Goal: Task Accomplishment & Management: Manage account settings

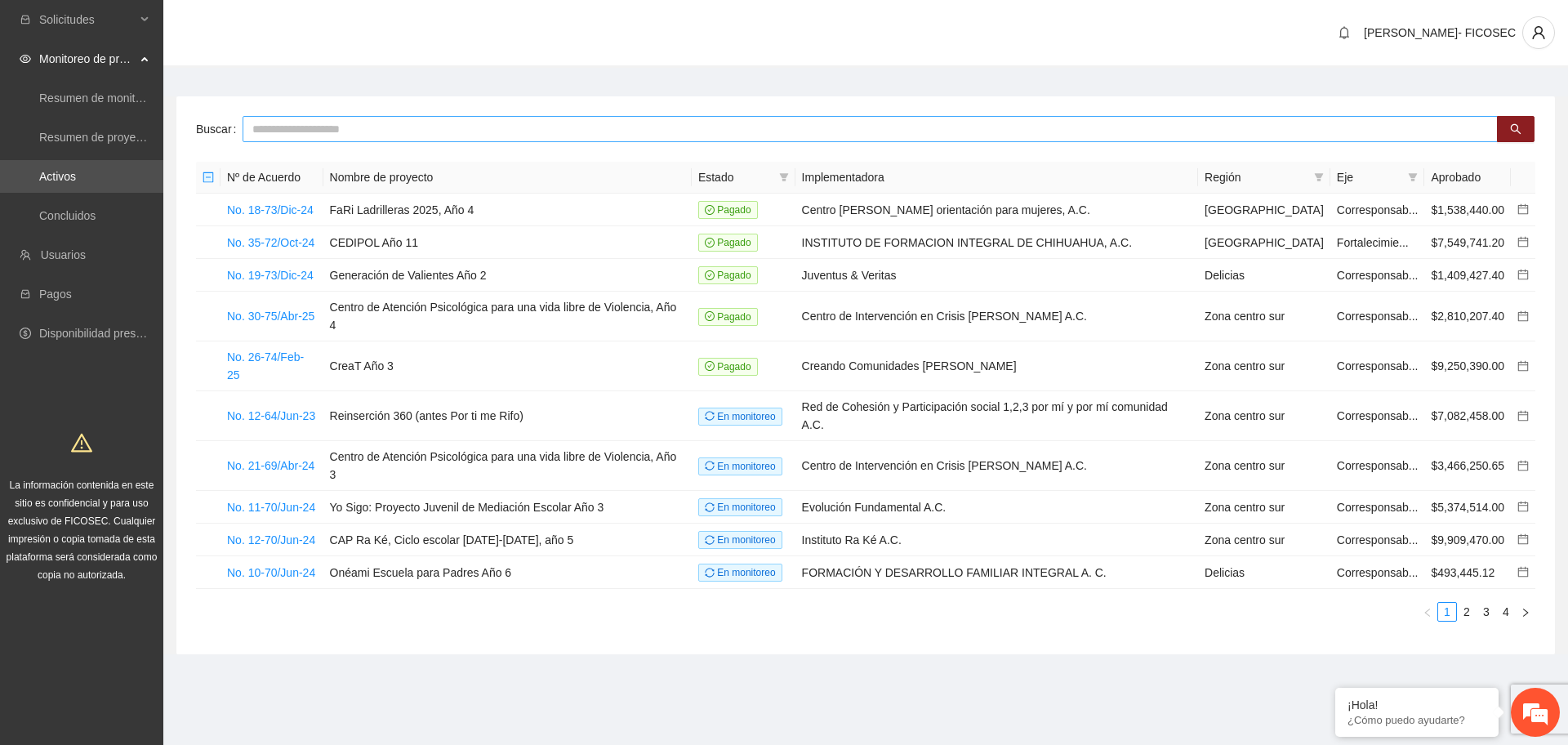
click at [292, 123] on input "text" at bounding box center [870, 129] width 1255 height 26
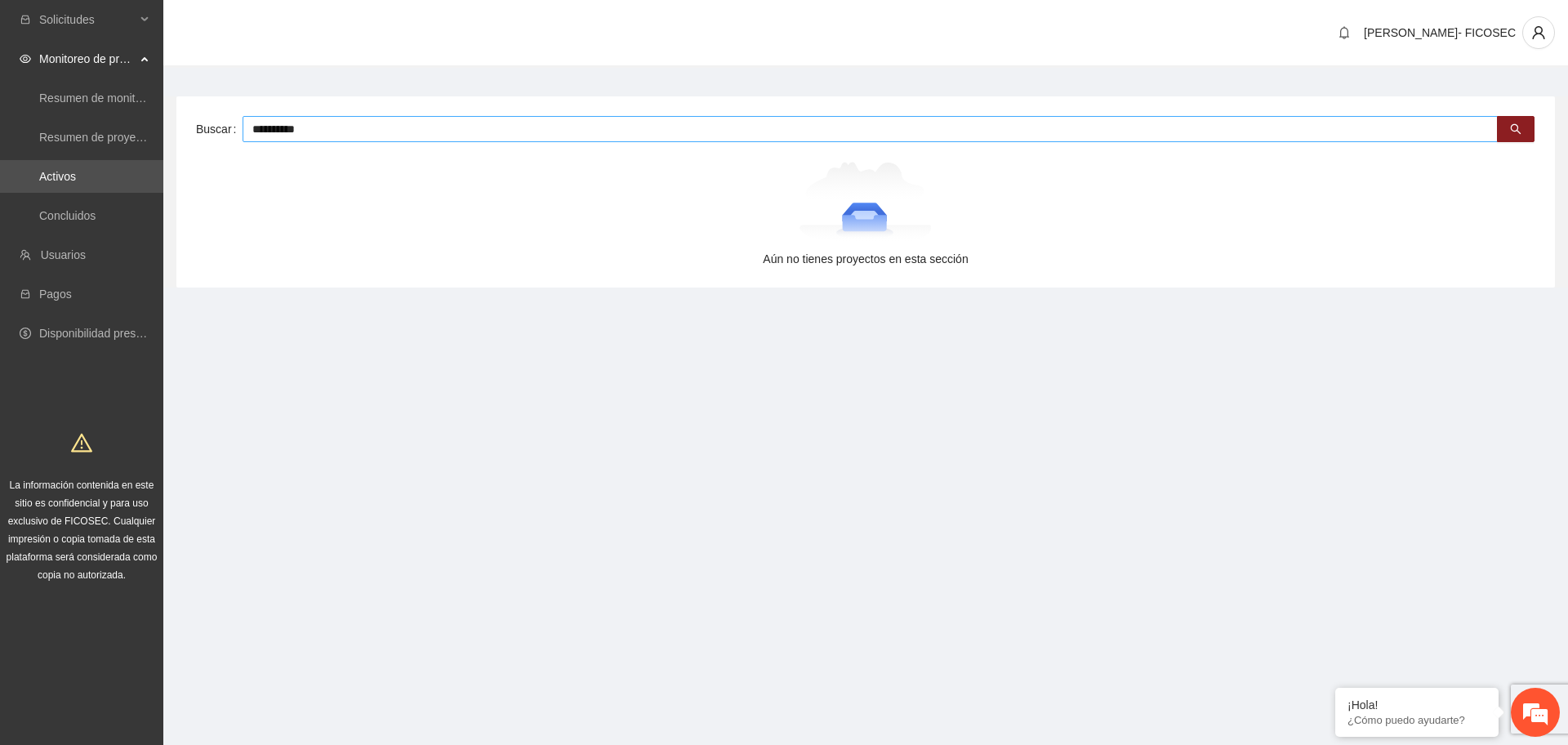
type input "*********"
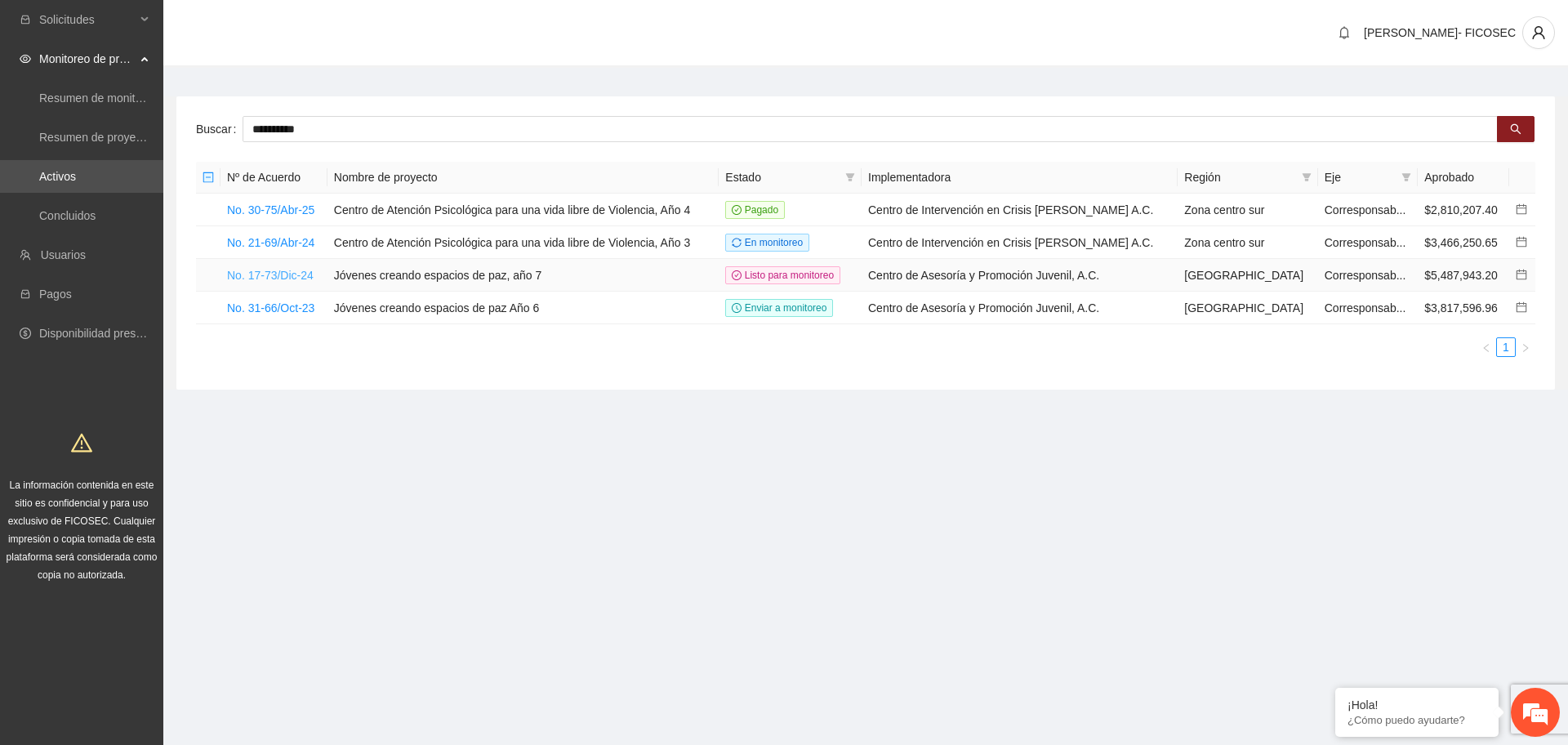
click at [287, 271] on link "No. 17-73/Dic-24" at bounding box center [270, 276] width 86 height 13
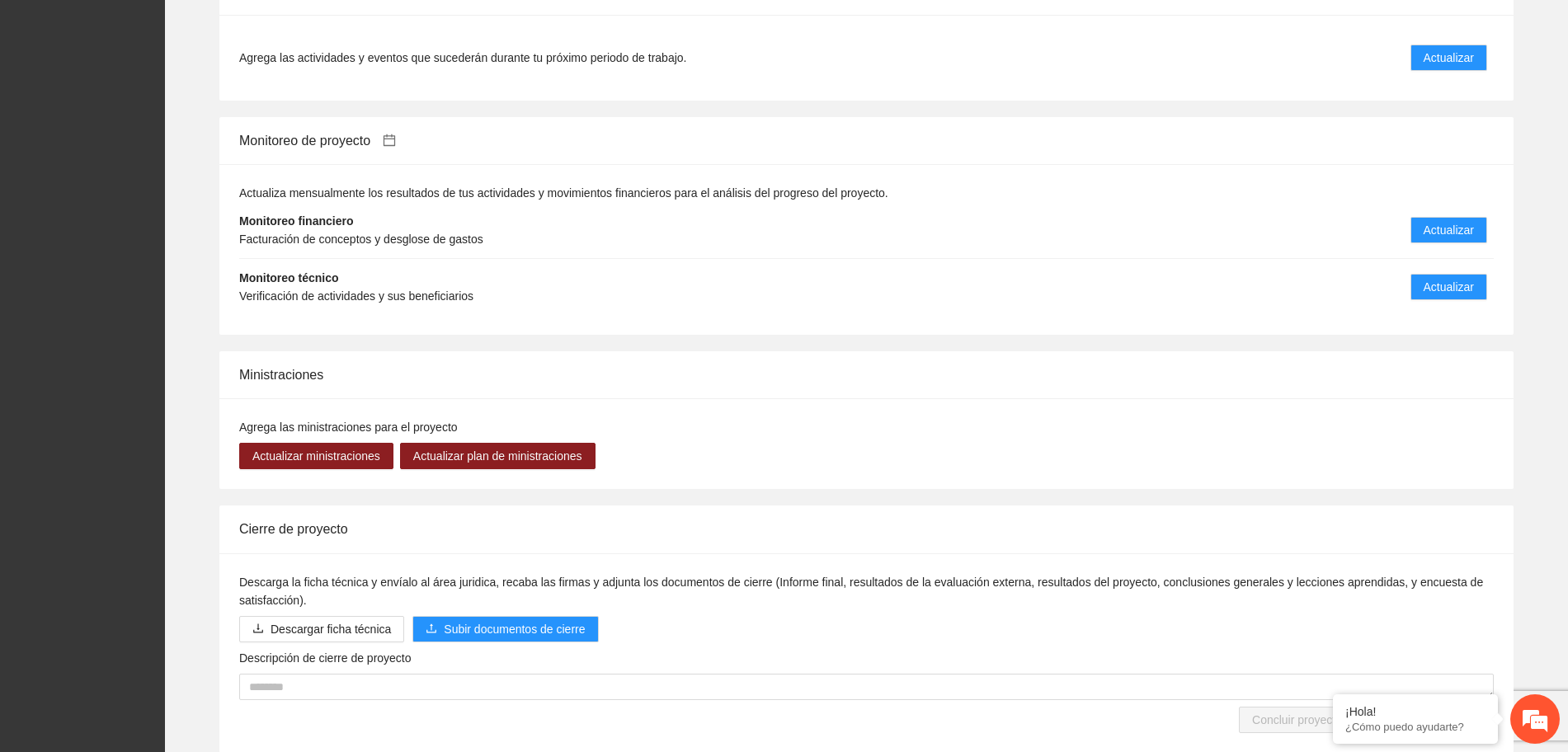
scroll to position [1600, 0]
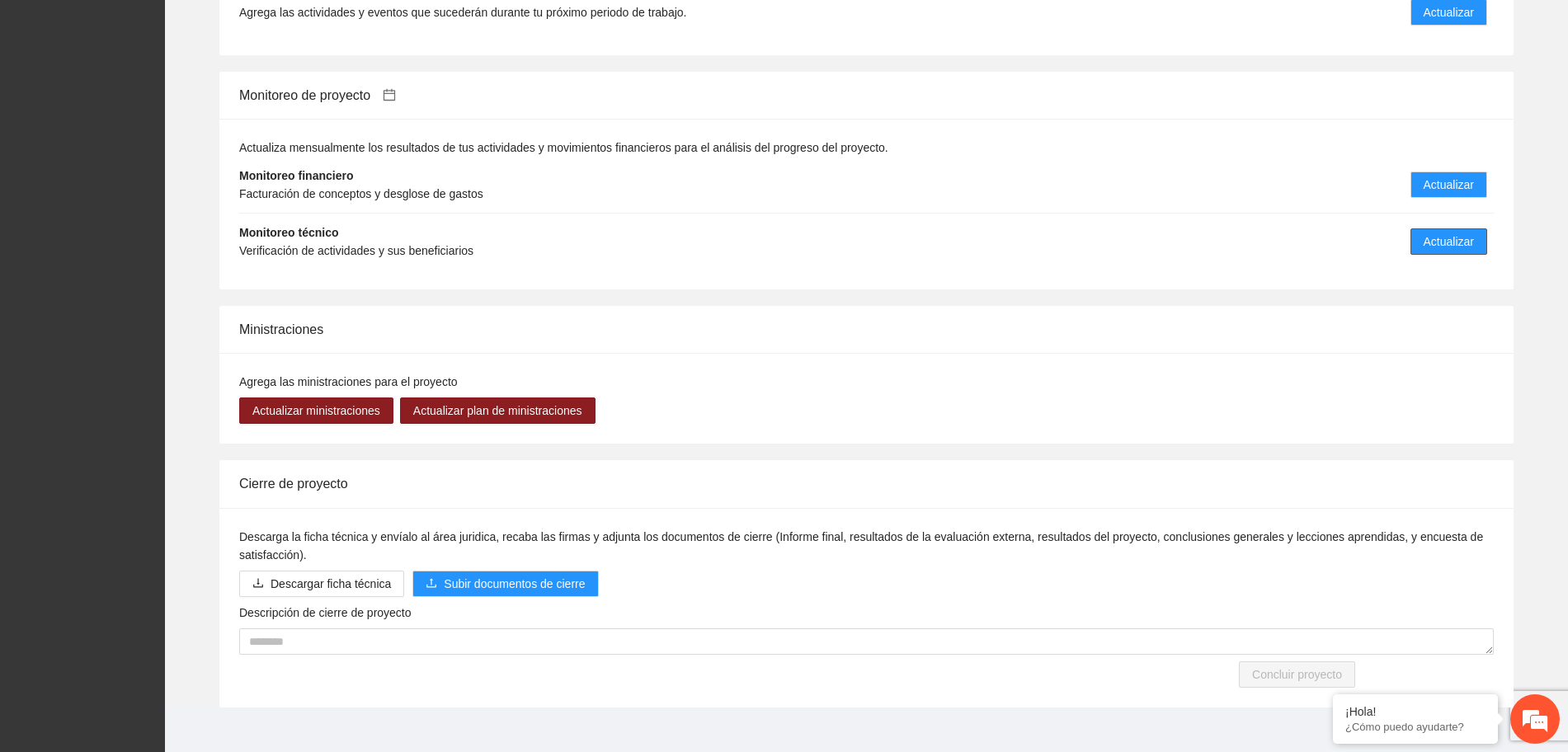
click at [1428, 233] on span "Actualizar" at bounding box center [1449, 241] width 50 height 18
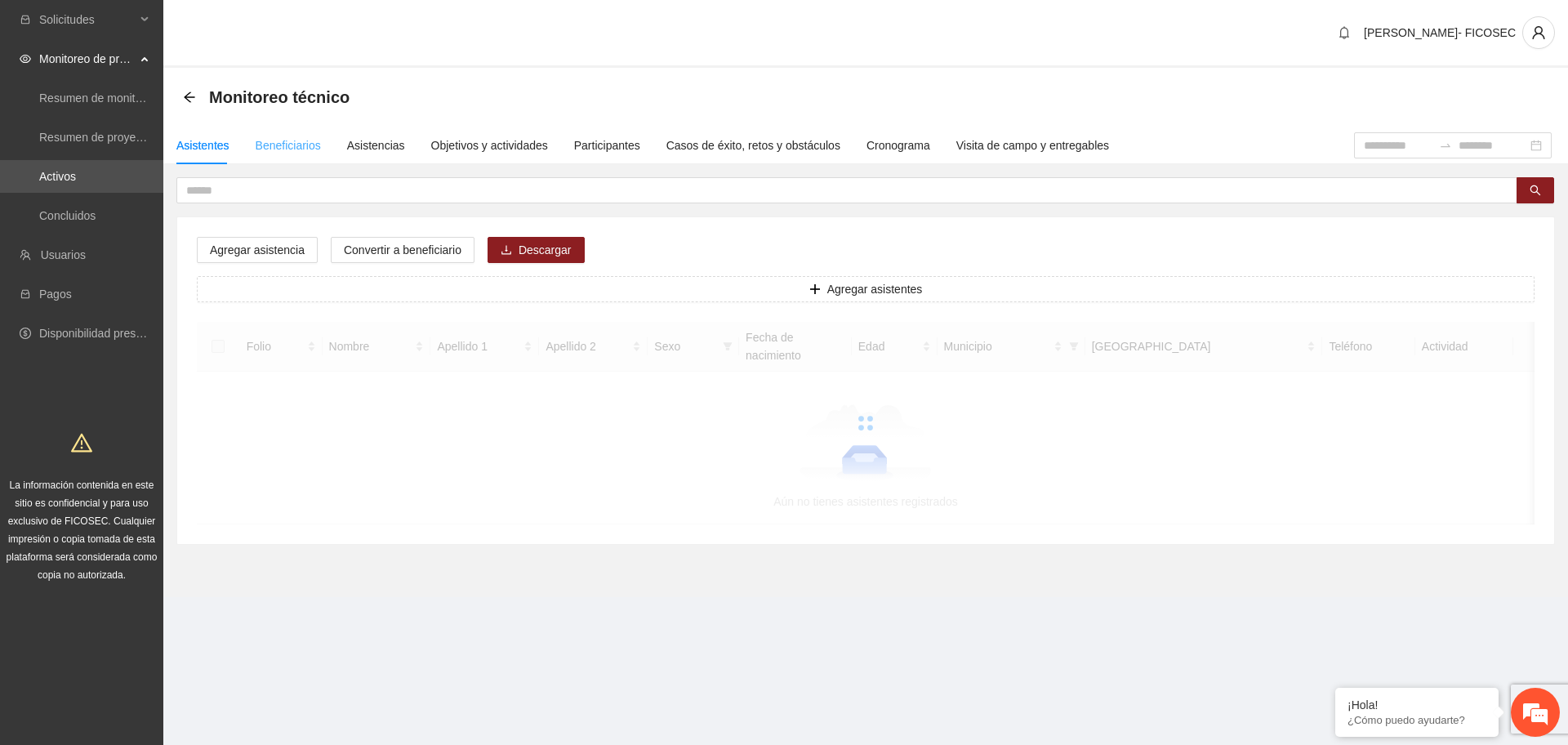
click at [276, 155] on div "Beneficiarios" at bounding box center [288, 145] width 65 height 37
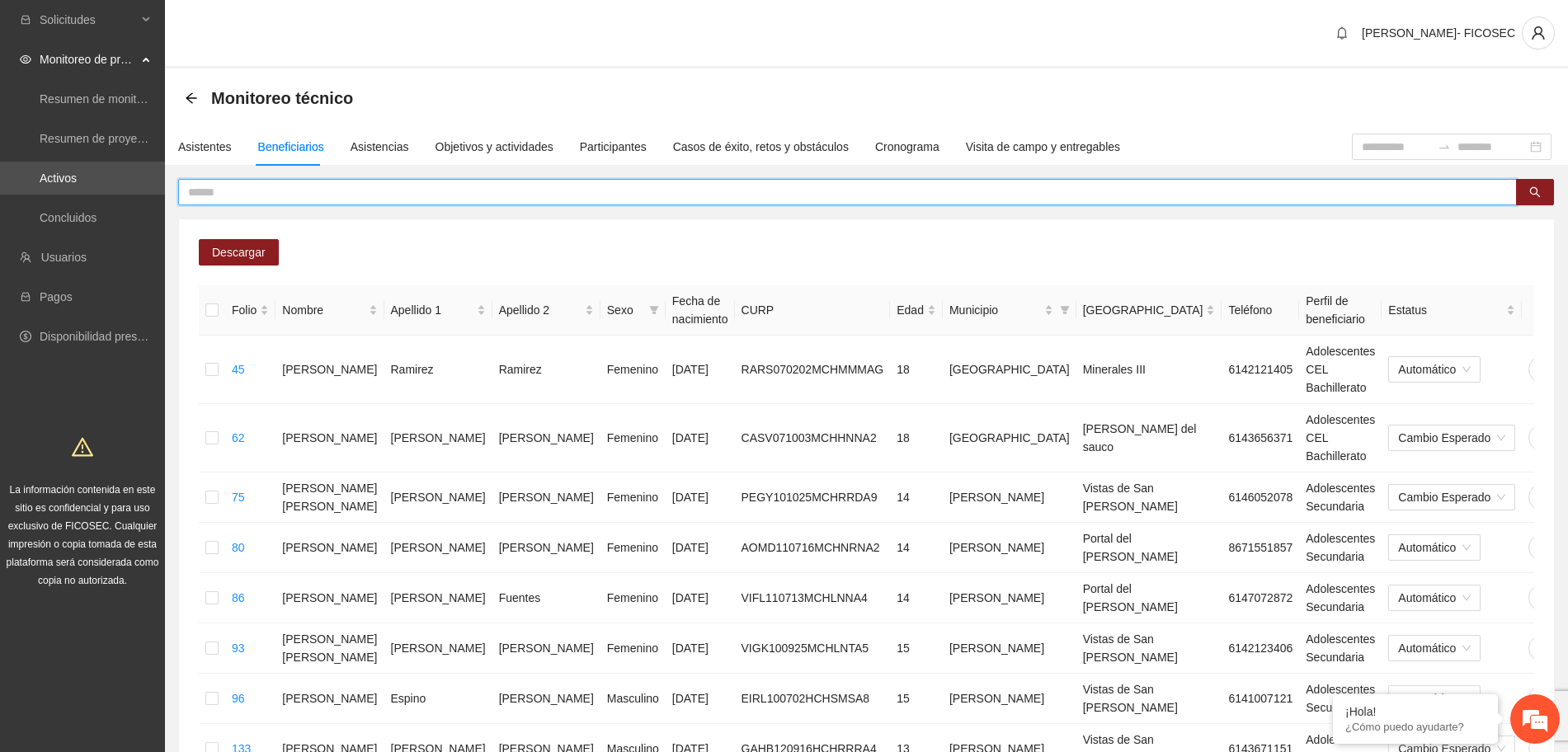
click at [316, 192] on input "text" at bounding box center [841, 192] width 1305 height 18
type input "***"
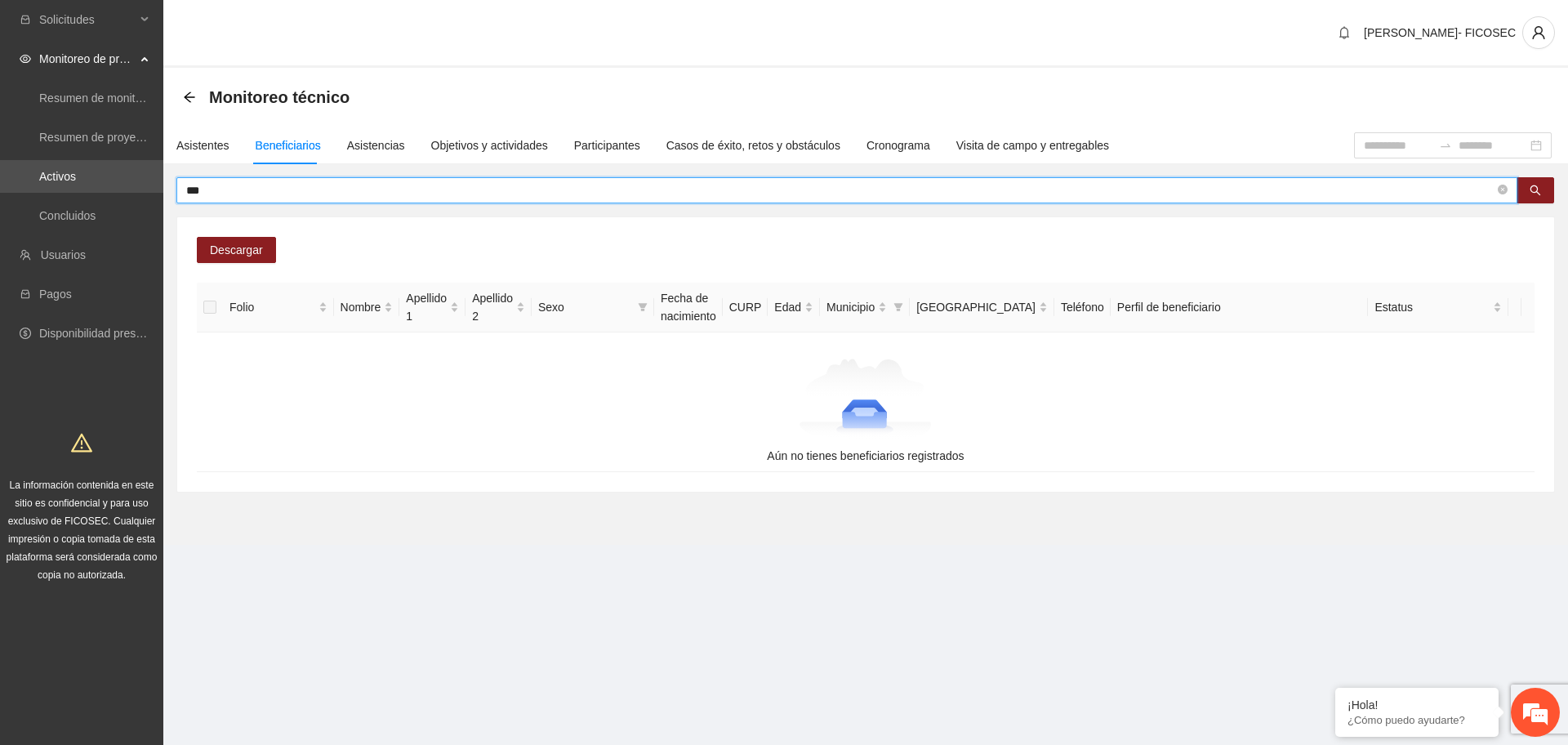
drag, startPoint x: 244, startPoint y: 188, endPoint x: 176, endPoint y: 194, distance: 68.3
click at [177, 194] on span "***" at bounding box center [847, 190] width 1341 height 26
click at [1505, 189] on icon "close-circle" at bounding box center [1503, 189] width 10 height 10
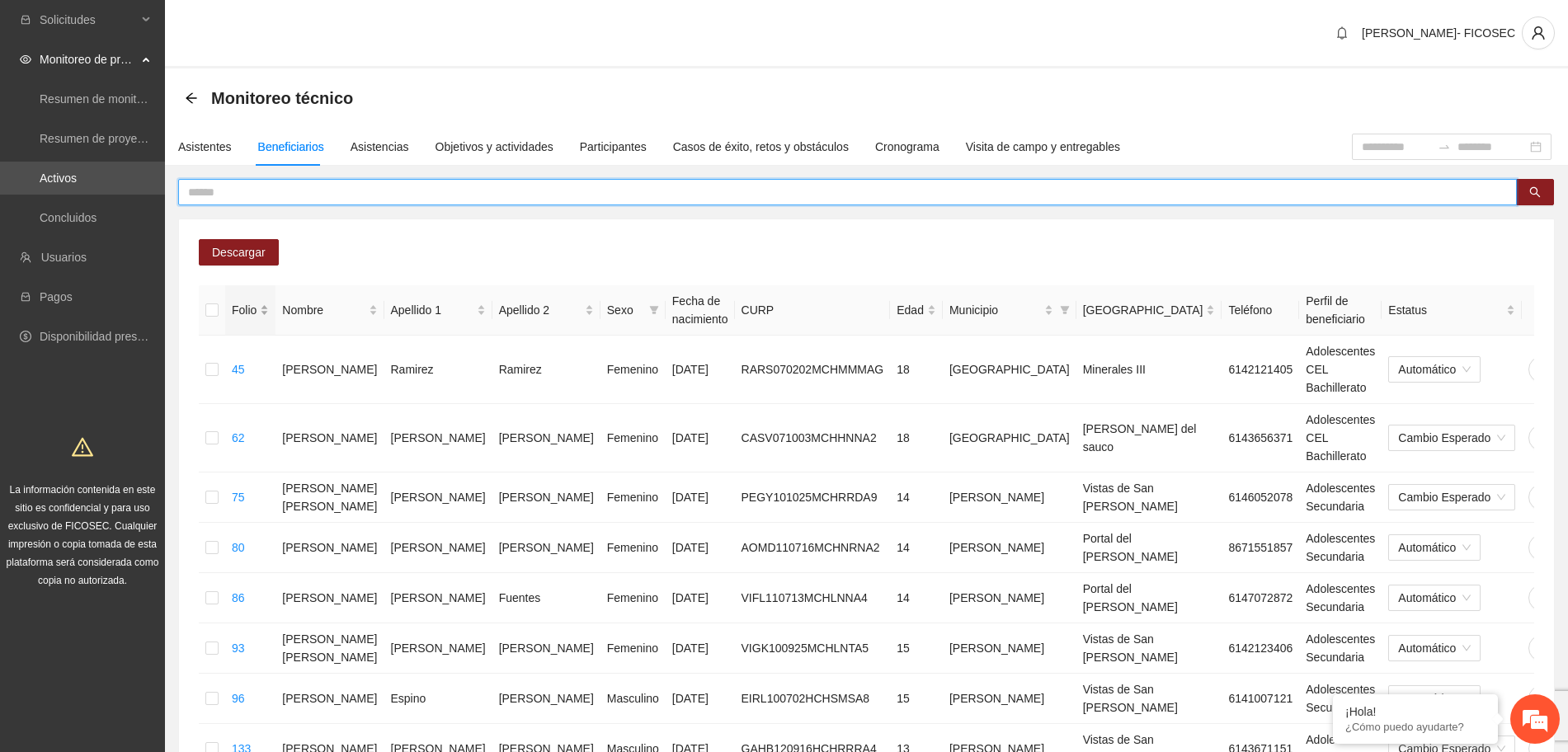
click at [263, 301] on div "Folio" at bounding box center [250, 309] width 37 height 18
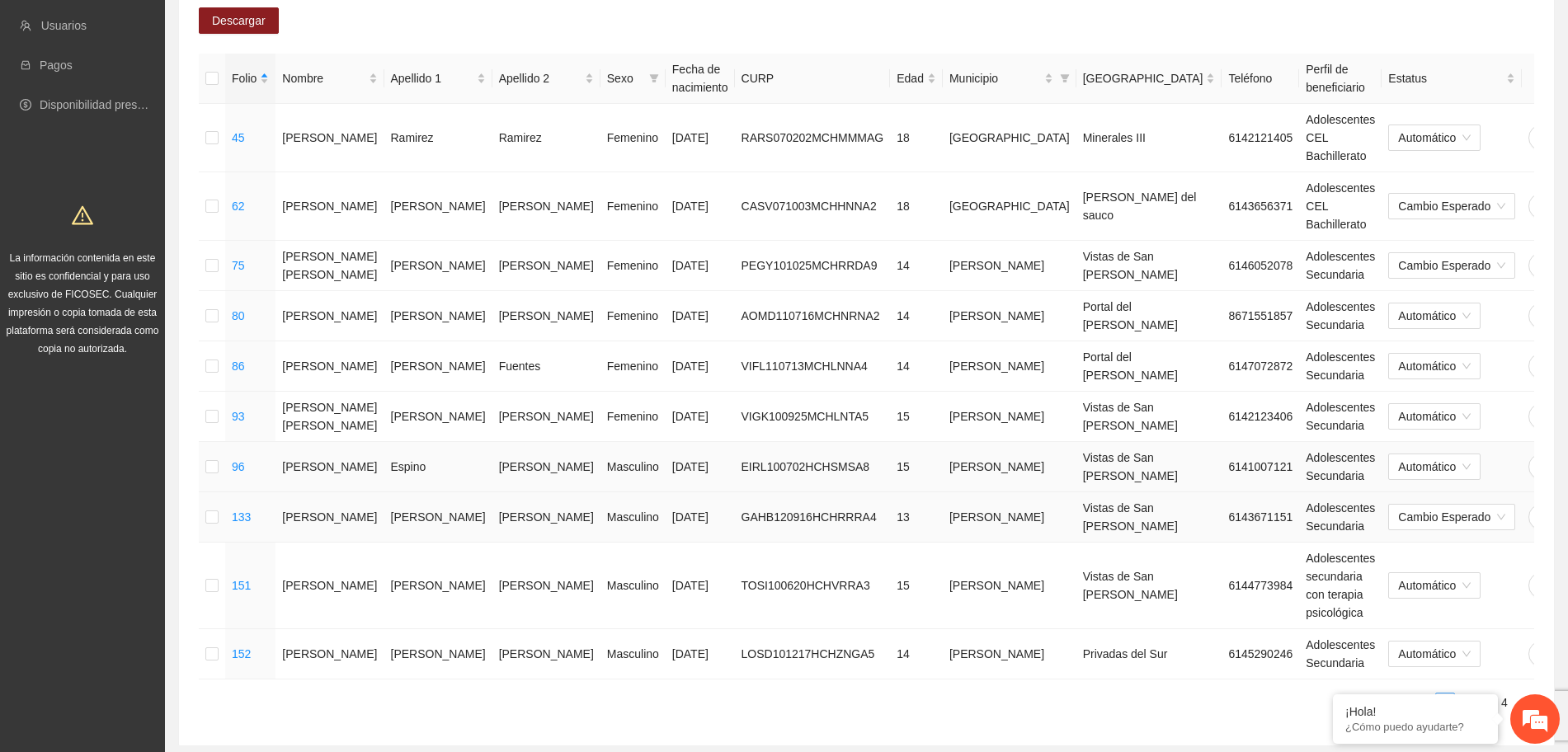
scroll to position [343, 0]
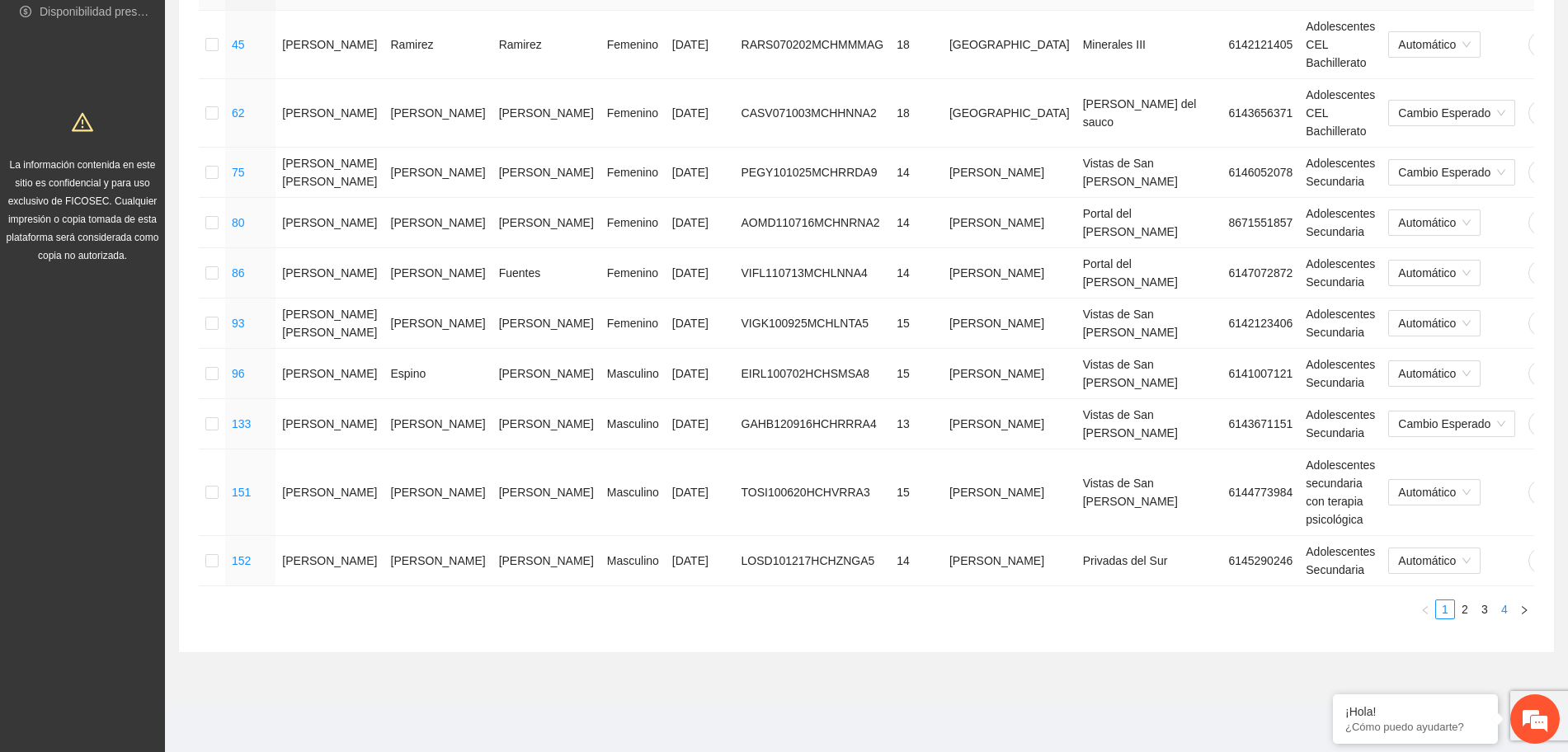
click at [1510, 611] on link "4" at bounding box center [1504, 609] width 18 height 18
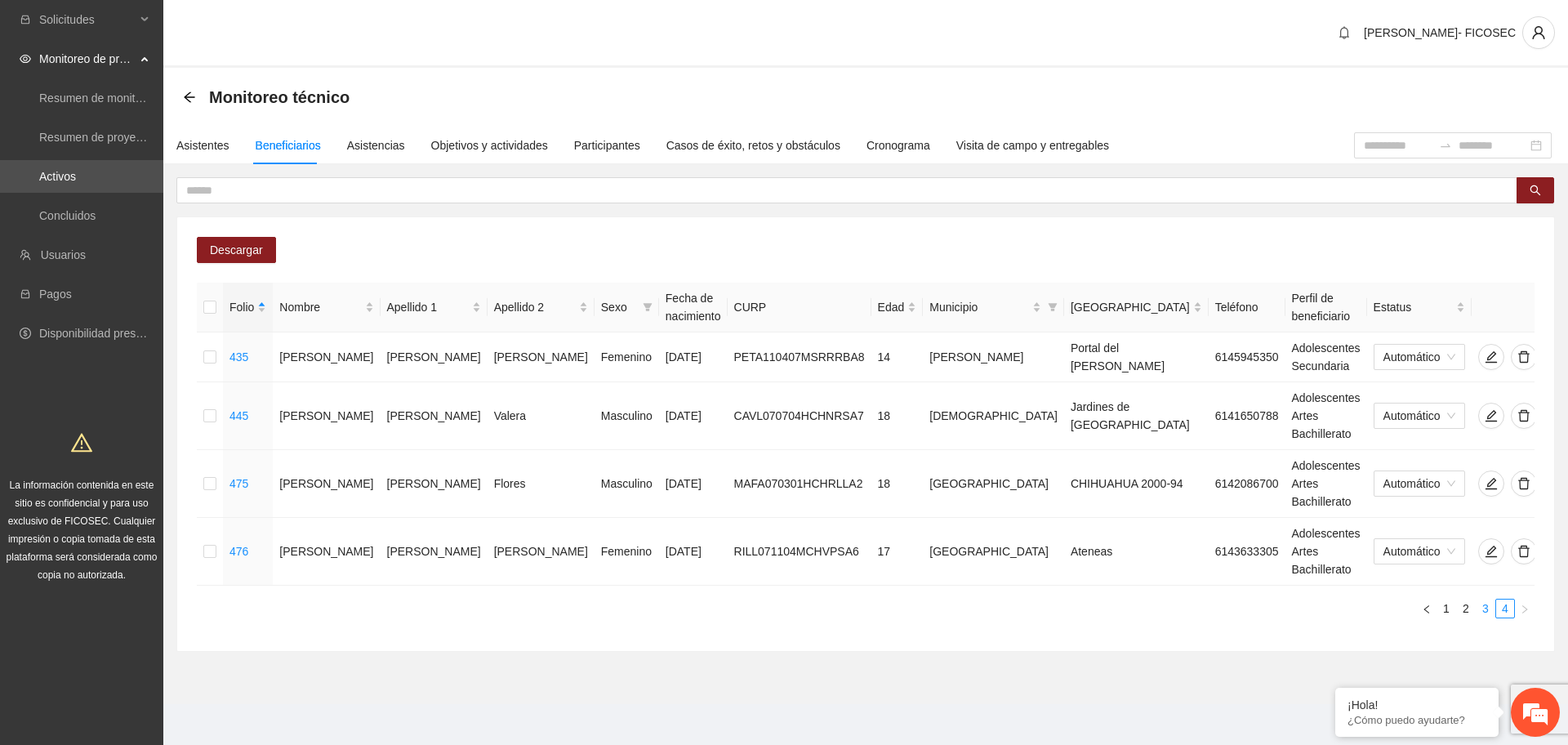
click at [1489, 599] on link "3" at bounding box center [1485, 608] width 18 height 18
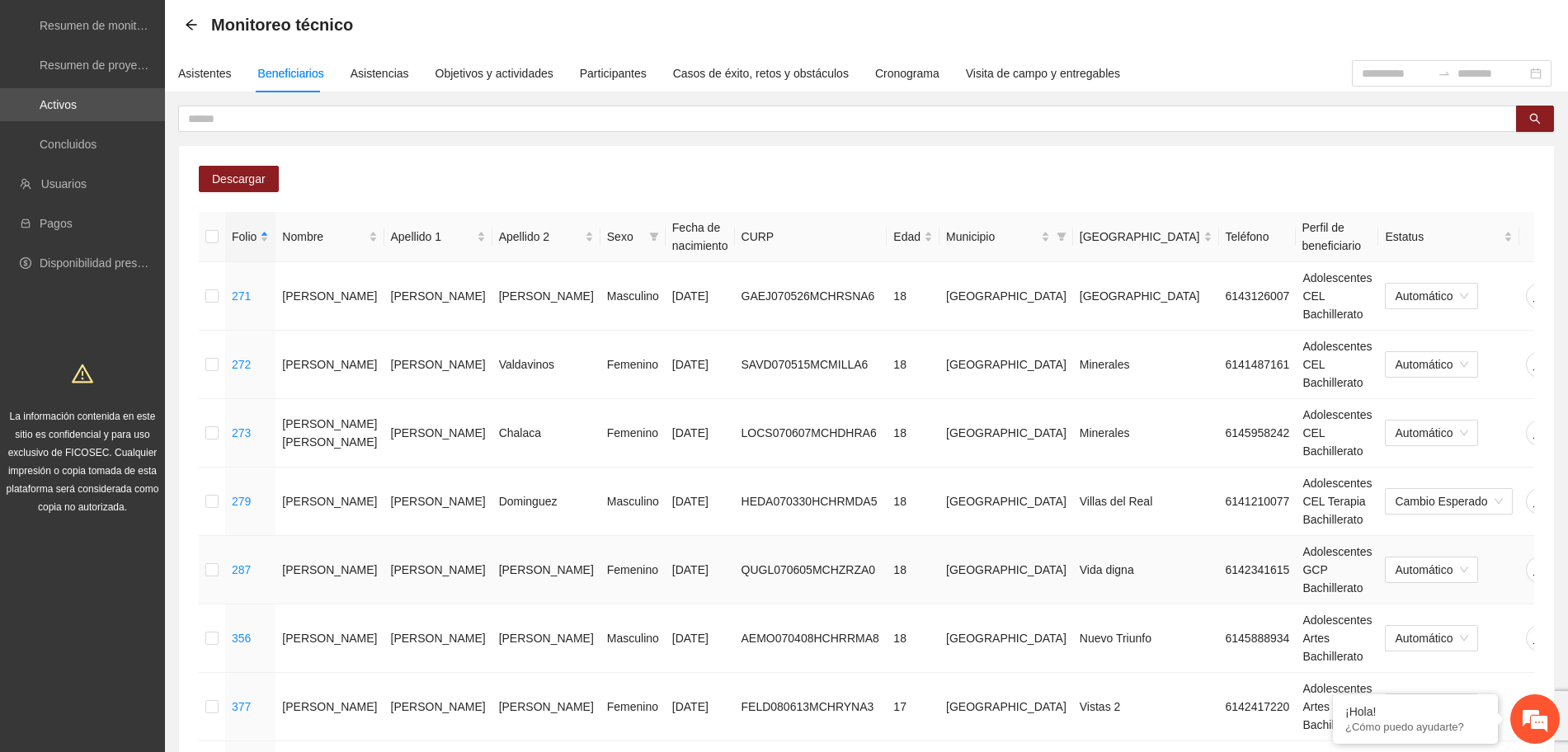
scroll to position [252, 0]
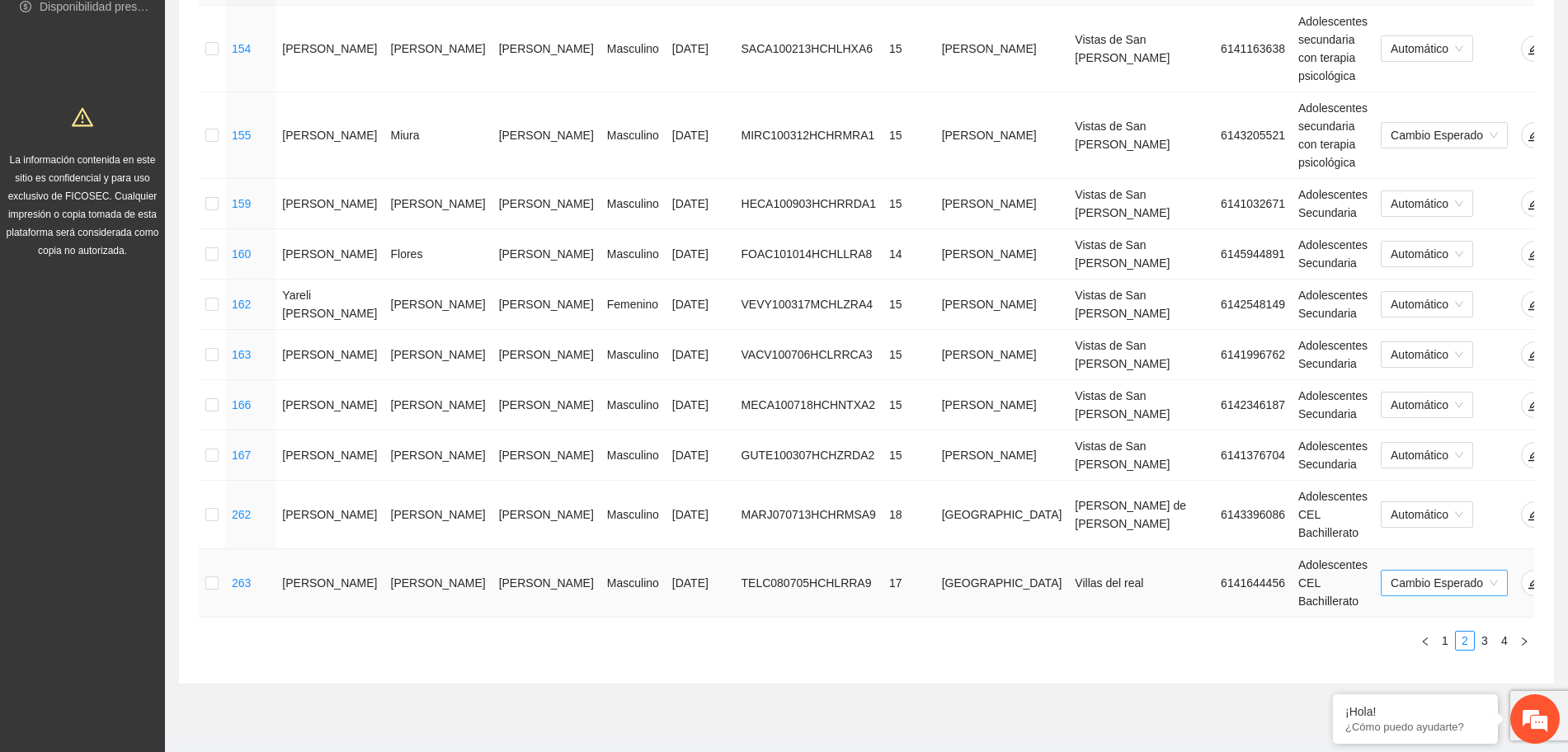
scroll to position [397, 0]
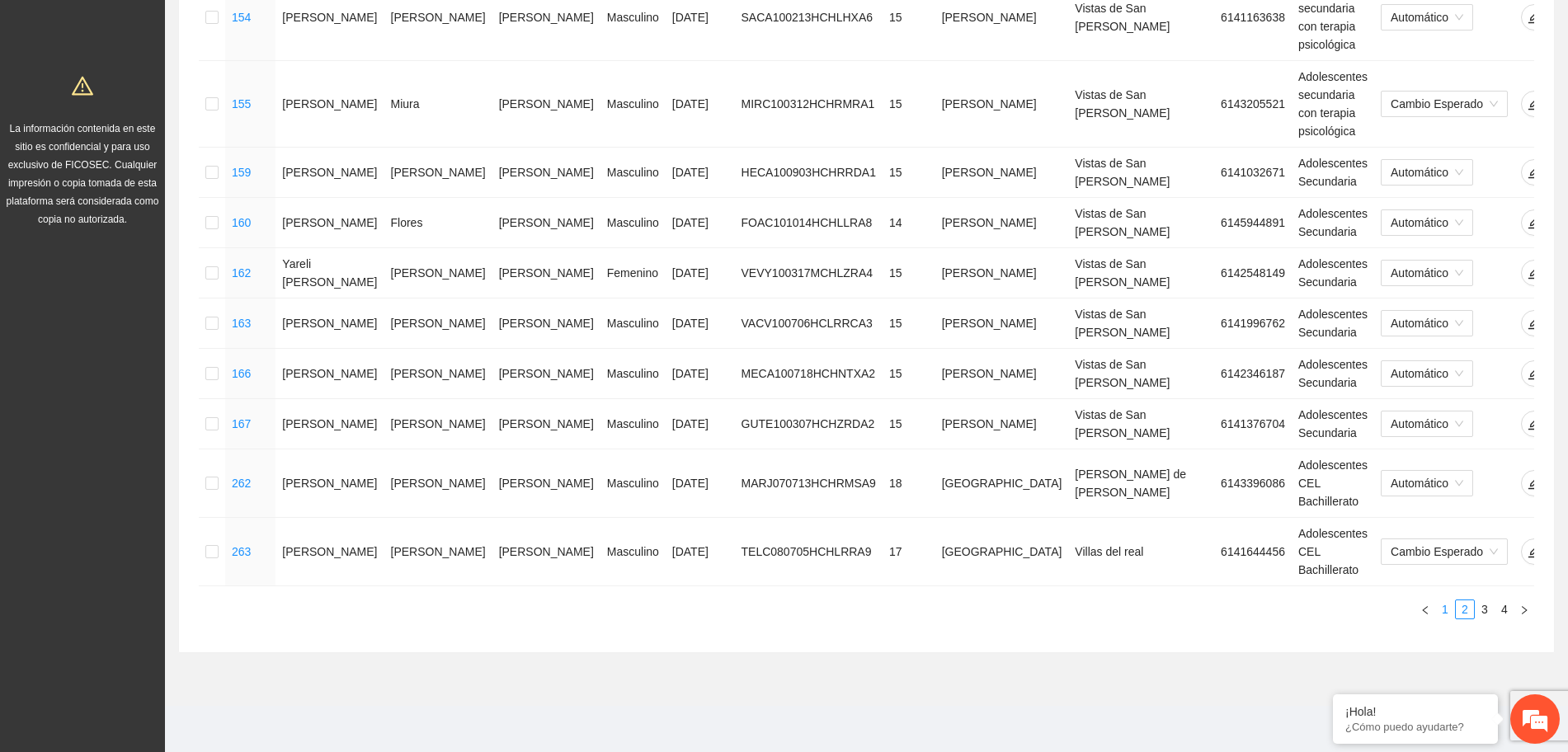
click at [1442, 610] on link "1" at bounding box center [1445, 609] width 18 height 18
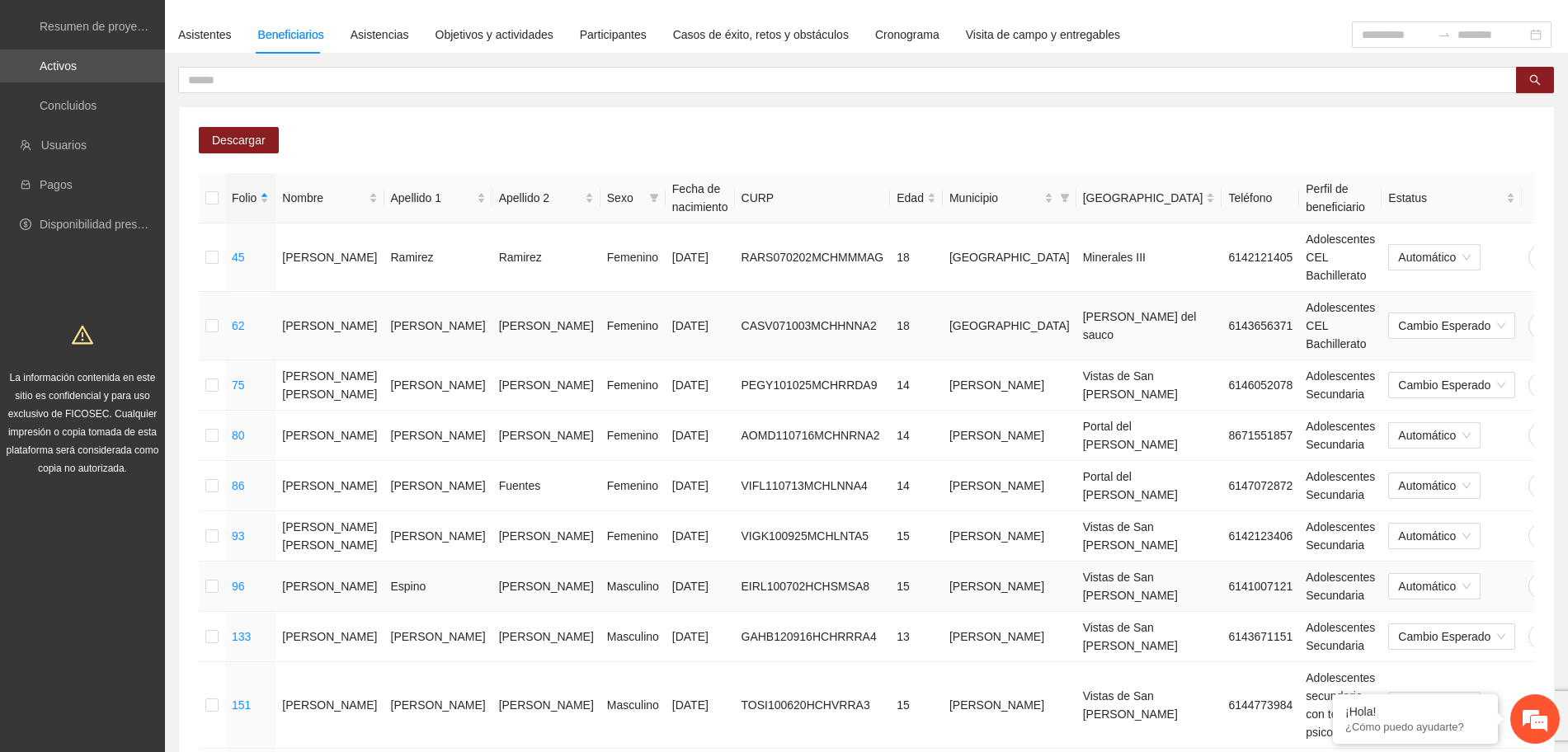
scroll to position [0, 0]
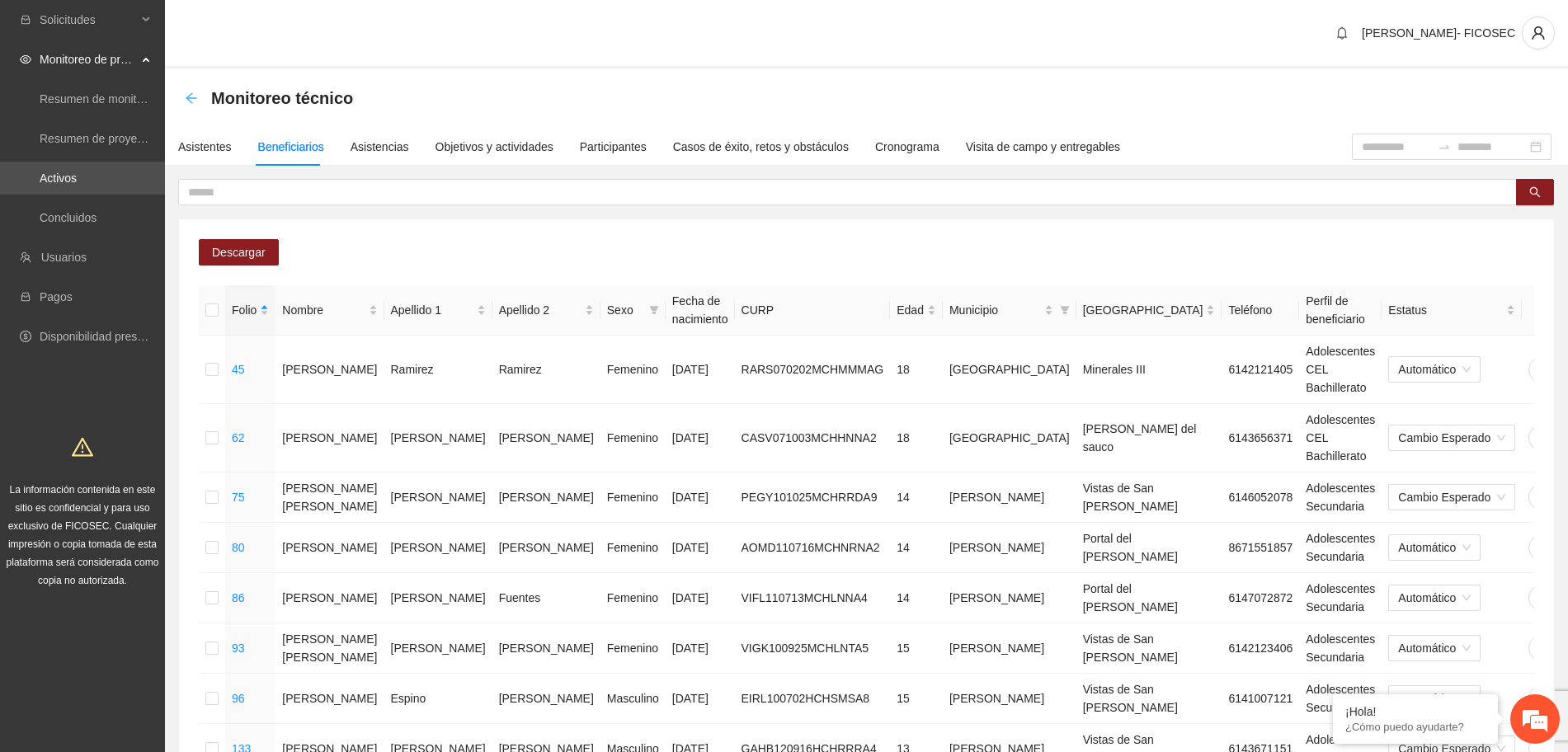
click at [186, 98] on icon "arrow-left" at bounding box center [190, 97] width 11 height 11
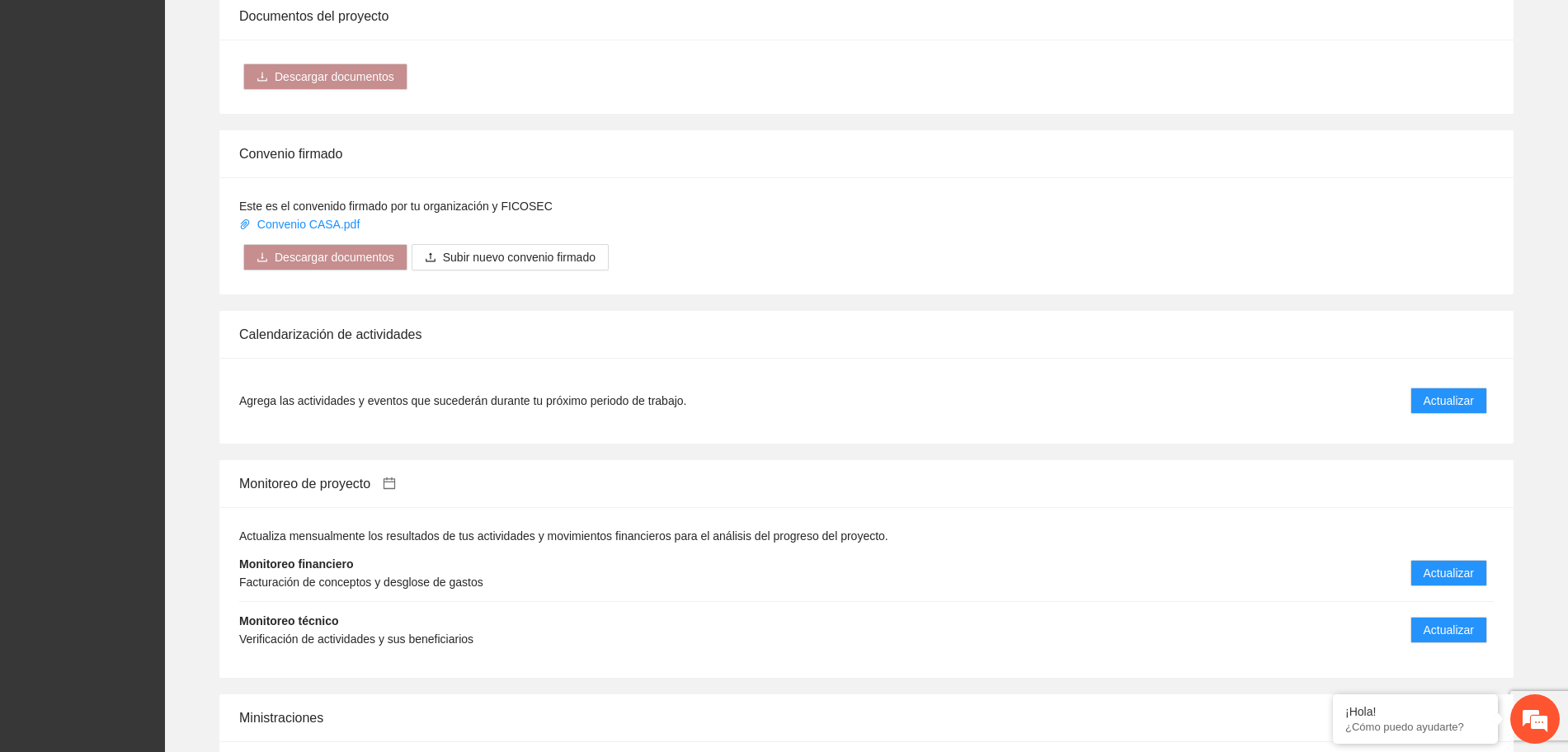
scroll to position [1237, 0]
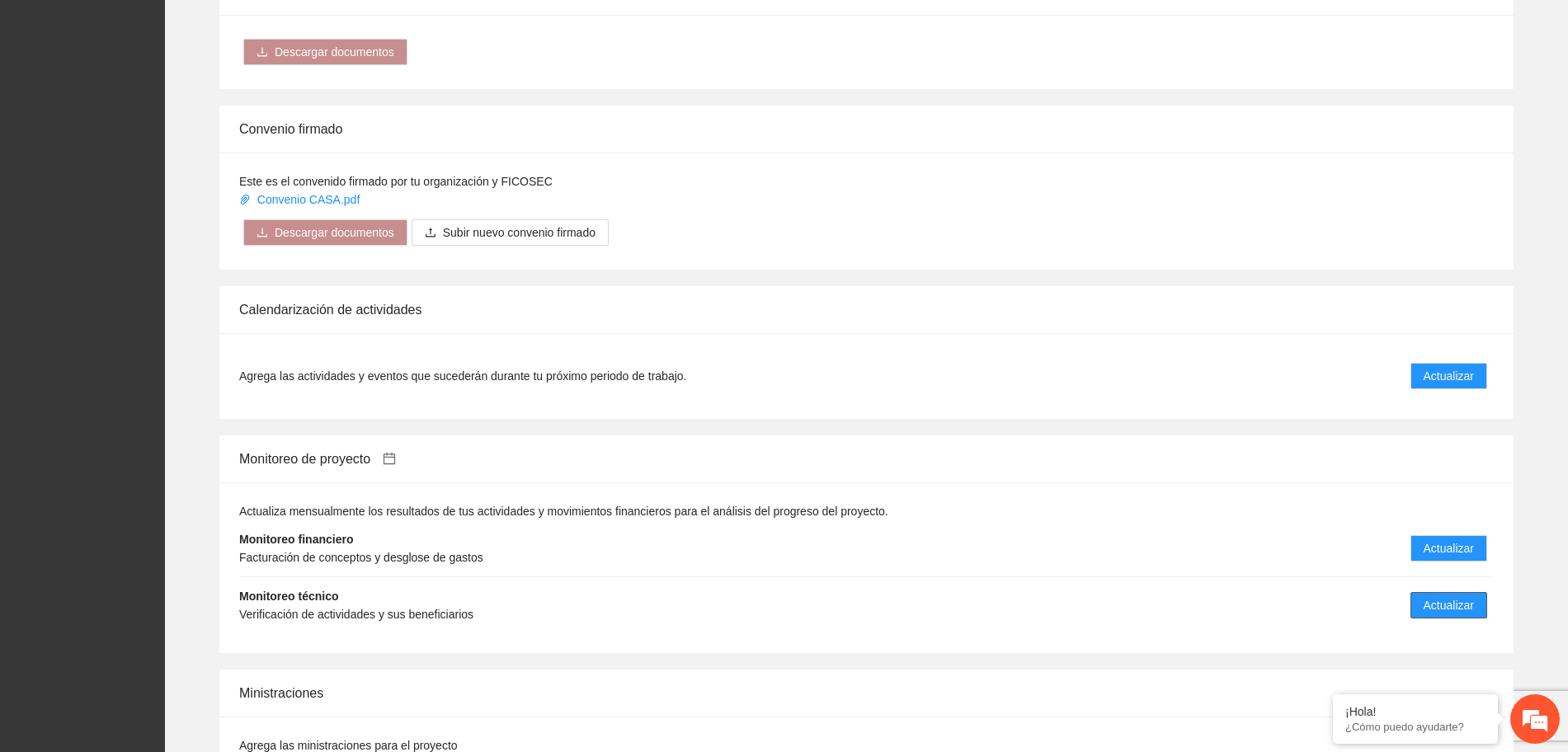
click at [1457, 596] on span "Actualizar" at bounding box center [1449, 605] width 50 height 18
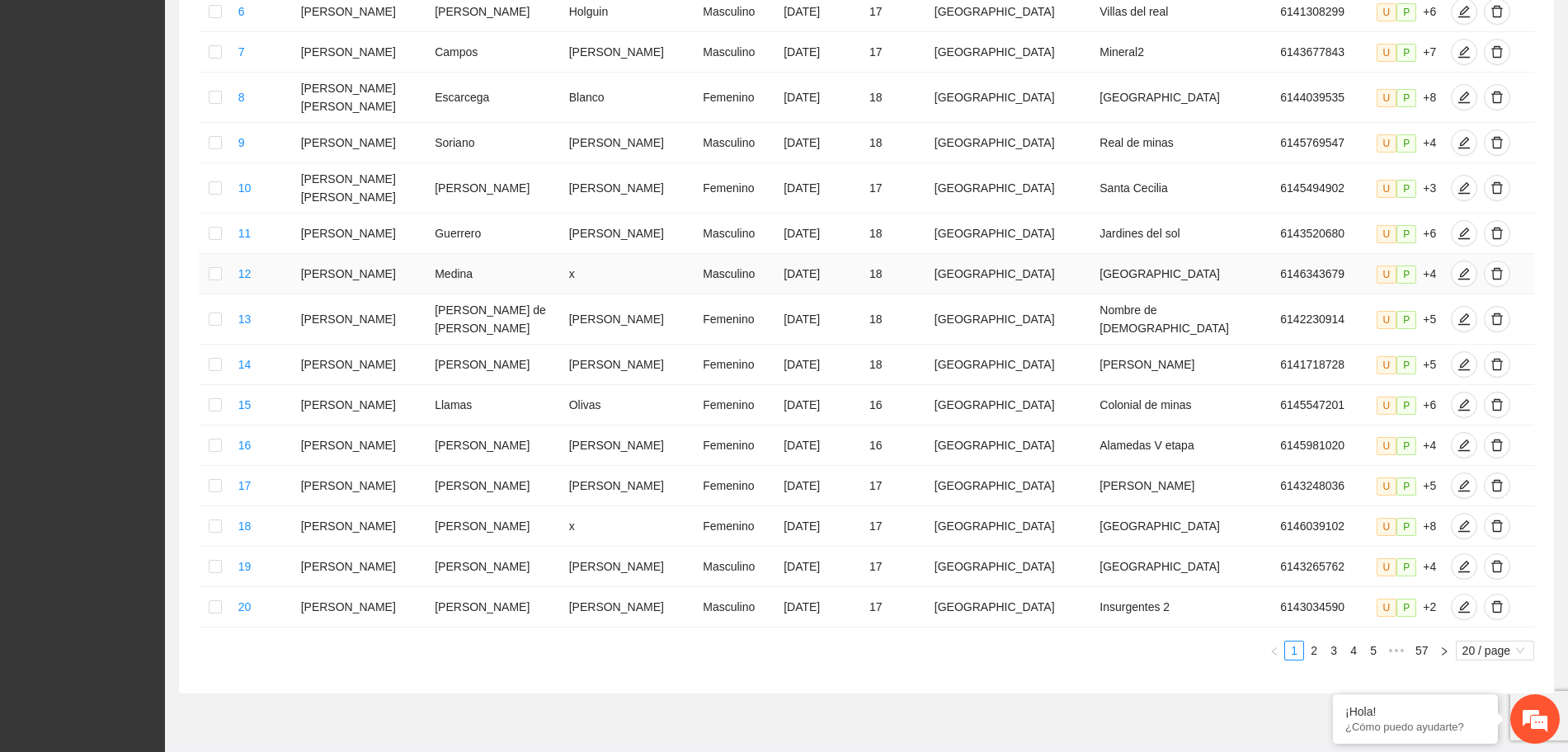
scroll to position [616, 0]
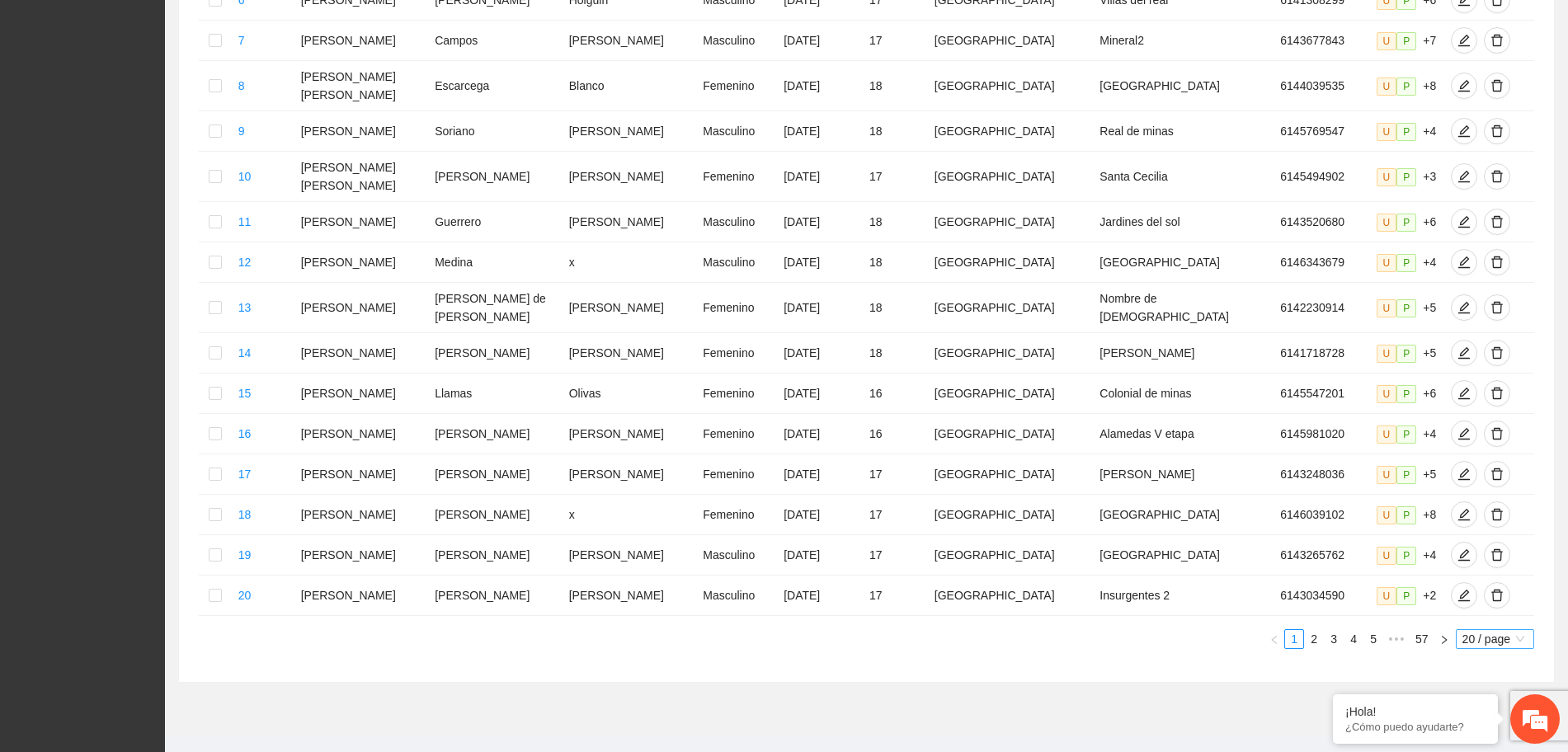
click at [1490, 630] on span "20 / page" at bounding box center [1494, 639] width 65 height 18
click at [1507, 733] on section "Cassandra Escarcega- FICOSEC Monitoreo técnico Asistentes Beneficiarios Asisten…" at bounding box center [866, 82] width 1403 height 1398
click at [1516, 630] on span "20 / page" at bounding box center [1494, 639] width 65 height 18
click at [1507, 731] on section "Cassandra Escarcega- FICOSEC Monitoreo técnico Asistentes Beneficiarios Asisten…" at bounding box center [866, 82] width 1403 height 1398
click at [1502, 630] on span "20 / page" at bounding box center [1494, 639] width 65 height 18
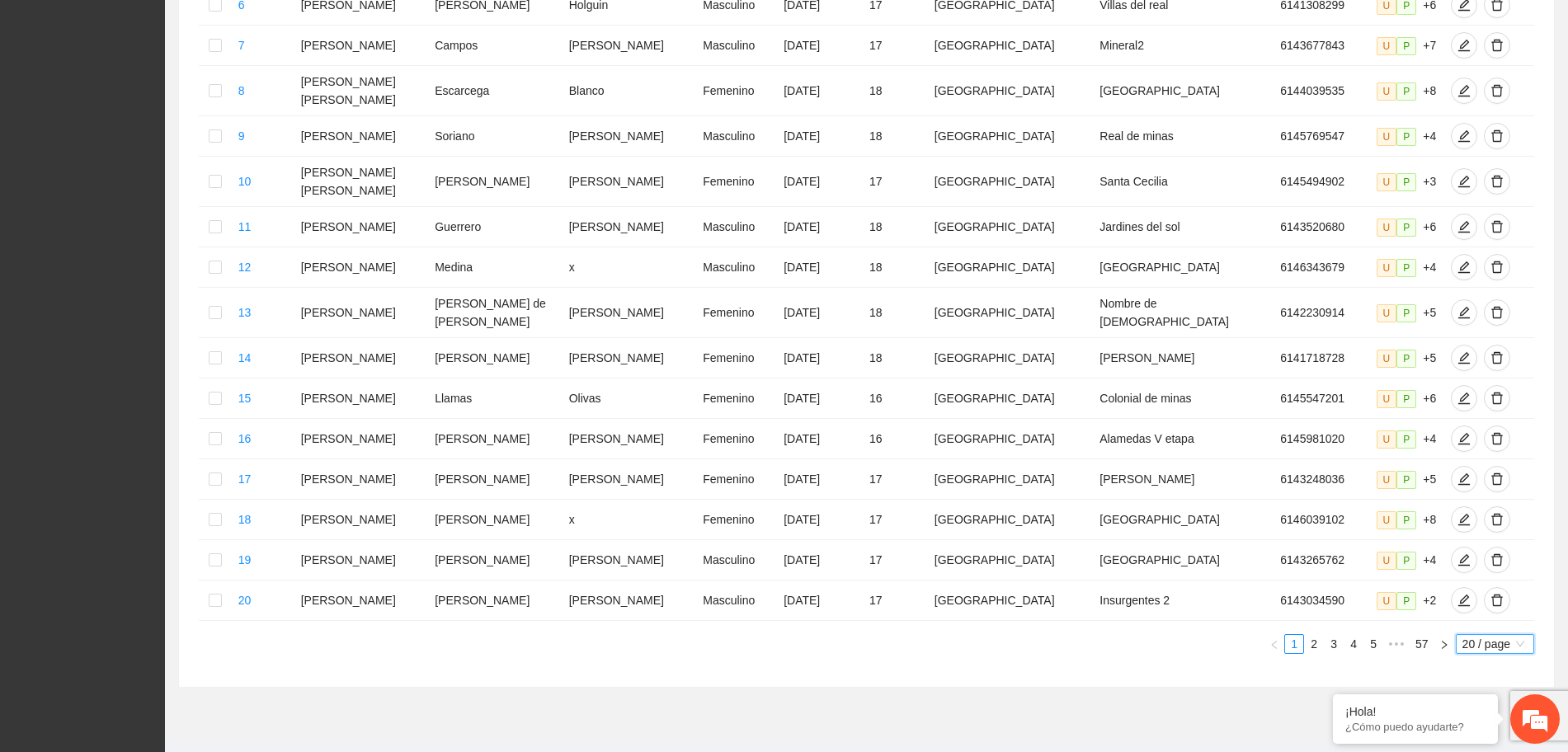
scroll to position [610, 0]
click at [1480, 637] on span "20 / page" at bounding box center [1494, 645] width 65 height 18
click at [1507, 745] on div "100 / page" at bounding box center [1494, 754] width 59 height 18
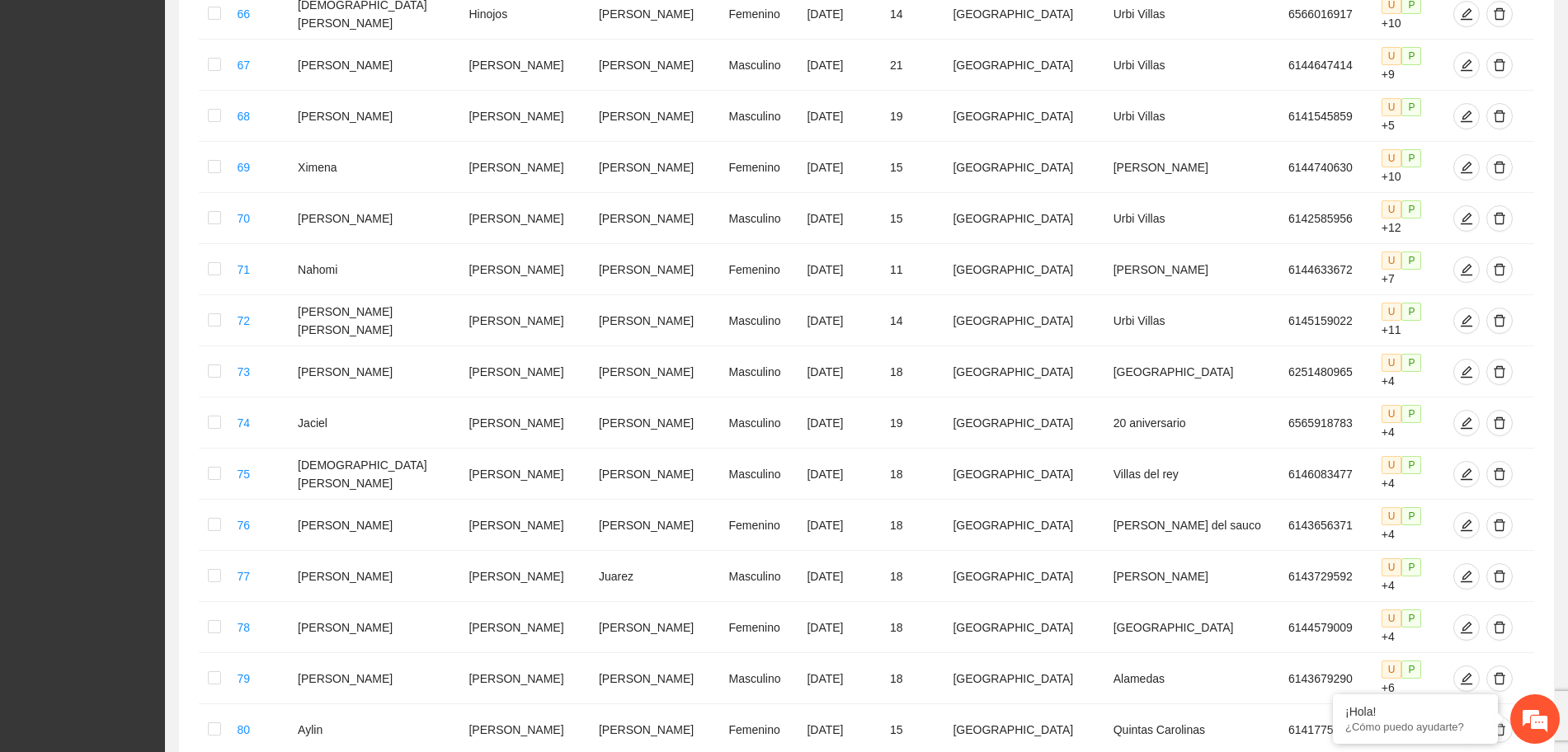
scroll to position [4026, 0]
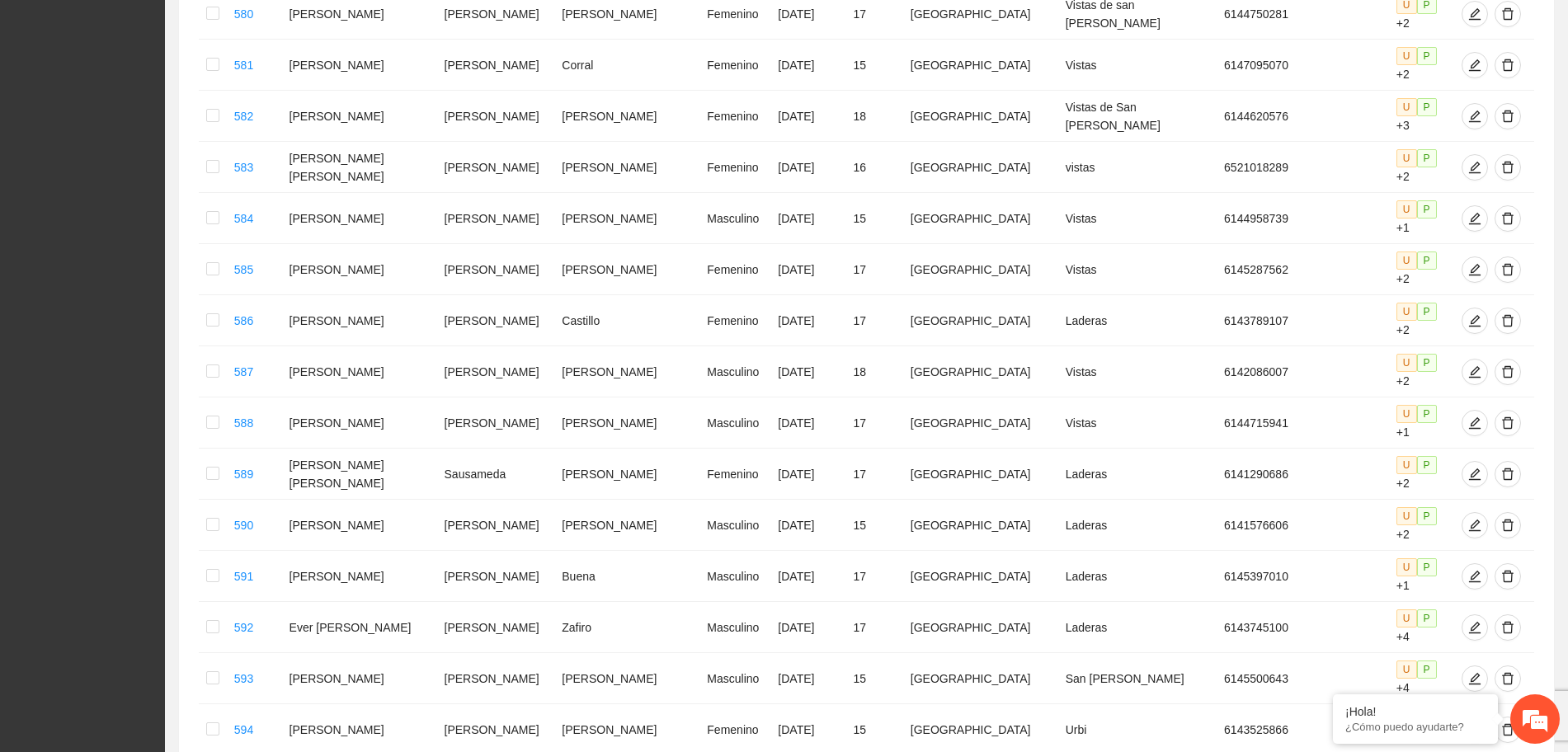
scroll to position [4035, 0]
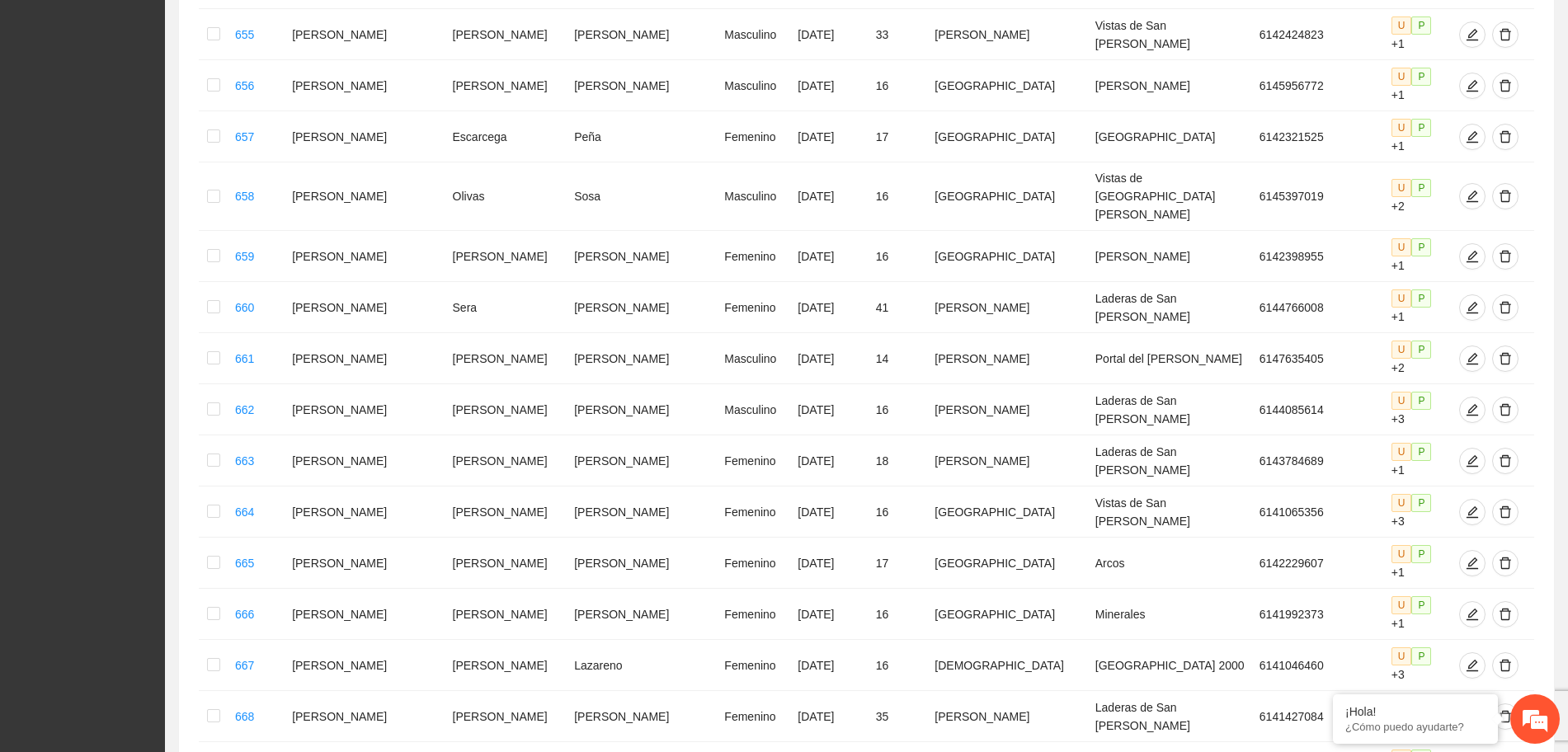
scroll to position [2686, 0]
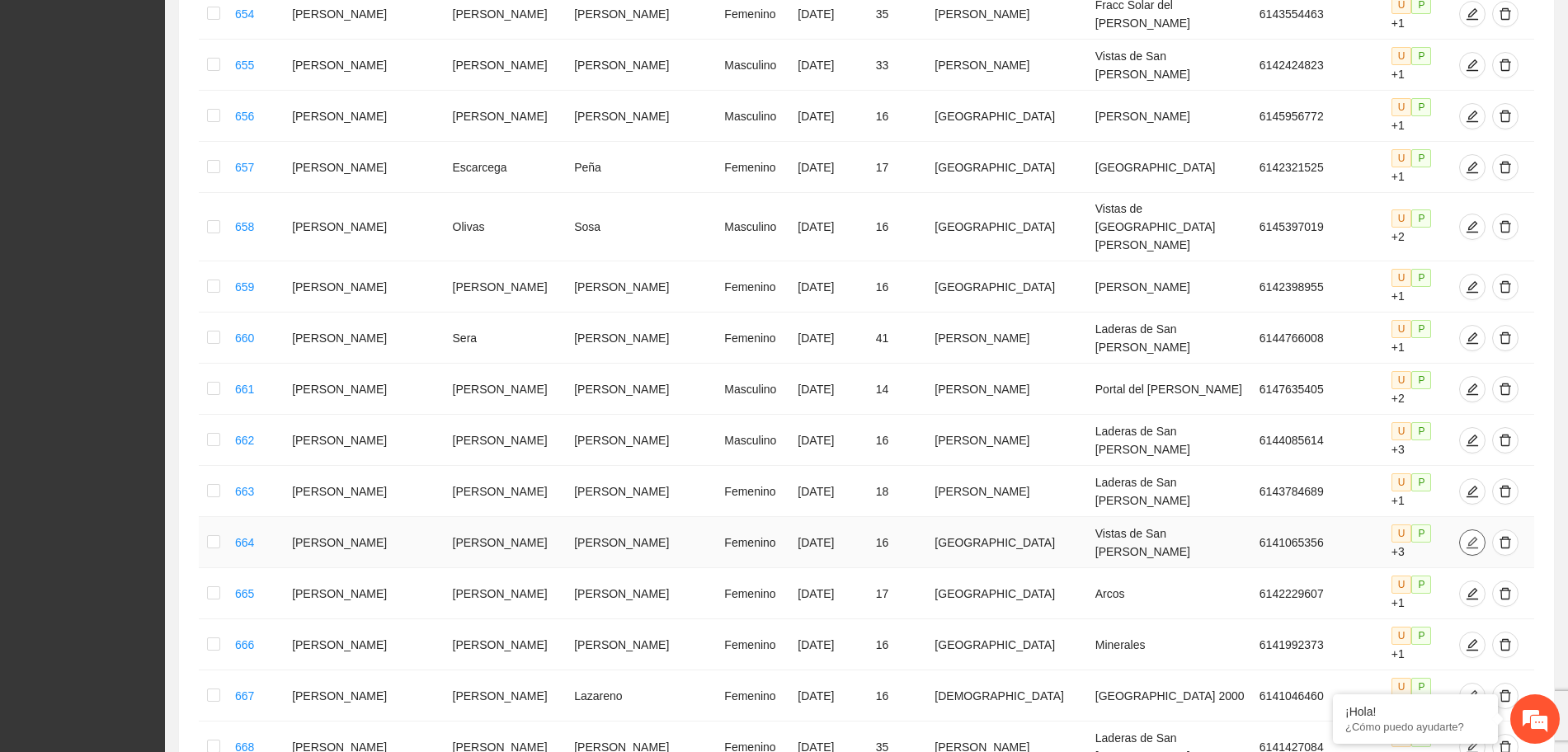
click at [1465, 536] on icon "edit" at bounding box center [1472, 543] width 14 height 14
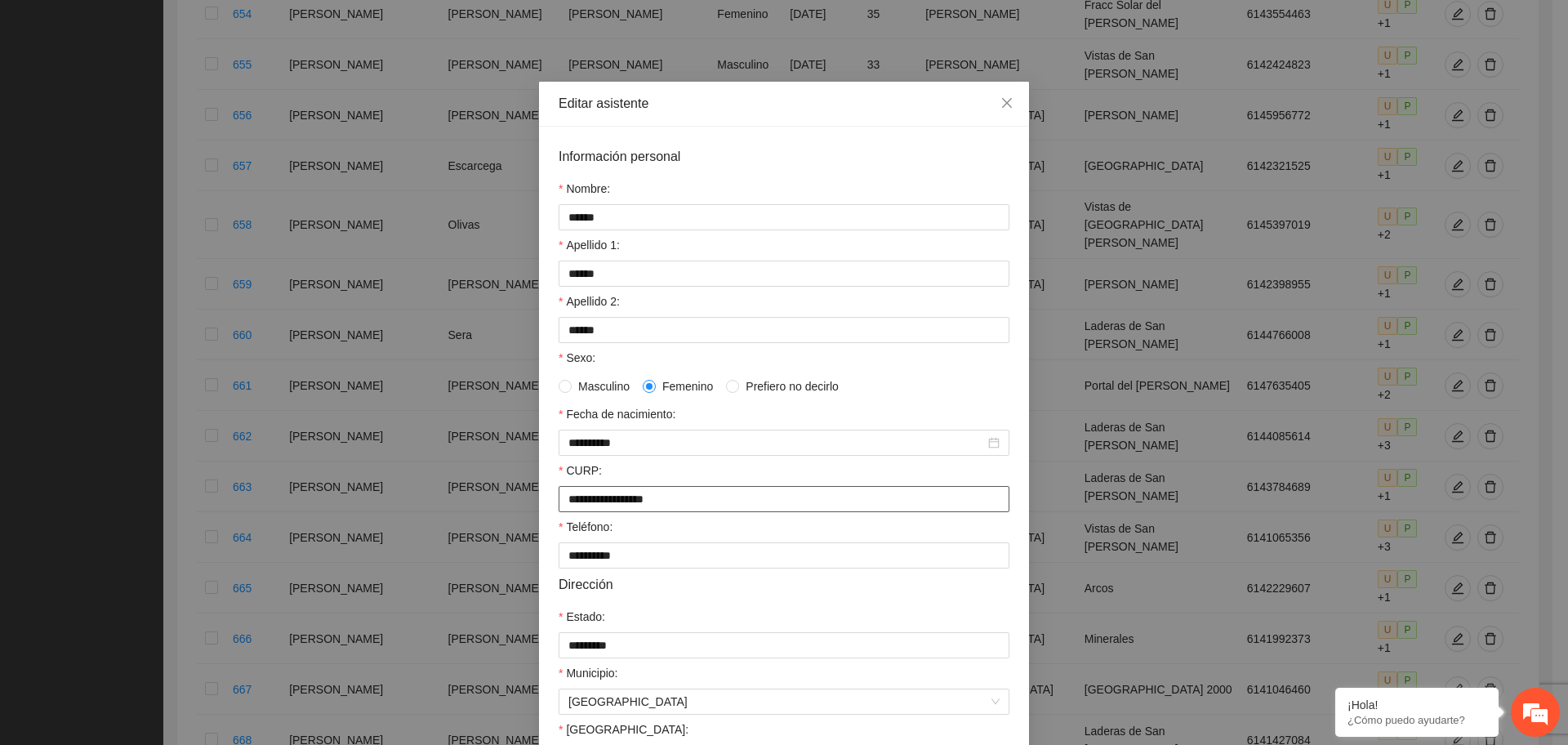
drag, startPoint x: 688, startPoint y: 494, endPoint x: 446, endPoint y: 522, distance: 243.6
click at [453, 526] on div "**********" at bounding box center [784, 372] width 1568 height 745
click at [991, 97] on span "Close" at bounding box center [1007, 104] width 44 height 44
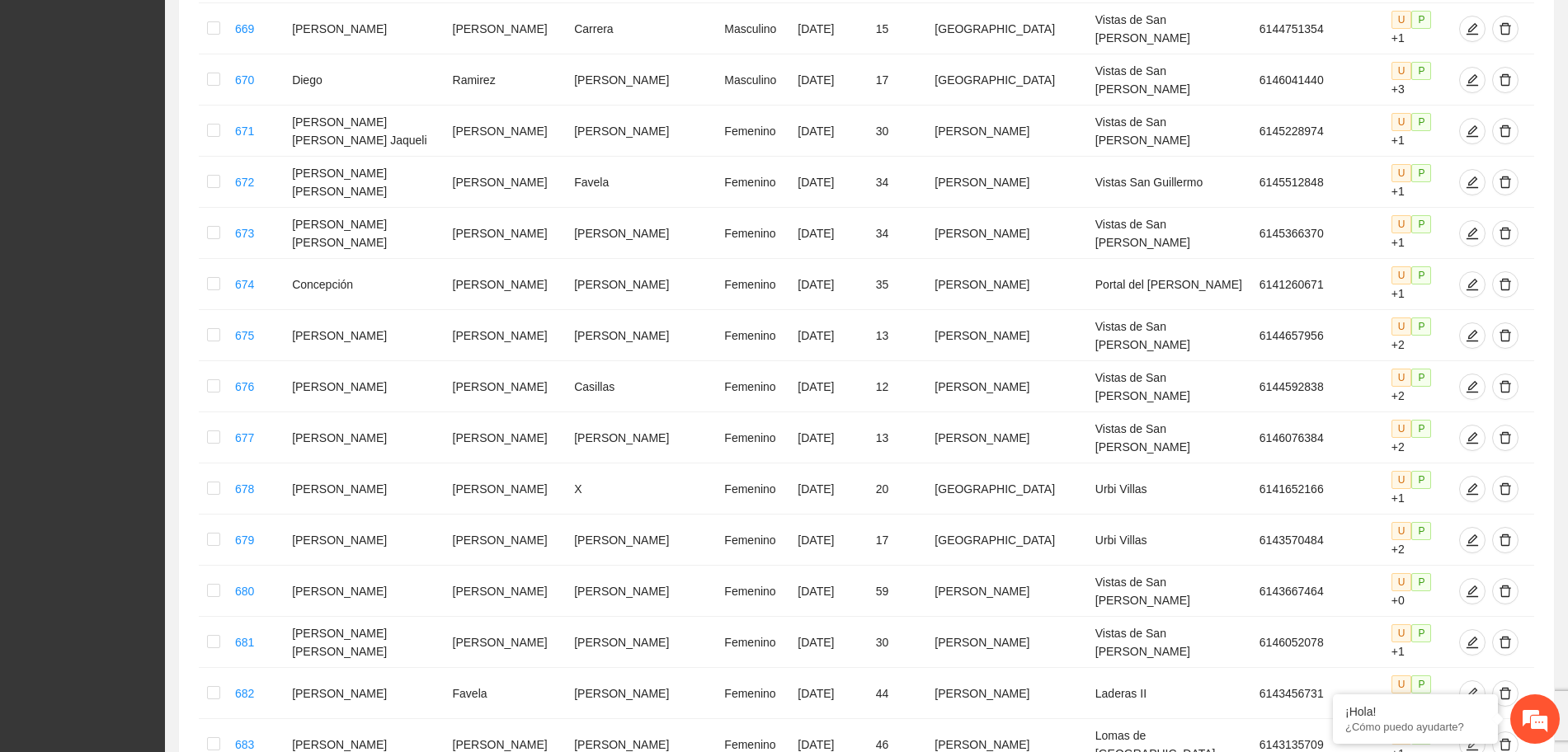
scroll to position [4026, 0]
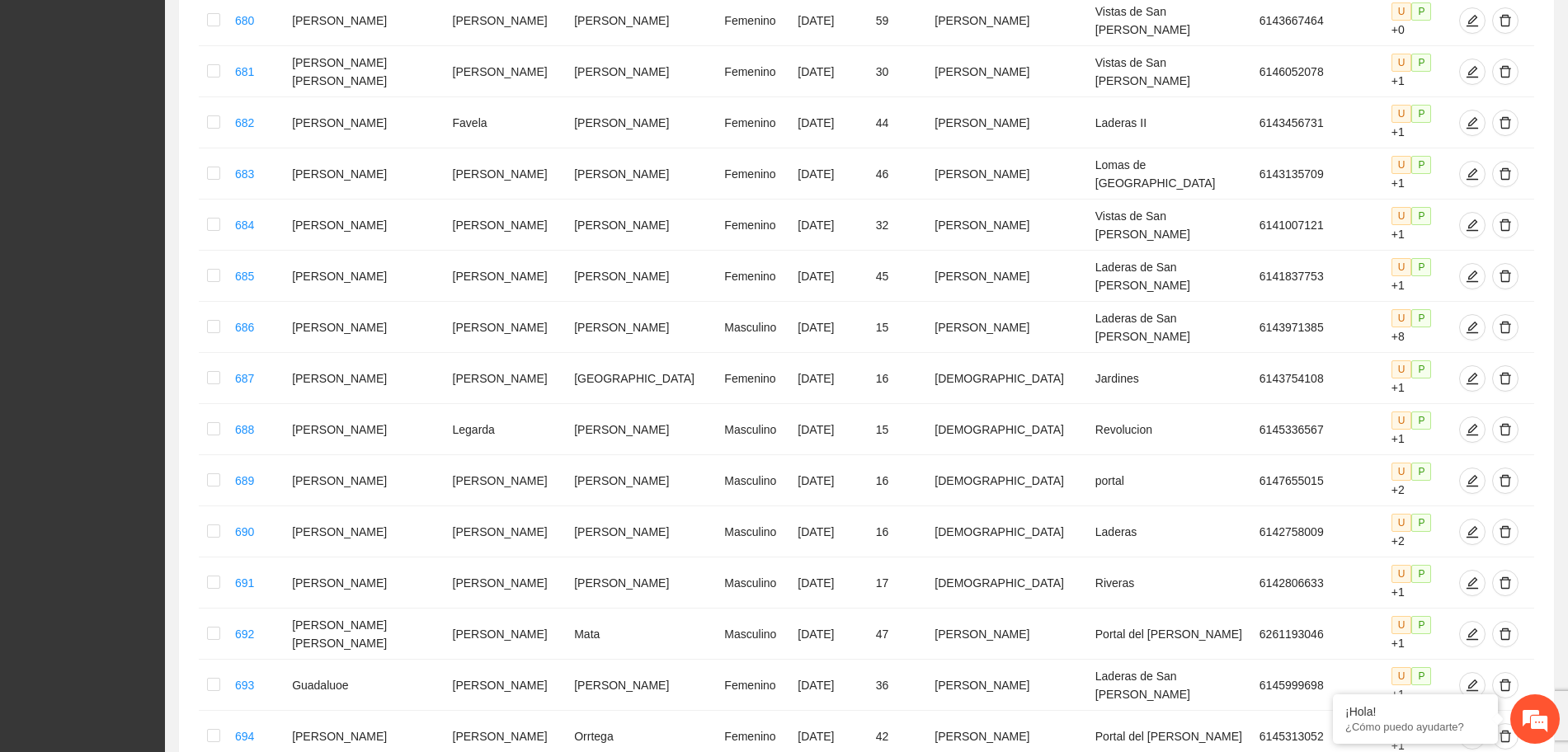
drag, startPoint x: 1253, startPoint y: 605, endPoint x: 1240, endPoint y: 609, distance: 13.6
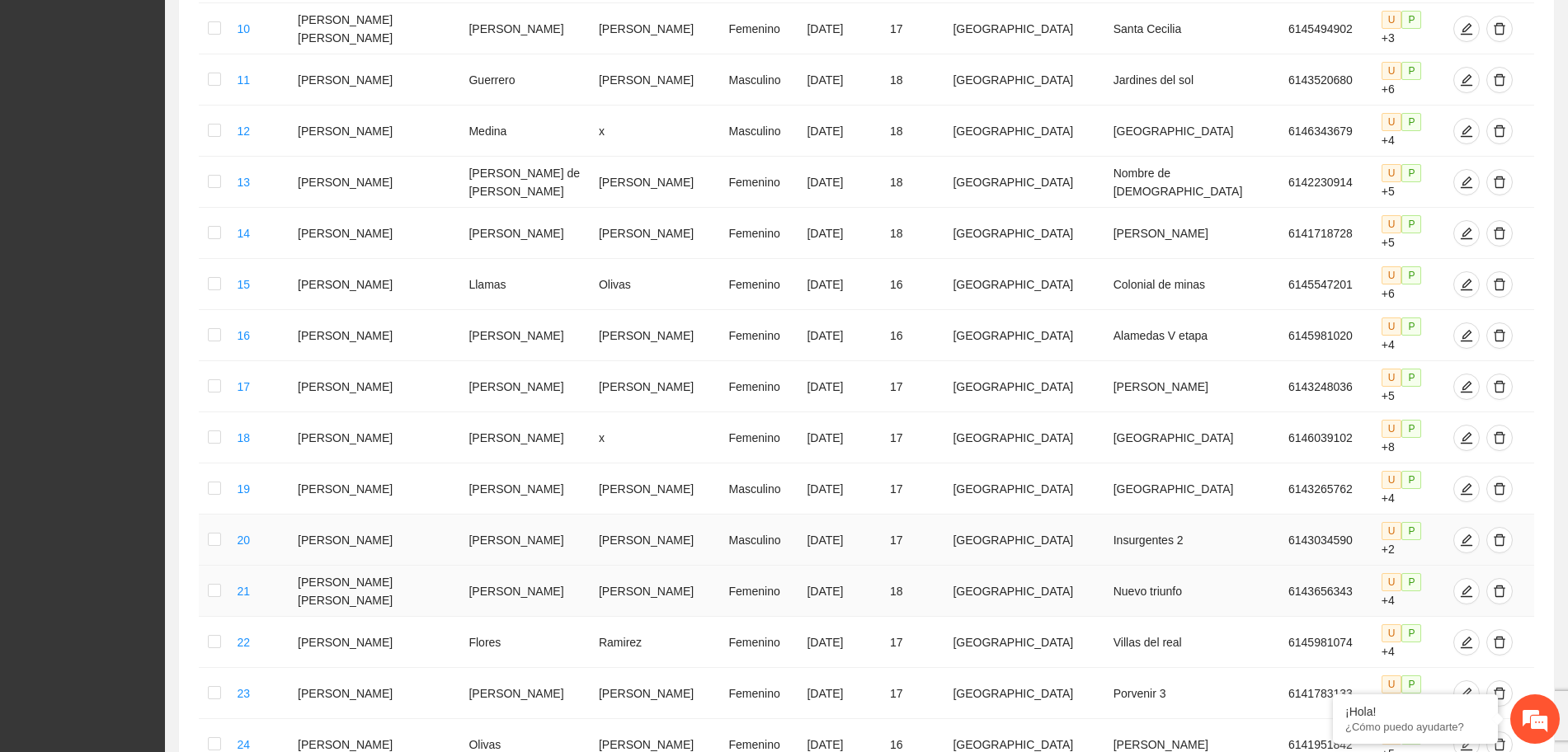
scroll to position [729, 0]
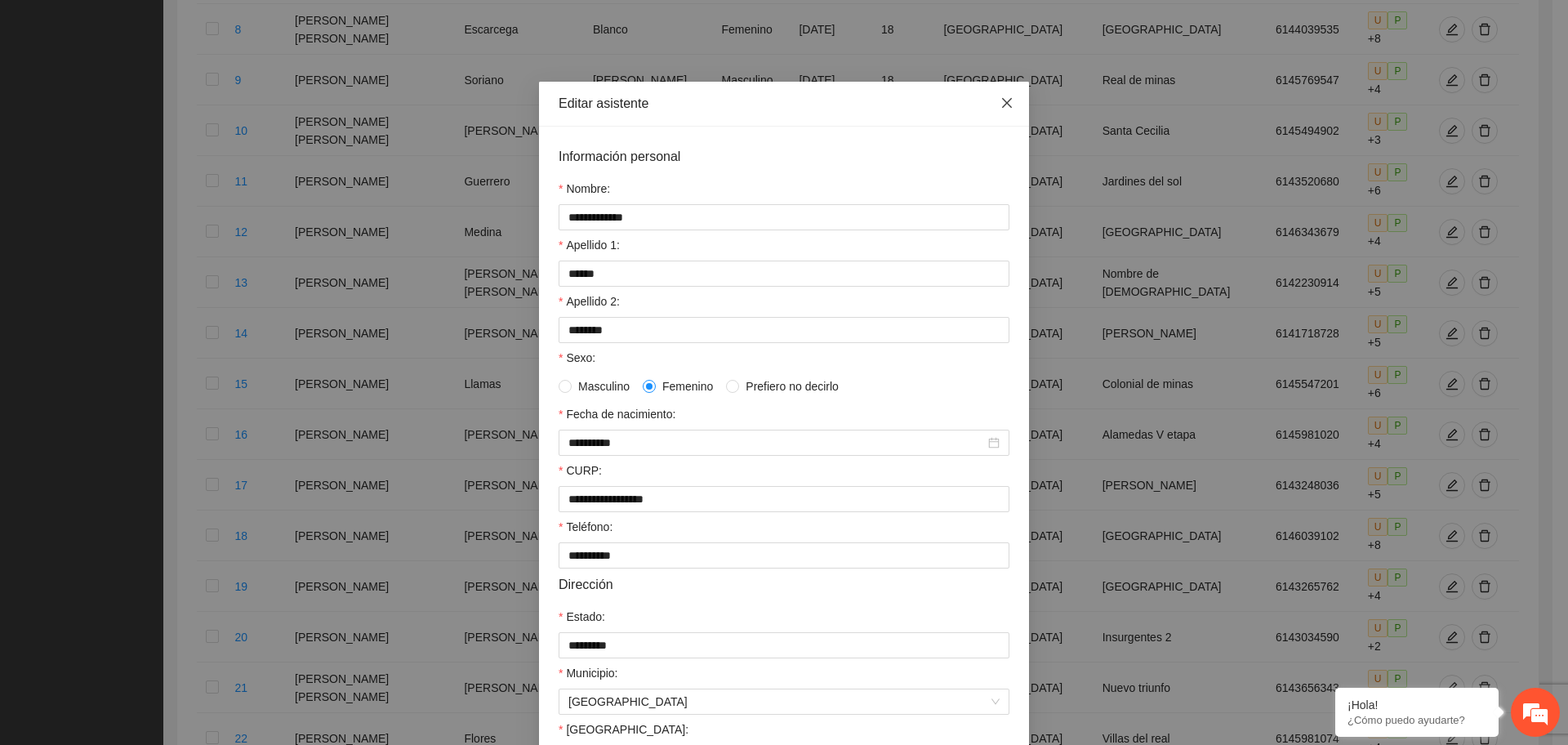
drag, startPoint x: 1001, startPoint y: 97, endPoint x: 1004, endPoint y: 117, distance: 20.2
click at [1001, 99] on icon "close" at bounding box center [1007, 103] width 13 height 13
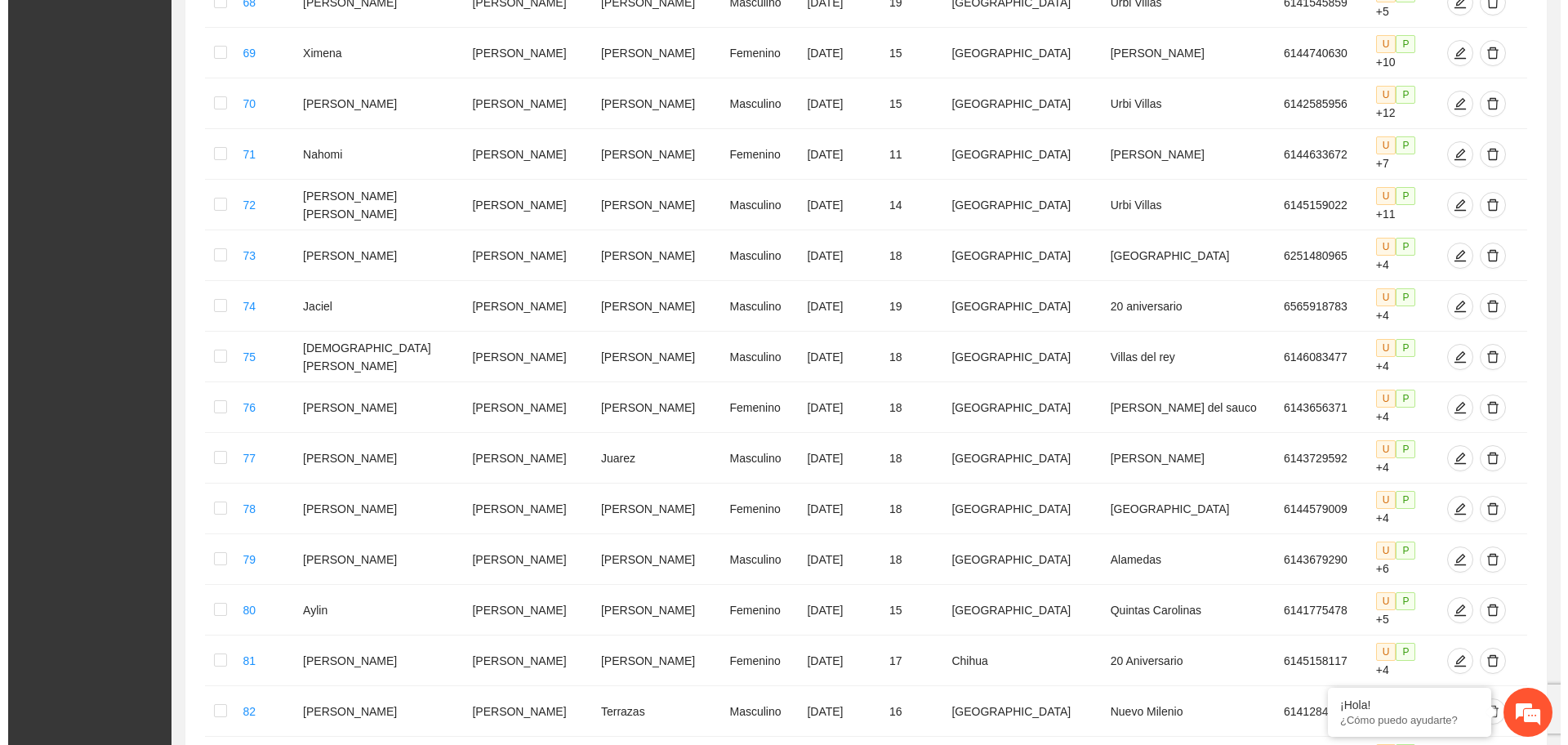
scroll to position [3988, 0]
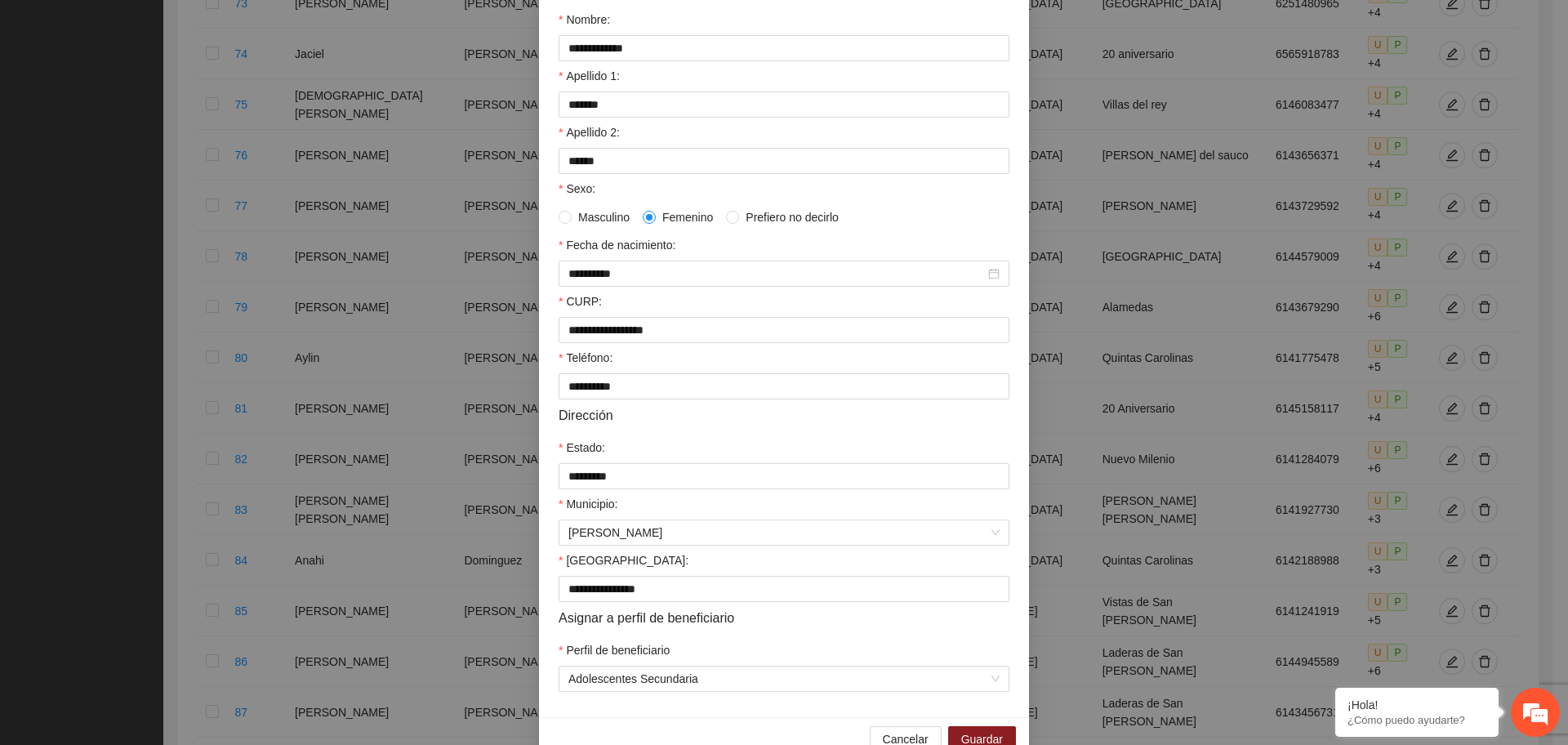
scroll to position [204, 0]
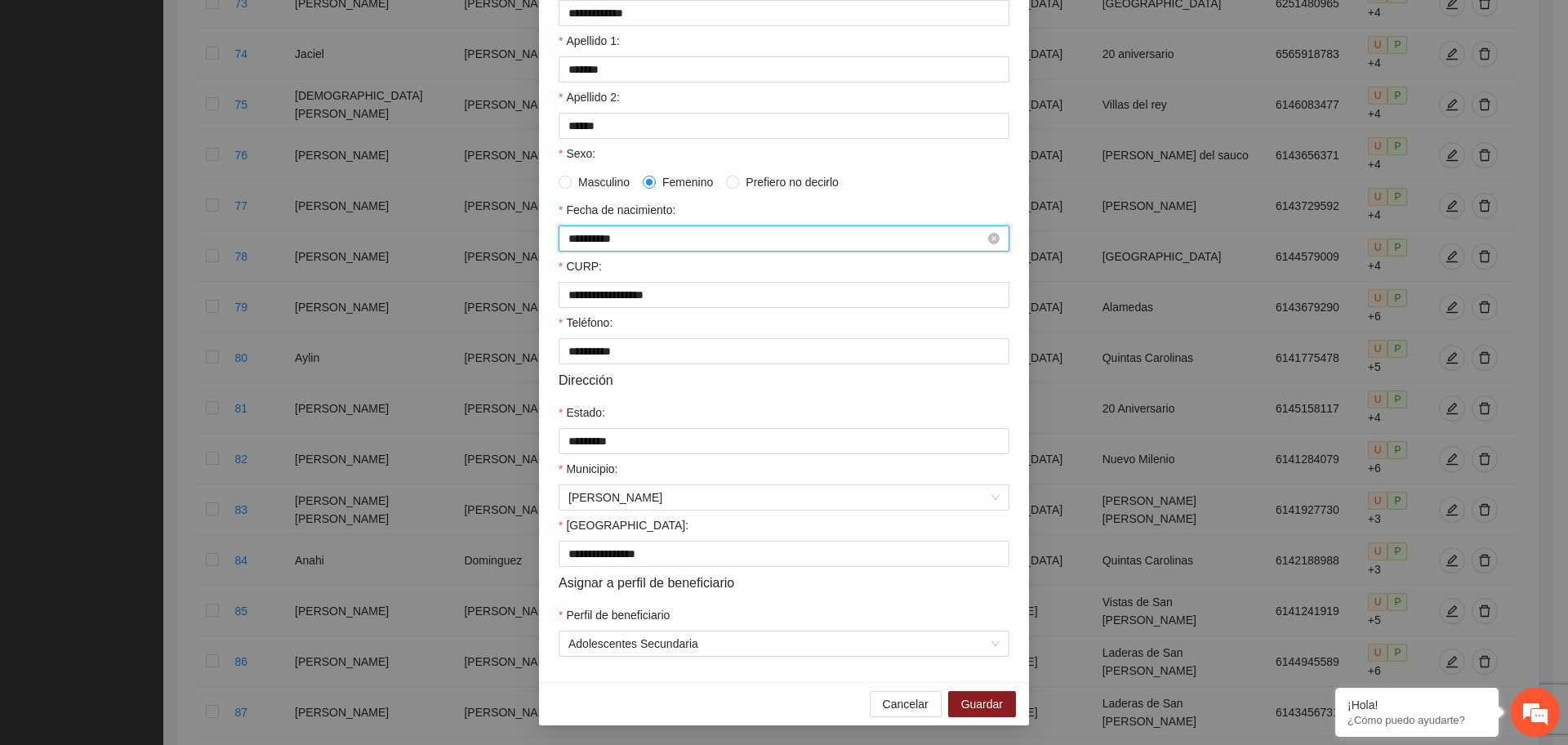
click at [592, 238] on input "**********" at bounding box center [777, 238] width 417 height 18
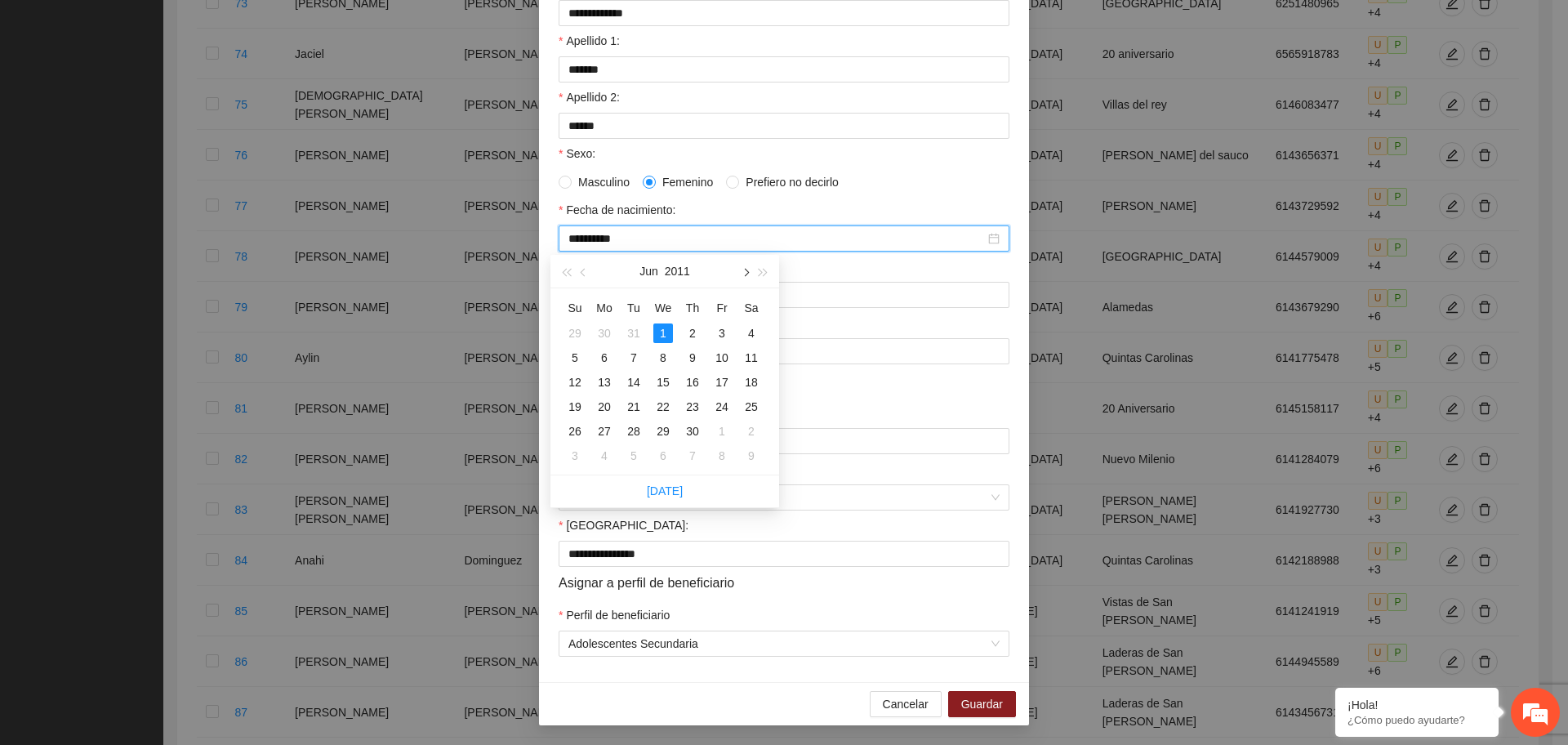
click at [747, 271] on span "button" at bounding box center [744, 273] width 9 height 9
type input "**********"
click at [689, 354] on div "7" at bounding box center [692, 357] width 19 height 19
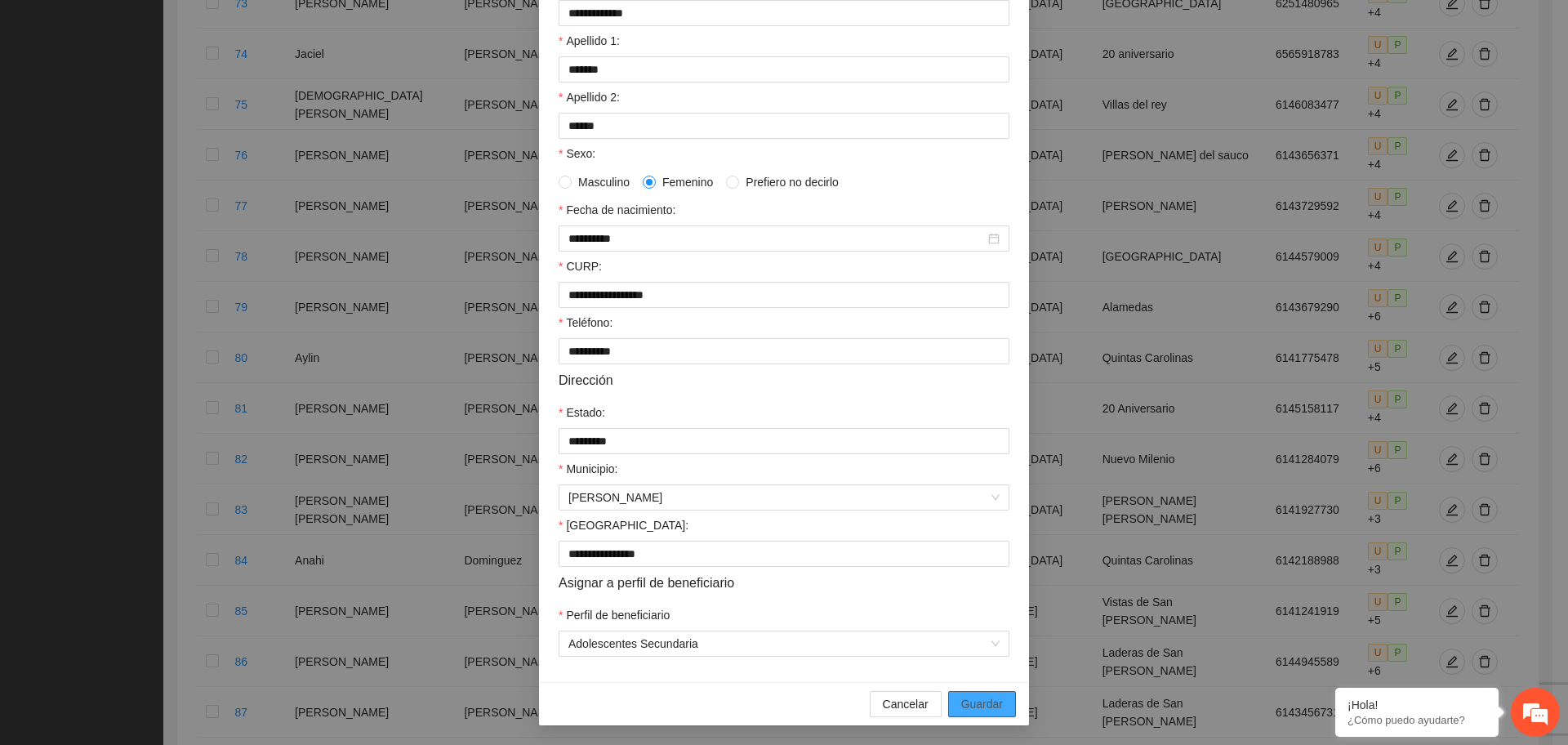
click at [961, 695] on span "Guardar" at bounding box center [981, 704] width 41 height 18
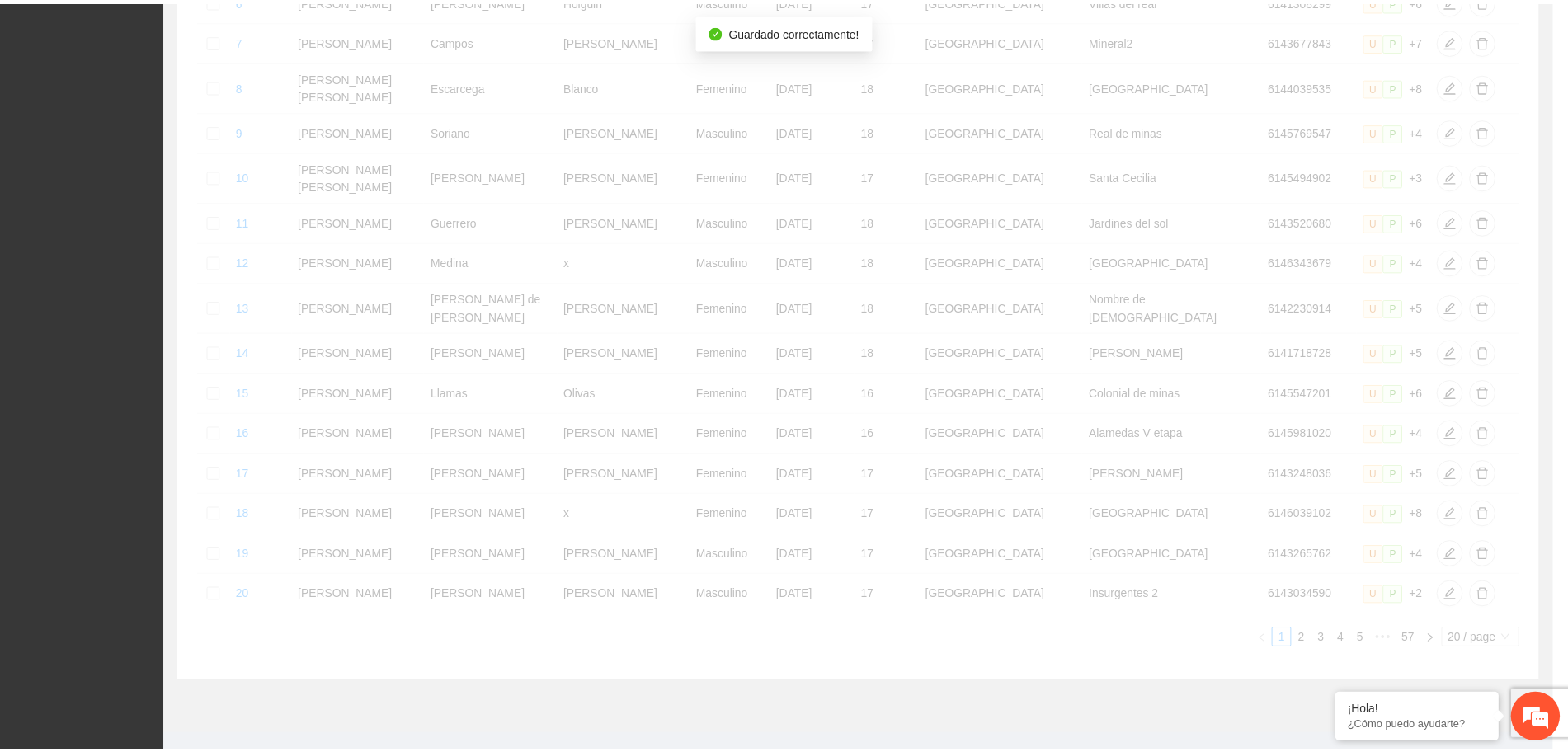
scroll to position [124, 0]
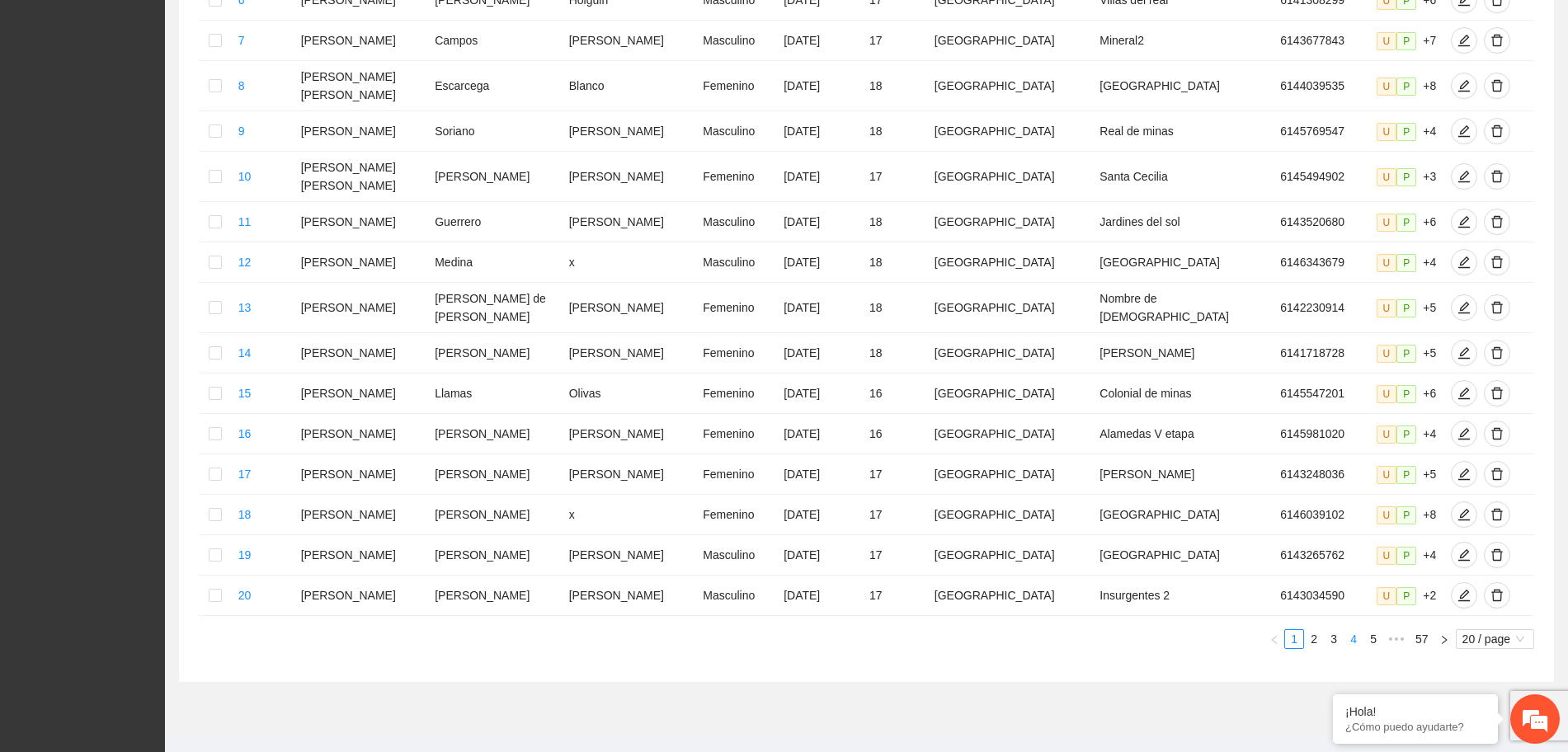
click at [1350, 630] on link "4" at bounding box center [1353, 639] width 18 height 18
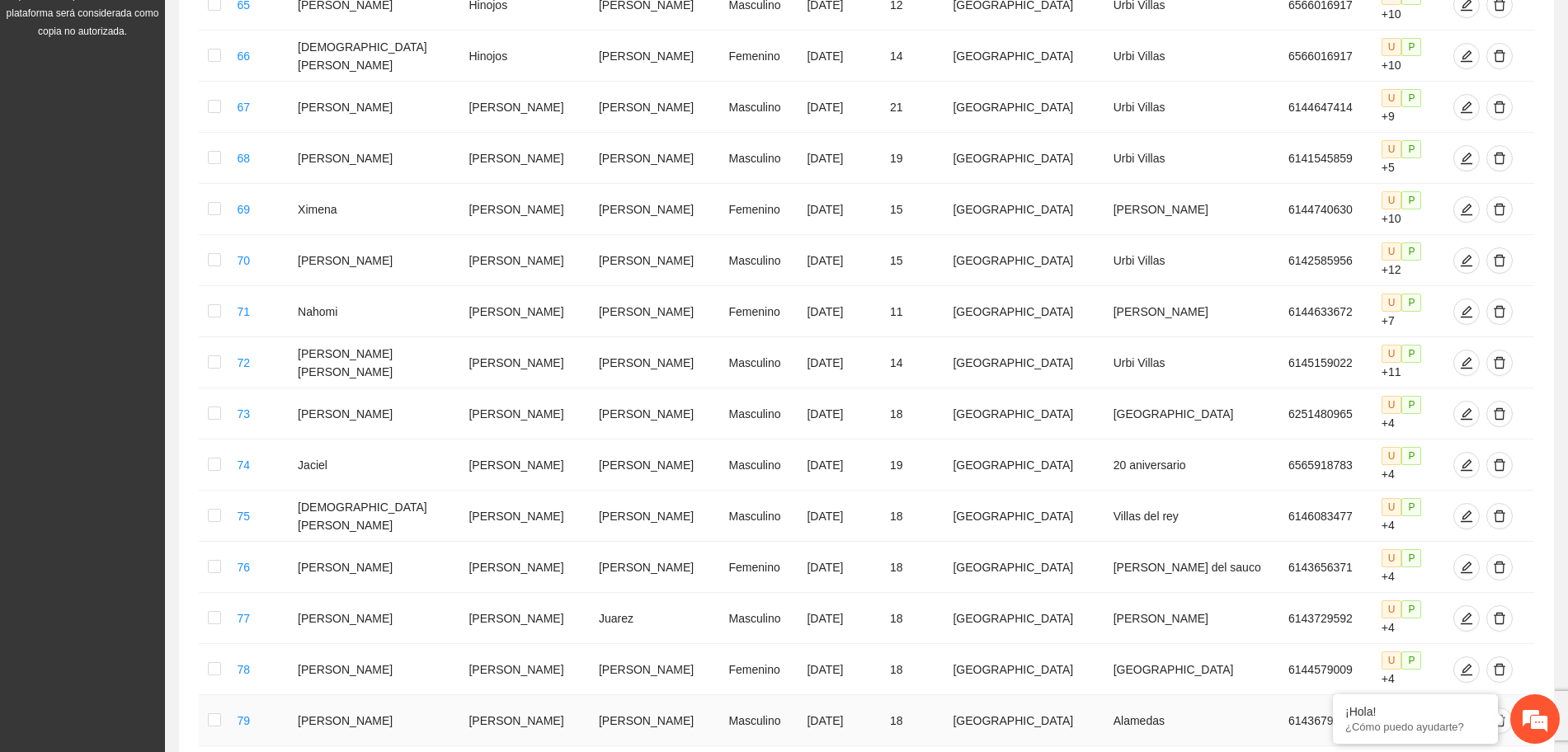
scroll to position [607, 0]
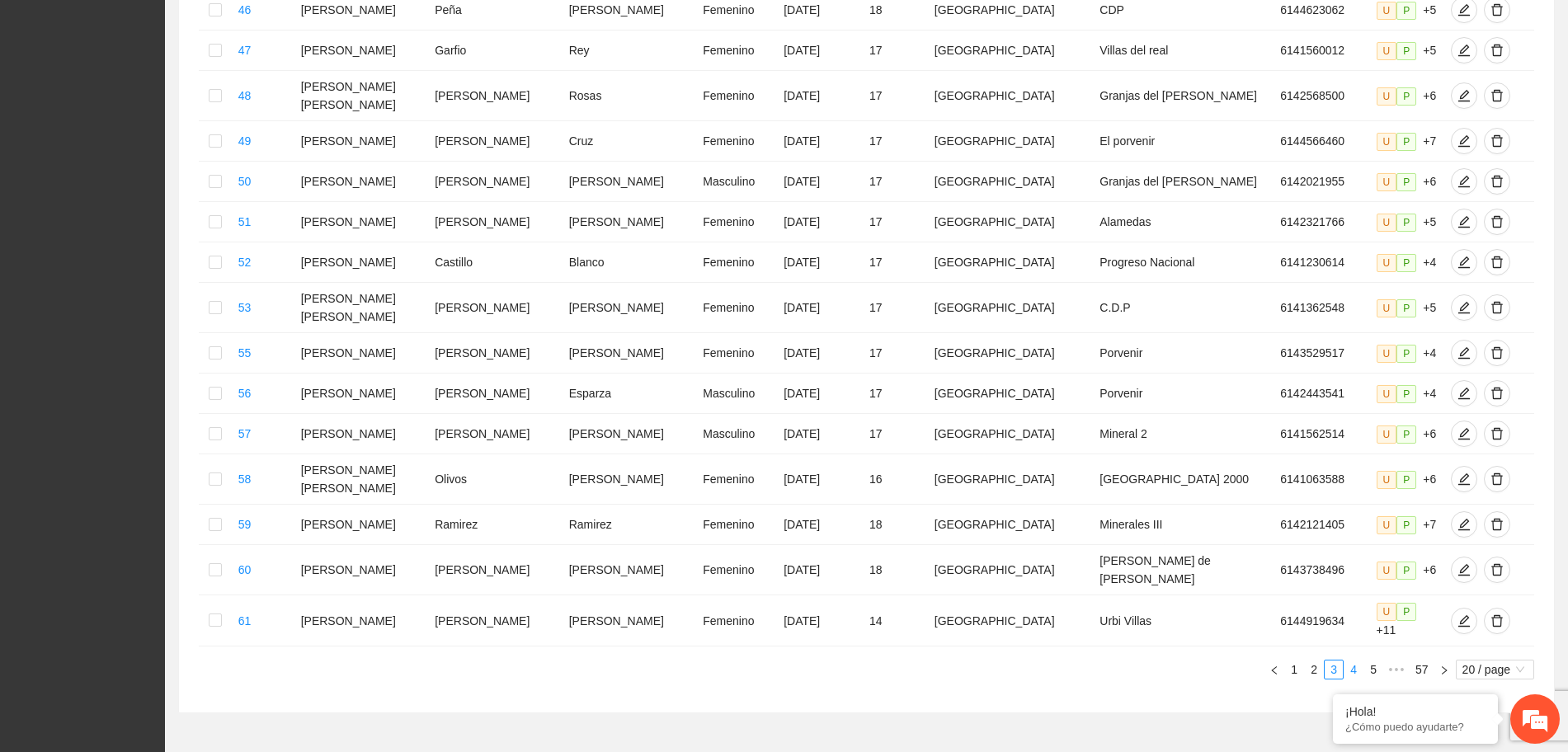
click at [1350, 660] on link "4" at bounding box center [1353, 669] width 18 height 18
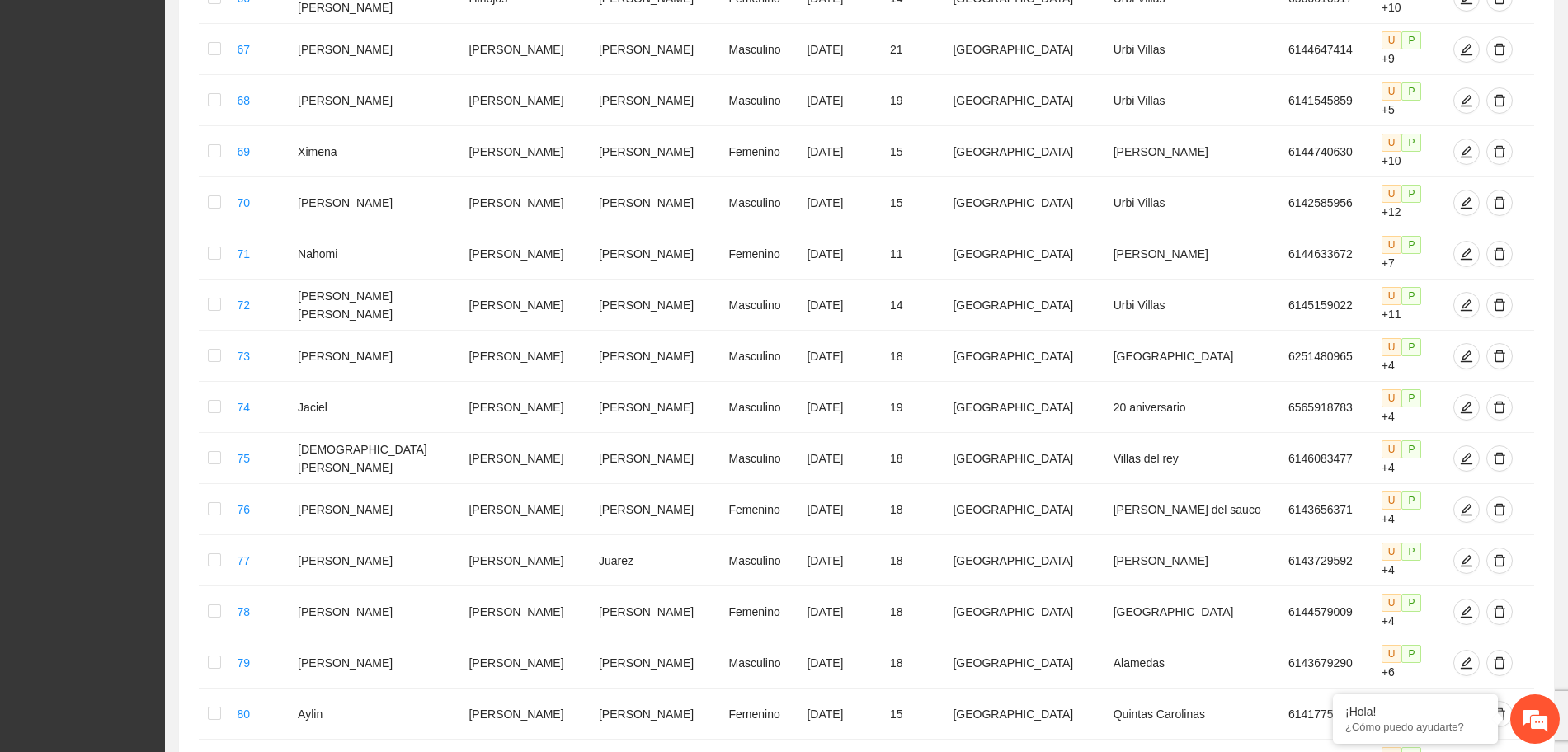
drag, startPoint x: 1486, startPoint y: 615, endPoint x: 1474, endPoint y: 619, distance: 12.6
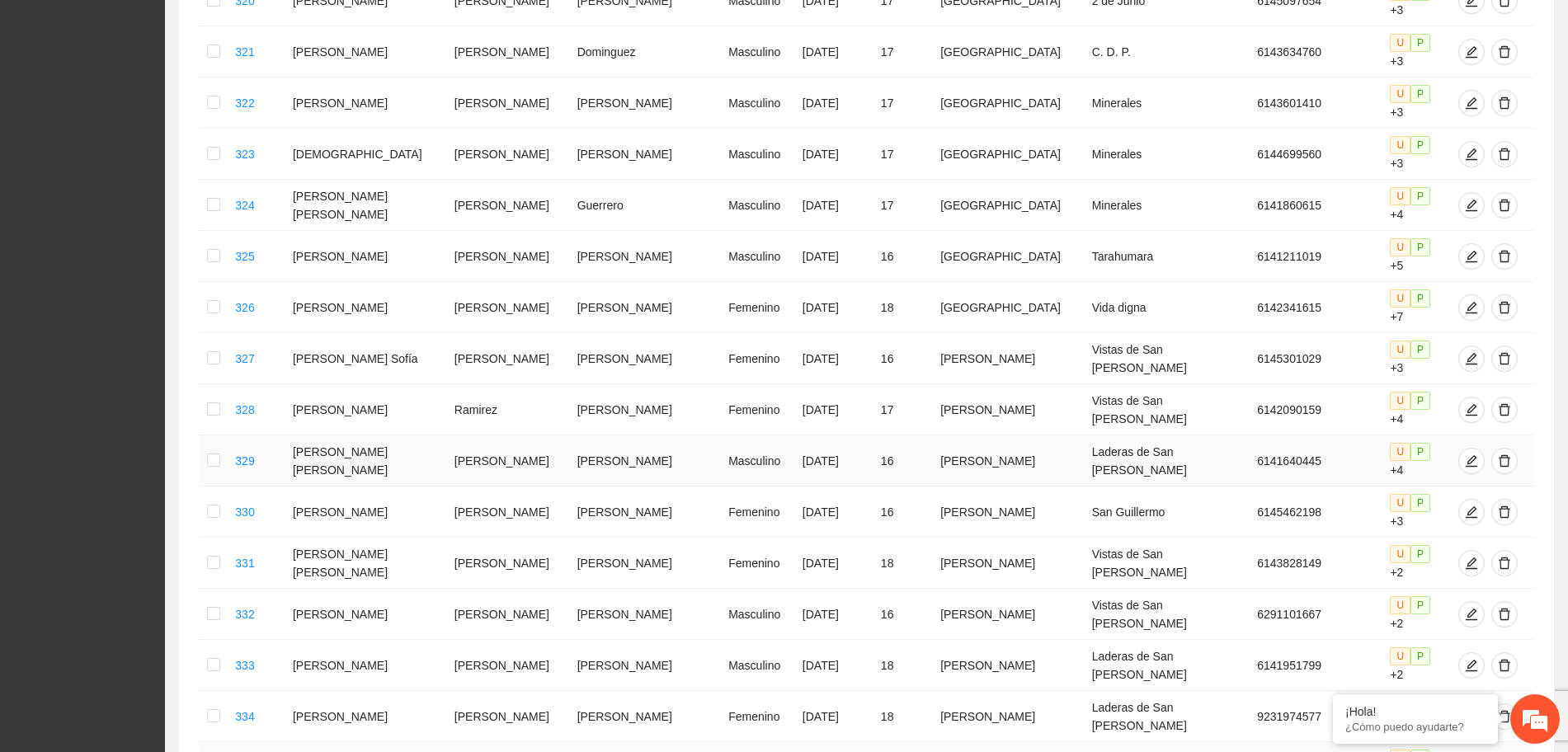
scroll to position [1225, 0]
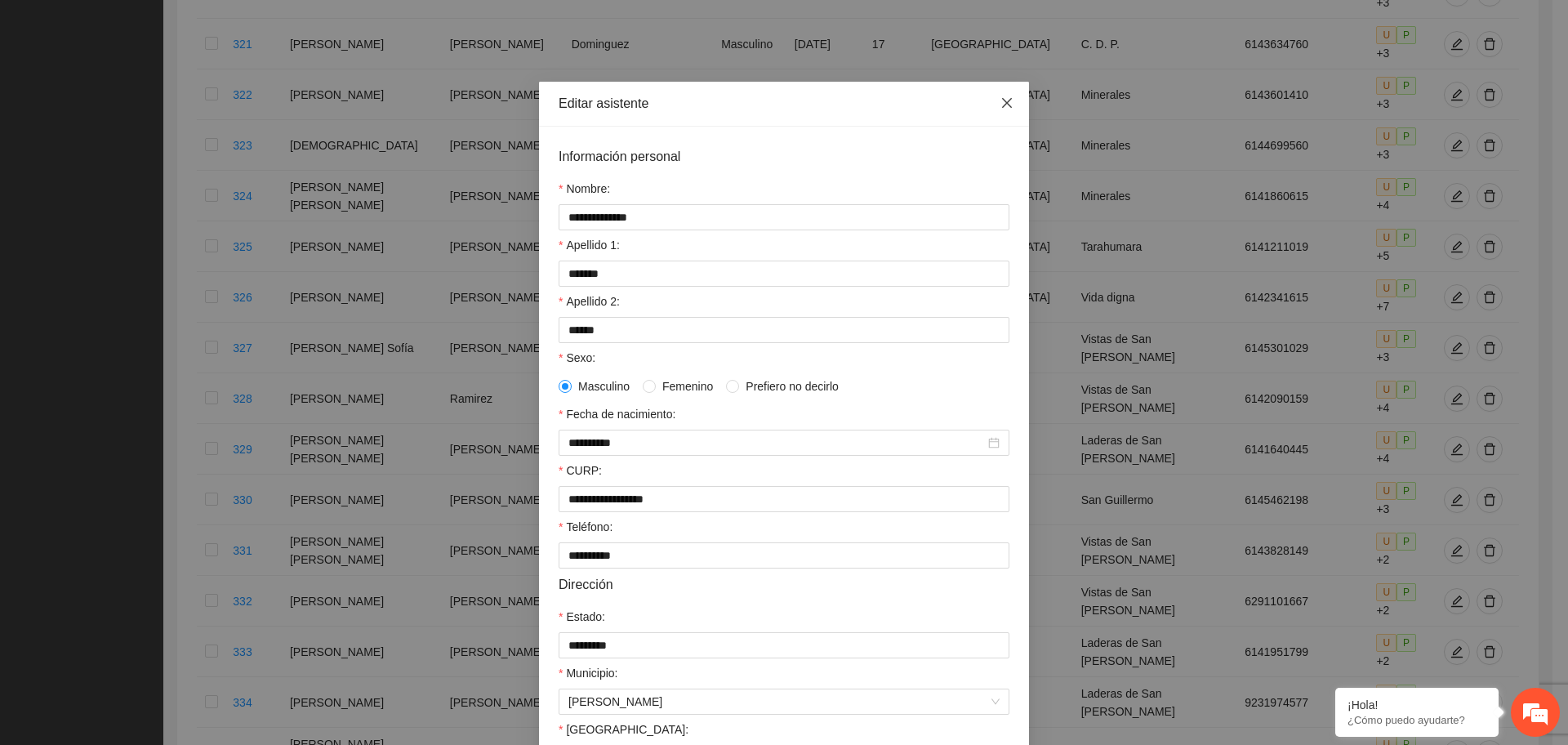
click at [1001, 107] on icon "close" at bounding box center [1007, 103] width 13 height 13
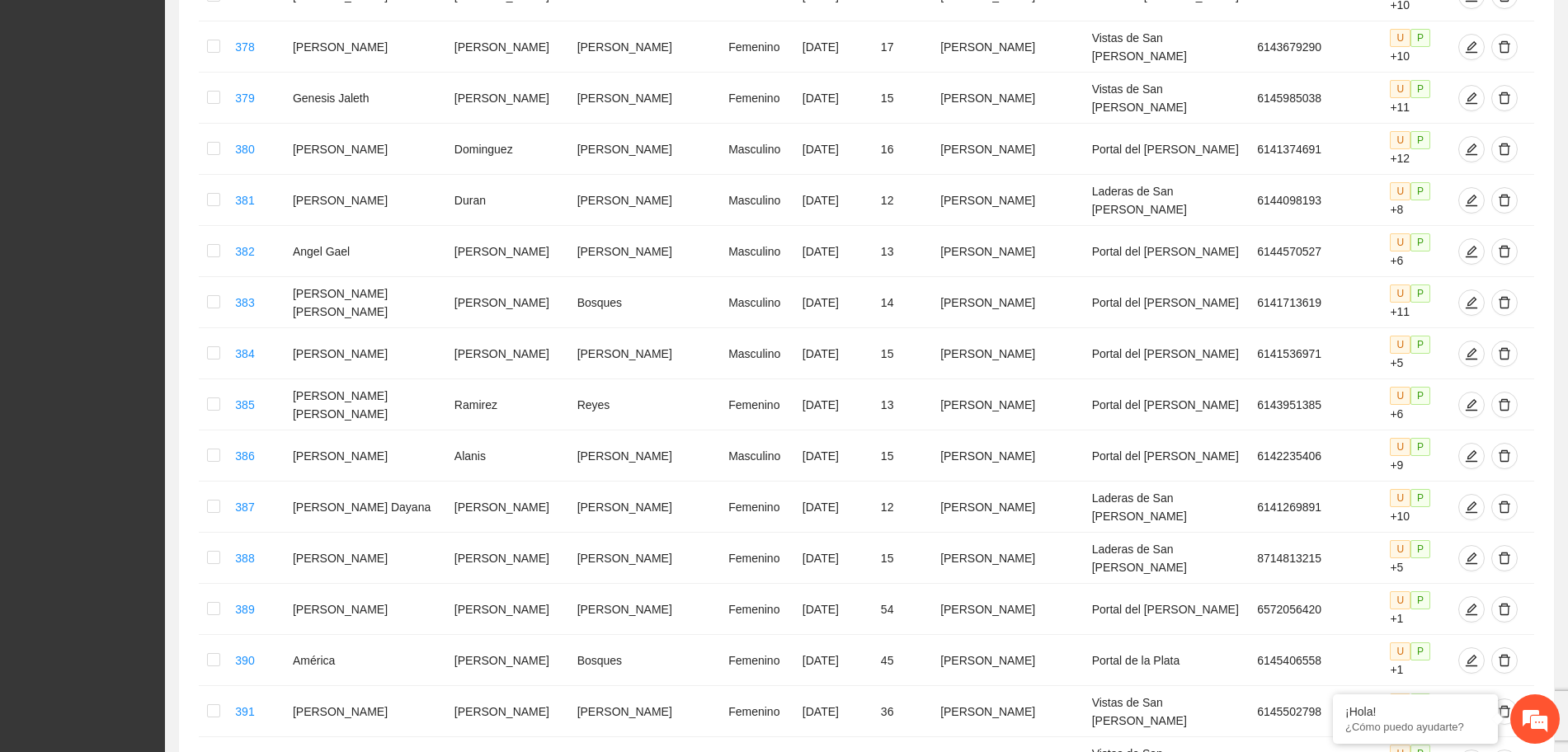
scroll to position [4145, 0]
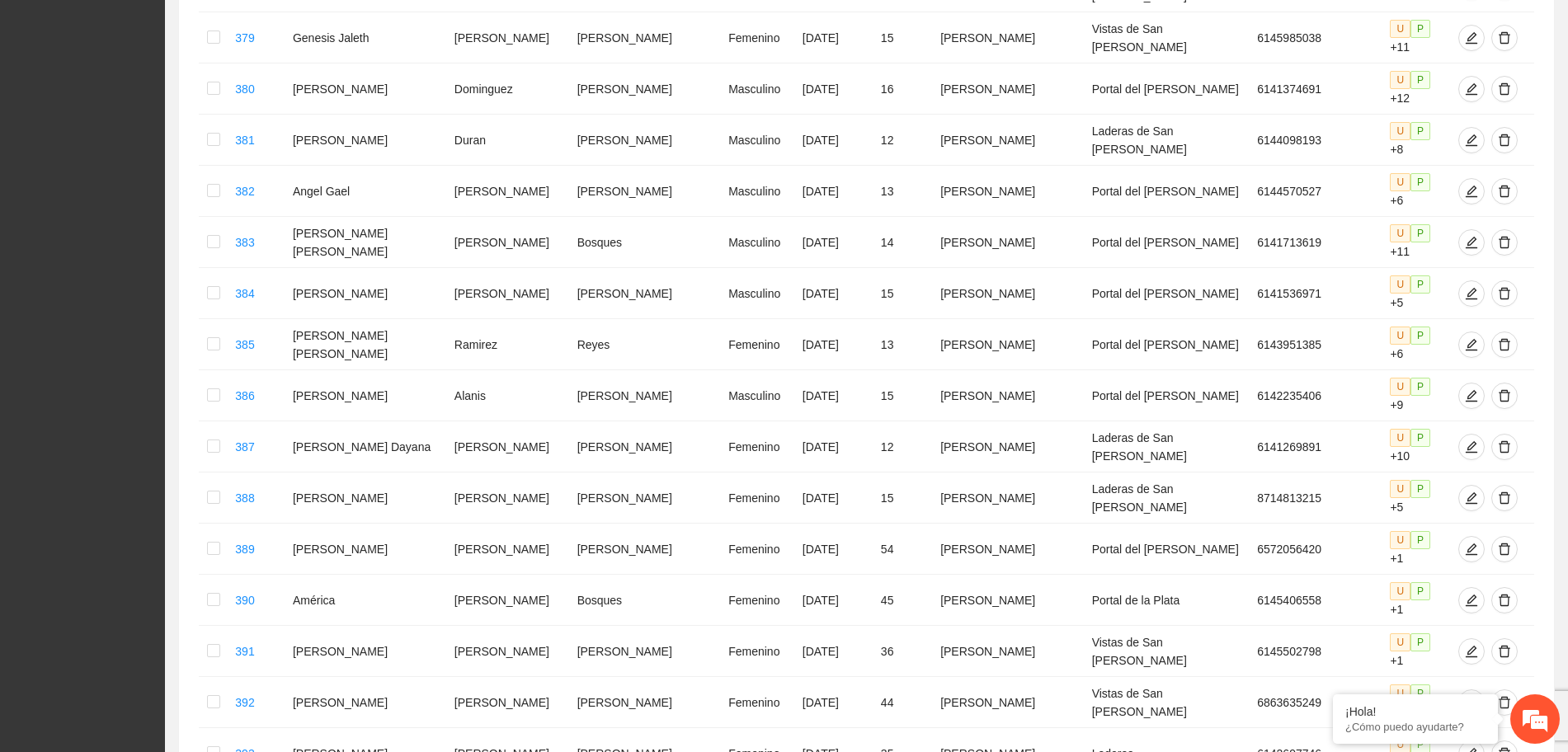
drag, startPoint x: 1346, startPoint y: 607, endPoint x: 1319, endPoint y: 606, distance: 27.0
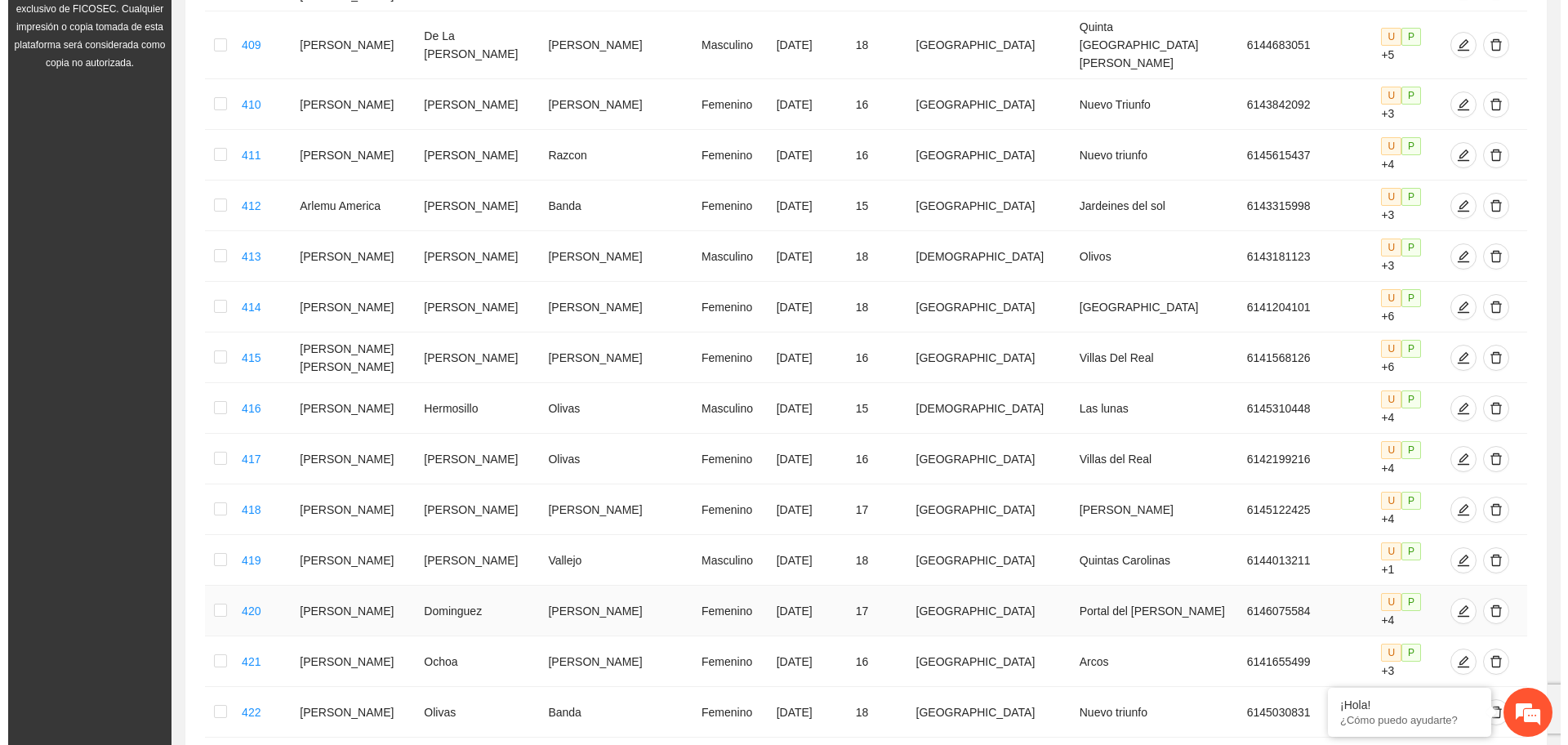
scroll to position [329, 0]
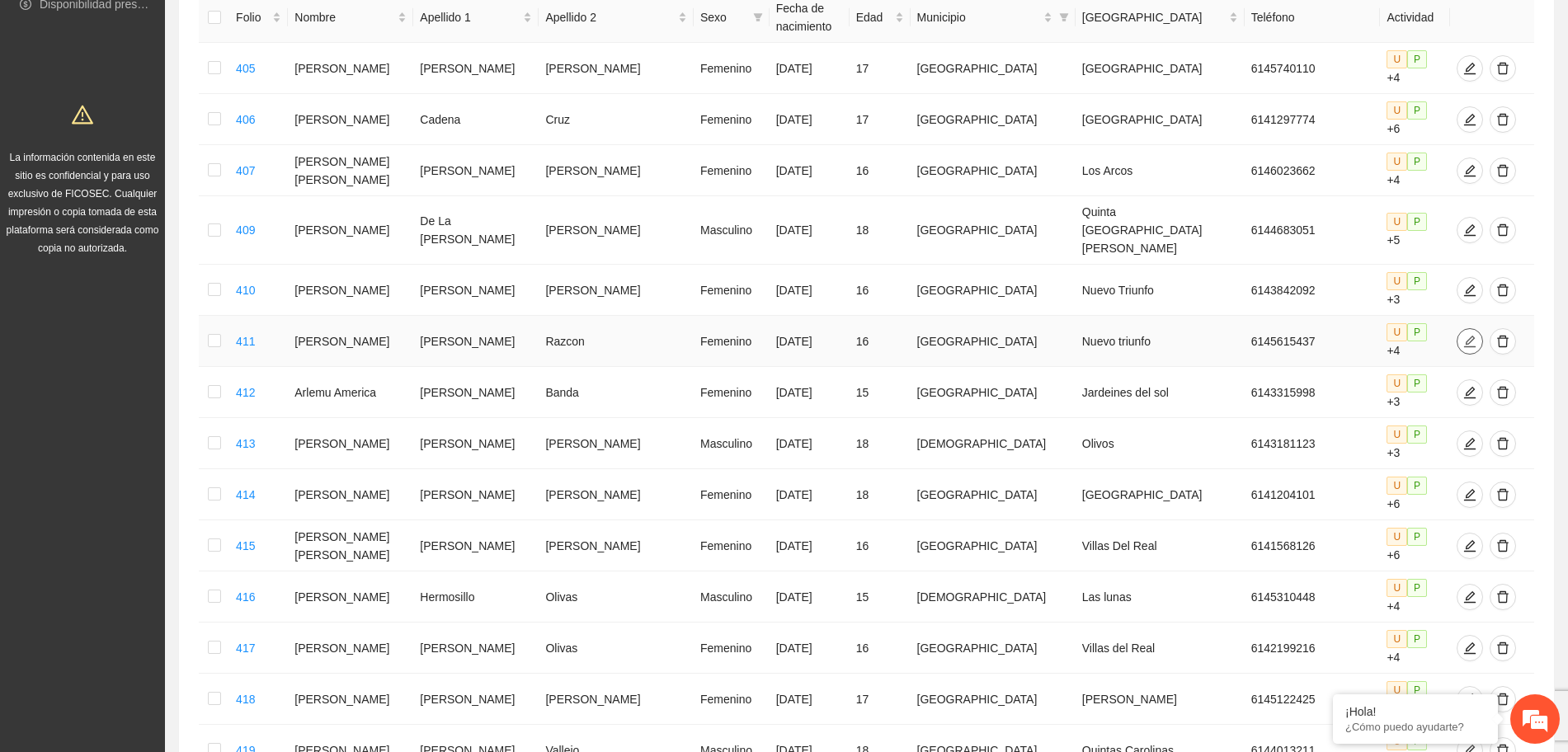
click at [1463, 334] on icon "edit" at bounding box center [1470, 341] width 14 height 14
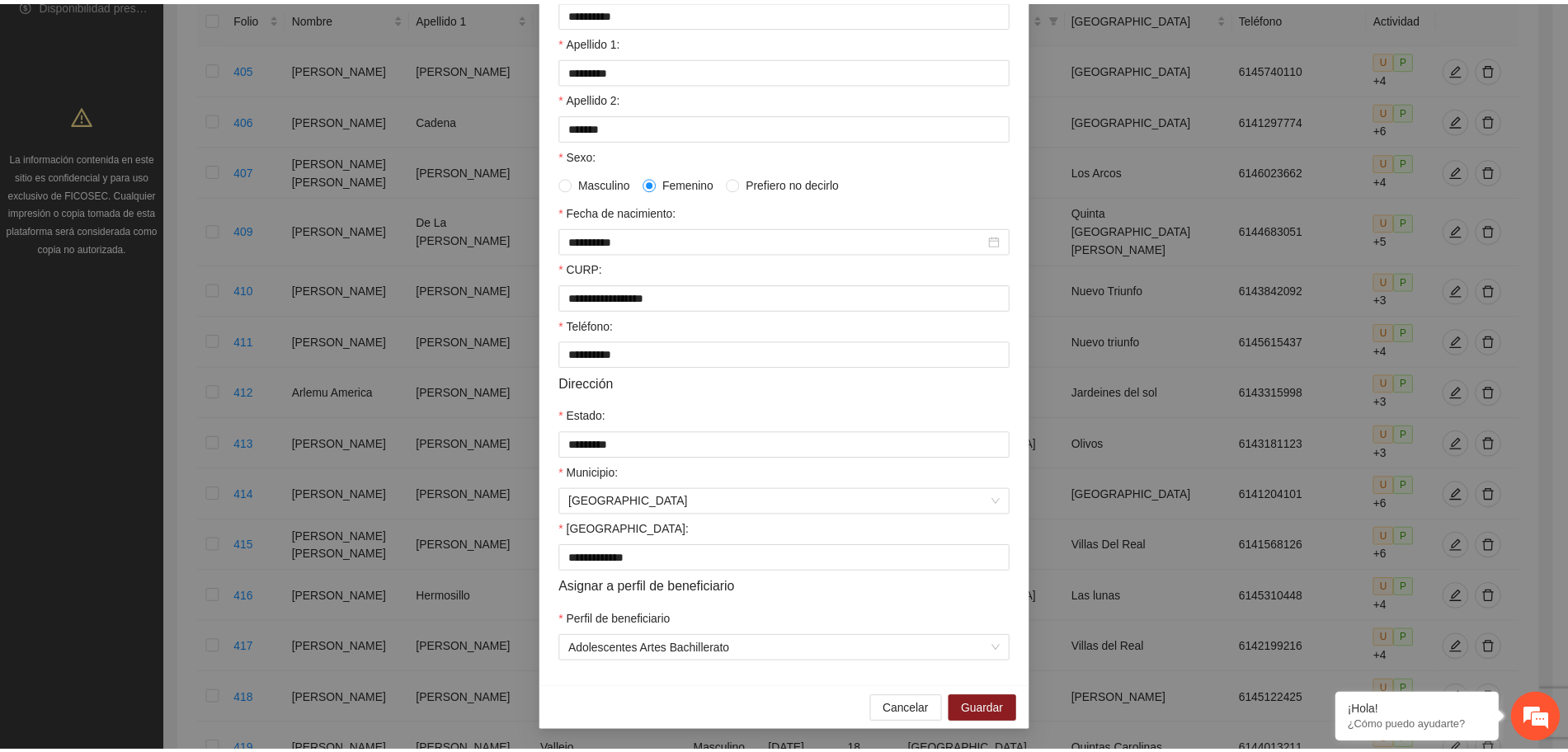
scroll to position [0, 0]
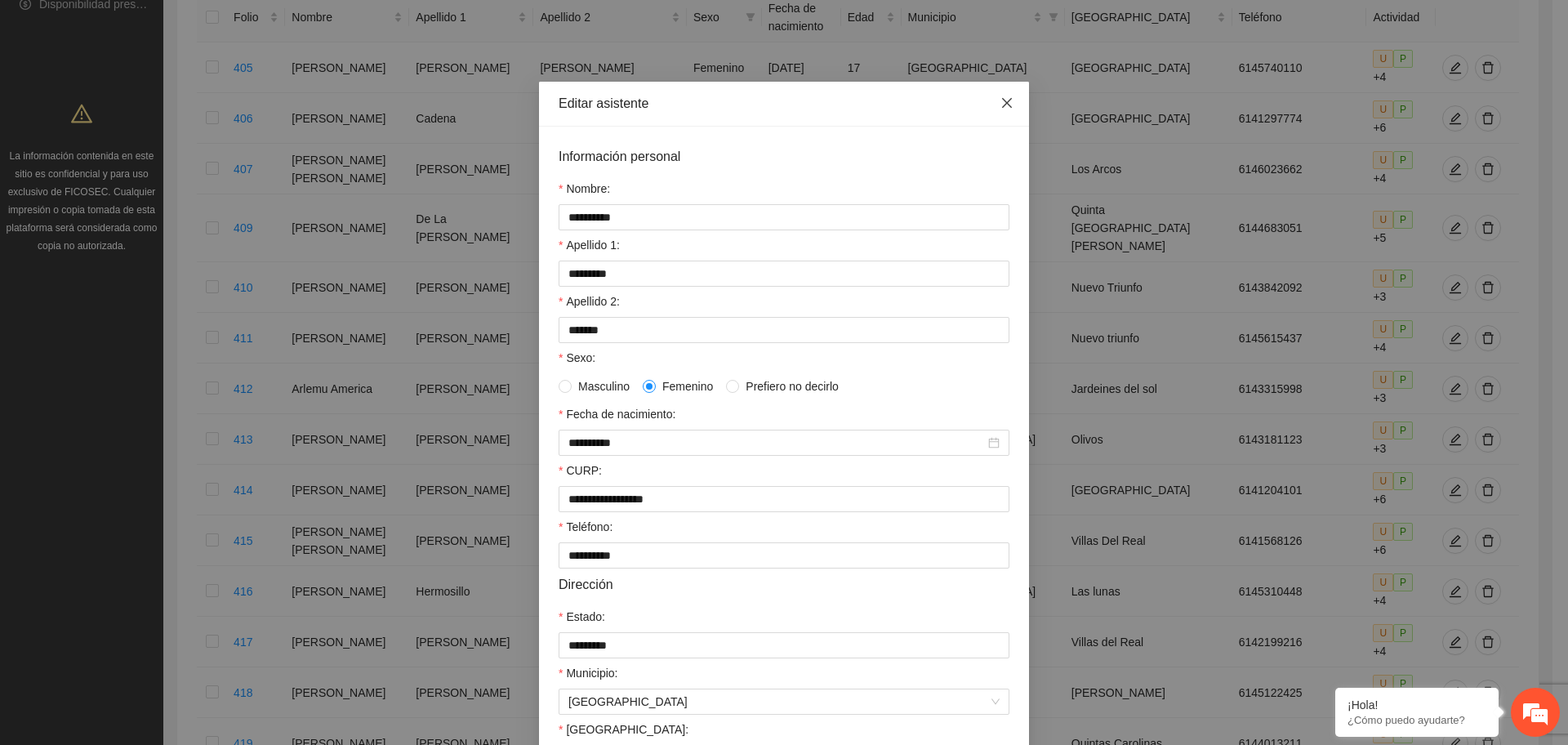
click at [998, 94] on span "Close" at bounding box center [1007, 104] width 44 height 44
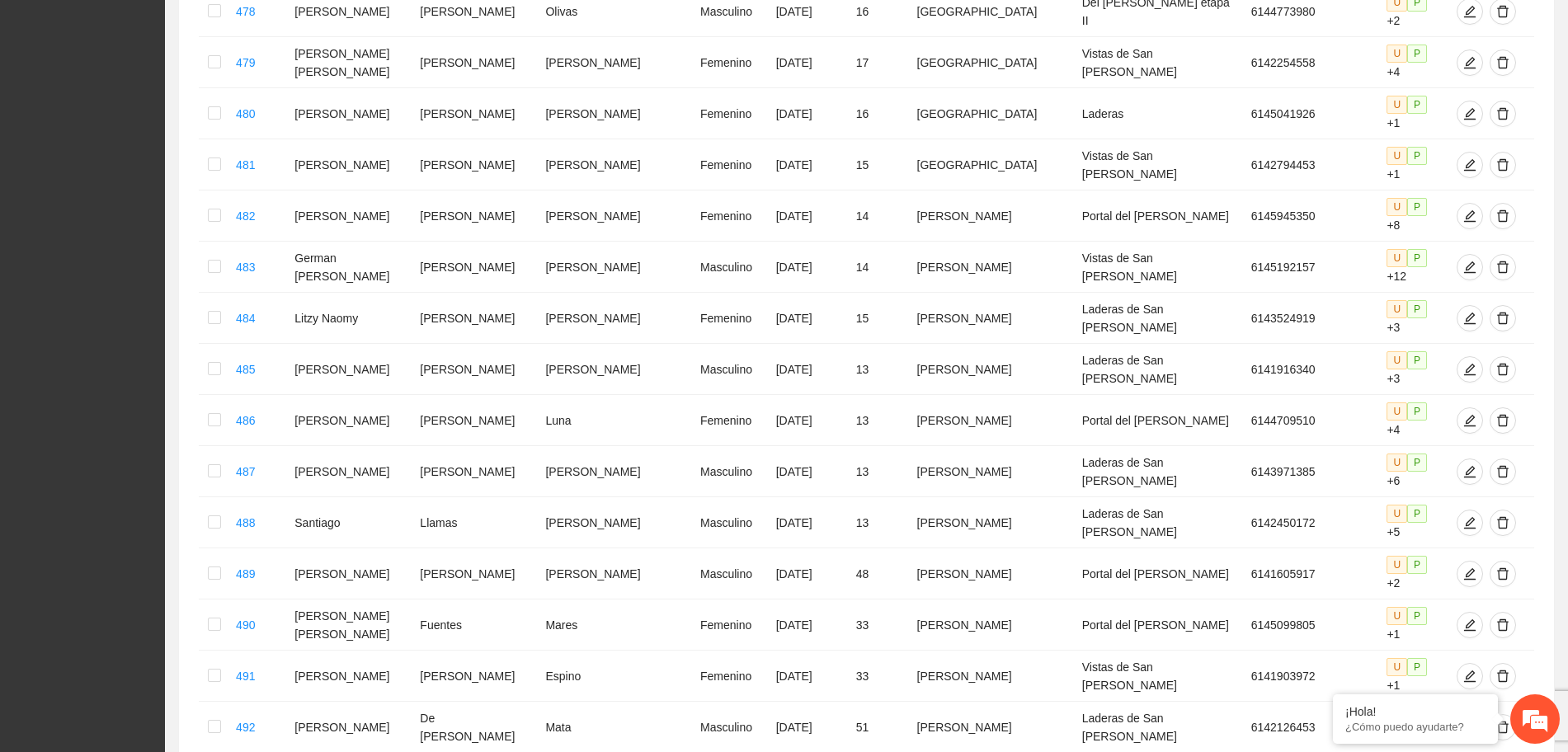
scroll to position [4056, 0]
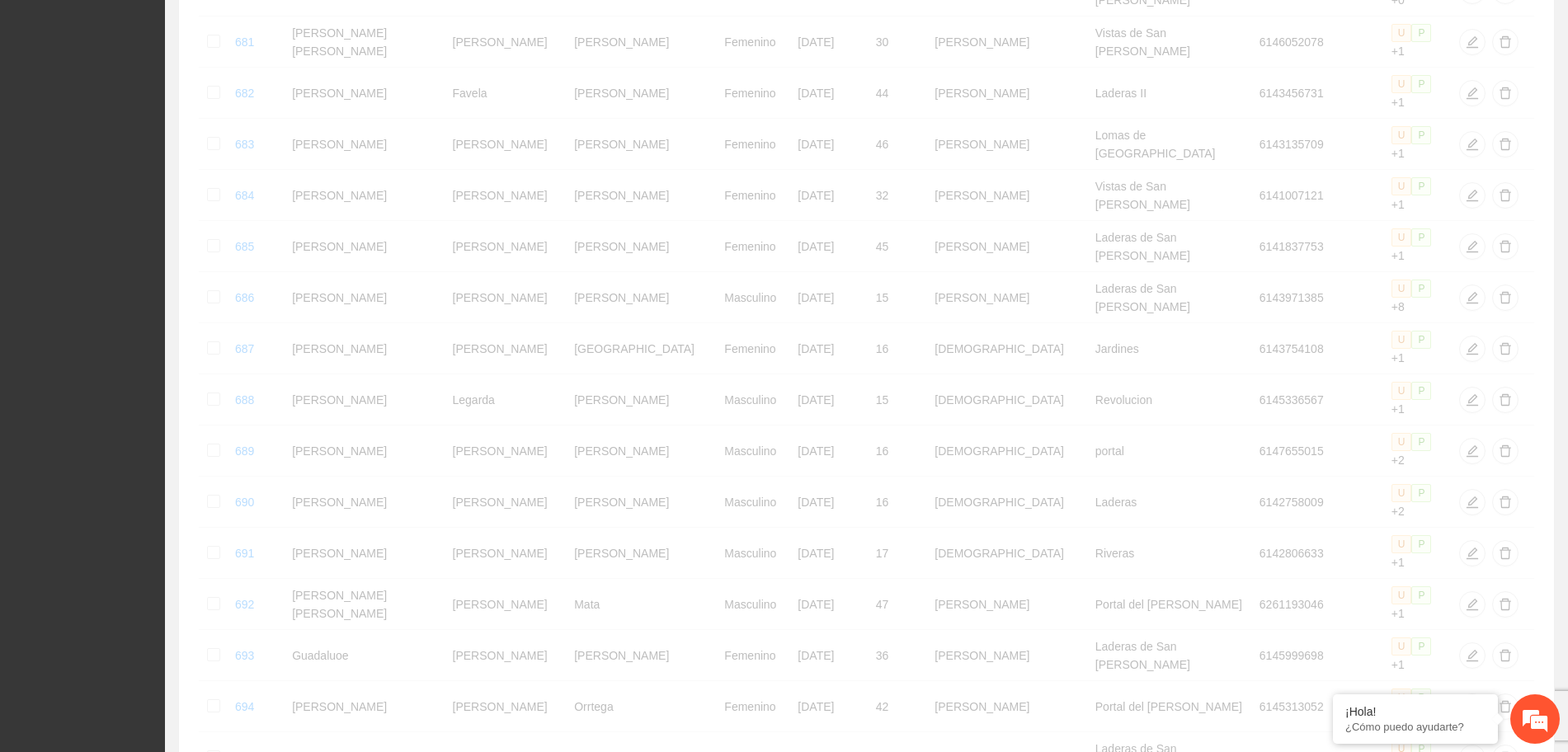
scroll to position [4026, 0]
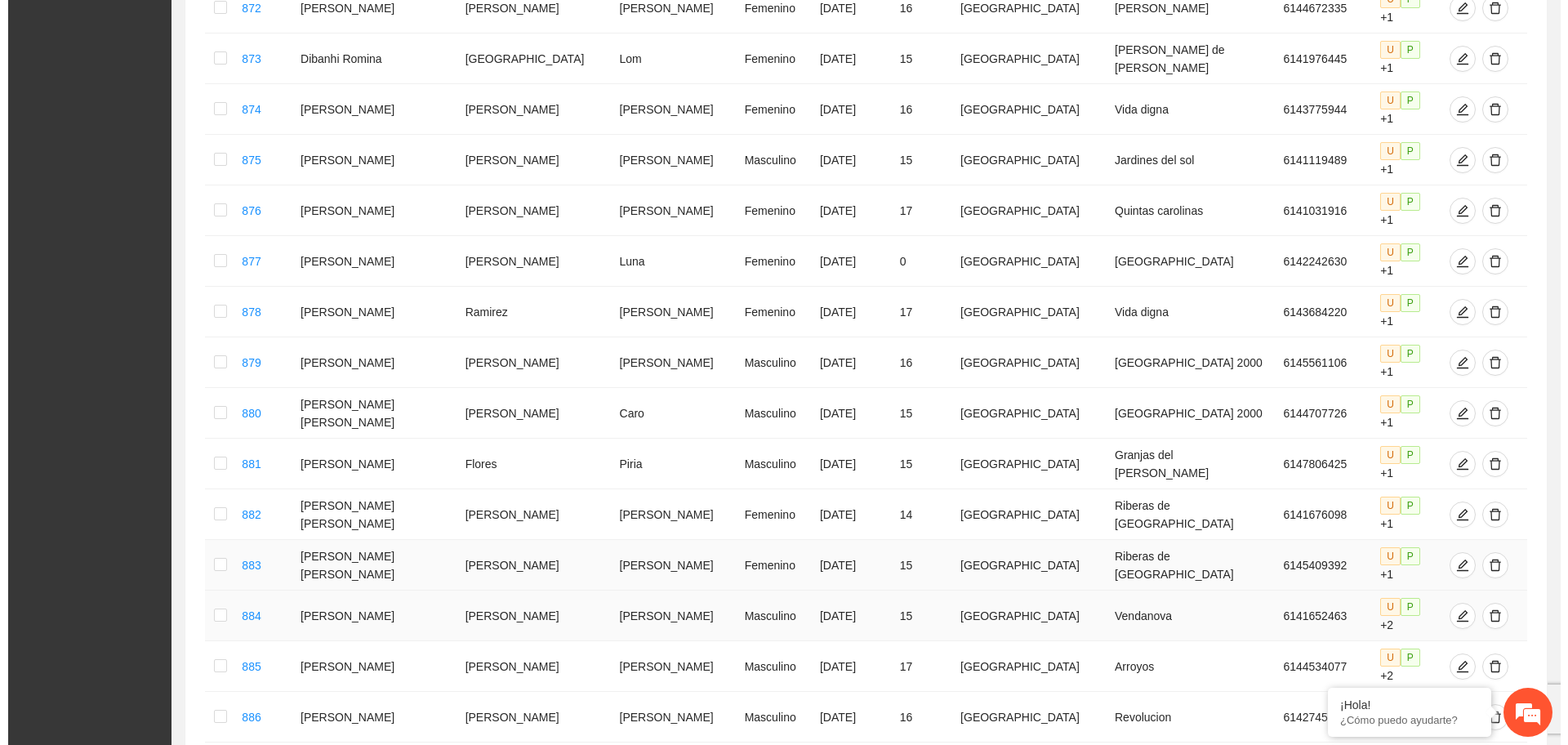
scroll to position [3069, 0]
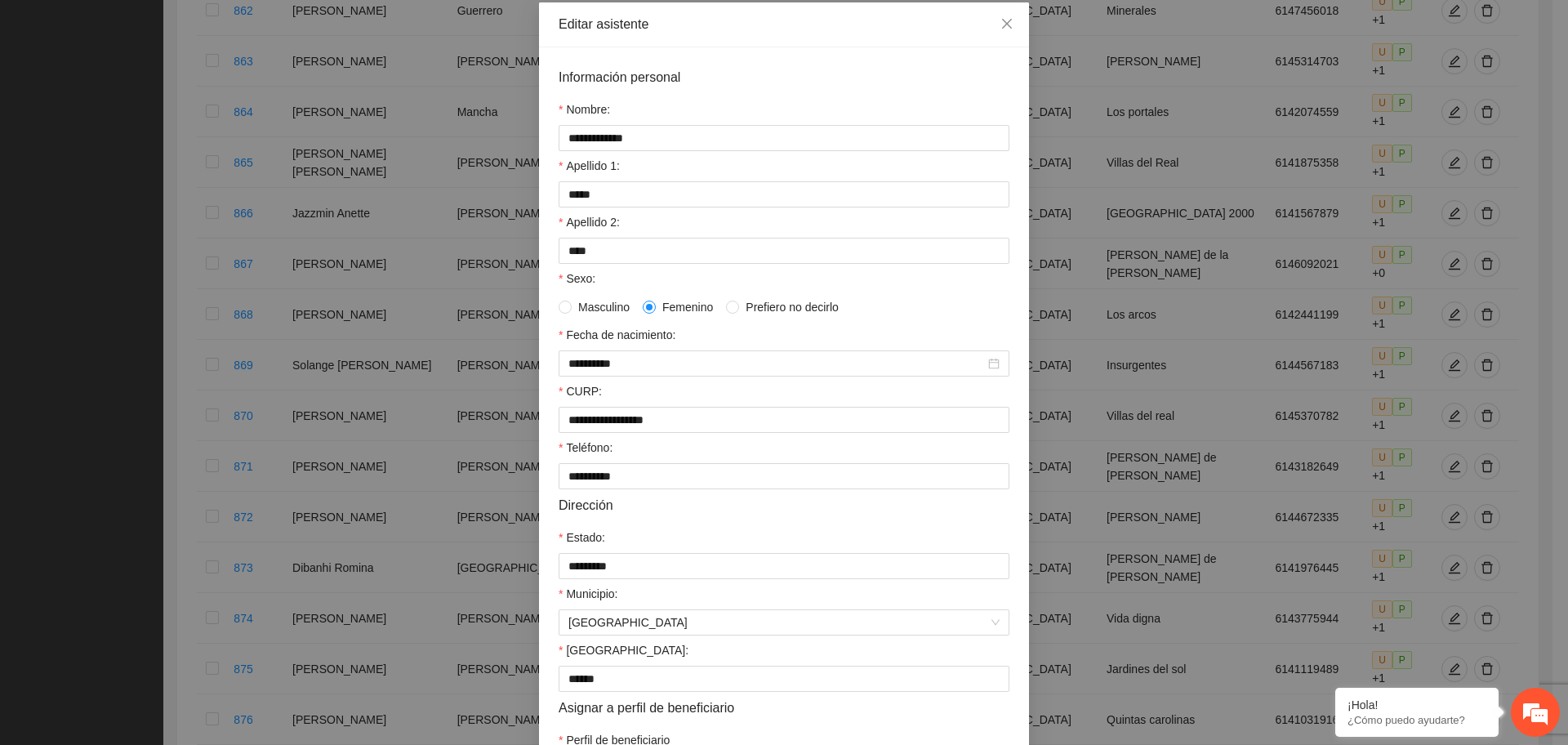
scroll to position [102, 0]
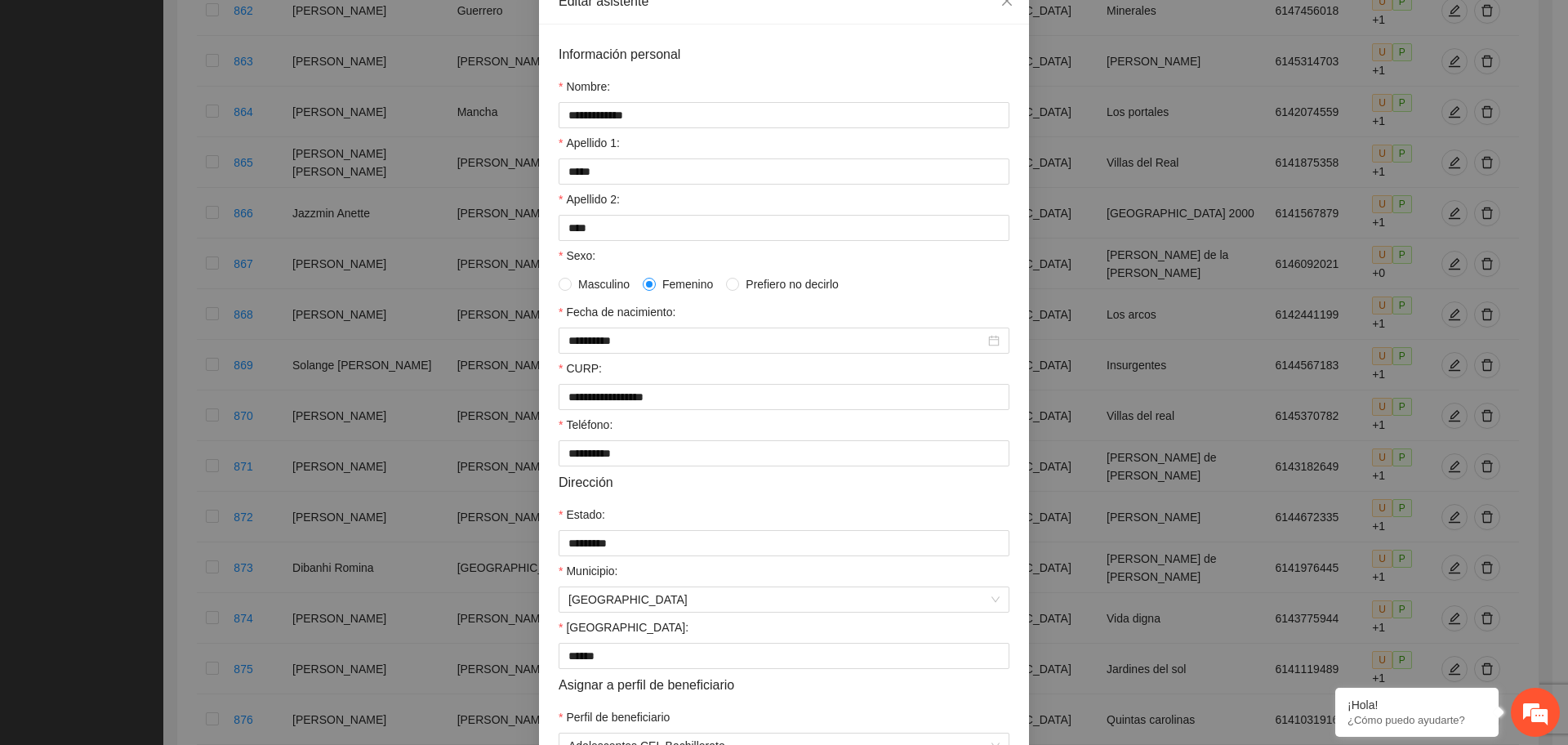
click at [840, 58] on div "Información personal" at bounding box center [784, 54] width 451 height 20
drag, startPoint x: 576, startPoint y: 423, endPoint x: 457, endPoint y: 434, distance: 119.5
click at [457, 434] on div "**********" at bounding box center [784, 372] width 1568 height 745
click at [620, 336] on input "**********" at bounding box center [777, 340] width 417 height 18
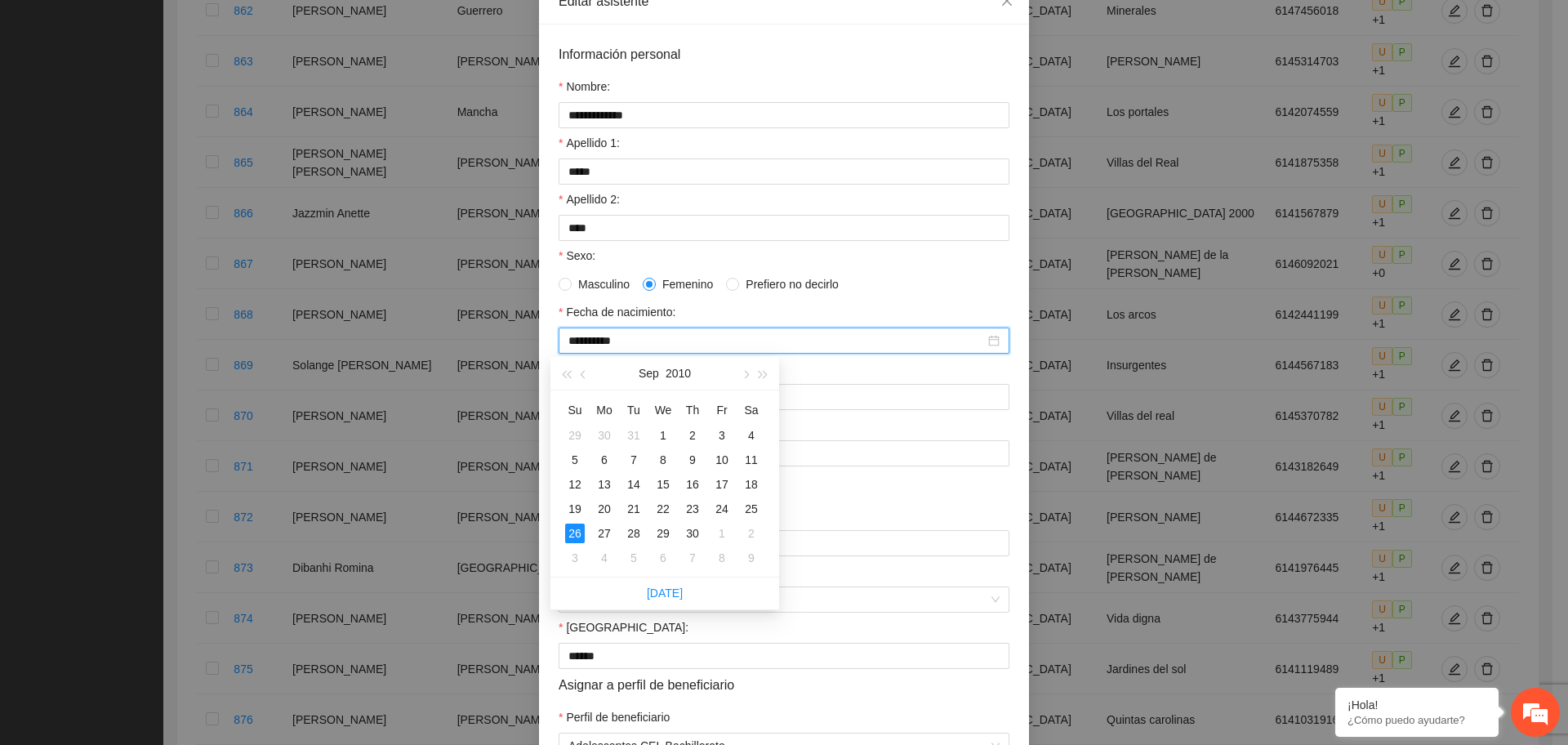
type input "**********"
click at [817, 300] on form "**********" at bounding box center [784, 401] width 451 height 714
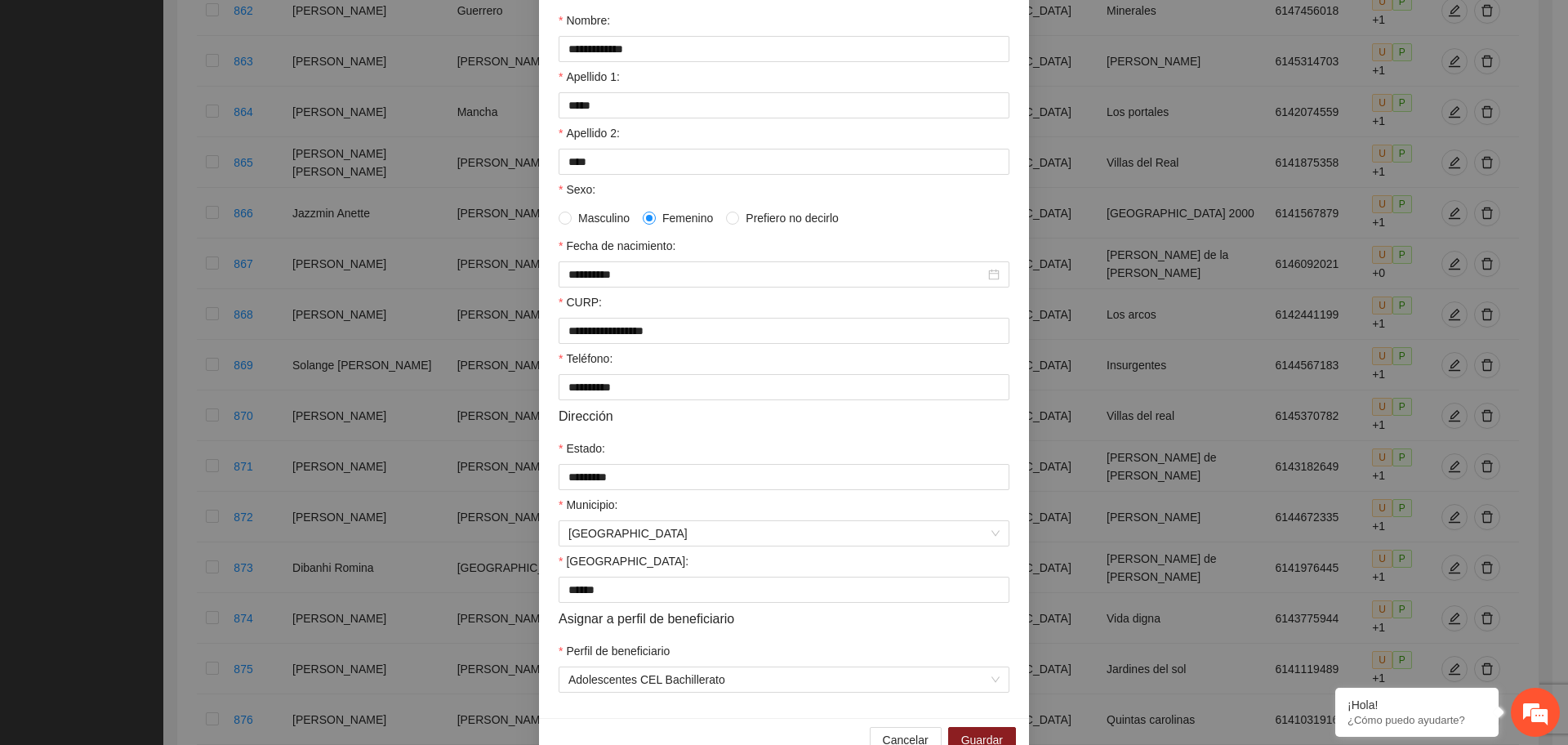
scroll to position [204, 0]
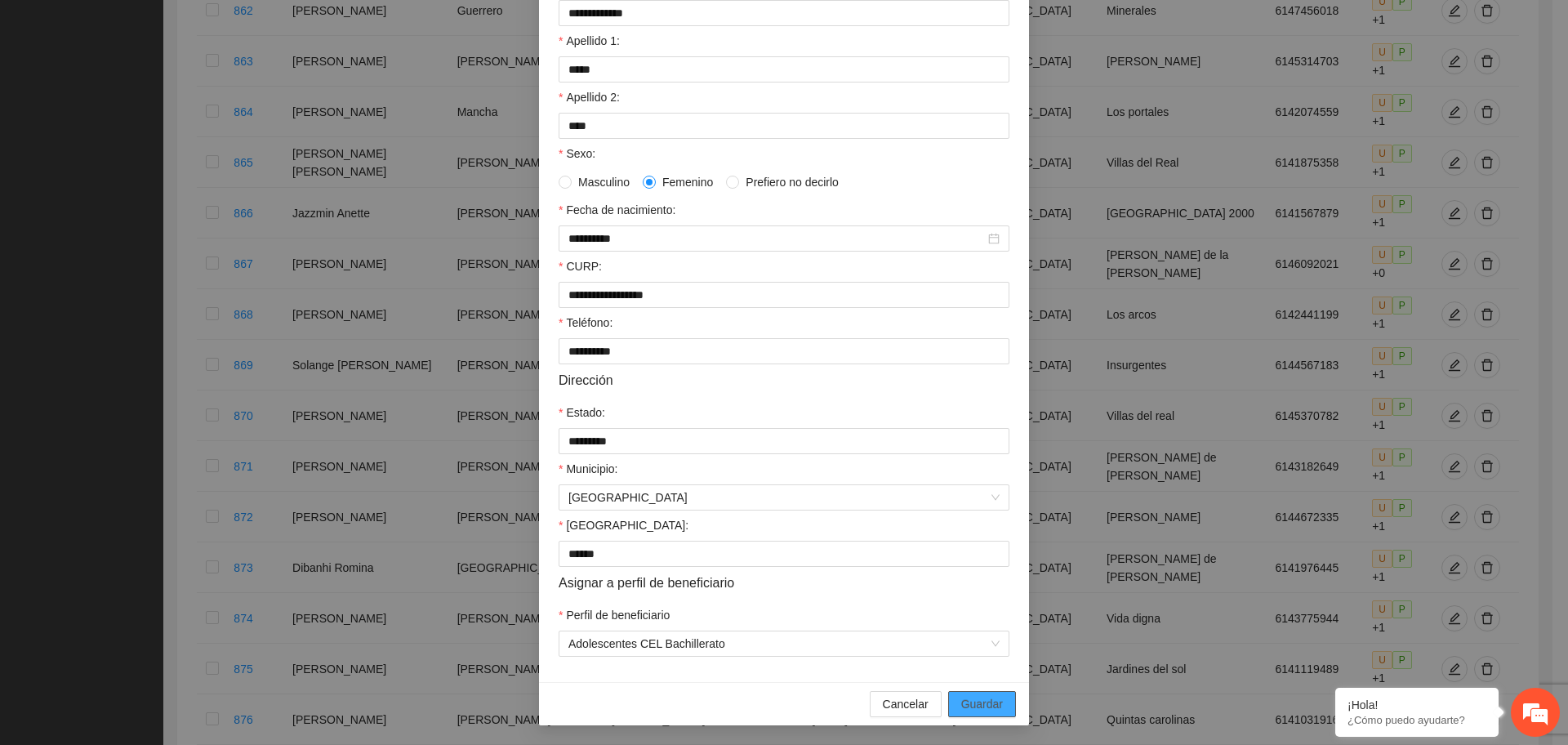
click at [979, 709] on span "Guardar" at bounding box center [981, 704] width 41 height 18
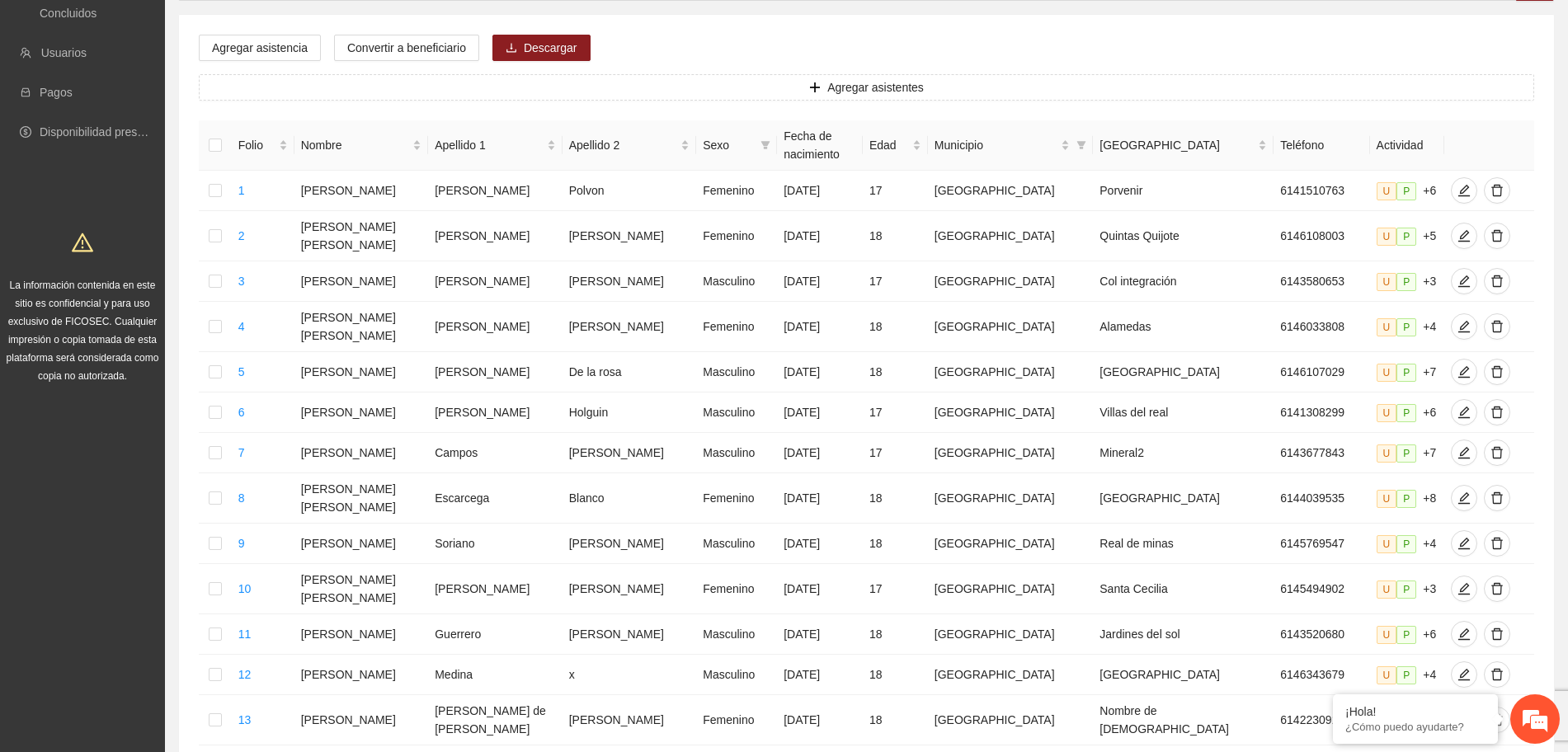
scroll to position [0, 0]
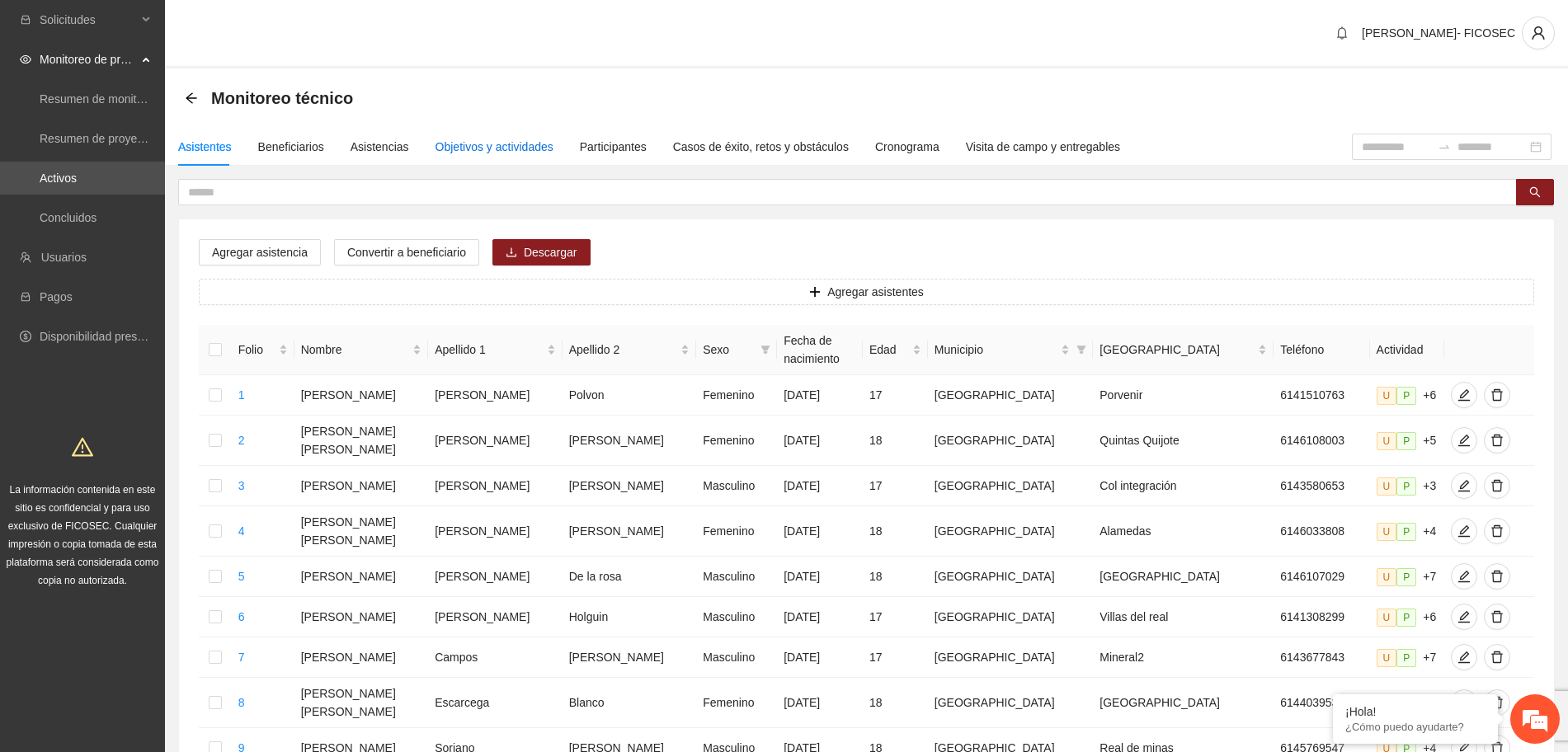
click at [459, 145] on div "Objetivos y actividades" at bounding box center [495, 146] width 118 height 18
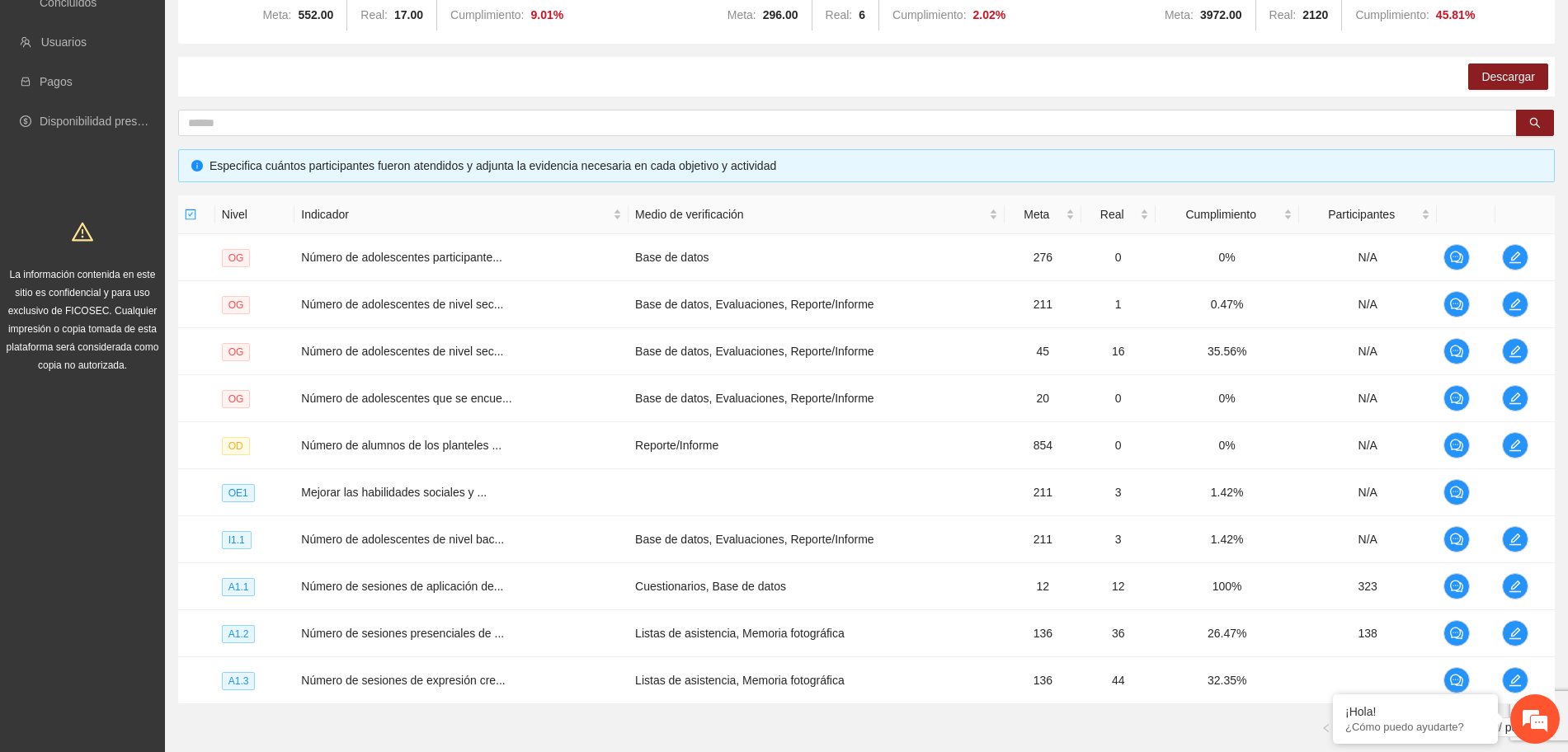
scroll to position [326, 0]
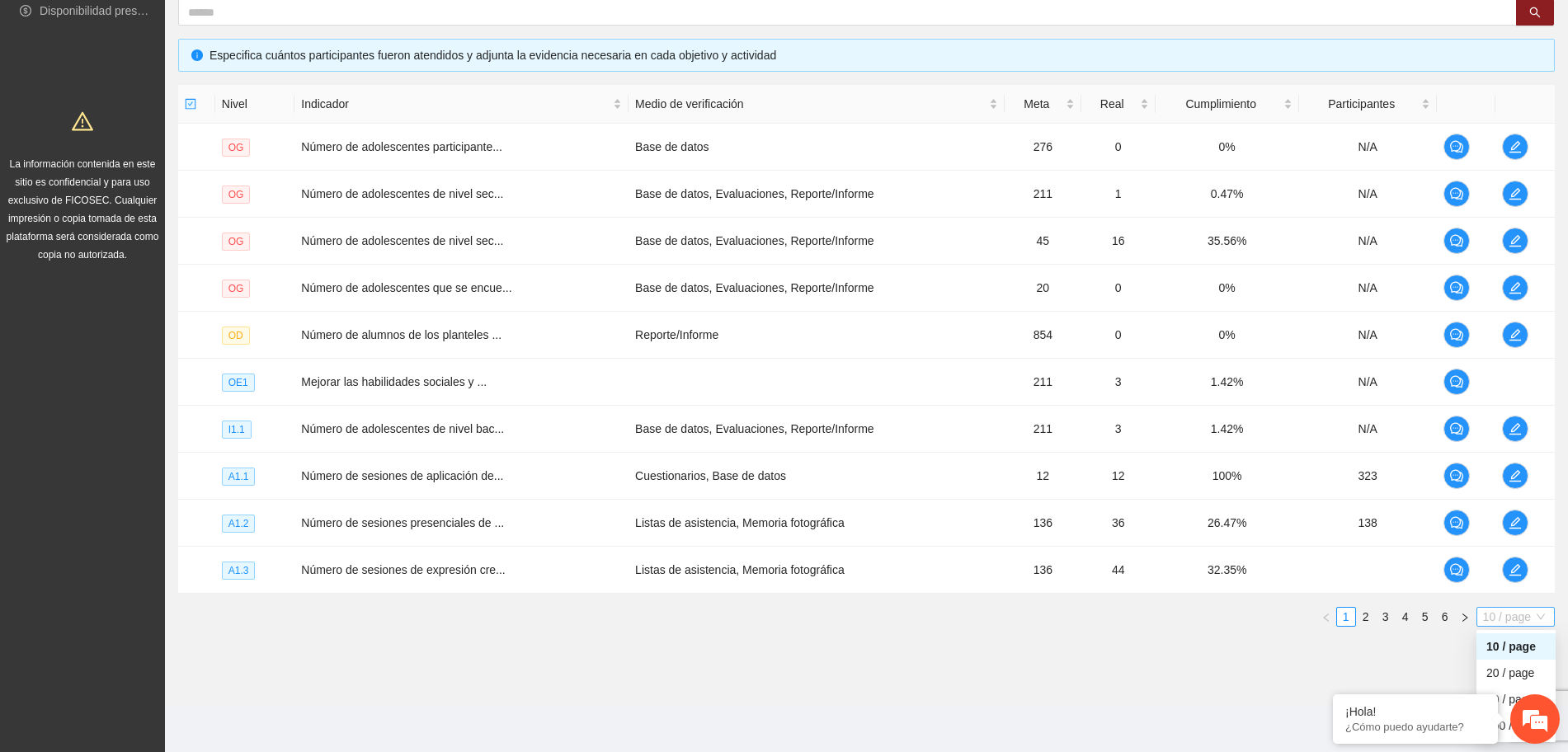
click at [1491, 615] on span "10 / page" at bounding box center [1515, 616] width 65 height 18
click at [1510, 736] on div "100 / page" at bounding box center [1517, 725] width 80 height 26
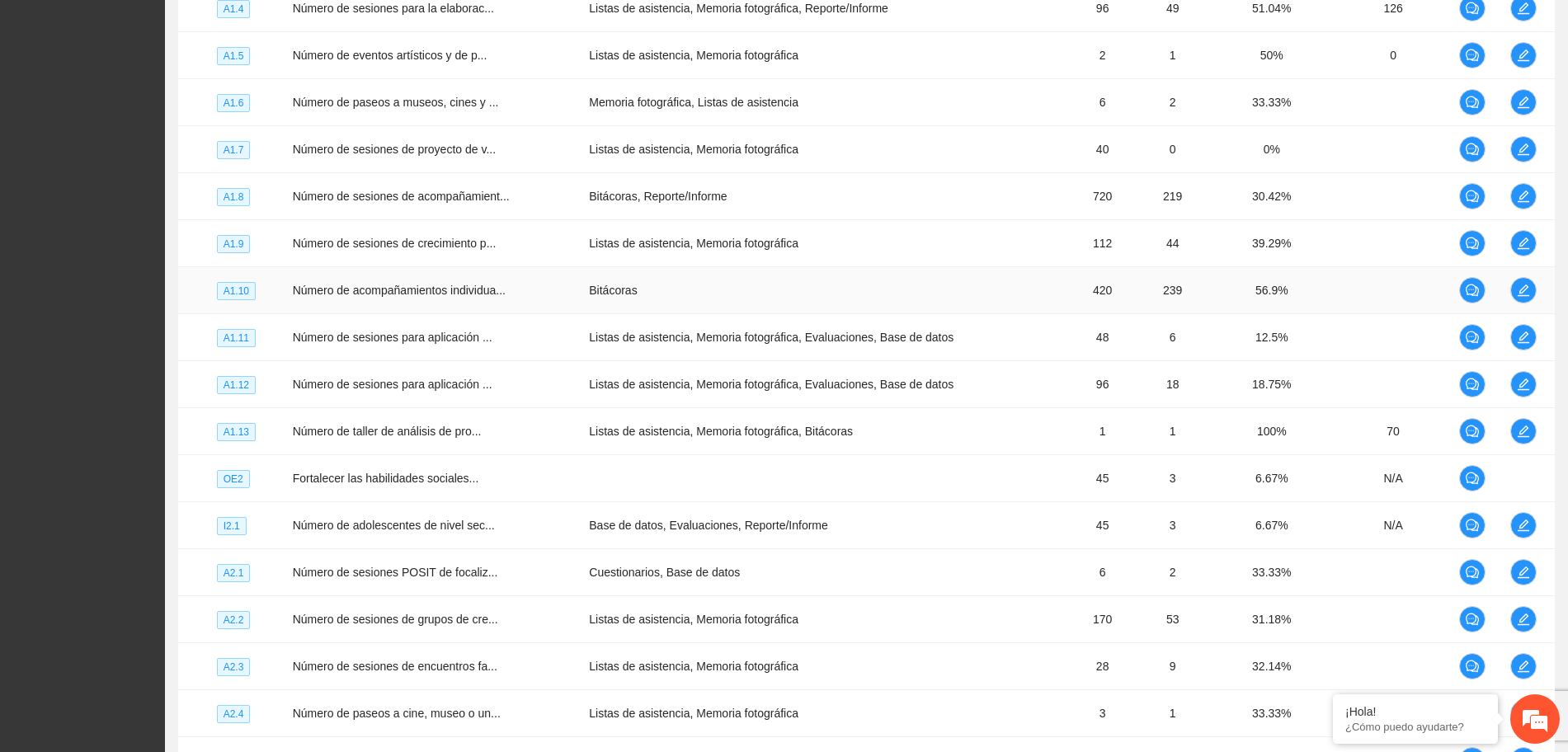
scroll to position [935, 0]
click at [1531, 423] on span "edit" at bounding box center [1523, 430] width 25 height 14
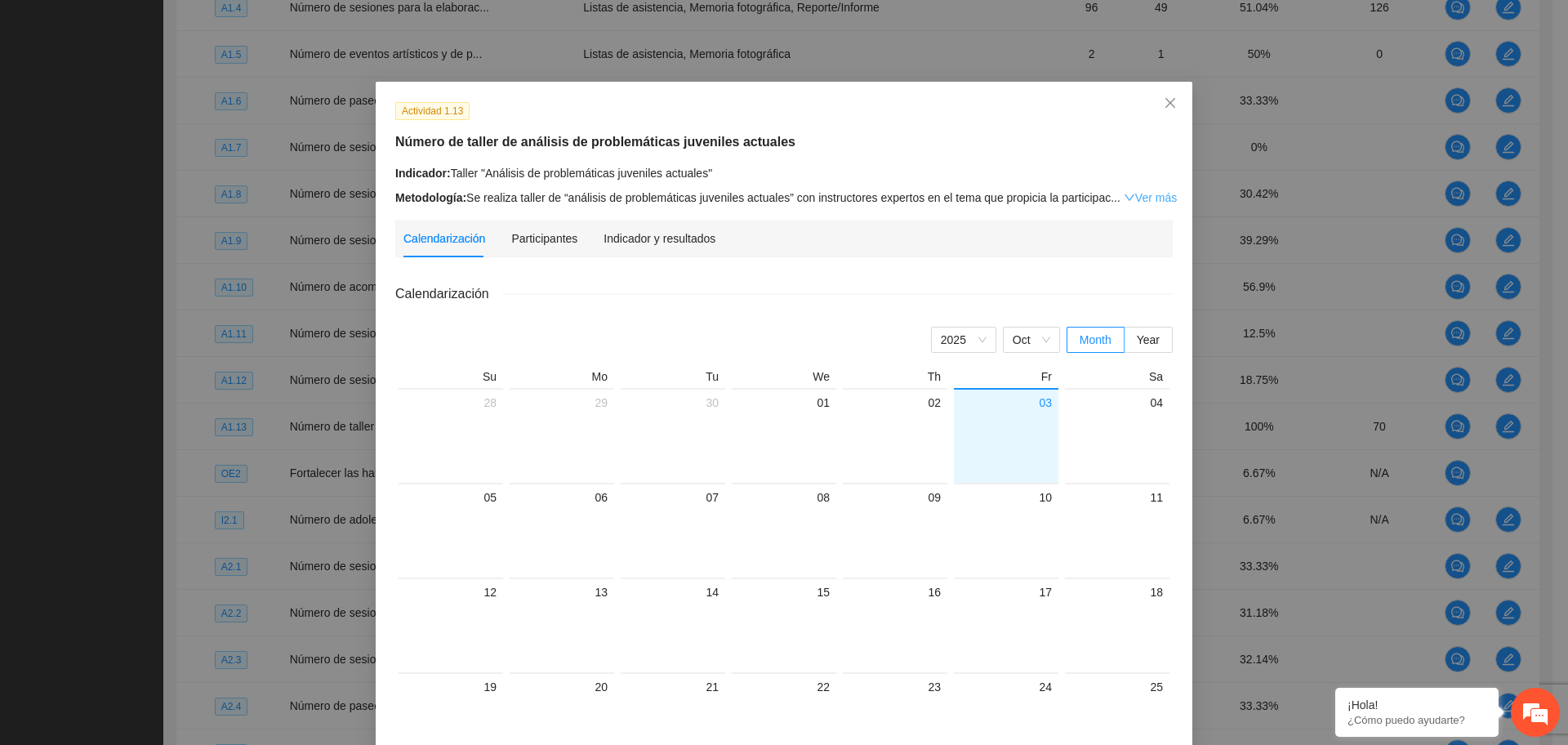
click at [1123, 197] on link "Ver más" at bounding box center [1149, 198] width 53 height 13
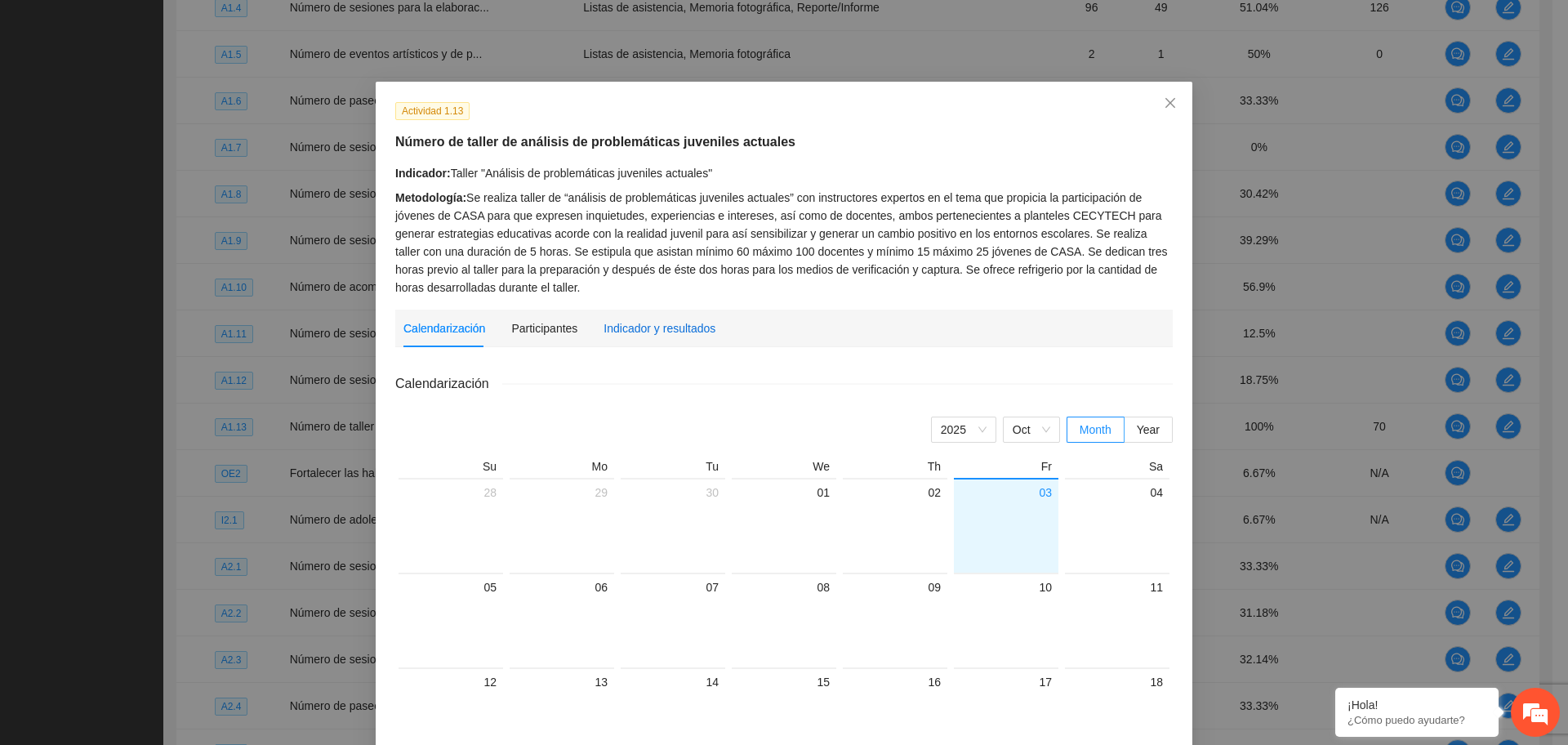
click at [625, 331] on div "Indicador y resultados" at bounding box center [660, 328] width 112 height 18
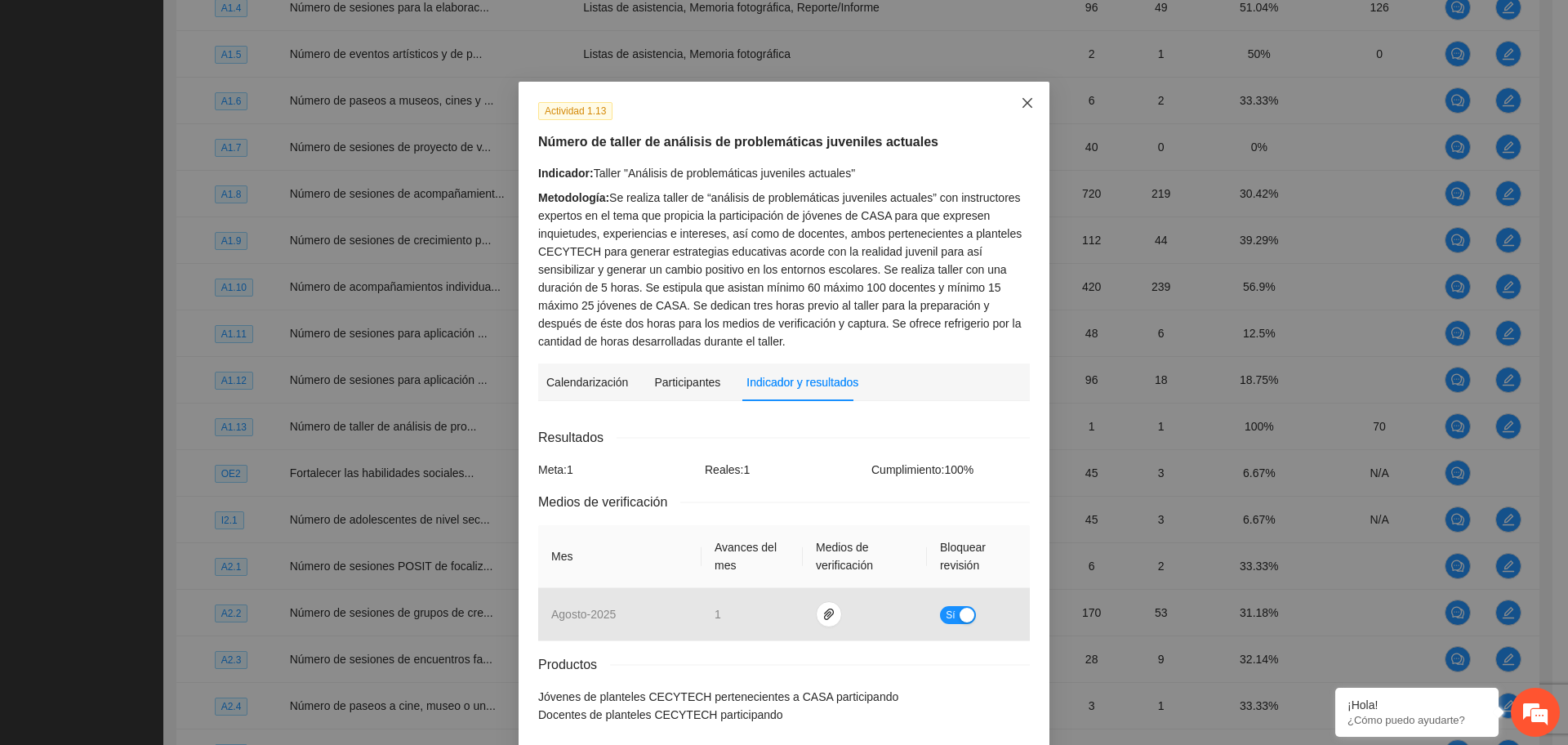
click at [1021, 98] on icon "close" at bounding box center [1027, 103] width 13 height 13
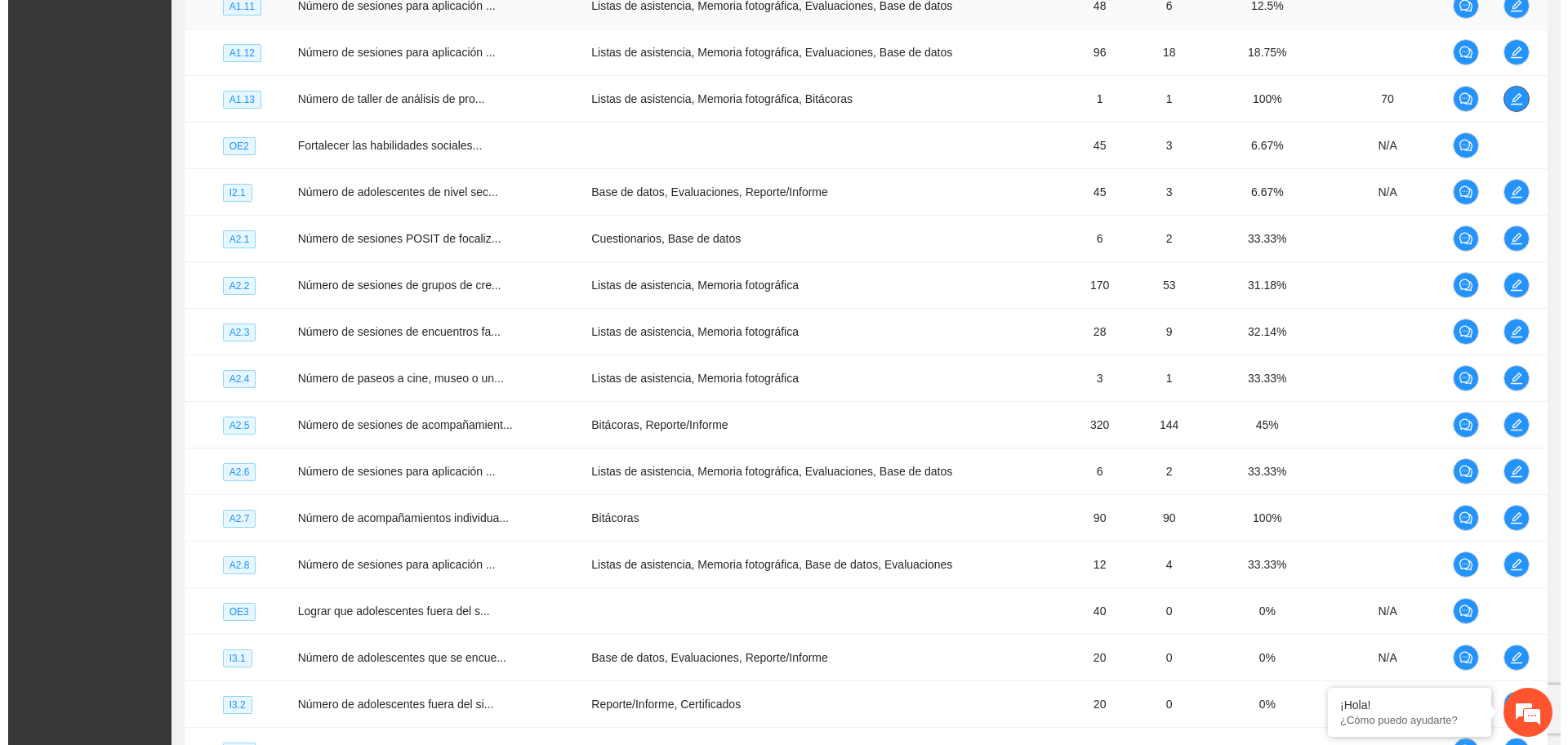
scroll to position [1259, 0]
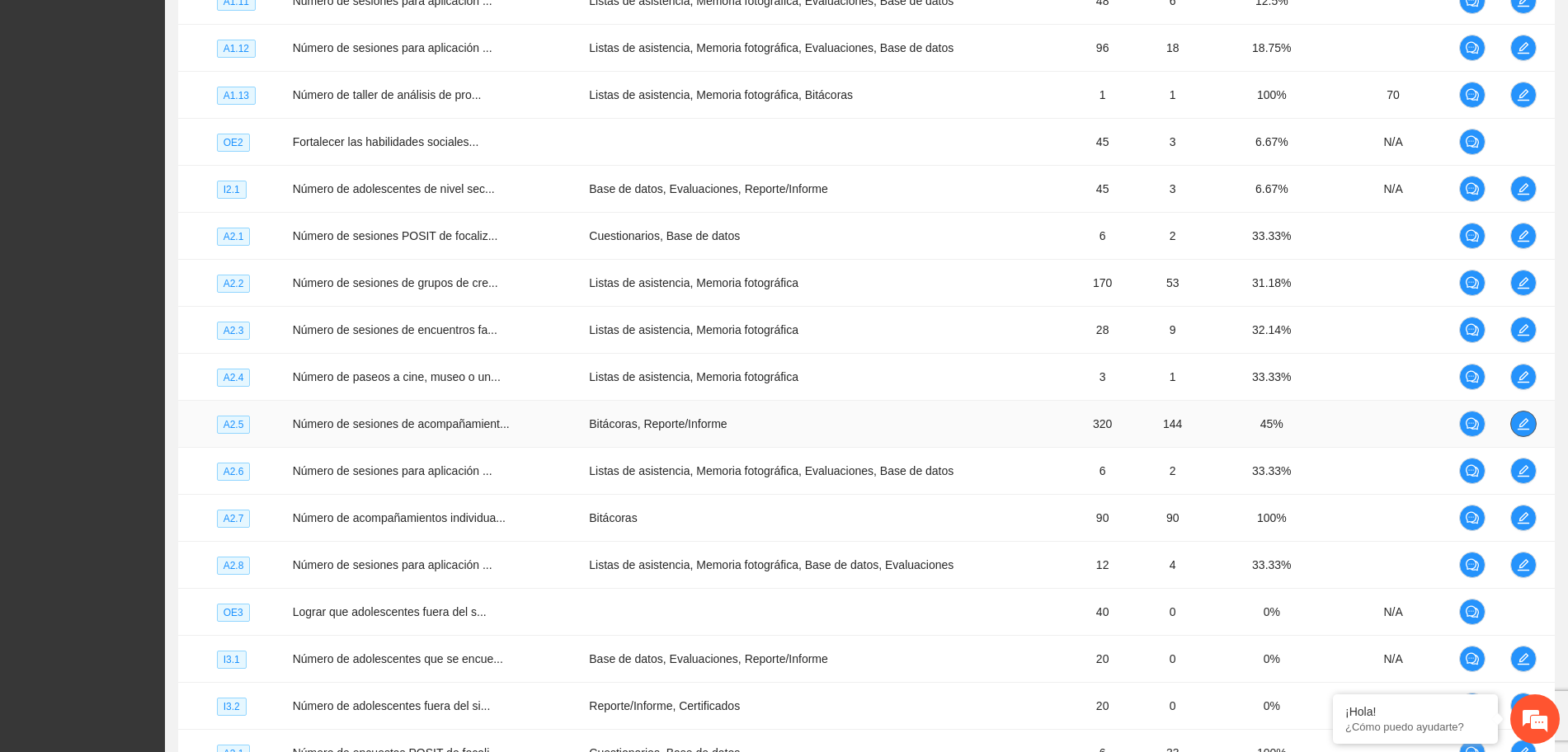
click at [1532, 429] on span "edit" at bounding box center [1523, 423] width 25 height 14
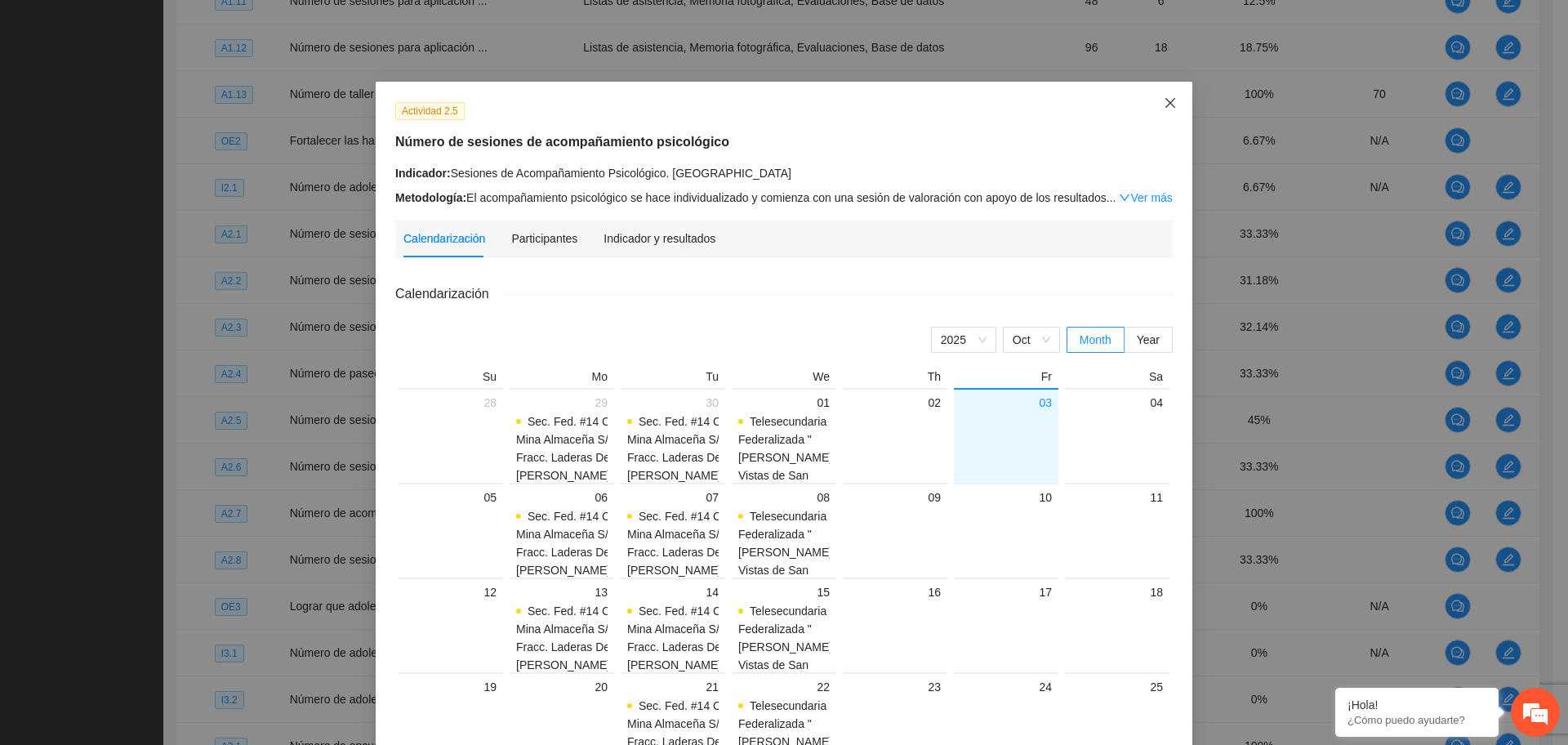
click at [1165, 98] on icon "close" at bounding box center [1170, 103] width 13 height 13
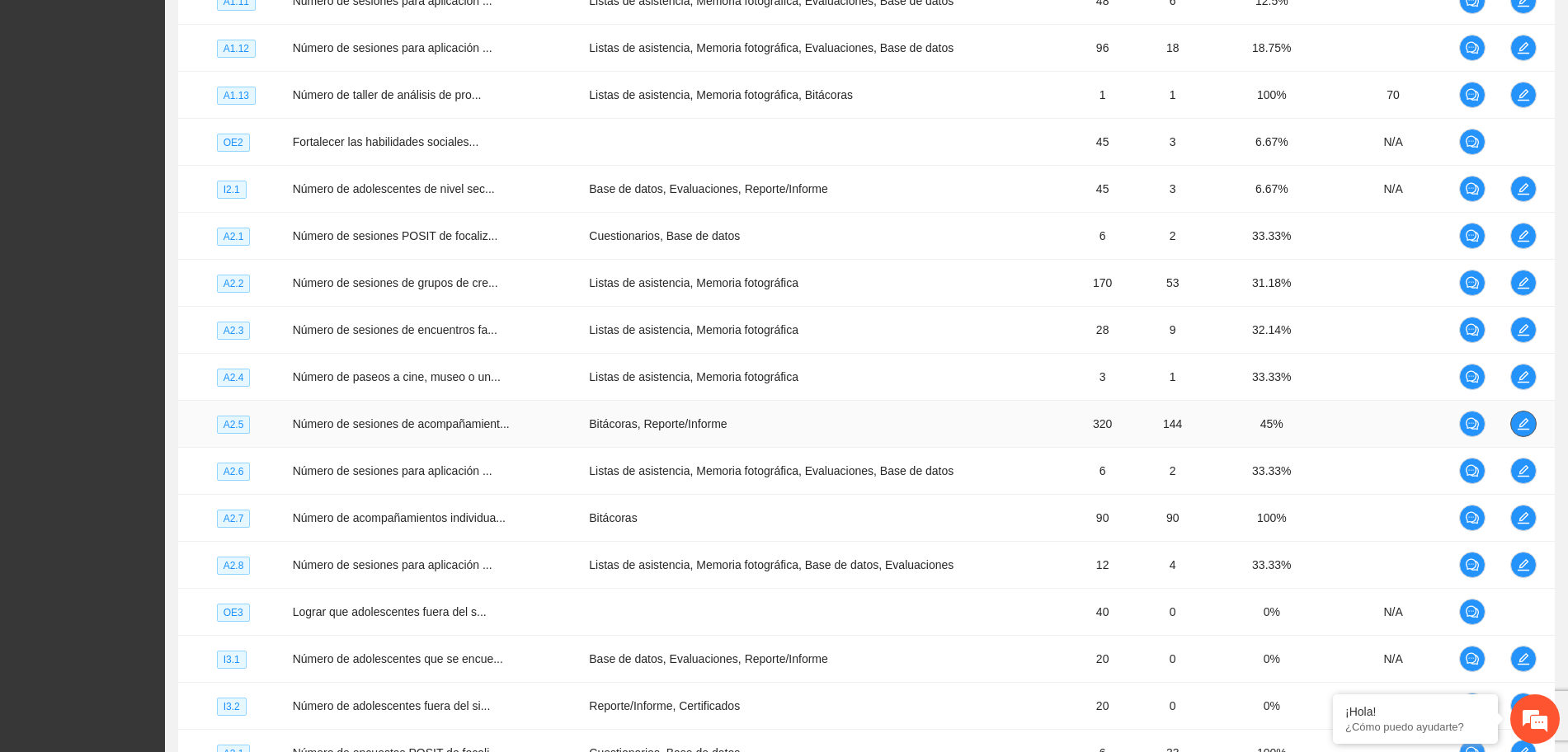
click at [1532, 428] on span "edit" at bounding box center [1523, 423] width 25 height 14
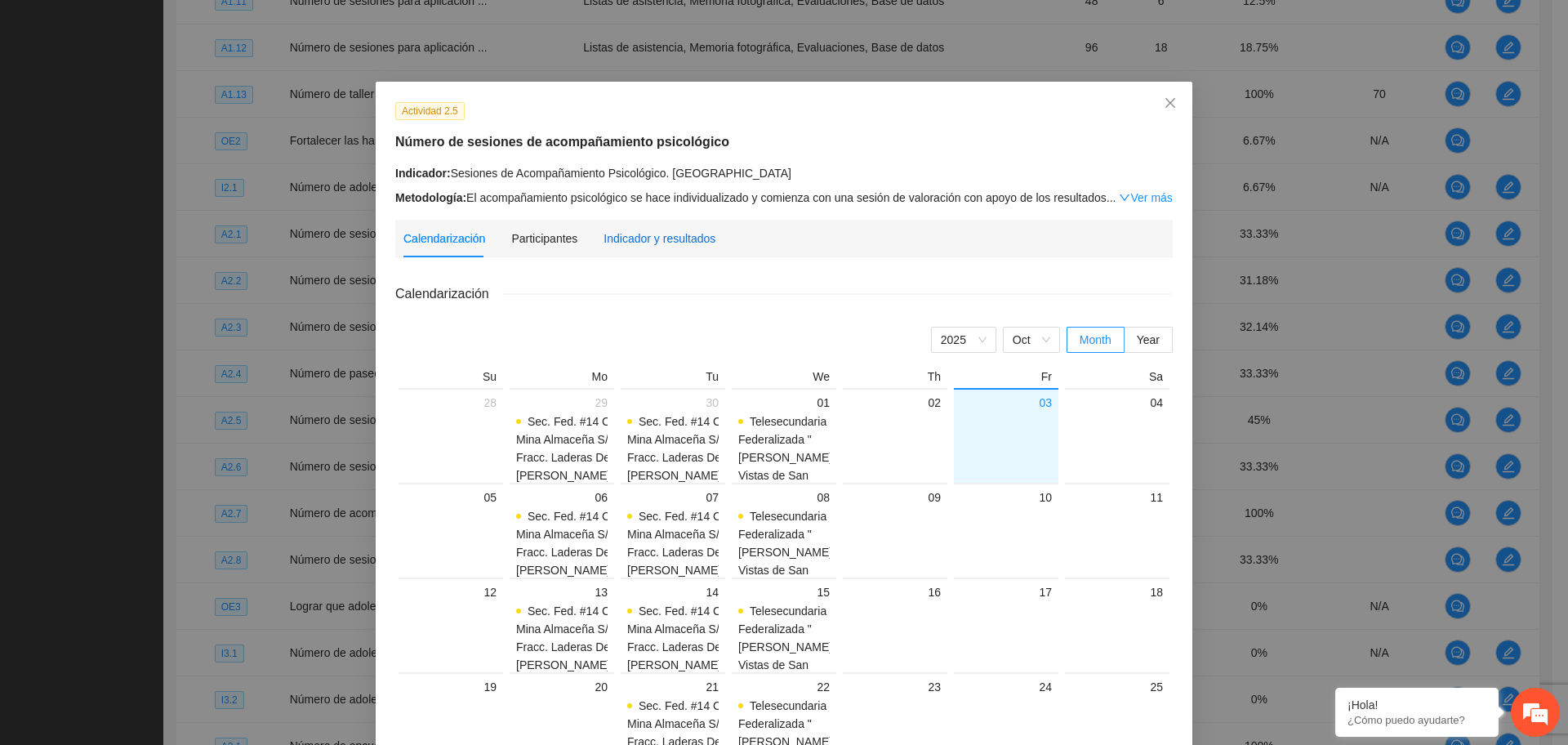
click at [647, 235] on div "Indicador y resultados" at bounding box center [660, 238] width 112 height 18
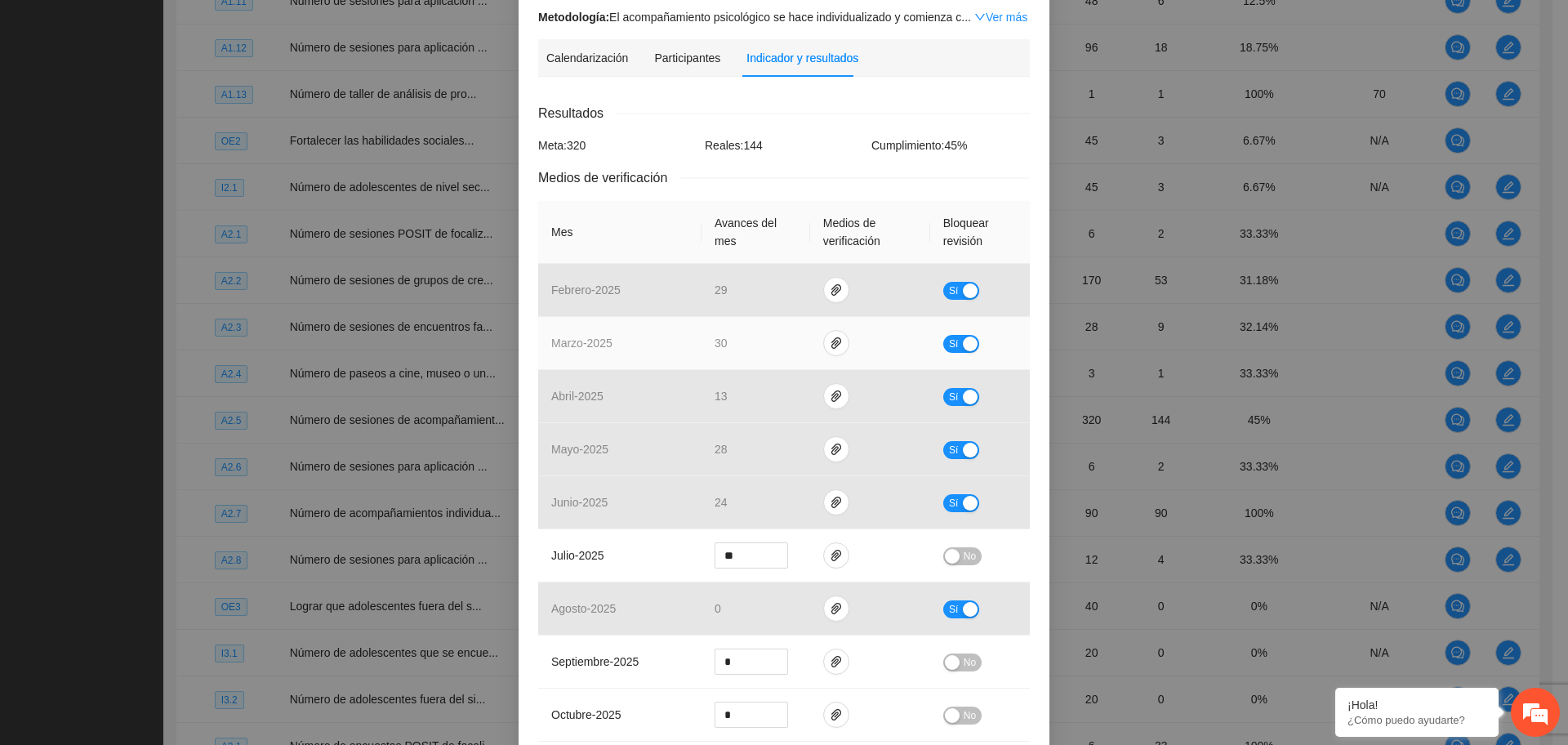
scroll to position [223, 0]
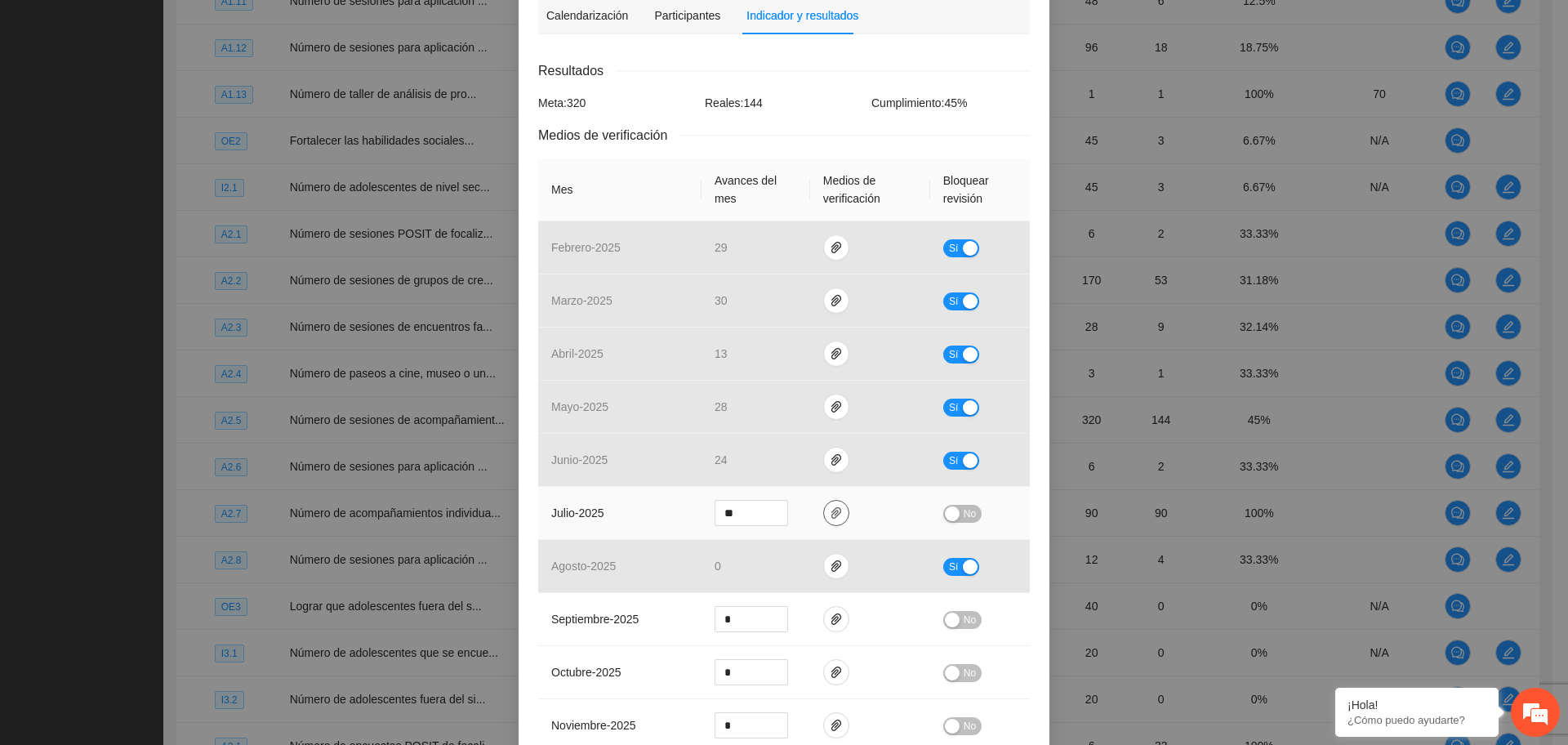
click at [830, 500] on button "button" at bounding box center [835, 513] width 26 height 26
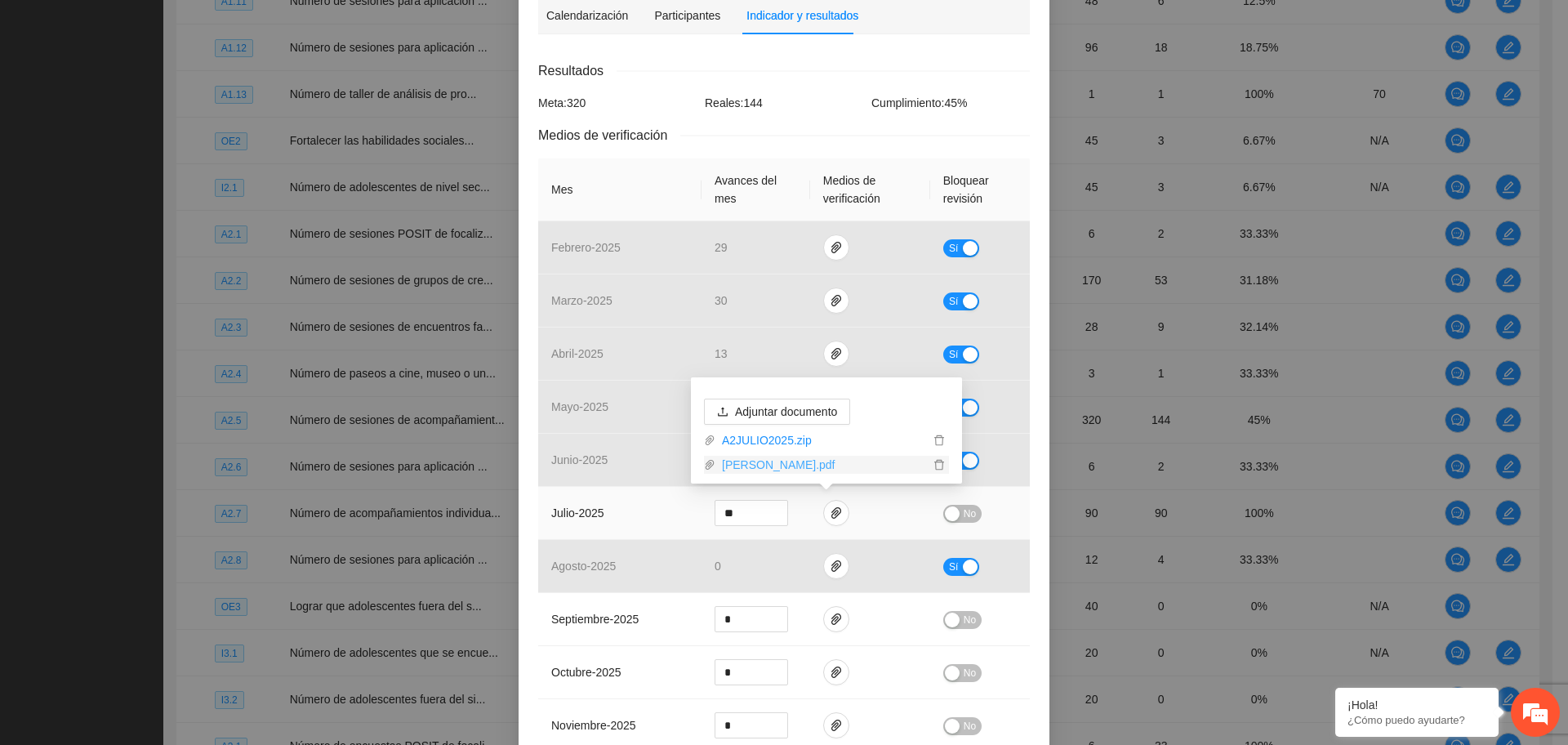
click at [749, 469] on link "SIMON.pdf" at bounding box center [822, 465] width 214 height 18
click at [949, 509] on div "button" at bounding box center [952, 513] width 14 height 14
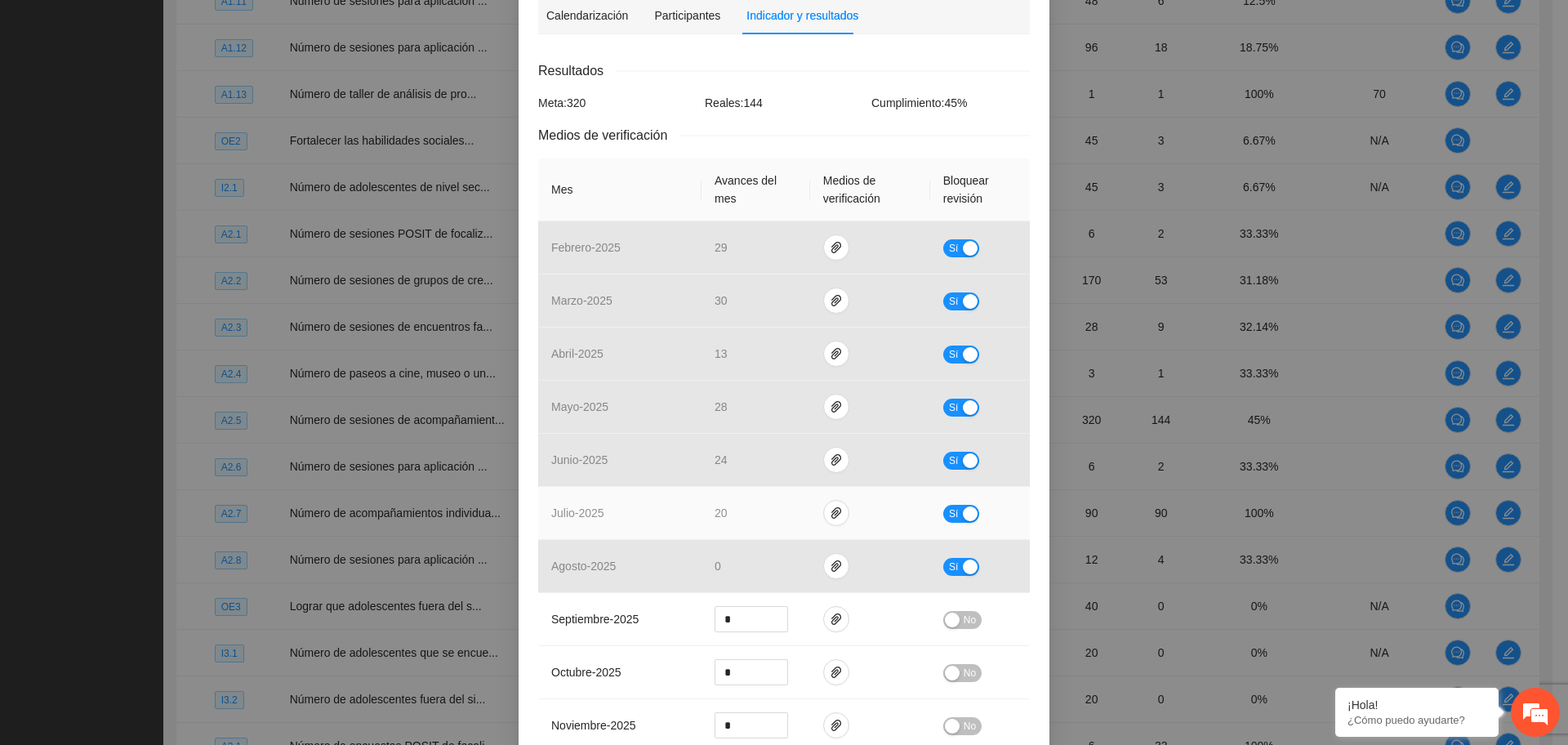
scroll to position [759, 0]
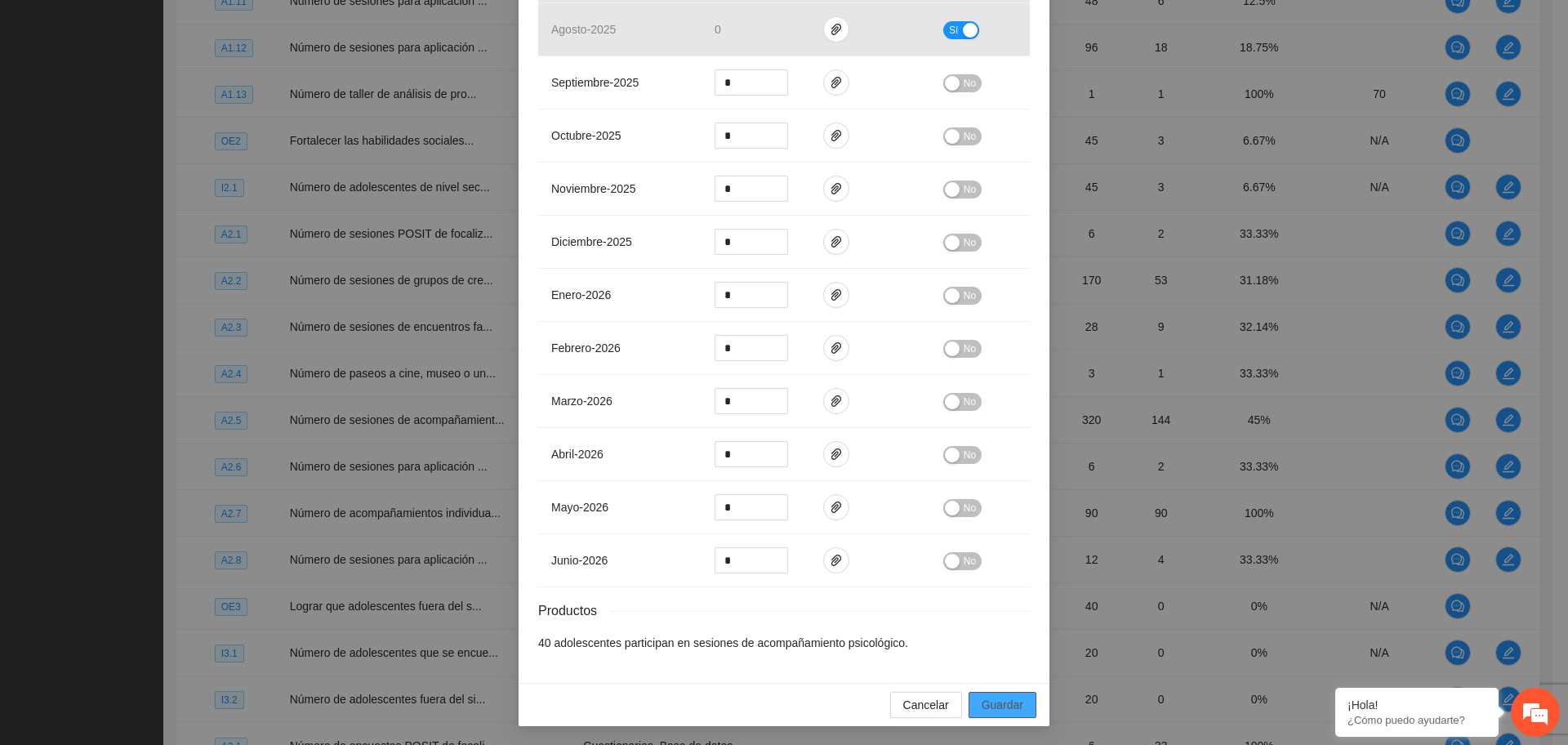
click at [1007, 709] on span "Guardar" at bounding box center [1001, 705] width 41 height 18
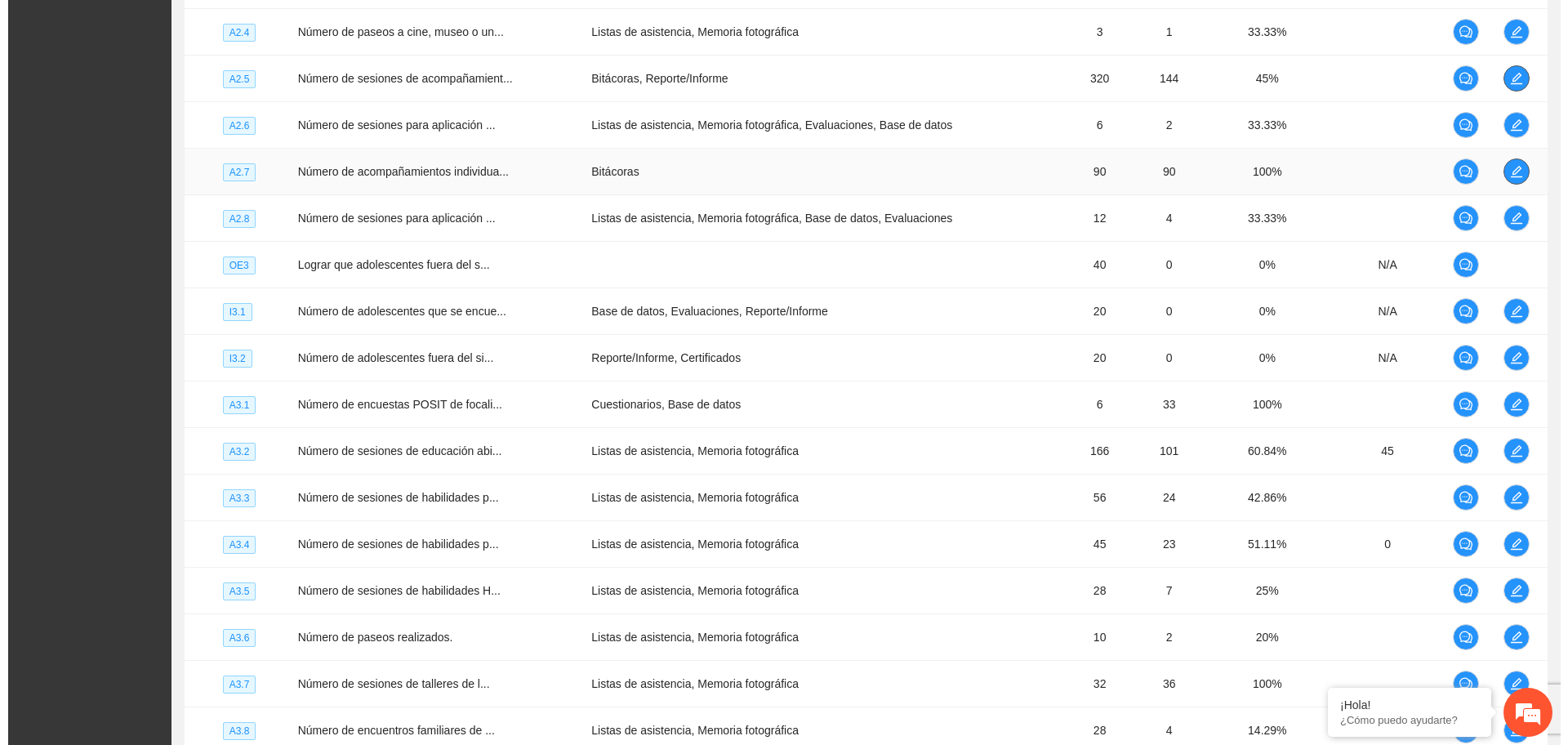
scroll to position [1603, 0]
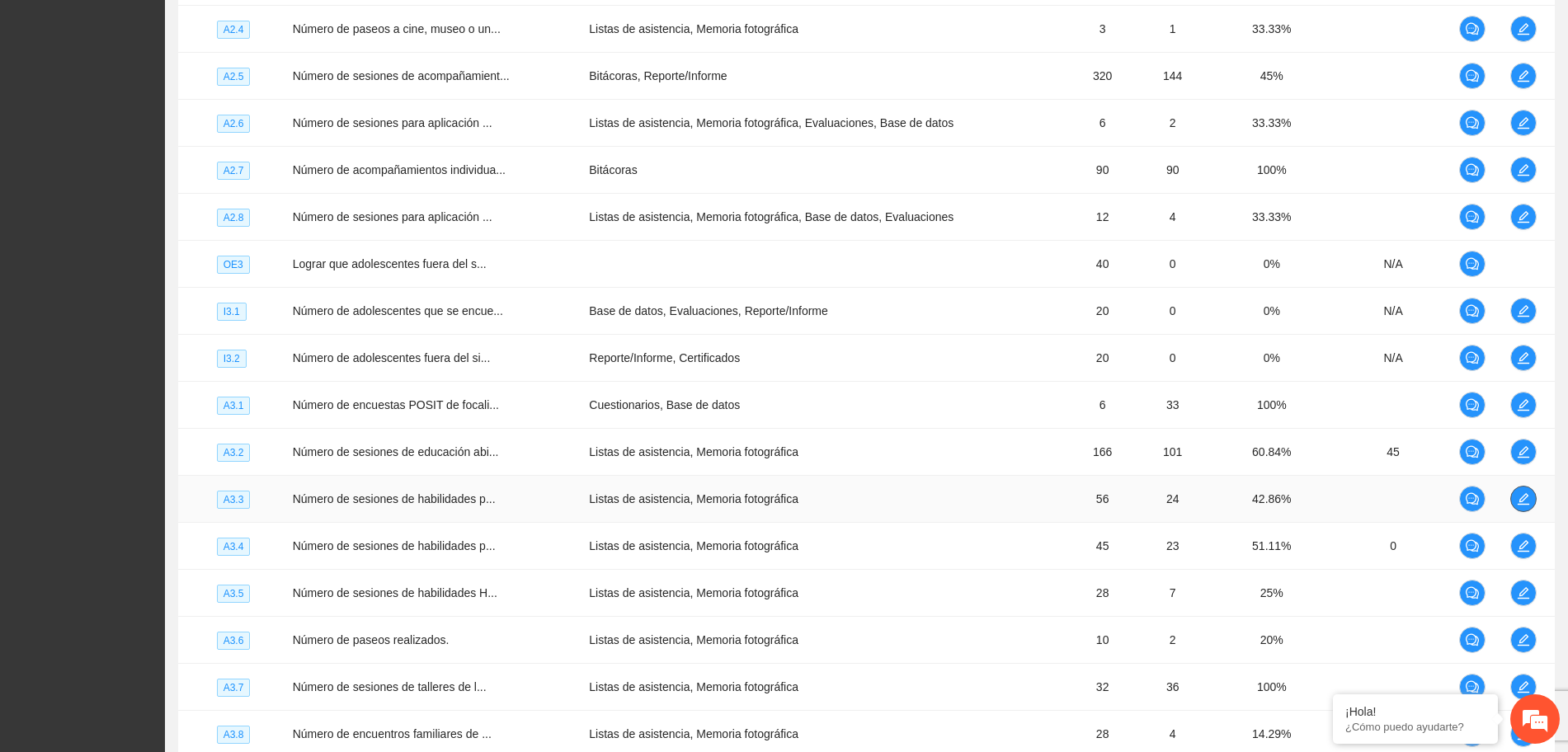
click at [1525, 497] on icon "edit" at bounding box center [1523, 499] width 12 height 12
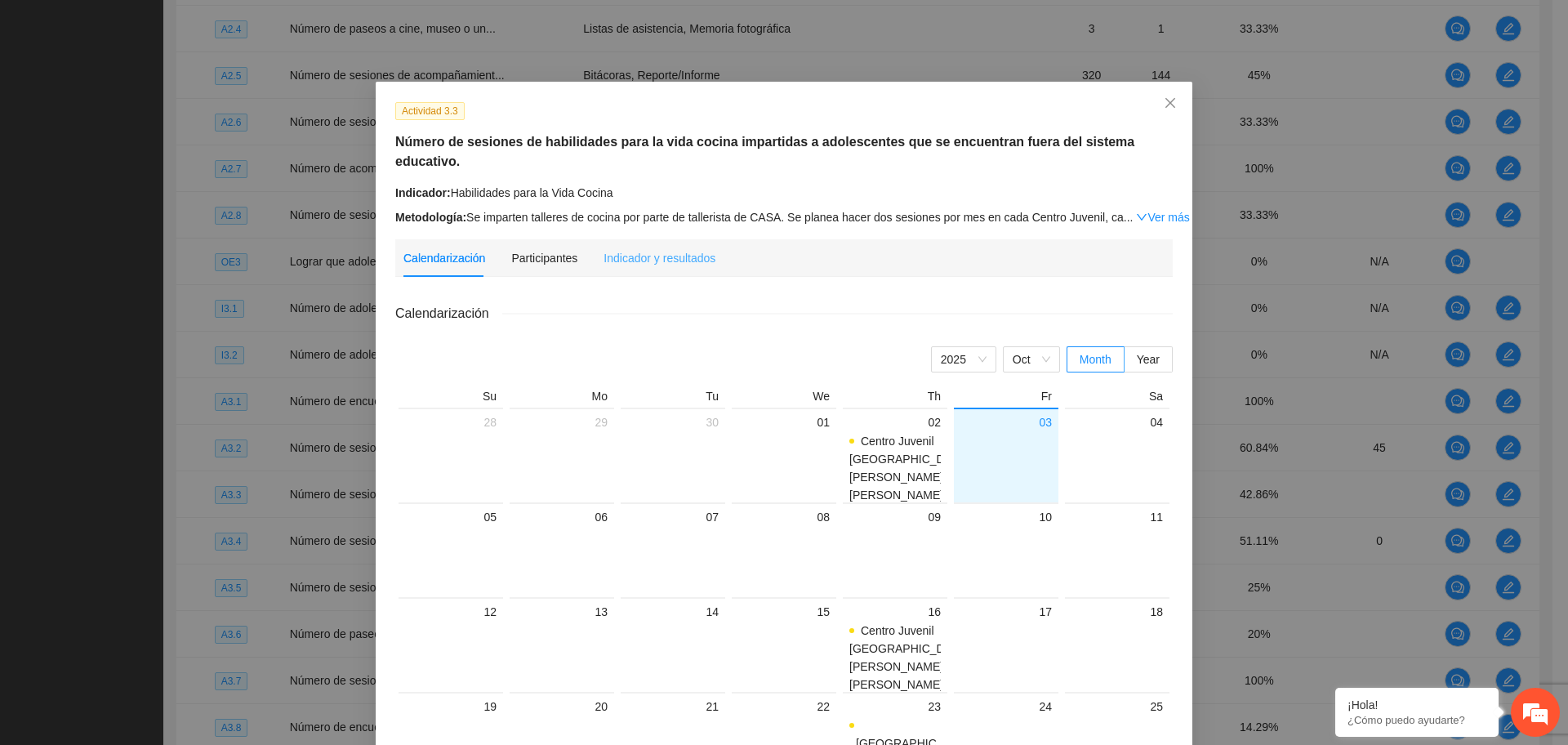
click at [639, 239] on div "Indicador y resultados" at bounding box center [660, 257] width 112 height 37
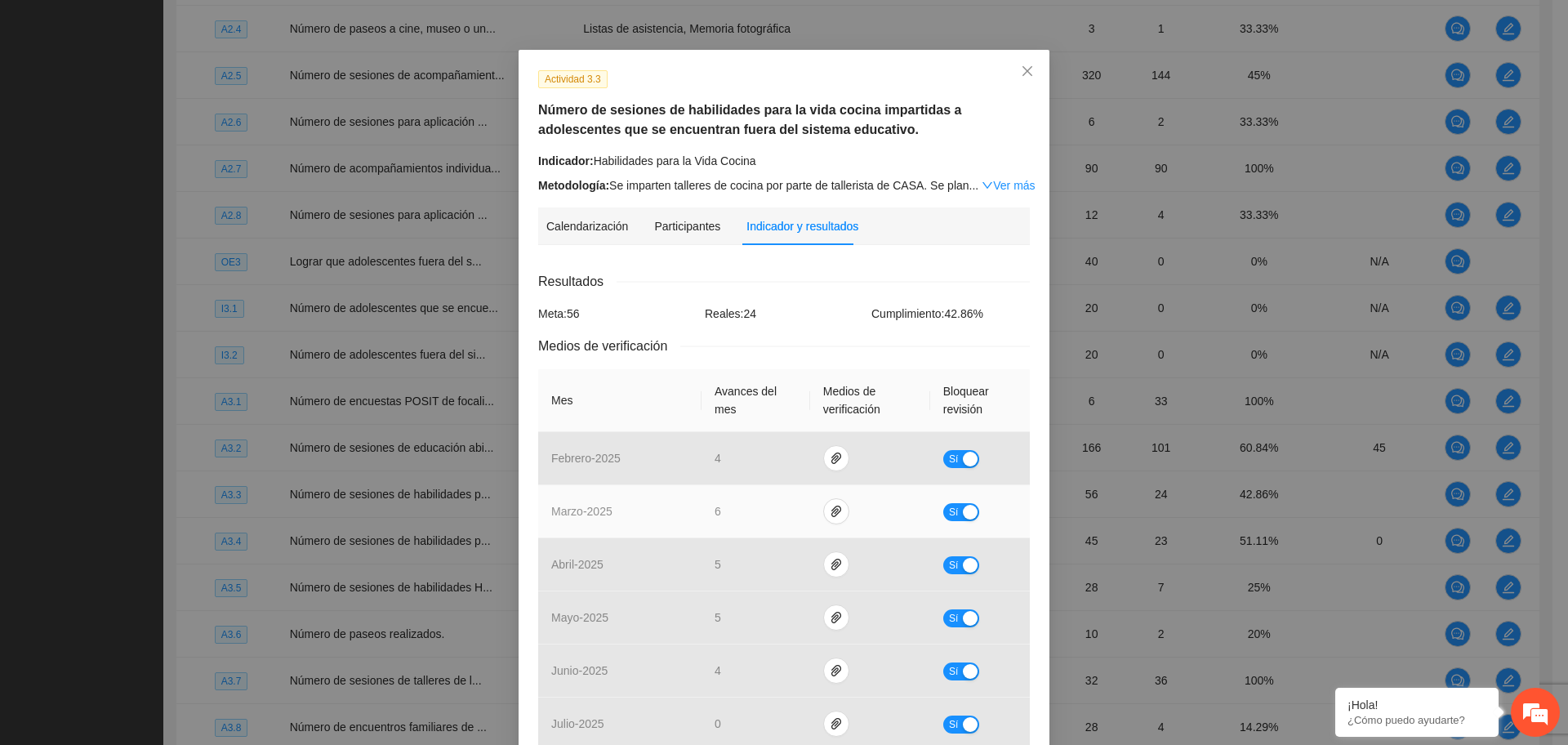
scroll to position [30, 0]
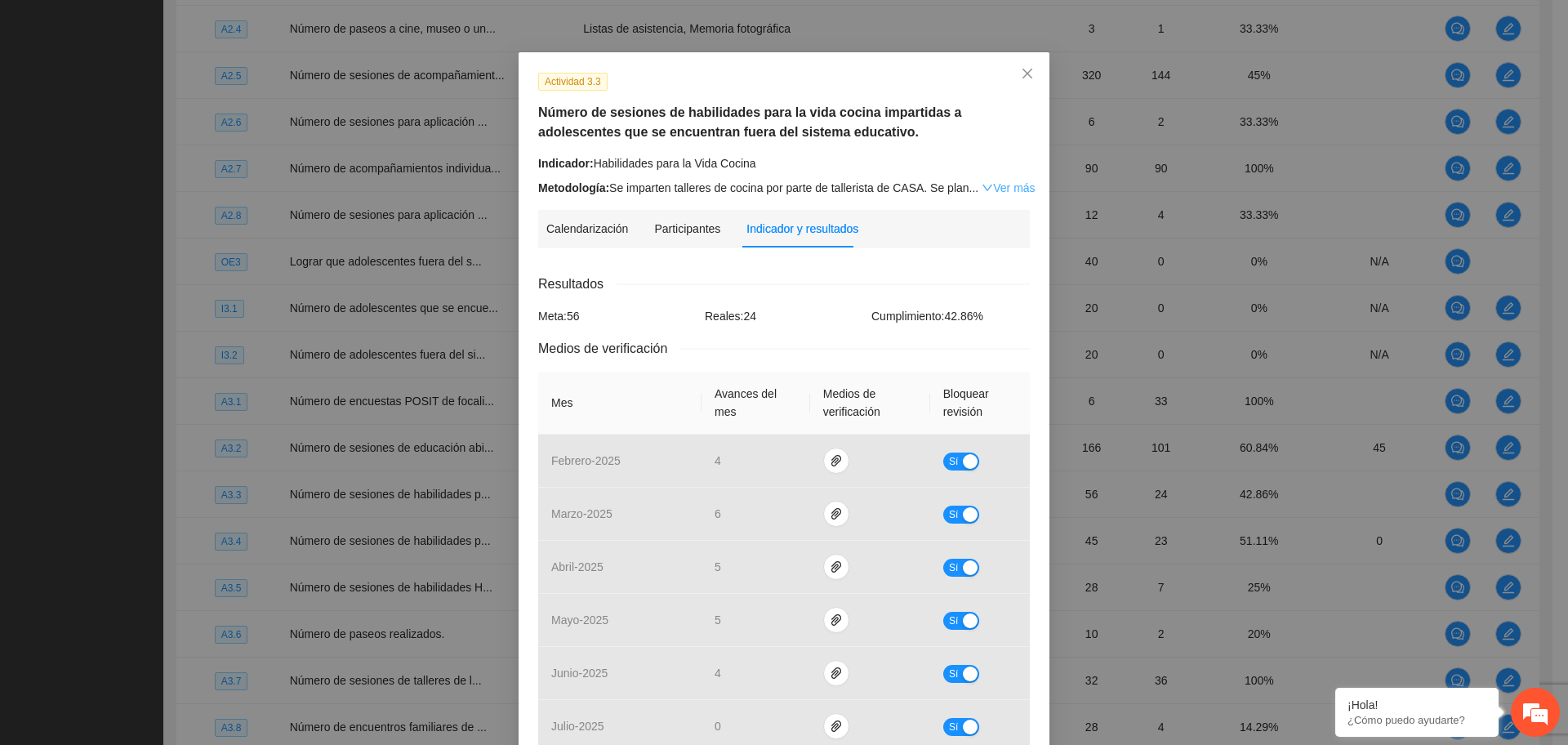
click at [994, 188] on link "Ver más" at bounding box center [1007, 188] width 53 height 13
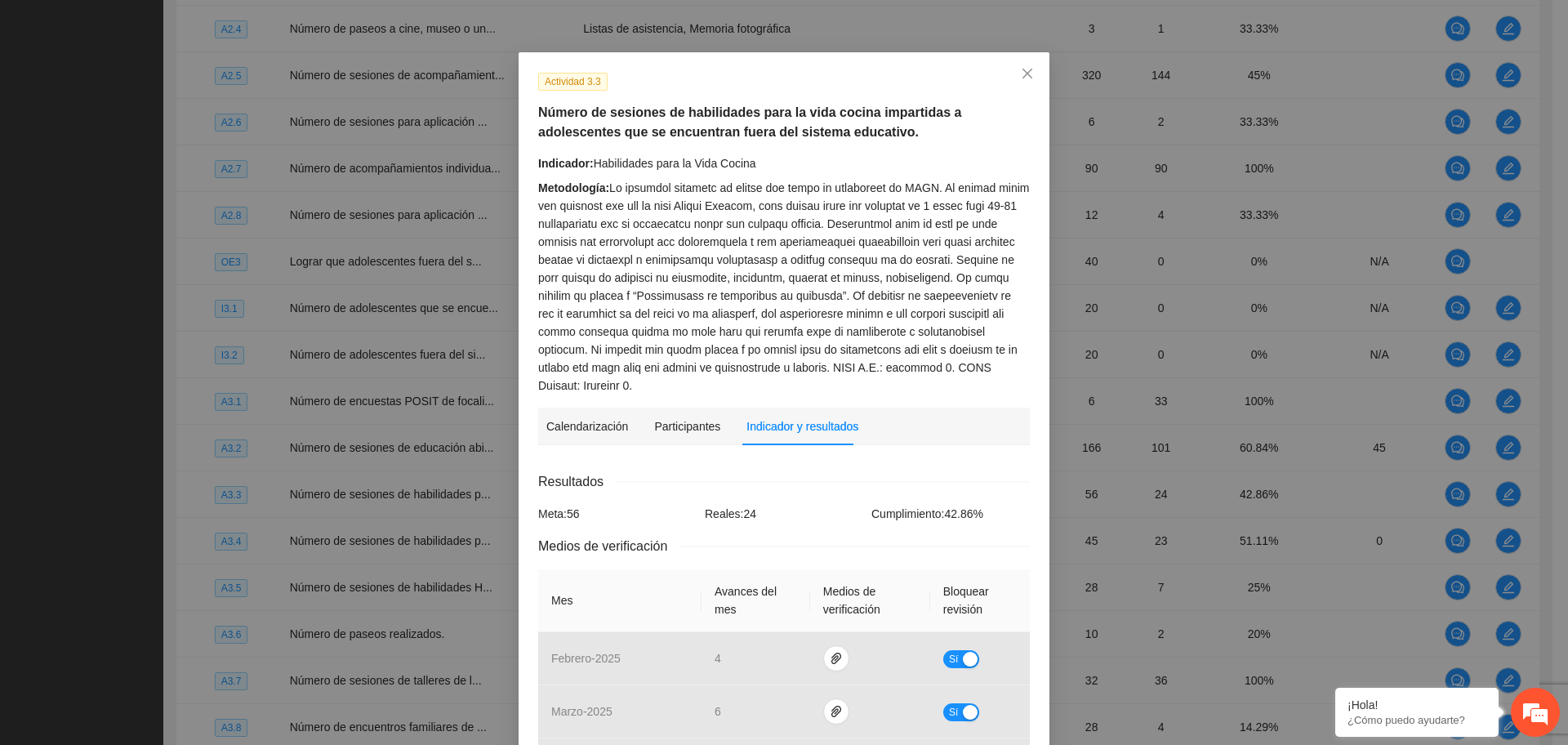
scroll to position [15, 0]
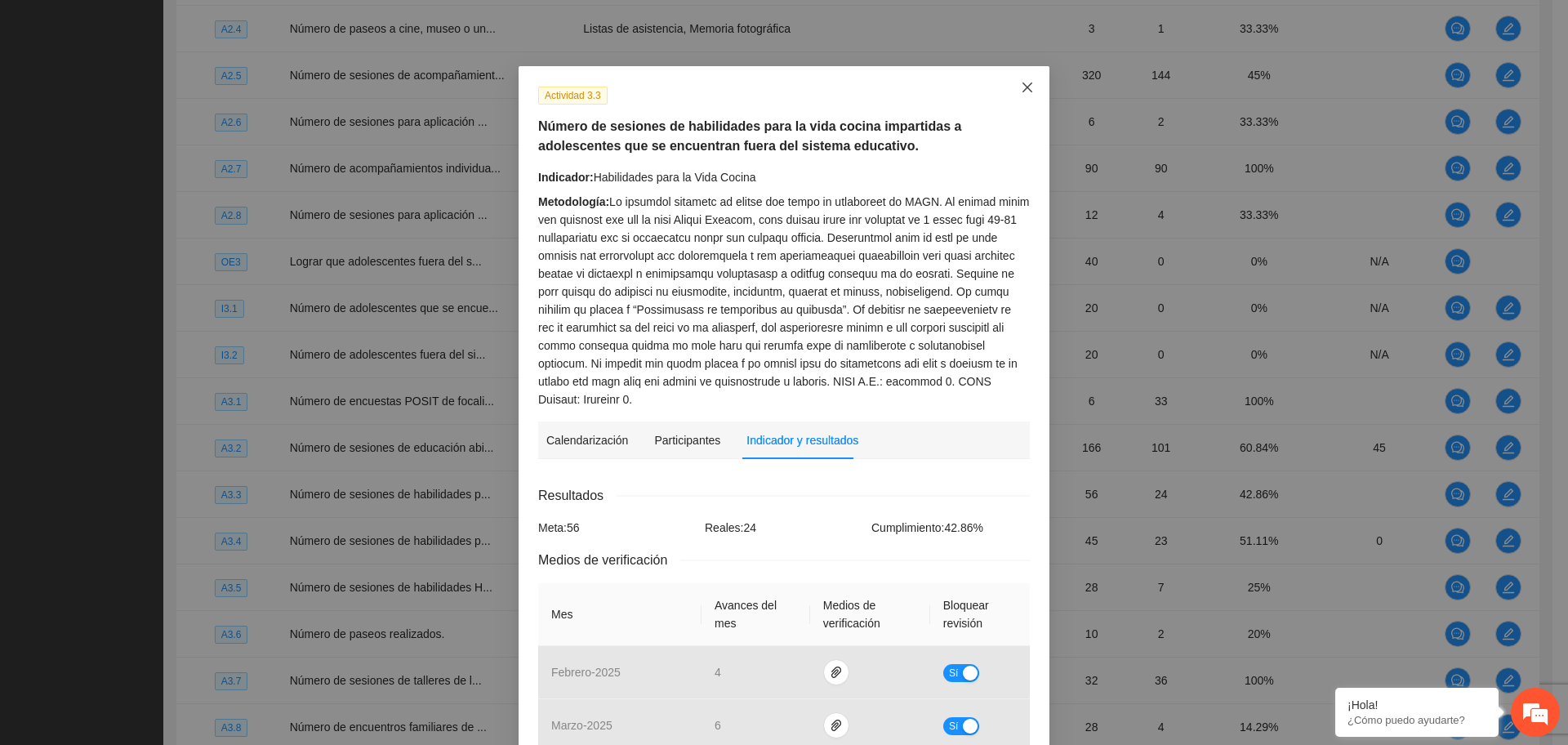
click at [1023, 89] on icon "close" at bounding box center [1027, 87] width 10 height 10
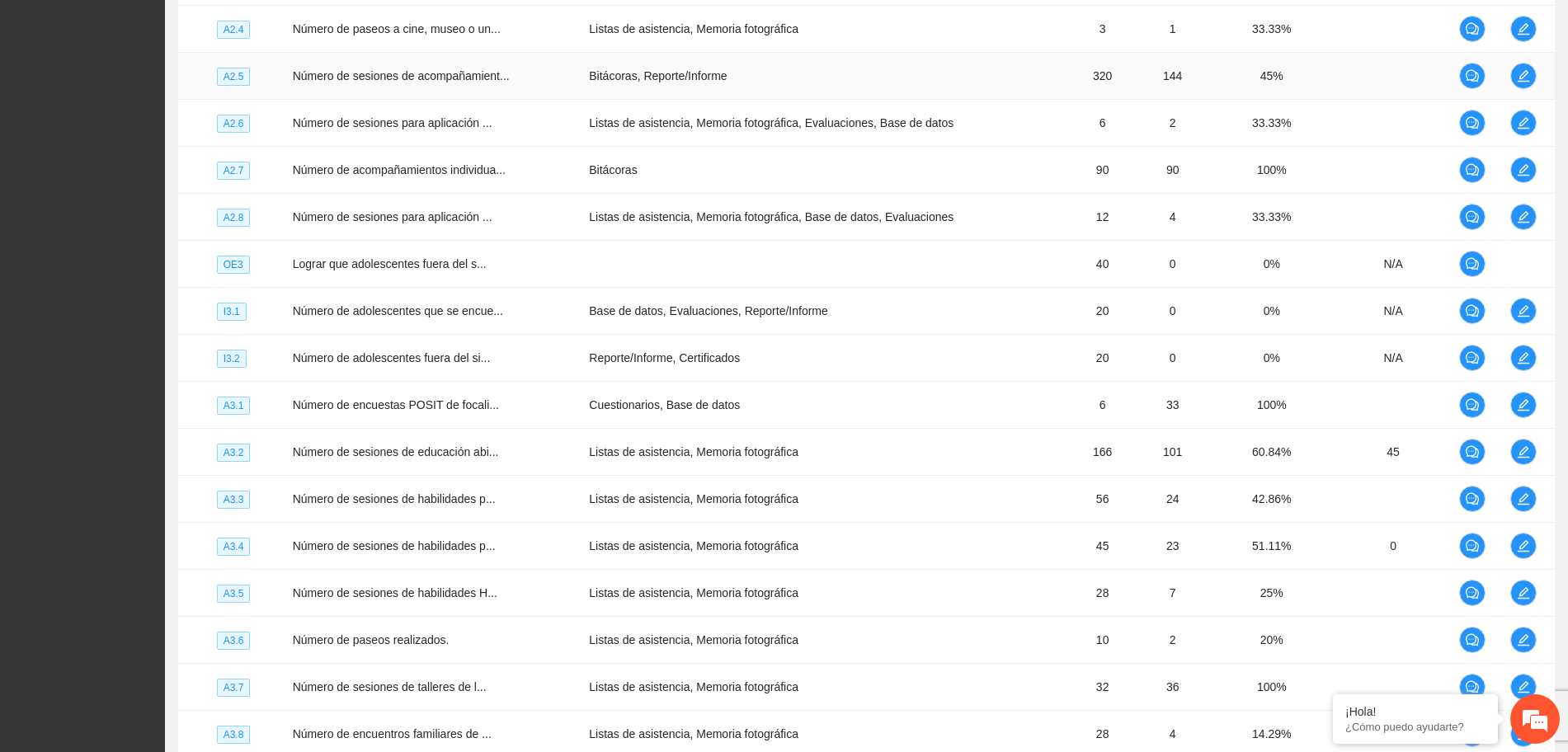
click at [614, 78] on td "Bitácoras, Reporte/Informe" at bounding box center [825, 76] width 487 height 47
click at [1519, 540] on icon "edit" at bounding box center [1523, 546] width 14 height 14
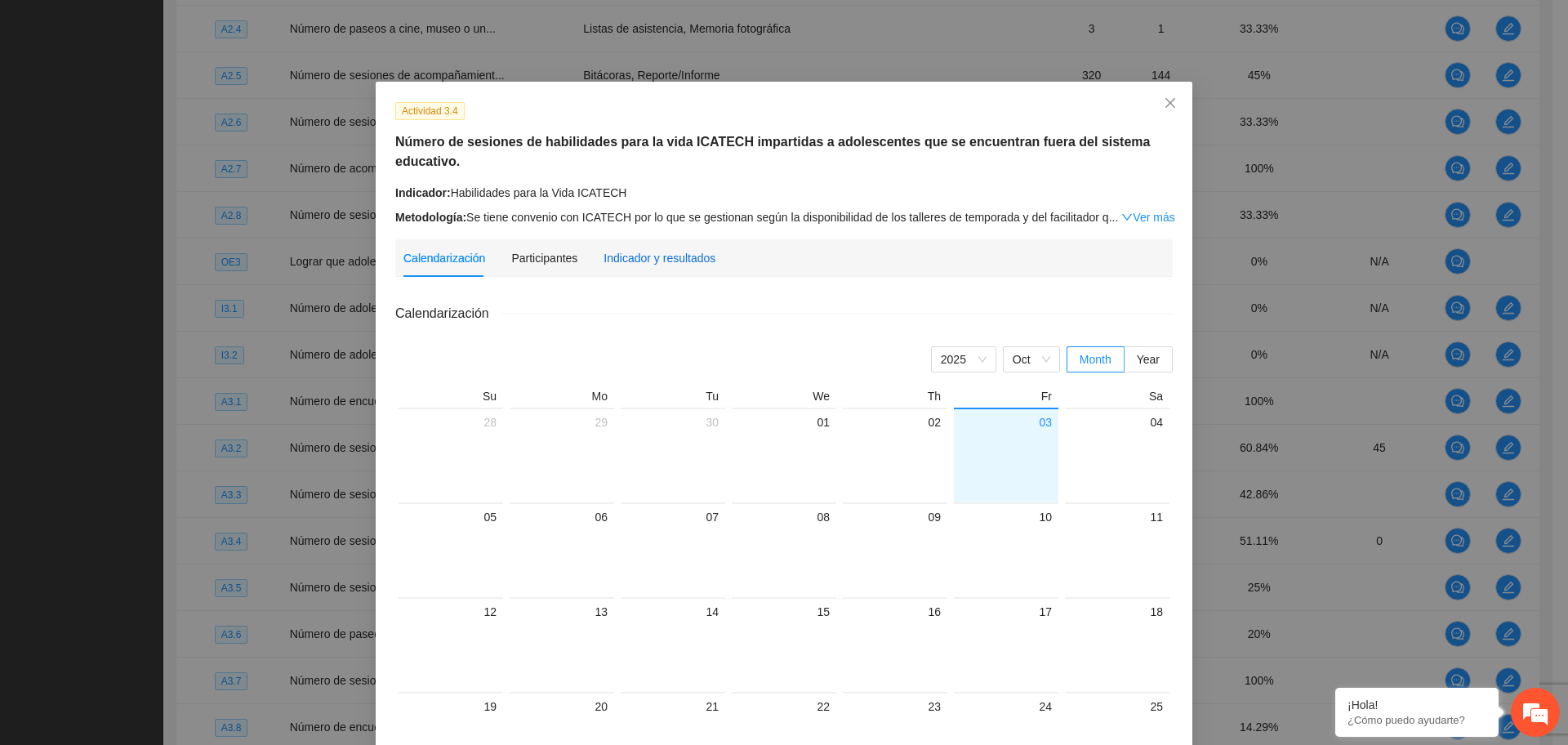
click at [665, 249] on div "Indicador y resultados" at bounding box center [660, 257] width 112 height 18
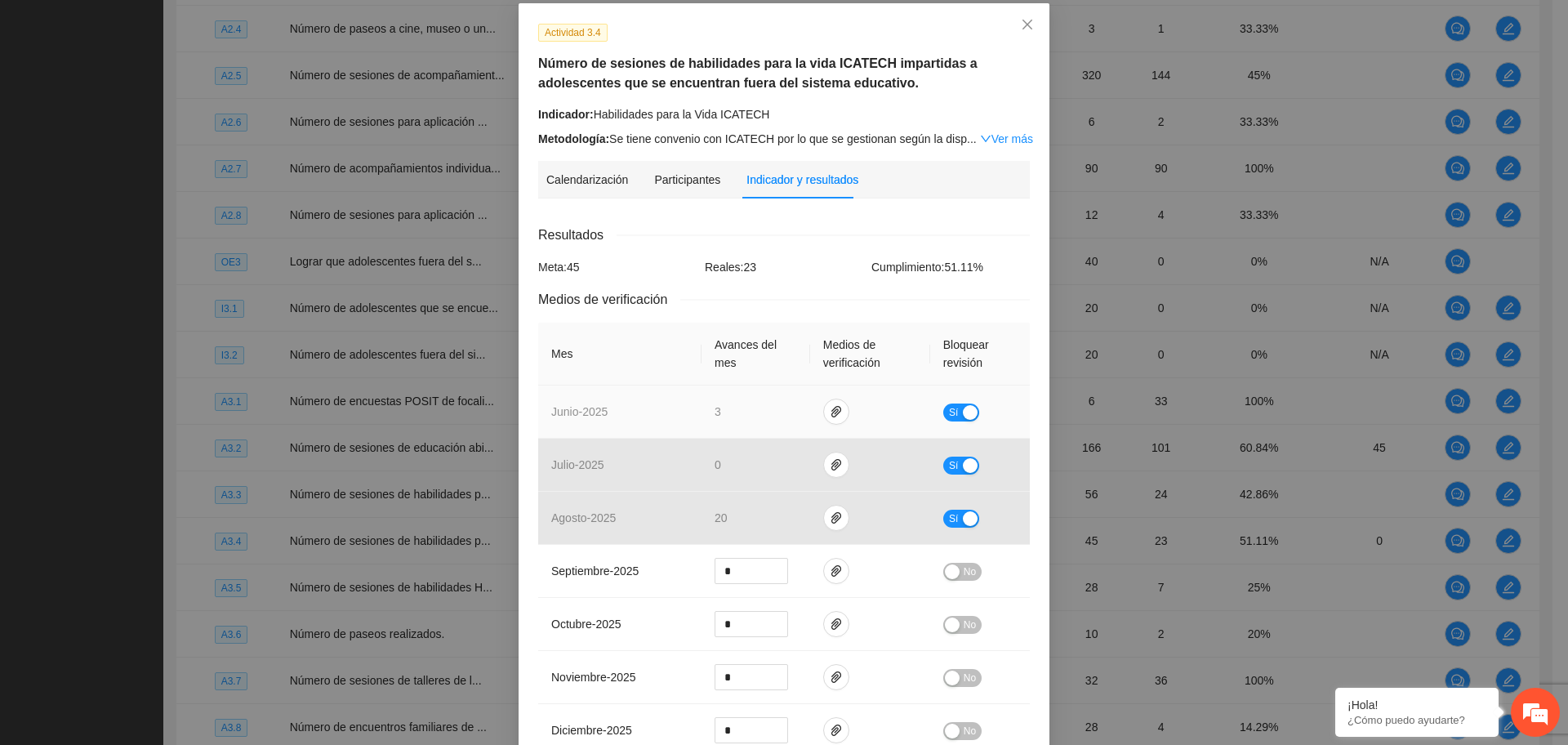
scroll to position [94, 0]
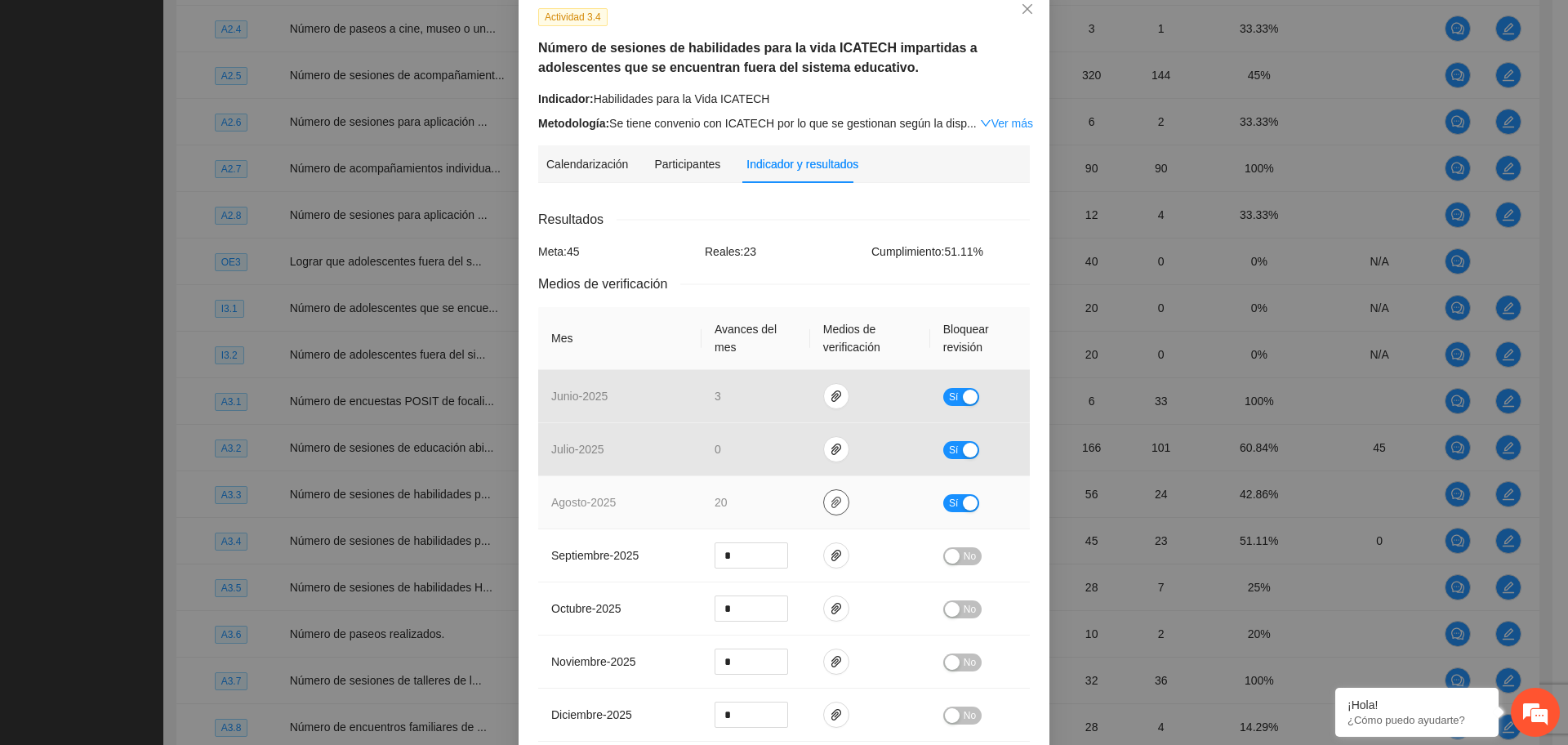
click at [833, 503] on icon "paper-clip" at bounding box center [836, 502] width 13 height 13
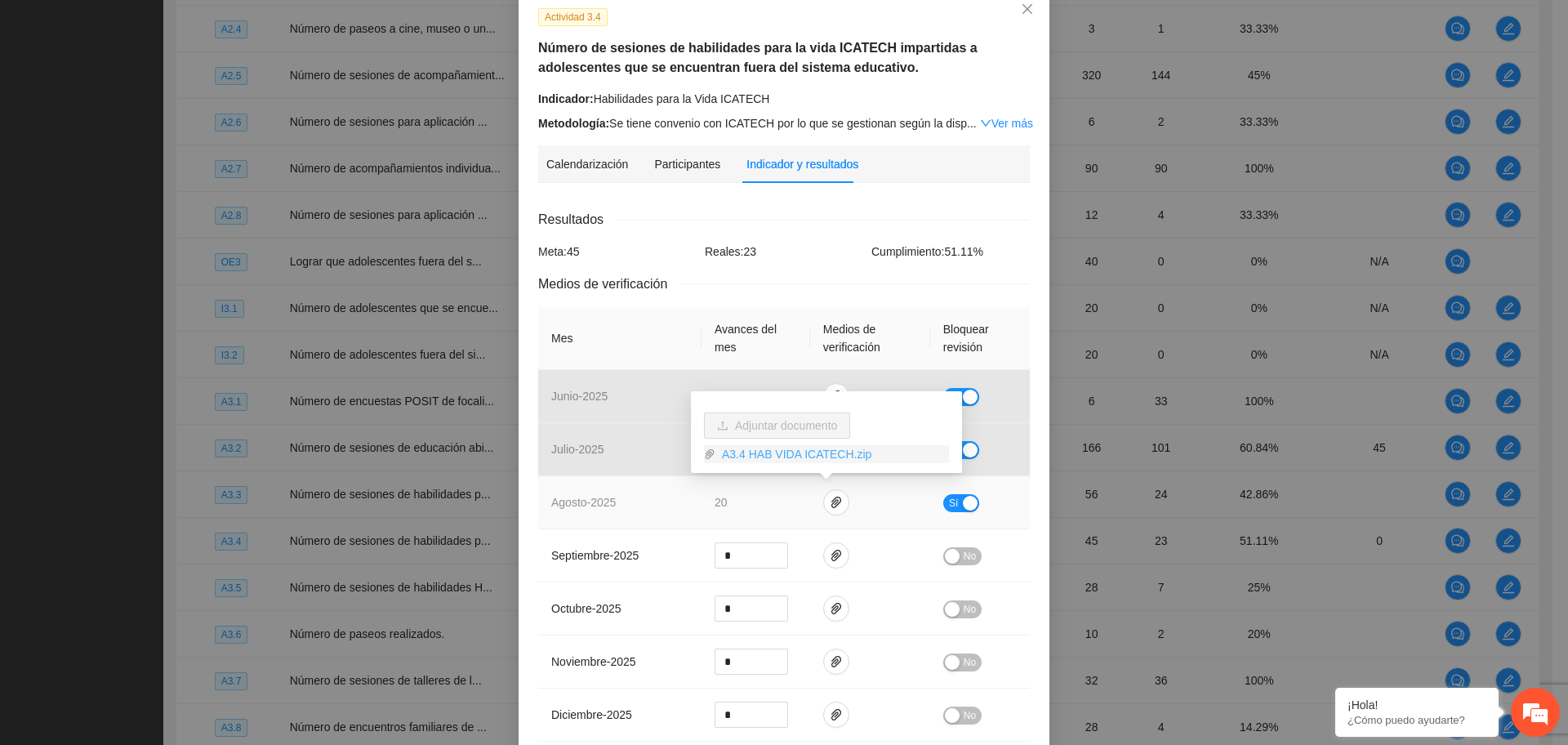
click at [799, 461] on link "A3.4 HAB VIDA ICATECH.zip" at bounding box center [832, 454] width 233 height 18
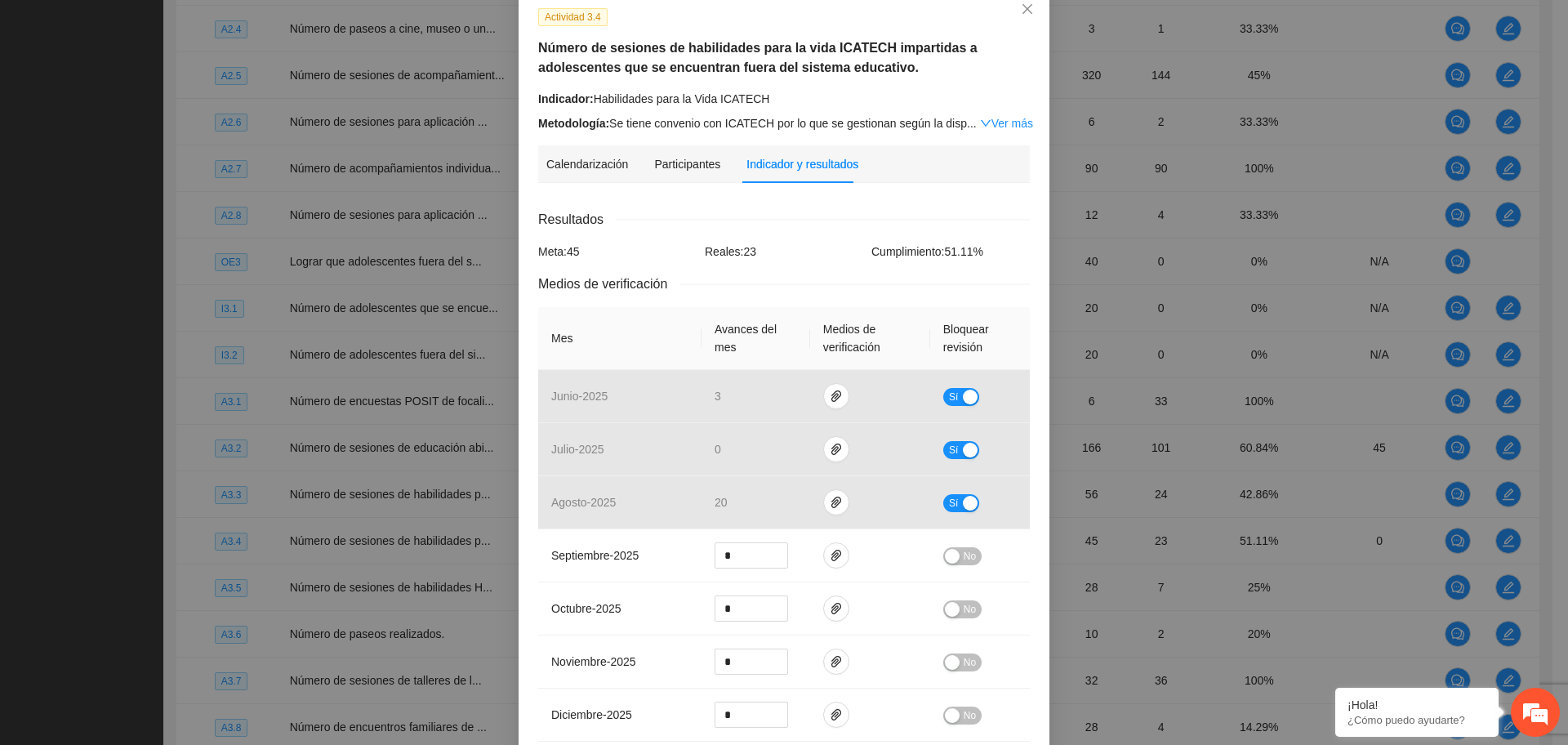
click at [615, 245] on div "Meta: 45" at bounding box center [617, 252] width 167 height 18
click at [1024, 11] on icon "close" at bounding box center [1027, 10] width 13 height 13
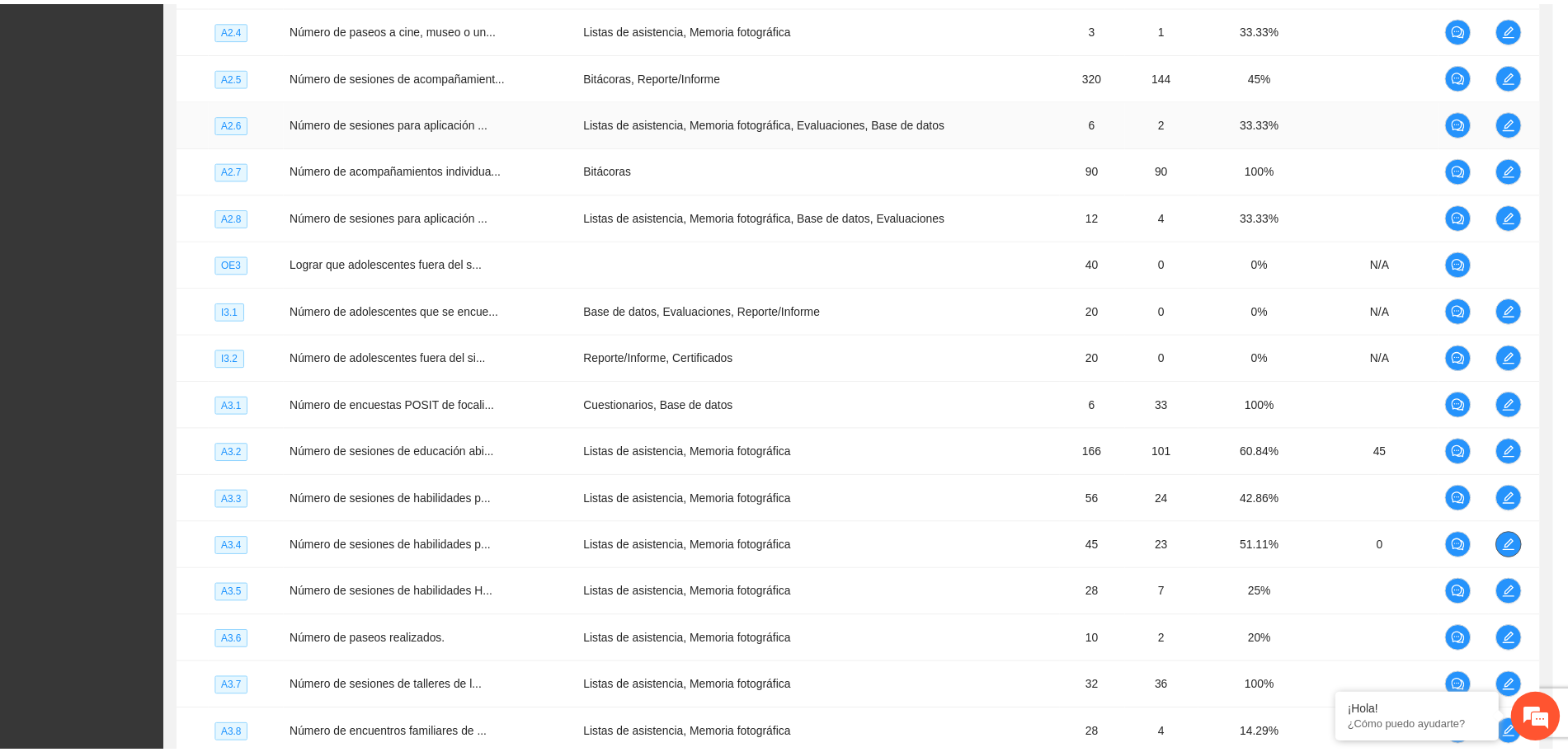
scroll to position [0, 0]
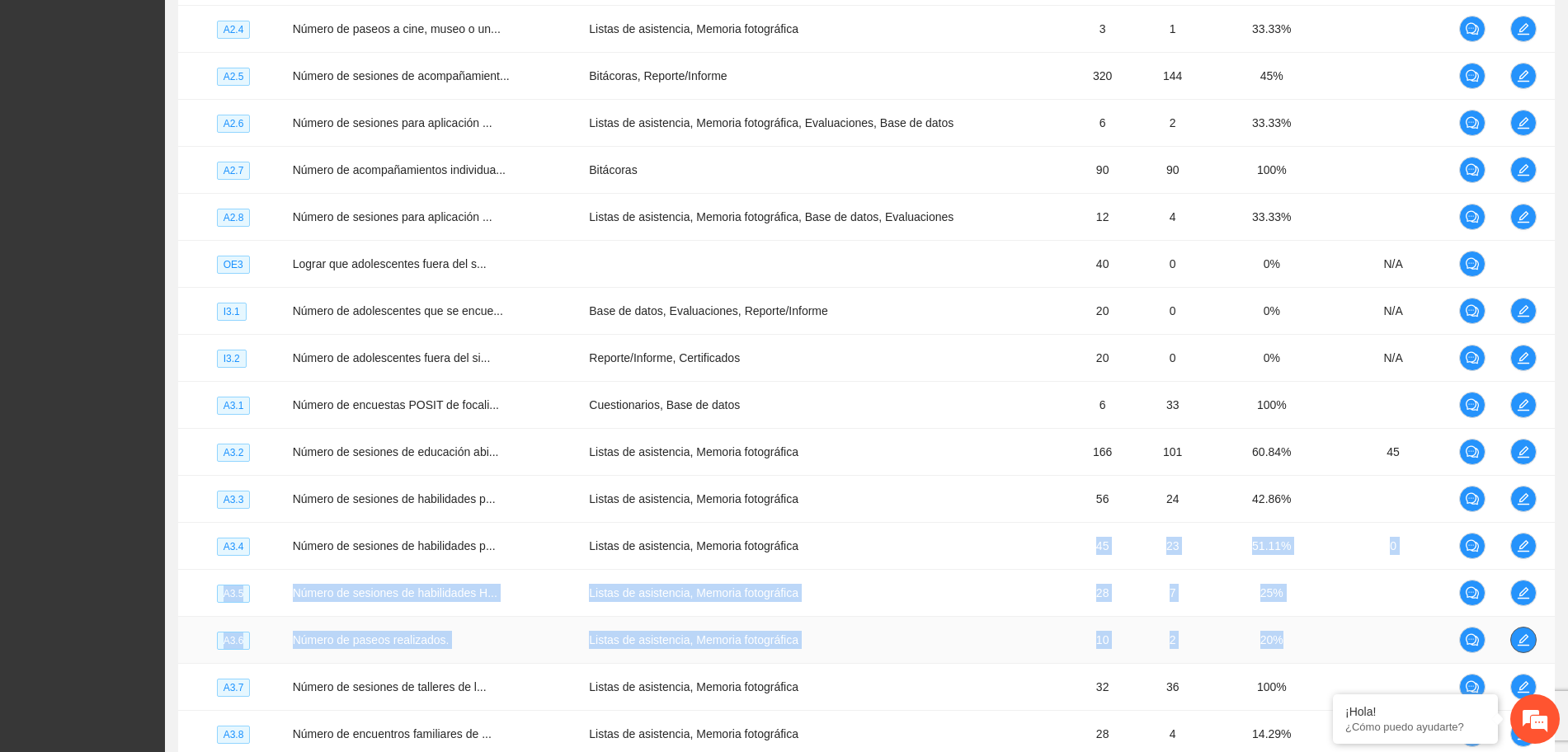
drag, startPoint x: 1062, startPoint y: 554, endPoint x: 1526, endPoint y: 633, distance: 470.7
click at [1526, 633] on tbody "OG Número de adolescentes participante... Base de datos 276 0 0% N/A OG Número …" at bounding box center [867, 123] width 1377 height 2585
click at [1526, 633] on icon "edit" at bounding box center [1523, 640] width 14 height 14
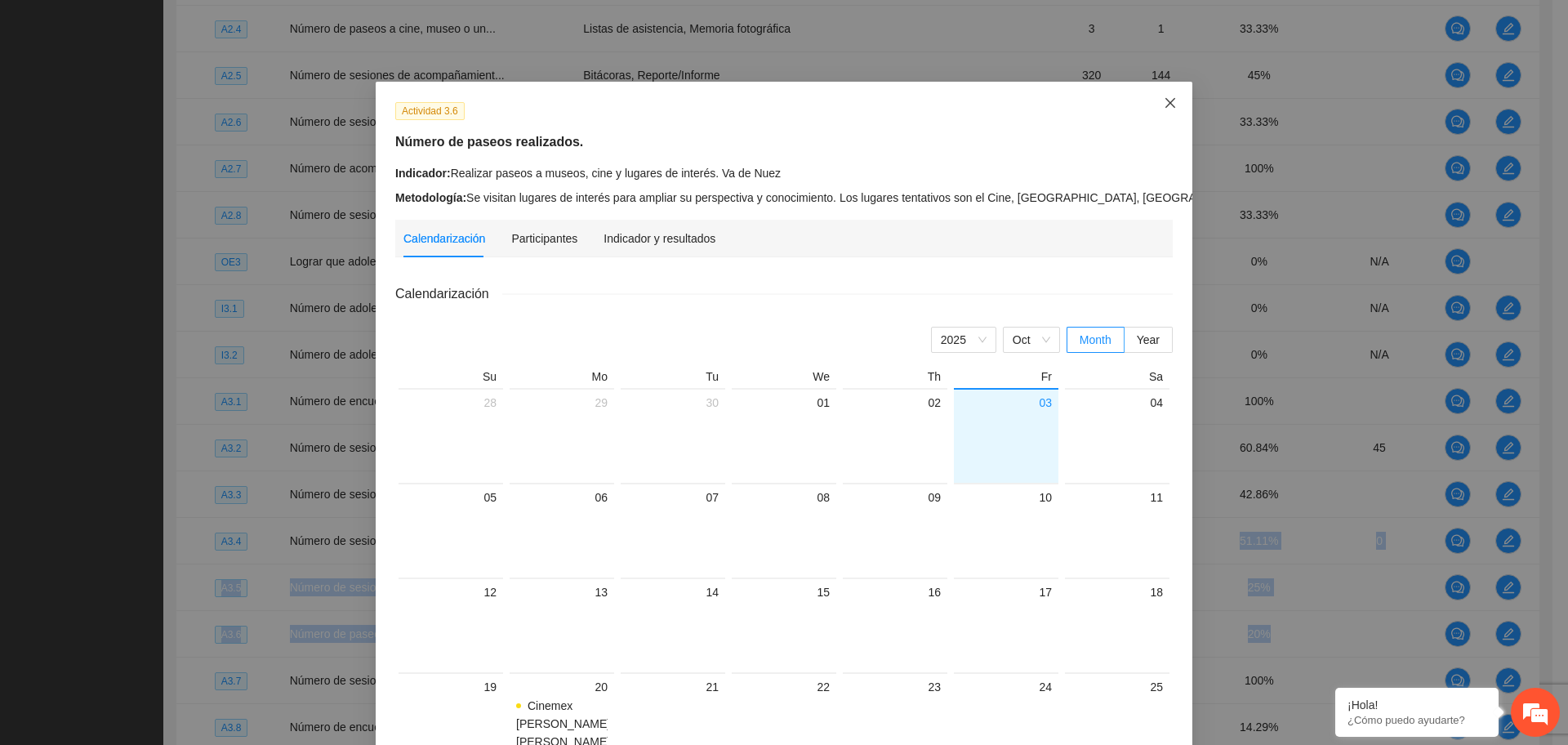
click at [1170, 112] on span "Close" at bounding box center [1170, 104] width 44 height 44
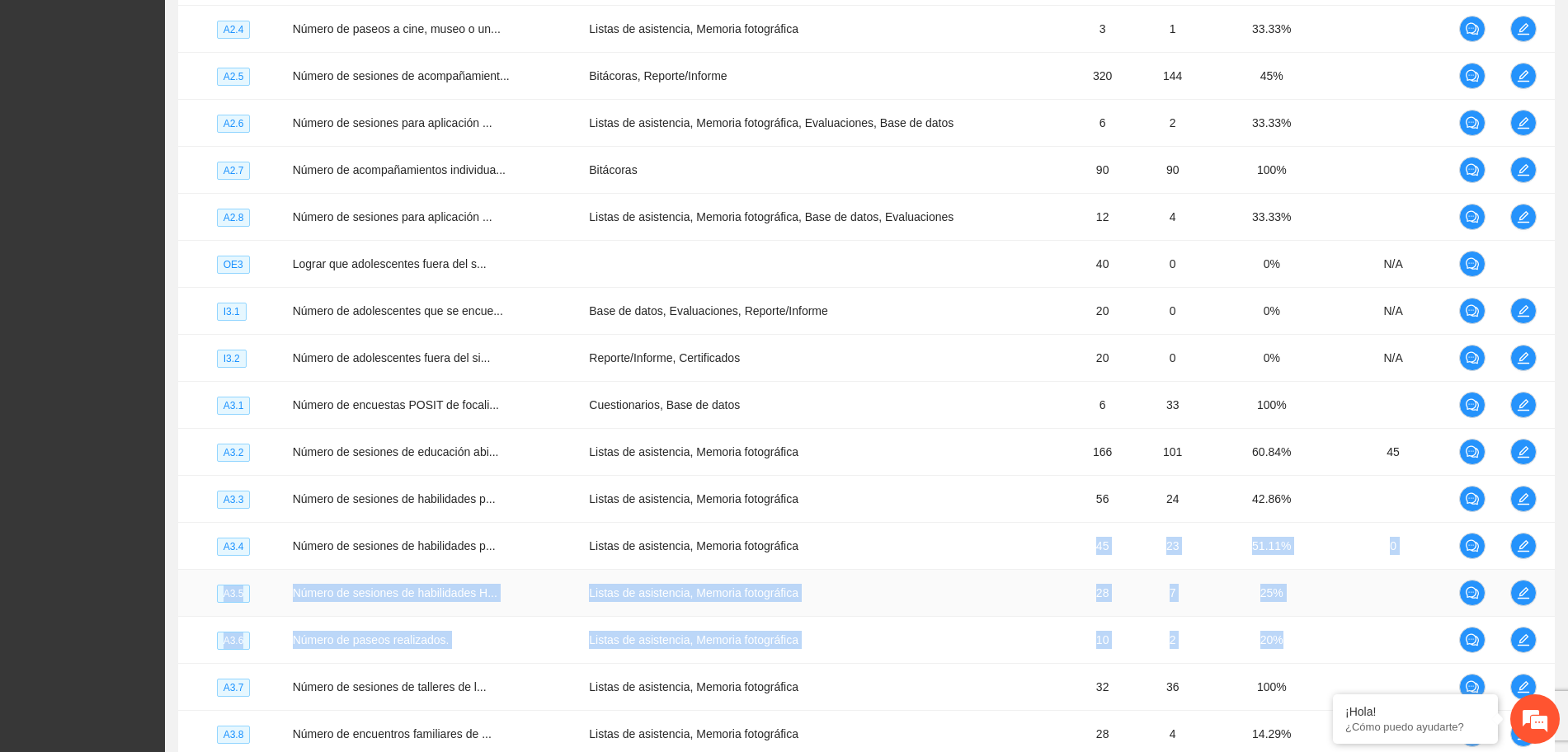
click at [1090, 612] on td "28" at bounding box center [1103, 593] width 66 height 47
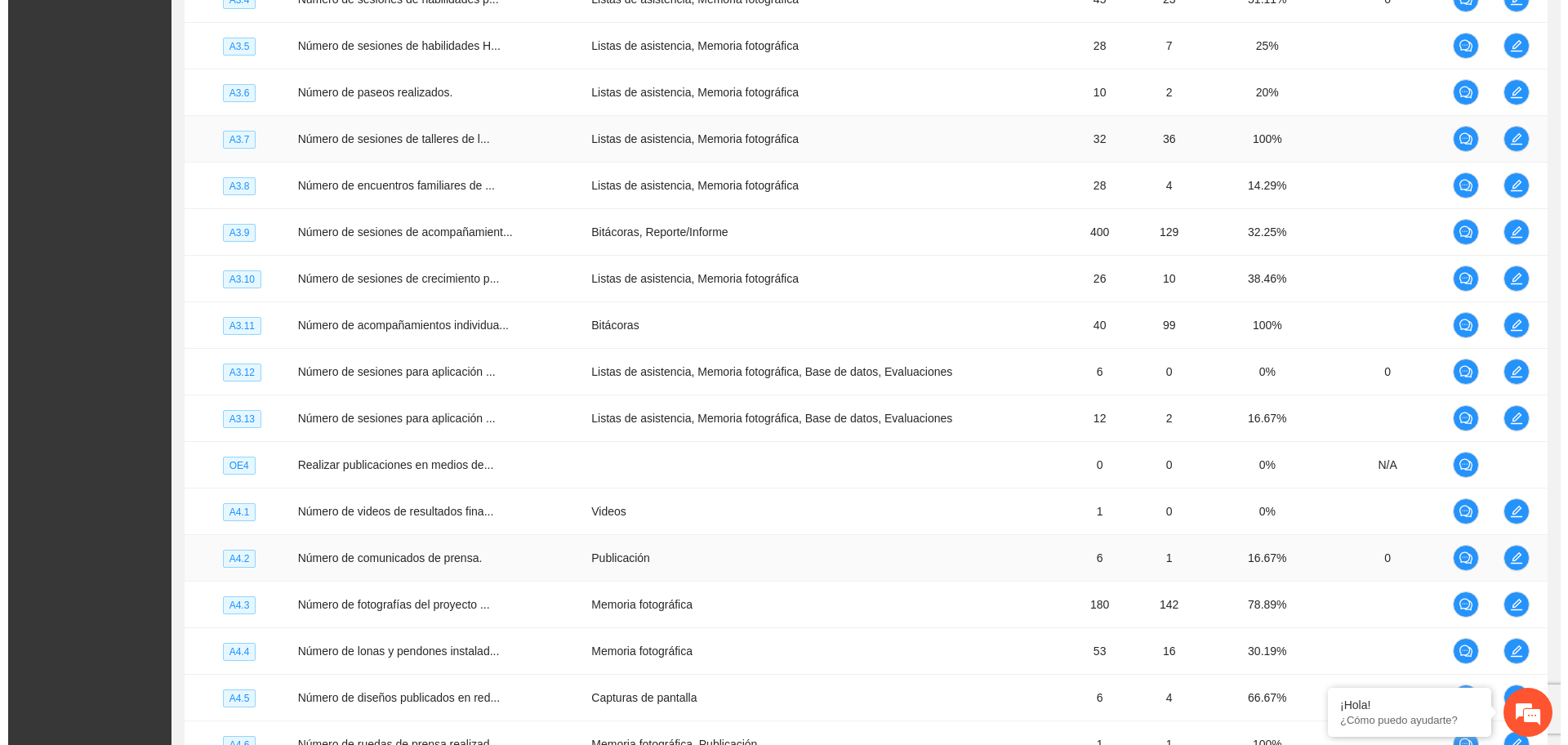
scroll to position [2204, 0]
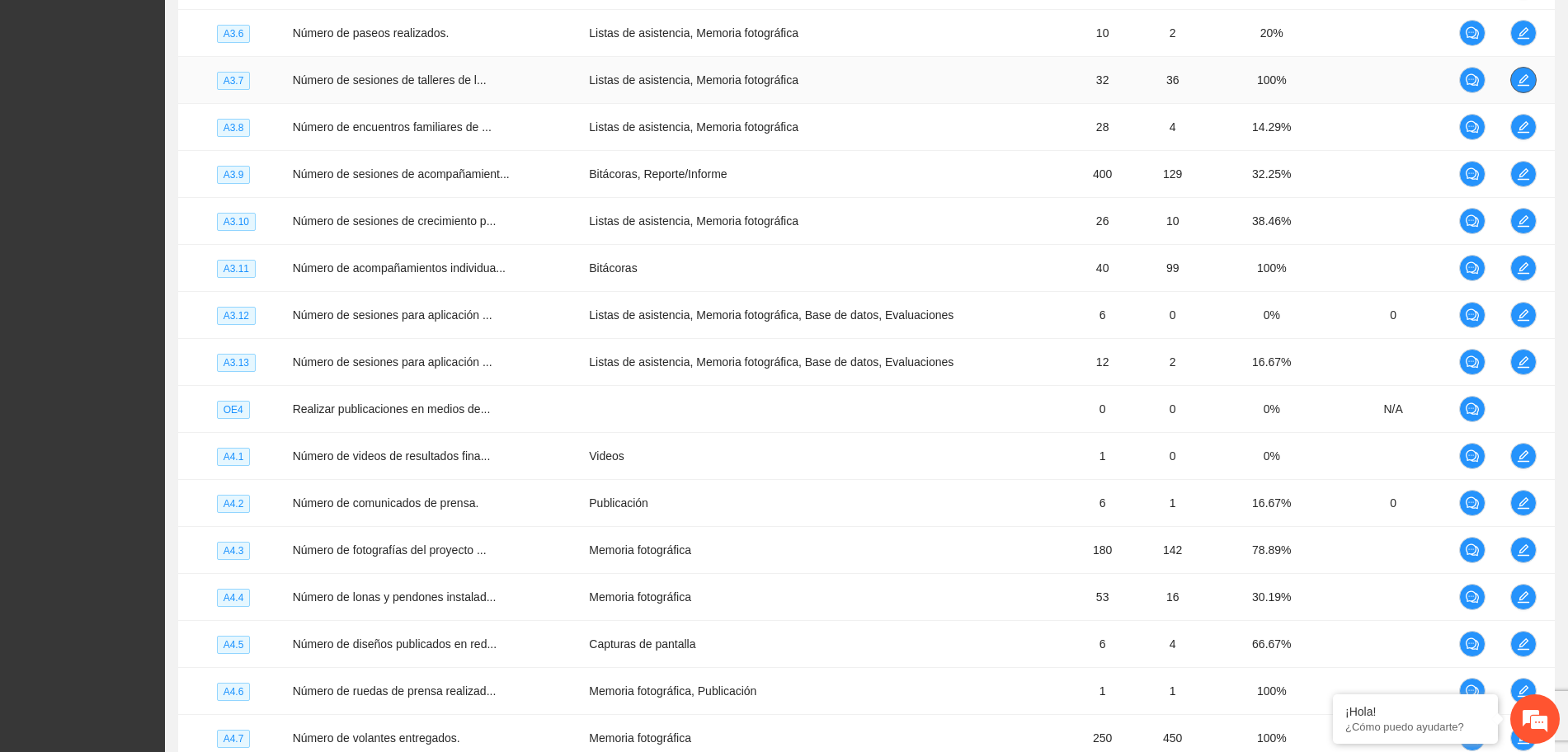
click at [1519, 81] on icon "edit" at bounding box center [1523, 80] width 14 height 14
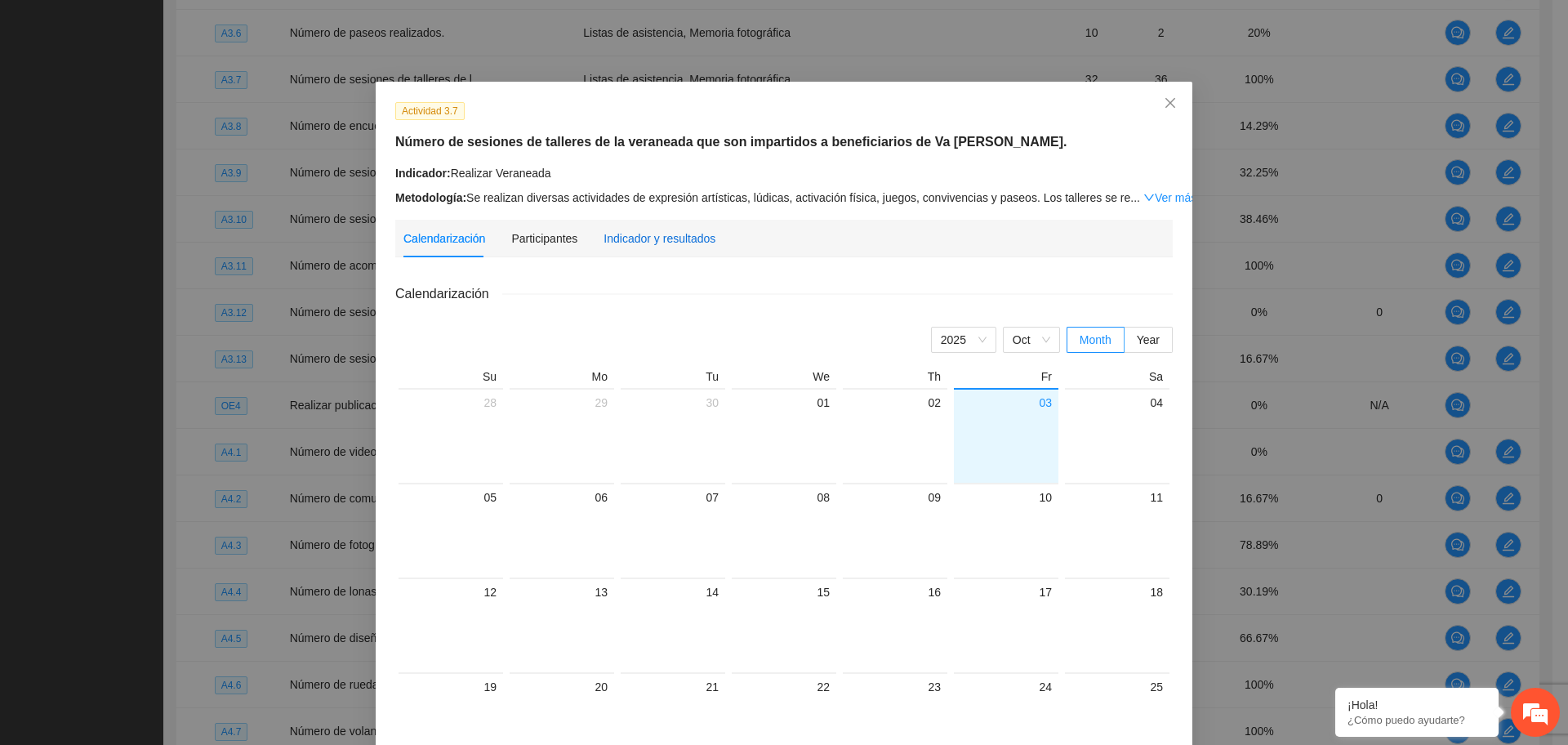
click at [665, 242] on div "Indicador y resultados" at bounding box center [660, 238] width 112 height 18
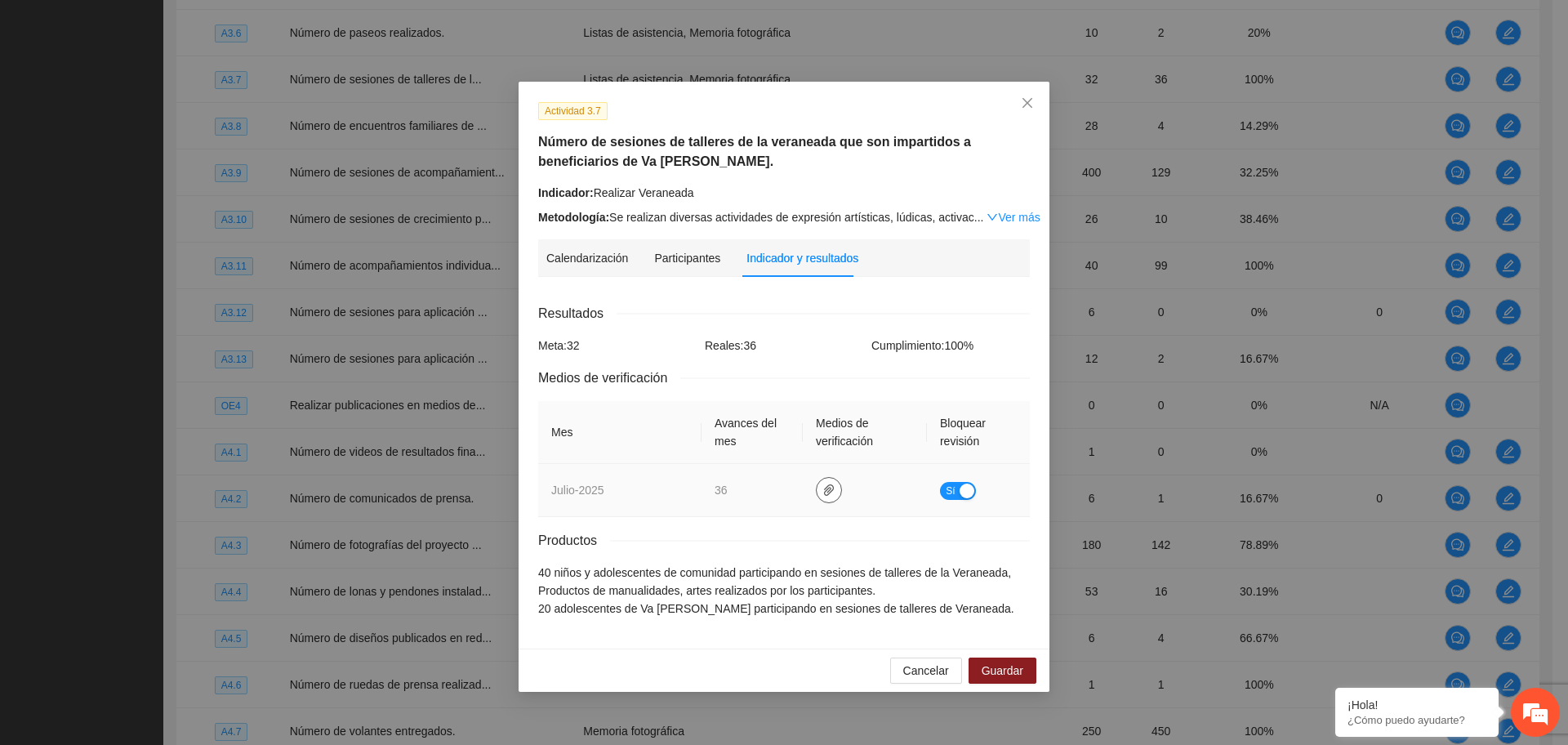
click at [831, 488] on icon "paper-clip" at bounding box center [829, 490] width 10 height 12
click at [794, 437] on link "A3.7JULIO2025.zip" at bounding box center [832, 442] width 233 height 18
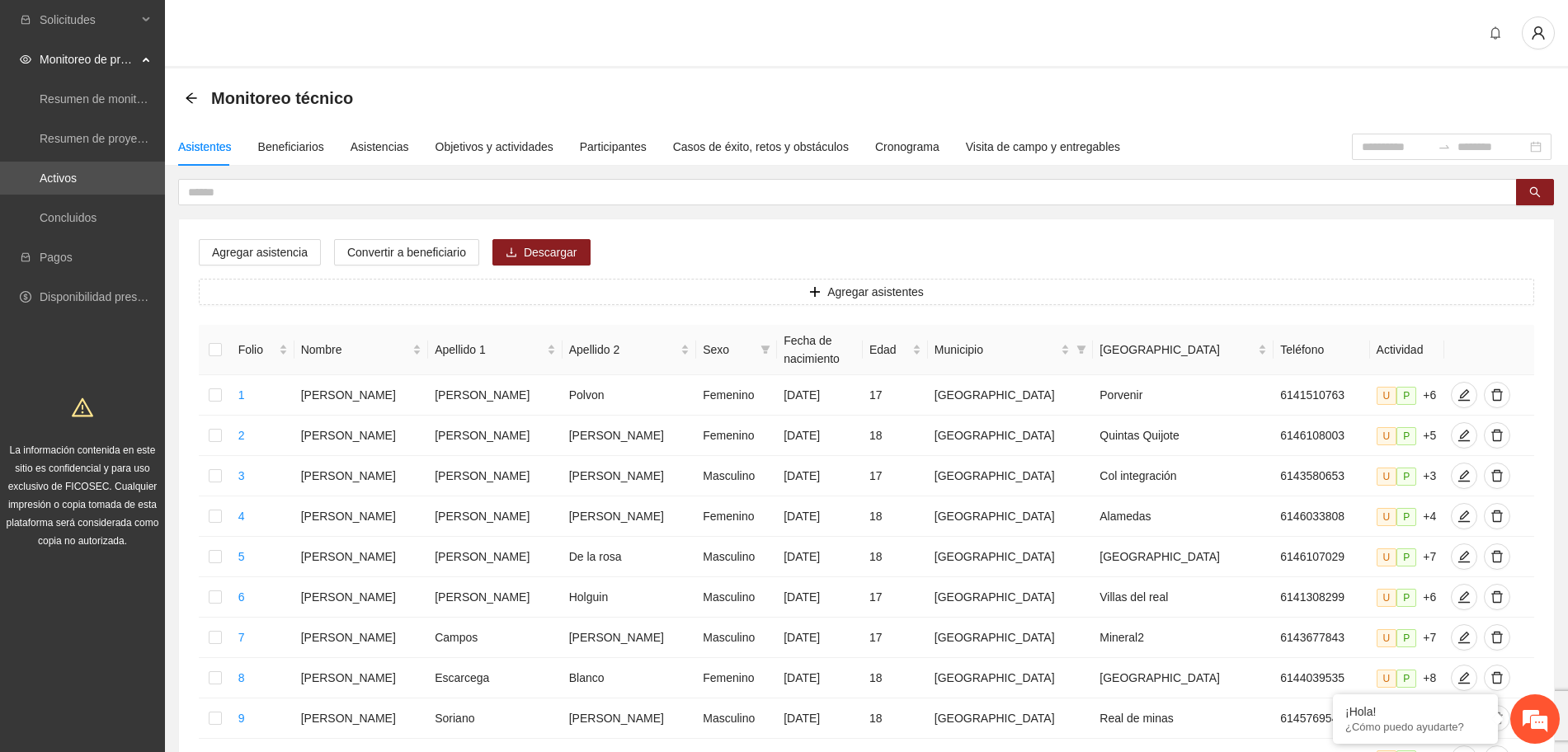
click at [466, 114] on div "Monitoreo técnico" at bounding box center [866, 98] width 1403 height 59
click at [368, 147] on div "Asistencias" at bounding box center [379, 146] width 58 height 18
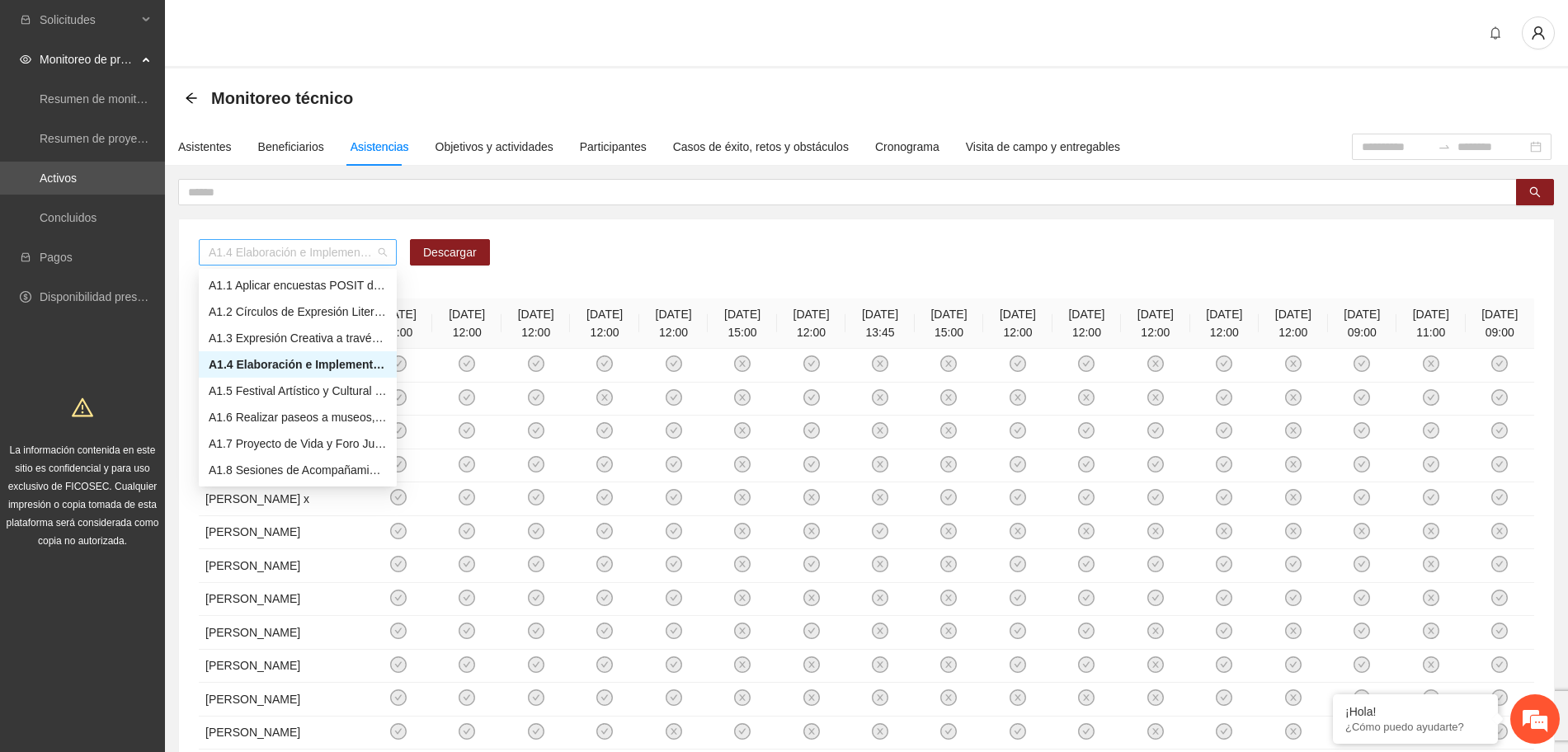
click at [290, 241] on span "A1.4 Elaboración e Implementación de Proyectos Juveniles" at bounding box center [298, 253] width 178 height 25
click at [296, 306] on div "A3.4 Habilidades para la Vida ICATECH" at bounding box center [298, 307] width 178 height 18
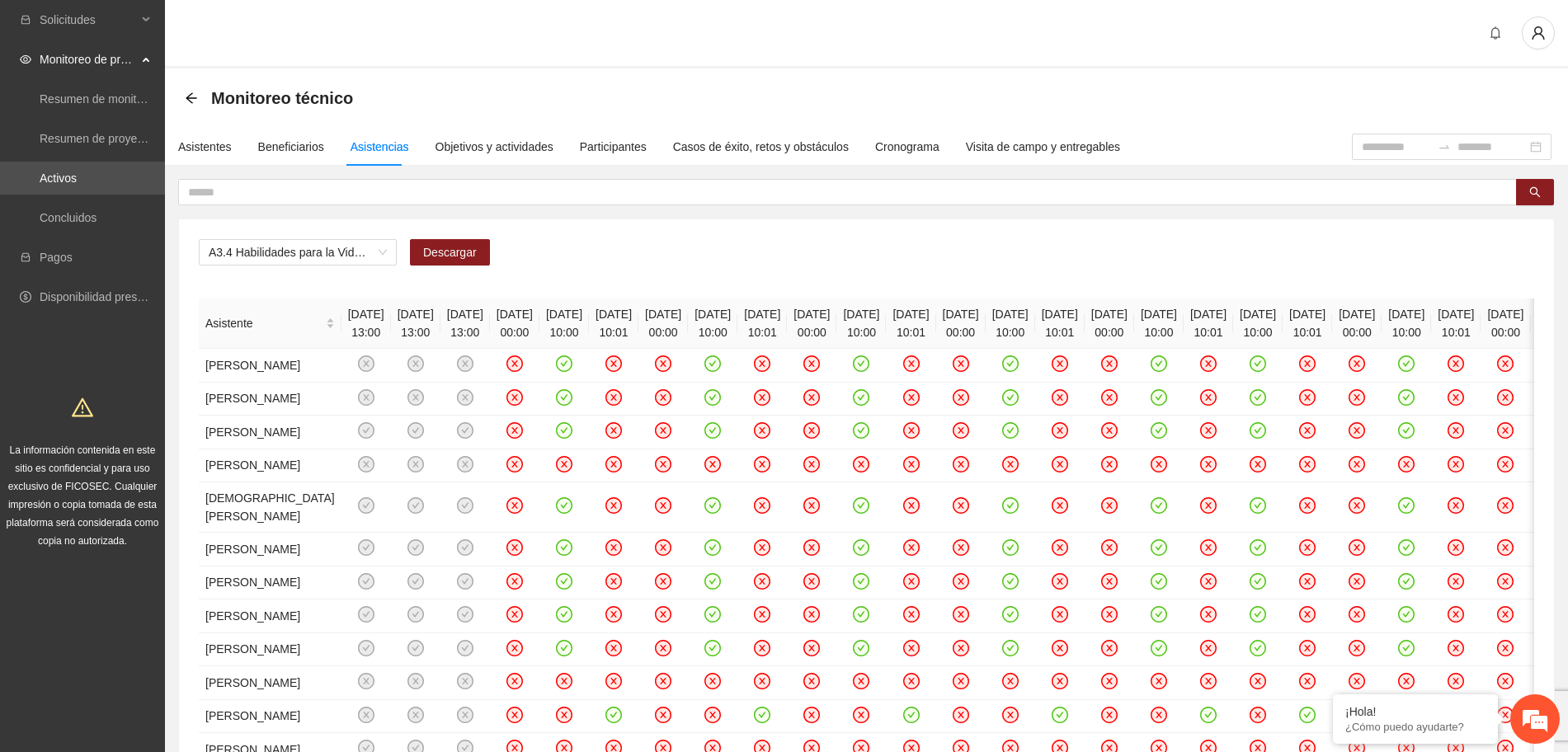
click at [587, 74] on div "Monitoreo técnico" at bounding box center [866, 98] width 1403 height 59
click at [461, 243] on span "Descargar" at bounding box center [449, 252] width 53 height 18
click at [1047, 263] on div "A3.4 Habilidades para la Vida ICATECH Descargar" at bounding box center [866, 259] width 1335 height 40
click at [69, 185] on link "Activos" at bounding box center [58, 178] width 37 height 14
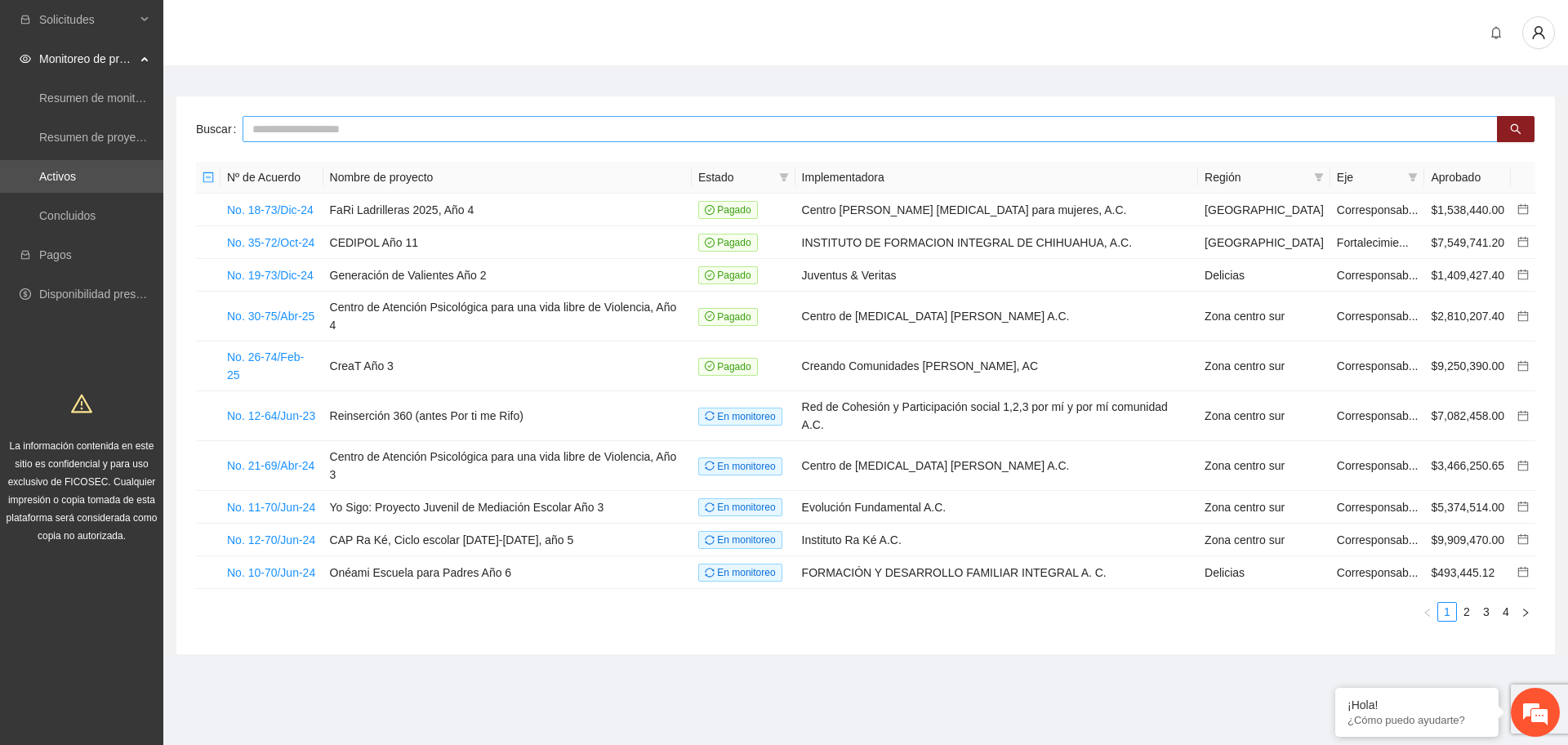
click at [398, 131] on input "text" at bounding box center [870, 129] width 1255 height 26
type input "***"
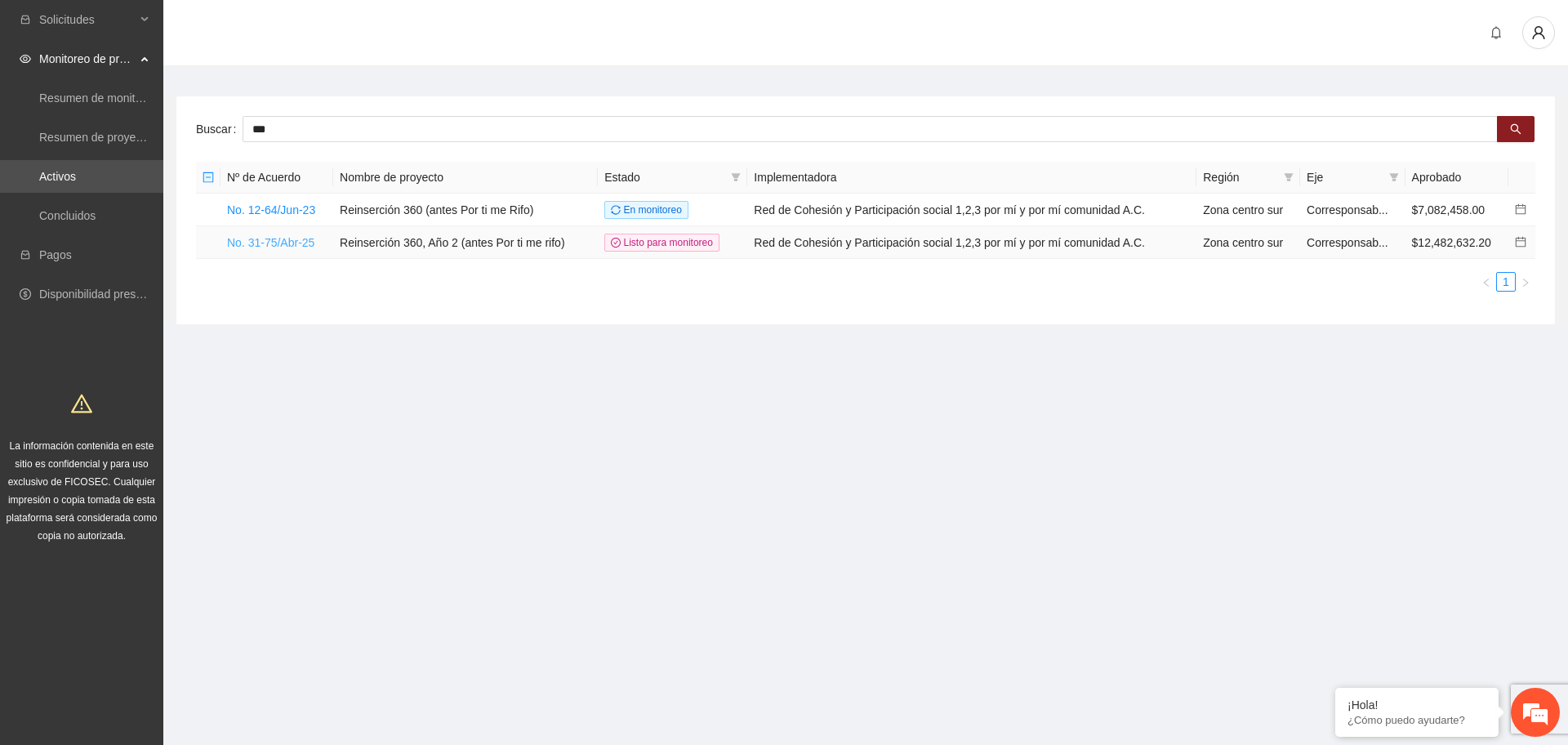
click at [291, 244] on link "No. 31-75/Abr-25" at bounding box center [270, 243] width 87 height 13
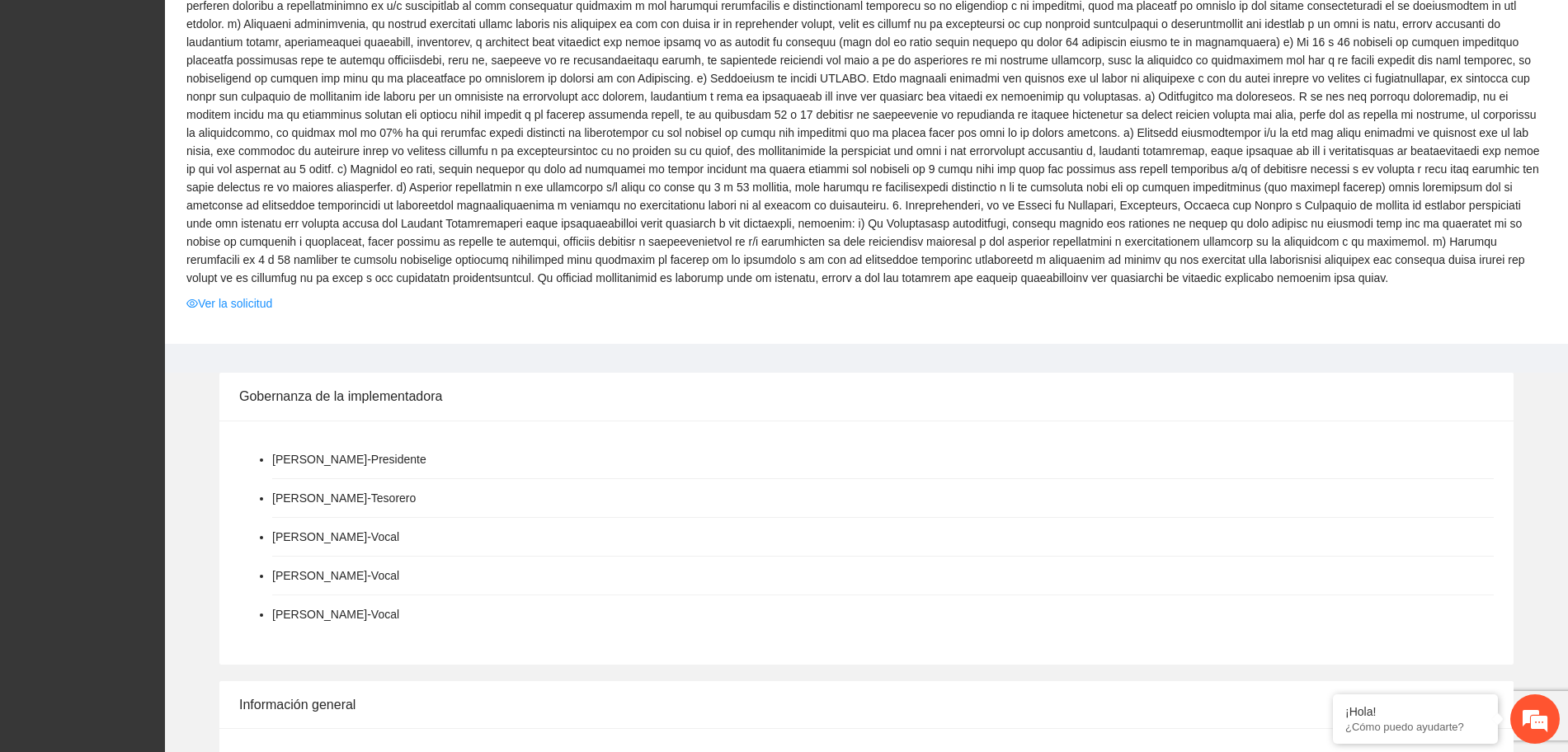
scroll to position [1251, 0]
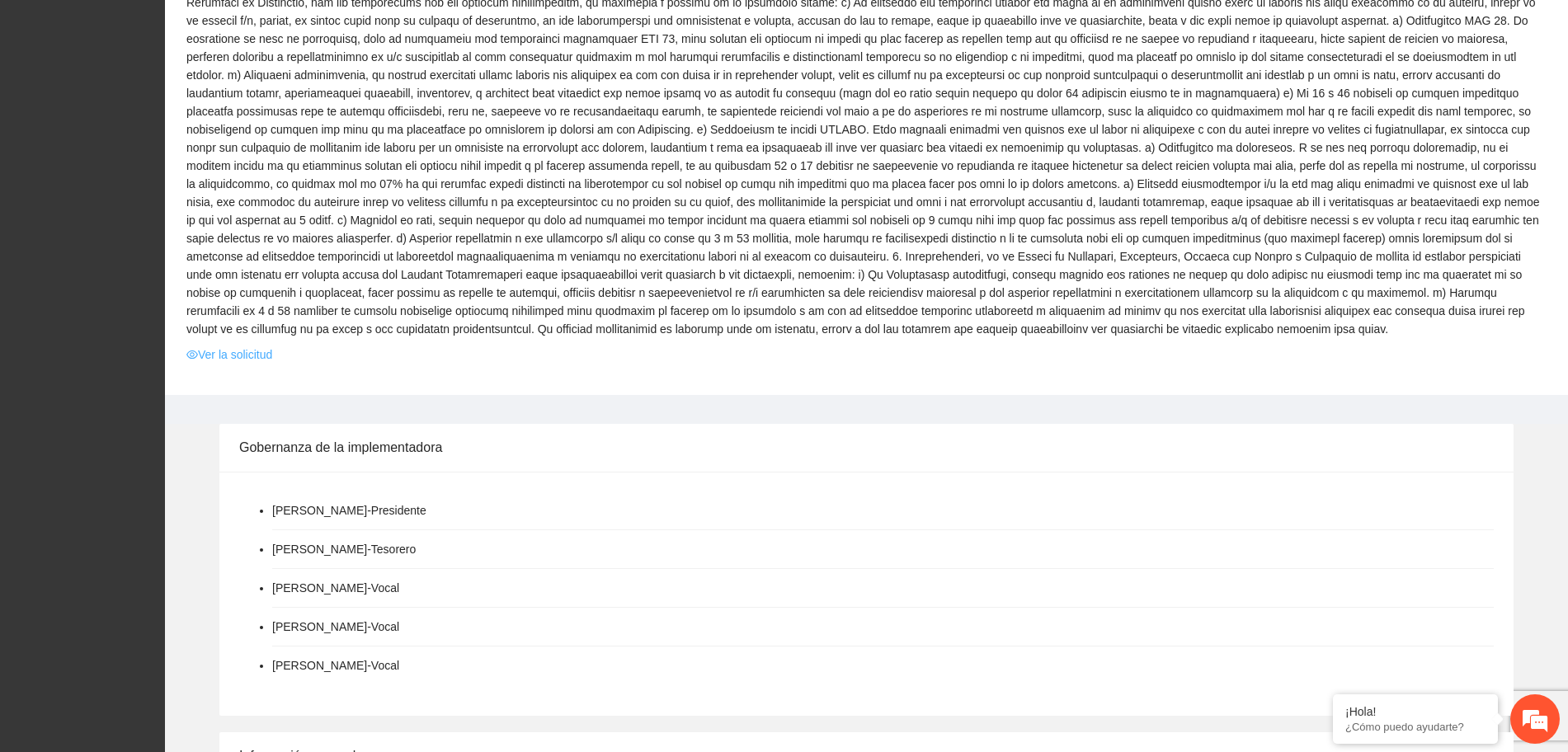
click at [272, 345] on link "Ver la solicitud" at bounding box center [229, 354] width 85 height 18
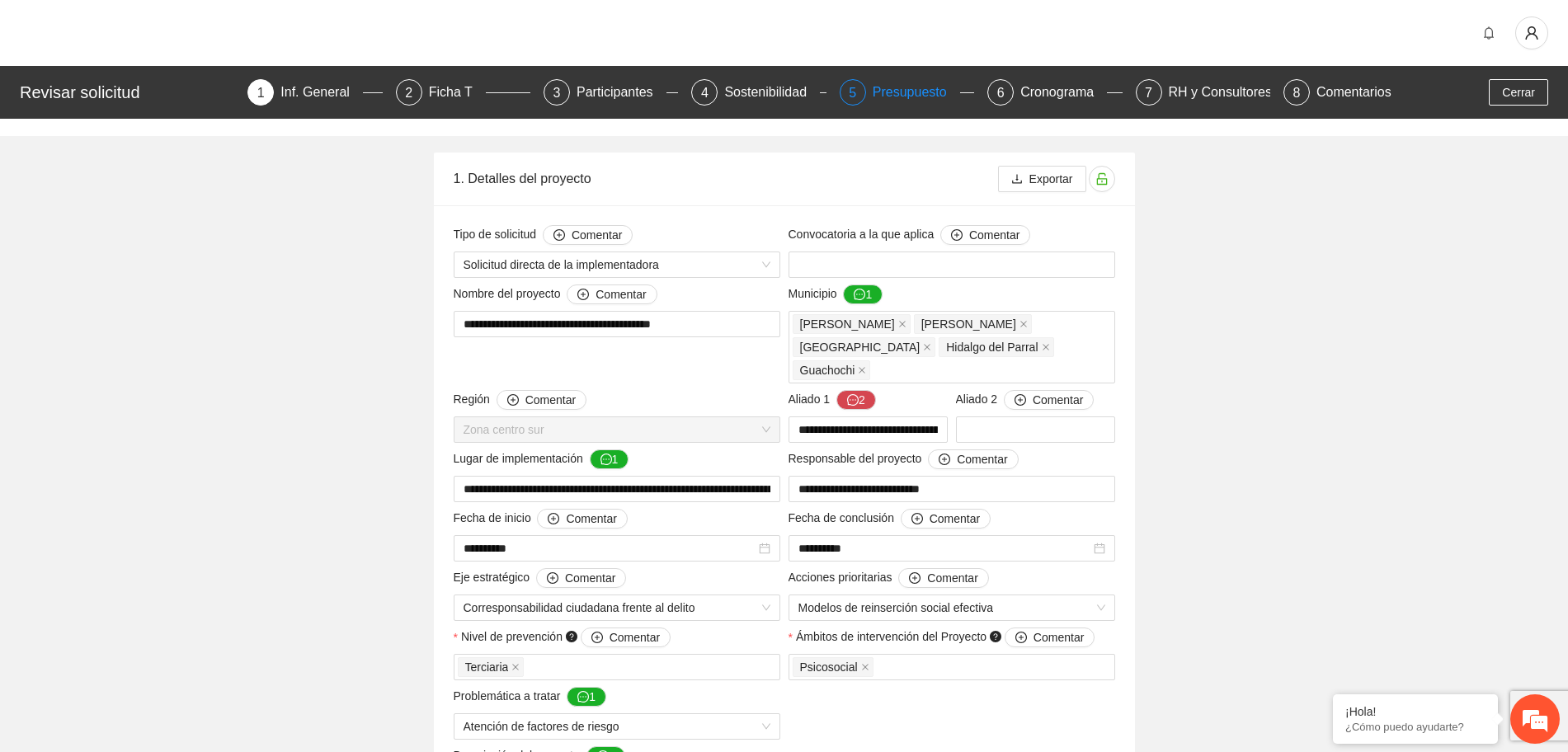
click at [913, 85] on div "Presupuesto" at bounding box center [916, 92] width 87 height 26
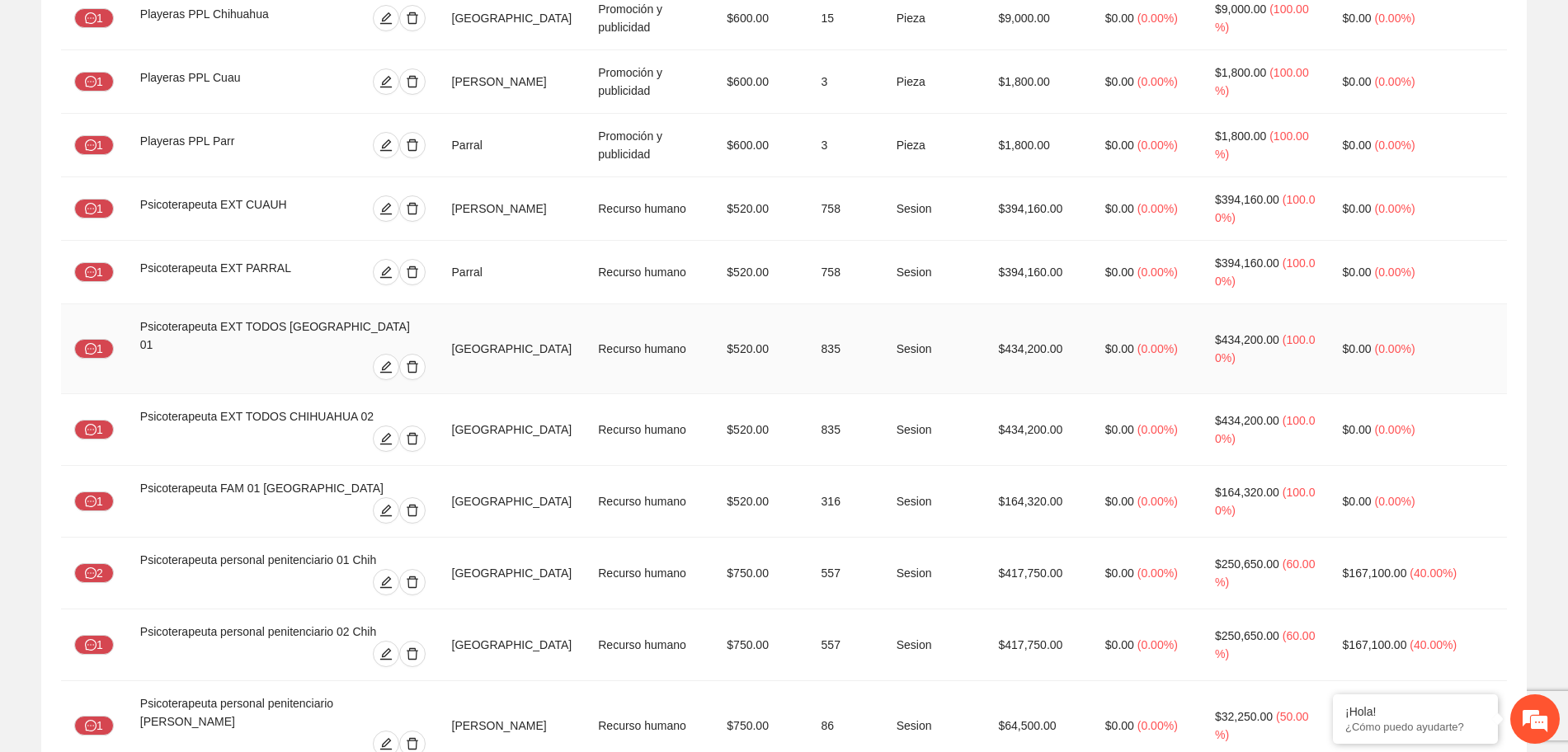
scroll to position [3783, 0]
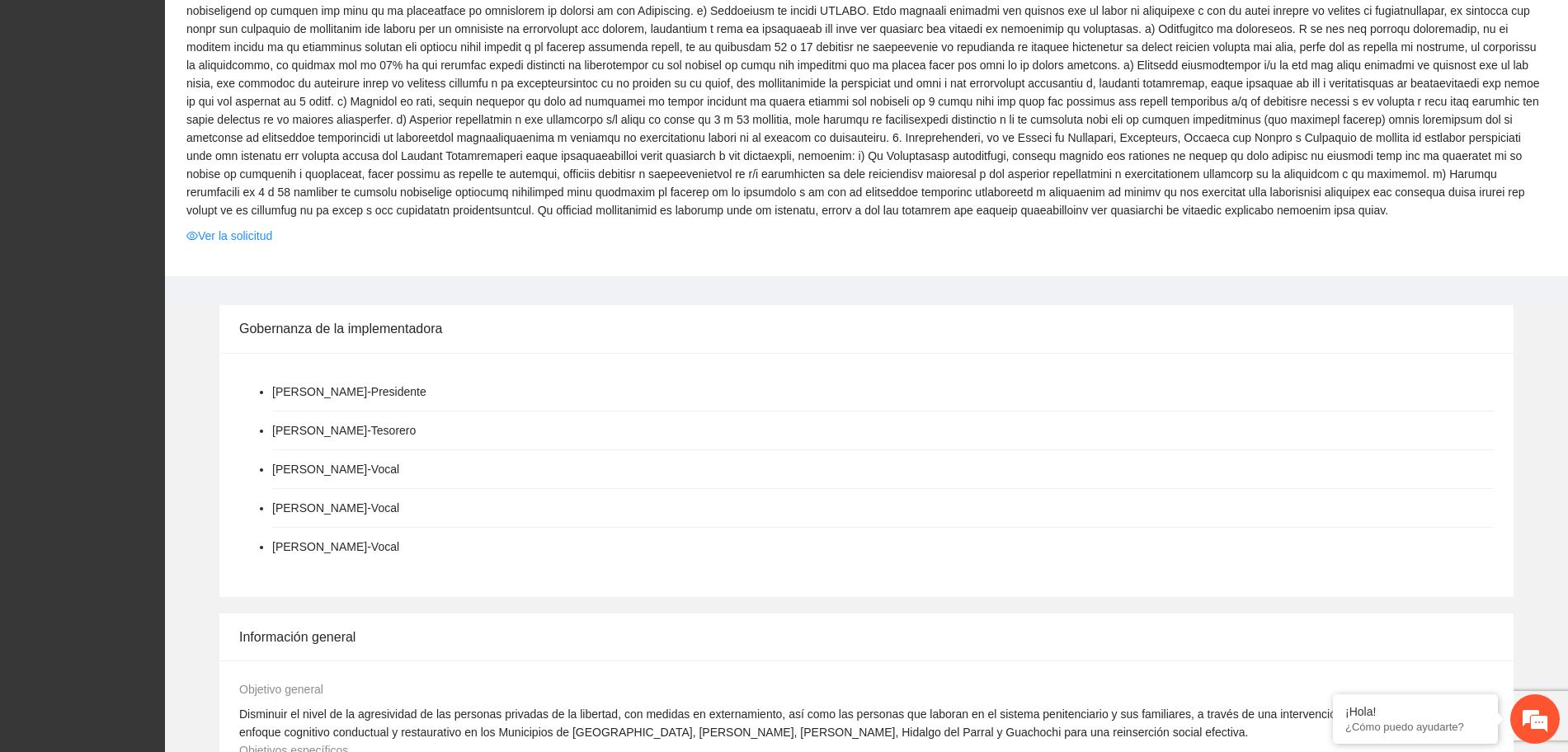
scroll to position [1094, 0]
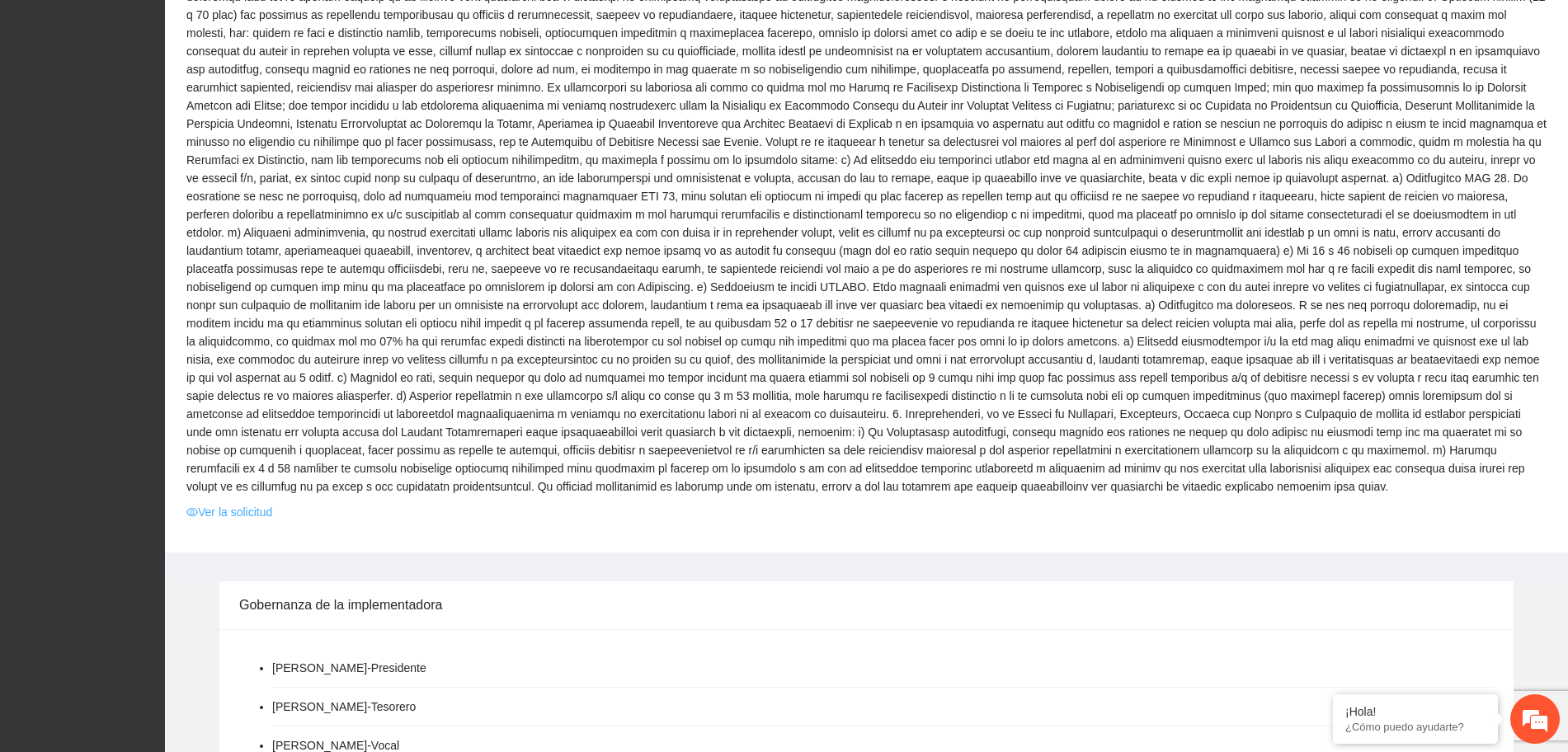
click at [230, 503] on link "Ver la solicitud" at bounding box center [229, 512] width 85 height 18
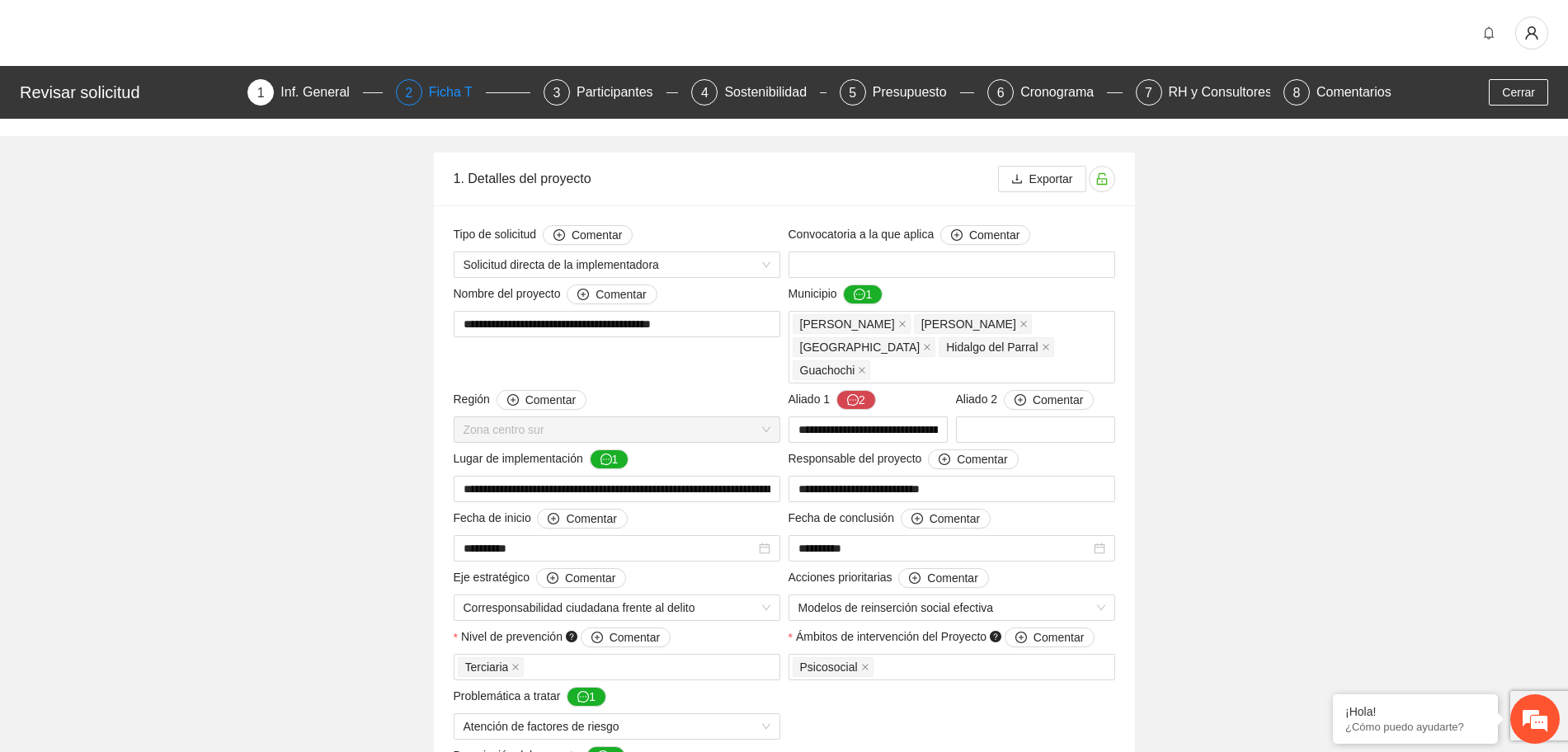
drag, startPoint x: 449, startPoint y: 78, endPoint x: 443, endPoint y: 89, distance: 12.5
click at [447, 80] on div "Ficha T" at bounding box center [457, 92] width 57 height 26
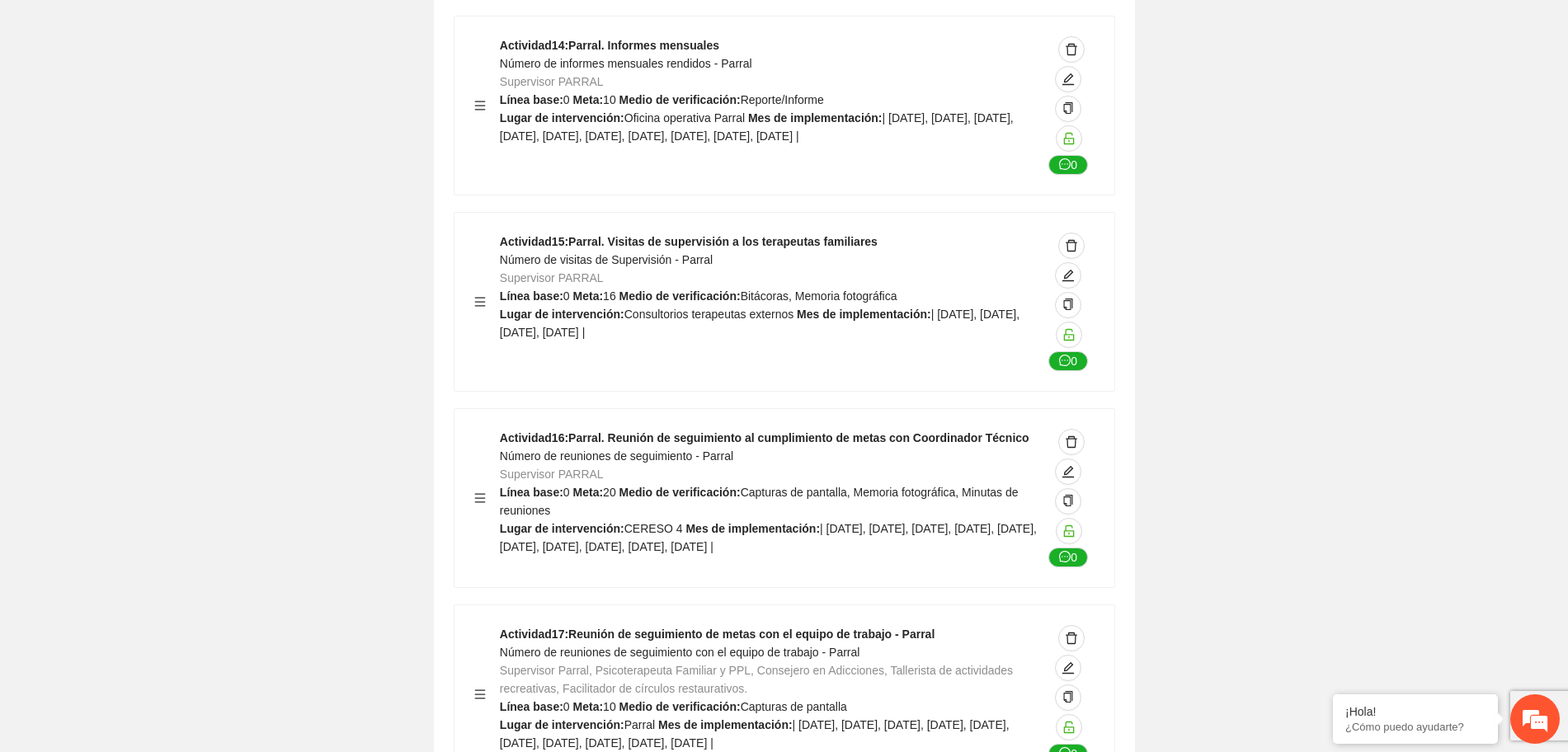
scroll to position [37400, 0]
click at [1070, 659] on icon "edit" at bounding box center [1069, 666] width 14 height 14
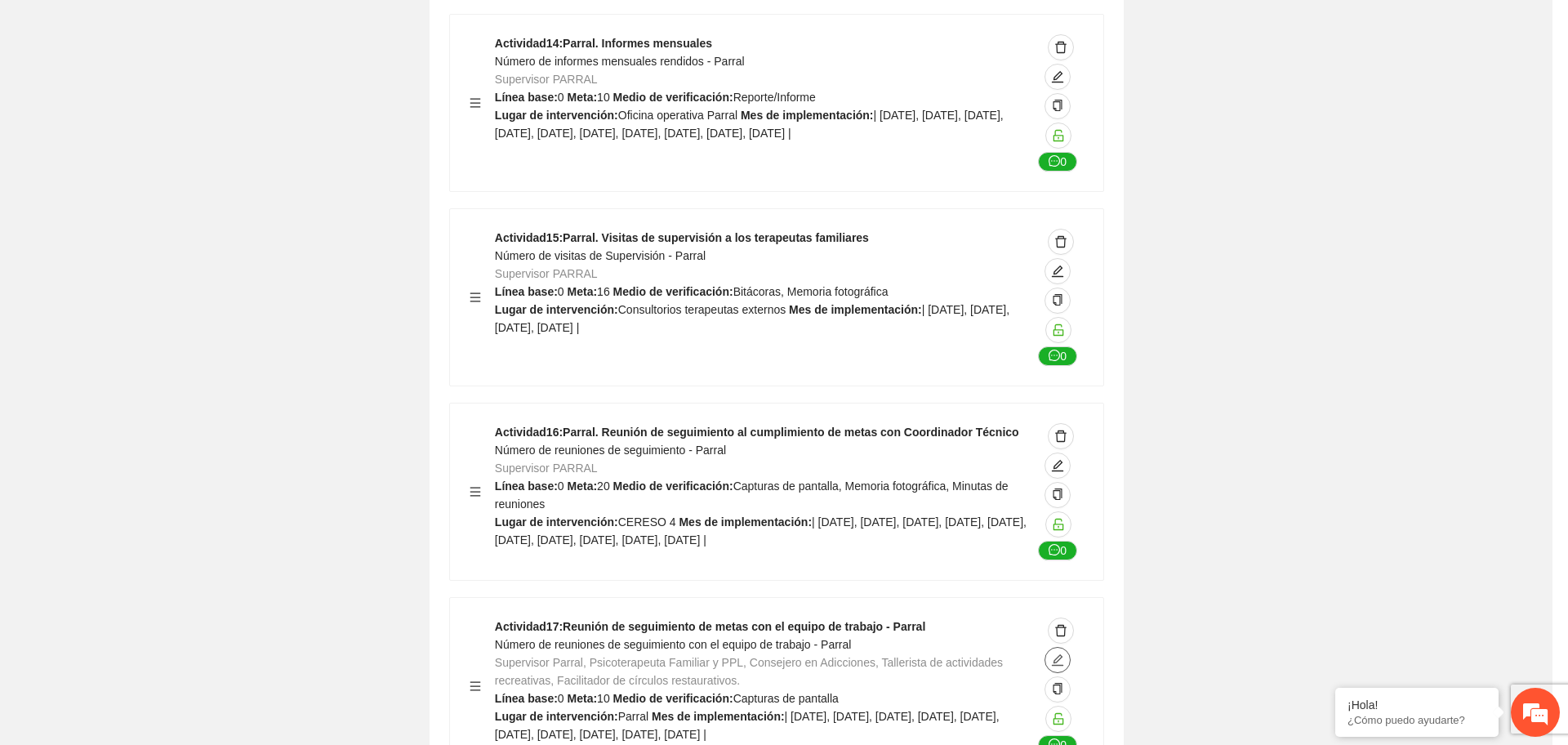
type textarea "******"
type input "**********"
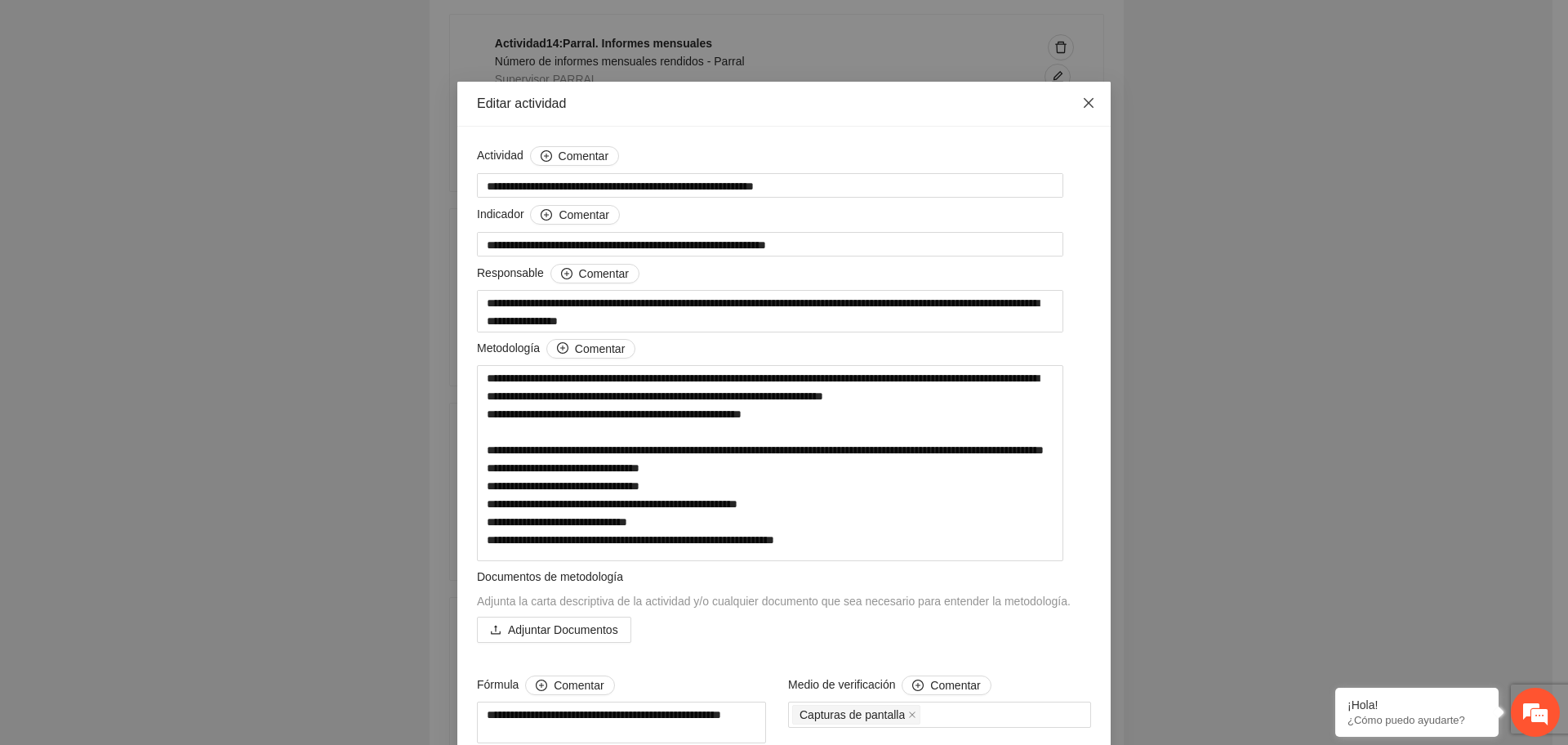
click at [1084, 104] on icon "close" at bounding box center [1089, 103] width 10 height 10
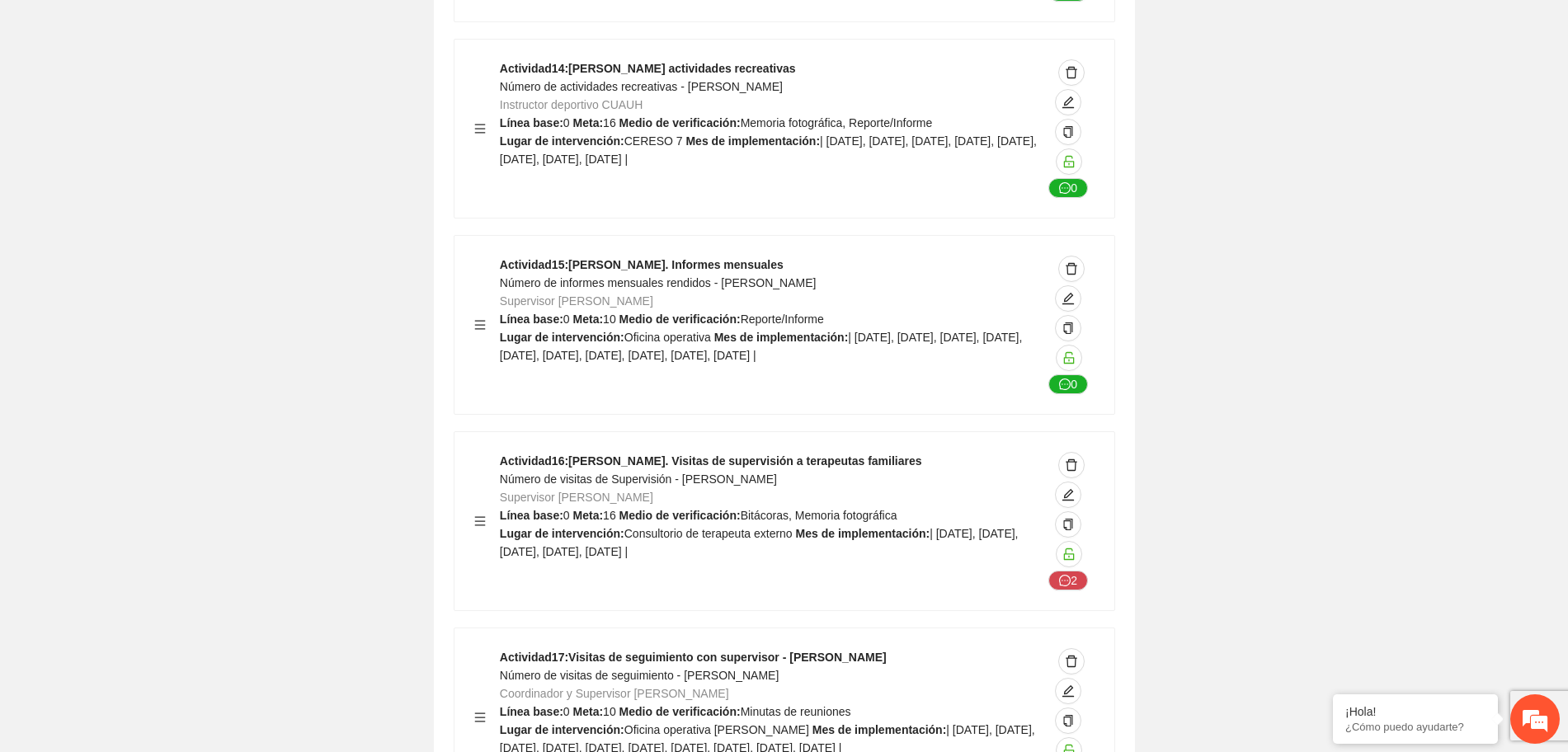
scroll to position [30500, 0]
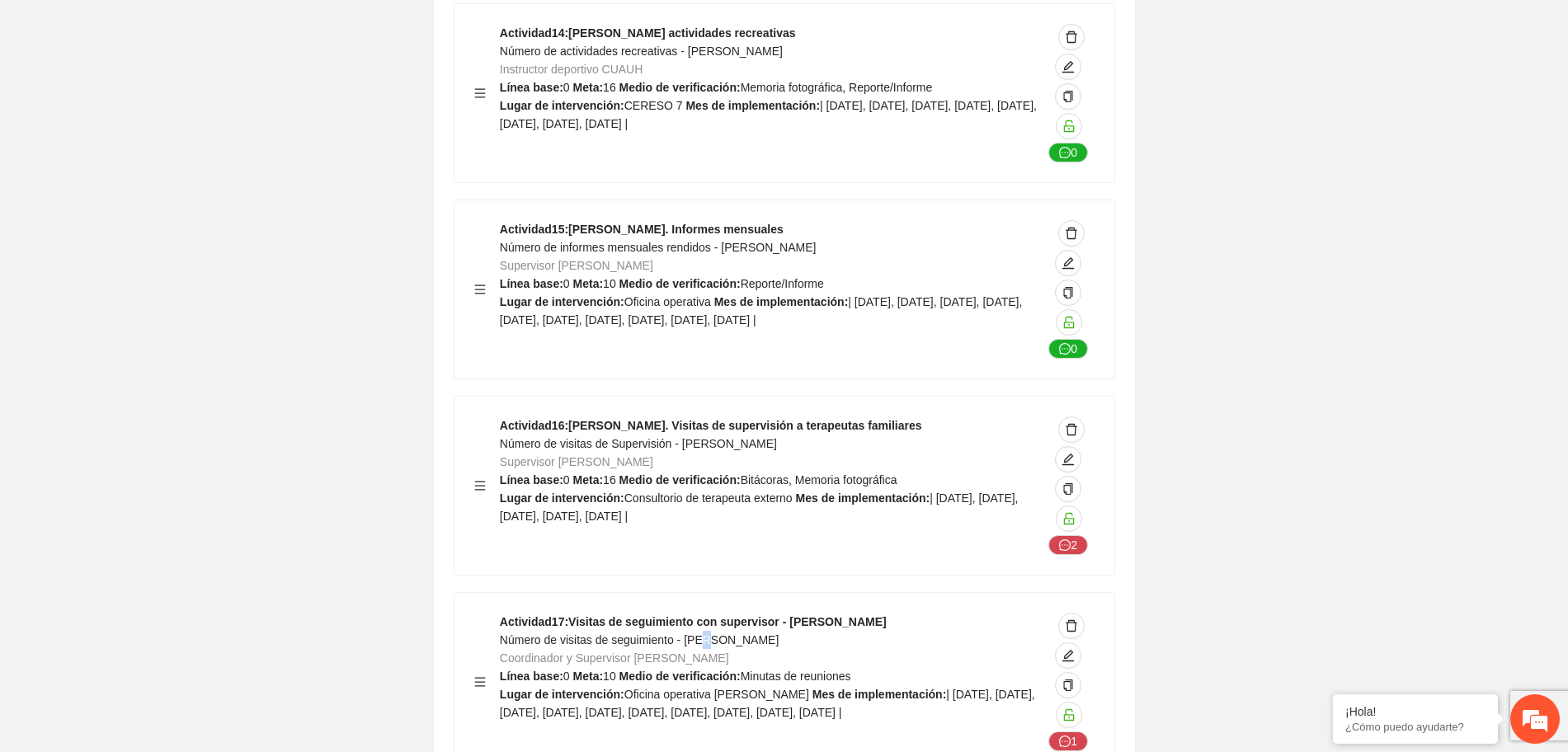
click at [702, 612] on div "Actividad 17 : Visitas de seguimiento con supervisor - Cuauhtémoc Número de vis…" at bounding box center [771, 681] width 543 height 139
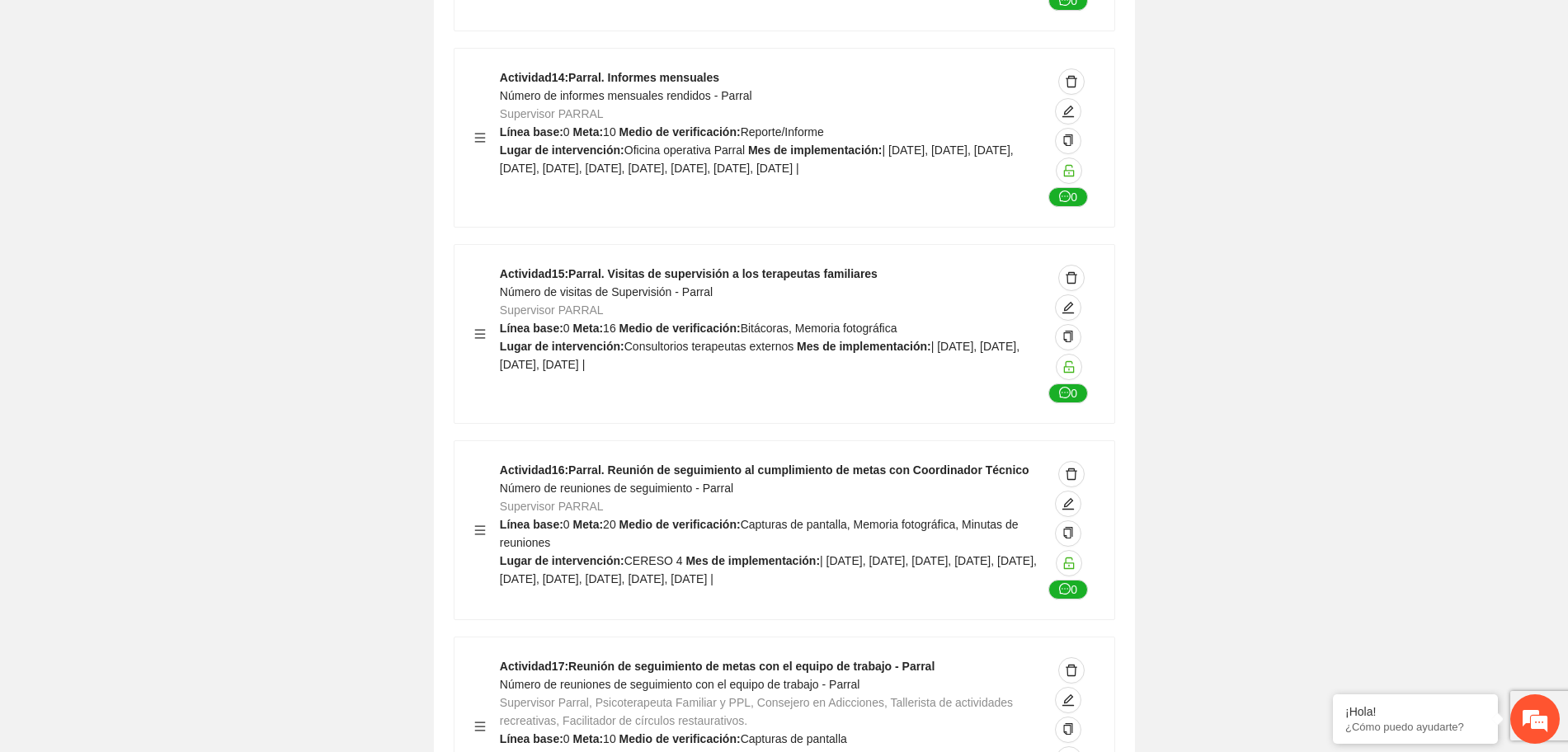
scroll to position [37505, 0]
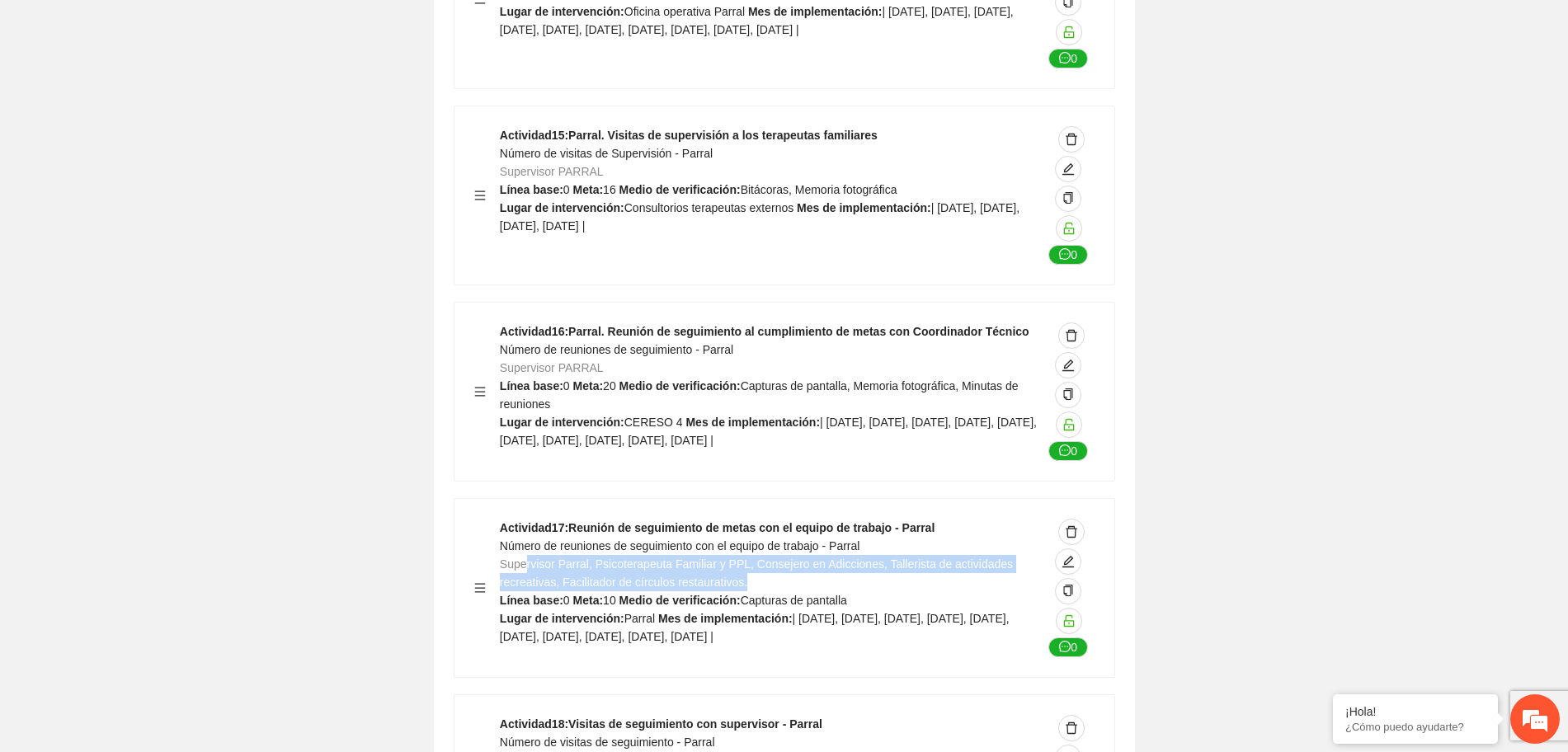
drag, startPoint x: 525, startPoint y: 368, endPoint x: 751, endPoint y: 388, distance: 226.9
click at [751, 518] on div "Actividad 17 : Reunión de seguimiento de metas con el equipo de trabajo - Parra…" at bounding box center [771, 587] width 543 height 139
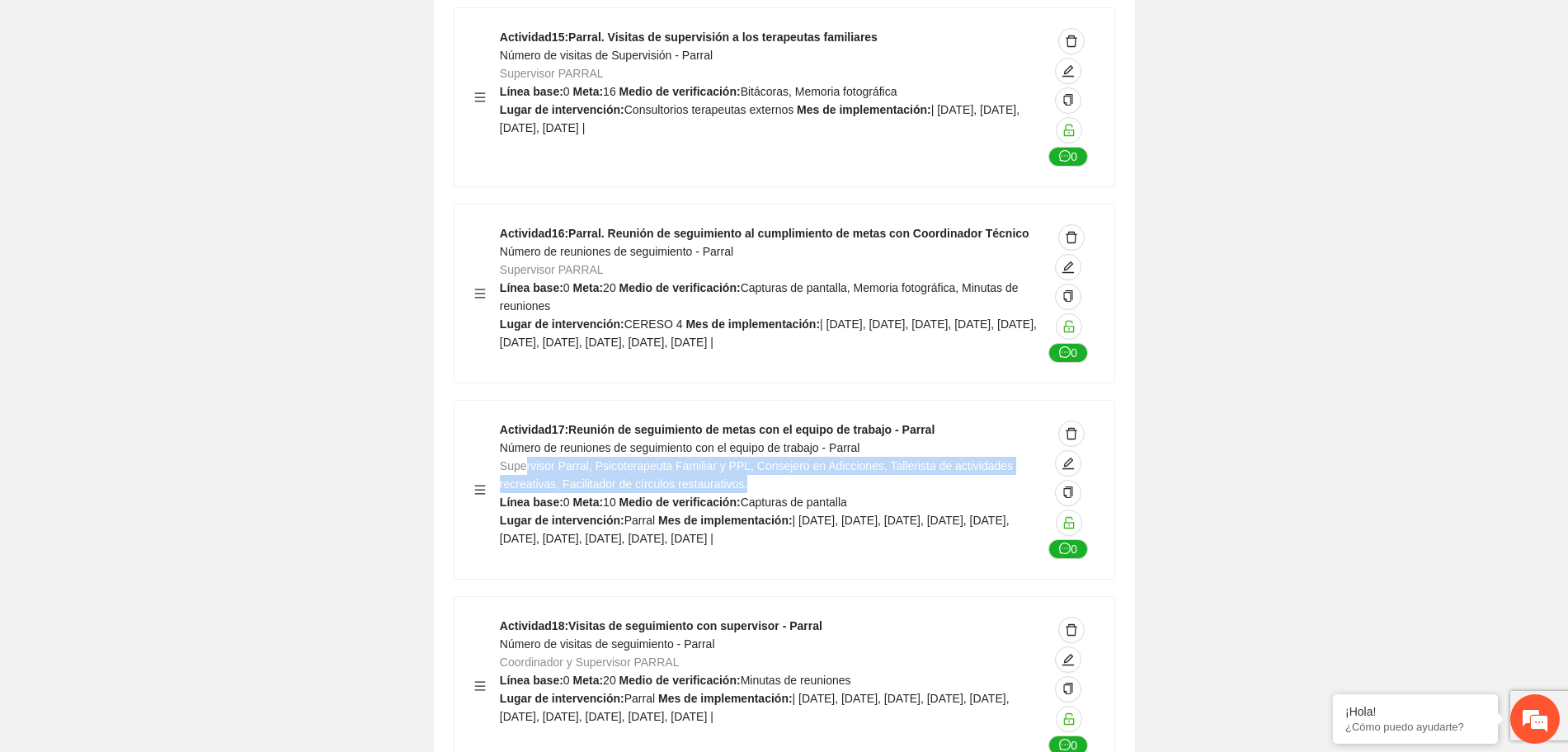
scroll to position [37609, 0]
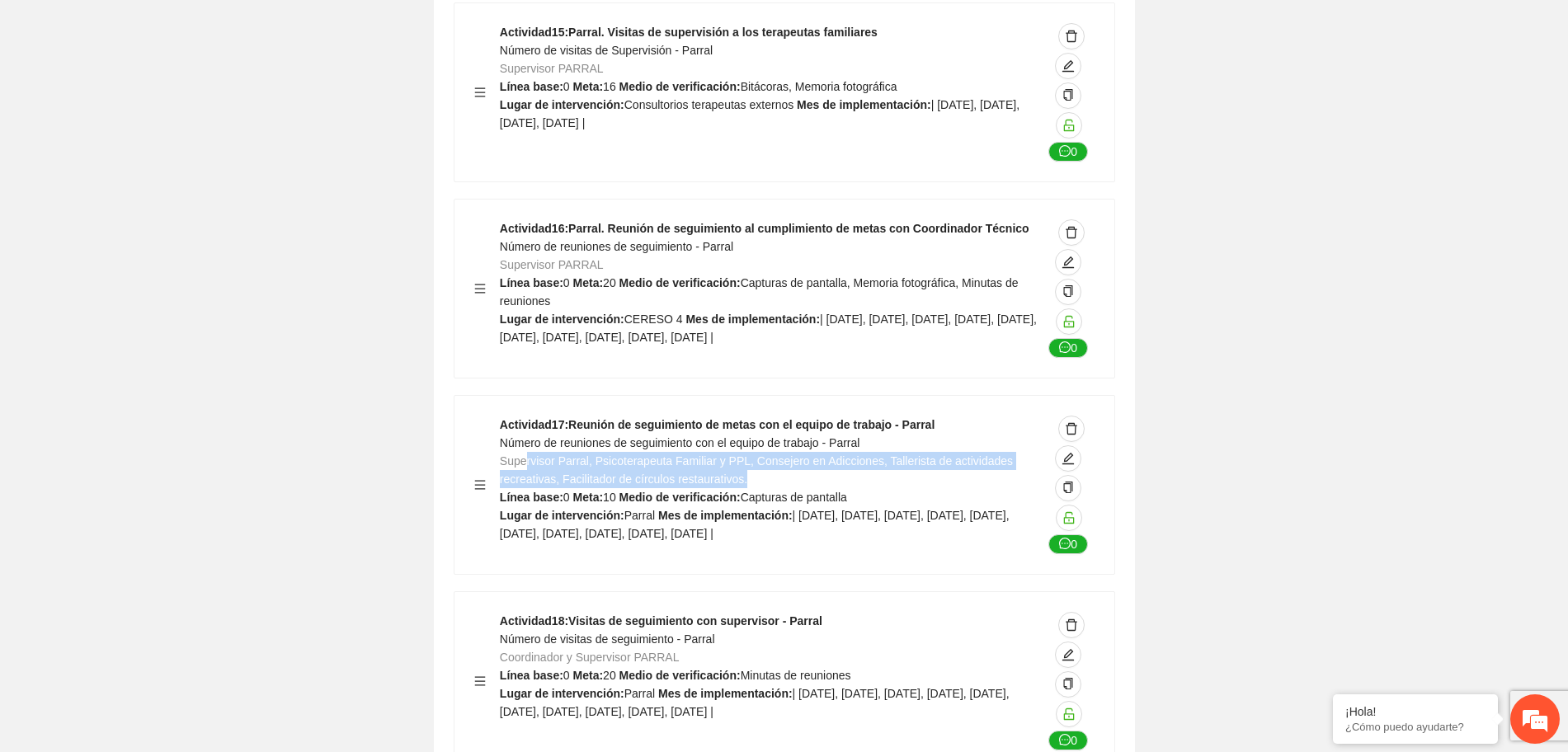
click at [736, 454] on span "Supervisor Parral, Psicoterapeuta Familiar y PPL, Consejero en Adicciones, Tall…" at bounding box center [755, 470] width 513 height 31
click at [1064, 452] on icon "edit" at bounding box center [1069, 458] width 14 height 14
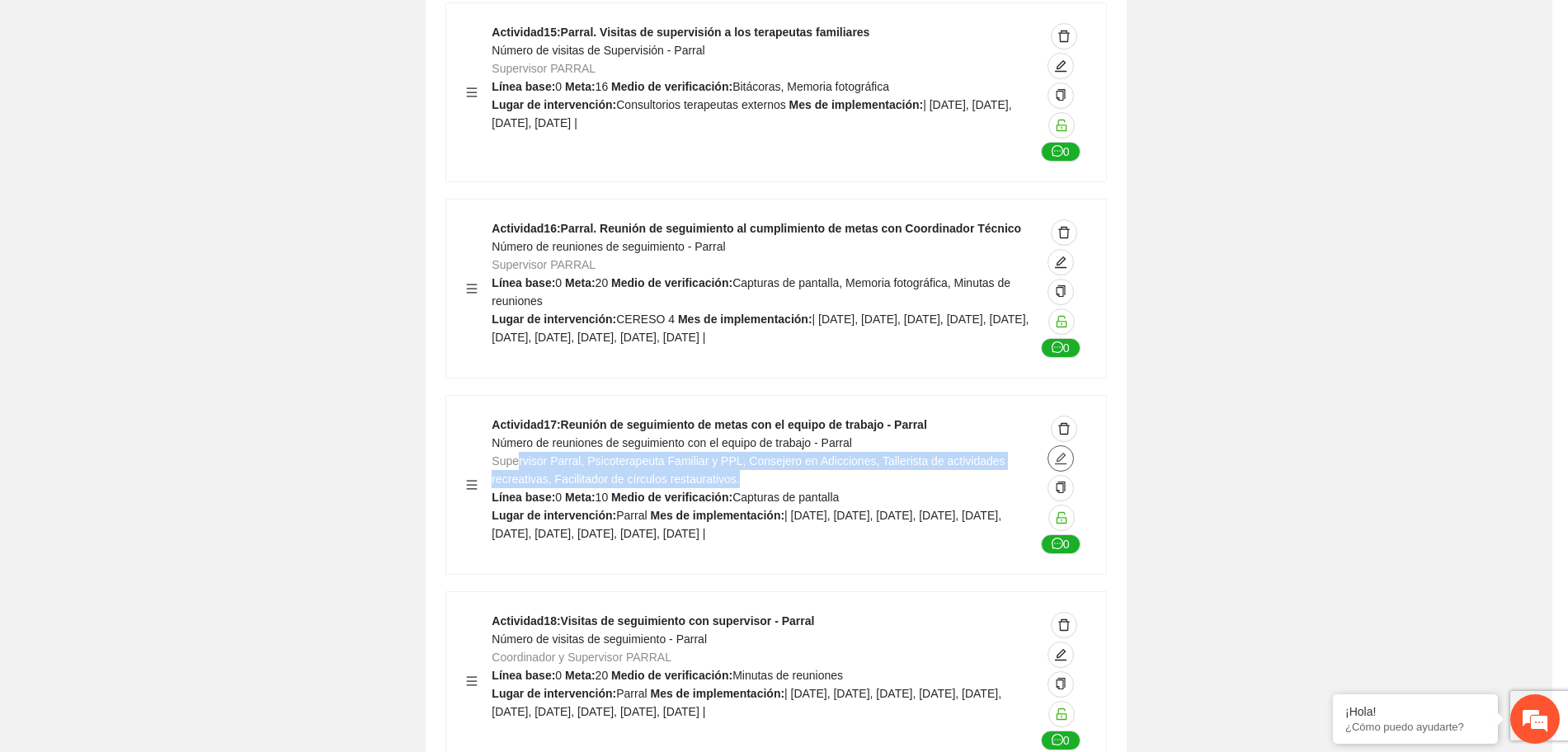
type textarea "******"
type input "**********"
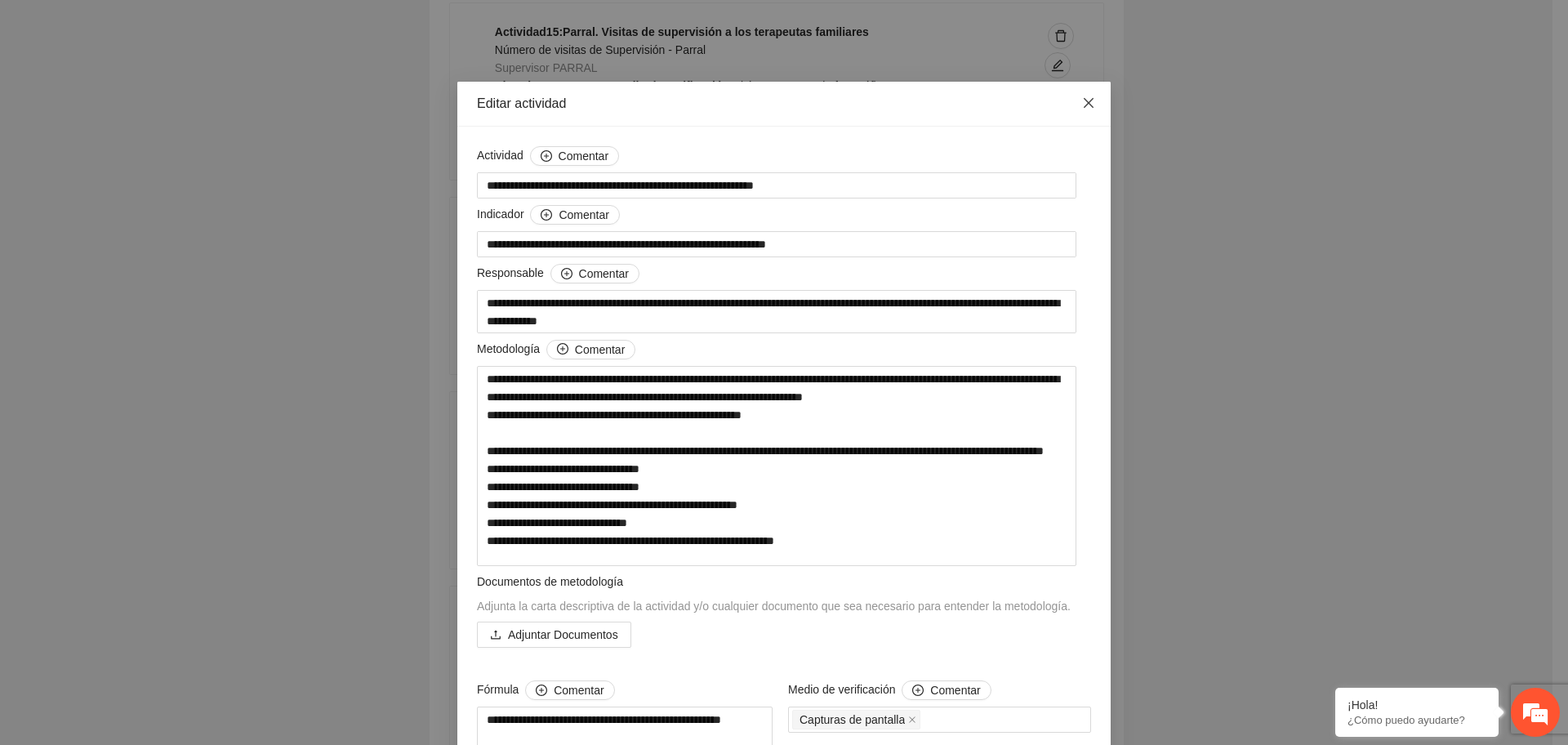
drag, startPoint x: 1071, startPoint y: 104, endPoint x: 1039, endPoint y: 135, distance: 44.6
click at [1067, 107] on span "Close" at bounding box center [1089, 104] width 44 height 44
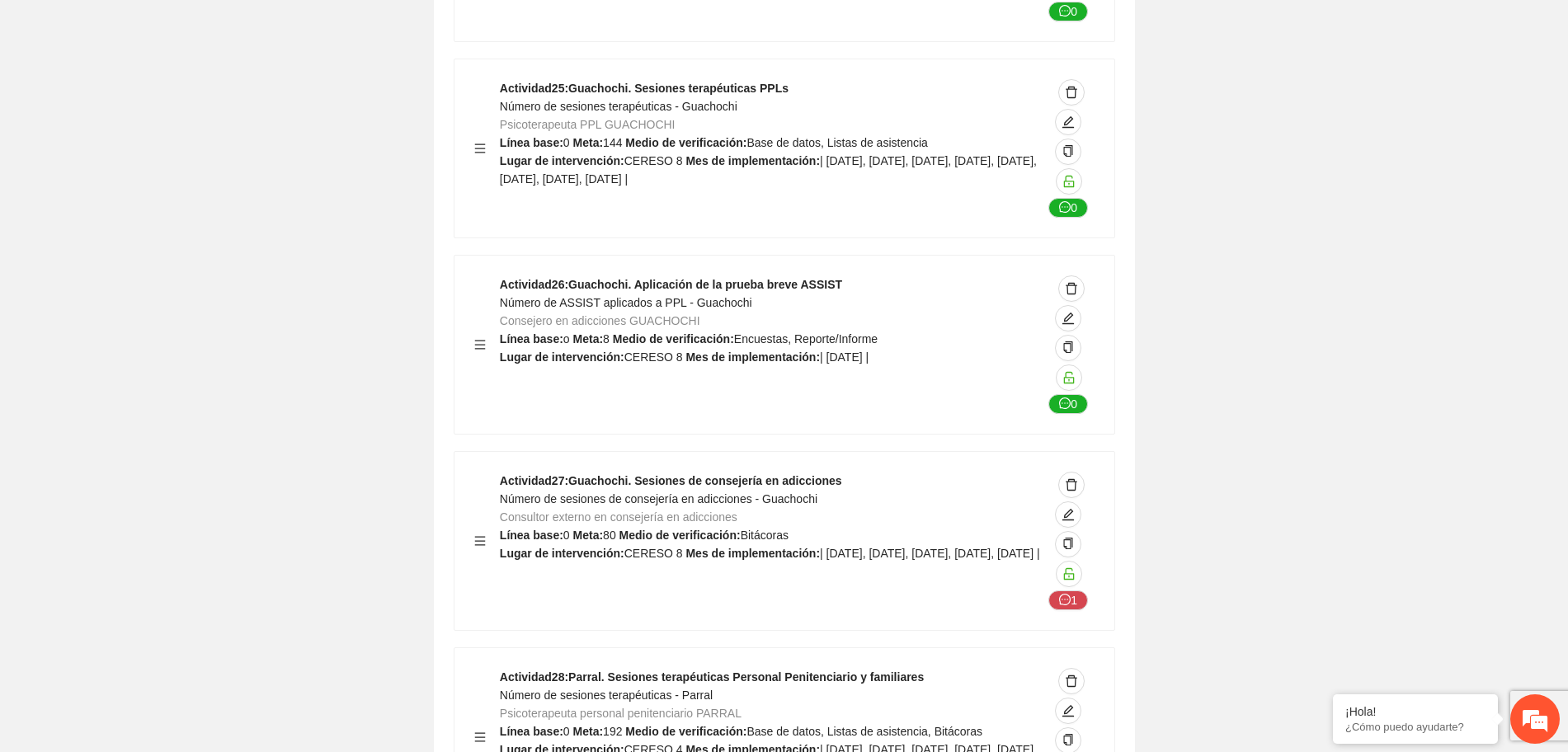
scroll to position [39566, 0]
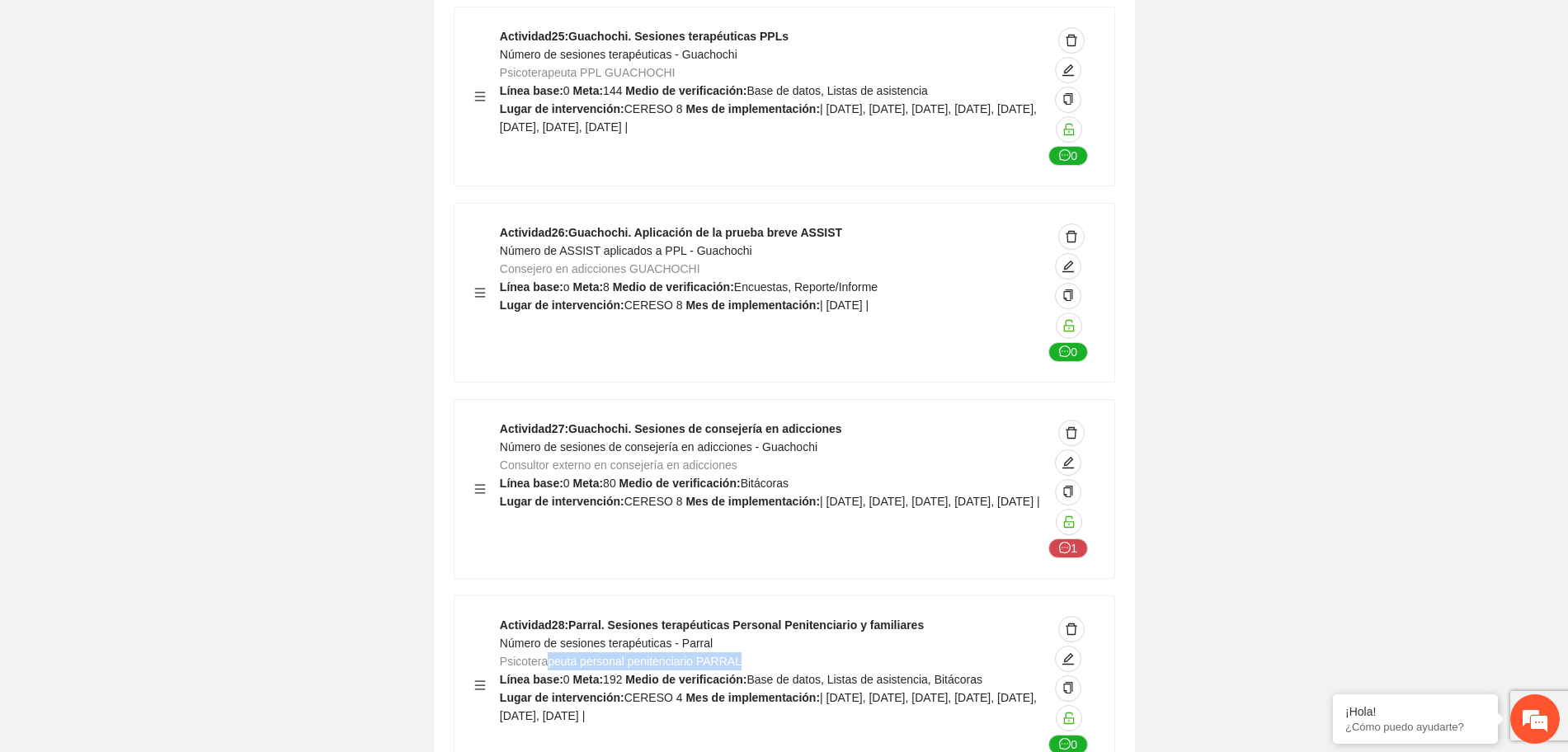
drag, startPoint x: 548, startPoint y: 463, endPoint x: 762, endPoint y: 455, distance: 214.1
click at [762, 615] on div "Actividad 28 : Parral. Sesiones terapéuticas Personal Penitenciario y familiare…" at bounding box center [771, 684] width 543 height 139
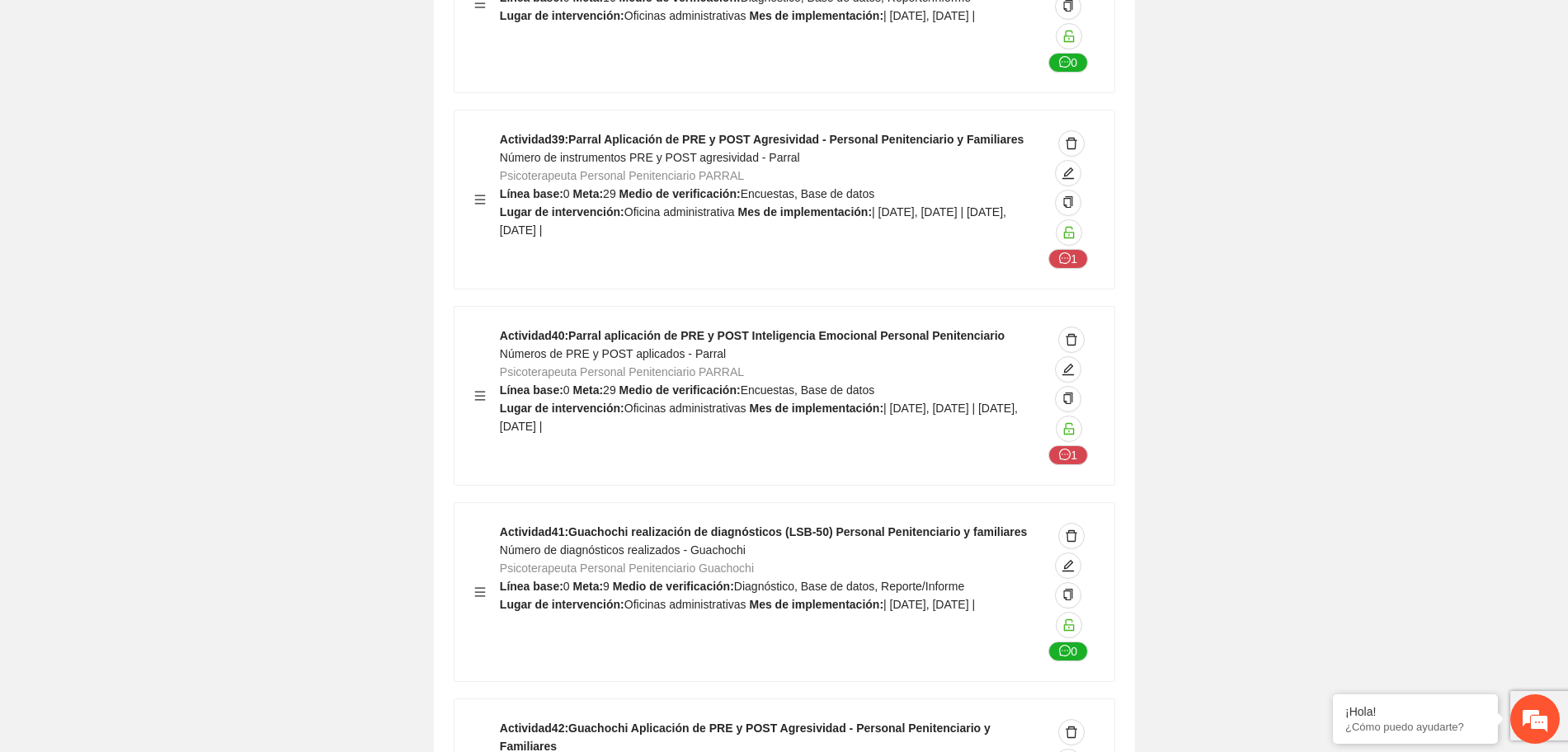
scroll to position [42245, 0]
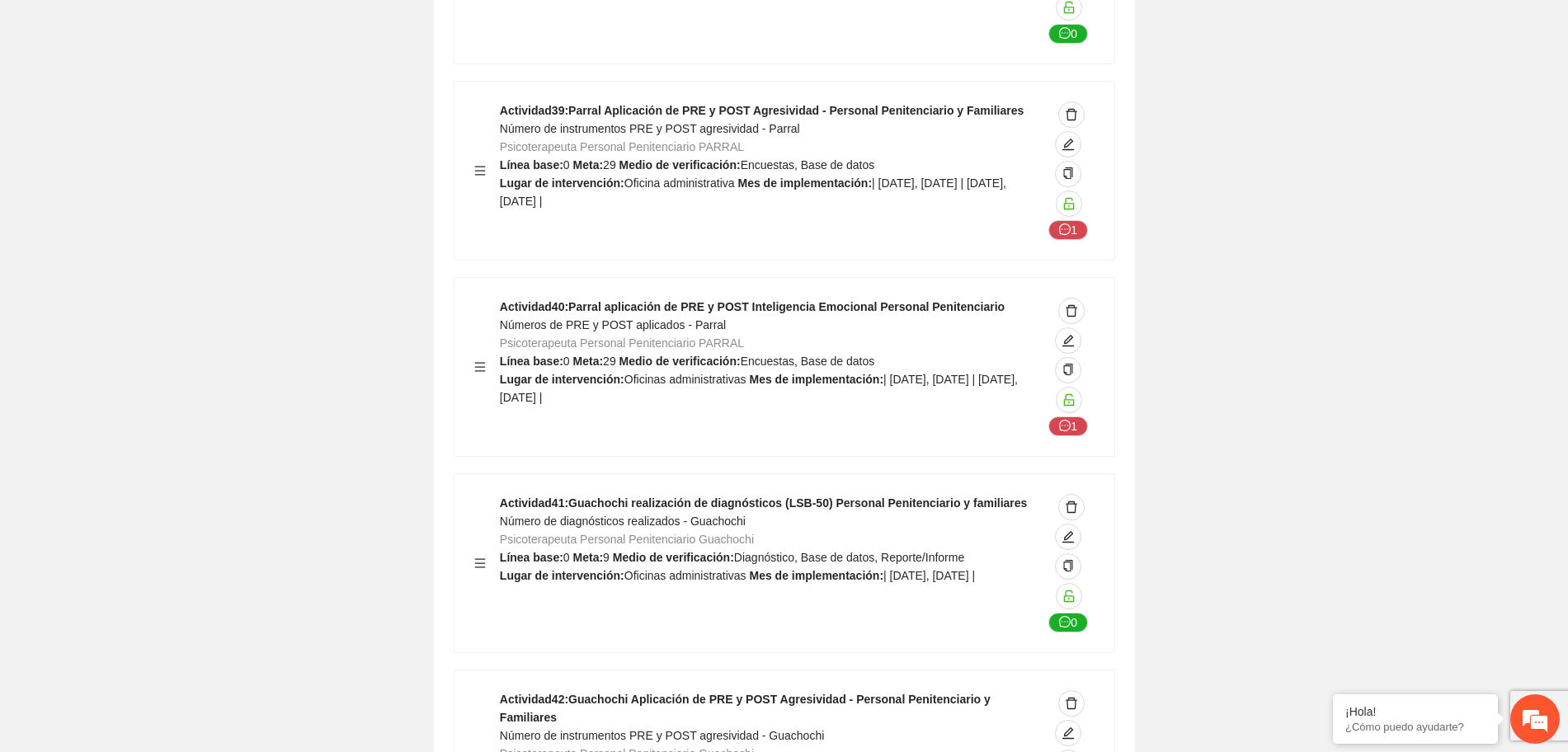
click at [745, 747] on span "Psicoterapeuta Personal Penitenciario Guachochi" at bounding box center [626, 754] width 254 height 14
click at [753, 690] on div "Actividad 42 : Guachochi Aplicación de PRE y POST Agresividad - Personal Penite…" at bounding box center [771, 759] width 543 height 139
drag, startPoint x: 749, startPoint y: 538, endPoint x: 502, endPoint y: 544, distance: 247.1
click at [502, 690] on div "Actividad 42 : Guachochi Aplicación de PRE y POST Agresividad - Personal Penite…" at bounding box center [771, 759] width 543 height 139
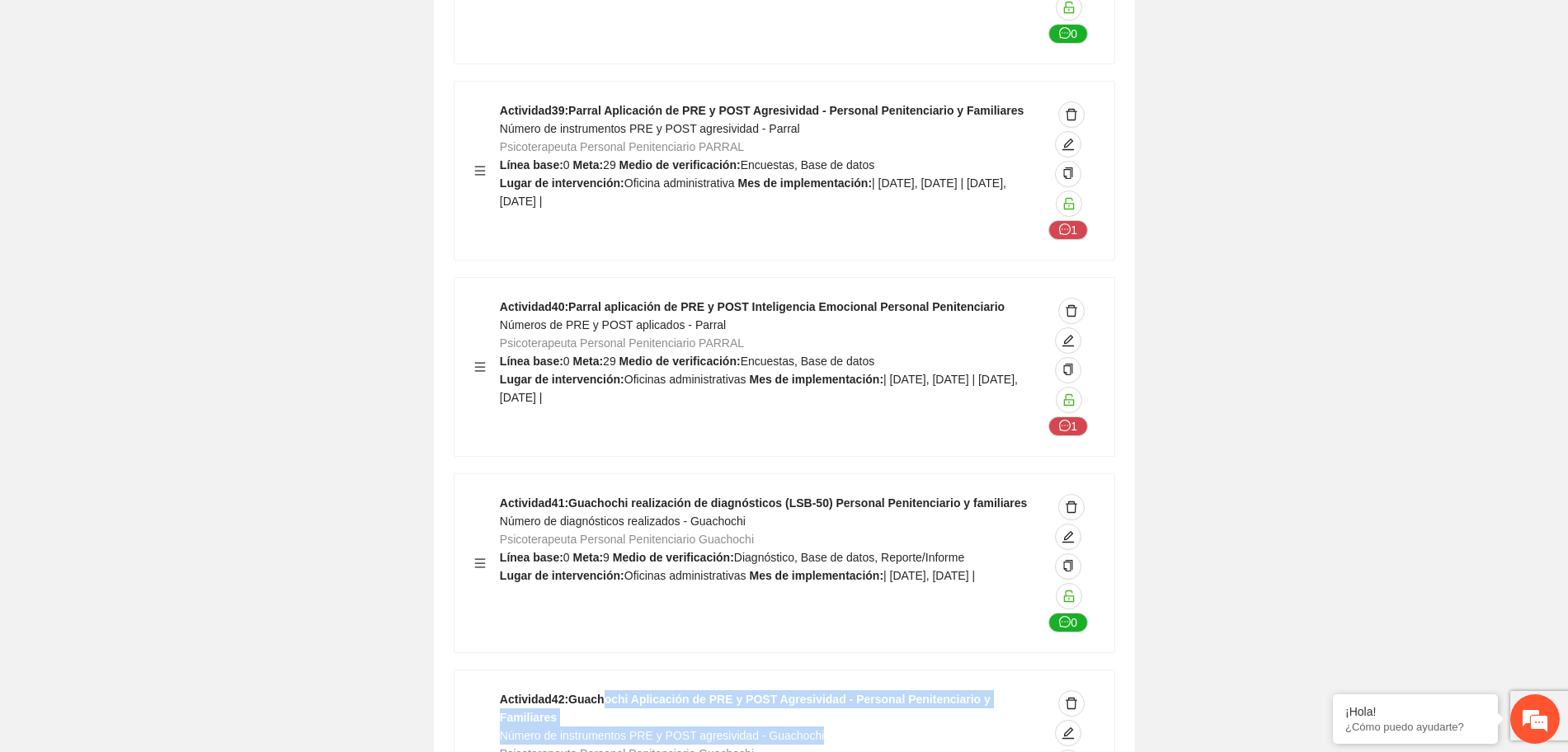
drag, startPoint x: 601, startPoint y: 500, endPoint x: 829, endPoint y: 514, distance: 228.4
click at [829, 690] on div "Actividad 42 : Guachochi Aplicación de PRE y POST Agresividad - Personal Penite…" at bounding box center [771, 759] width 543 height 139
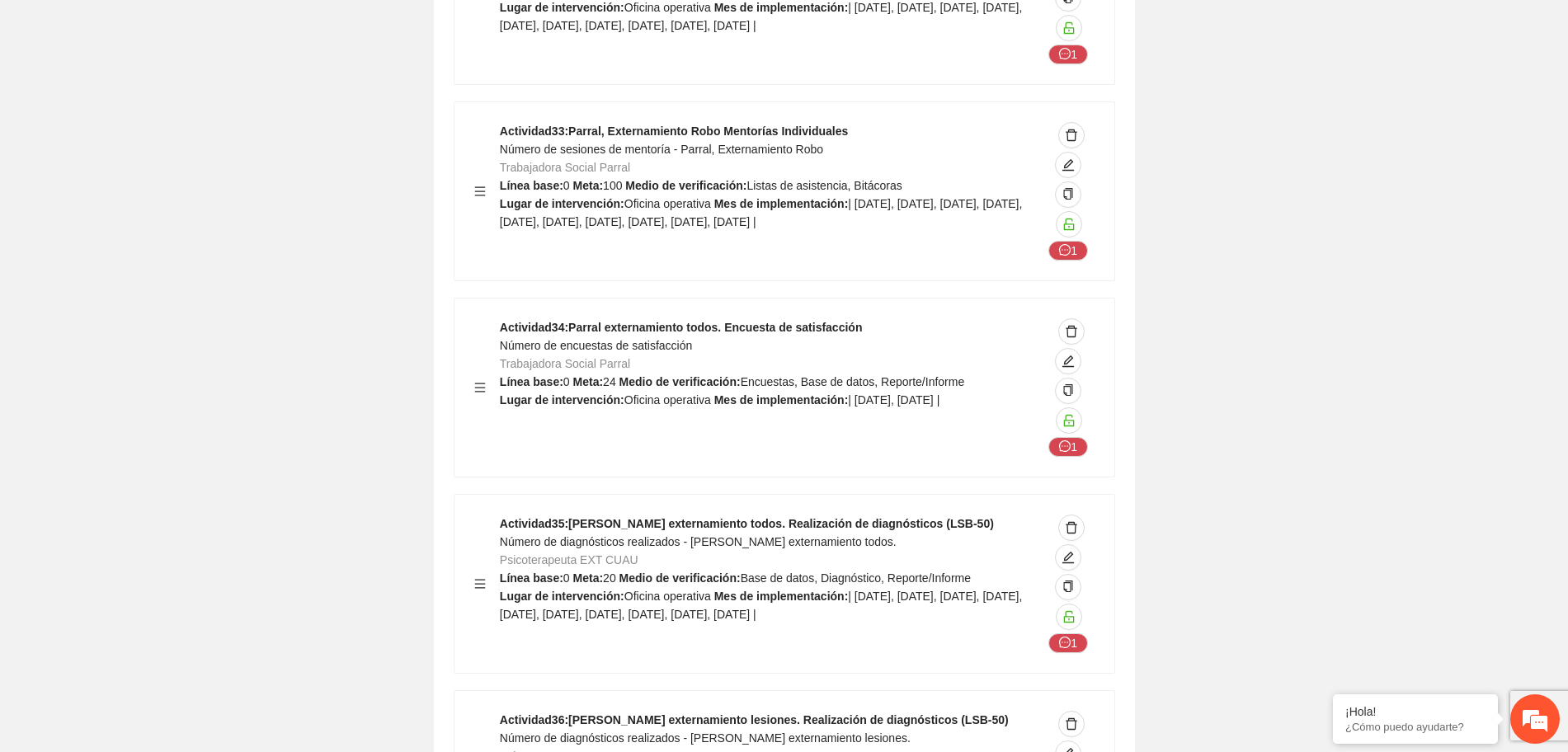
scroll to position [52652, 0]
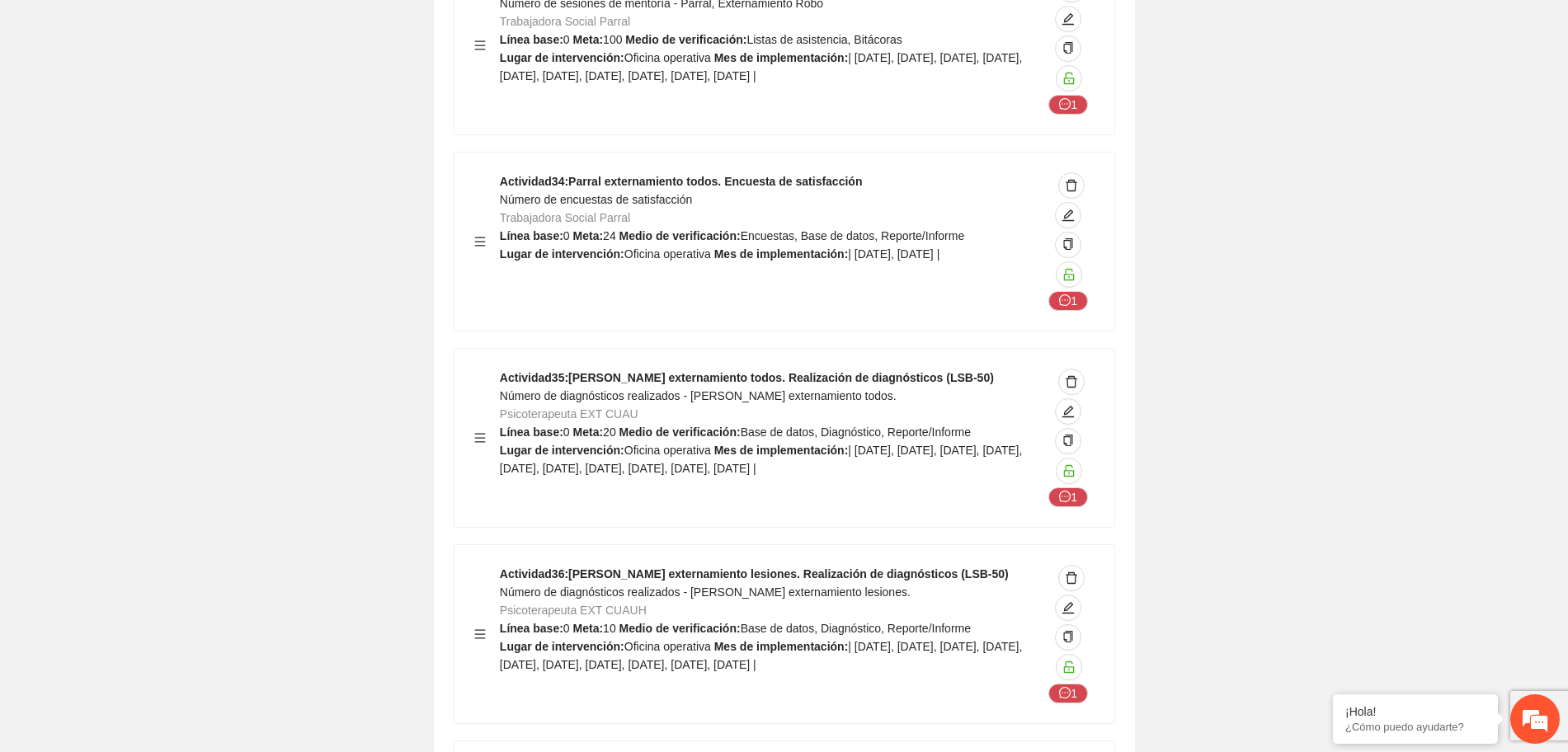
drag, startPoint x: 1145, startPoint y: 367, endPoint x: 1157, endPoint y: 382, distance: 19.2
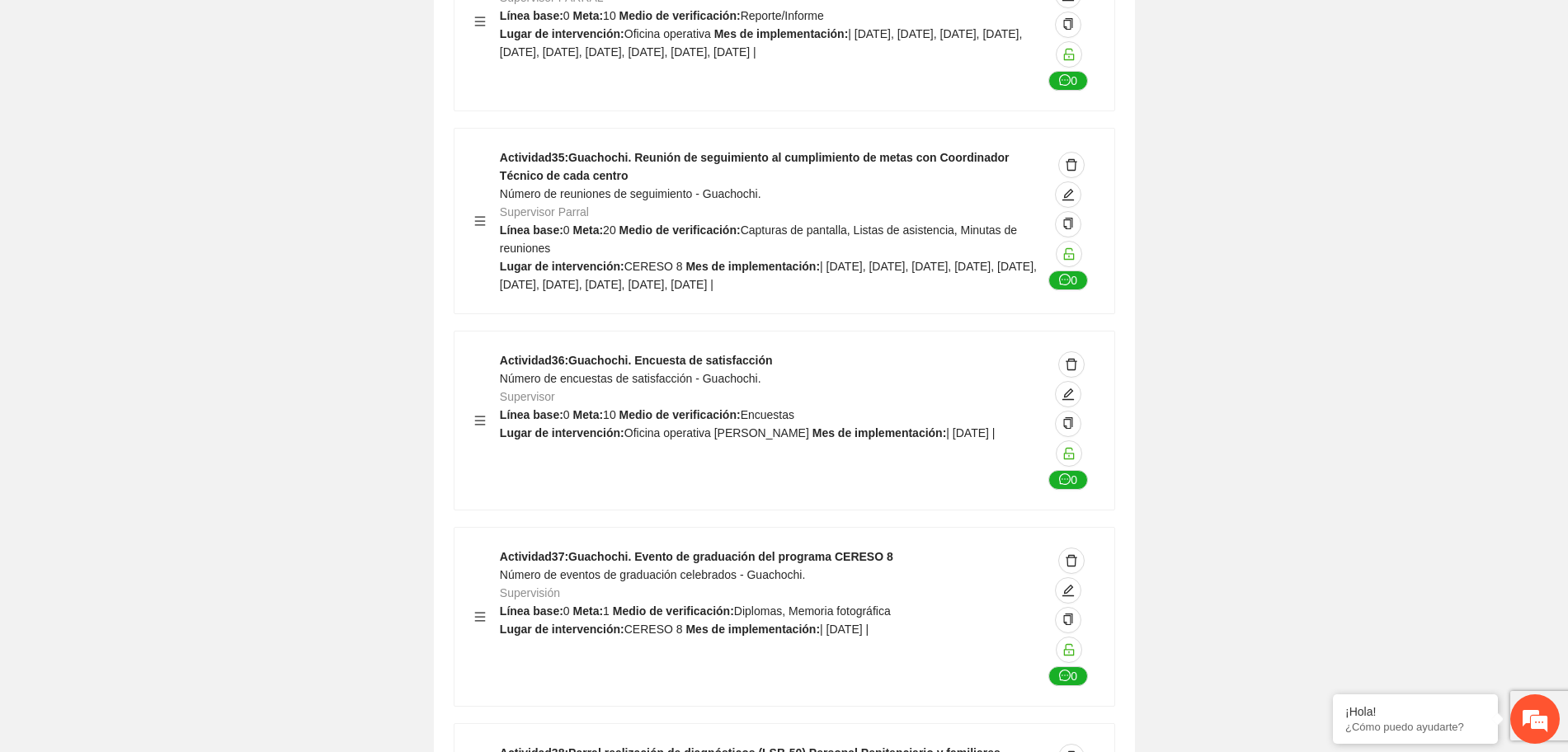
scroll to position [41443, 0]
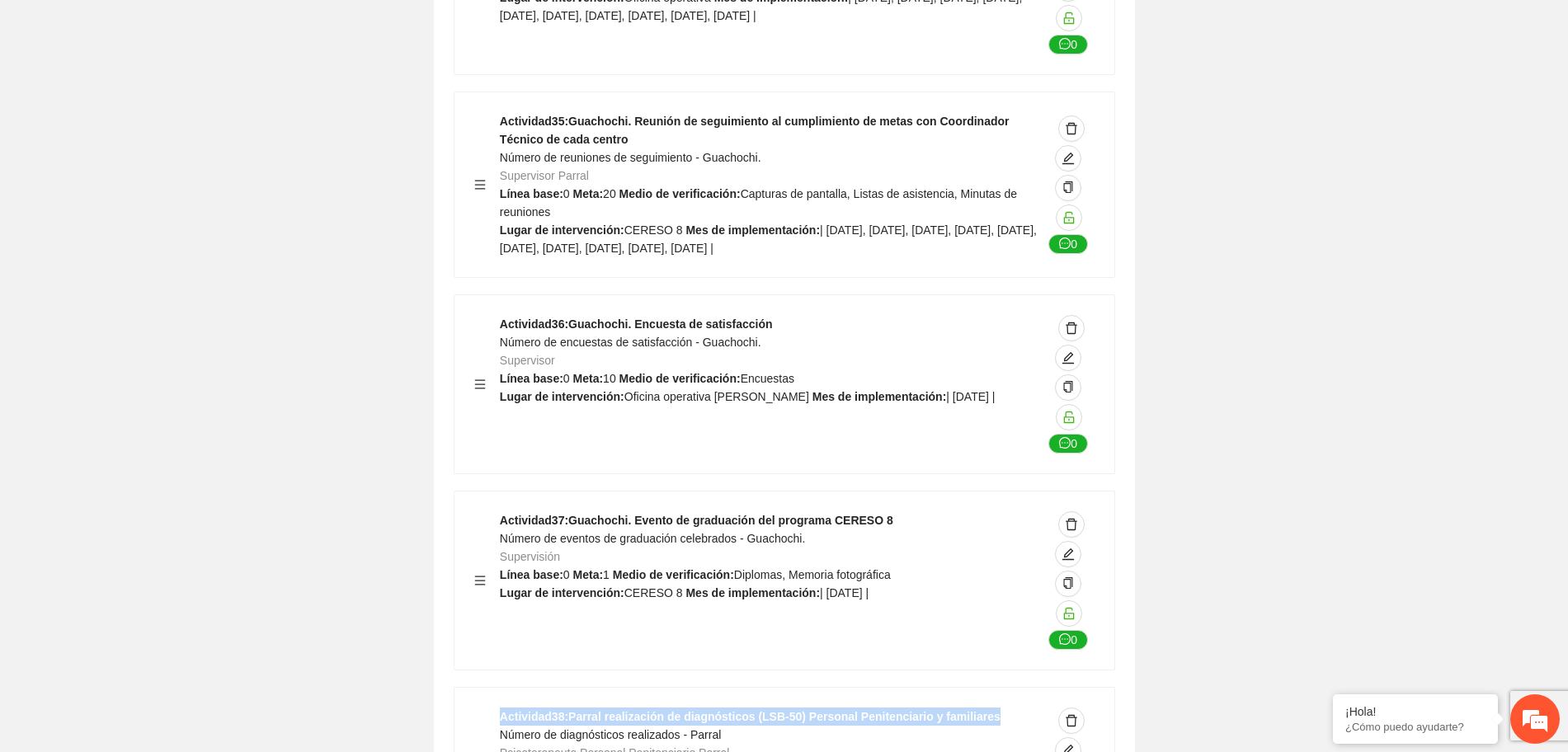
drag, startPoint x: 499, startPoint y: 515, endPoint x: 979, endPoint y: 517, distance: 480.0
copy strong "Actividad 38 : Parral realización de diagnósticos (LSB-50) Personal Penitenciar…"
click at [963, 315] on div "Actividad 36 : Guachochi. Encuesta de satisfacción Número de encuestas de satis…" at bounding box center [771, 384] width 543 height 139
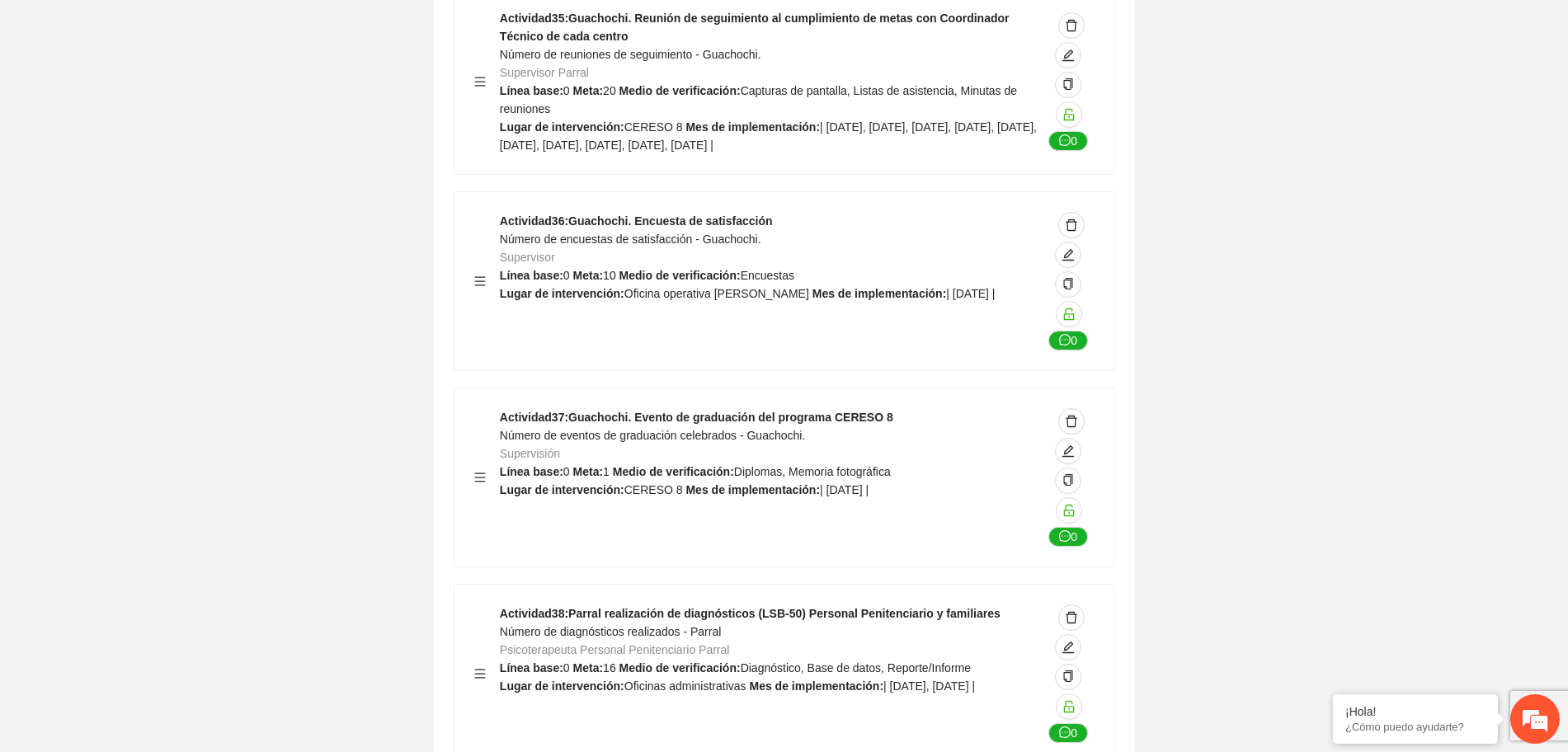
scroll to position [41649, 0]
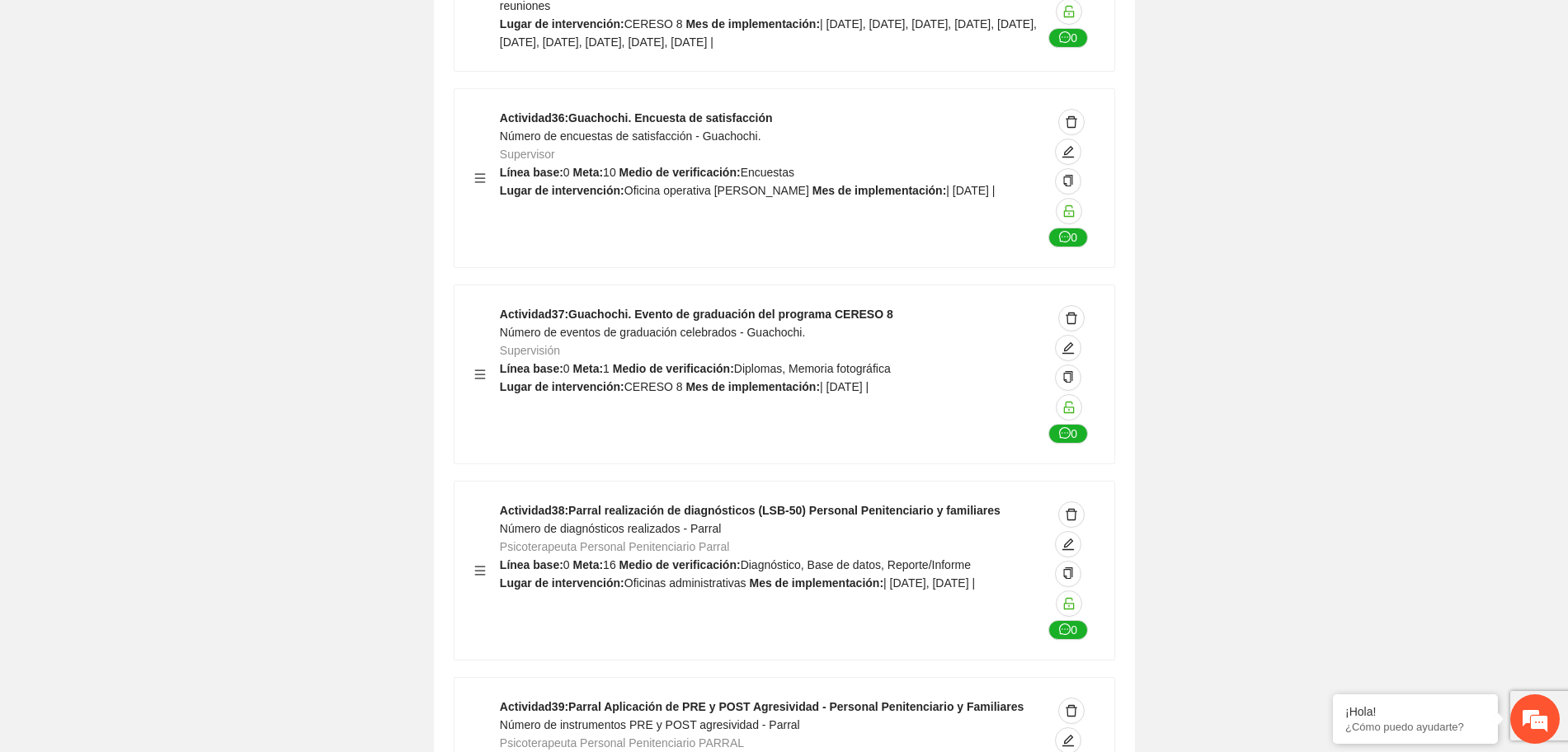
click at [593, 700] on strong "Actividad 39 : Parral Aplicación de PRE y POST Agresividad - Personal Penitenci…" at bounding box center [761, 706] width 524 height 14
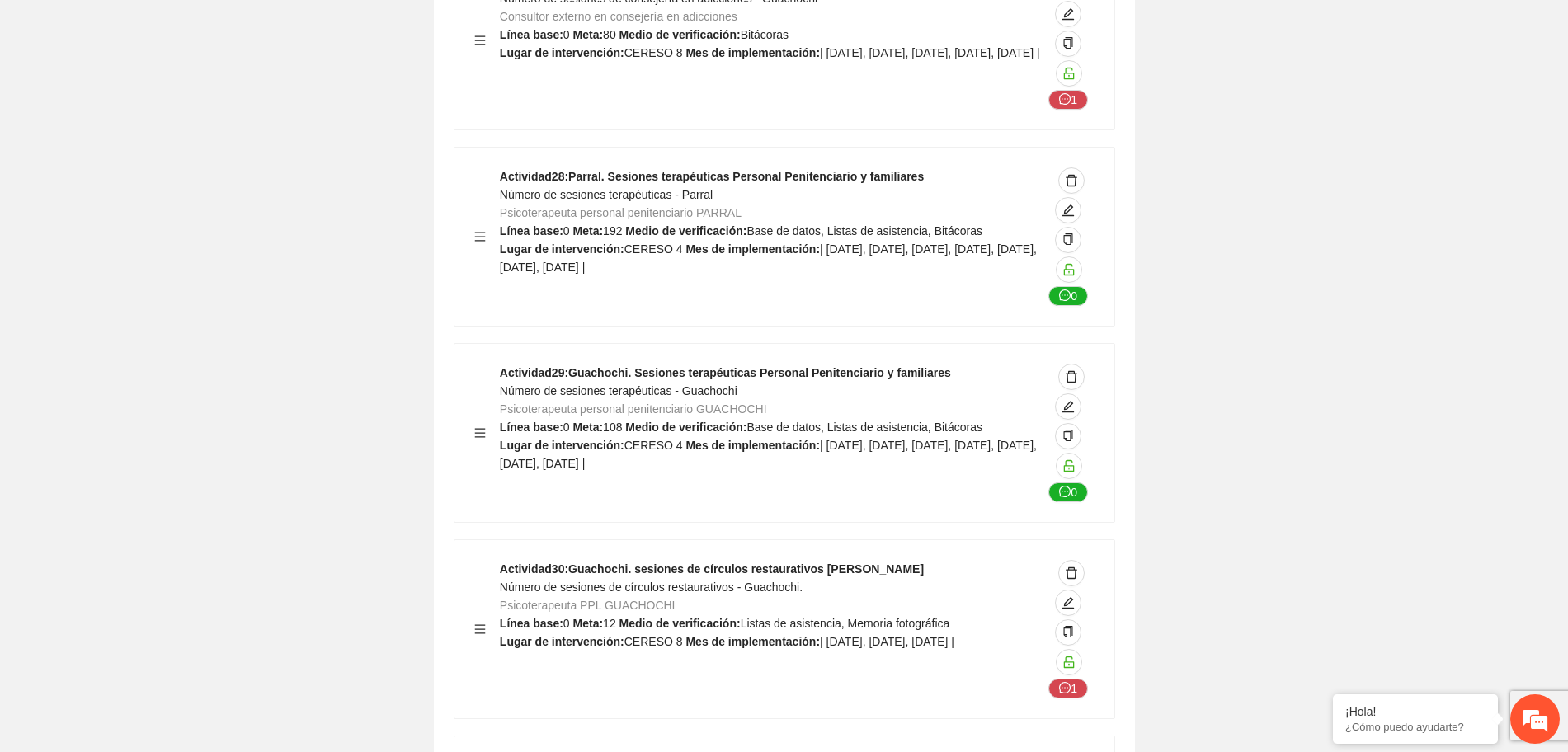
scroll to position [40000, 0]
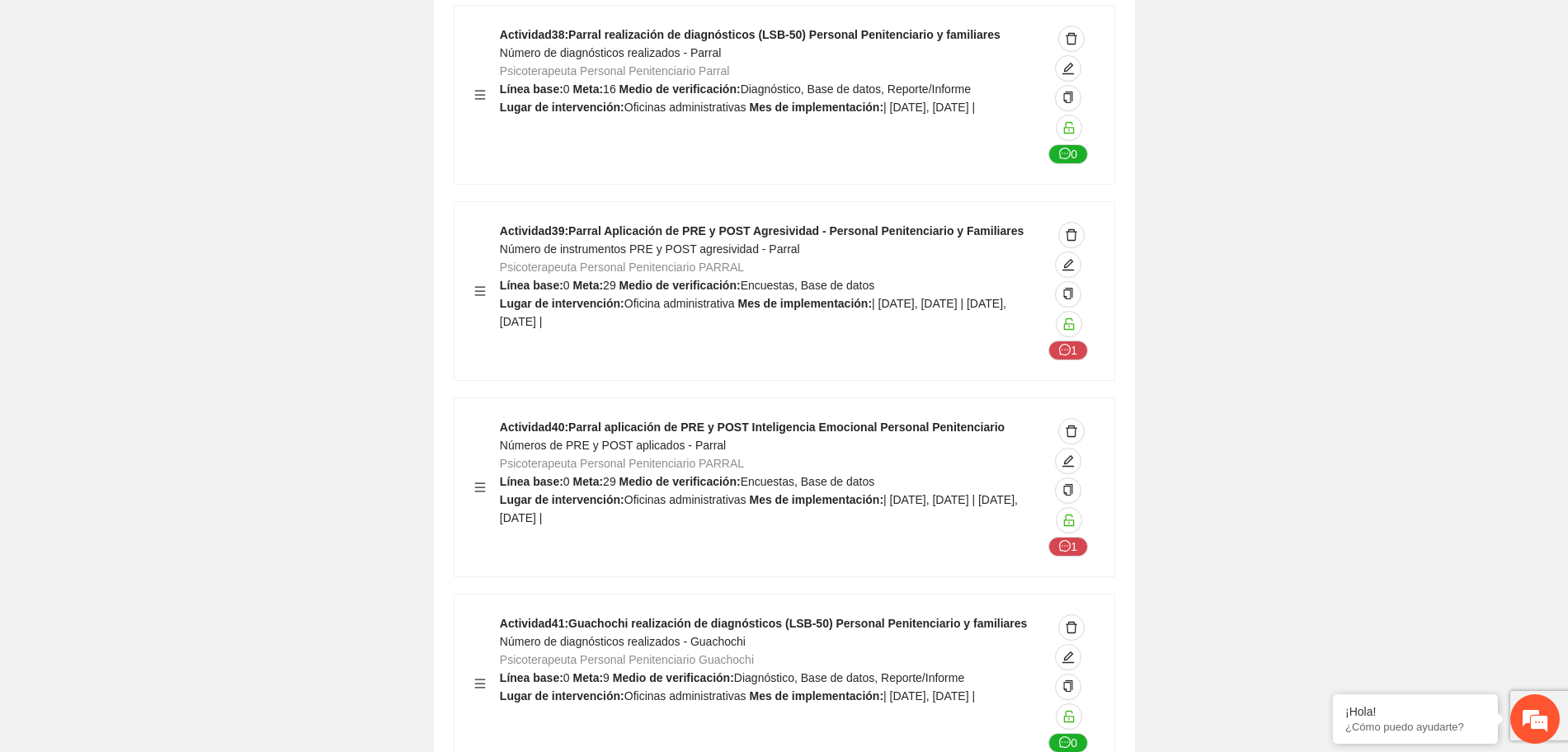
scroll to position [42164, 0]
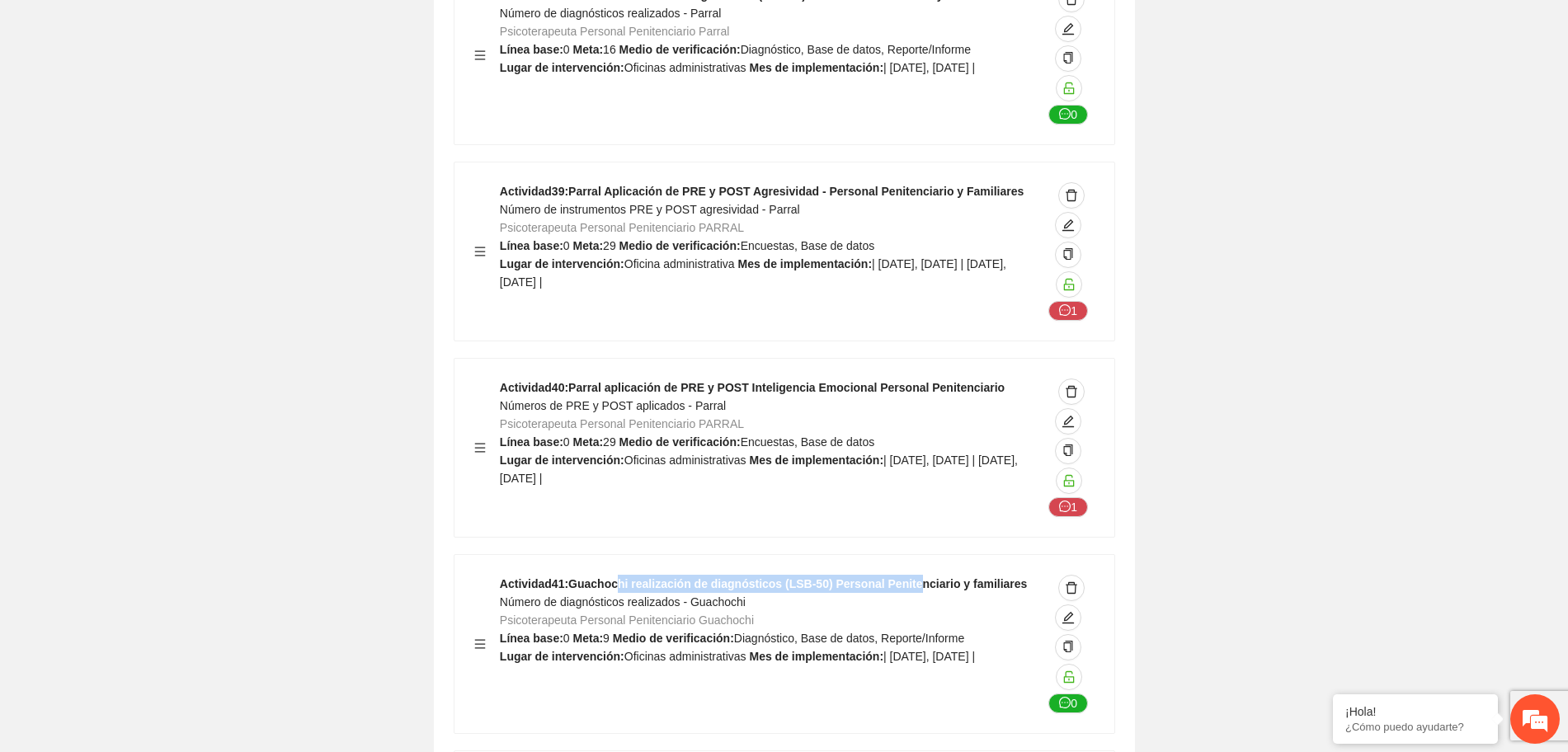
drag, startPoint x: 619, startPoint y: 389, endPoint x: 1454, endPoint y: 283, distance: 841.7
click at [901, 577] on strong "Actividad 41 : Guachochi realización de diagnósticos (LSB-50) Personal Penitenc…" at bounding box center [763, 583] width 528 height 14
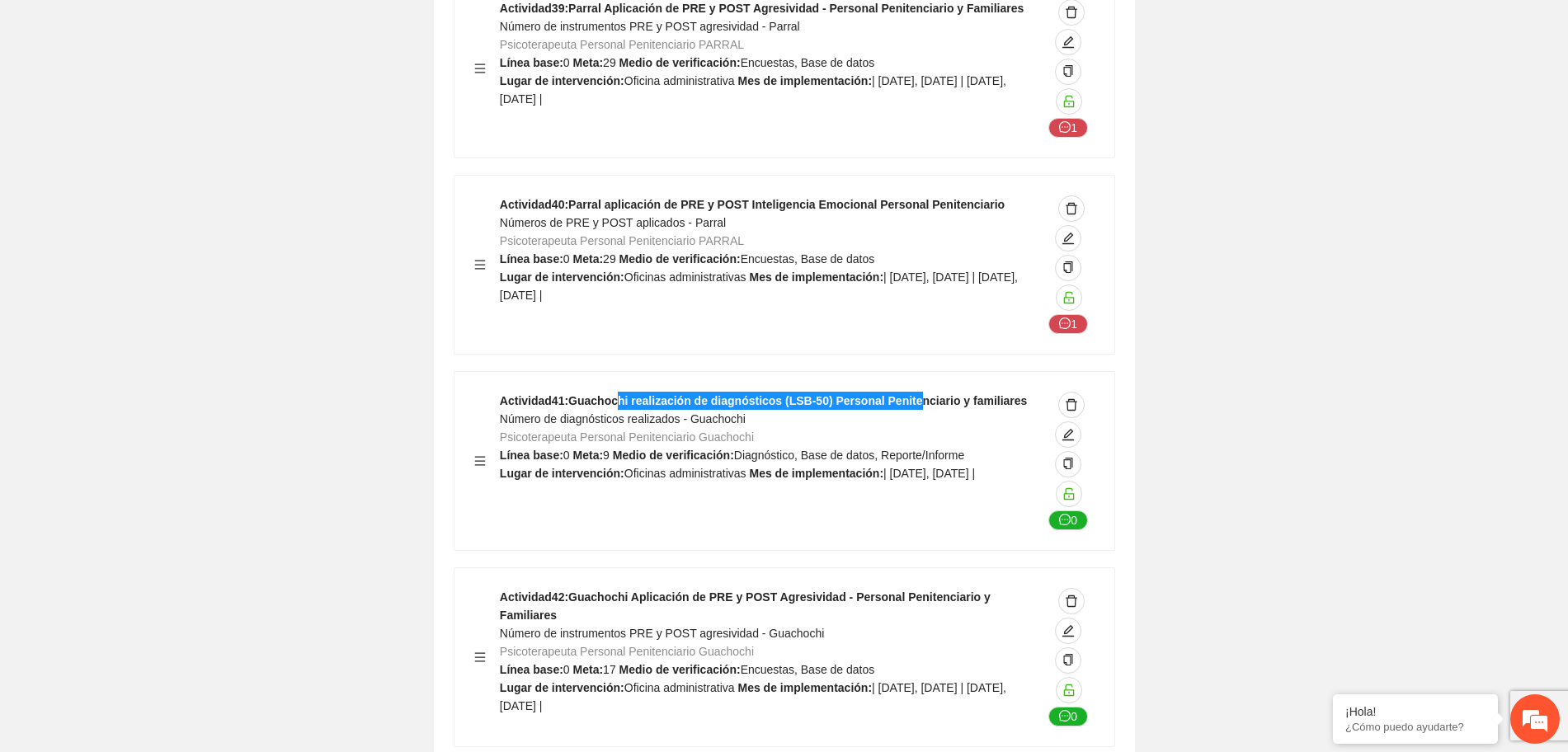
scroll to position [42370, 0]
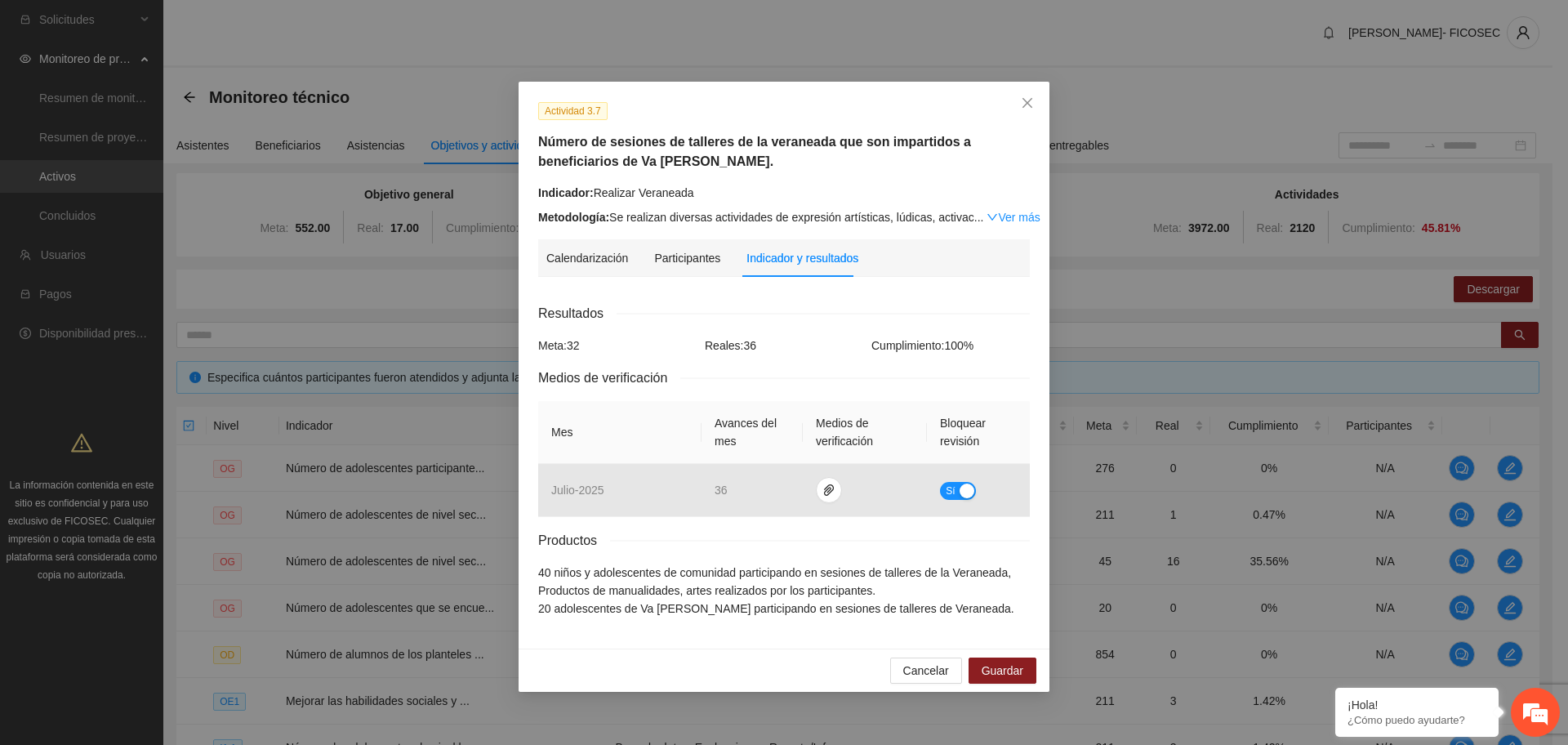
scroll to position [2204, 0]
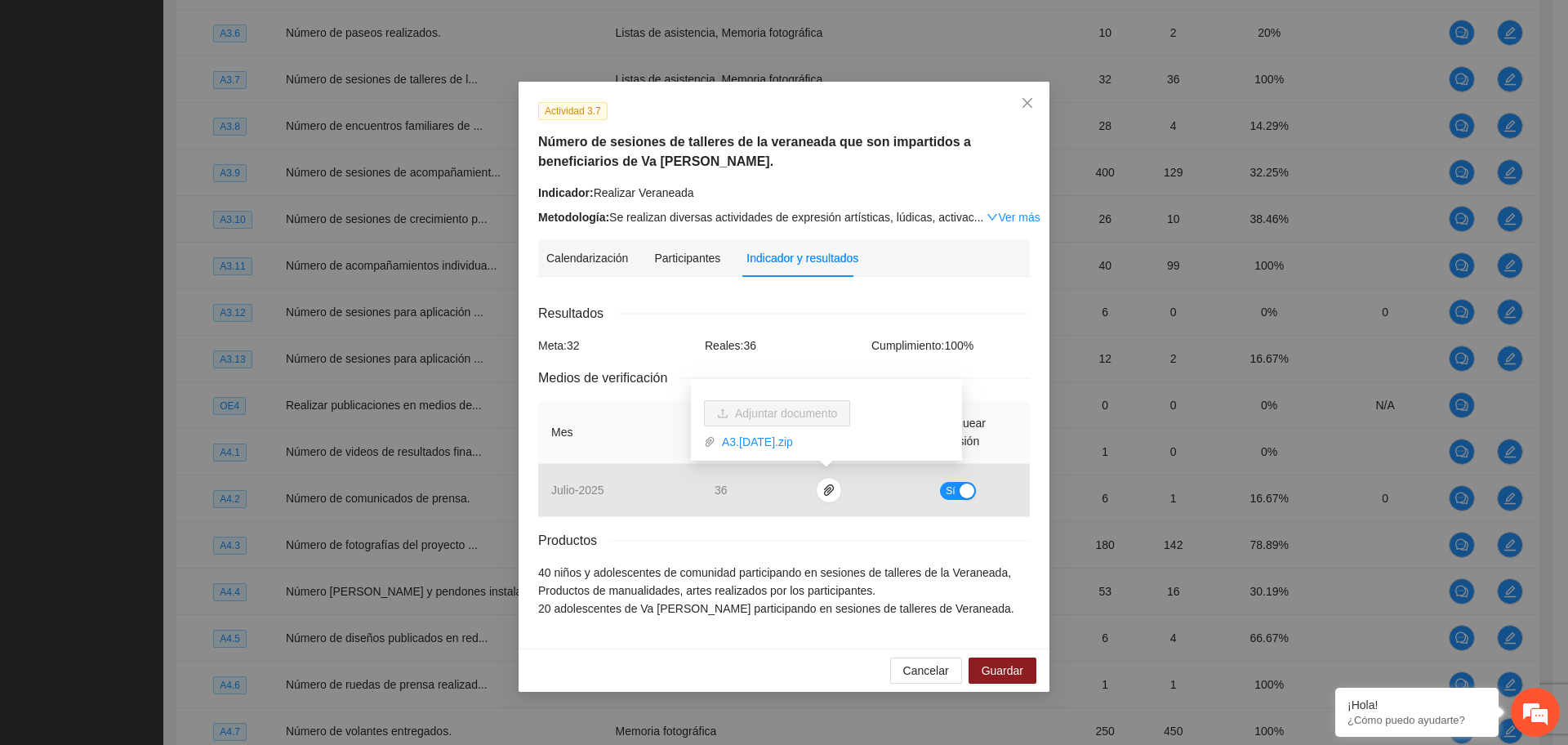
click at [773, 309] on div "Resultados" at bounding box center [784, 313] width 492 height 20
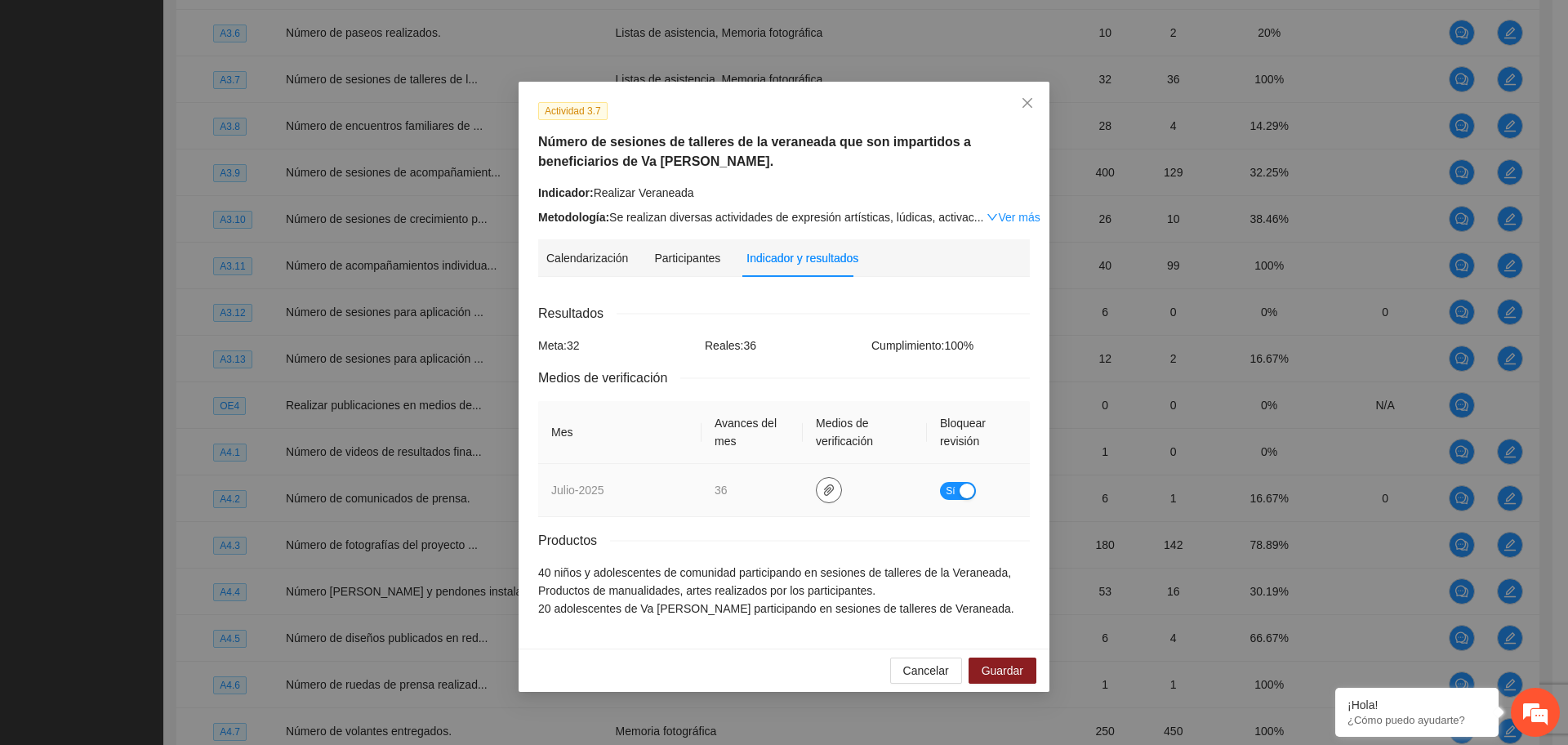
drag, startPoint x: 828, startPoint y: 488, endPoint x: 828, endPoint y: 477, distance: 11.0
click at [828, 482] on button "button" at bounding box center [829, 490] width 26 height 26
click at [725, 446] on link "A3.7JULIO2025.zip" at bounding box center [832, 442] width 233 height 18
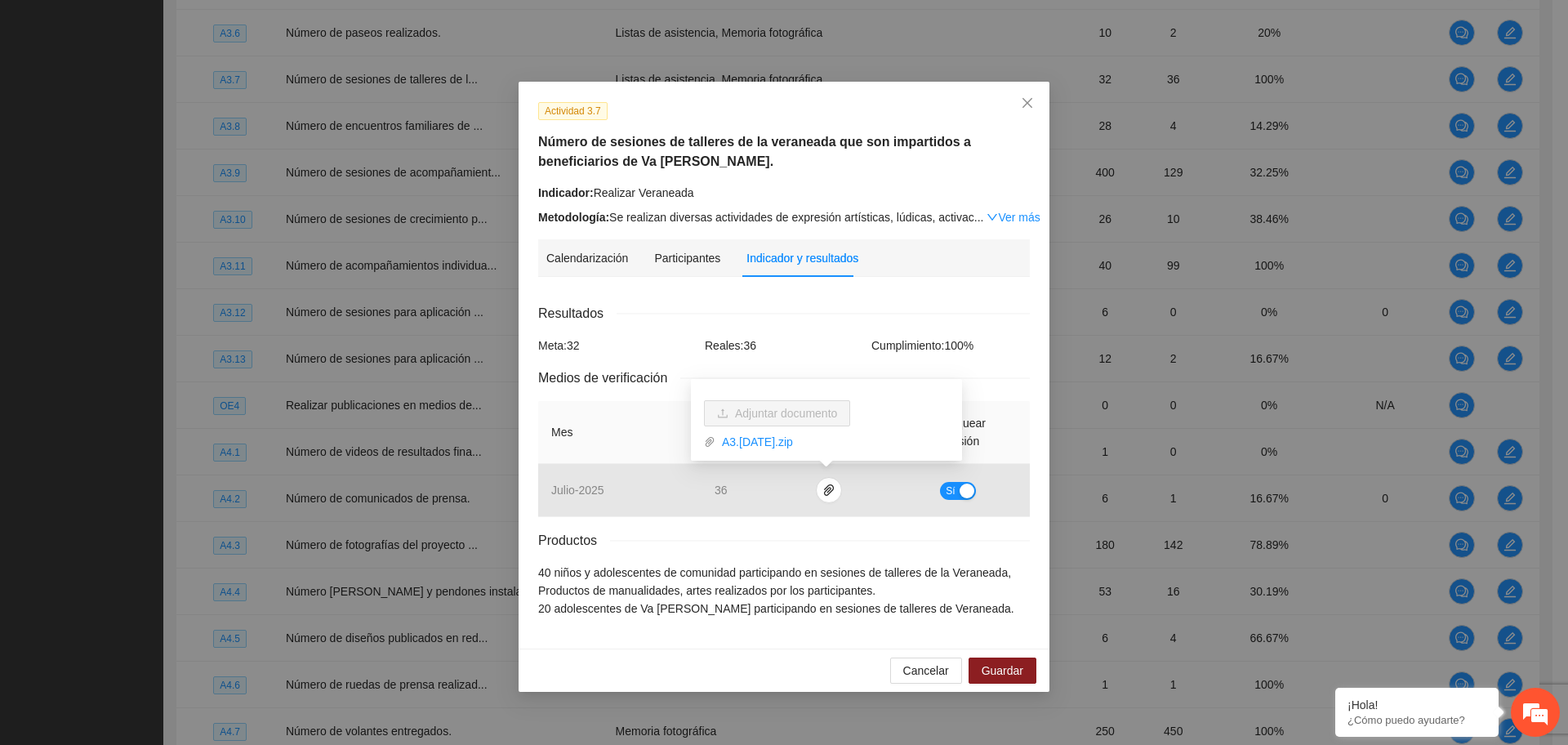
click at [661, 162] on h5 "Número de sesiones de talleres de la veraneada que son impartidos a beneficiari…" at bounding box center [784, 152] width 492 height 39
click at [998, 216] on link "Ver más" at bounding box center [1012, 217] width 53 height 13
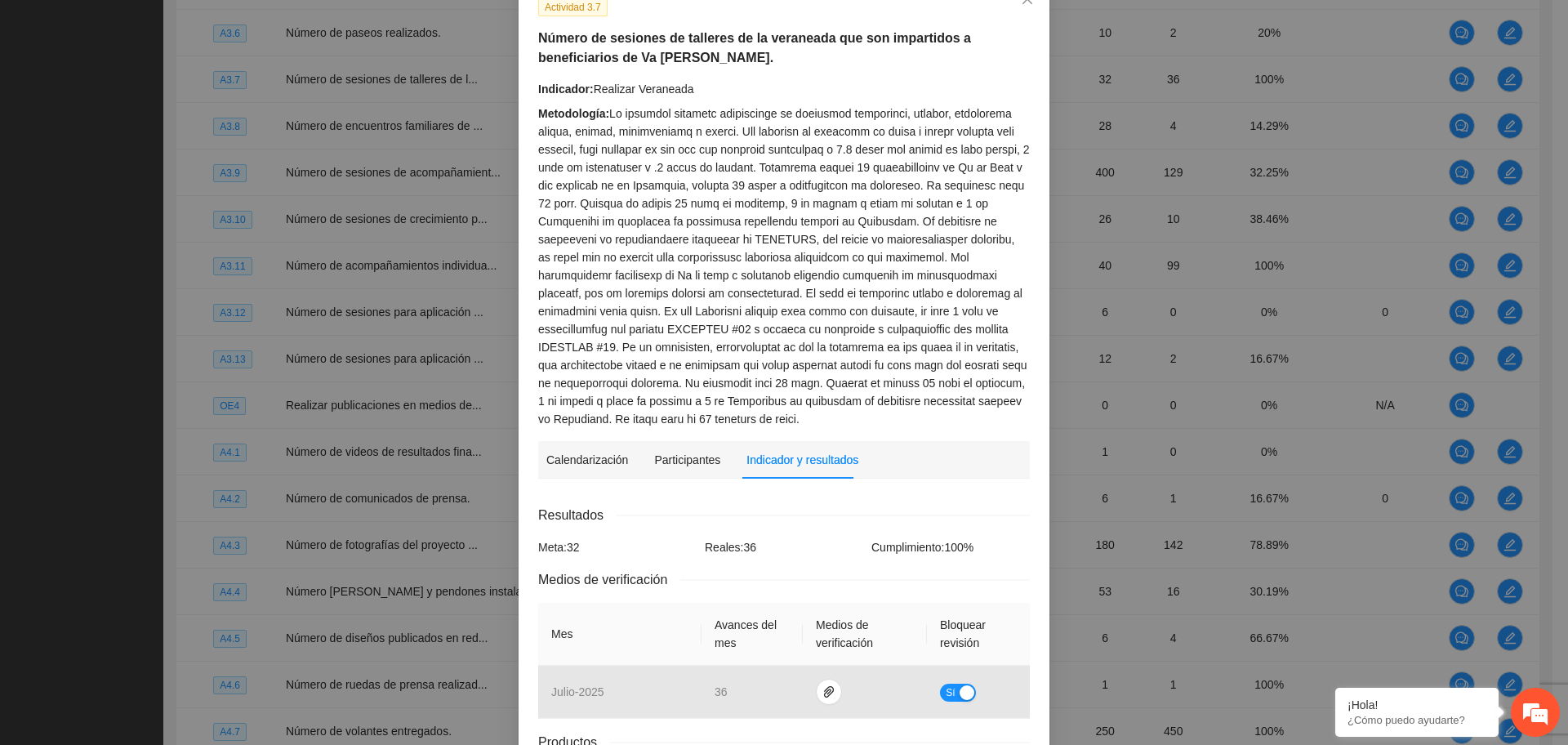
scroll to position [271, 0]
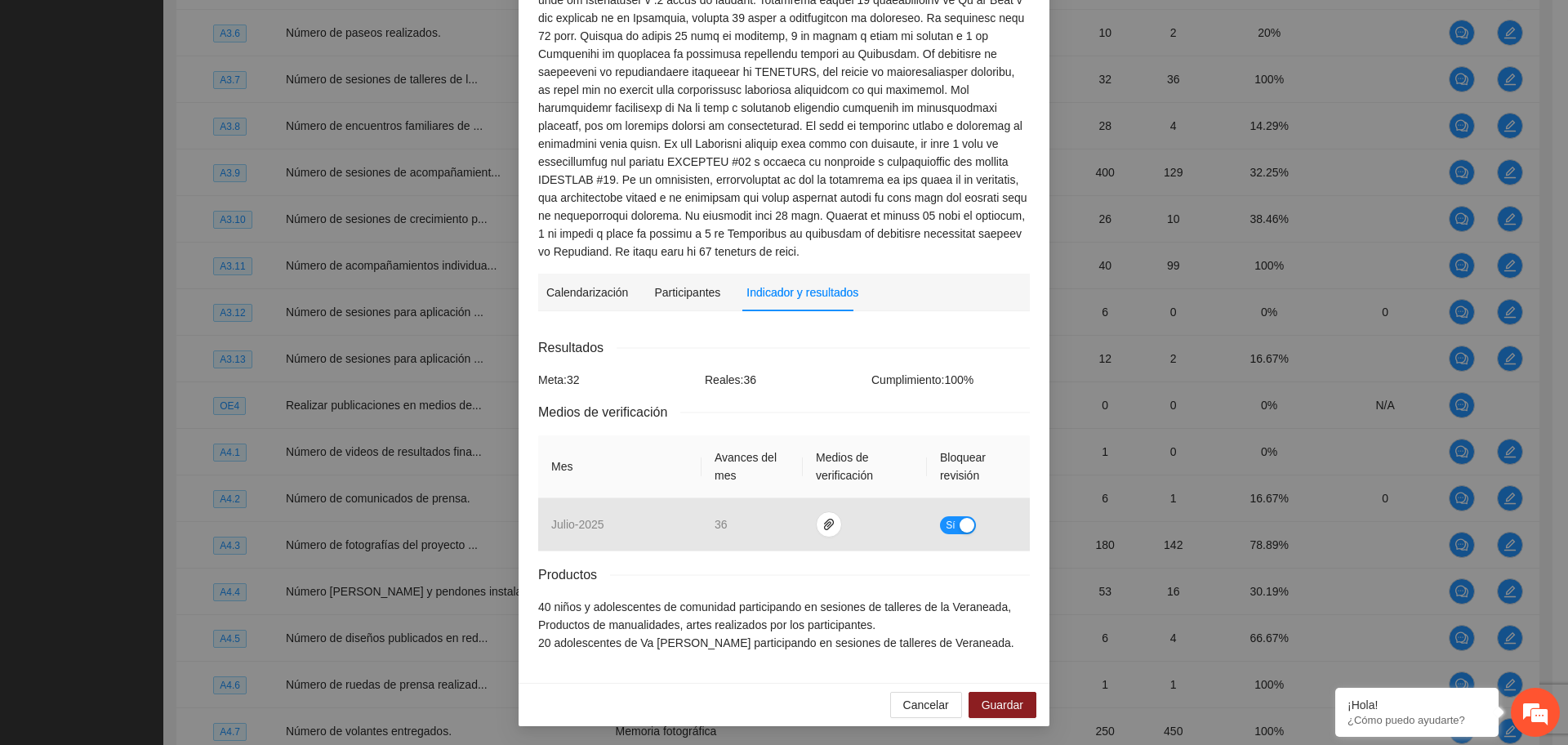
click at [825, 337] on div "Resultados" at bounding box center [784, 347] width 492 height 20
drag, startPoint x: 1003, startPoint y: 706, endPoint x: 1270, endPoint y: 621, distance: 280.2
click at [1005, 699] on span "Guardar" at bounding box center [1001, 705] width 41 height 18
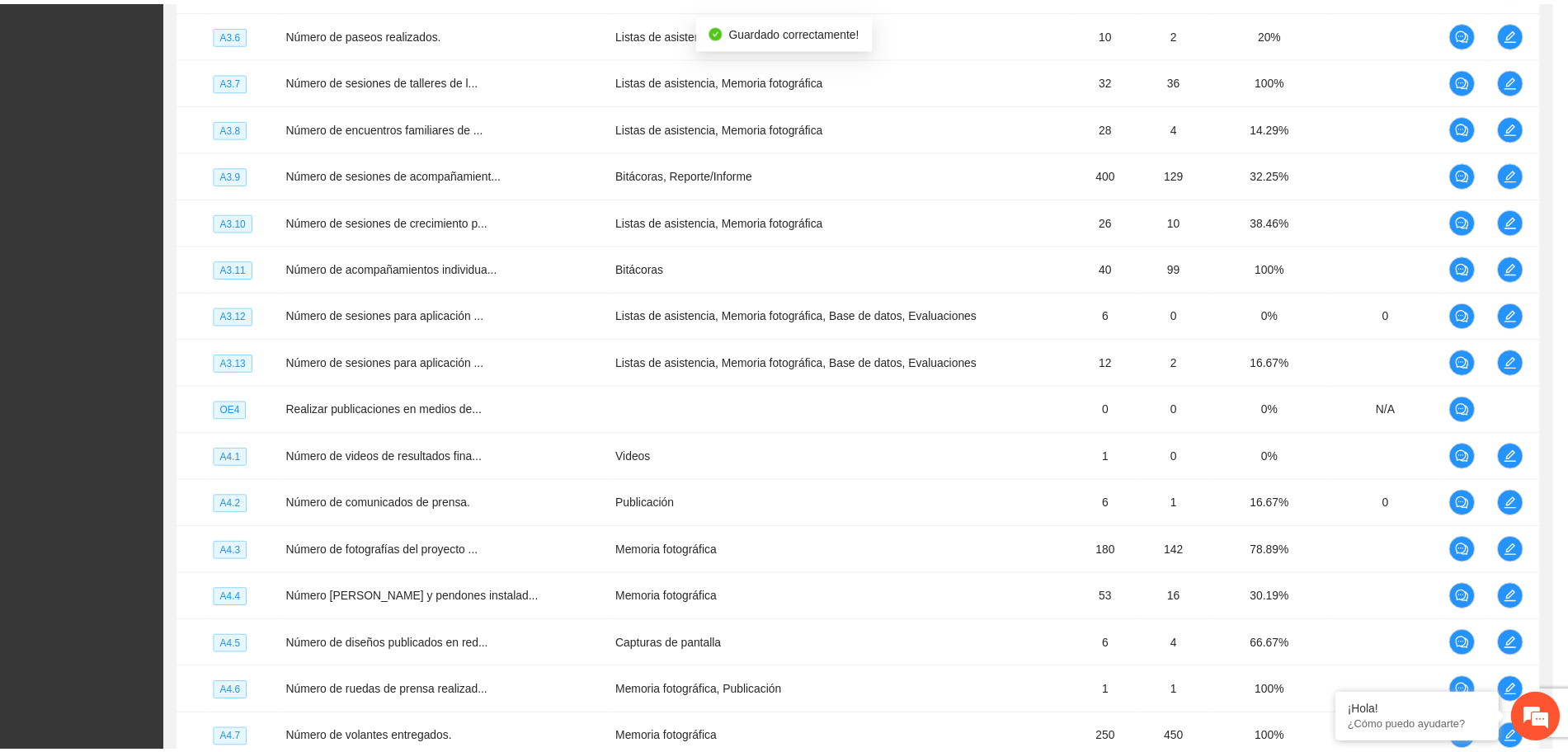
scroll to position [191, 0]
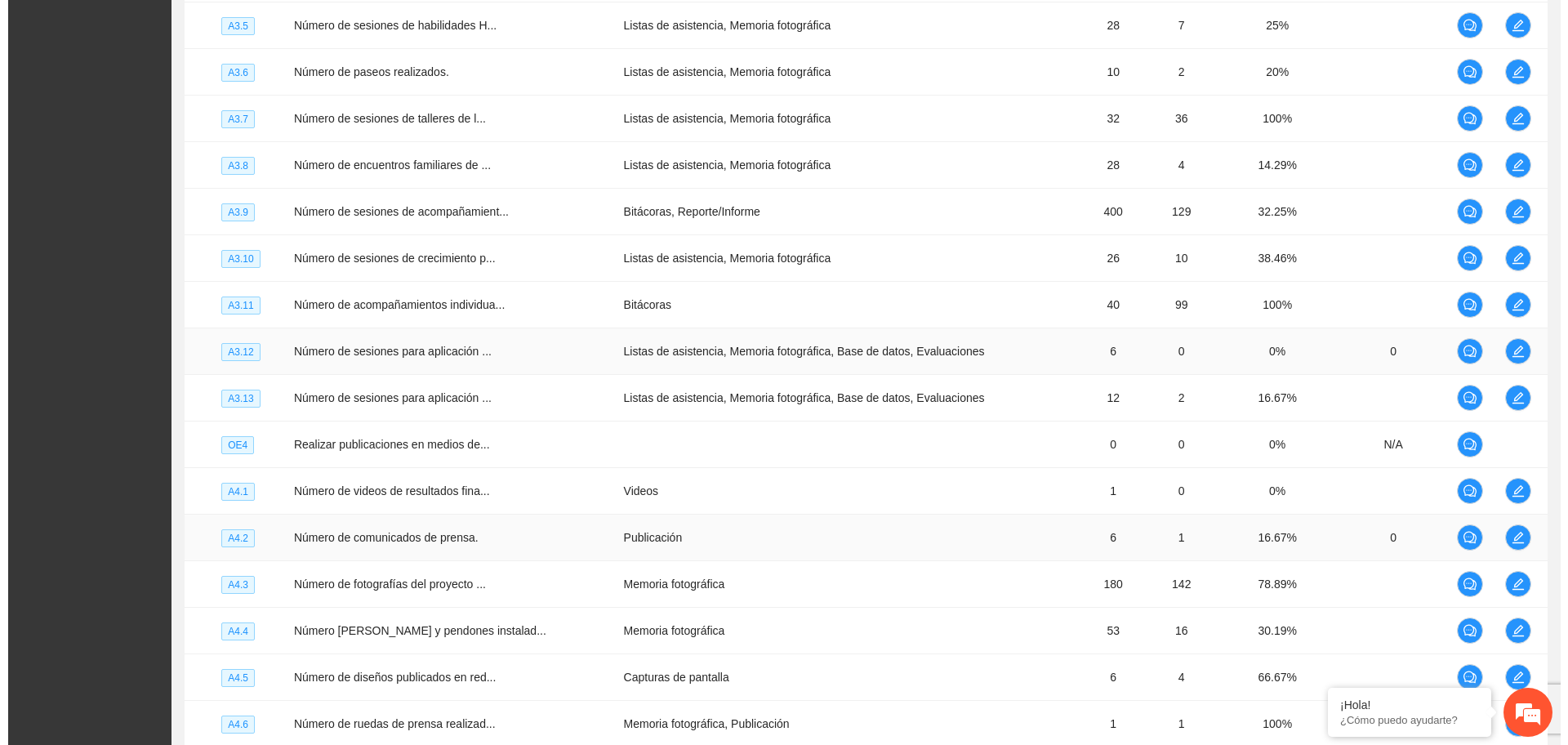
scroll to position [2008, 0]
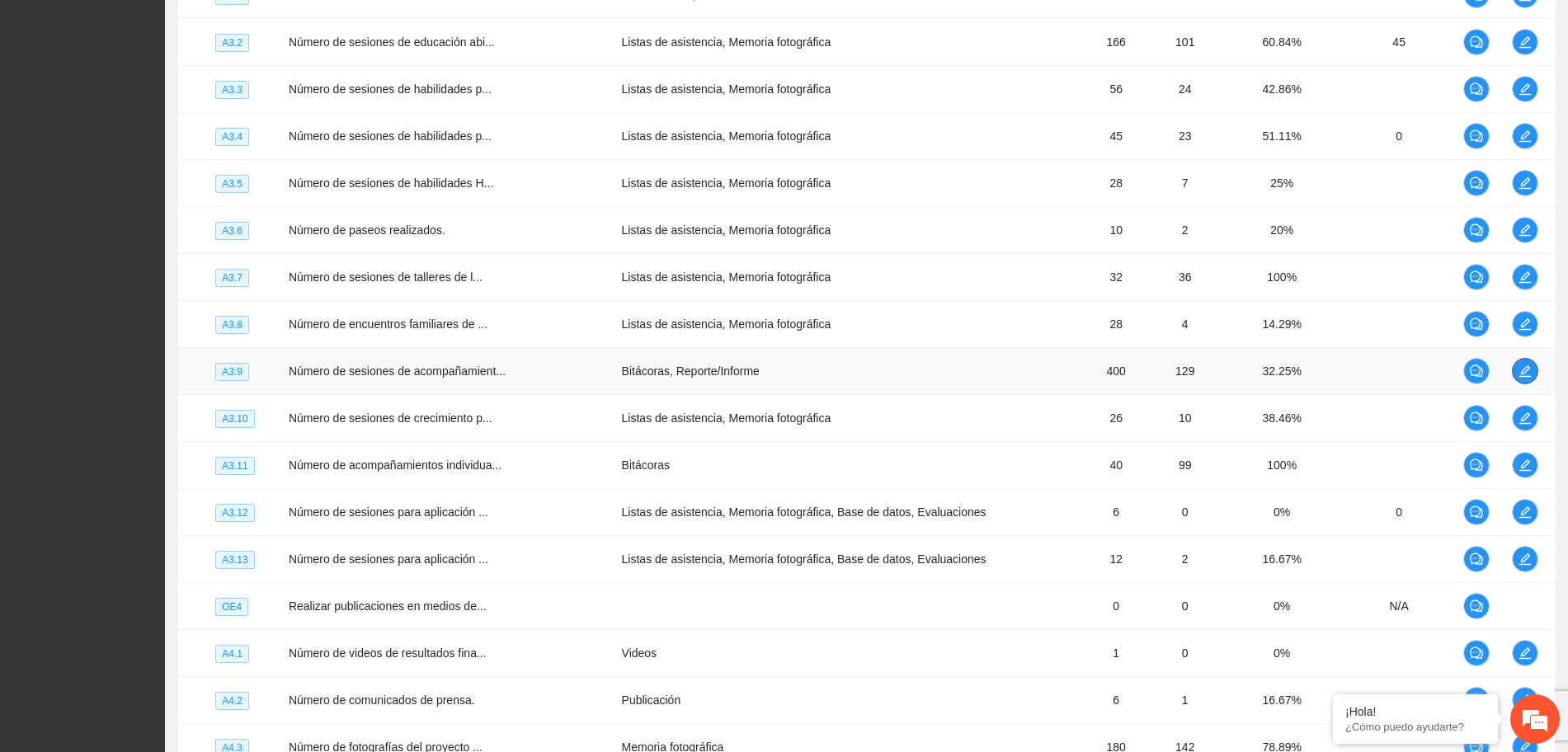
click at [1524, 367] on icon "edit" at bounding box center [1525, 371] width 14 height 14
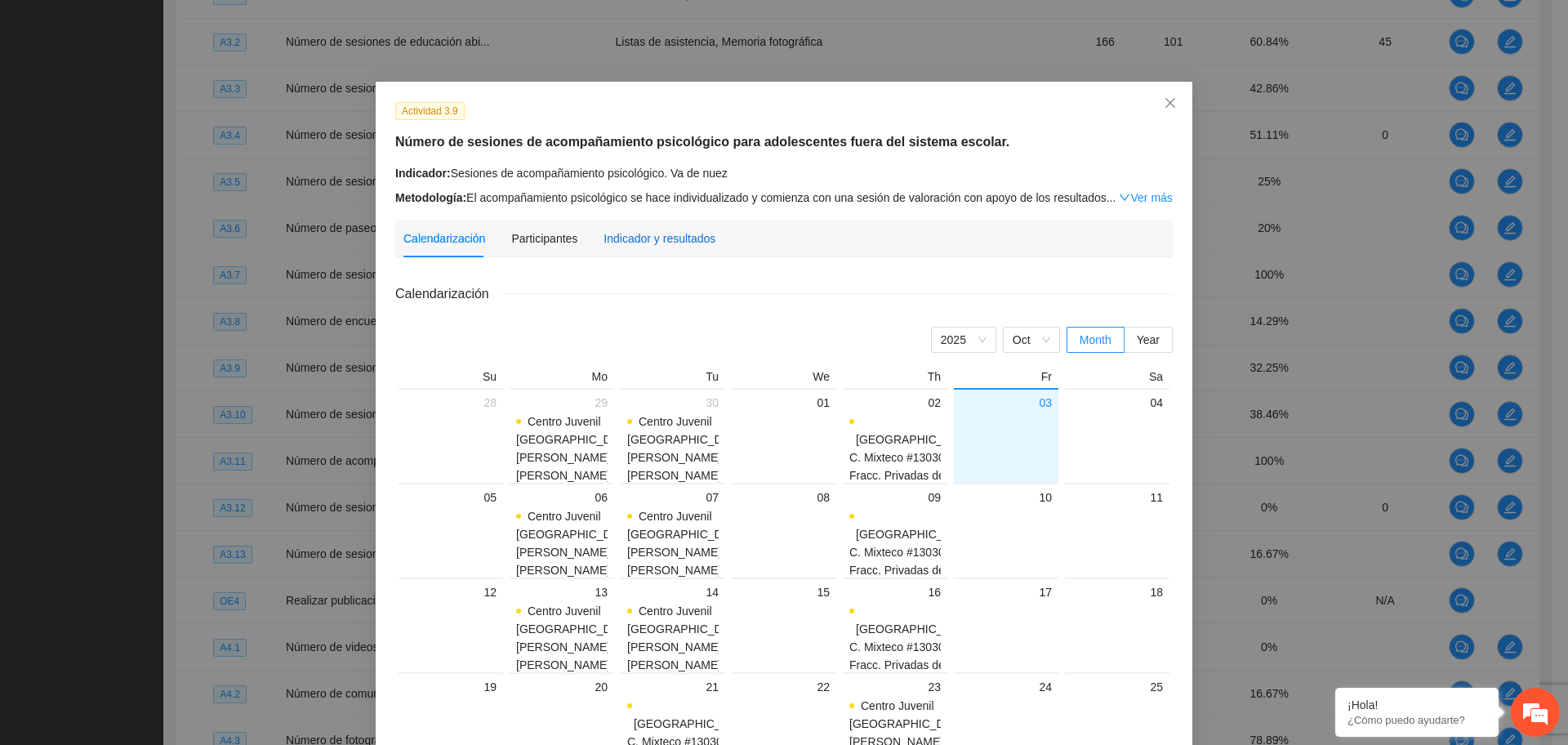
click at [648, 238] on div "Indicador y resultados" at bounding box center [660, 238] width 112 height 18
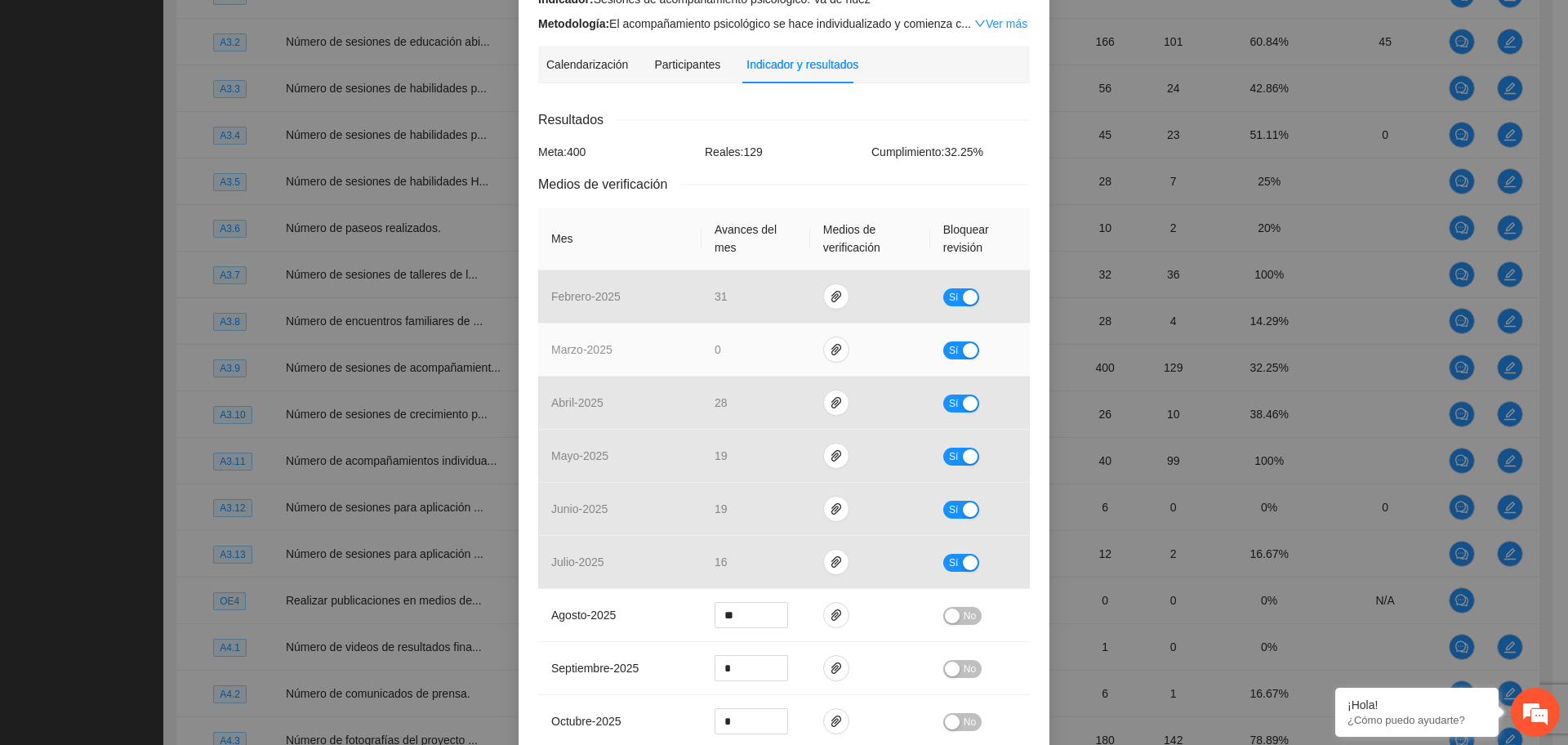
scroll to position [0, 0]
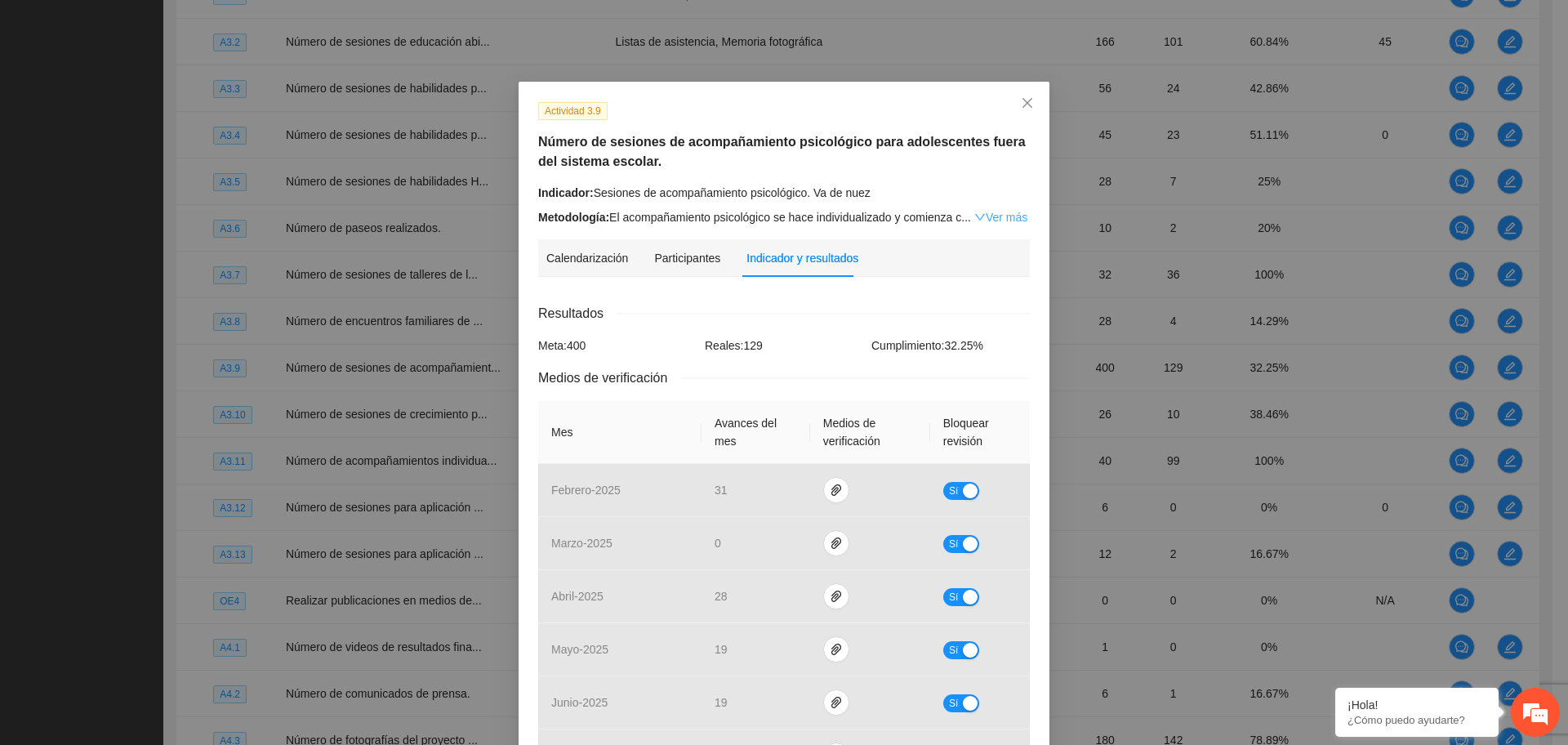
click at [976, 214] on icon "down" at bounding box center [980, 217] width 10 height 7
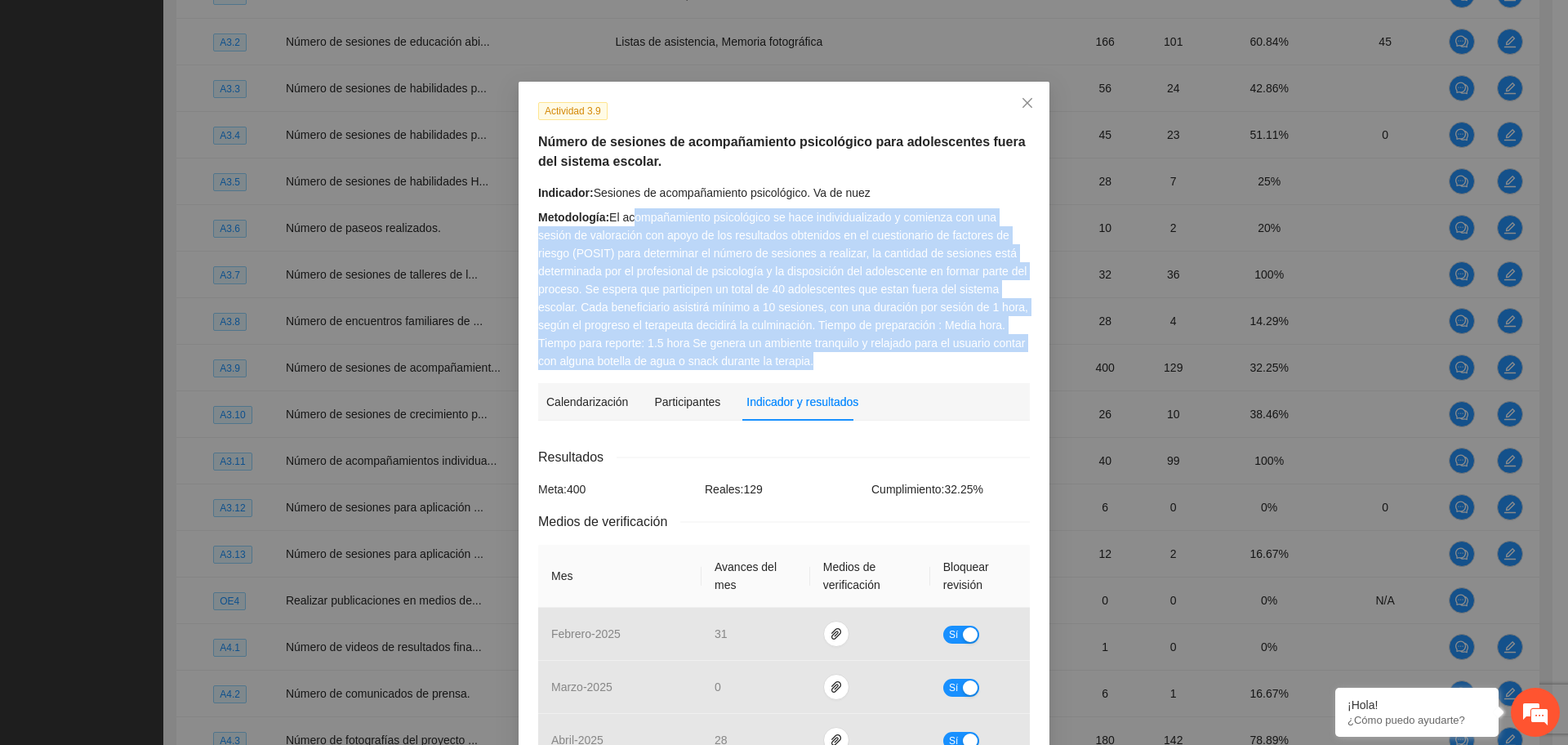
drag, startPoint x: 627, startPoint y: 216, endPoint x: 807, endPoint y: 367, distance: 234.9
click at [807, 367] on div "Metodología: El acompañamiento psicológico se hace individualizado y comienza c…" at bounding box center [784, 289] width 492 height 161
click at [816, 302] on div "Metodología: El acompañamiento psicológico se hace individualizado y comienza c…" at bounding box center [784, 289] width 492 height 161
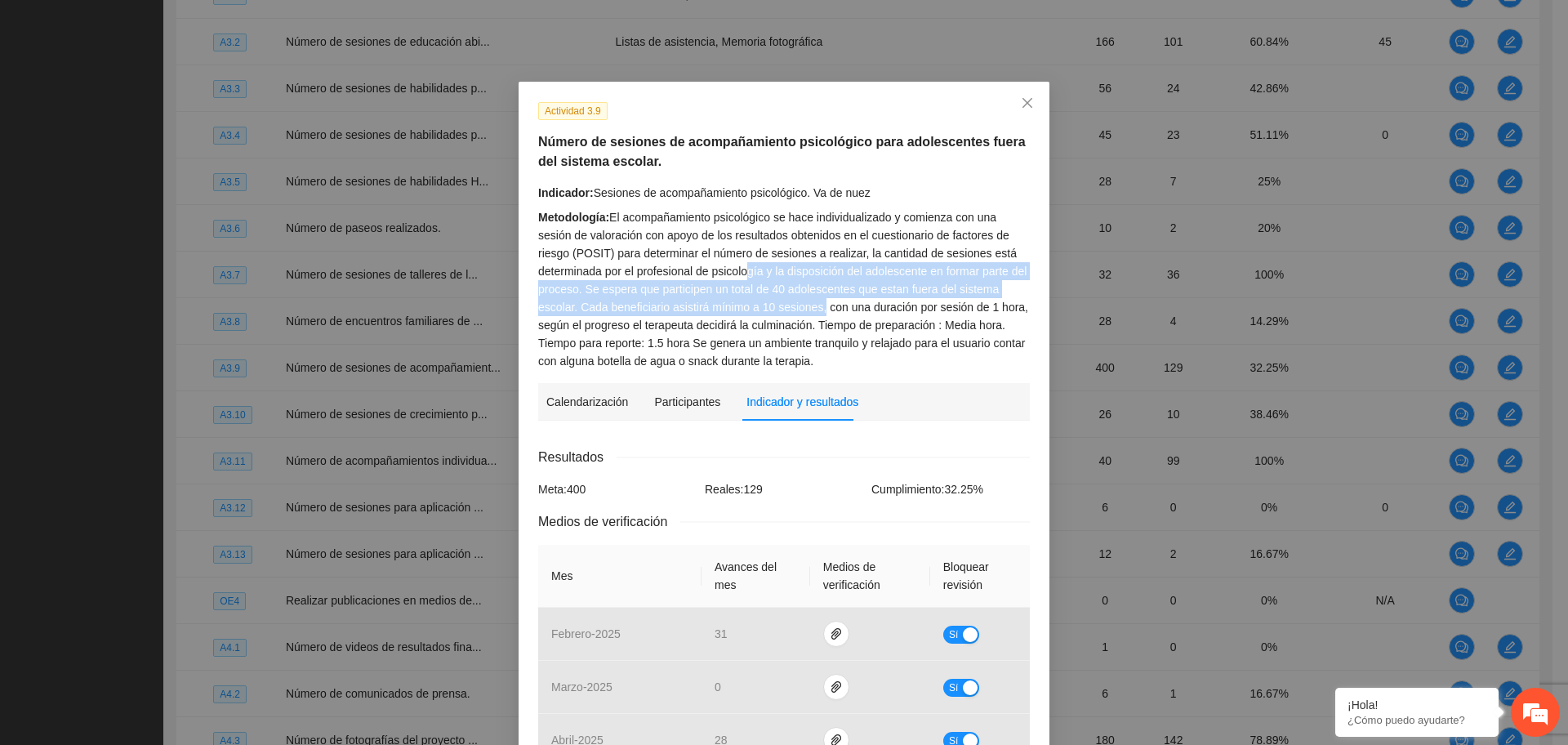
drag, startPoint x: 811, startPoint y: 307, endPoint x: 740, endPoint y: 276, distance: 77.5
click at [740, 276] on div "Metodología: El acompañamiento psicológico se hace individualizado y comienza c…" at bounding box center [784, 289] width 492 height 161
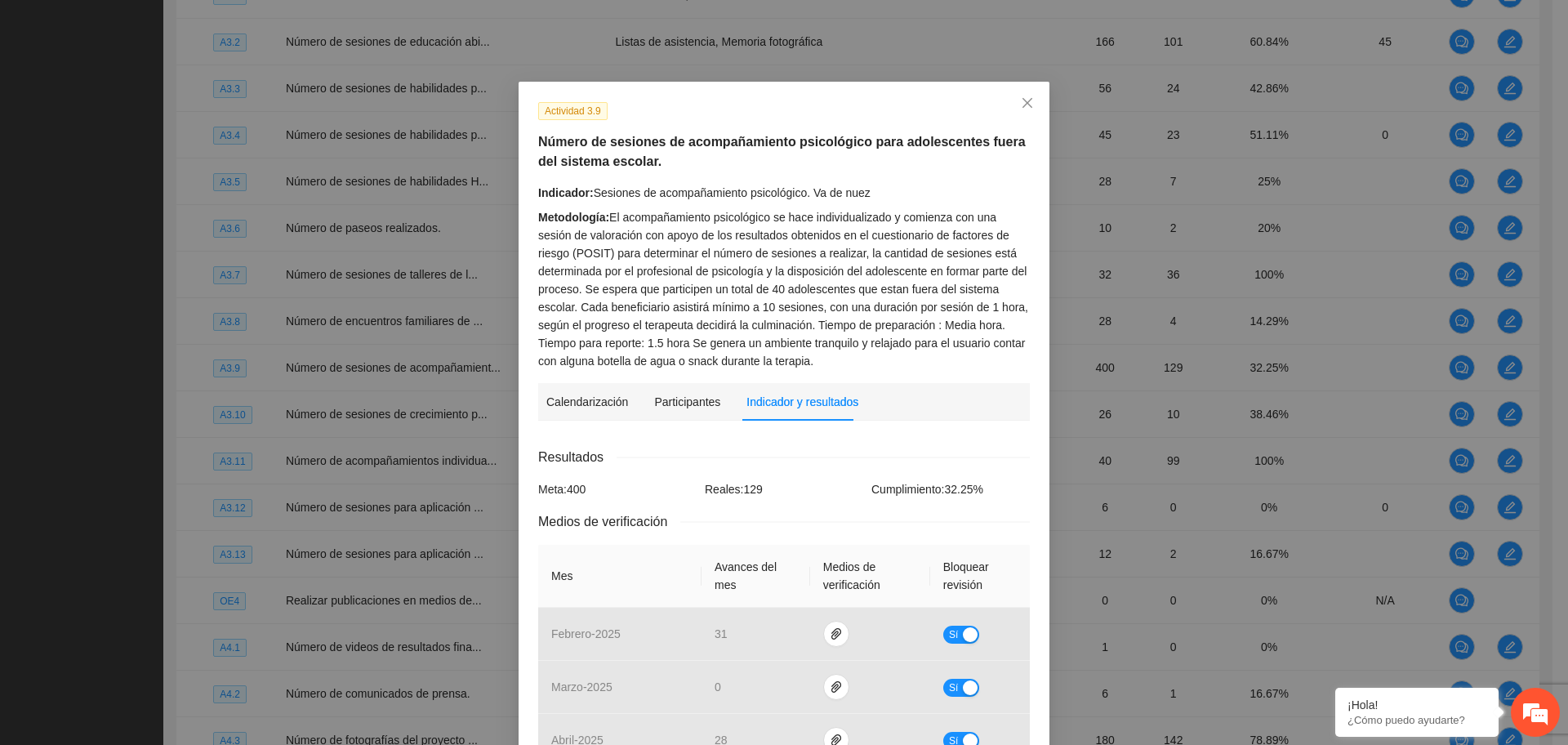
click at [770, 393] on div "Indicador y resultados" at bounding box center [802, 401] width 112 height 18
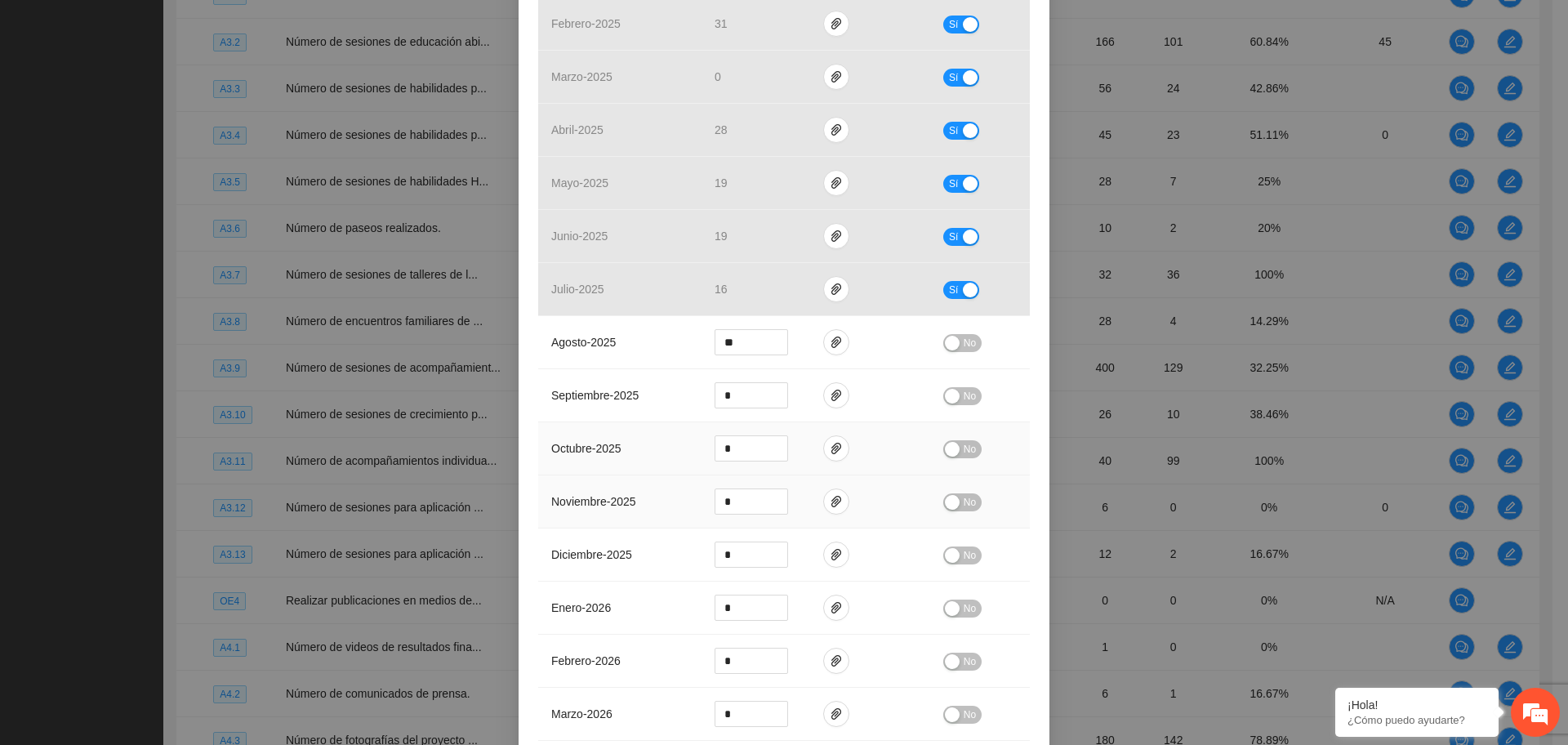
scroll to position [613, 0]
click at [830, 341] on icon "paper-clip" at bounding box center [836, 340] width 13 height 13
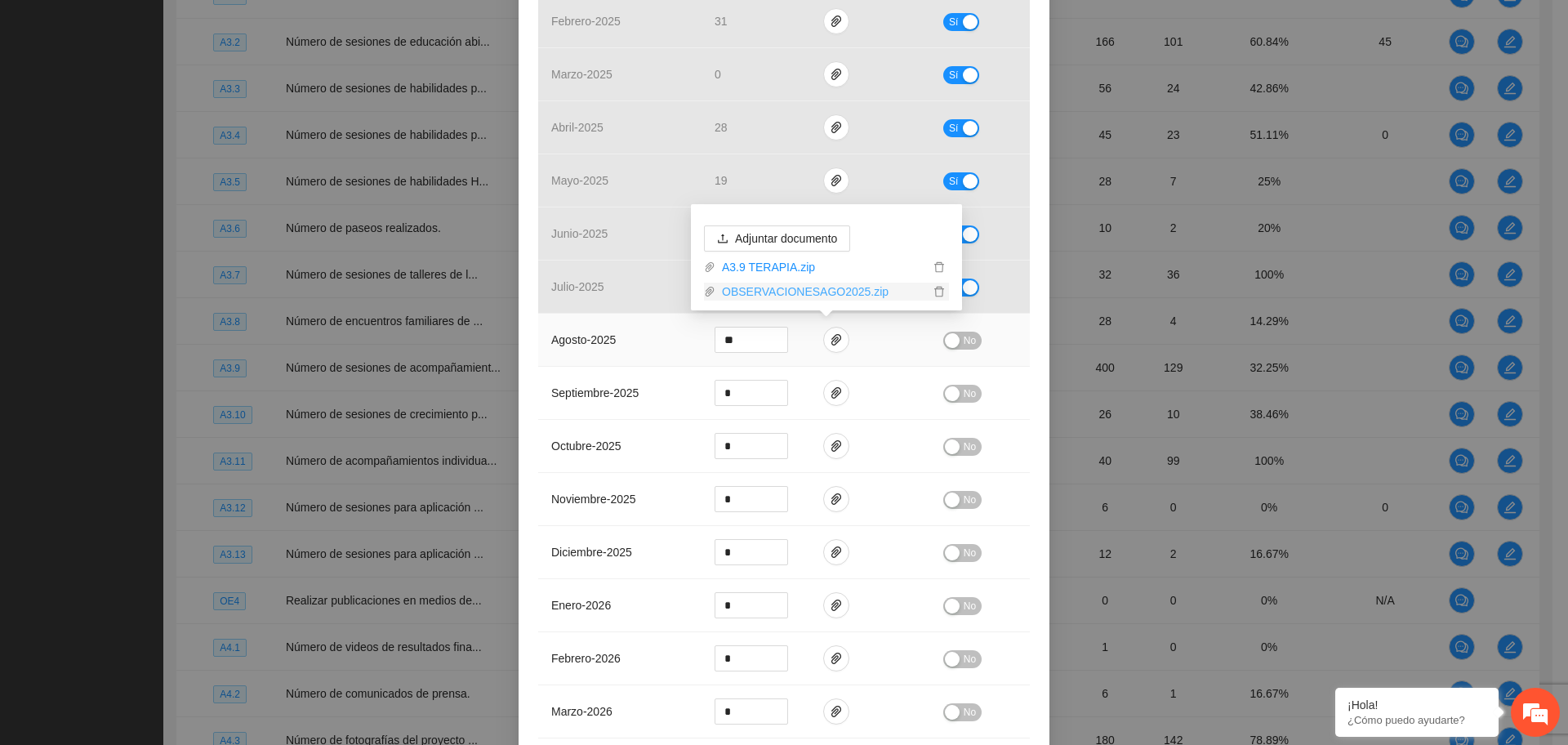
click at [769, 291] on link "OBSERVACIONESAGO2025.zip" at bounding box center [822, 291] width 214 height 18
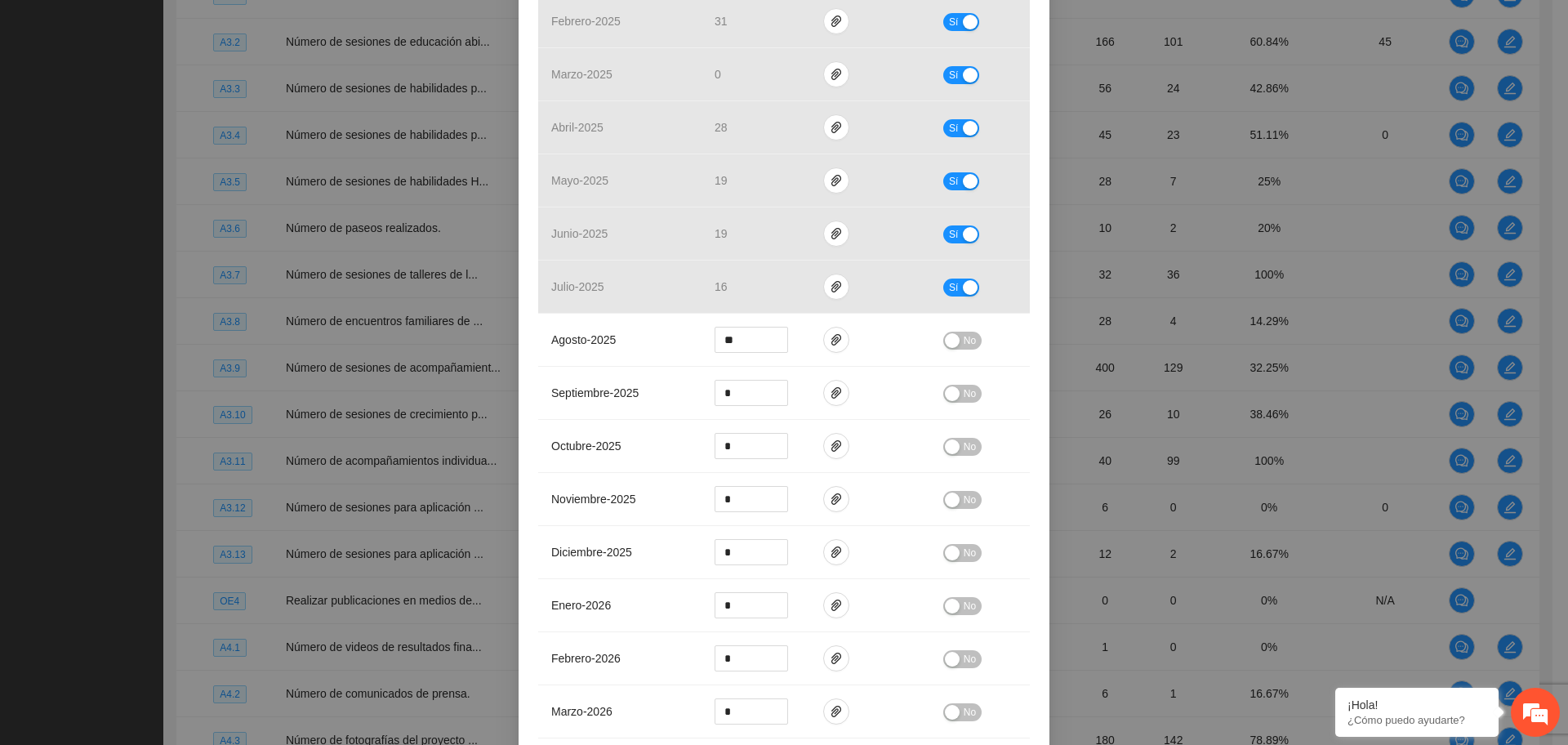
click at [527, 320] on div "Actividad 3.9 Número de sesiones de acompañamiento psicológico para adolescente…" at bounding box center [784, 240] width 531 height 1542
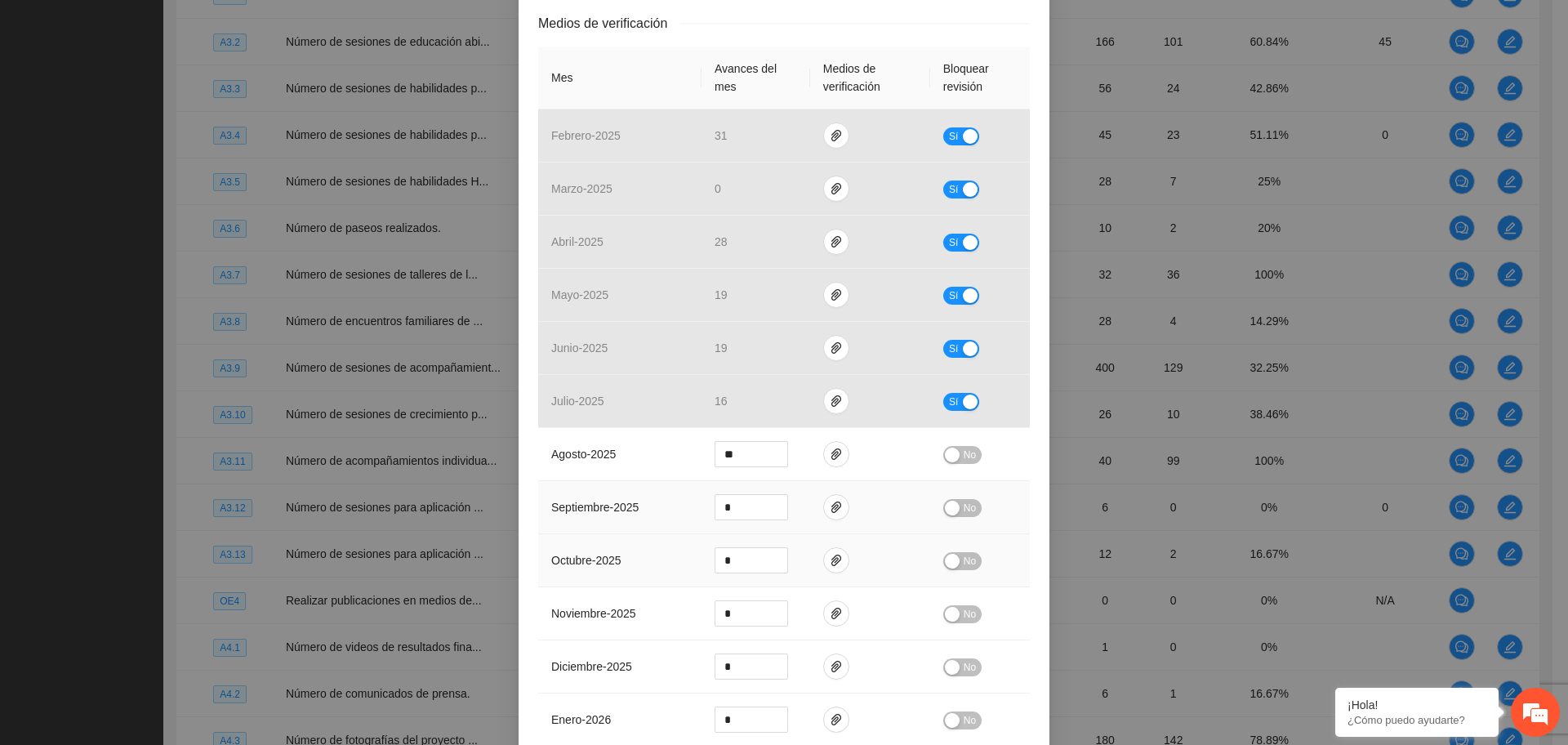
scroll to position [511, 0]
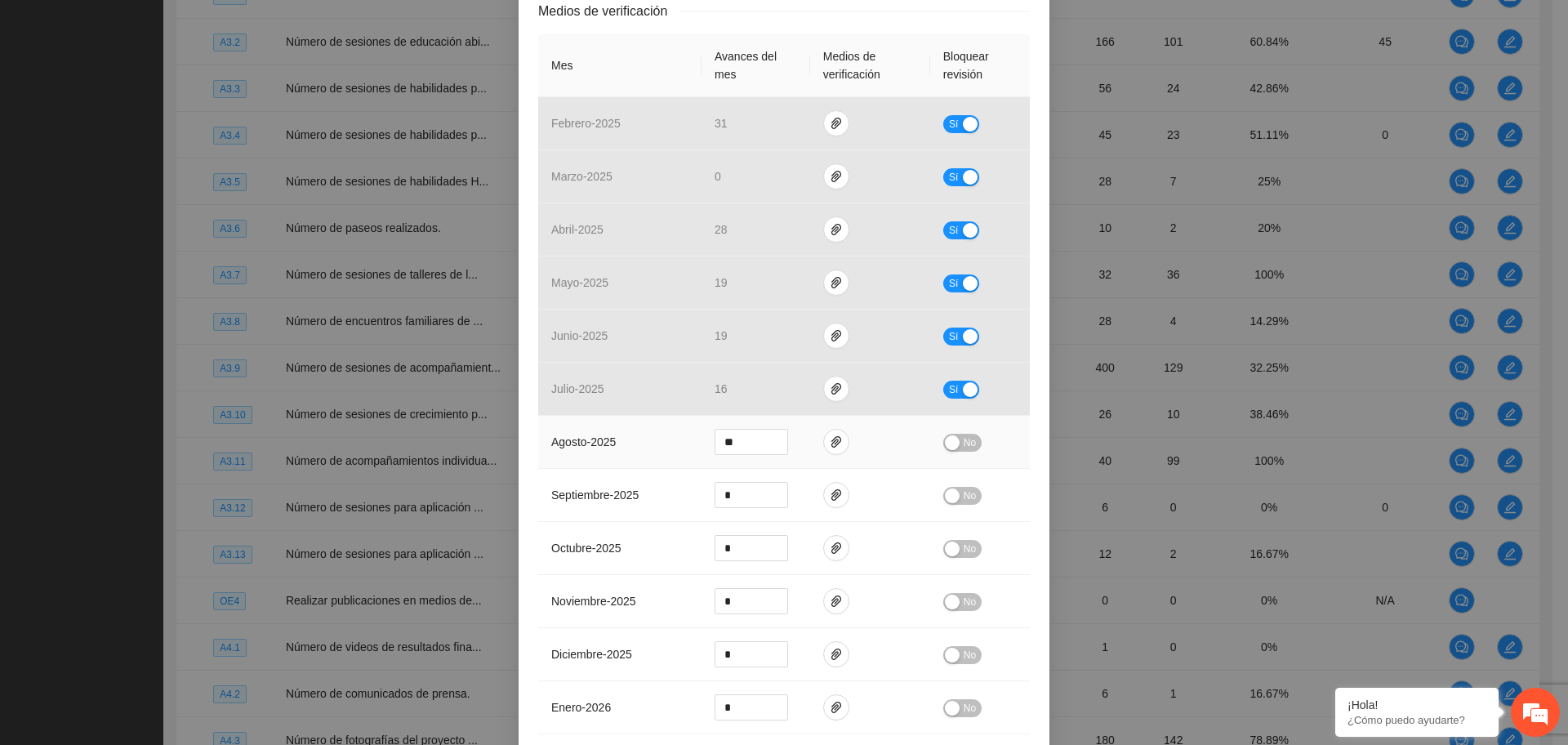
click at [964, 439] on span "No" at bounding box center [970, 443] width 12 height 18
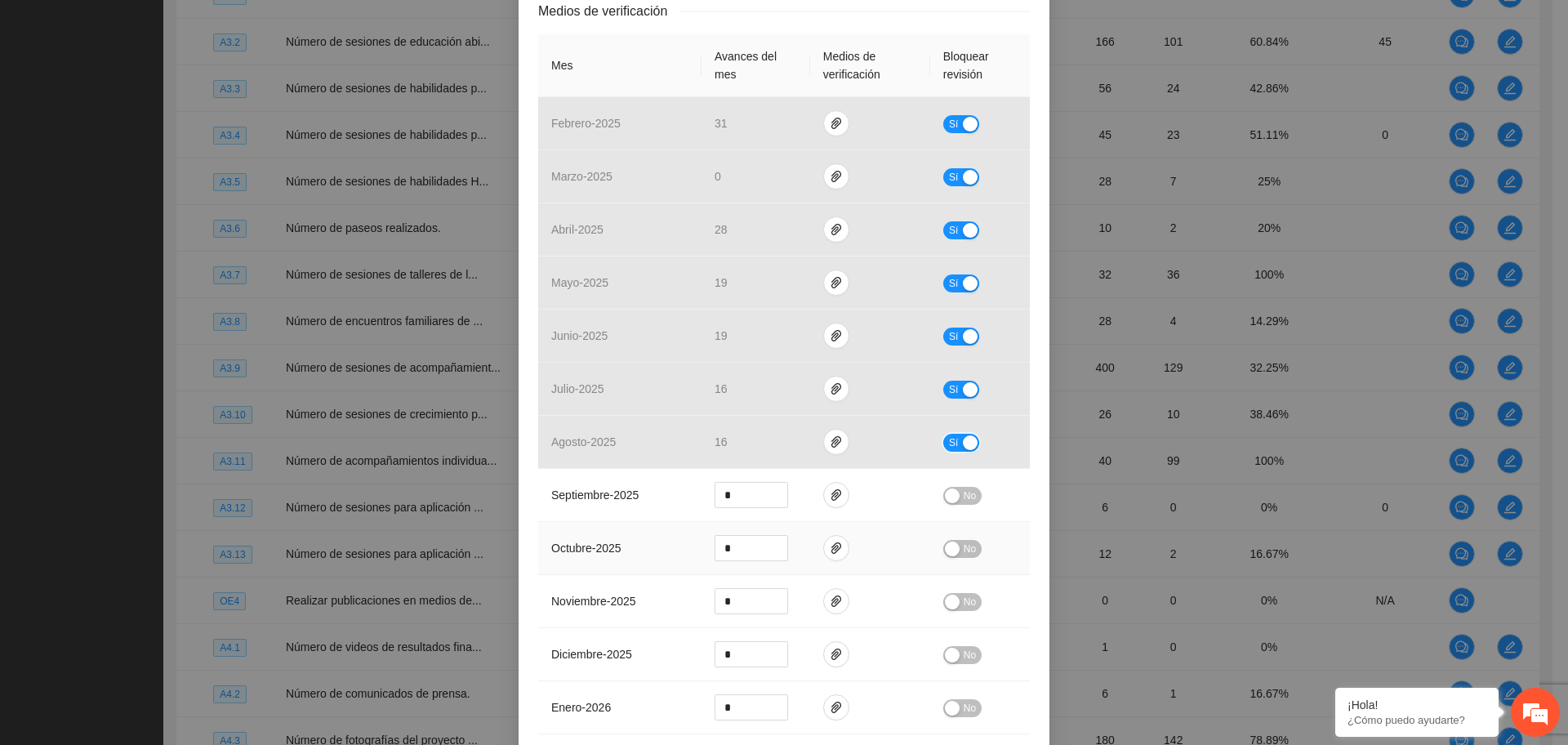
scroll to position [941, 0]
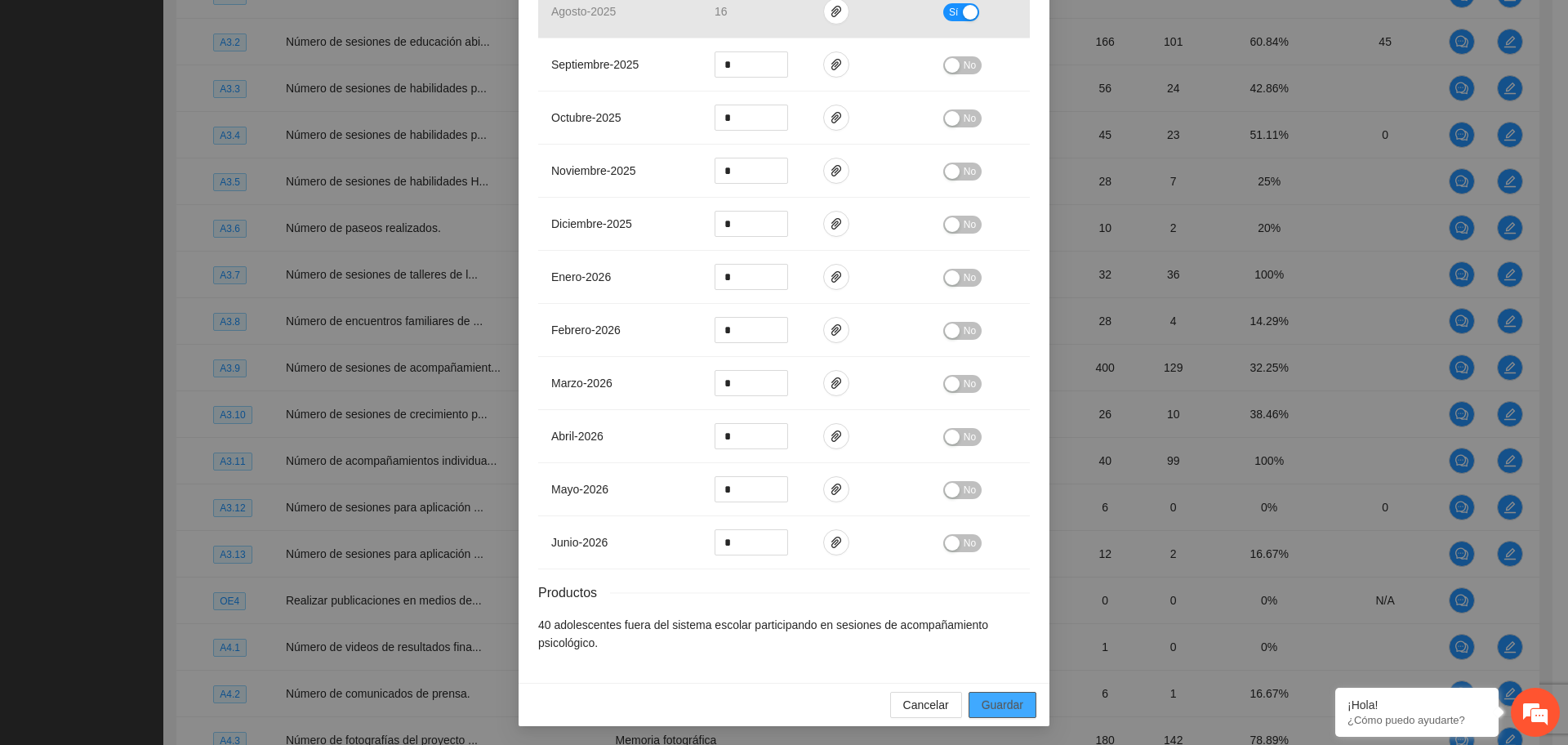
click at [994, 708] on span "Guardar" at bounding box center [1001, 705] width 41 height 18
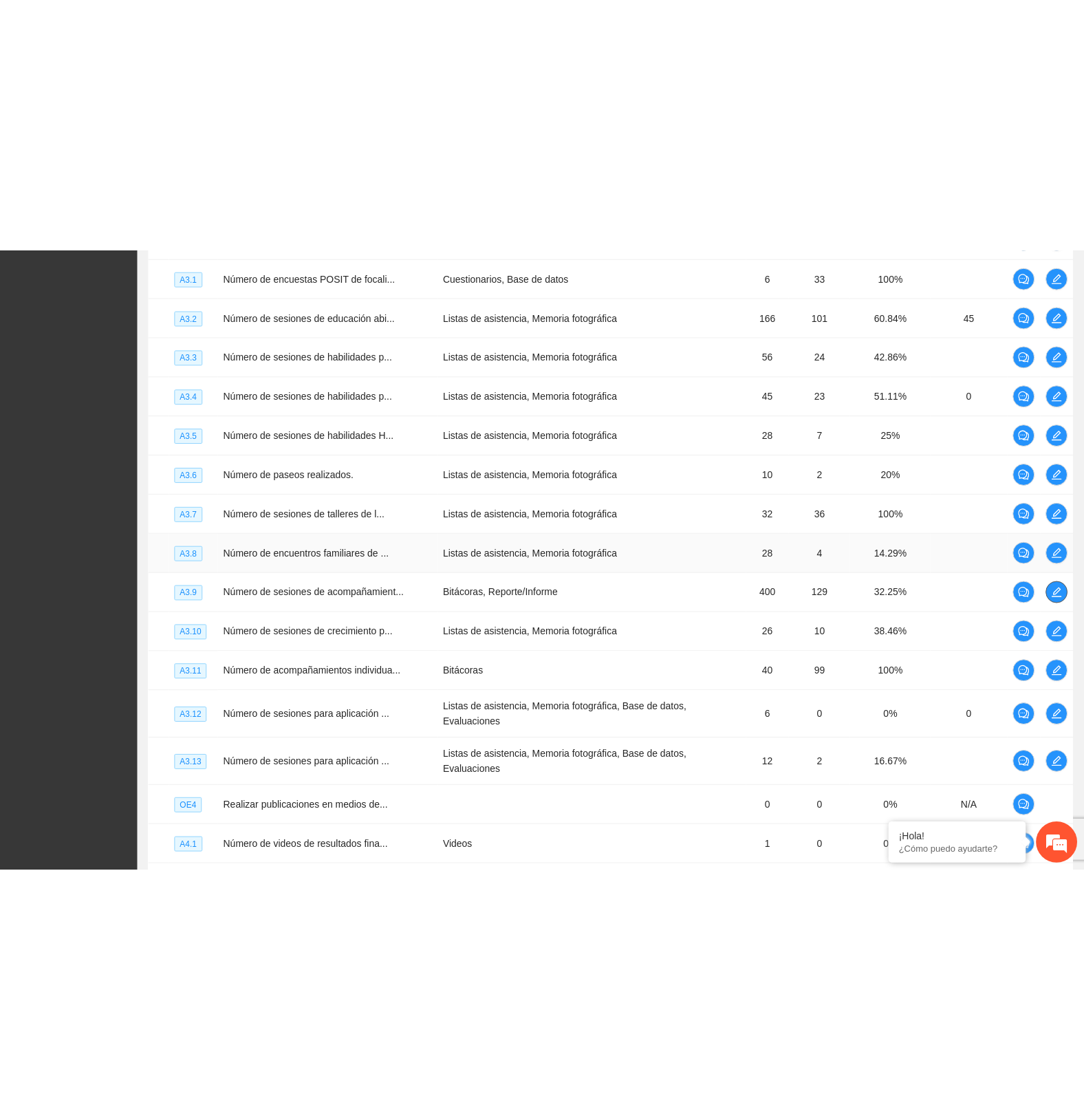
scroll to position [1542, 0]
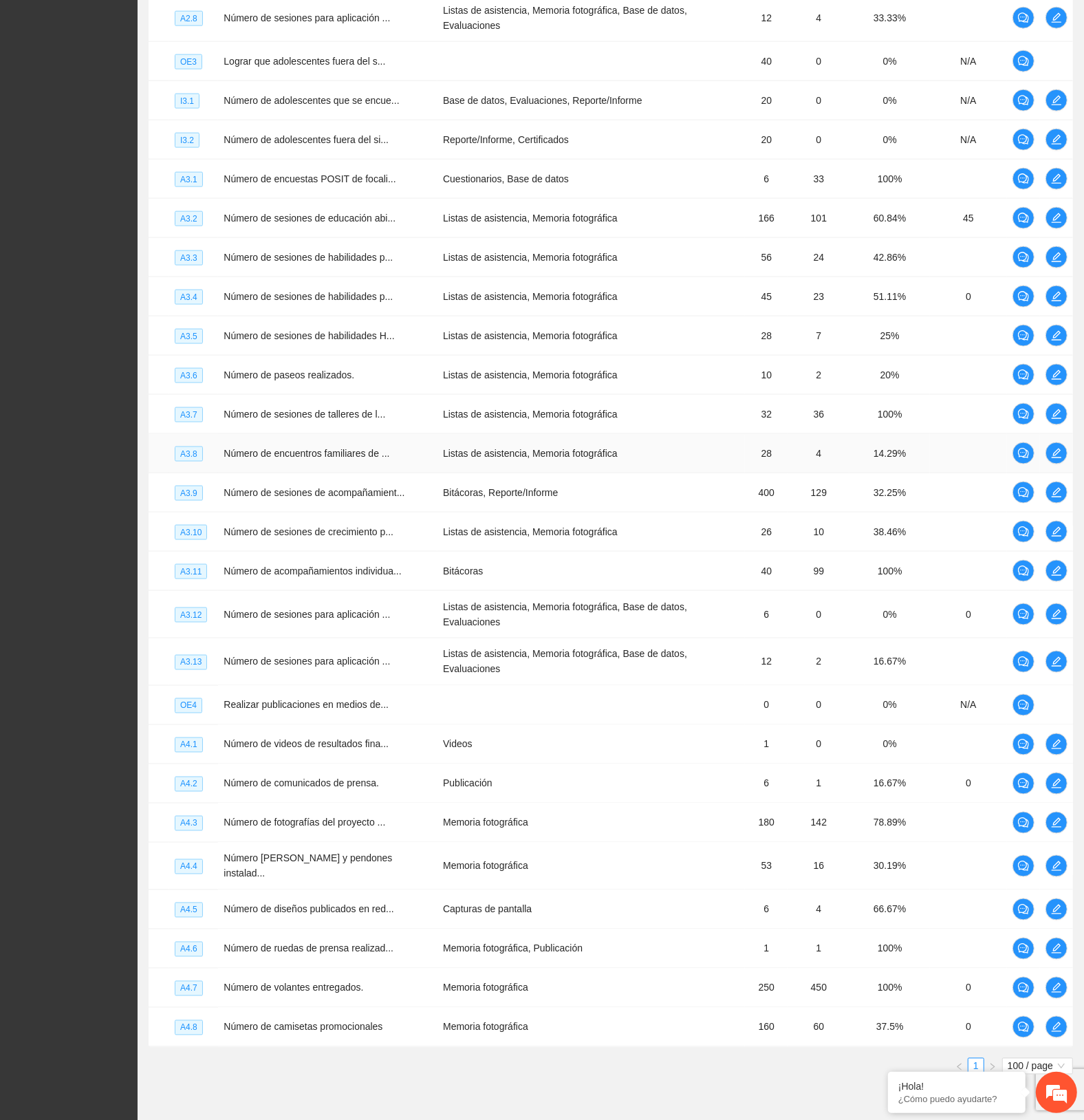
click at [643, 434] on td "Listas de asistencia, Memoria fotográfica" at bounding box center [591, 454] width 307 height 39
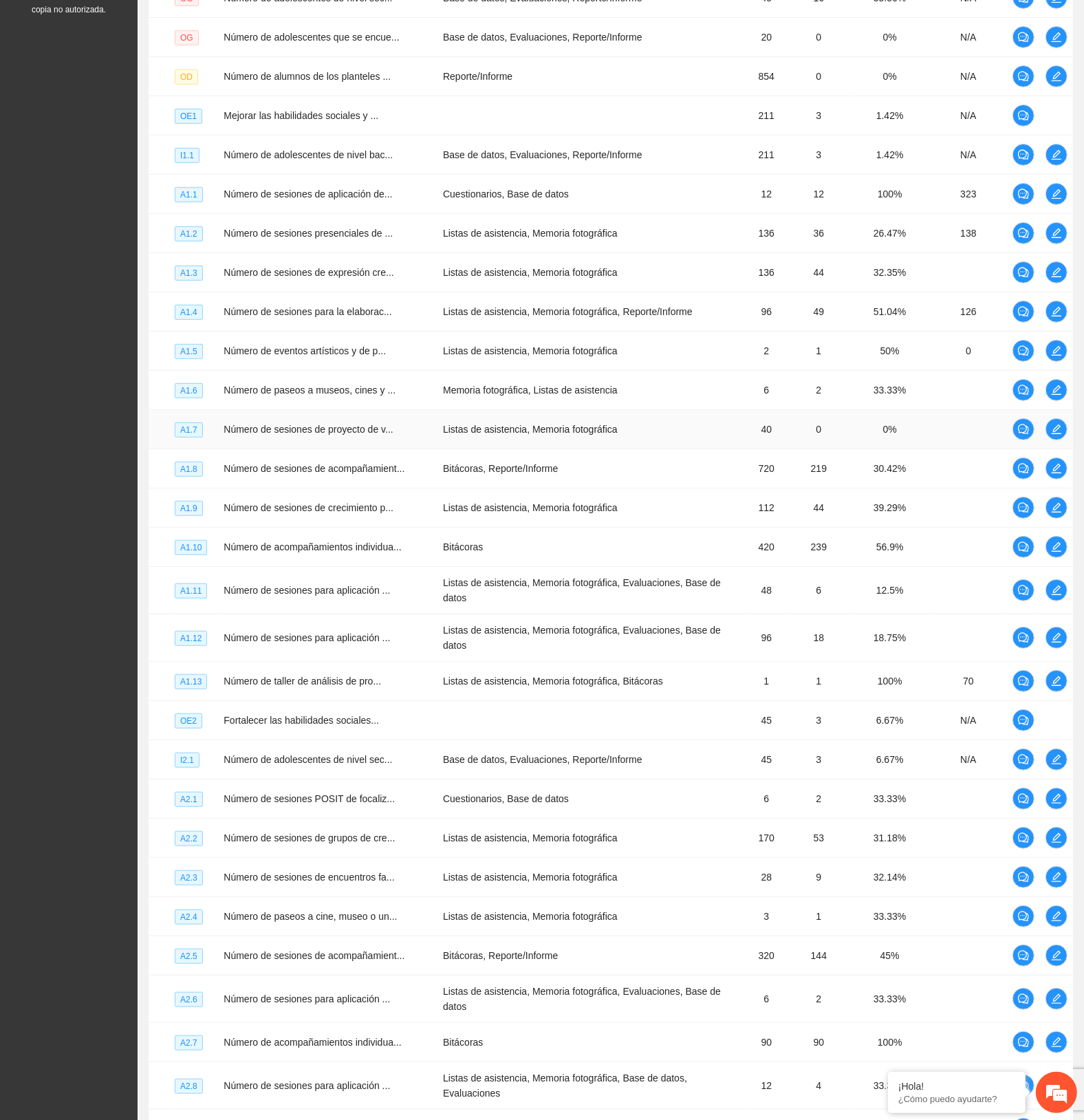
scroll to position [434, 0]
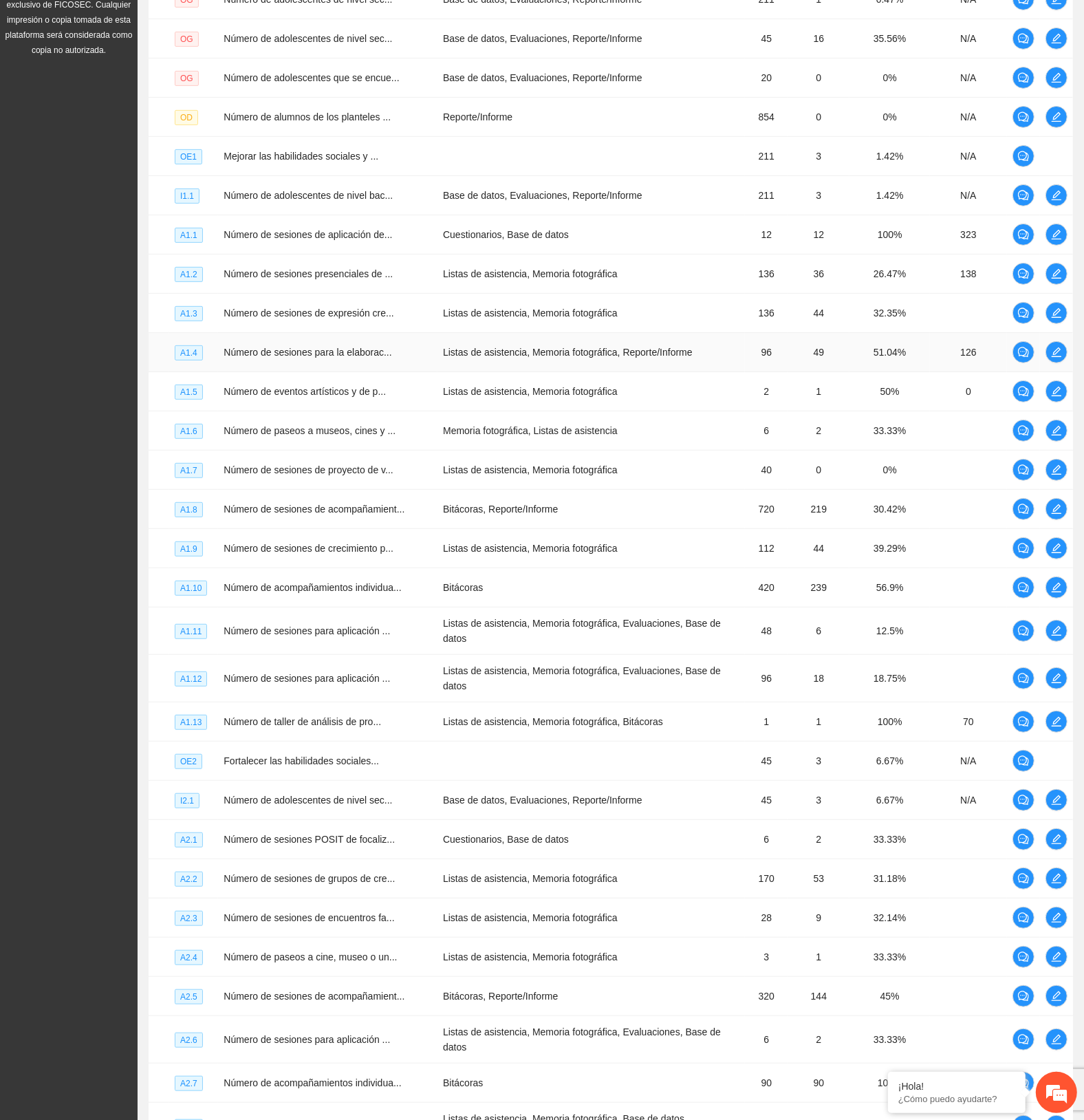
click at [562, 343] on td "Listas de asistencia, Memoria fotográfica, Reporte/Informe" at bounding box center [591, 353] width 307 height 39
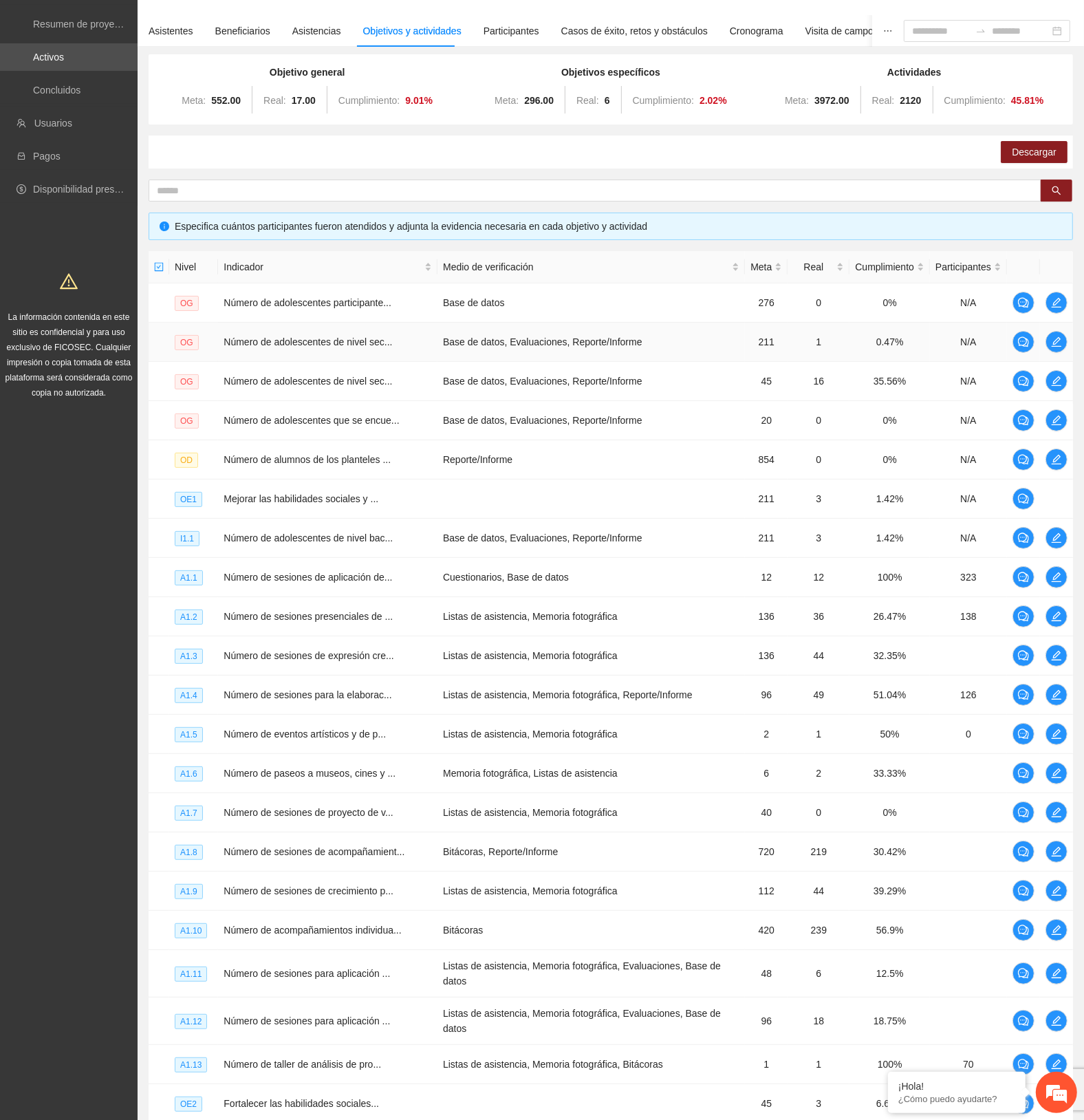
scroll to position [90, 0]
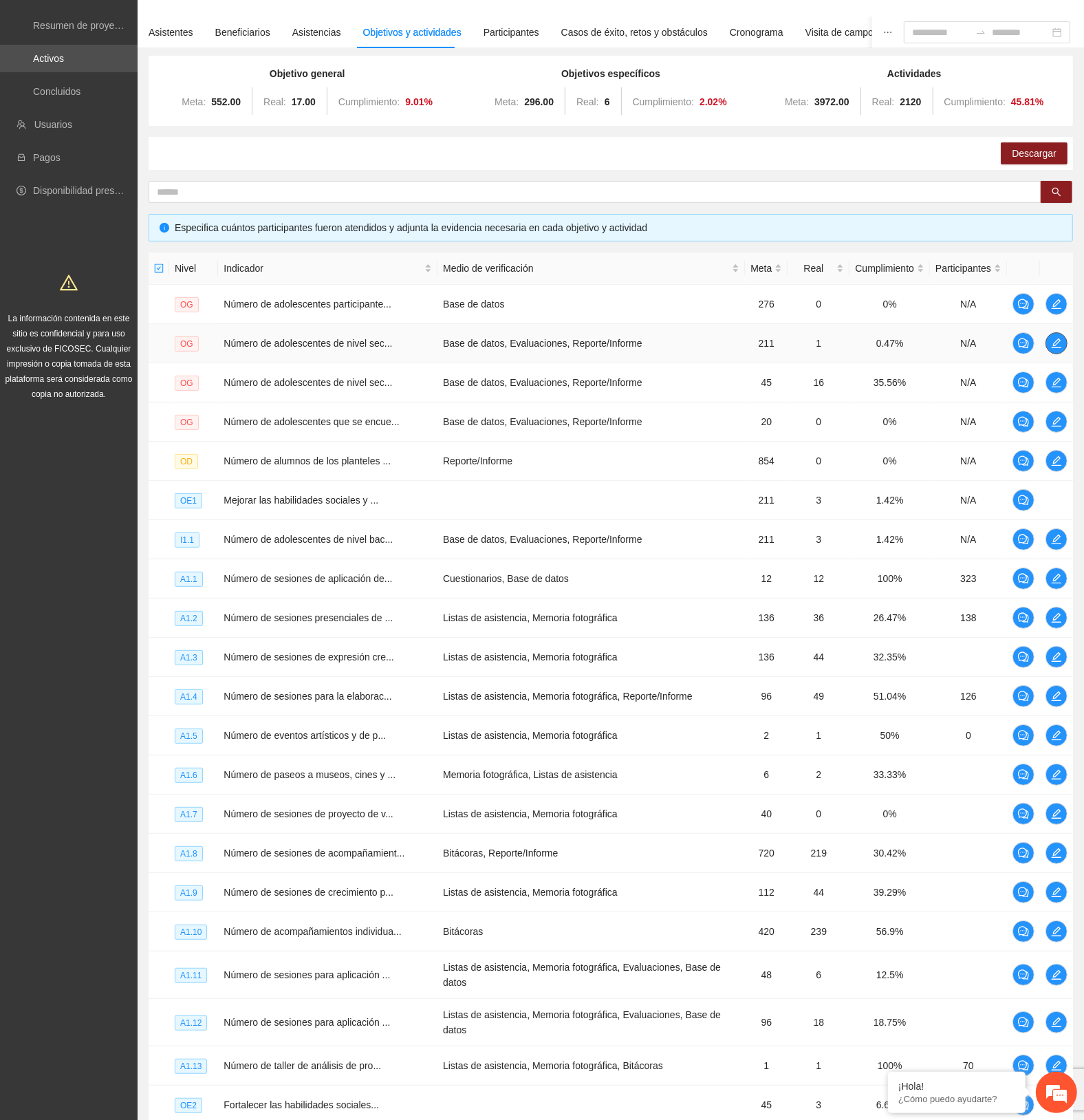
click at [1052, 340] on icon "edit" at bounding box center [1057, 344] width 11 height 11
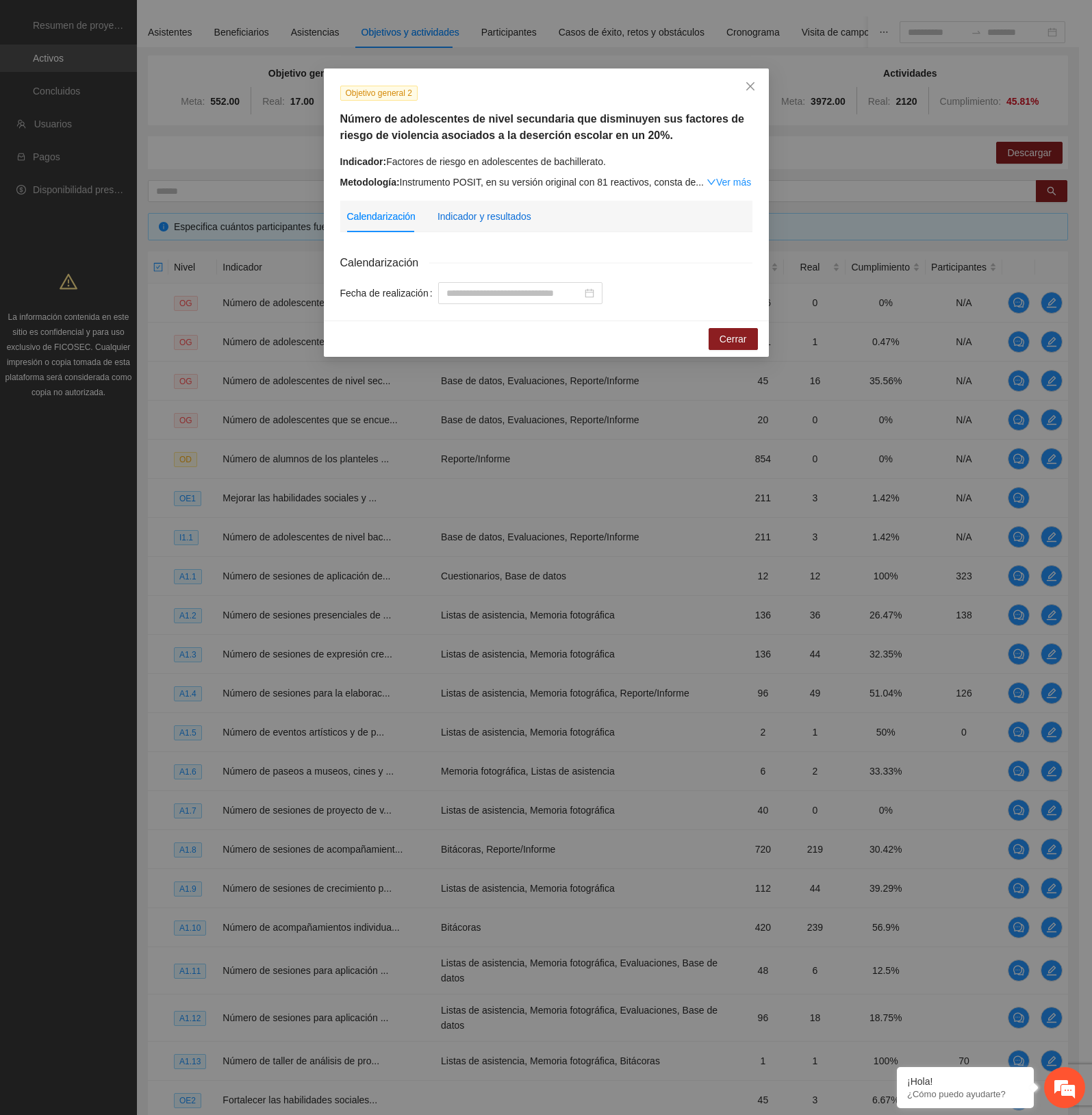
click at [510, 213] on div "Indicador y resultados" at bounding box center [484, 216] width 94 height 15
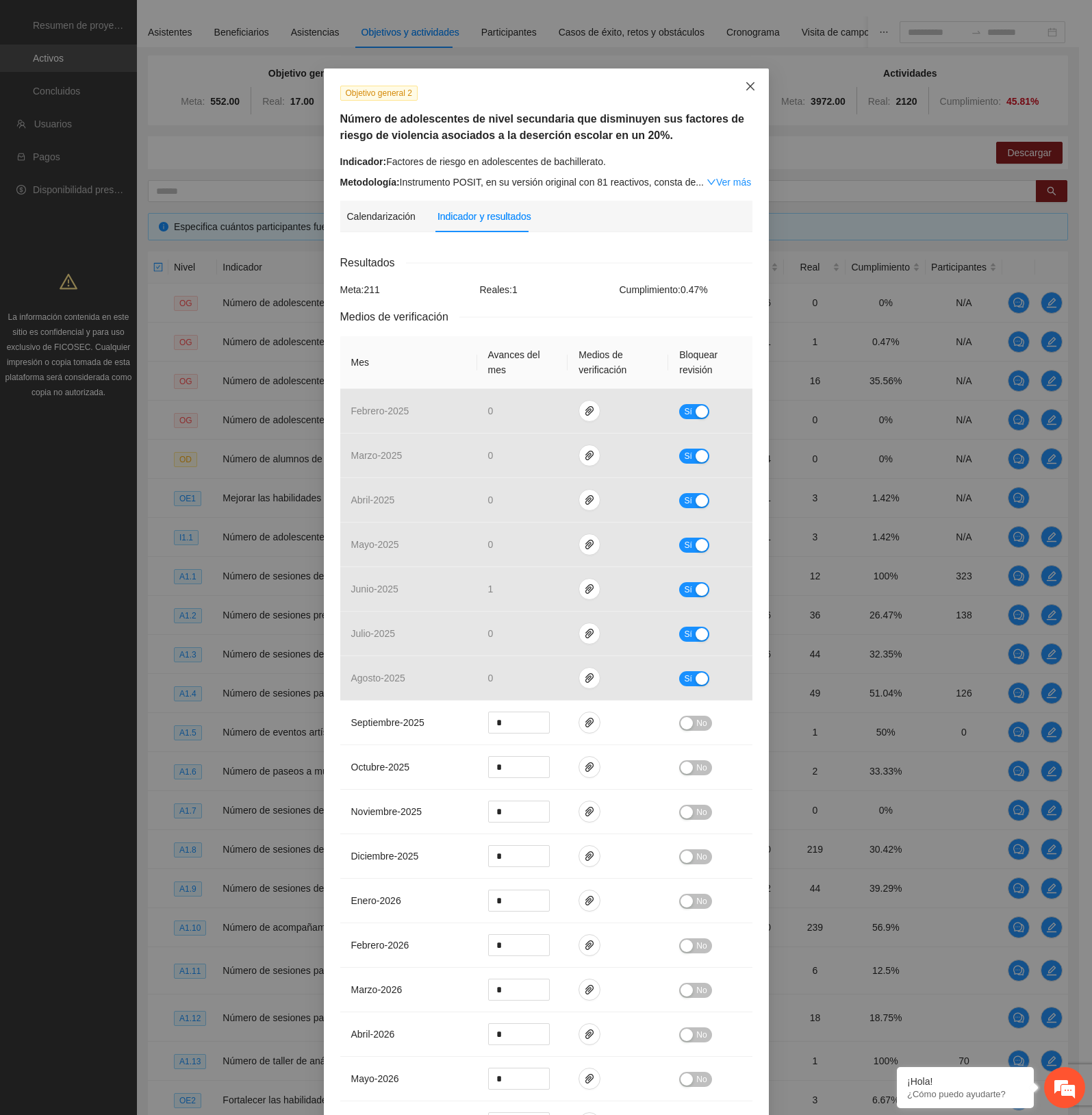
click at [744, 82] on icon "close" at bounding box center [750, 86] width 11 height 11
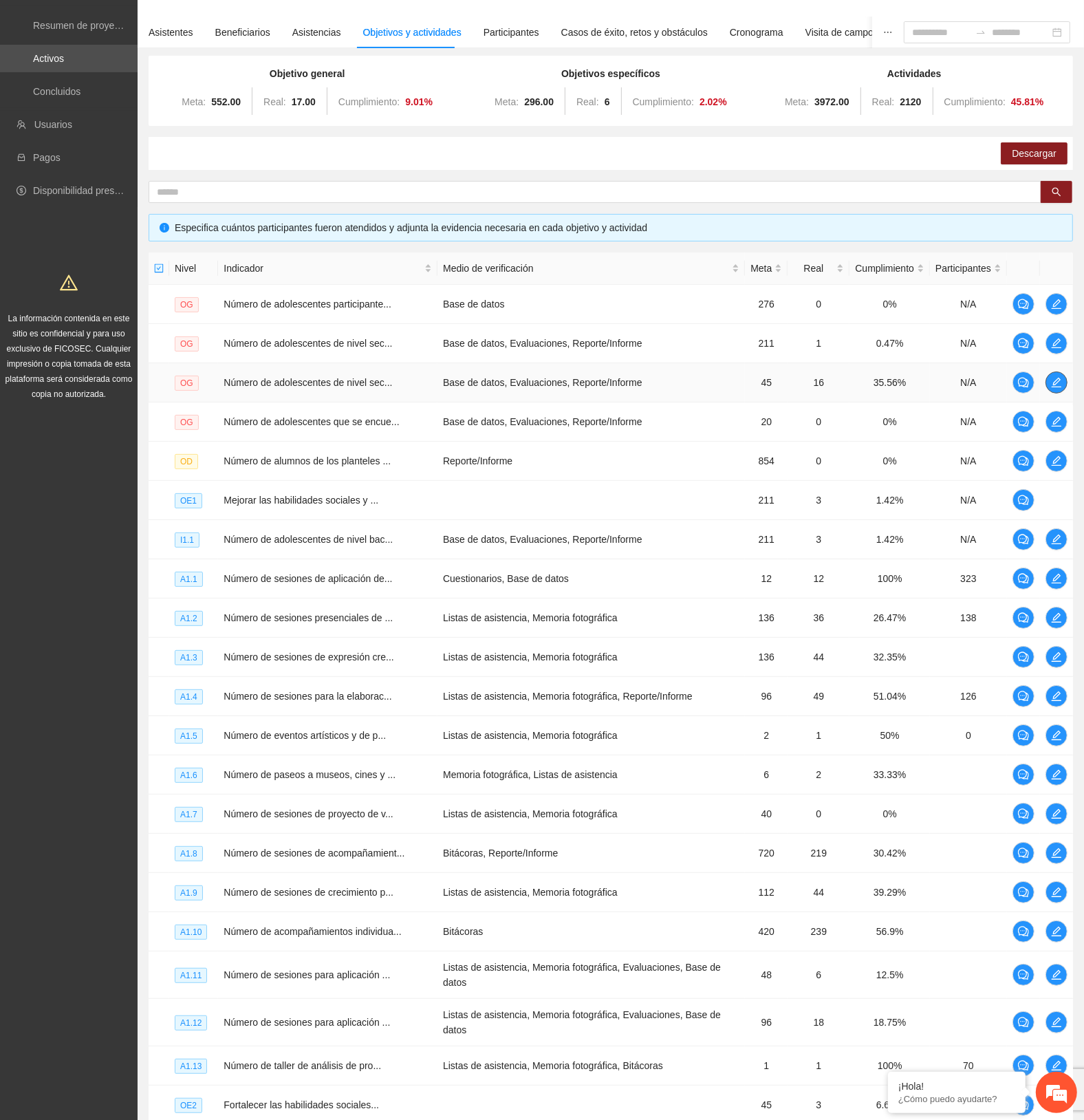
click at [1055, 377] on icon "edit" at bounding box center [1057, 382] width 11 height 11
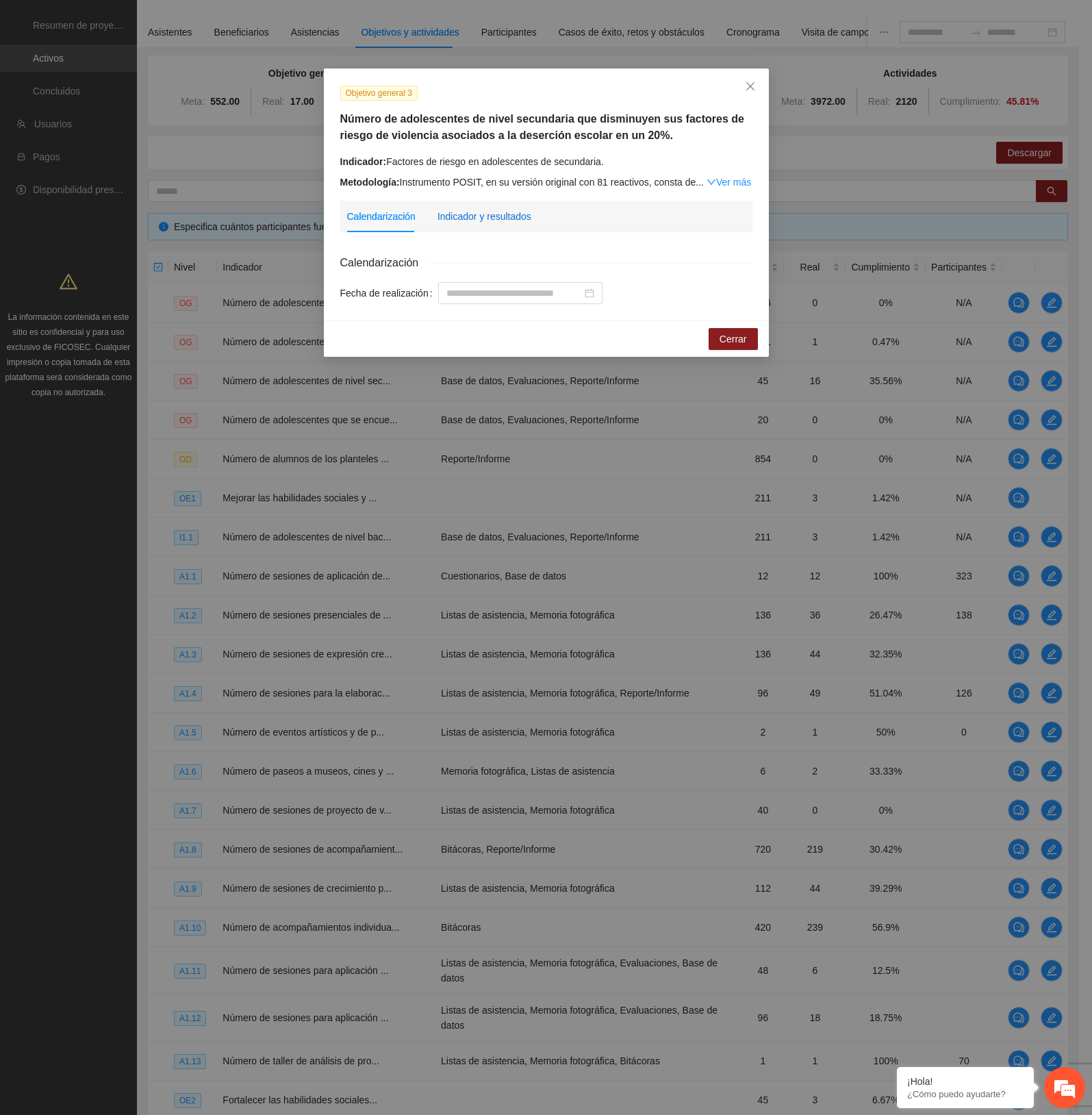
click at [506, 209] on div "Indicador y resultados" at bounding box center [484, 216] width 94 height 15
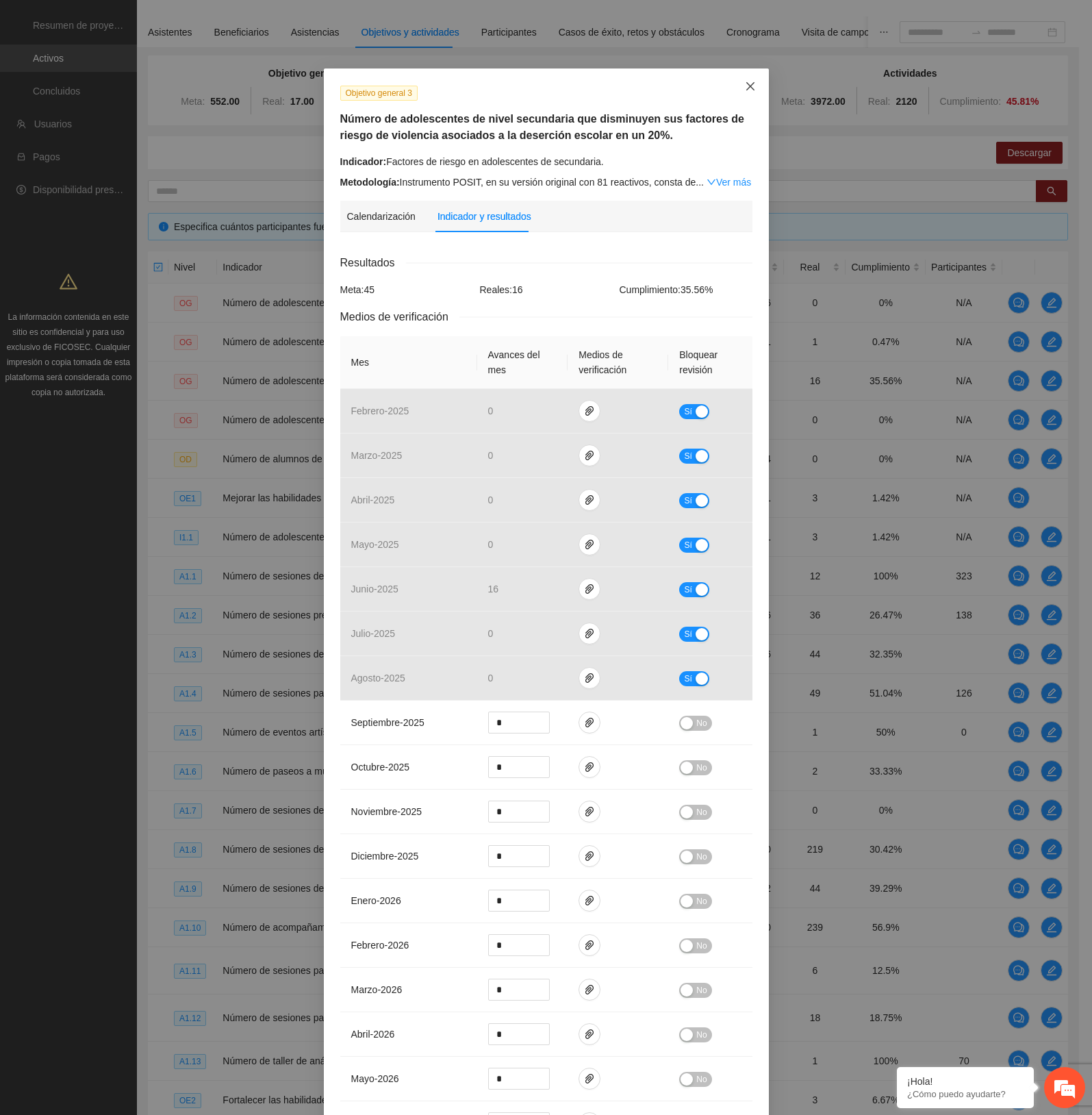
click at [736, 91] on span "Close" at bounding box center [750, 87] width 37 height 37
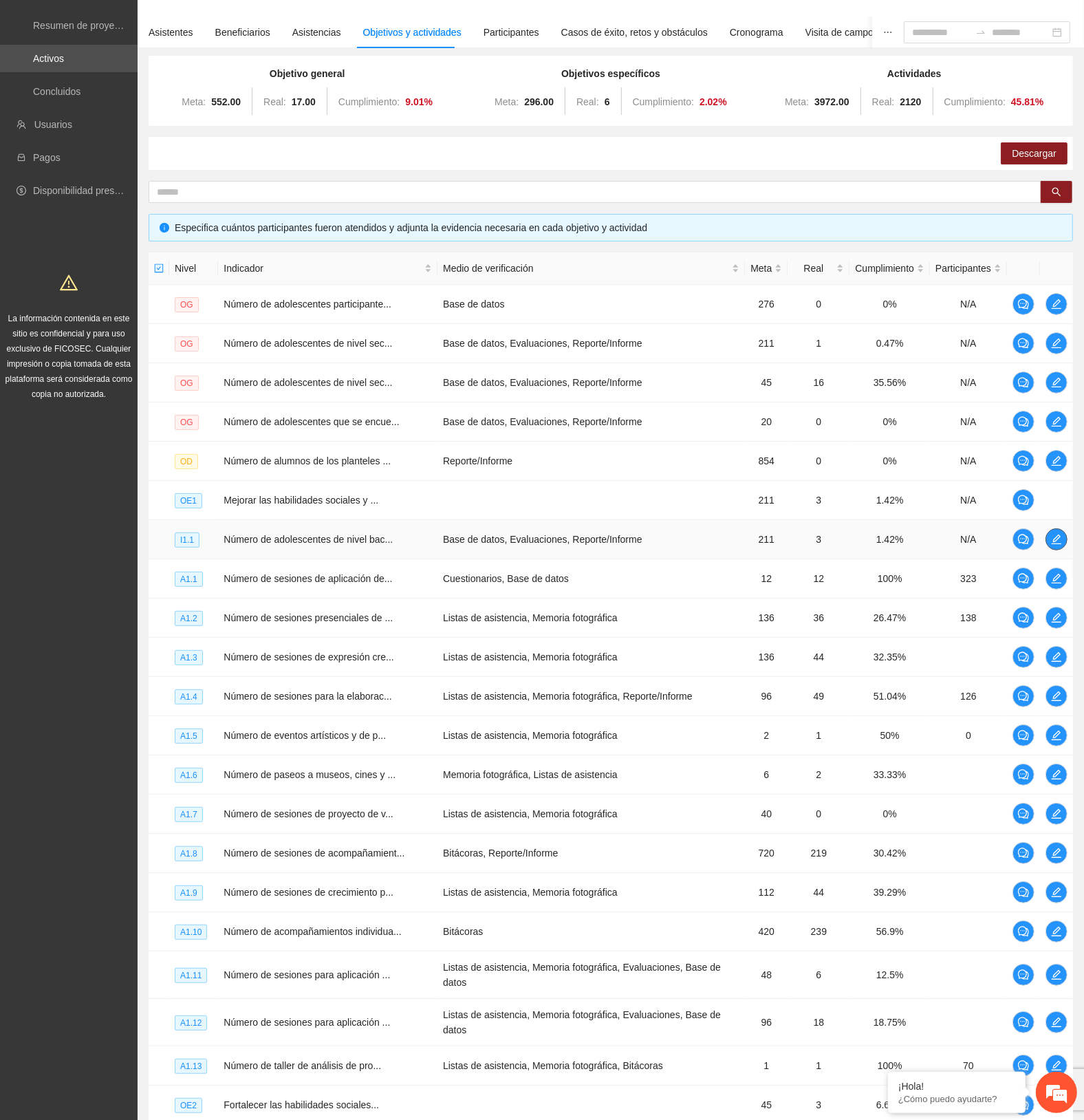
drag, startPoint x: 1063, startPoint y: 545, endPoint x: 1056, endPoint y: 540, distance: 8.6
click at [1061, 541] on span "edit" at bounding box center [1057, 539] width 21 height 11
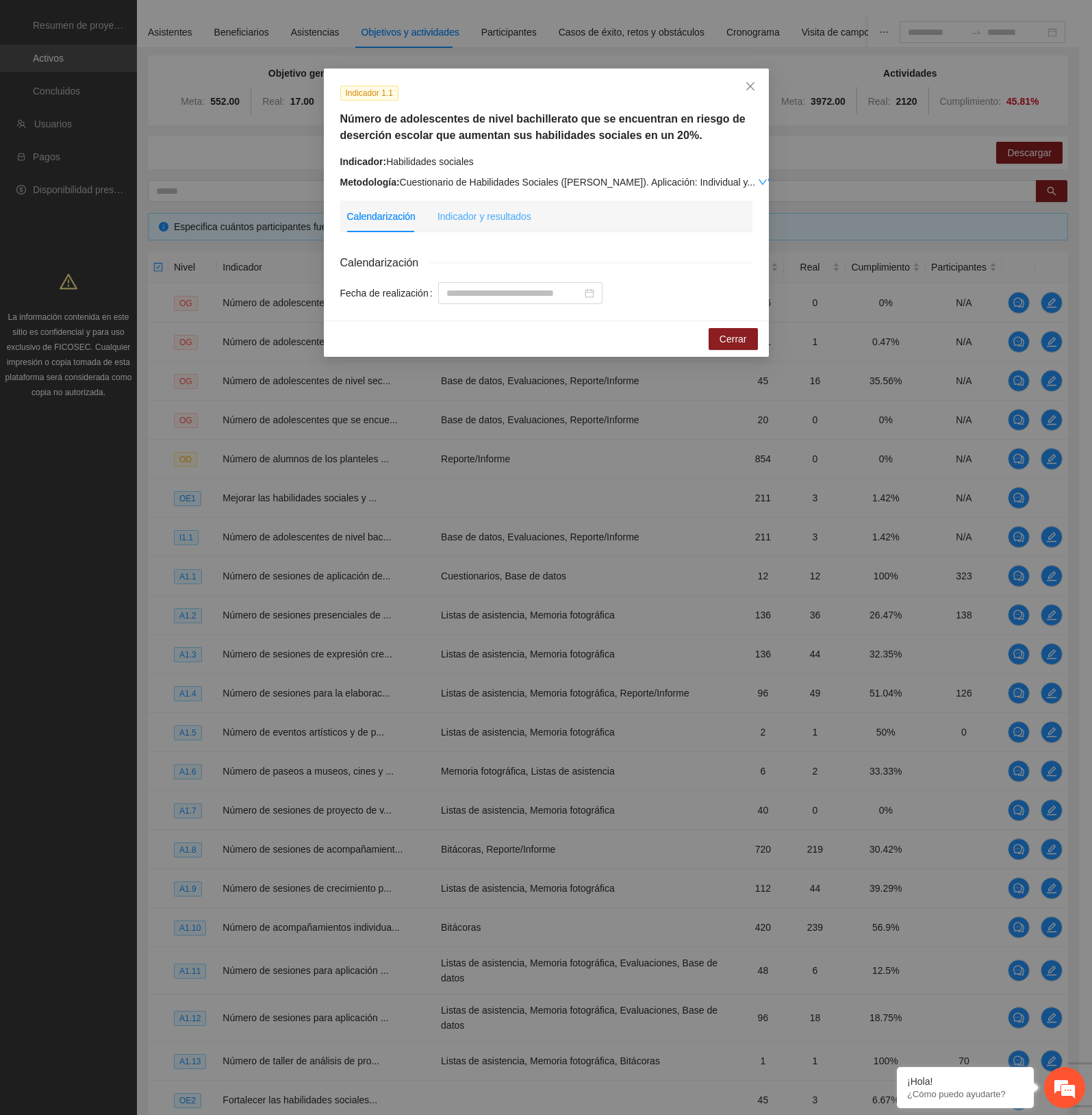
click at [478, 224] on div "Indicador y resultados" at bounding box center [484, 216] width 94 height 31
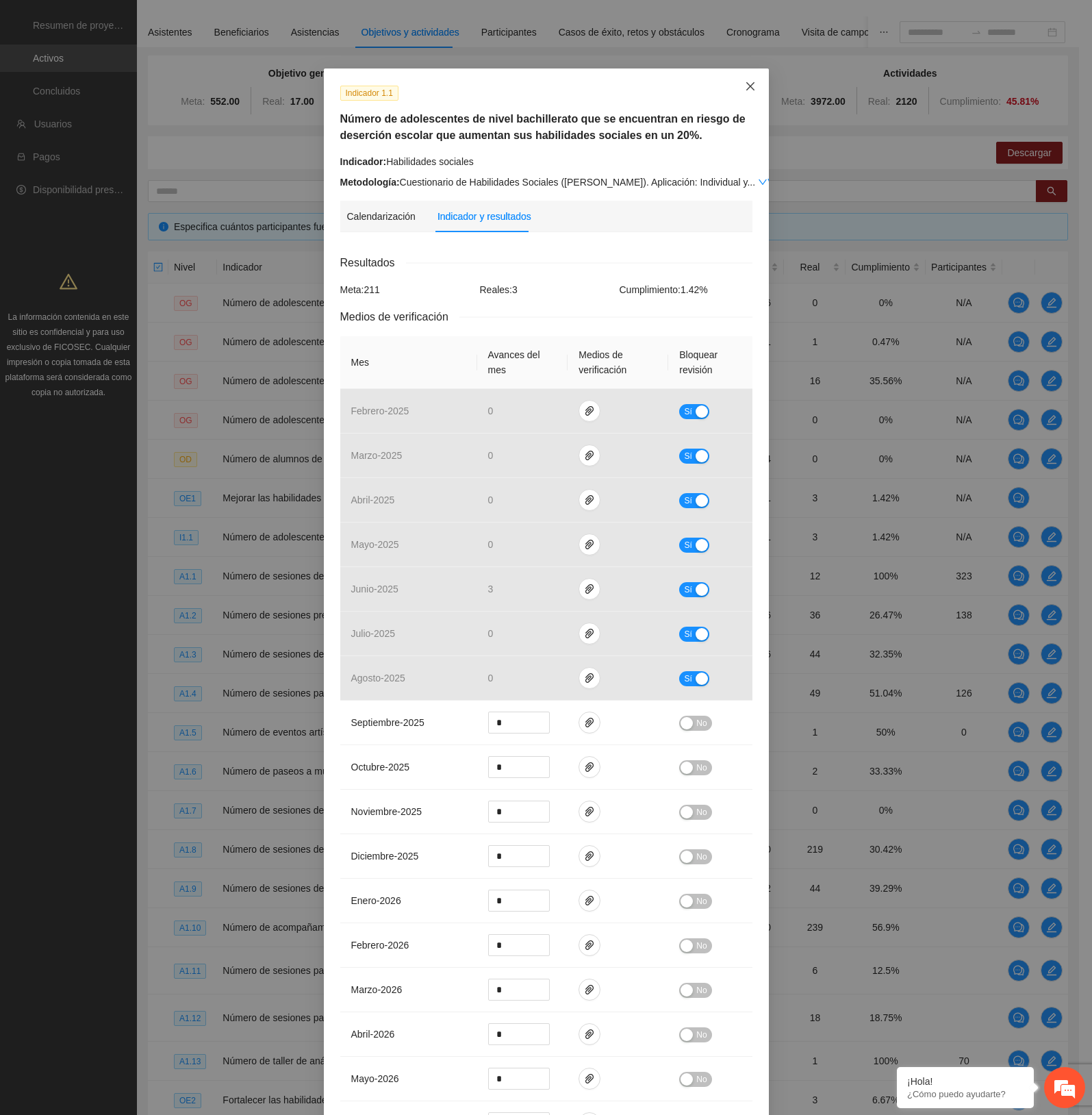
click at [736, 86] on span "Close" at bounding box center [750, 87] width 37 height 37
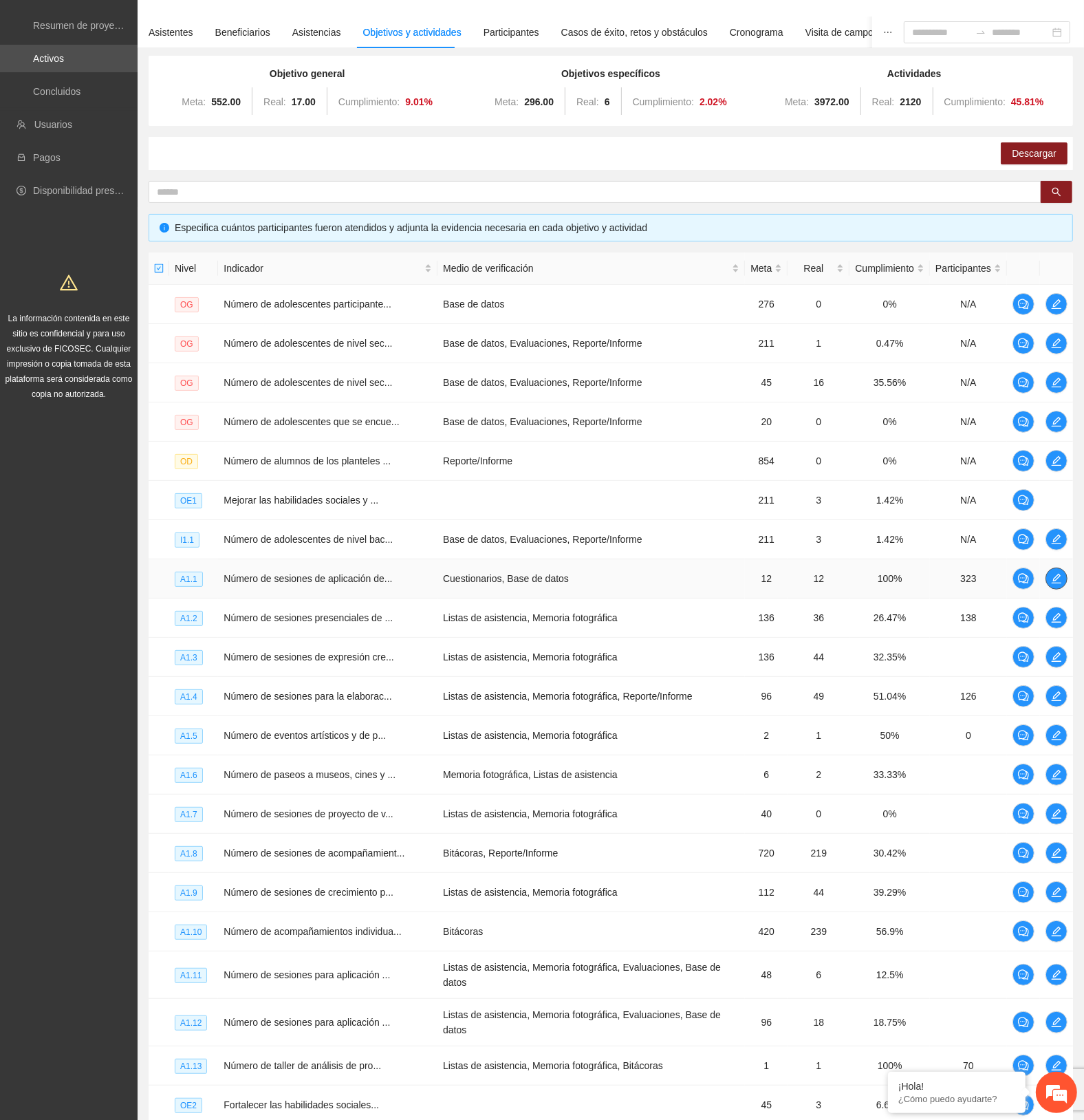
click at [1061, 574] on span "edit" at bounding box center [1057, 579] width 21 height 11
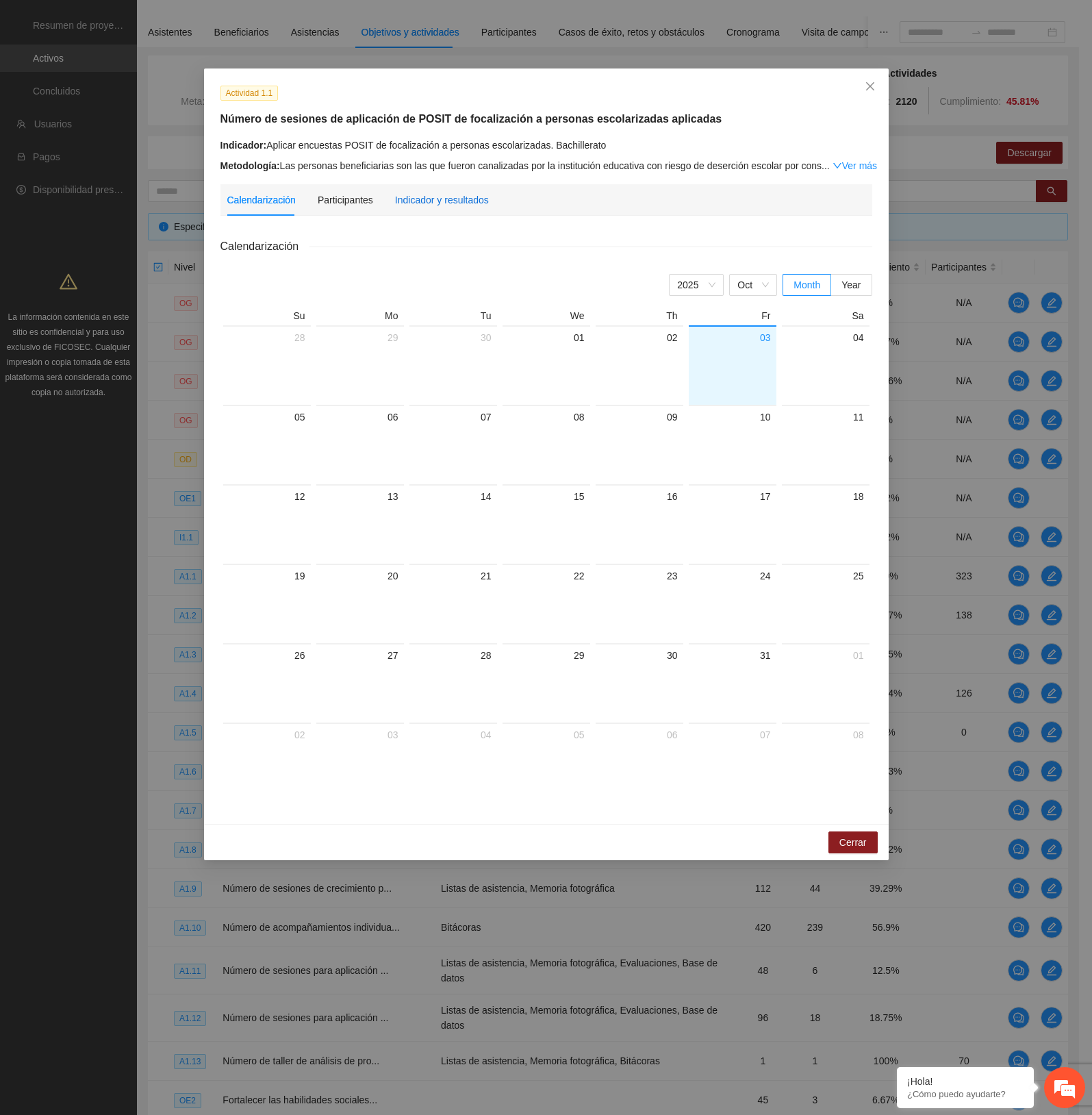
click at [460, 194] on div "Indicador y resultados" at bounding box center [442, 200] width 94 height 15
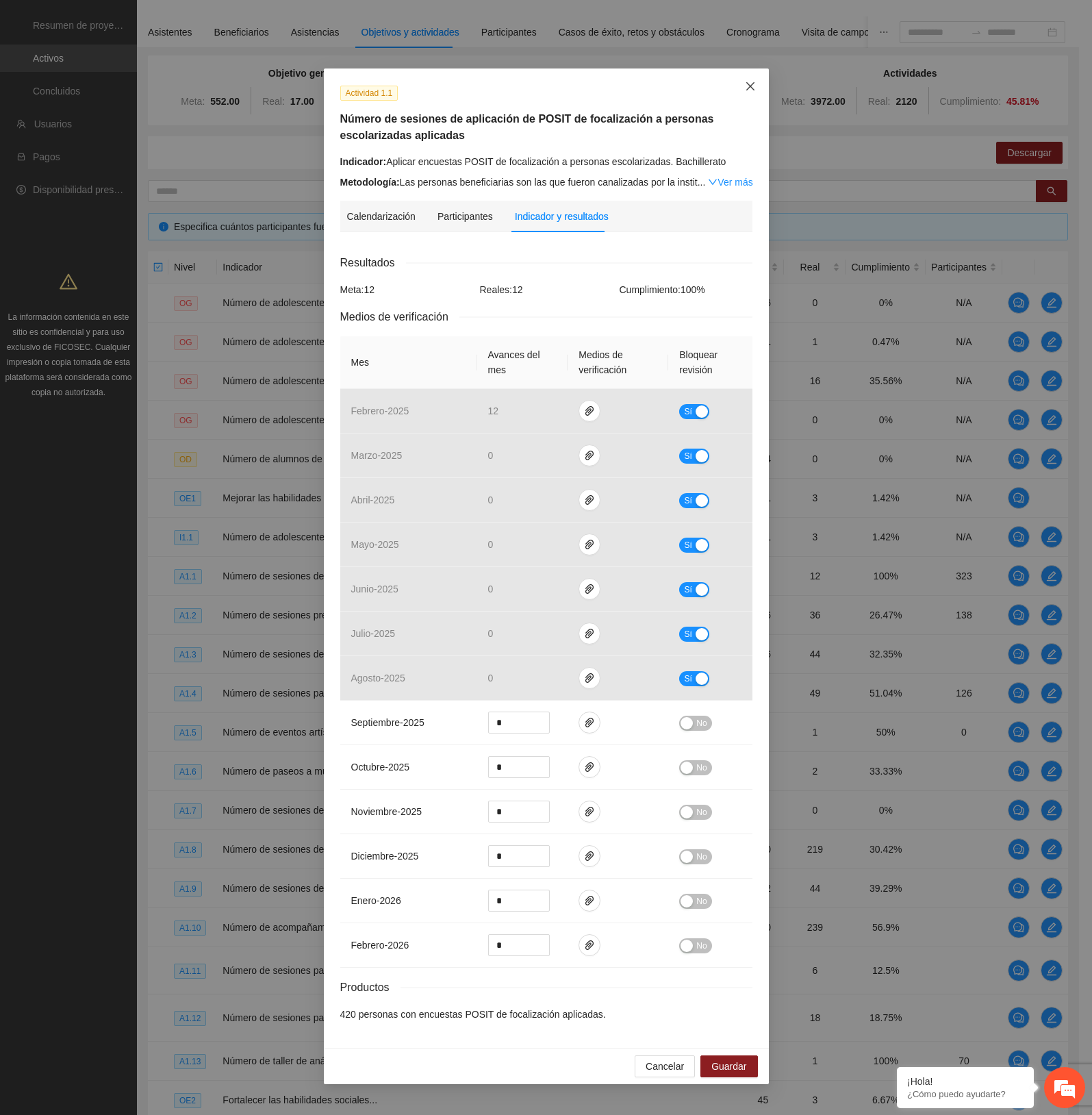
drag, startPoint x: 743, startPoint y: 87, endPoint x: 775, endPoint y: 125, distance: 49.7
click at [743, 87] on span "Close" at bounding box center [750, 87] width 37 height 37
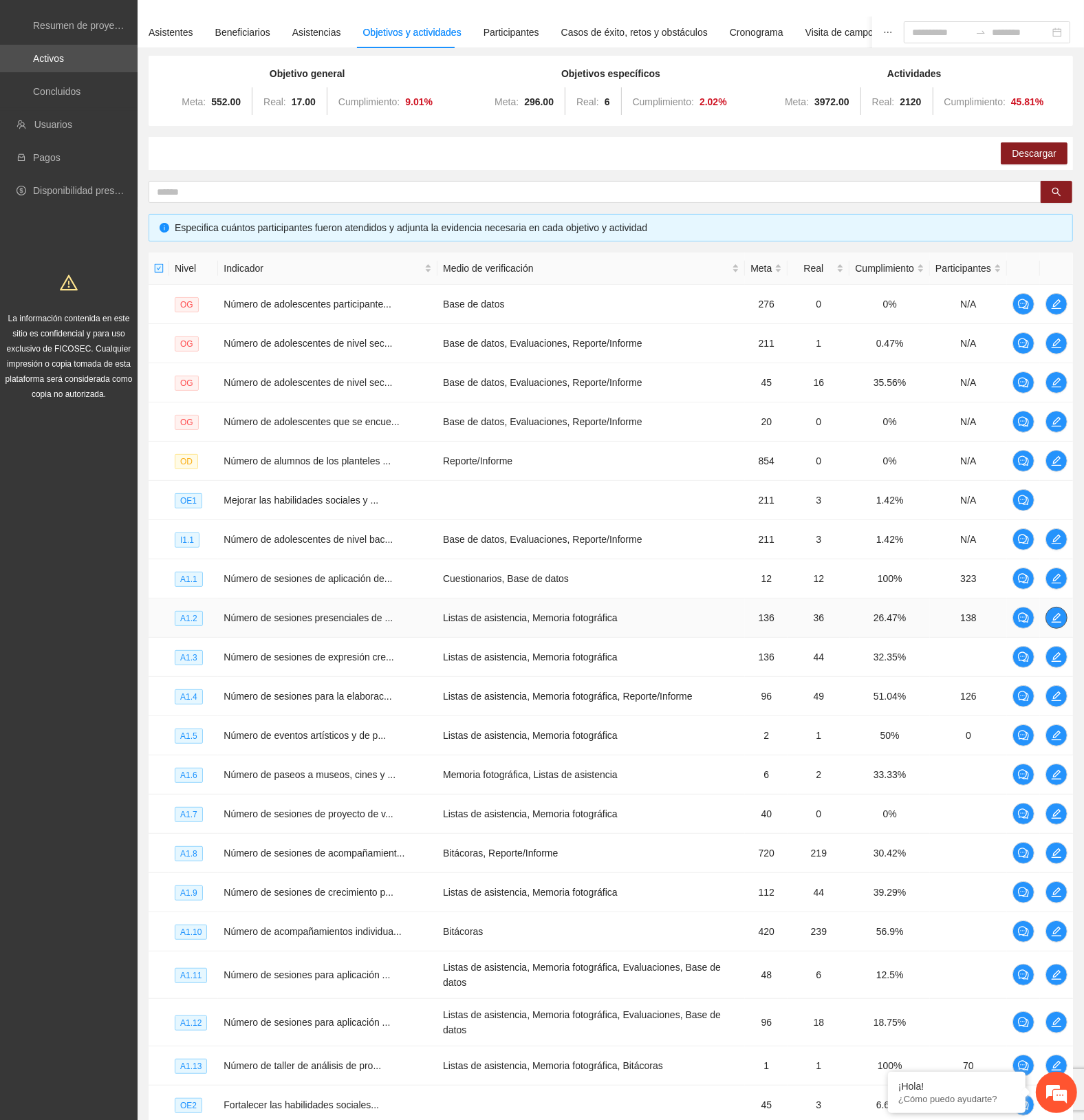
click at [1053, 615] on icon "edit" at bounding box center [1057, 618] width 11 height 11
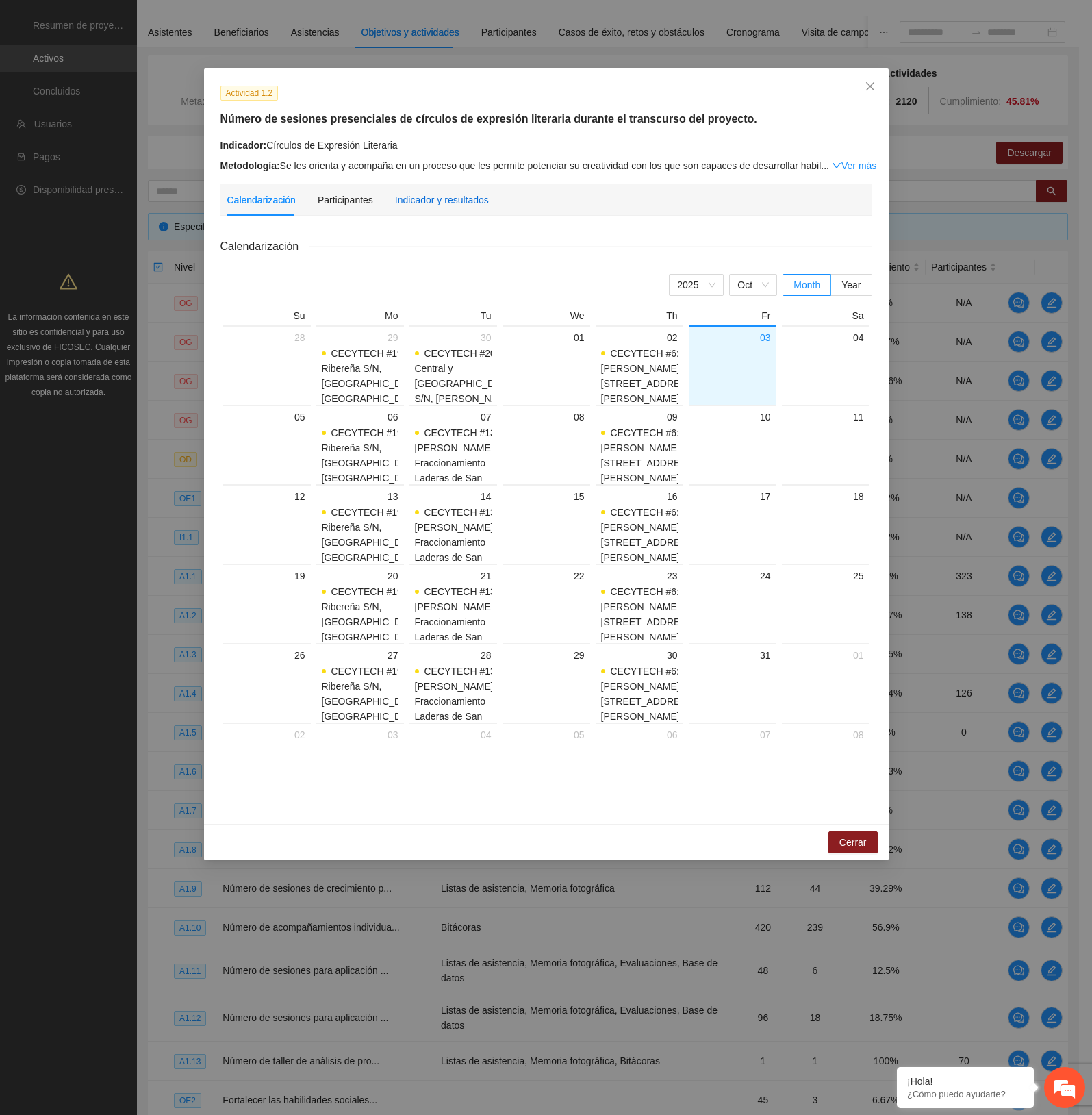
drag, startPoint x: 440, startPoint y: 200, endPoint x: 446, endPoint y: 208, distance: 10.0
click at [446, 208] on div "Indicador y resultados" at bounding box center [442, 200] width 94 height 31
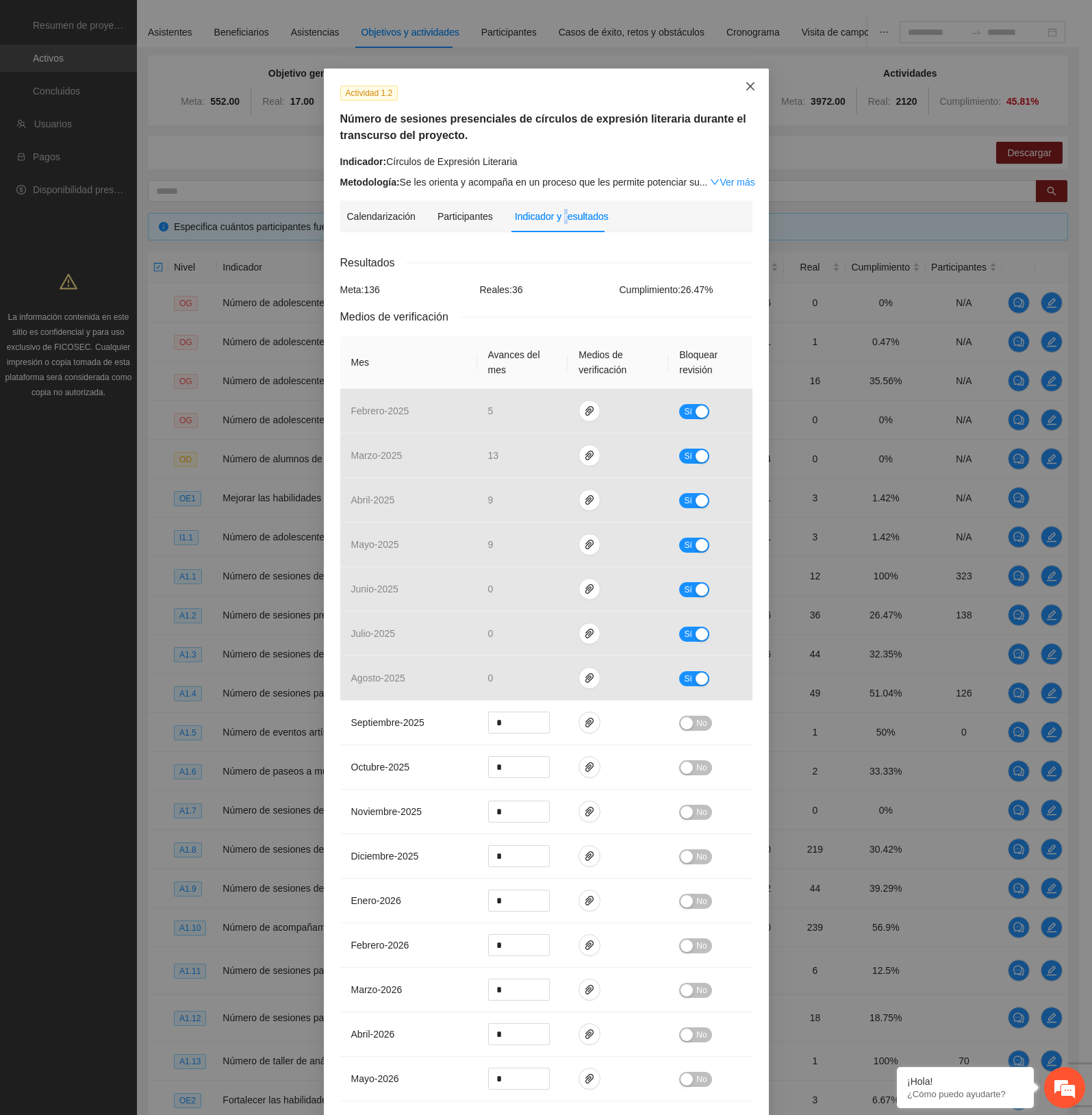
click at [744, 89] on icon "close" at bounding box center [750, 86] width 11 height 11
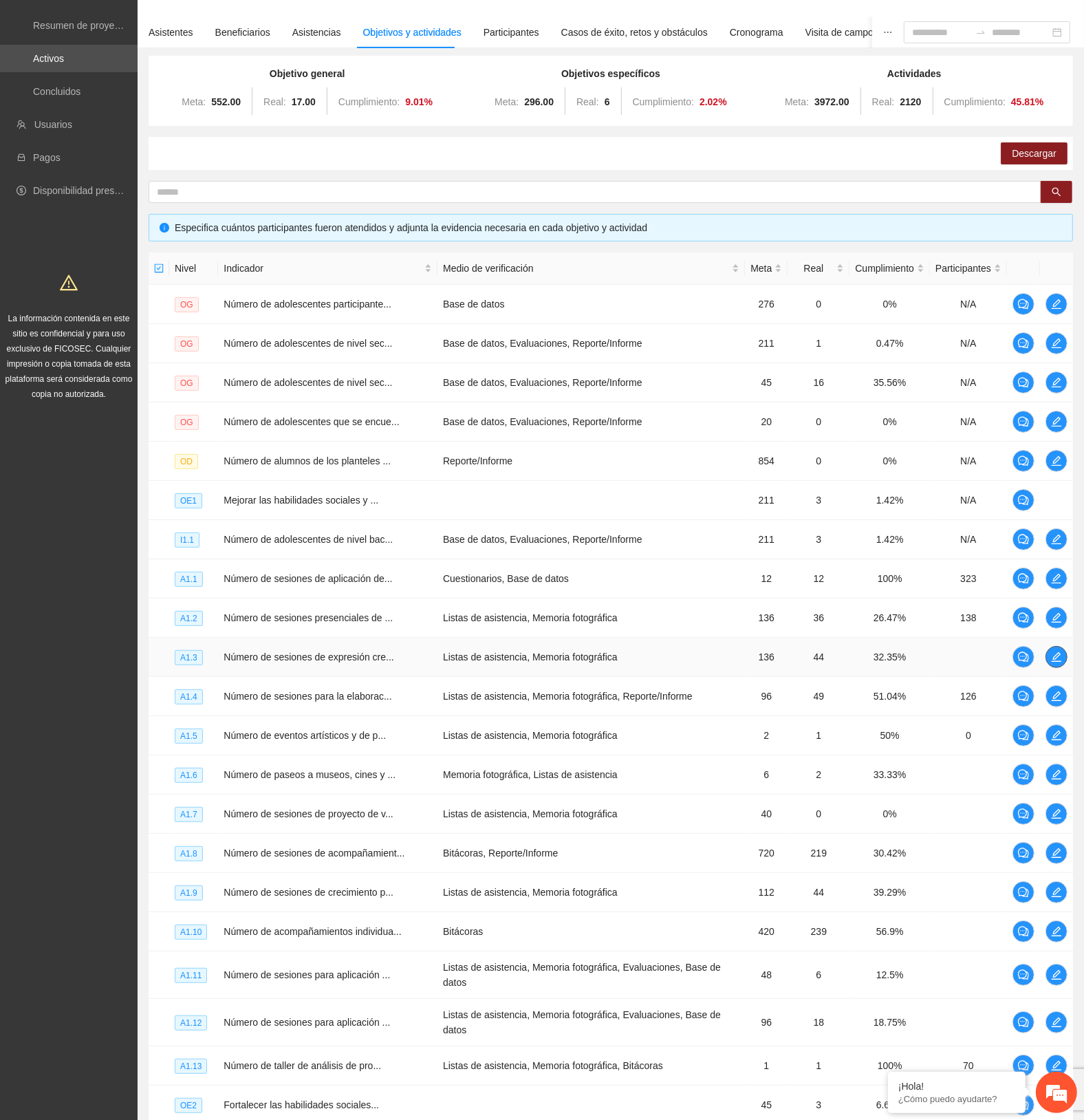
click at [1057, 627] on icon "edit" at bounding box center [1057, 657] width 11 height 11
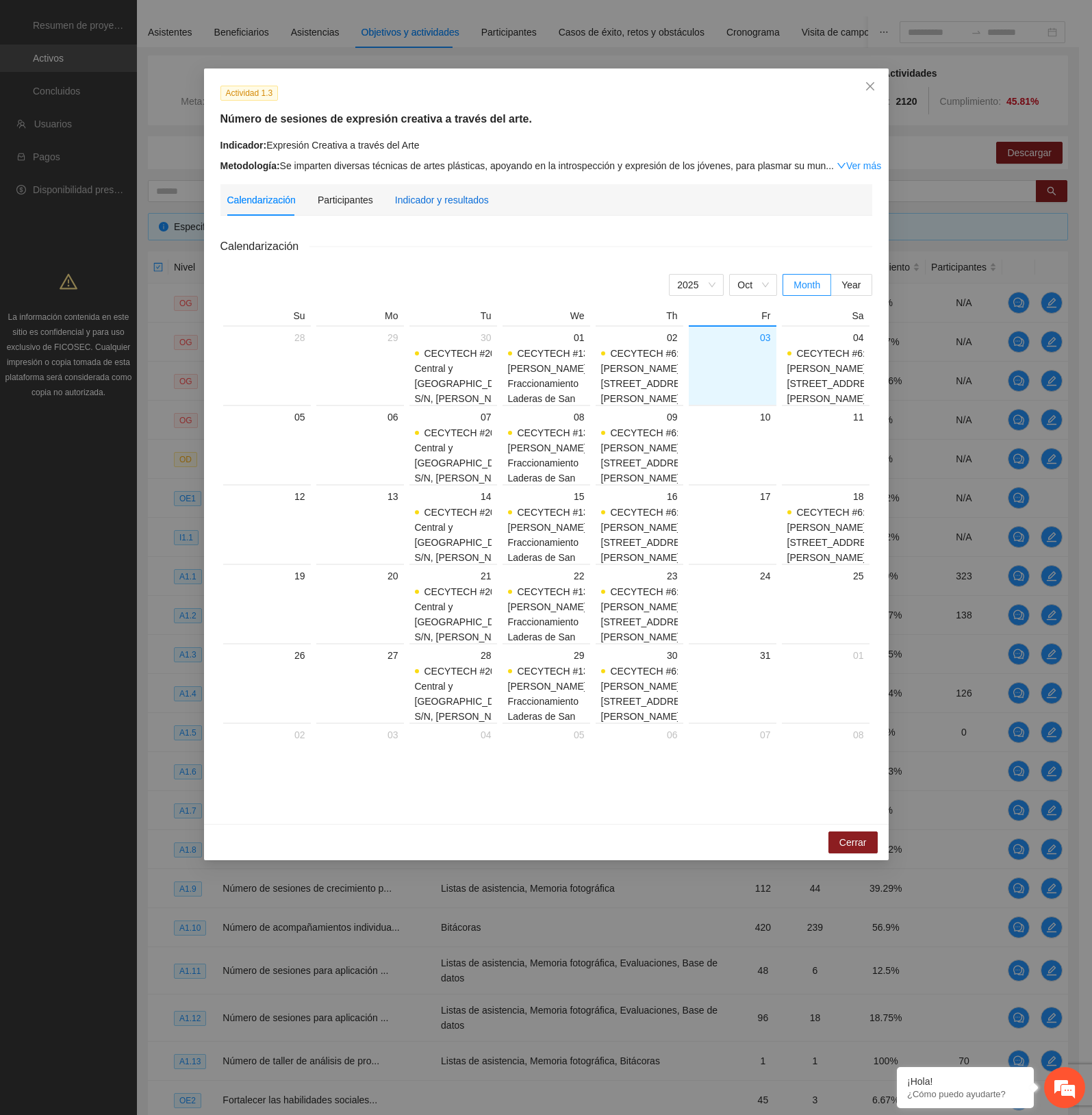
click at [413, 205] on div "Indicador y resultados" at bounding box center [442, 200] width 94 height 15
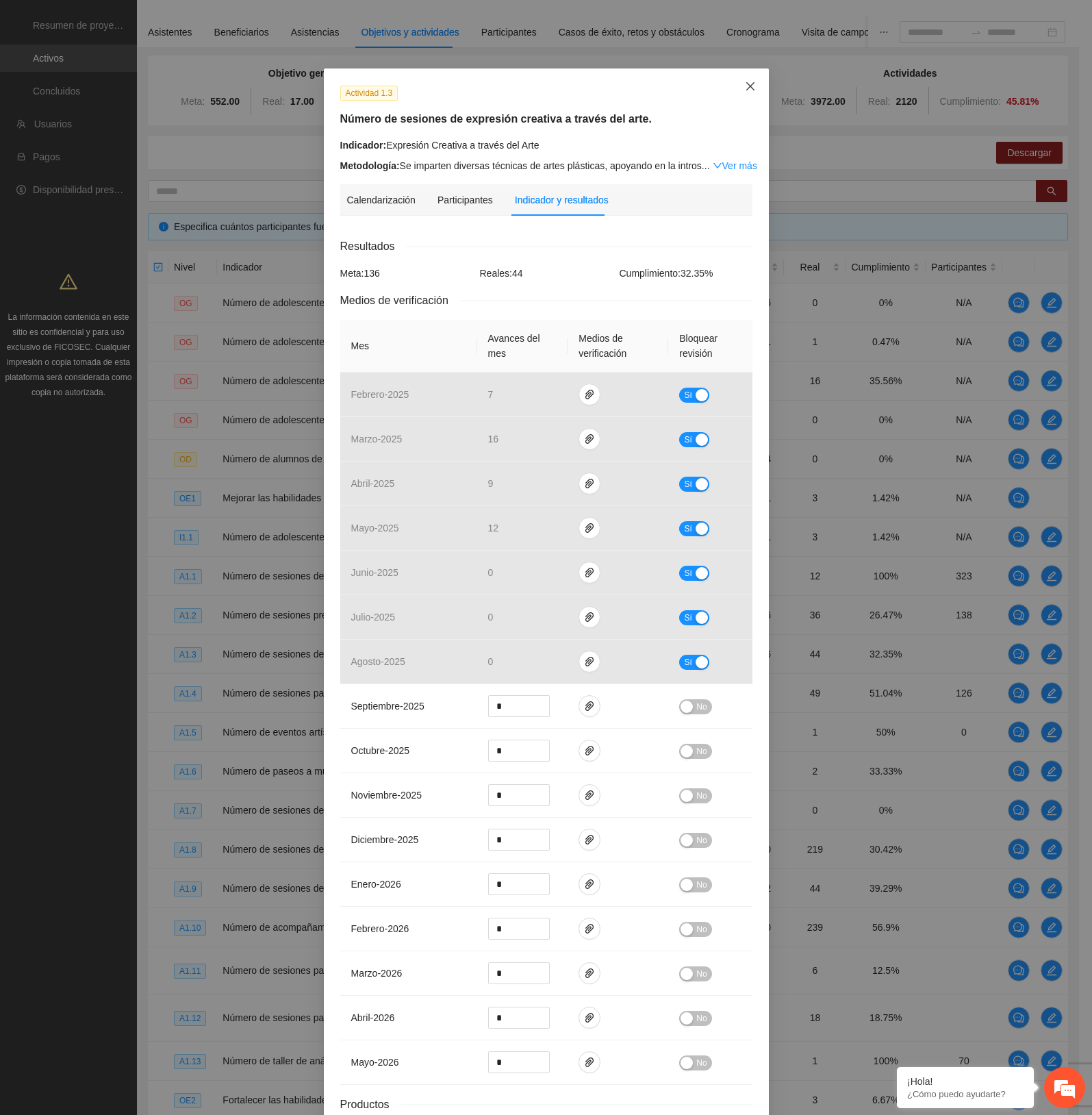
click at [744, 82] on icon "close" at bounding box center [750, 86] width 11 height 11
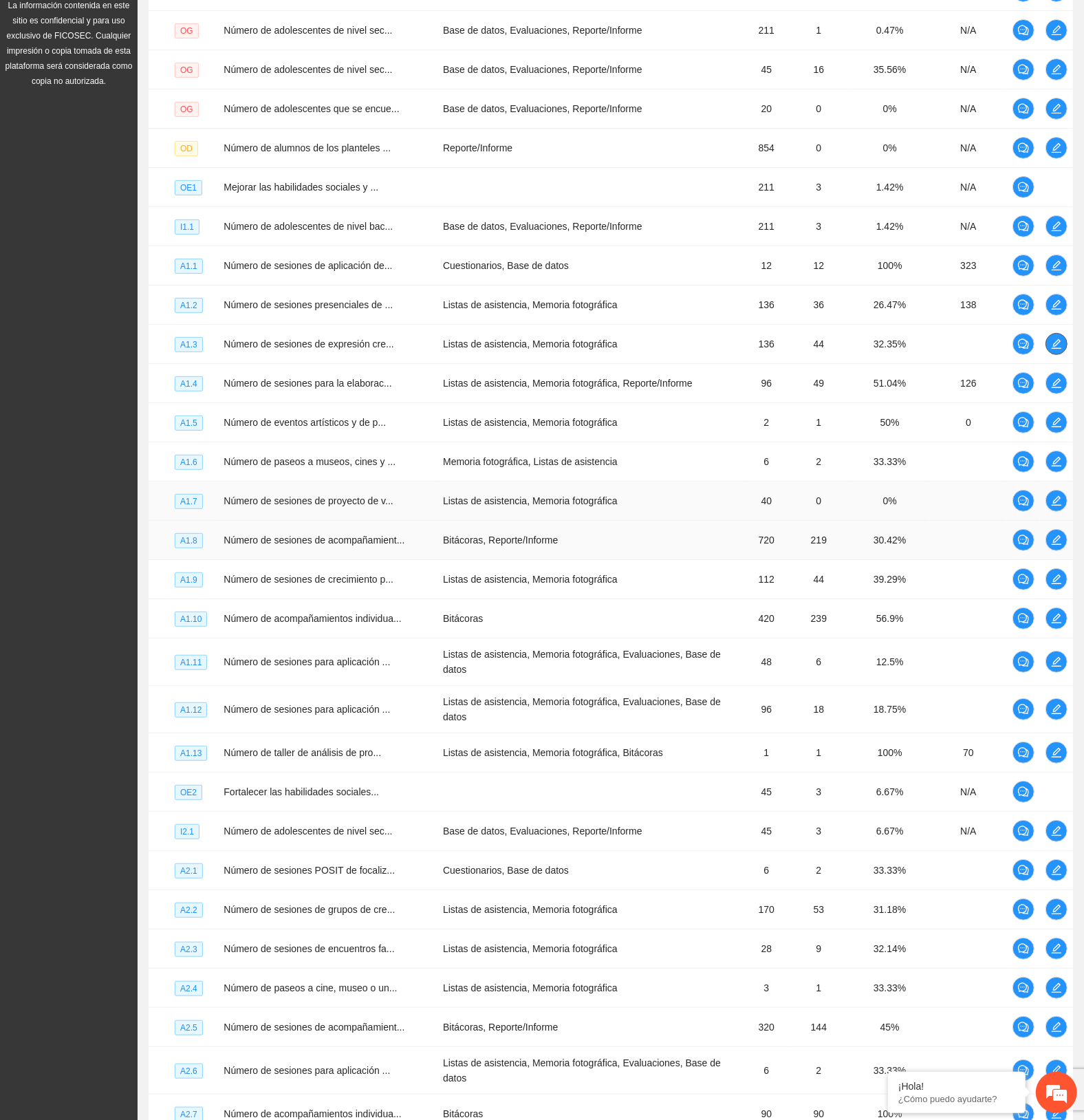
scroll to position [434, 0]
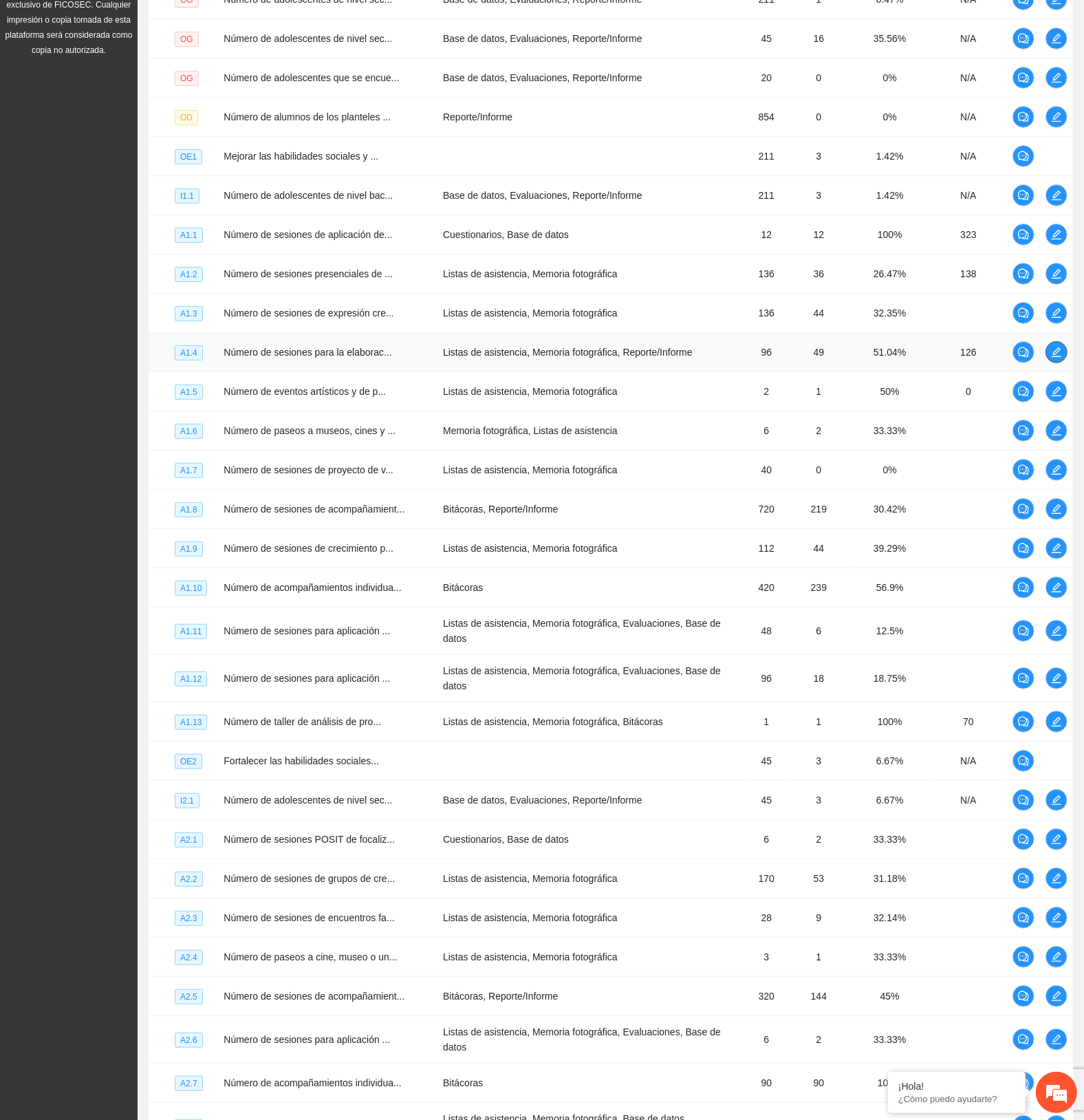
click at [1055, 348] on icon "edit" at bounding box center [1057, 353] width 11 height 11
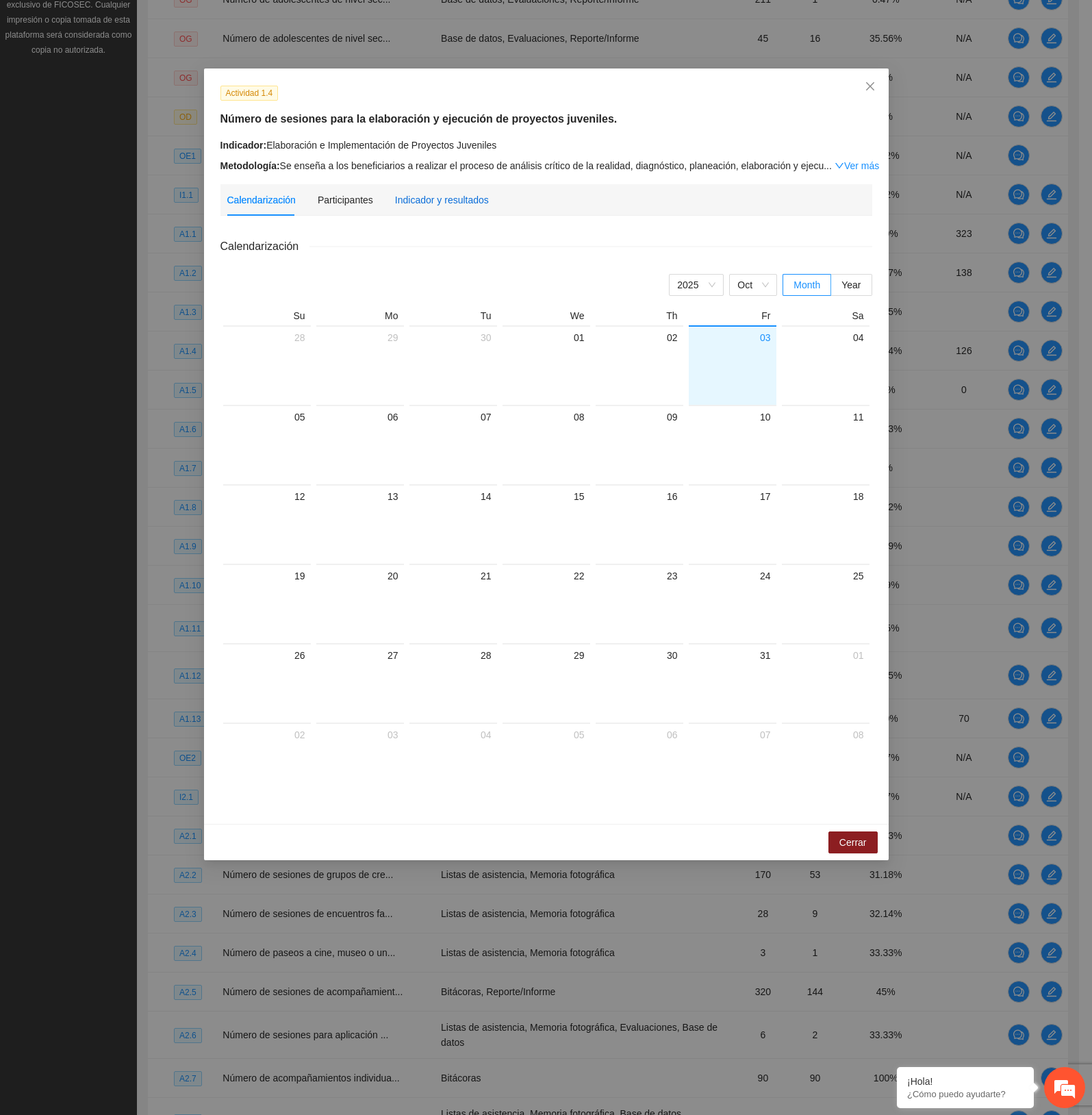
click at [442, 204] on div "Indicador y resultados" at bounding box center [442, 200] width 94 height 15
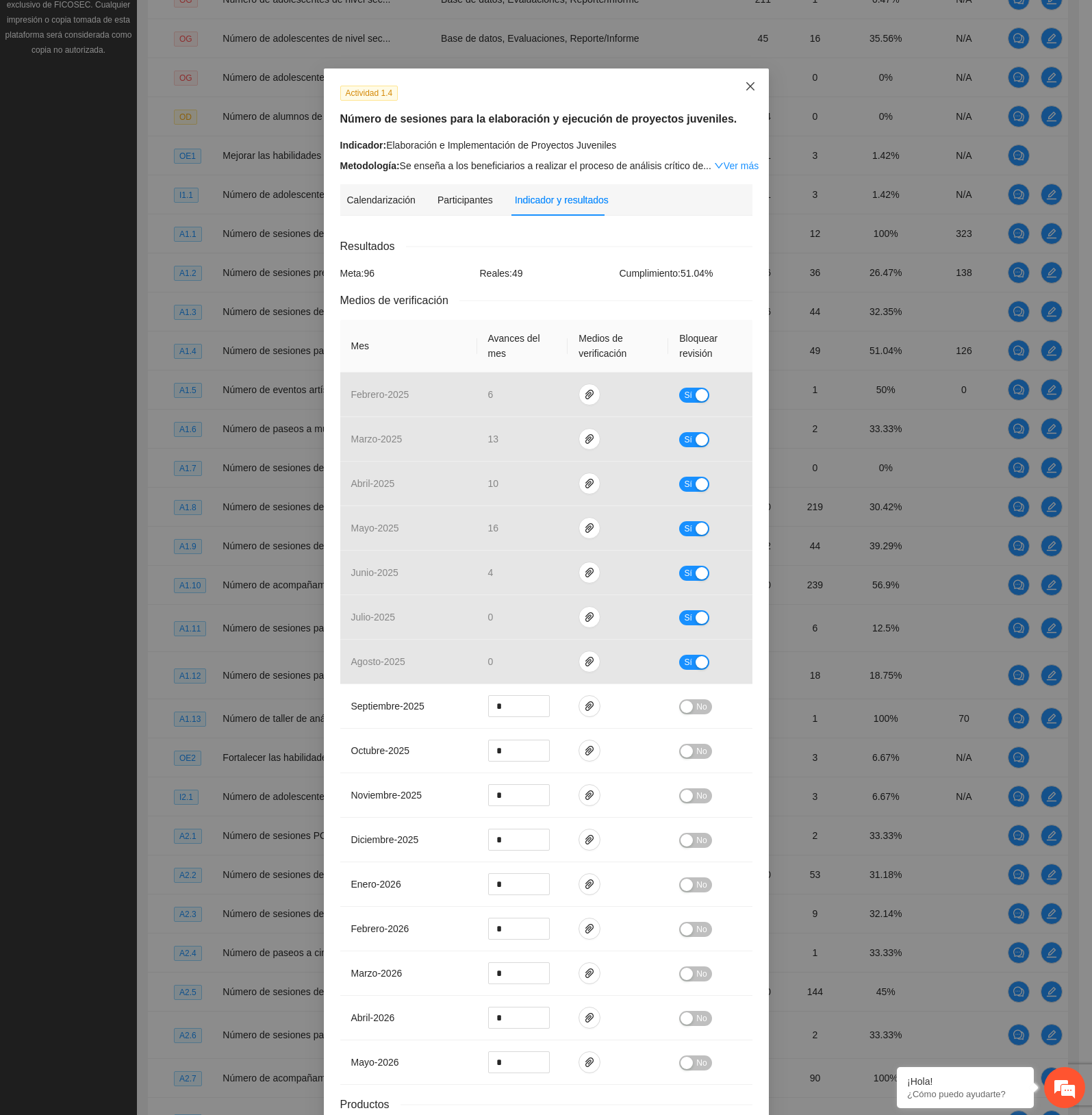
click at [749, 81] on span "Close" at bounding box center [750, 87] width 37 height 37
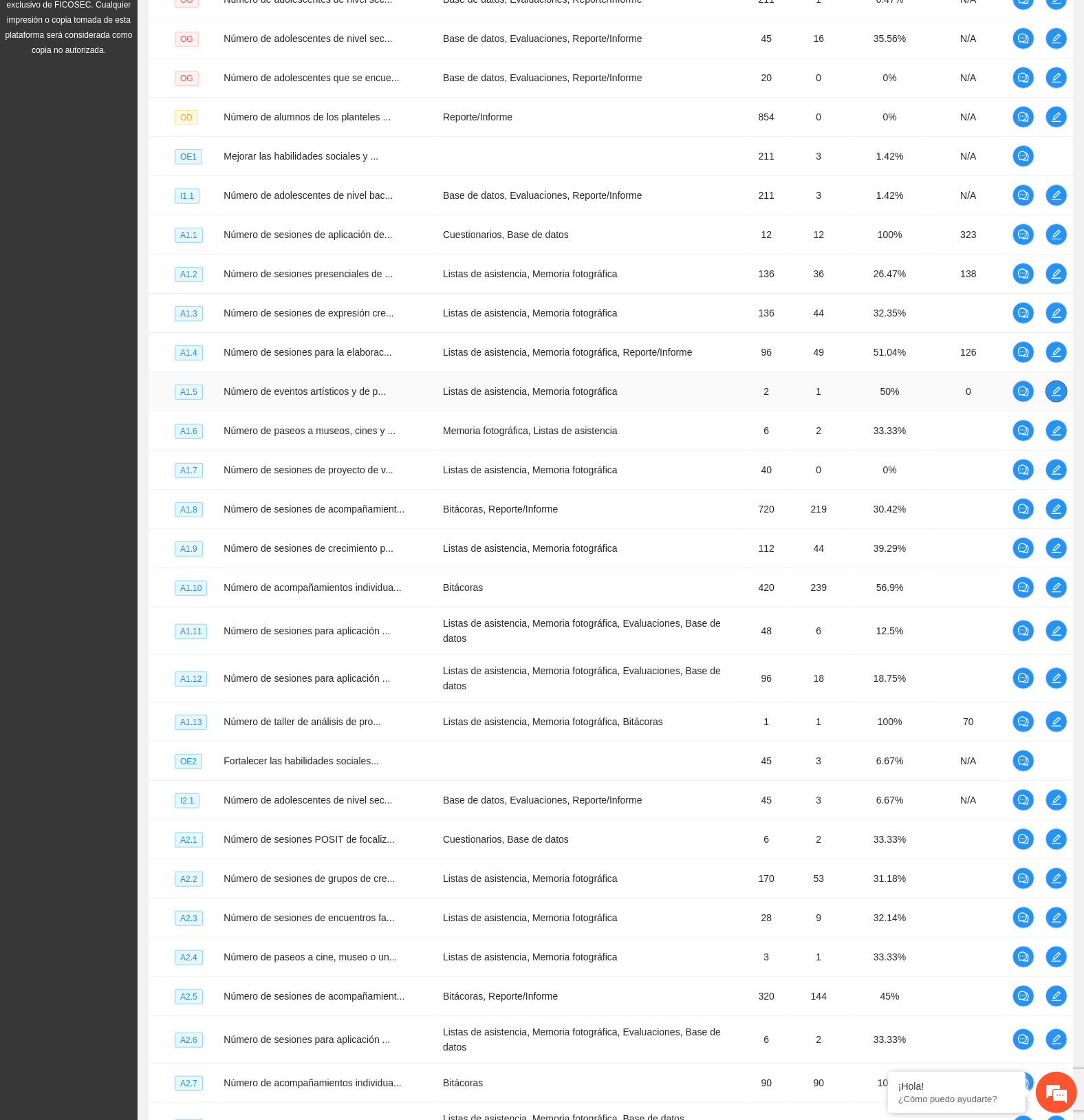
click at [1052, 394] on icon "edit" at bounding box center [1057, 391] width 11 height 11
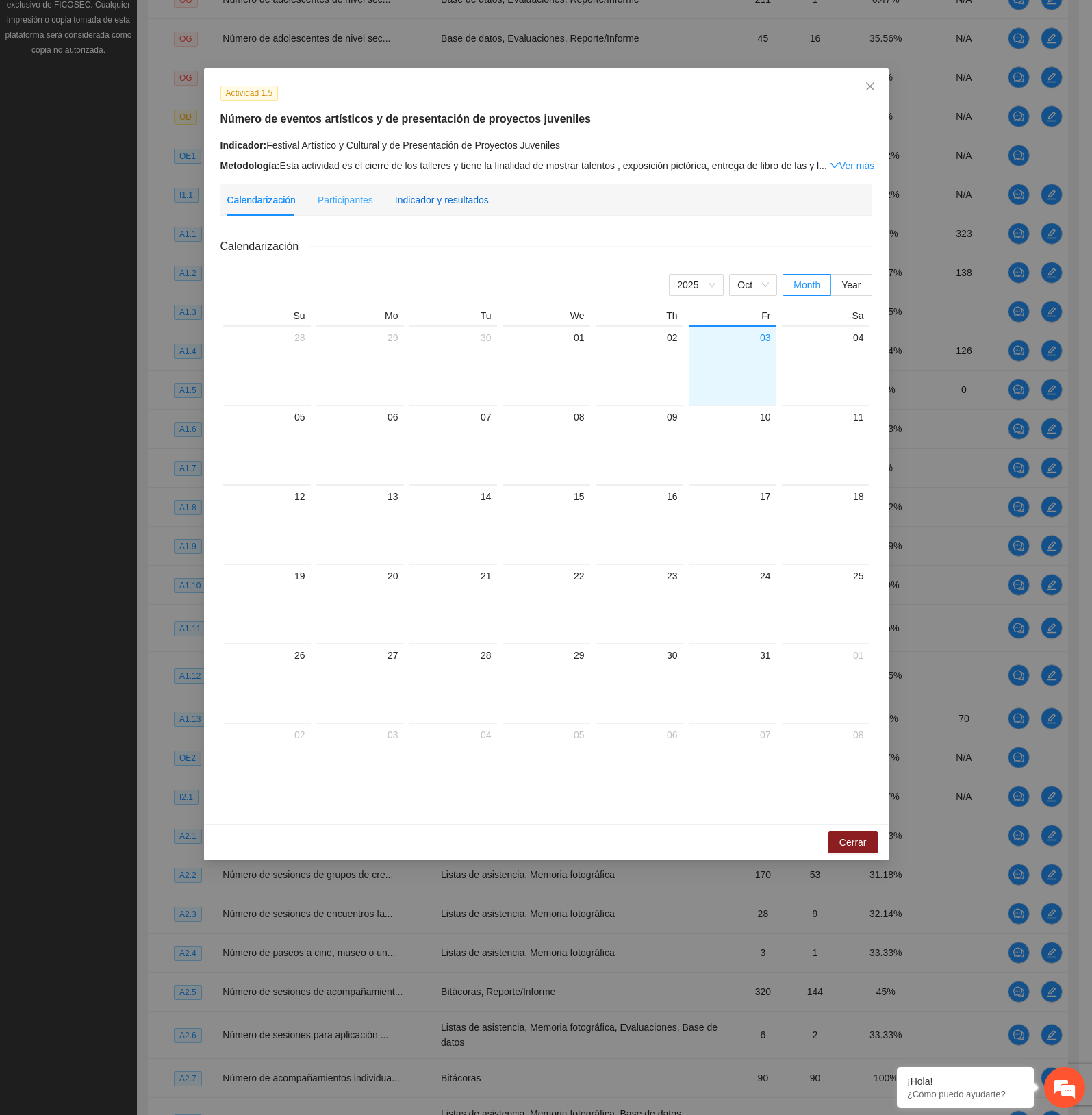
click at [456, 190] on div "Indicador y resultados" at bounding box center [442, 200] width 94 height 31
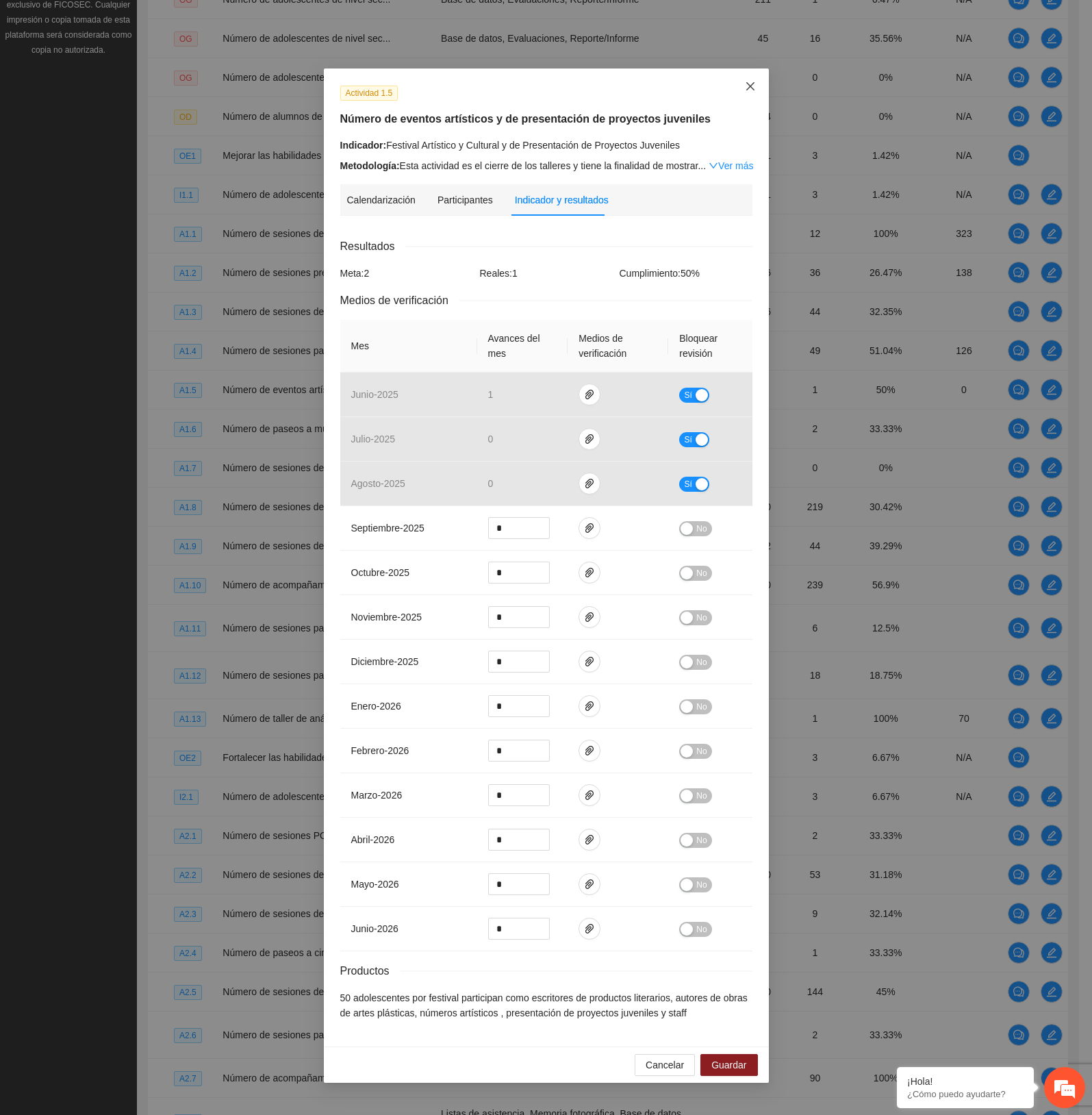
click at [748, 85] on icon "close" at bounding box center [749, 86] width 8 height 8
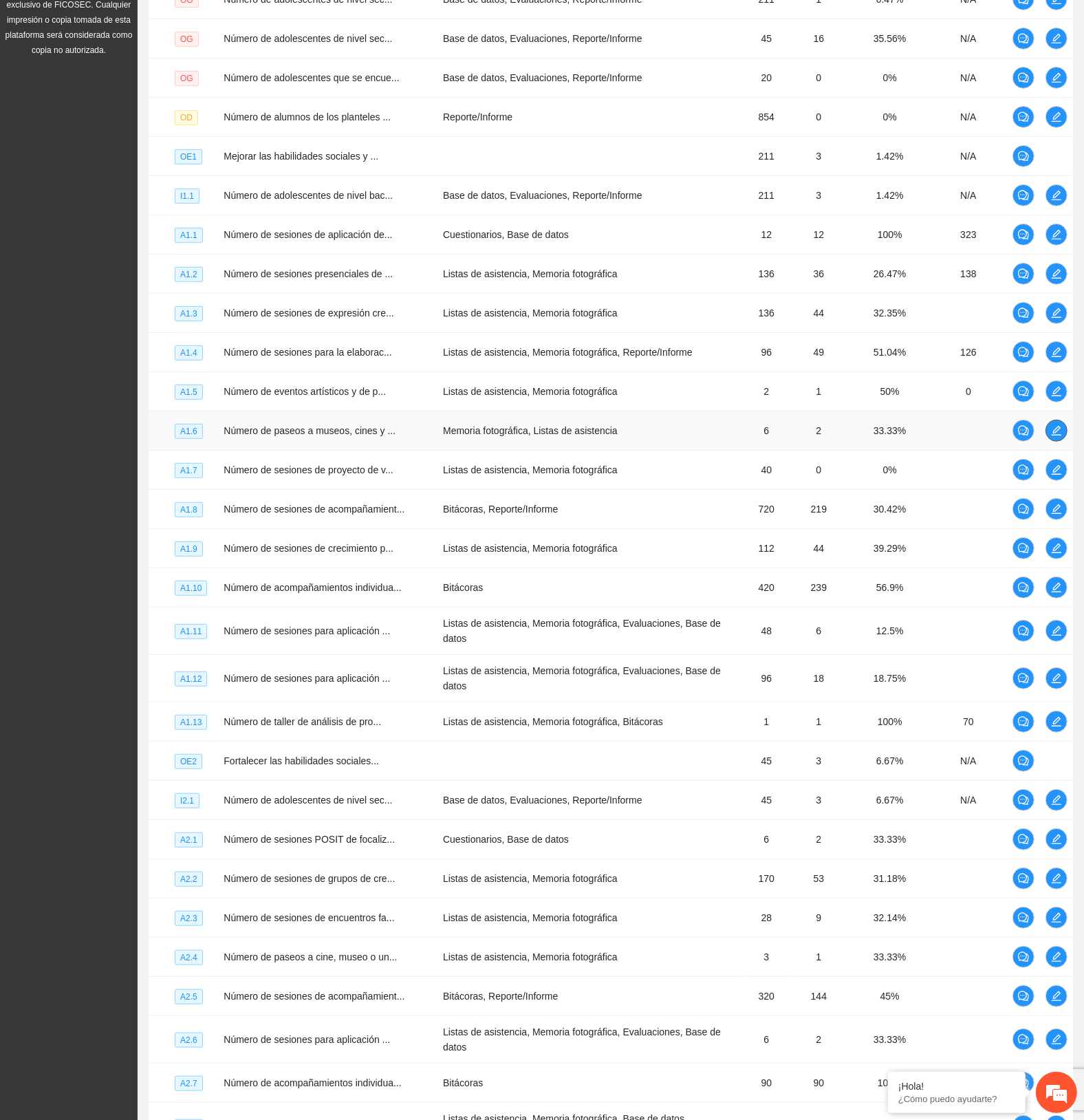
click at [1056, 430] on icon "edit" at bounding box center [1057, 431] width 11 height 11
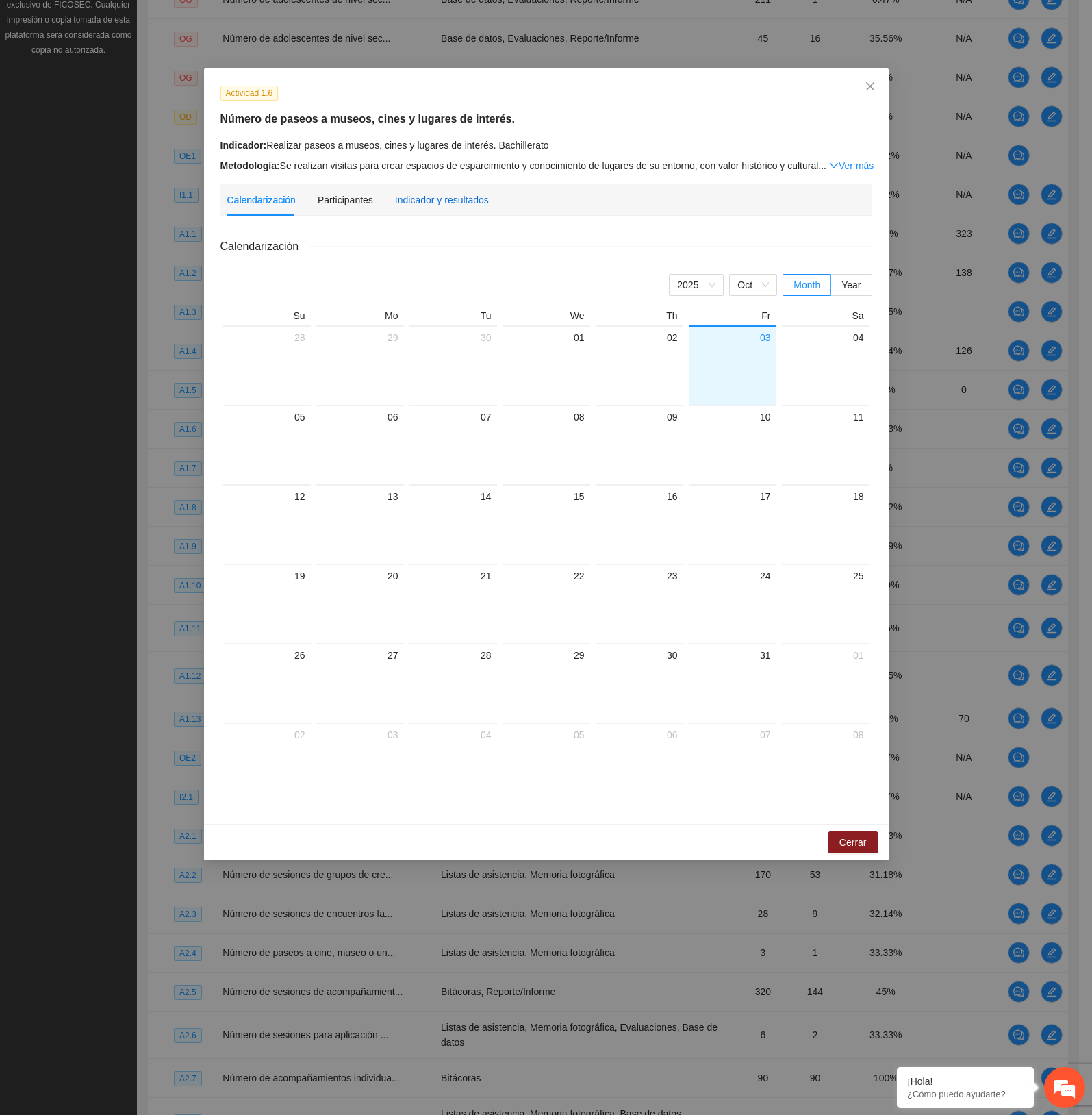
click at [466, 206] on div "Indicador y resultados" at bounding box center [442, 200] width 94 height 15
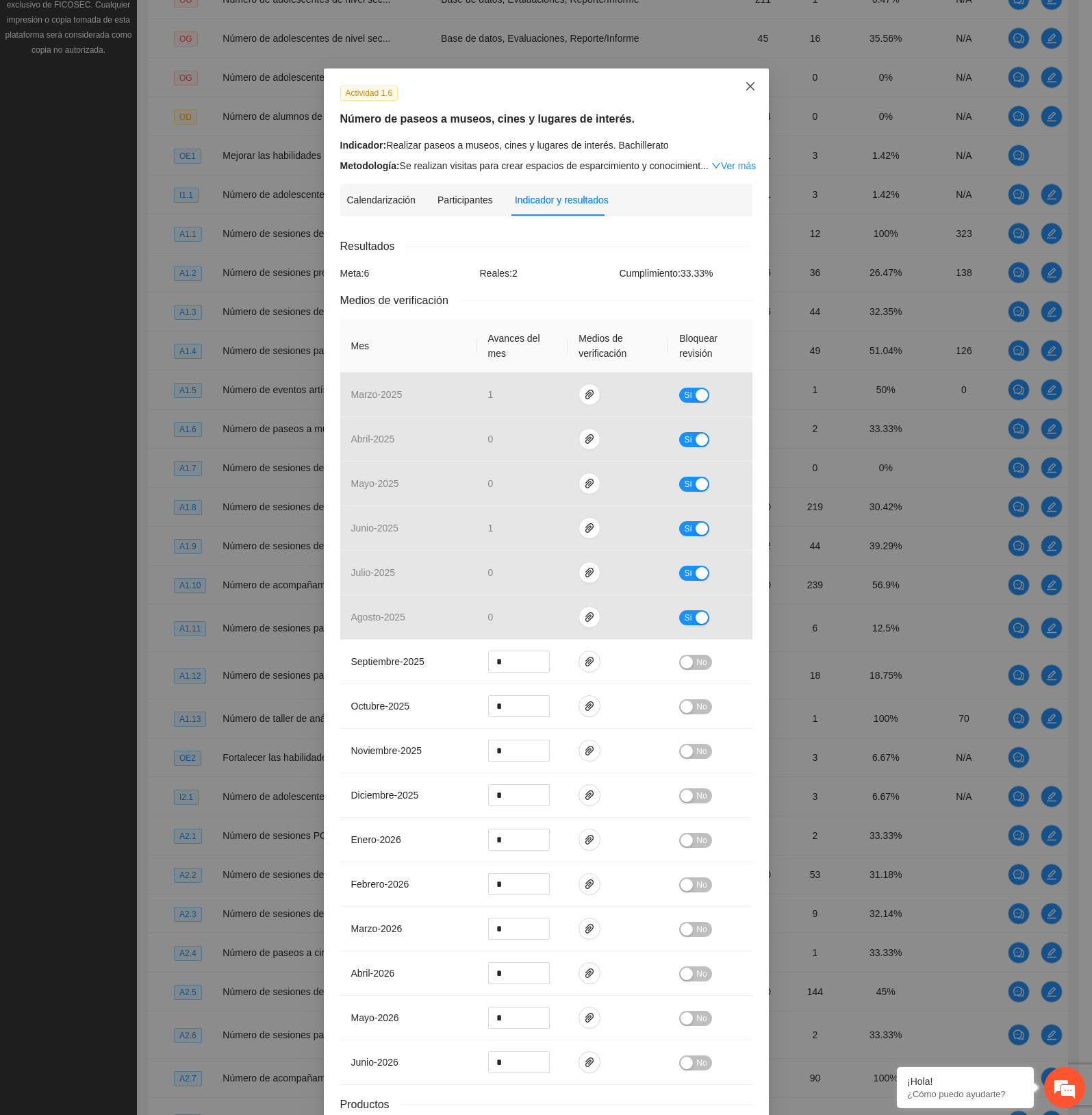
drag, startPoint x: 744, startPoint y: 81, endPoint x: 741, endPoint y: 94, distance: 13.3
click at [744, 81] on span "Close" at bounding box center [750, 87] width 37 height 37
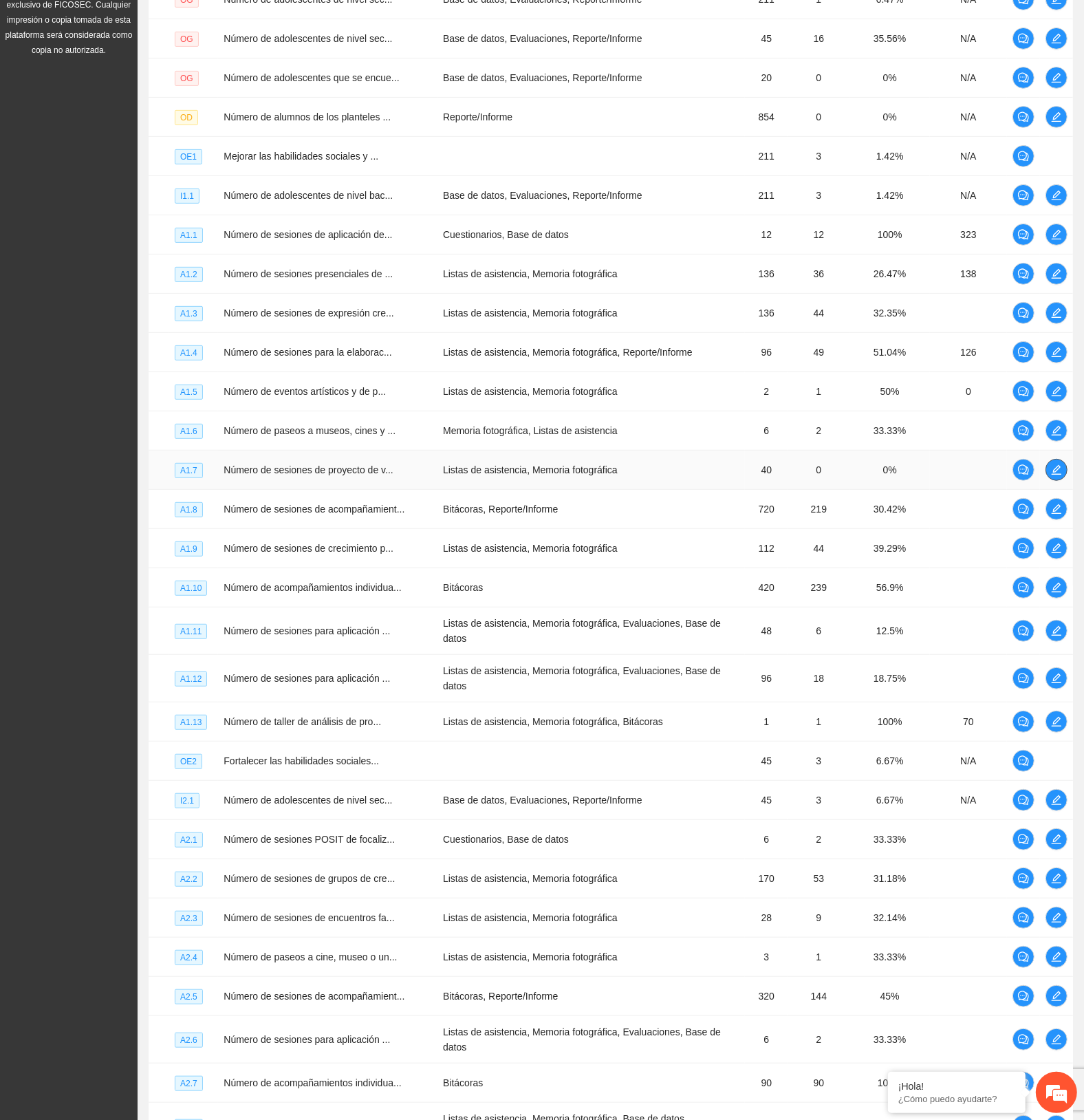
click at [1057, 479] on button "button" at bounding box center [1056, 469] width 22 height 22
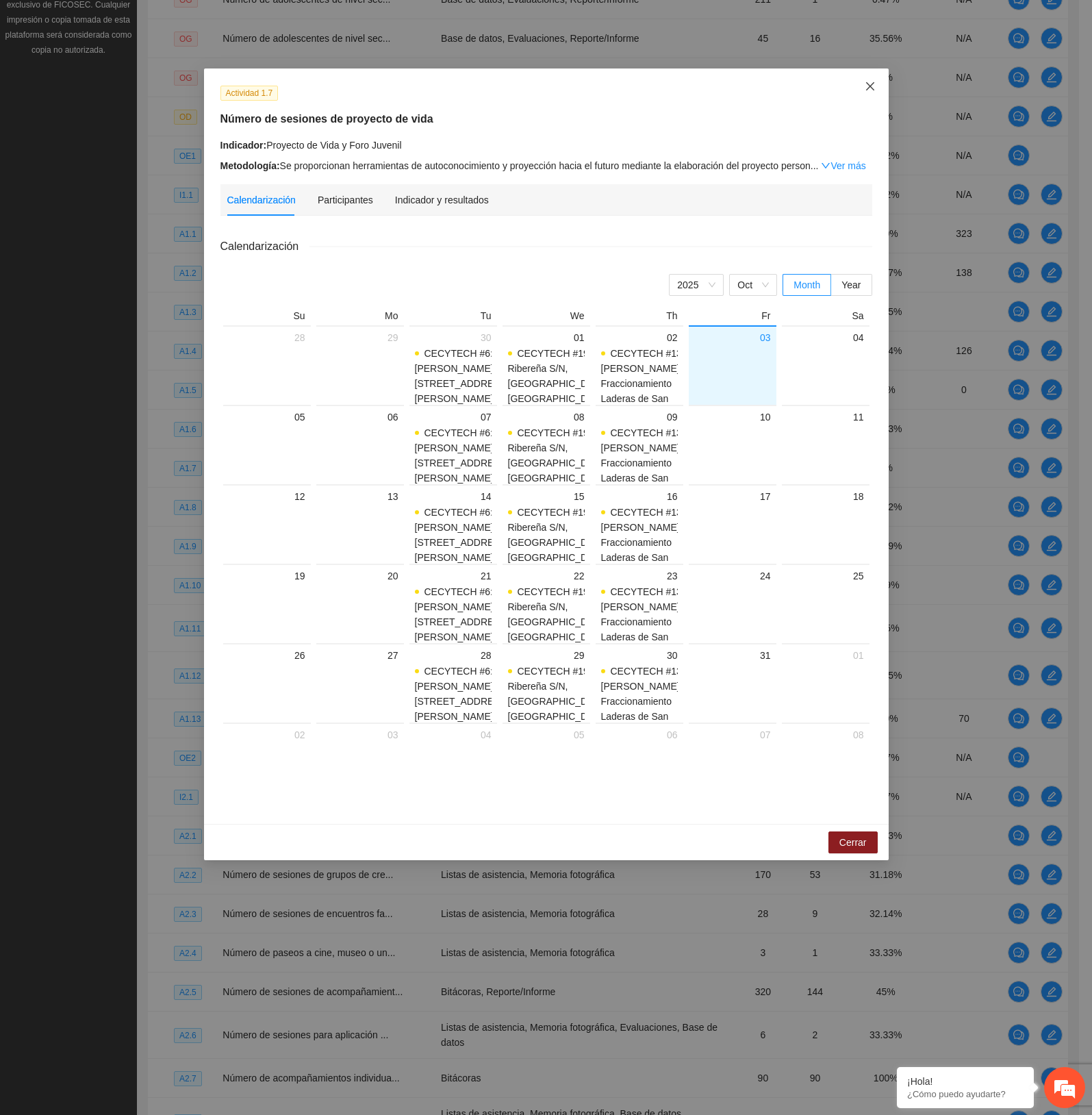
click at [863, 84] on span "Close" at bounding box center [870, 87] width 37 height 37
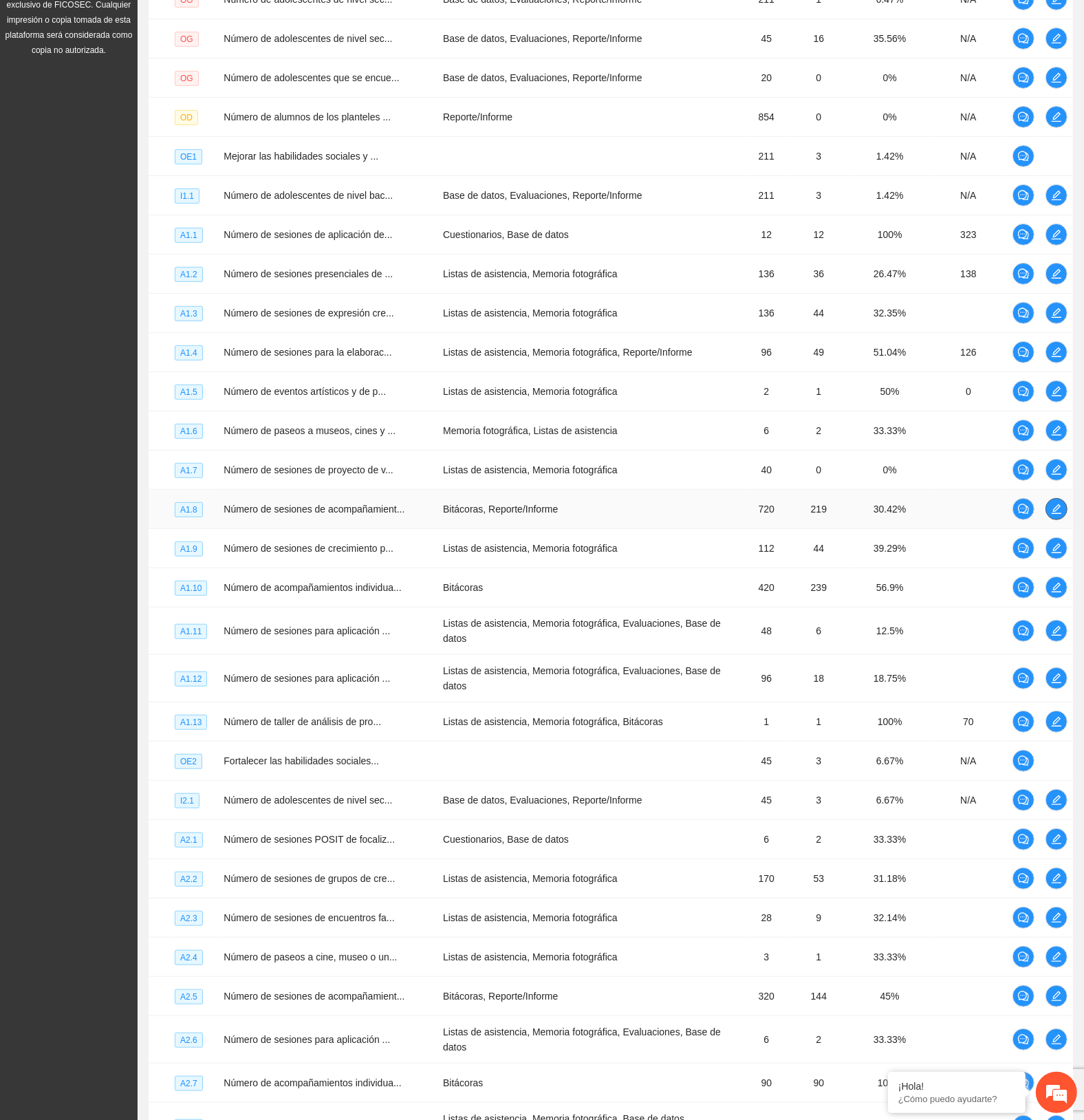
click at [1056, 504] on button "button" at bounding box center [1056, 509] width 22 height 22
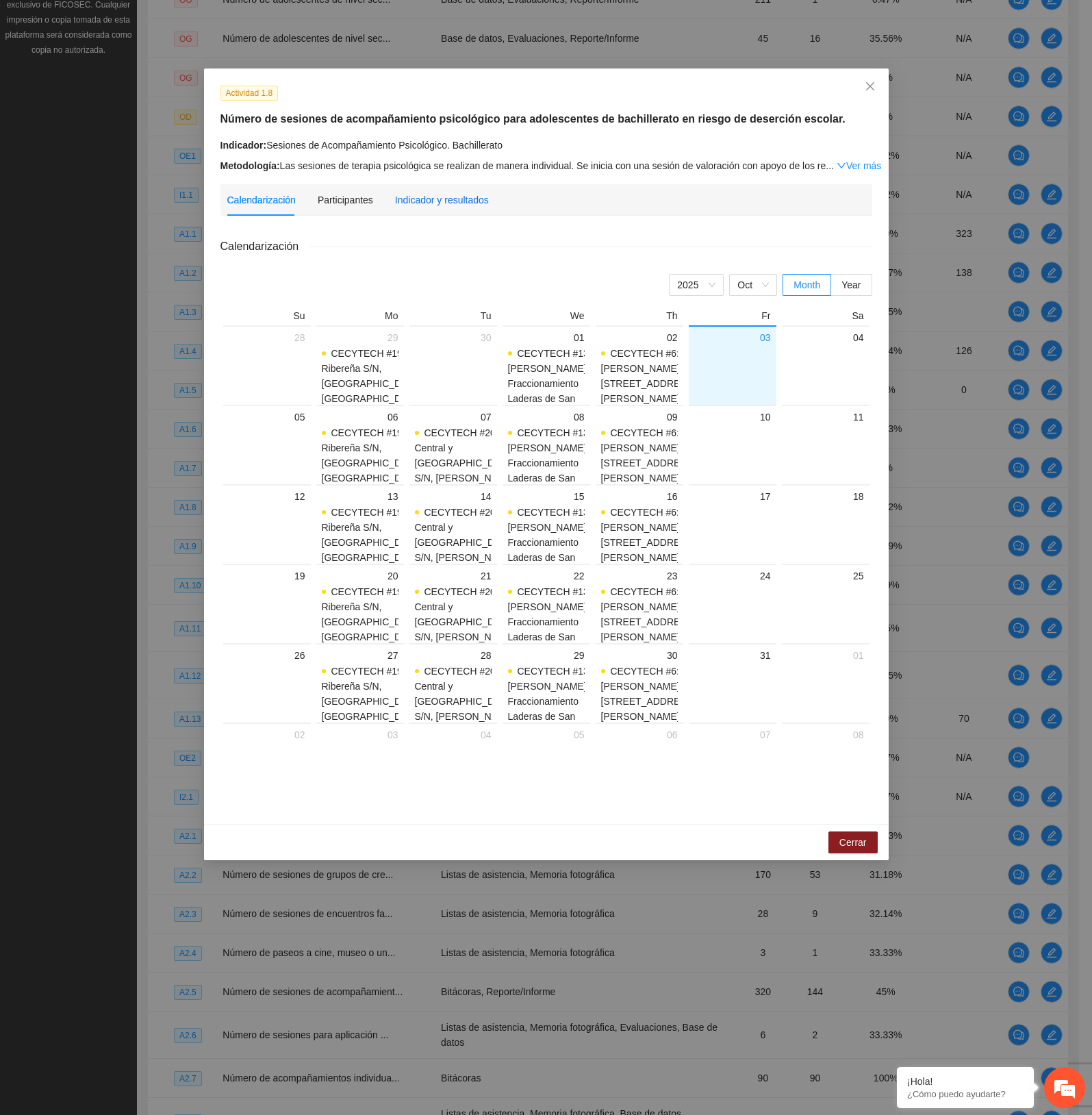
click at [464, 200] on div "Indicador y resultados" at bounding box center [442, 200] width 94 height 15
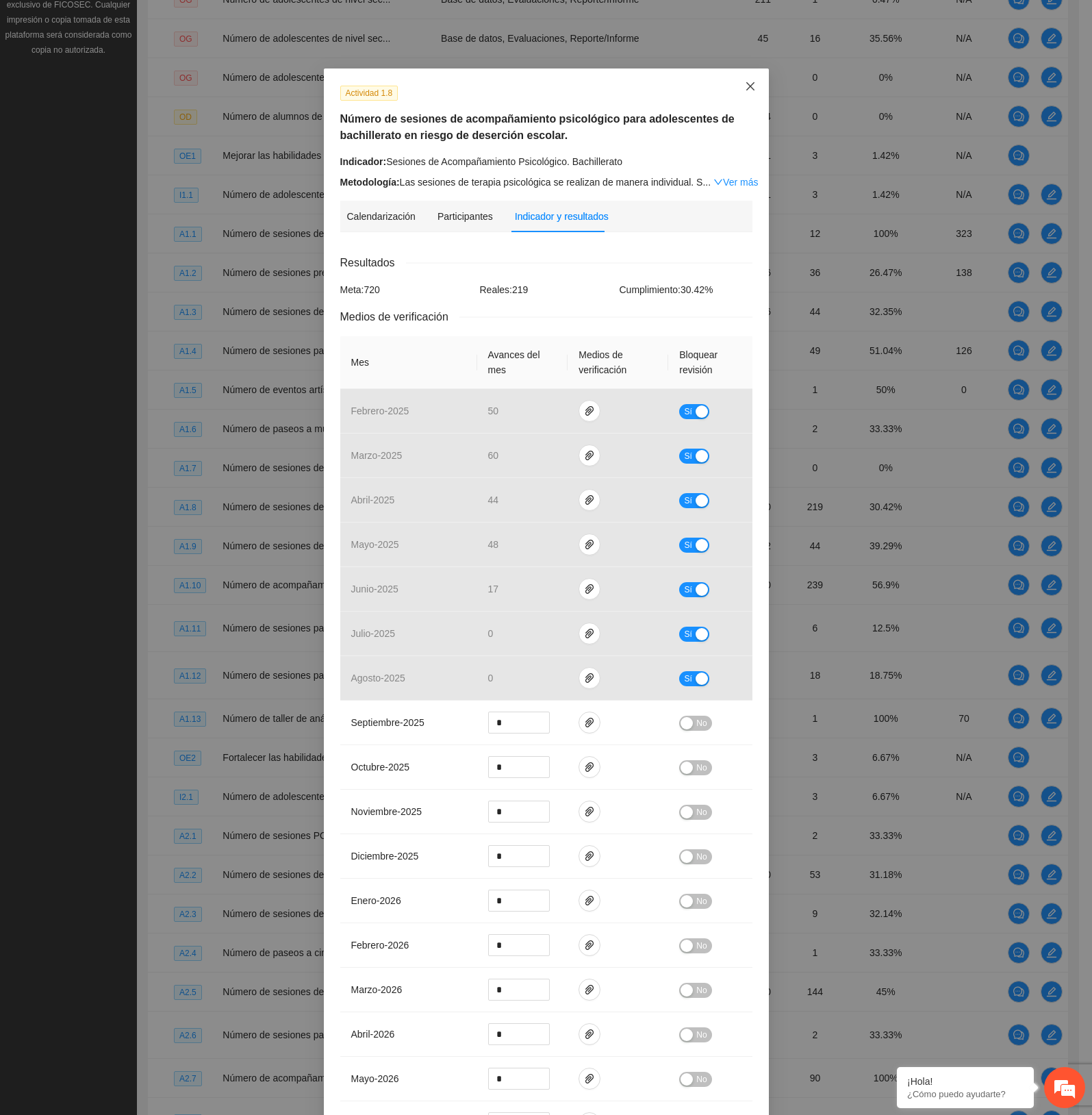
click at [746, 85] on span "Close" at bounding box center [750, 87] width 37 height 37
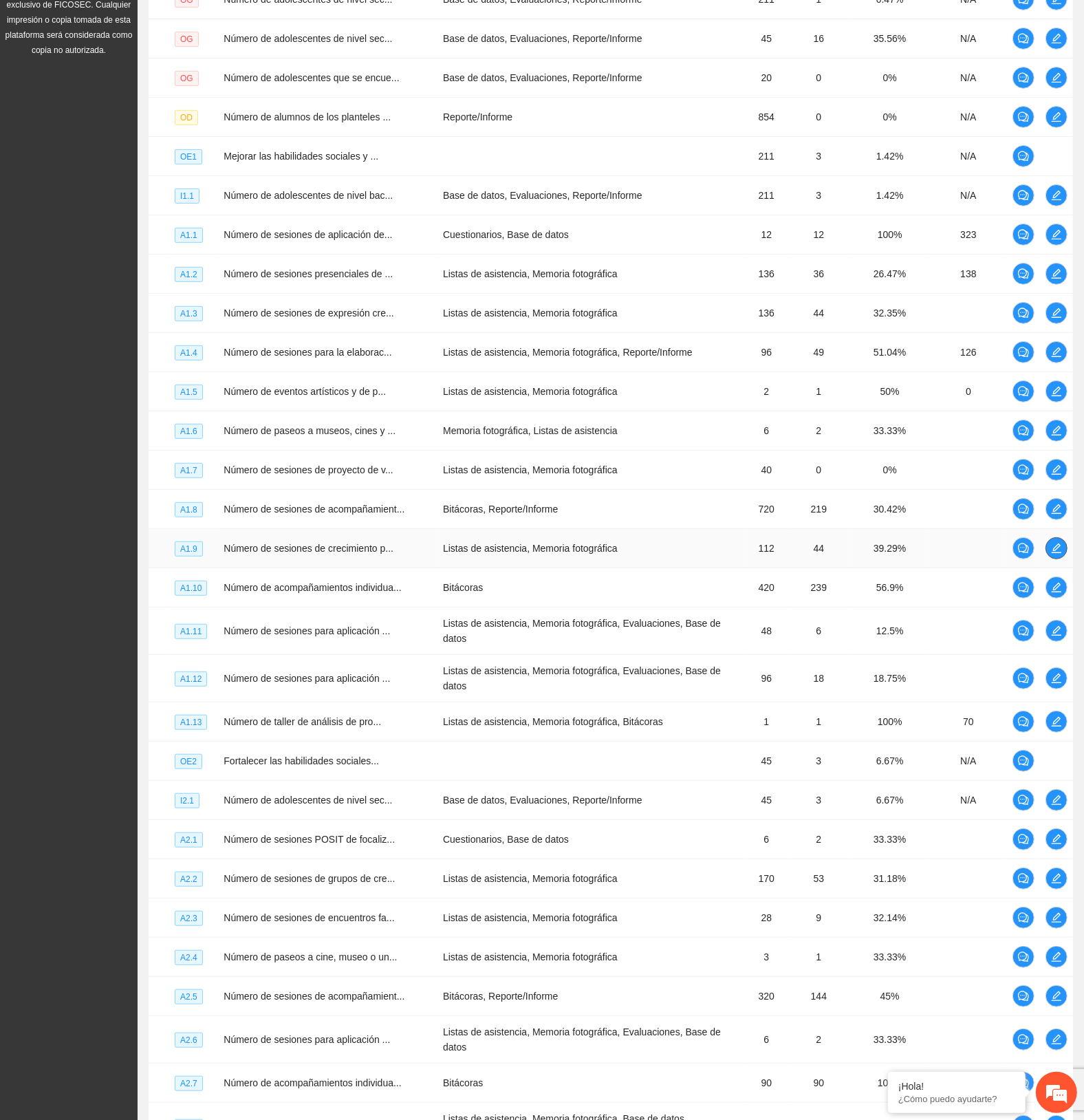
click at [1056, 545] on icon "edit" at bounding box center [1057, 548] width 11 height 11
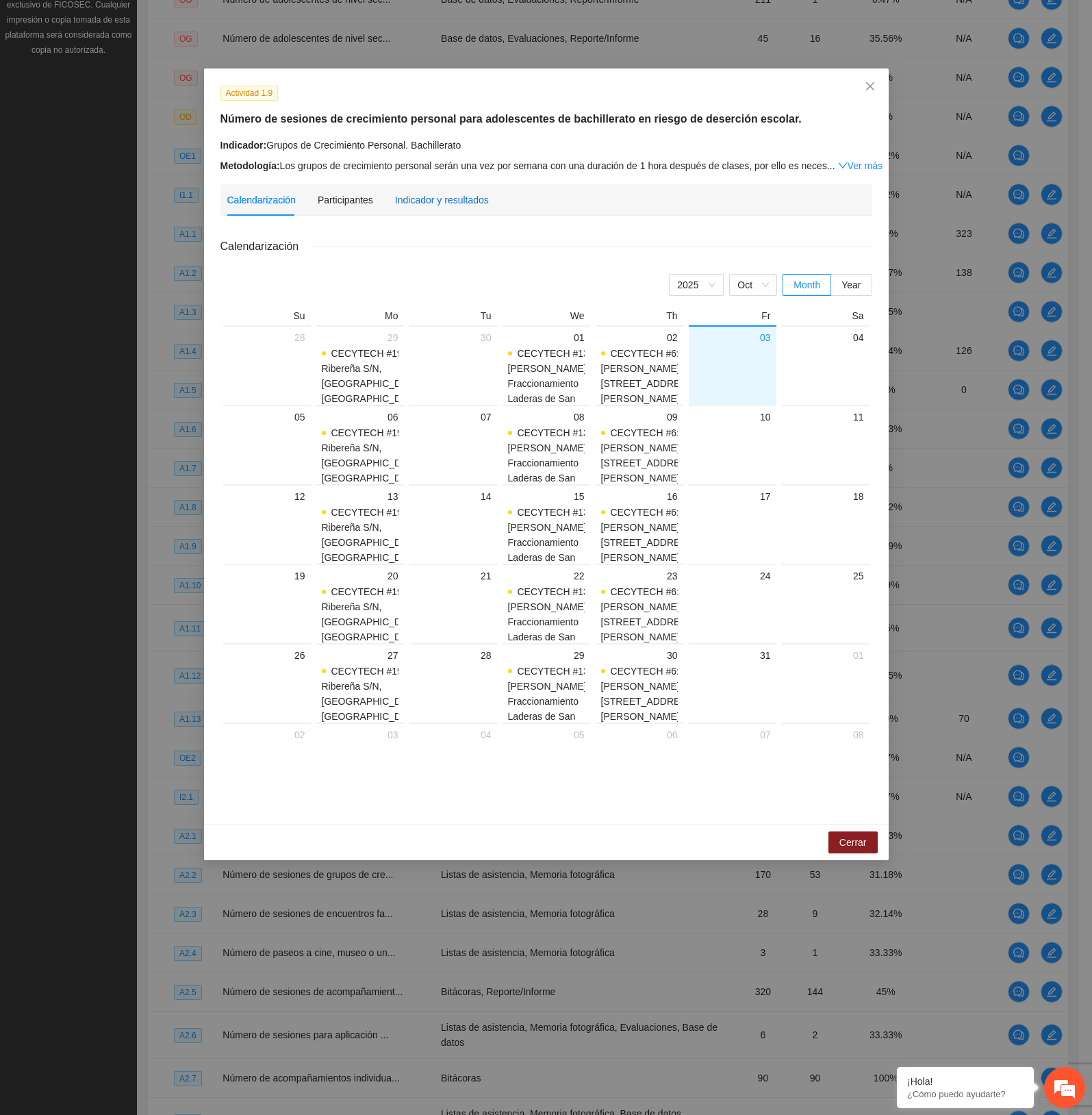
click at [447, 200] on div "Indicador y resultados" at bounding box center [442, 200] width 94 height 15
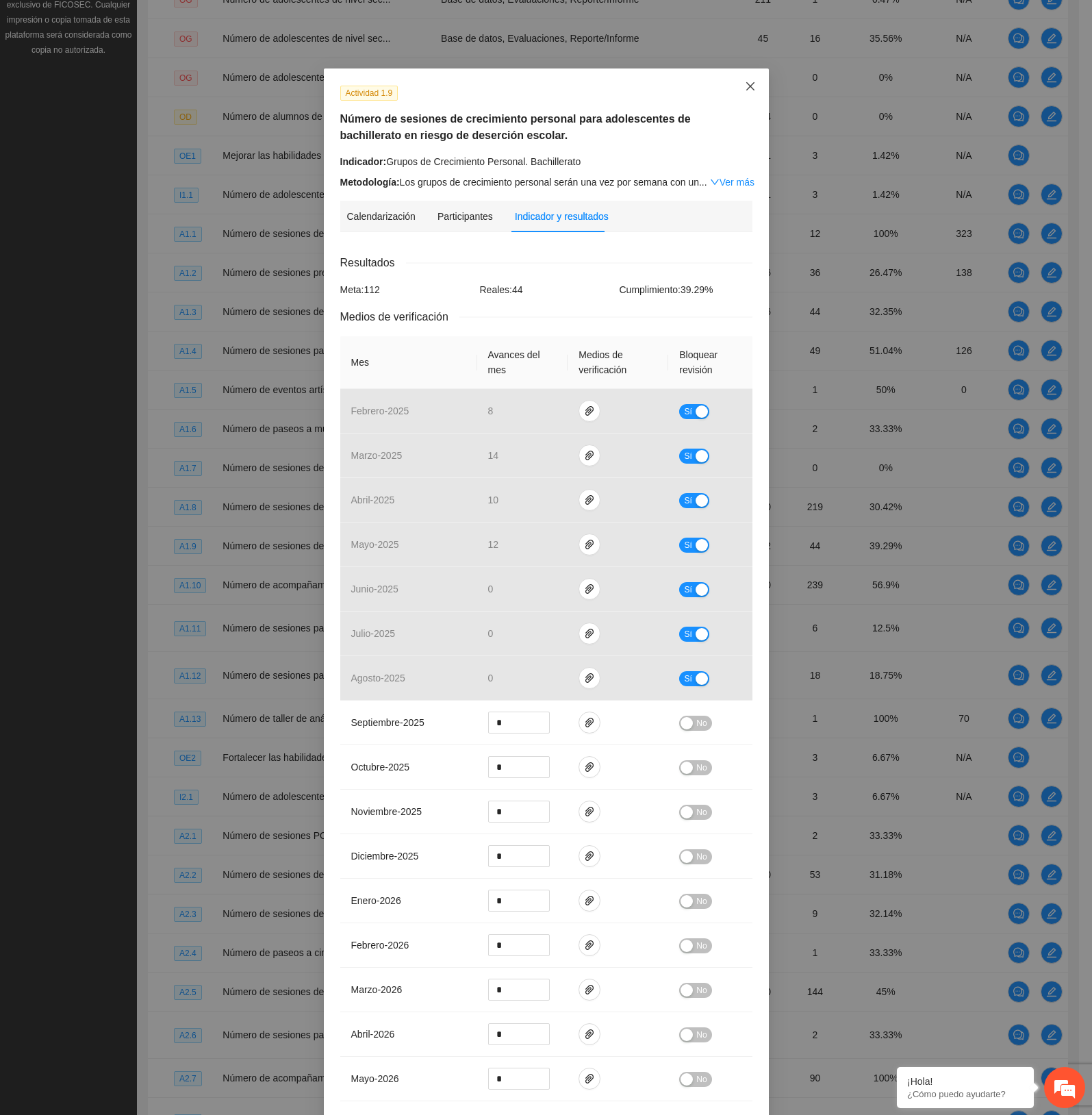
click at [747, 79] on span "Close" at bounding box center [750, 87] width 37 height 37
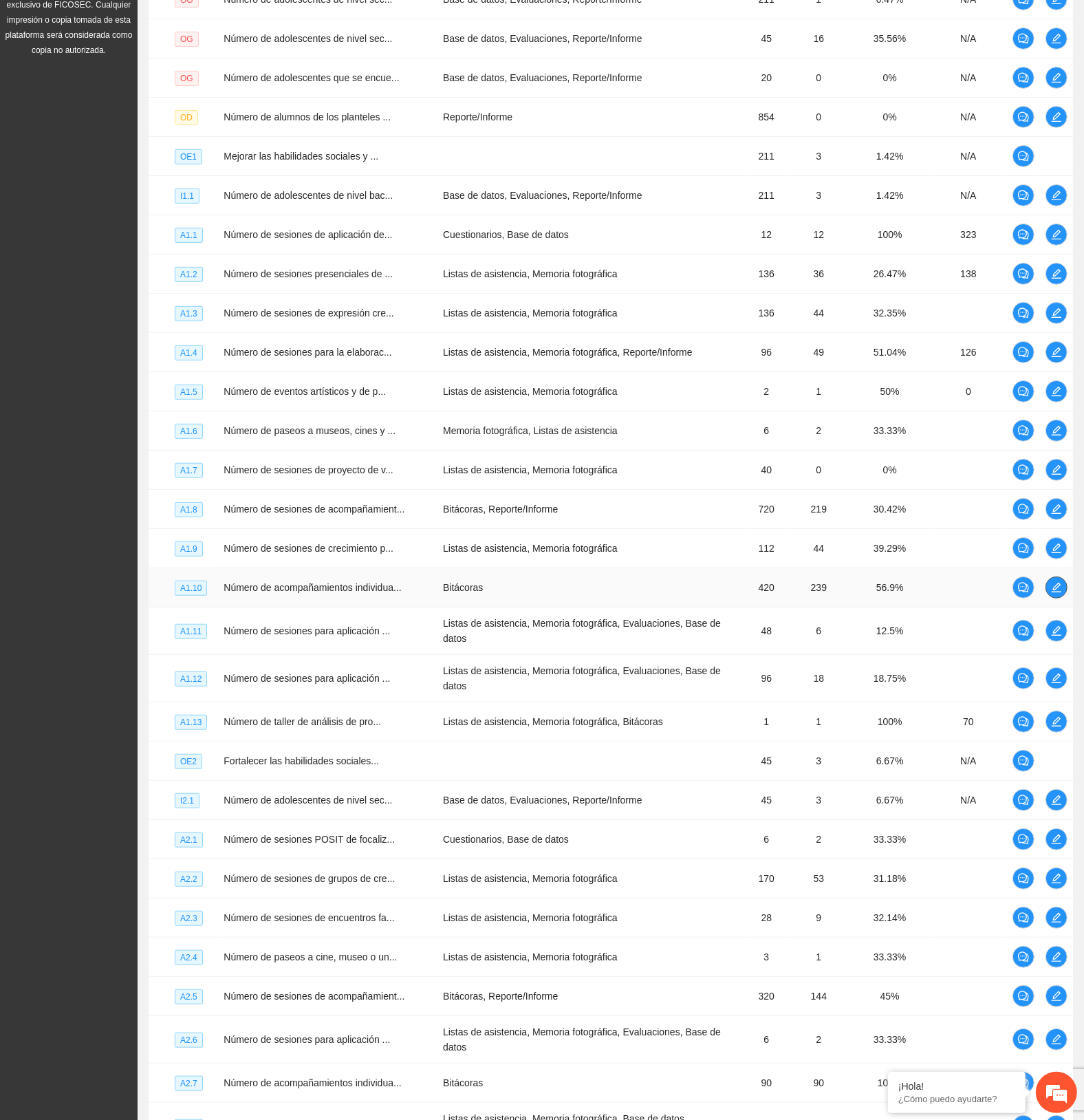
click at [1054, 589] on icon "edit" at bounding box center [1057, 588] width 11 height 11
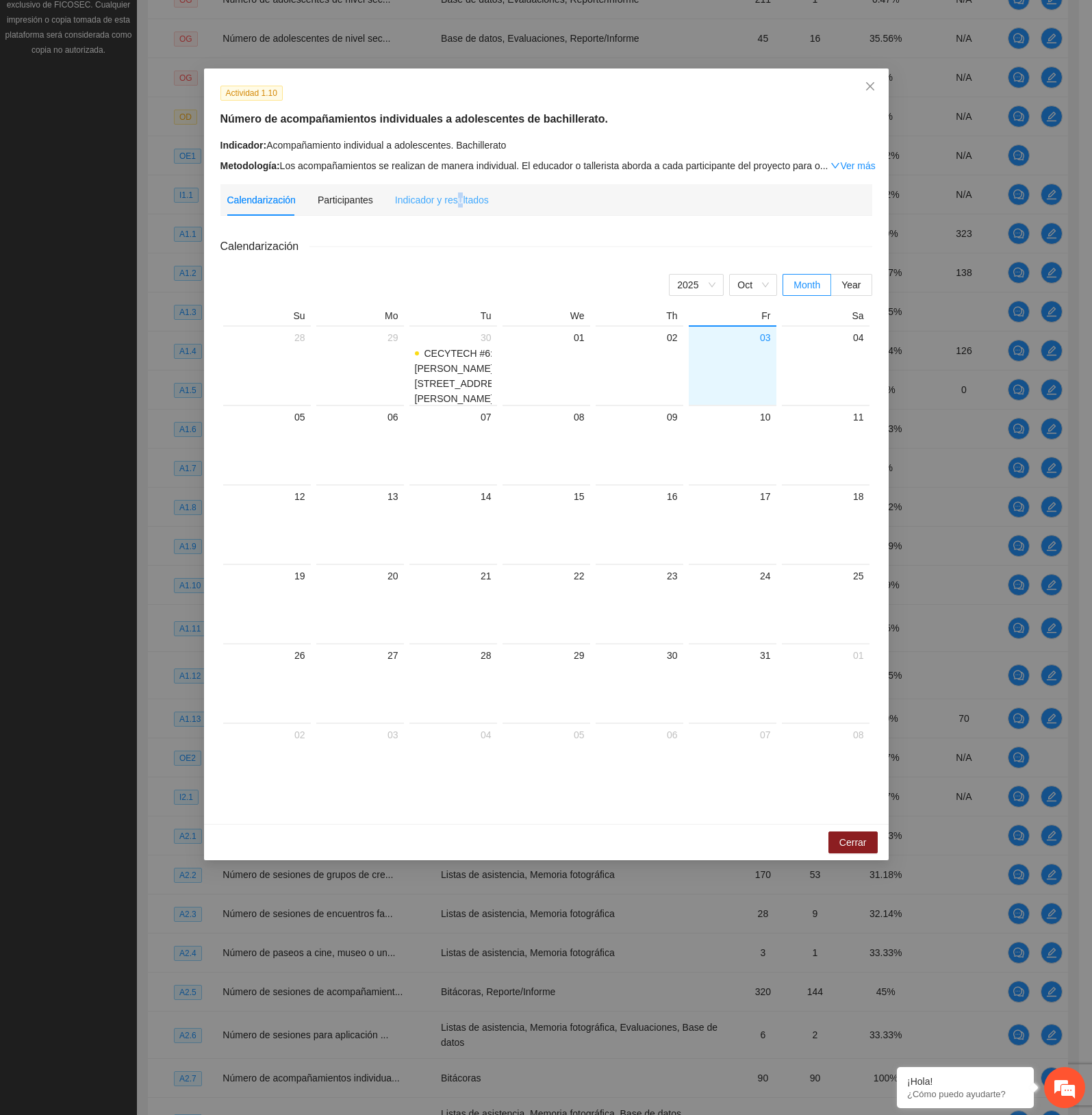
click at [452, 214] on div "Calendarización Participantes Indicador y resultados Calendarización 2025 Oct M…" at bounding box center [546, 496] width 652 height 623
click at [443, 200] on div "Indicador y resultados" at bounding box center [442, 200] width 94 height 15
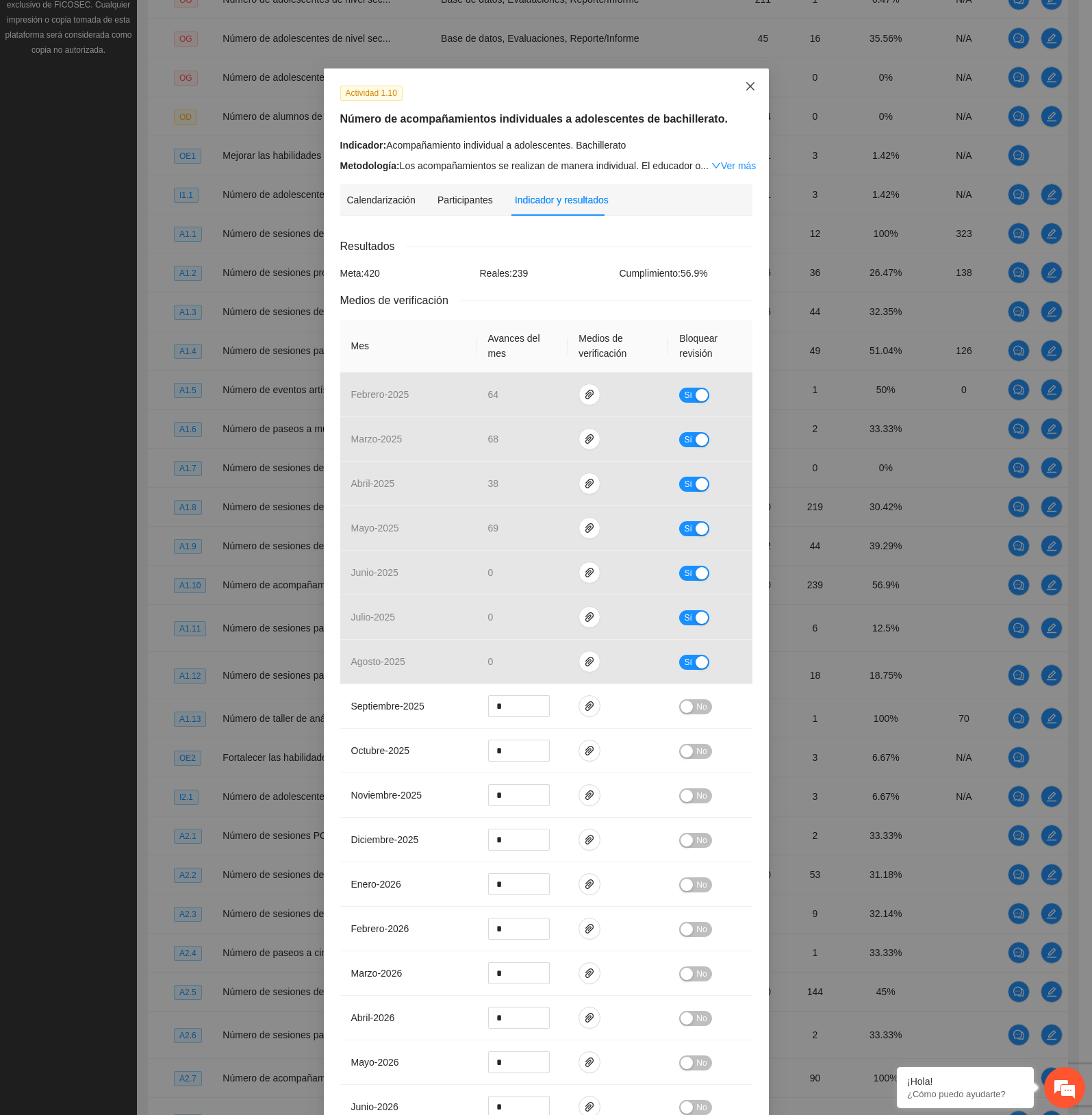
click at [744, 76] on span "Close" at bounding box center [750, 87] width 37 height 37
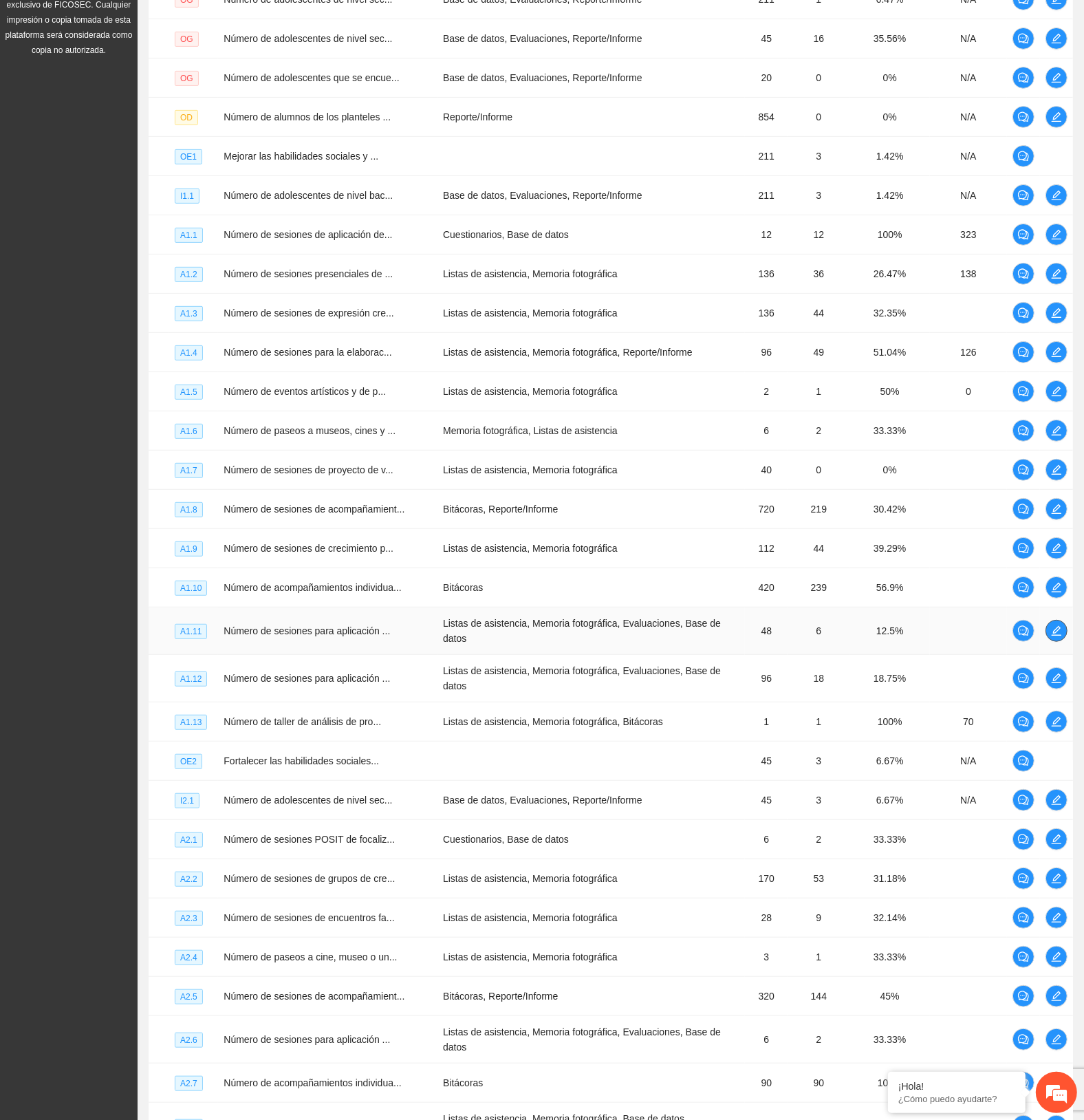
click at [1053, 627] on icon "edit" at bounding box center [1057, 631] width 11 height 11
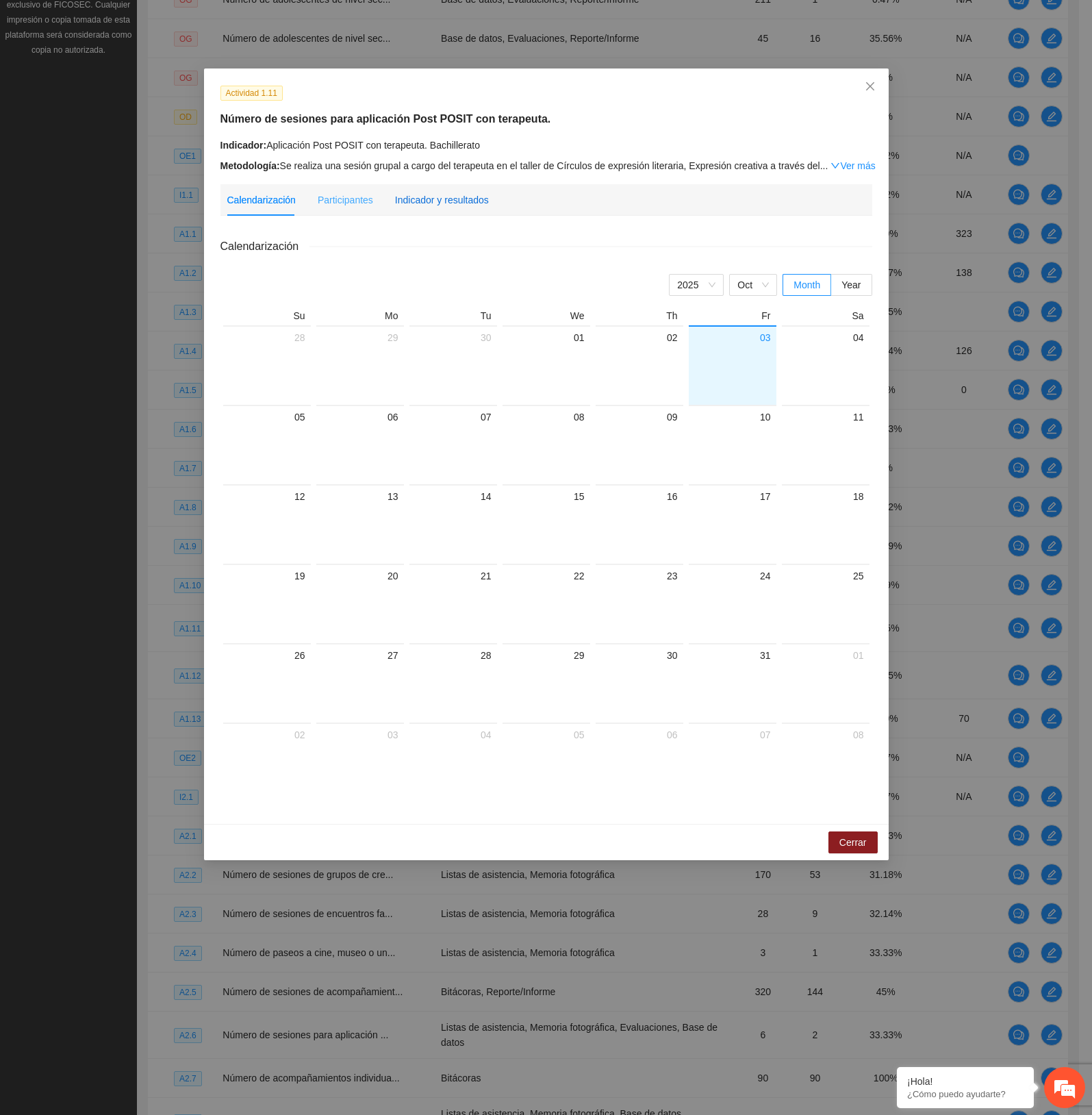
click at [460, 197] on div "Indicador y resultados" at bounding box center [442, 200] width 94 height 15
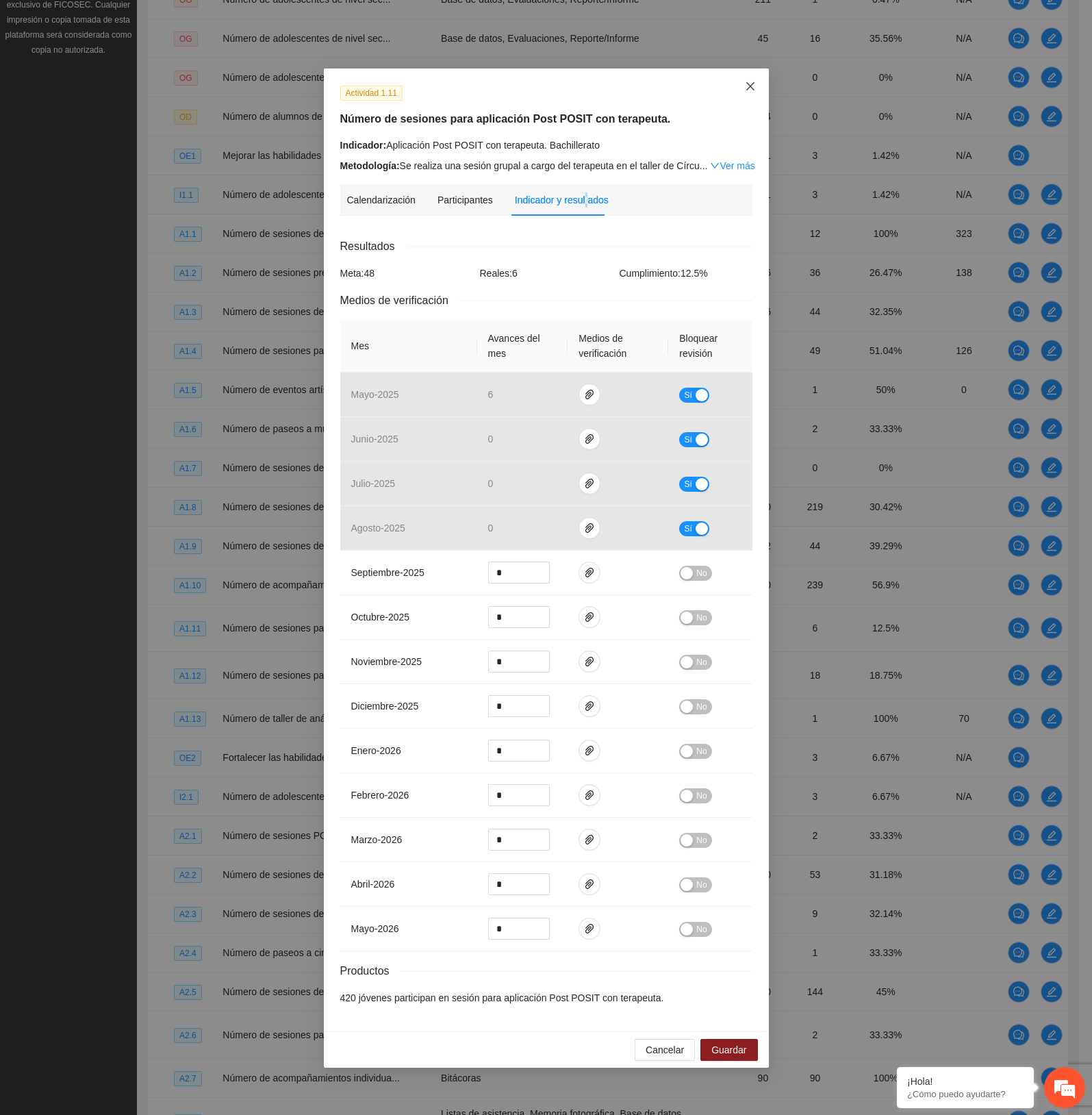
click at [748, 87] on icon "close" at bounding box center [750, 86] width 11 height 11
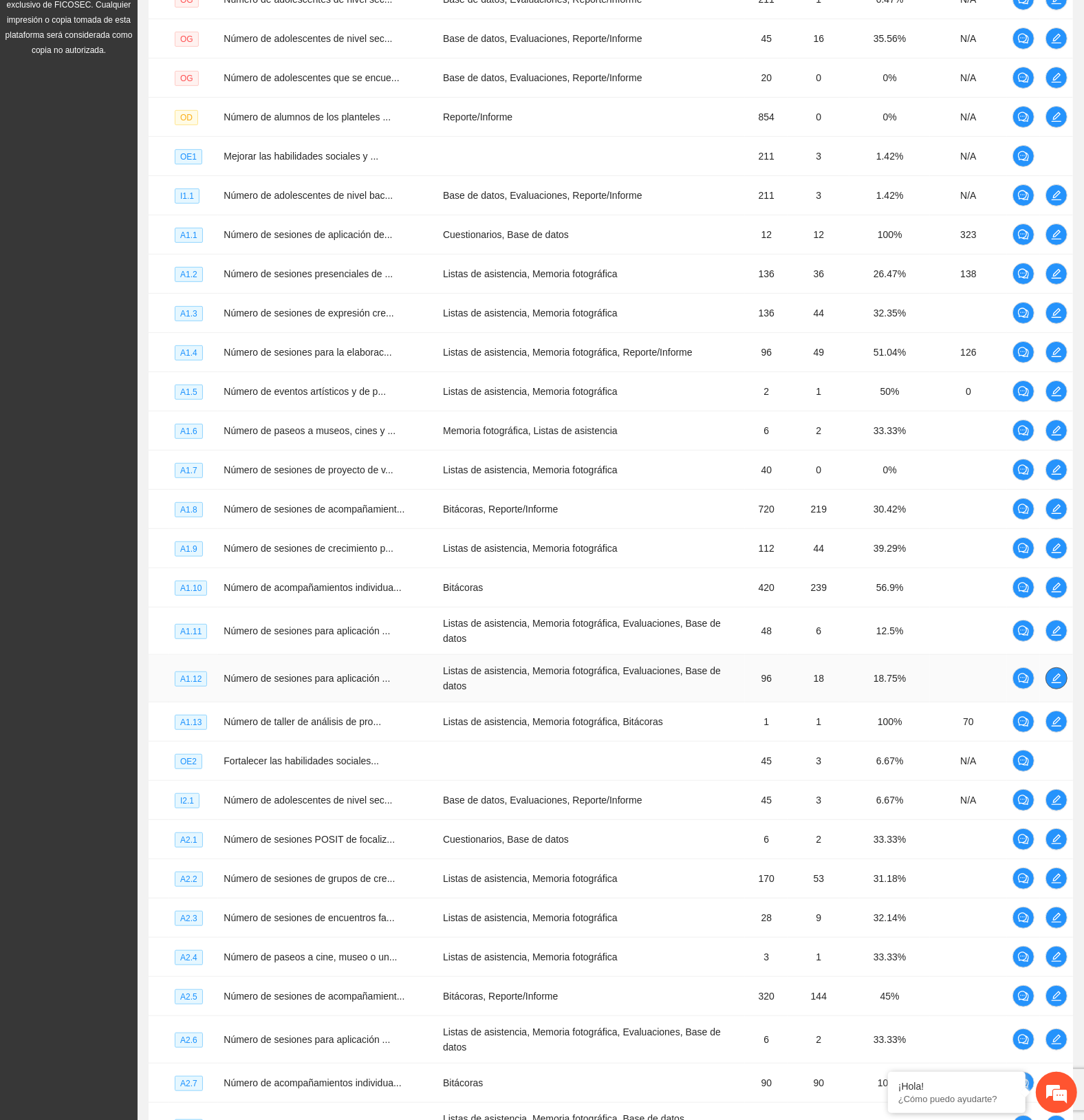
click at [1052, 627] on icon "edit" at bounding box center [1057, 678] width 11 height 11
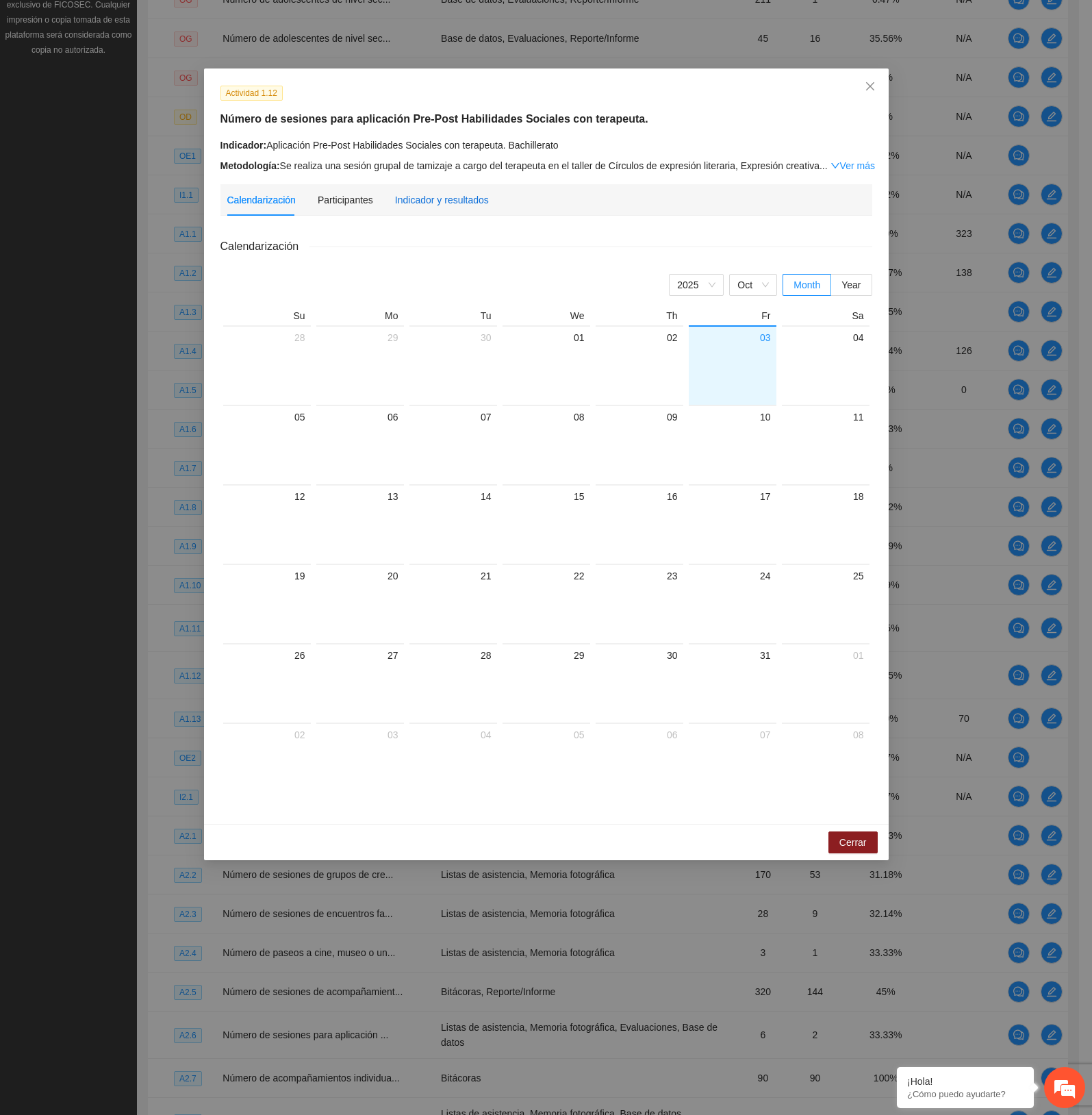
click at [474, 199] on div "Indicador y resultados" at bounding box center [442, 200] width 94 height 15
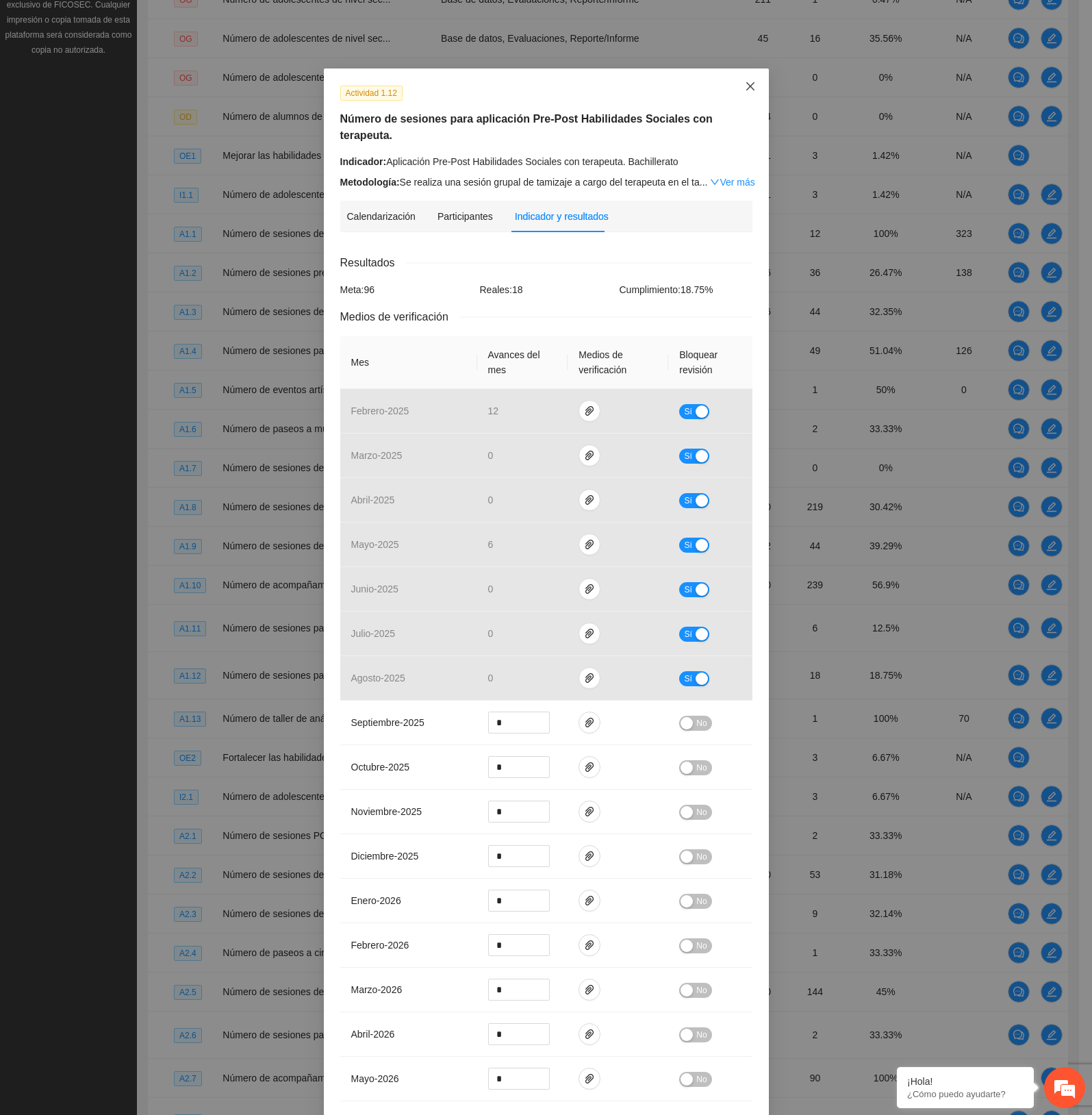
click at [744, 89] on icon "close" at bounding box center [750, 86] width 11 height 11
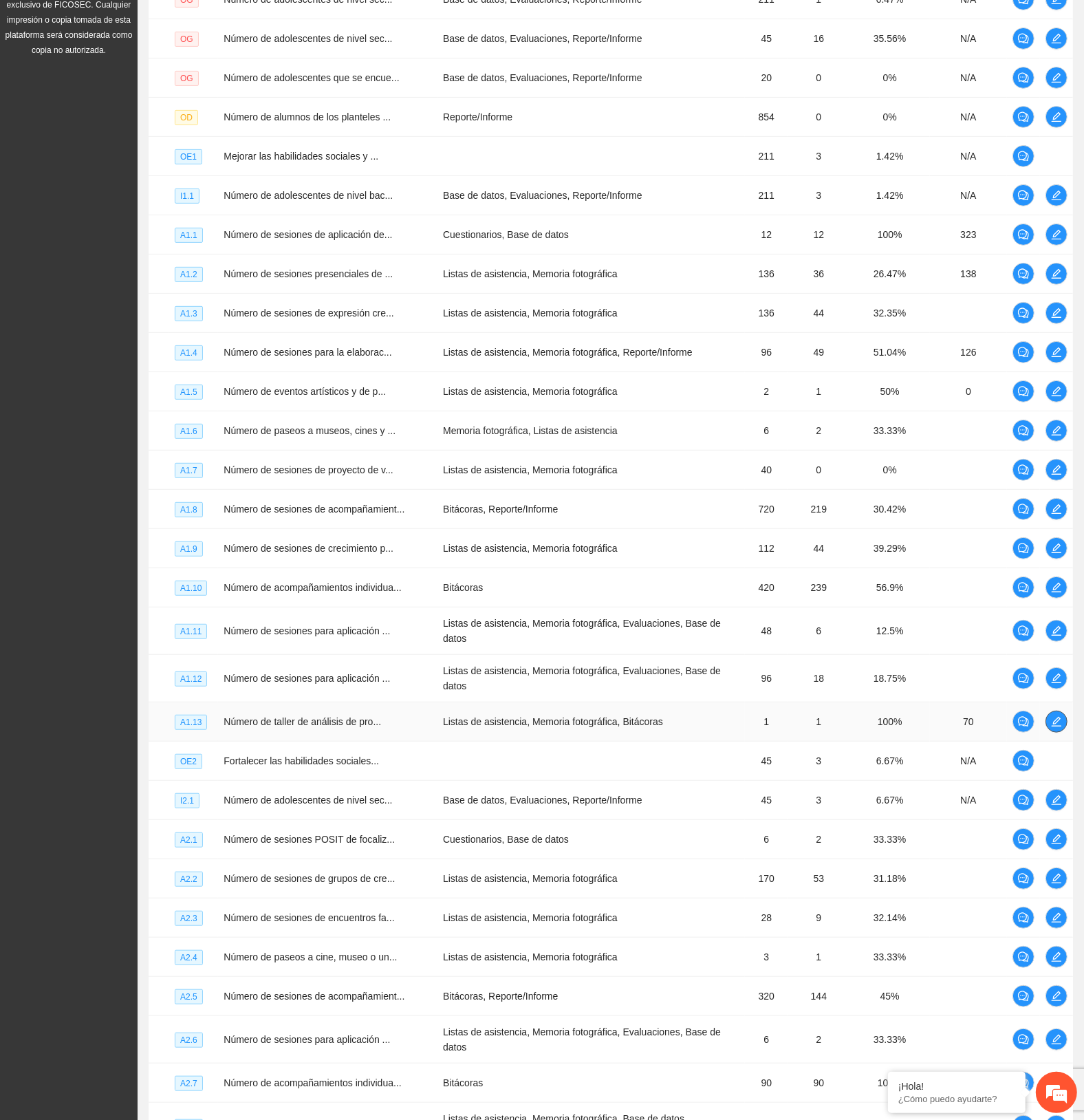
click at [1054, 627] on icon "edit" at bounding box center [1057, 721] width 11 height 11
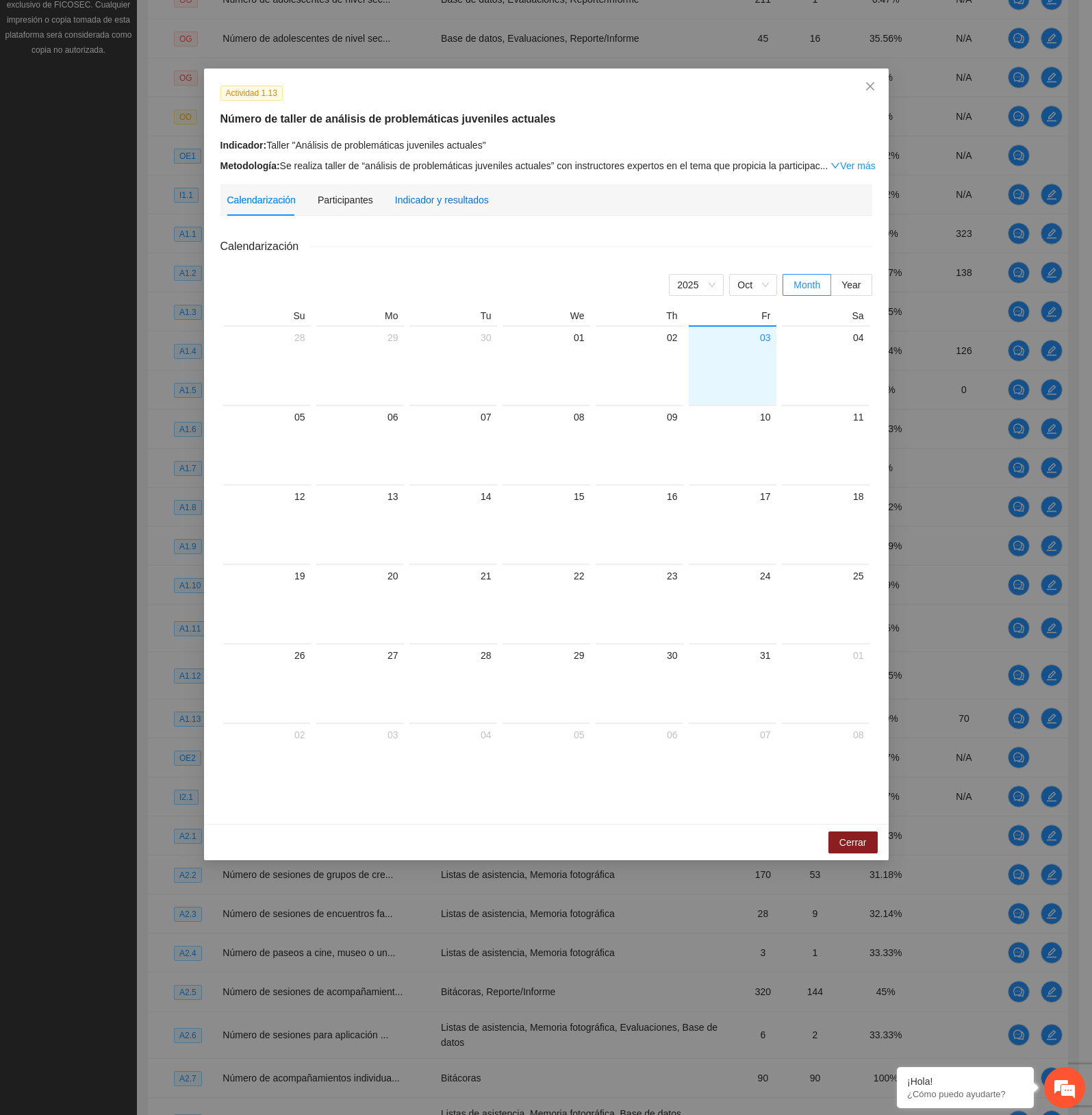
click at [421, 202] on div "Indicador y resultados" at bounding box center [442, 200] width 94 height 15
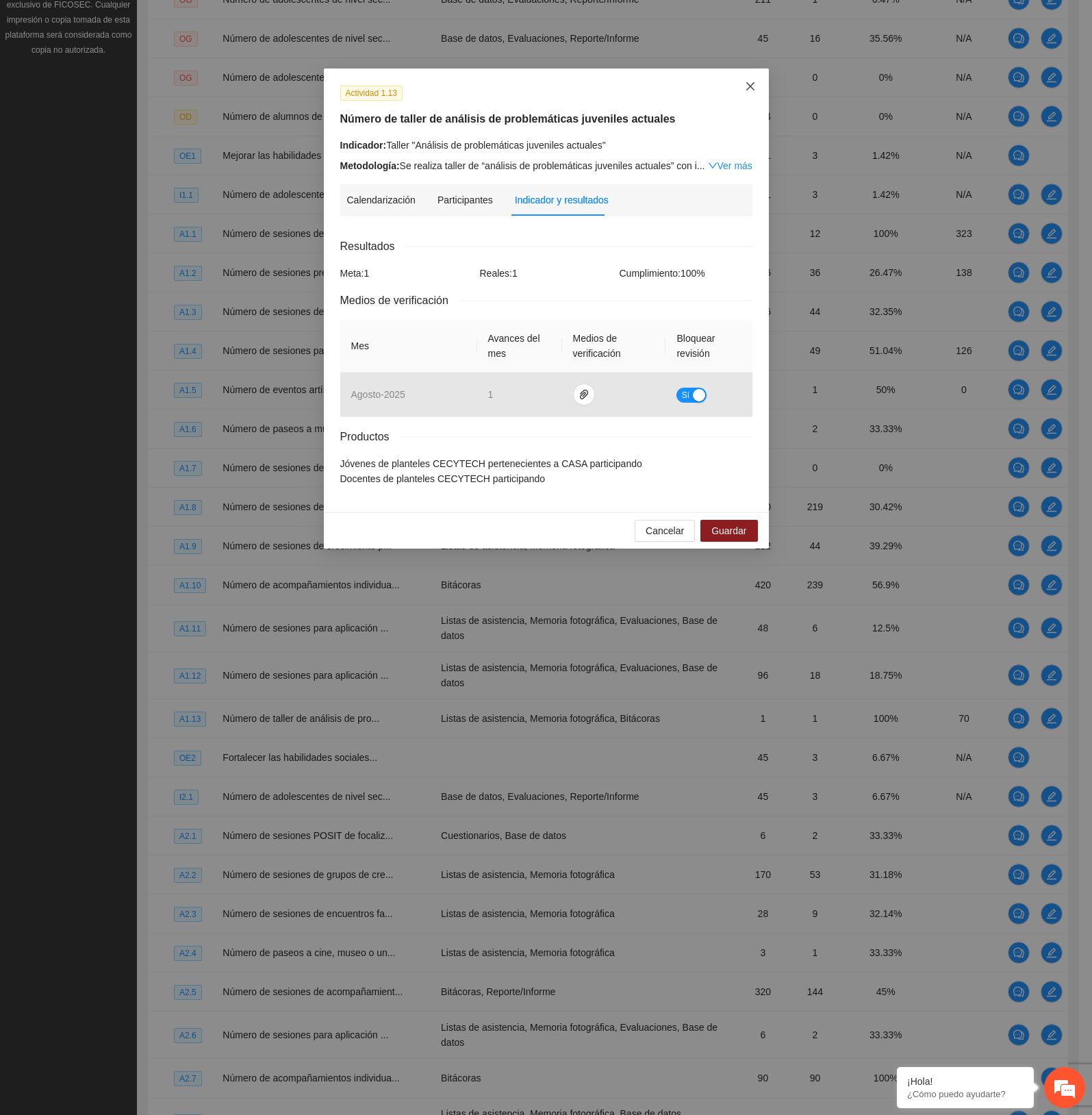
click at [741, 79] on span "Close" at bounding box center [750, 87] width 37 height 37
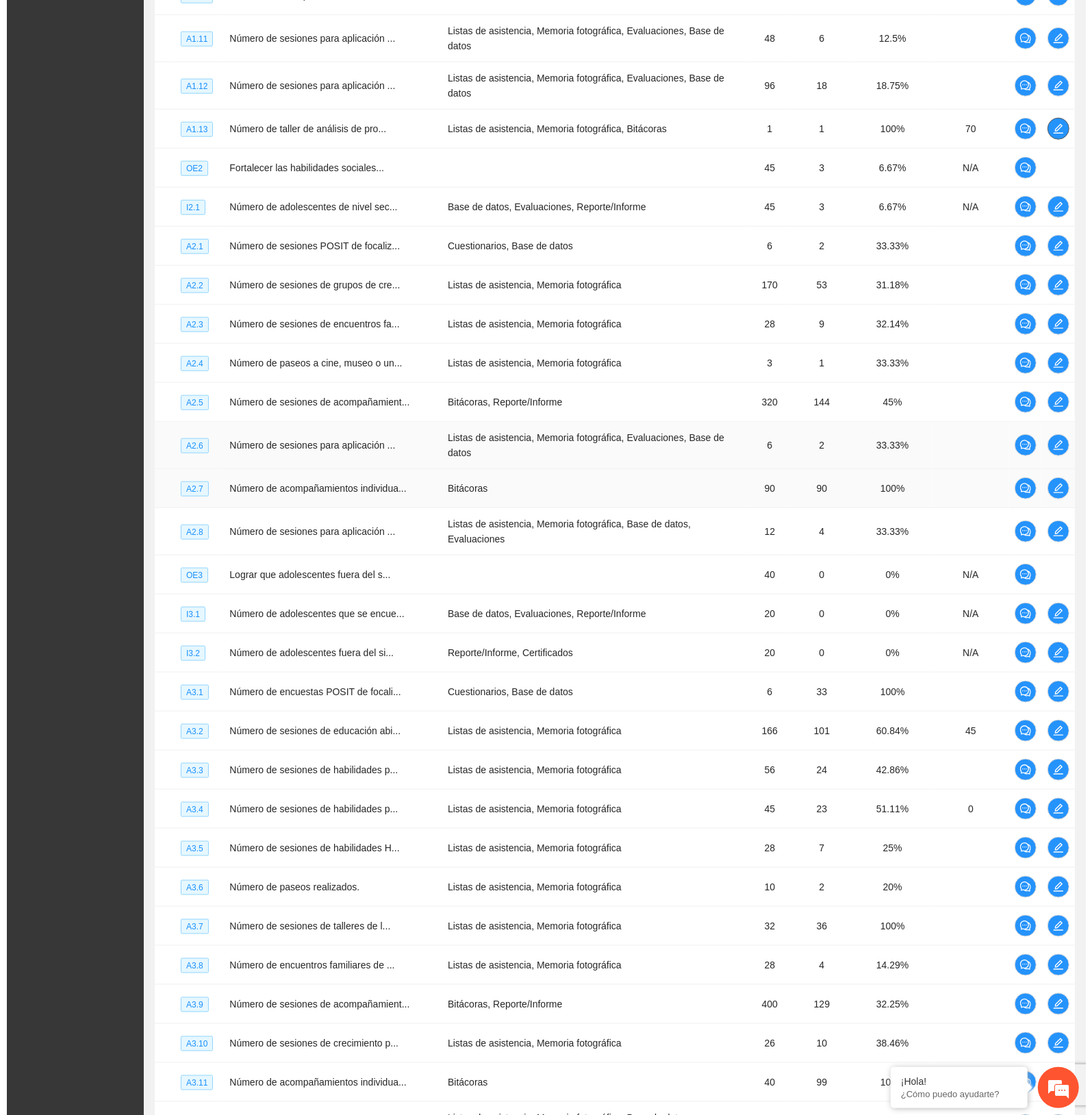
scroll to position [1031, 0]
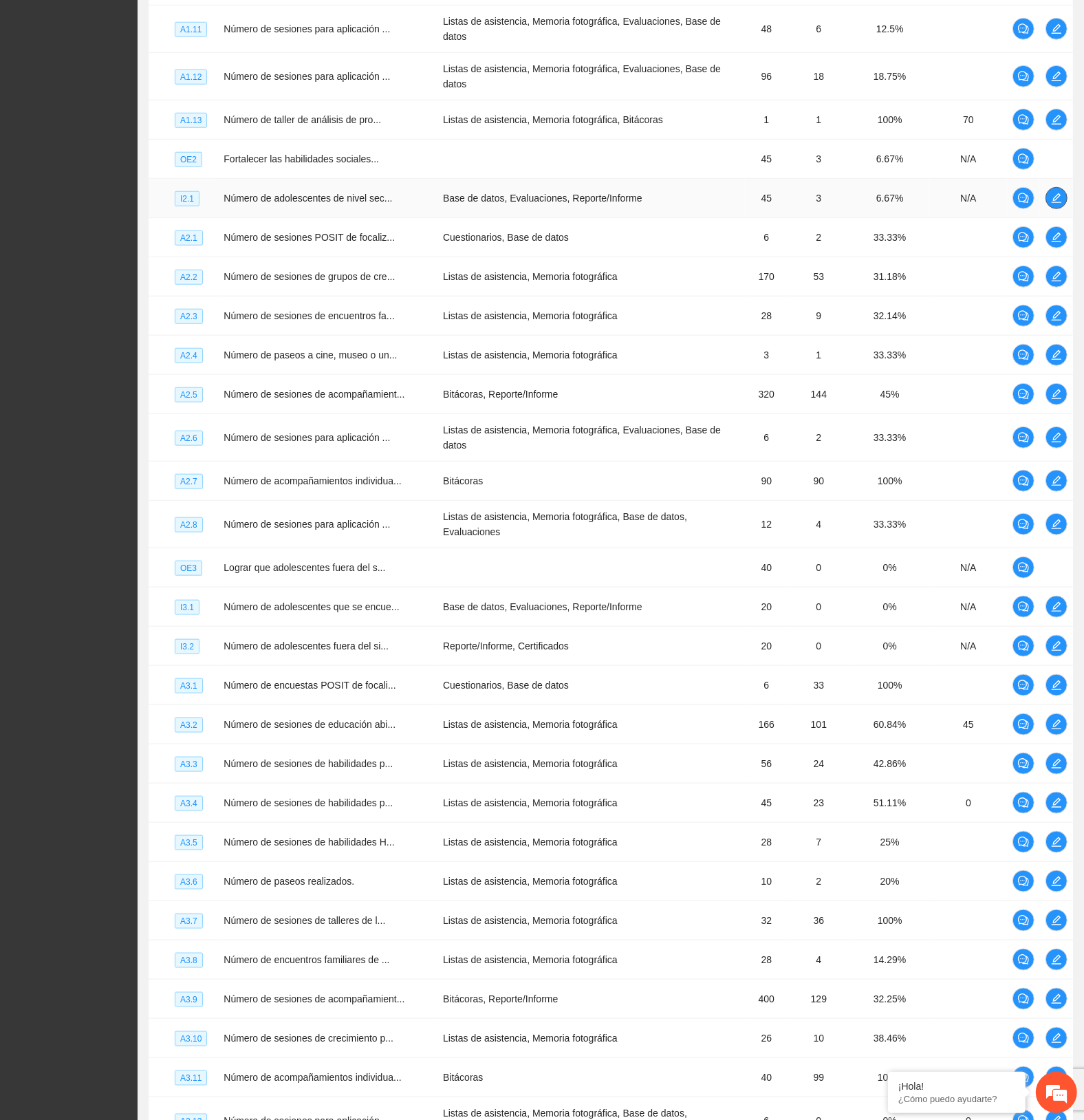
click at [1054, 192] on icon "edit" at bounding box center [1057, 198] width 11 height 11
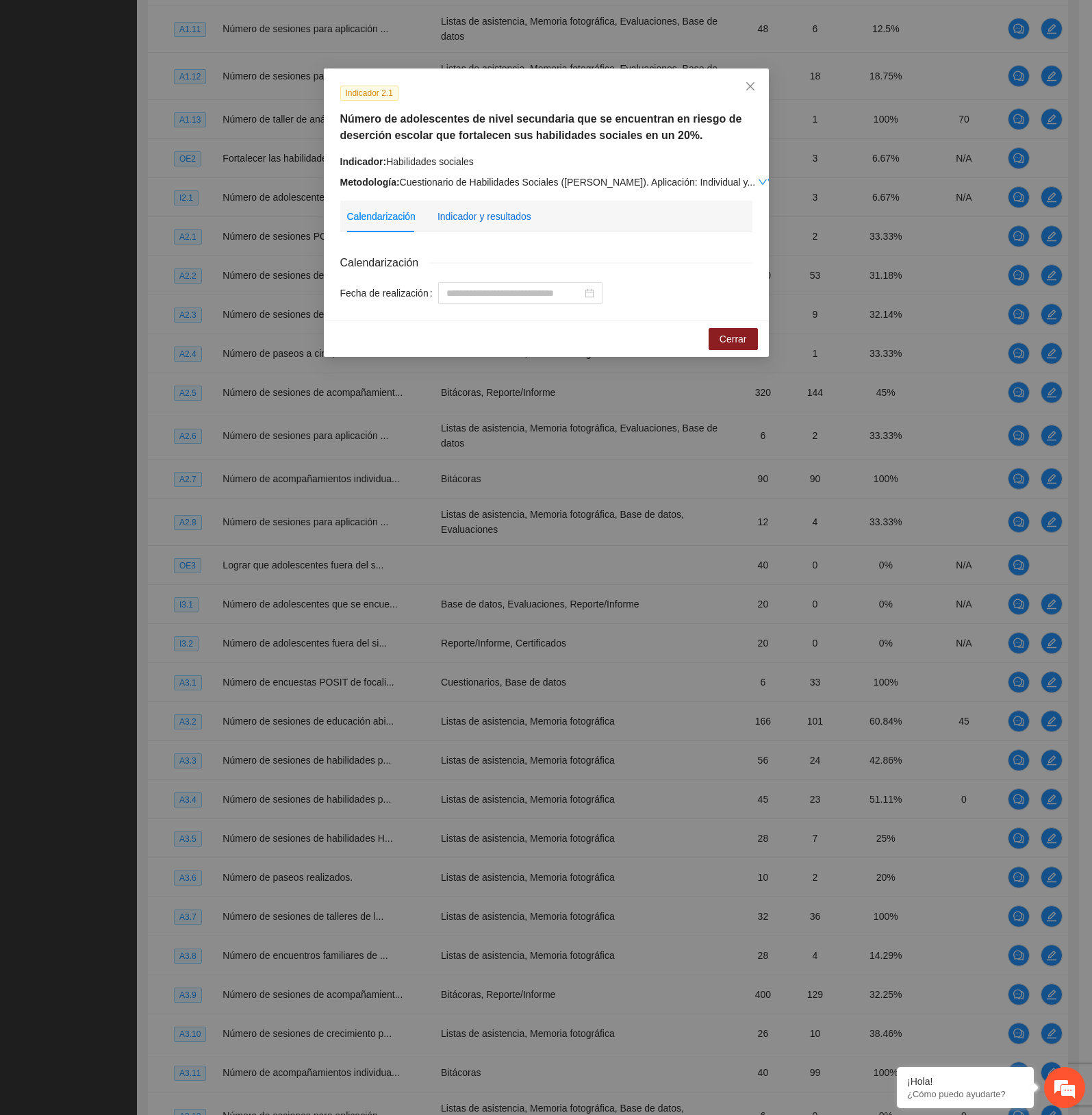
click at [476, 223] on div "Indicador y resultados" at bounding box center [484, 216] width 94 height 15
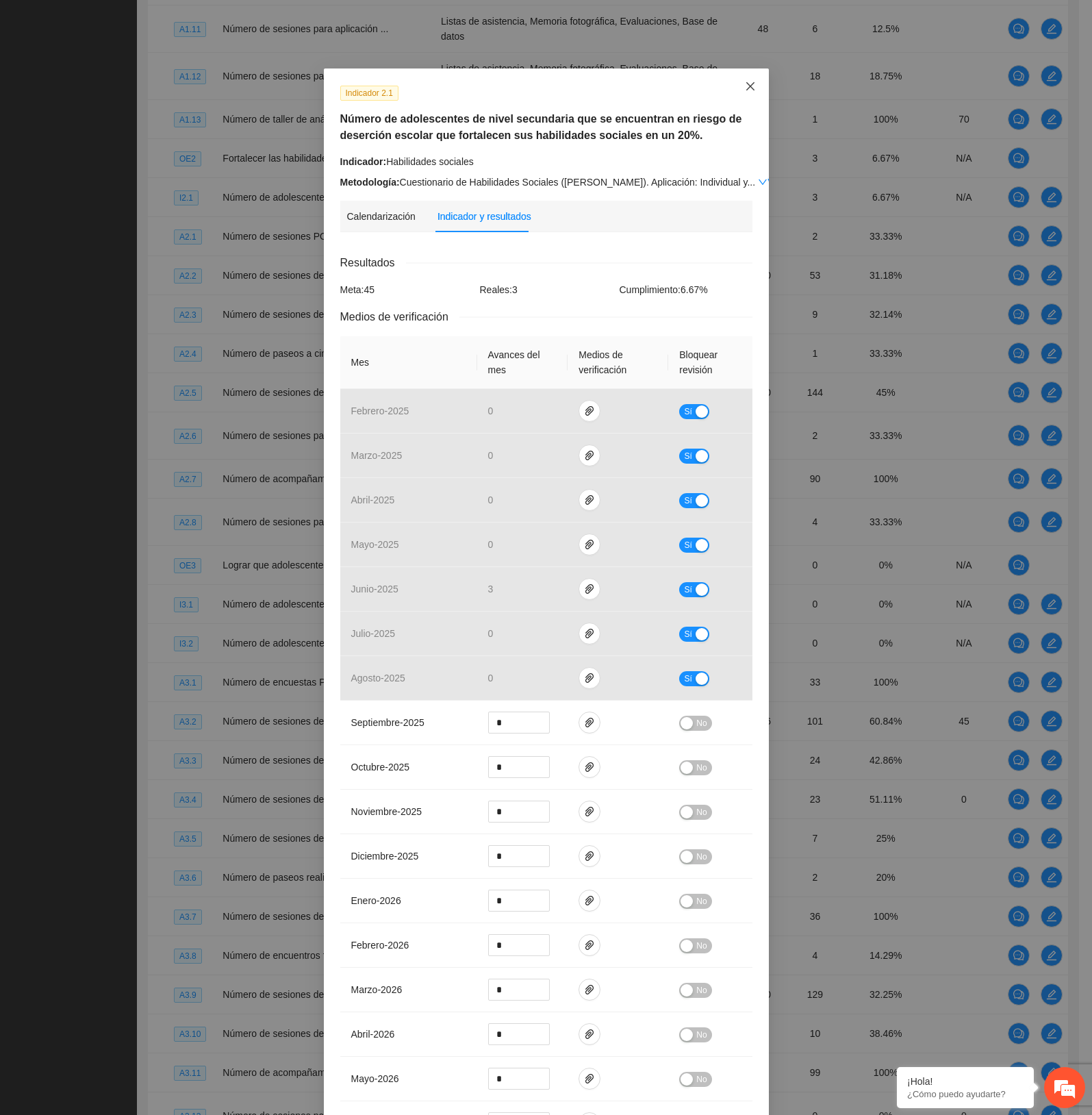
drag, startPoint x: 740, startPoint y: 88, endPoint x: 740, endPoint y: 125, distance: 37.0
click at [744, 88] on icon "close" at bounding box center [750, 86] width 11 height 11
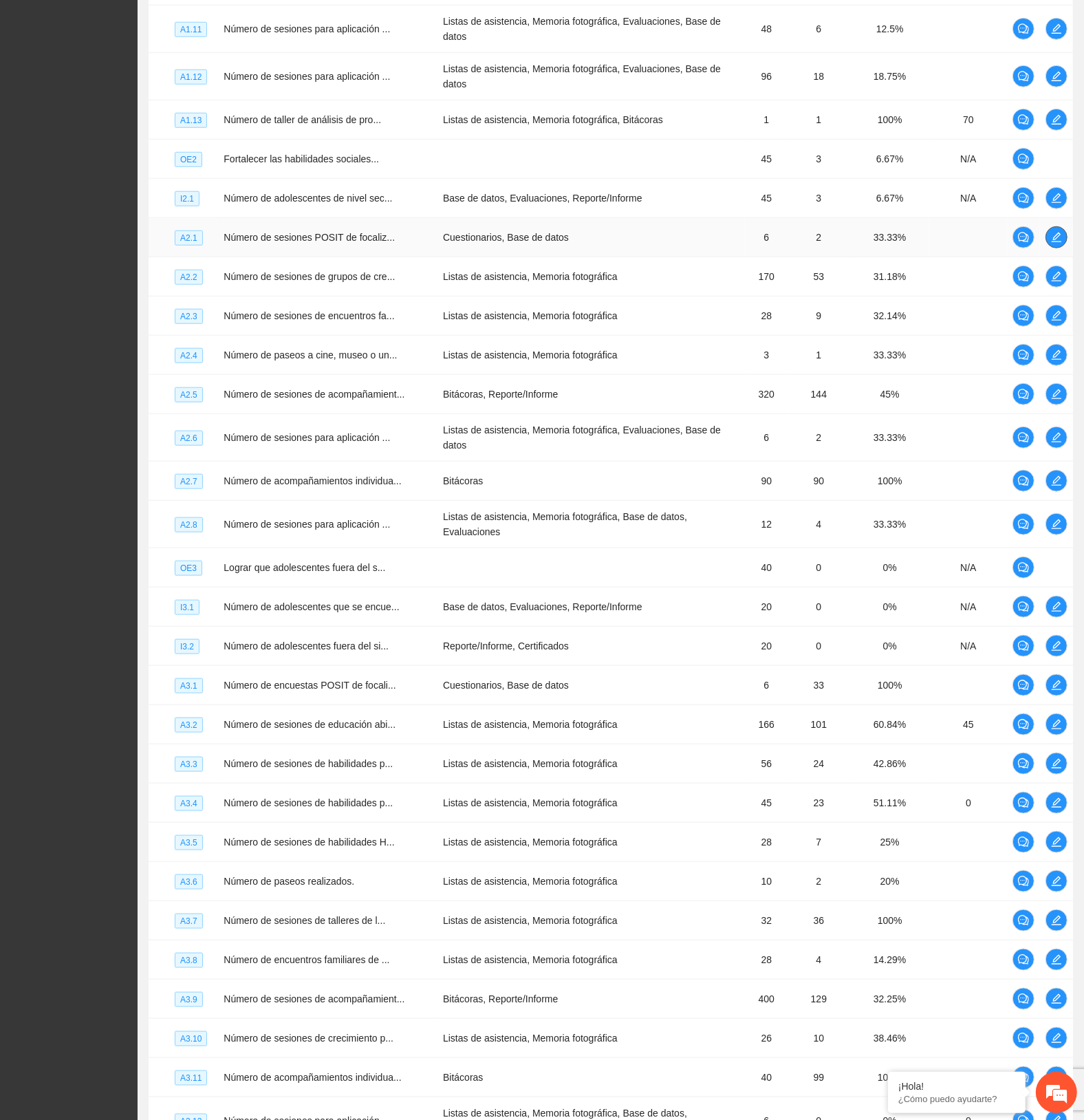
click at [1051, 231] on button "button" at bounding box center [1056, 237] width 22 height 22
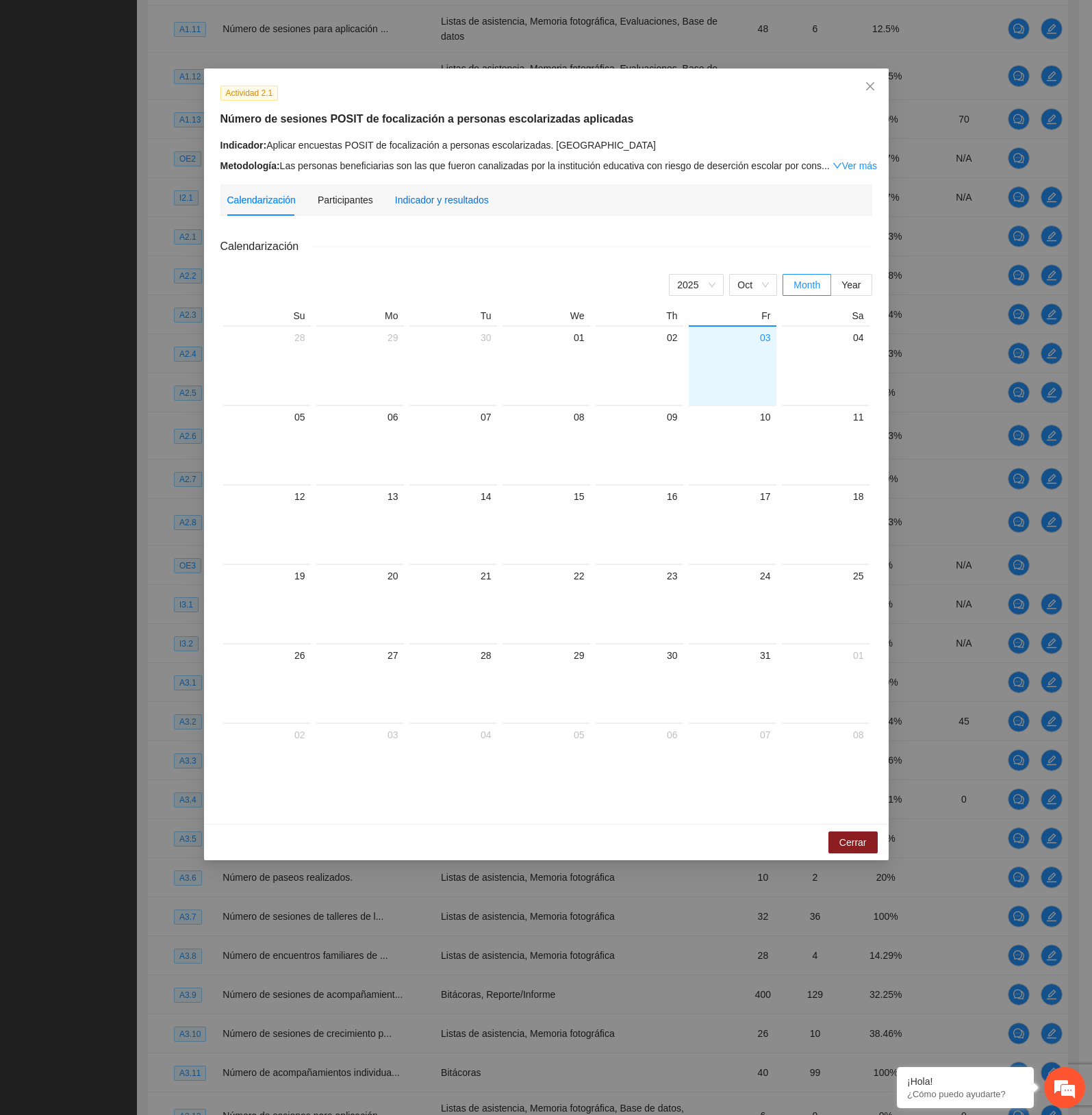
click at [447, 200] on div "Indicador y resultados" at bounding box center [442, 200] width 94 height 15
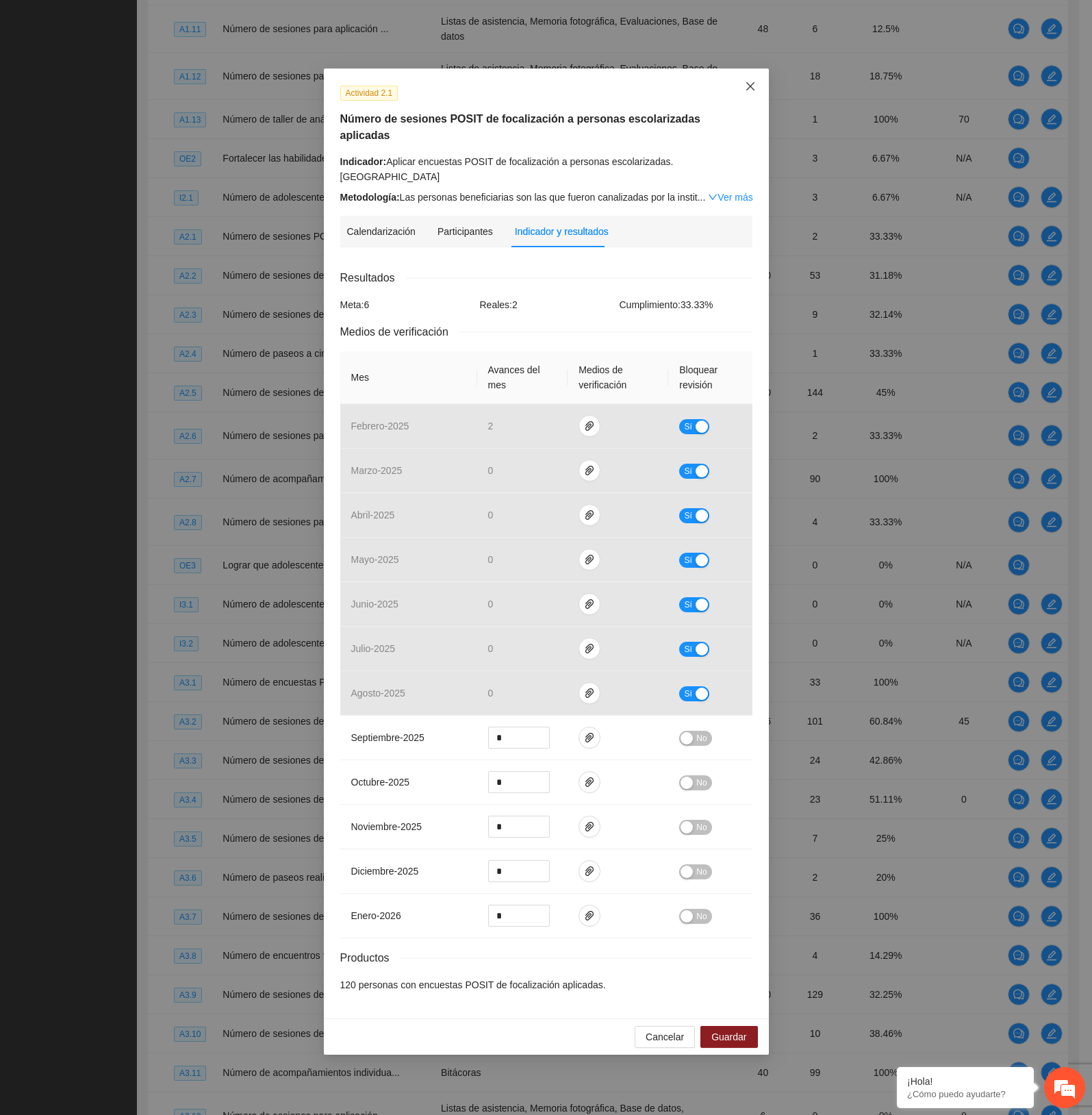
click at [744, 89] on icon "close" at bounding box center [750, 86] width 11 height 11
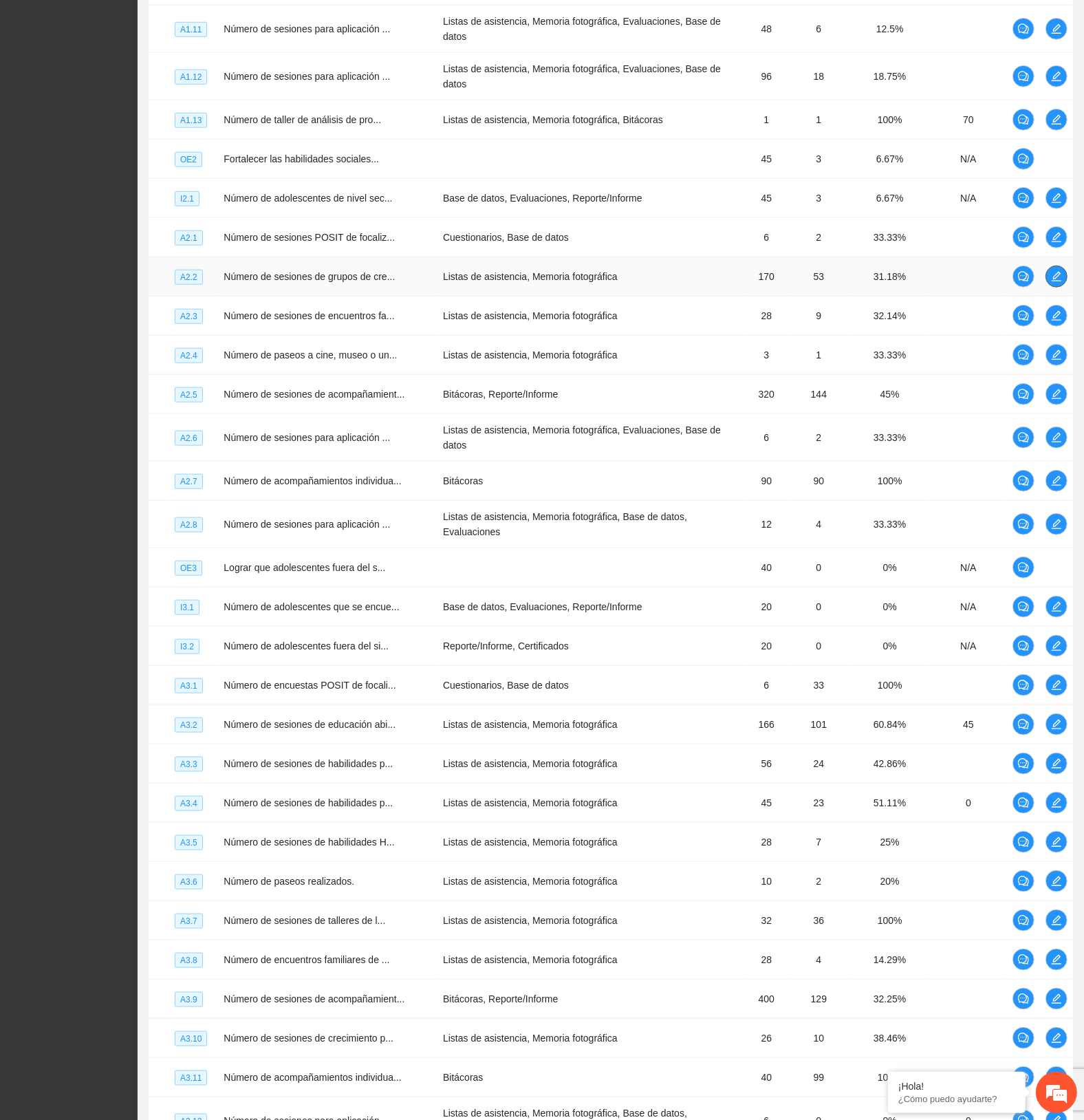
click at [1052, 272] on icon "edit" at bounding box center [1057, 277] width 10 height 10
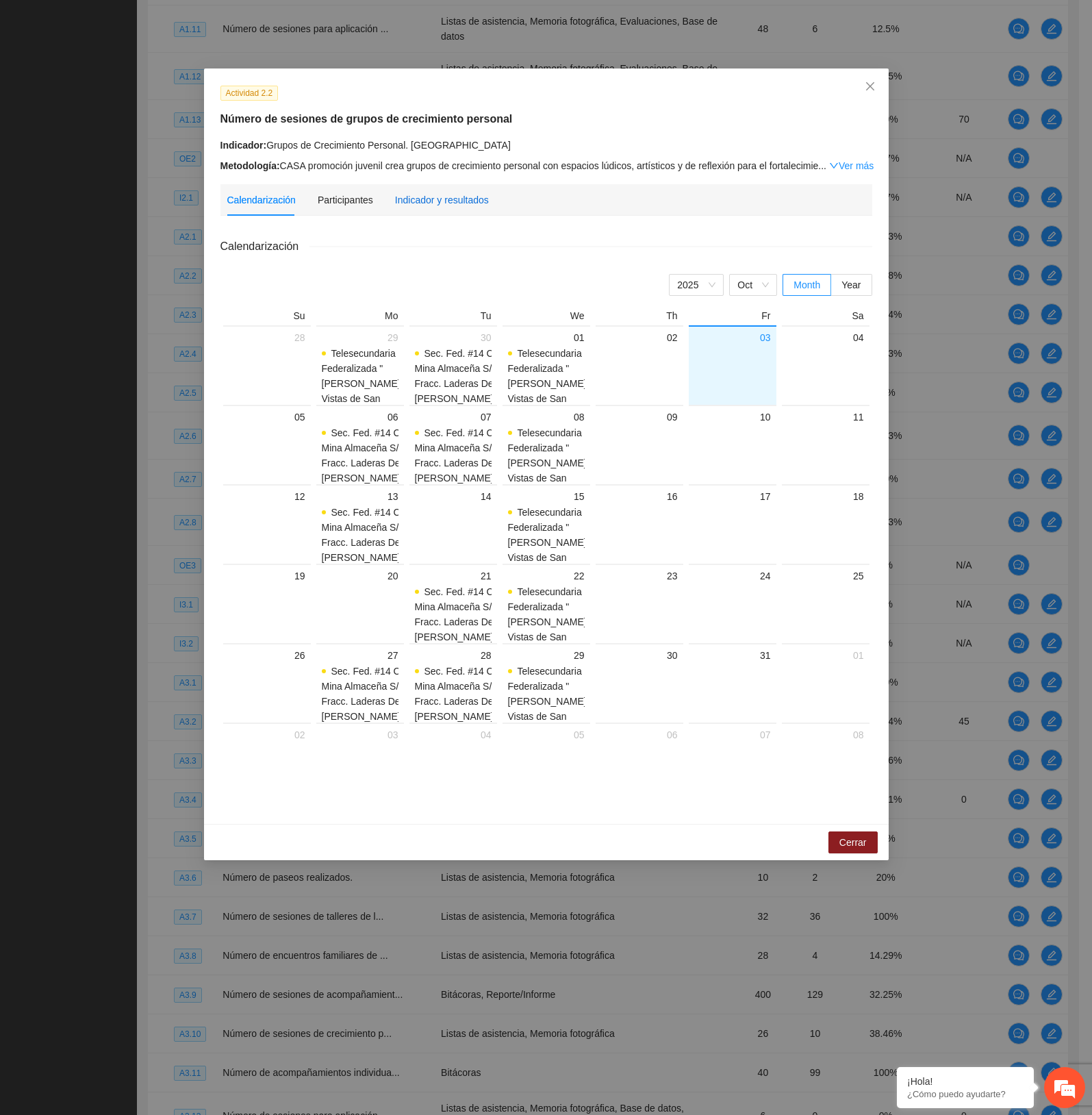
click at [408, 194] on div "Indicador y resultados" at bounding box center [442, 200] width 94 height 15
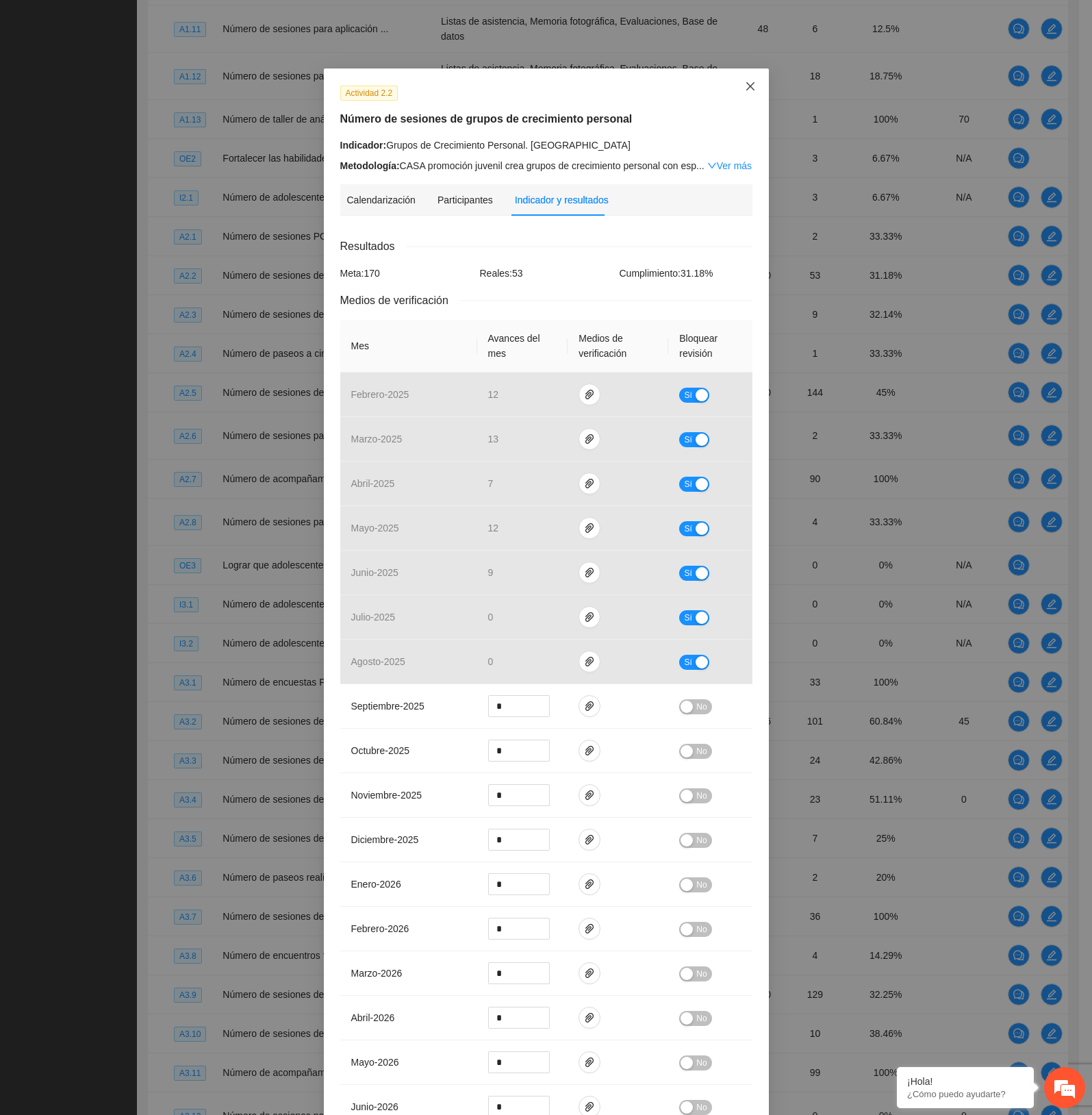
drag, startPoint x: 744, startPoint y: 82, endPoint x: 760, endPoint y: 108, distance: 30.5
click at [744, 82] on icon "close" at bounding box center [750, 86] width 11 height 11
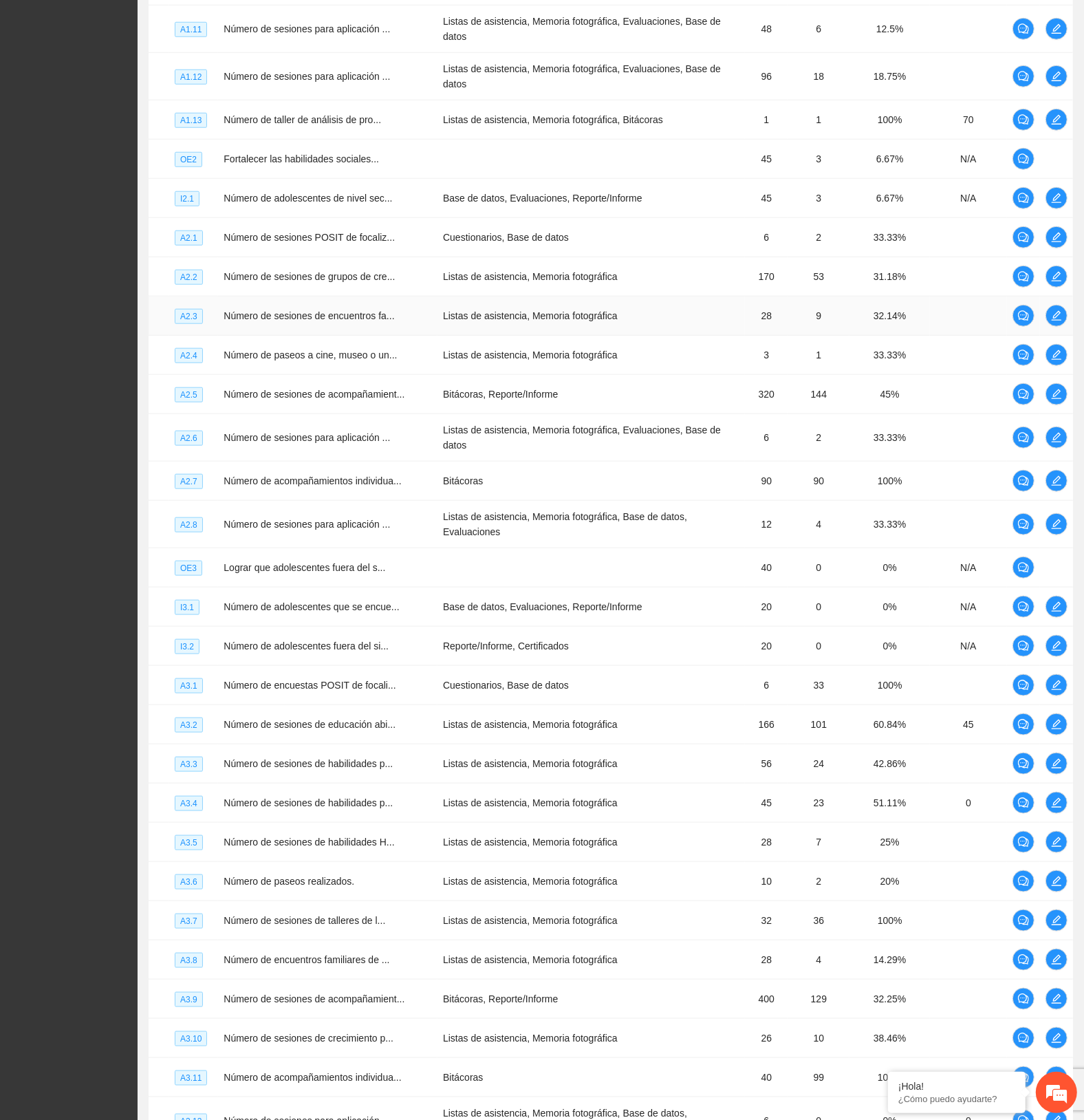
click at [1057, 297] on td at bounding box center [1056, 316] width 33 height 39
click at [1057, 311] on icon "edit" at bounding box center [1057, 315] width 10 height 10
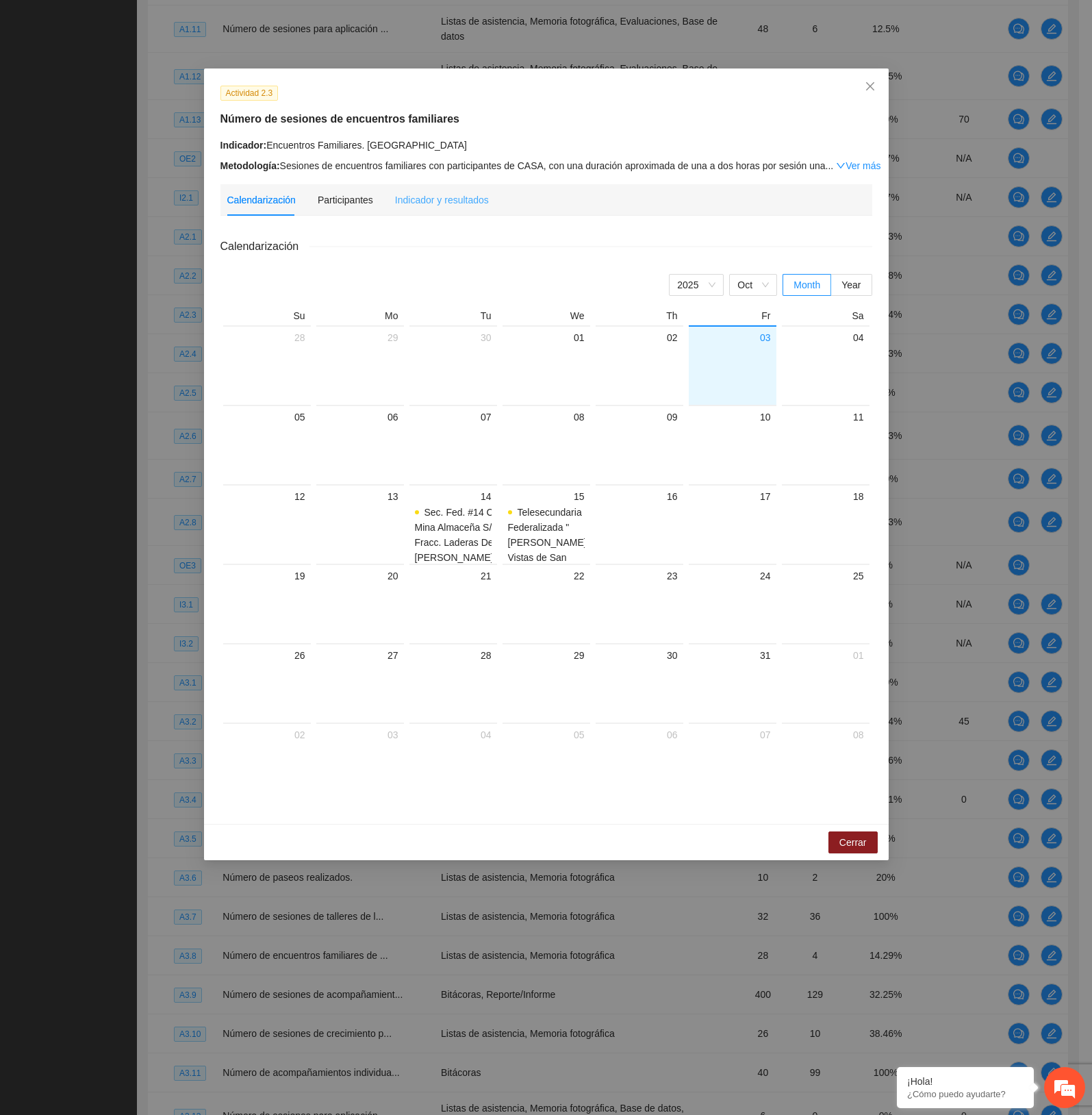
click at [451, 190] on div "Indicador y resultados" at bounding box center [442, 200] width 94 height 31
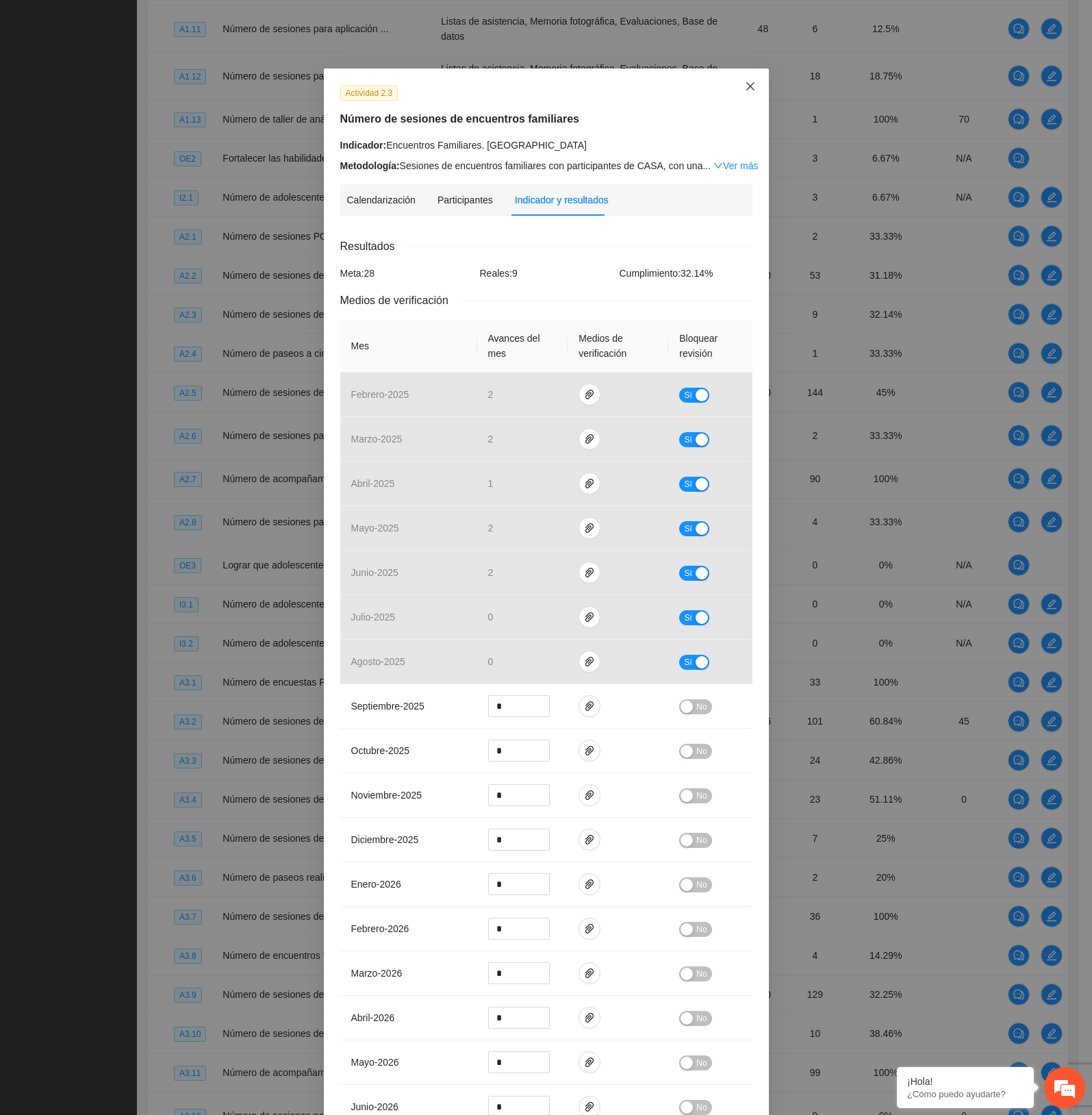
click at [740, 81] on span "Close" at bounding box center [750, 87] width 37 height 37
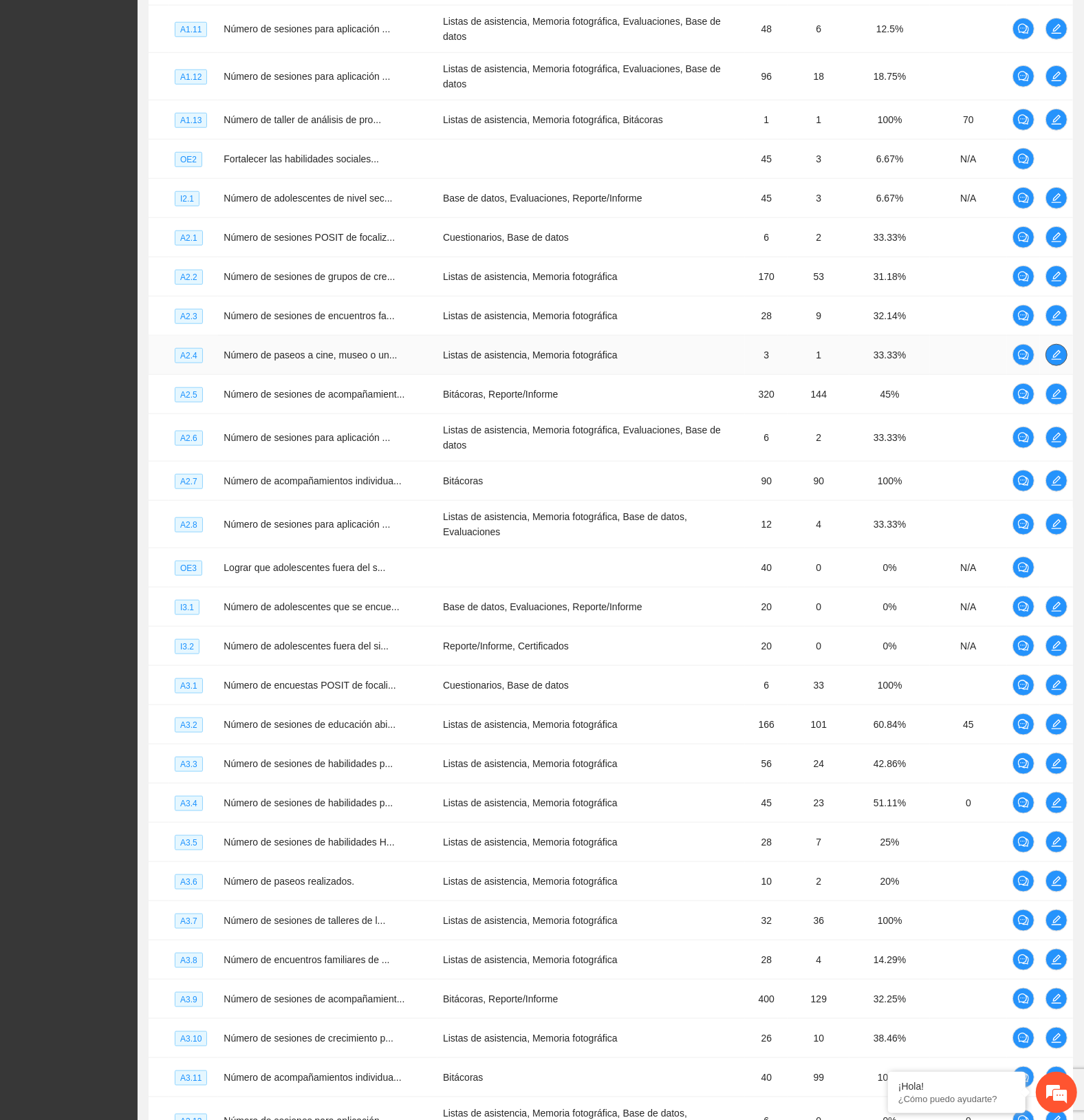
click at [1058, 344] on button "button" at bounding box center [1056, 354] width 22 height 22
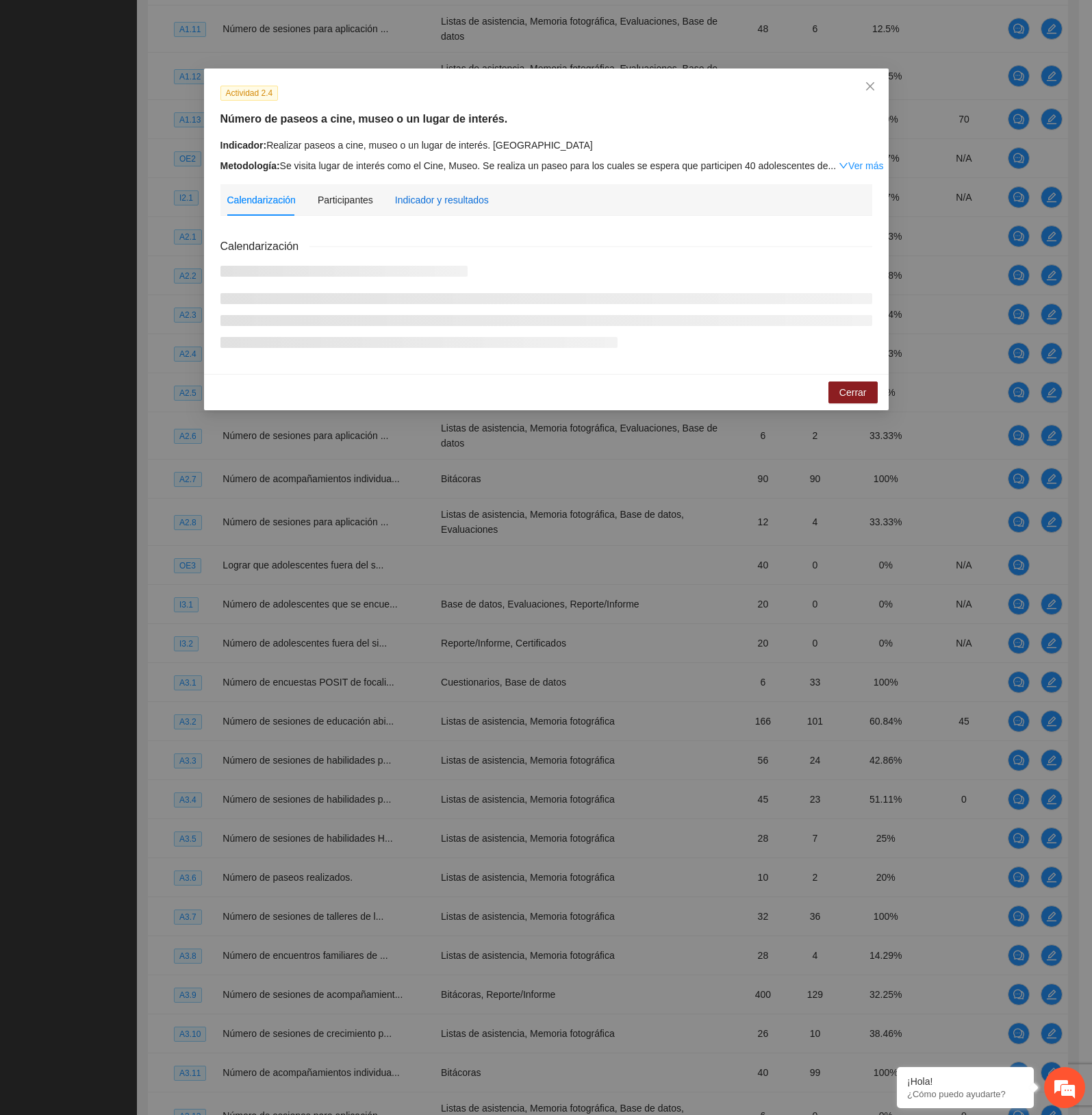
click at [459, 194] on div "Indicador y resultados" at bounding box center [442, 200] width 94 height 15
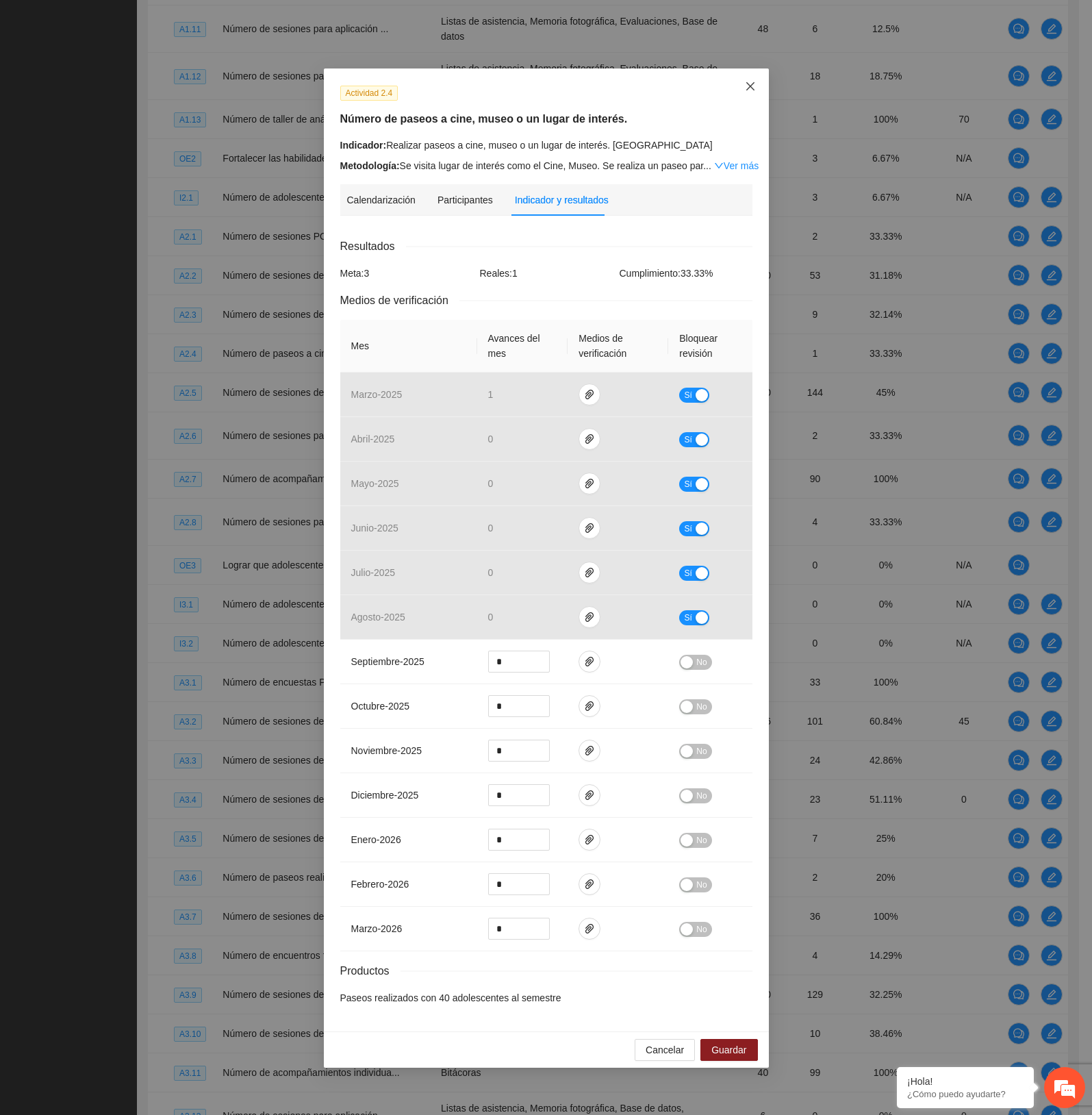
click at [753, 83] on icon "close" at bounding box center [750, 86] width 11 height 11
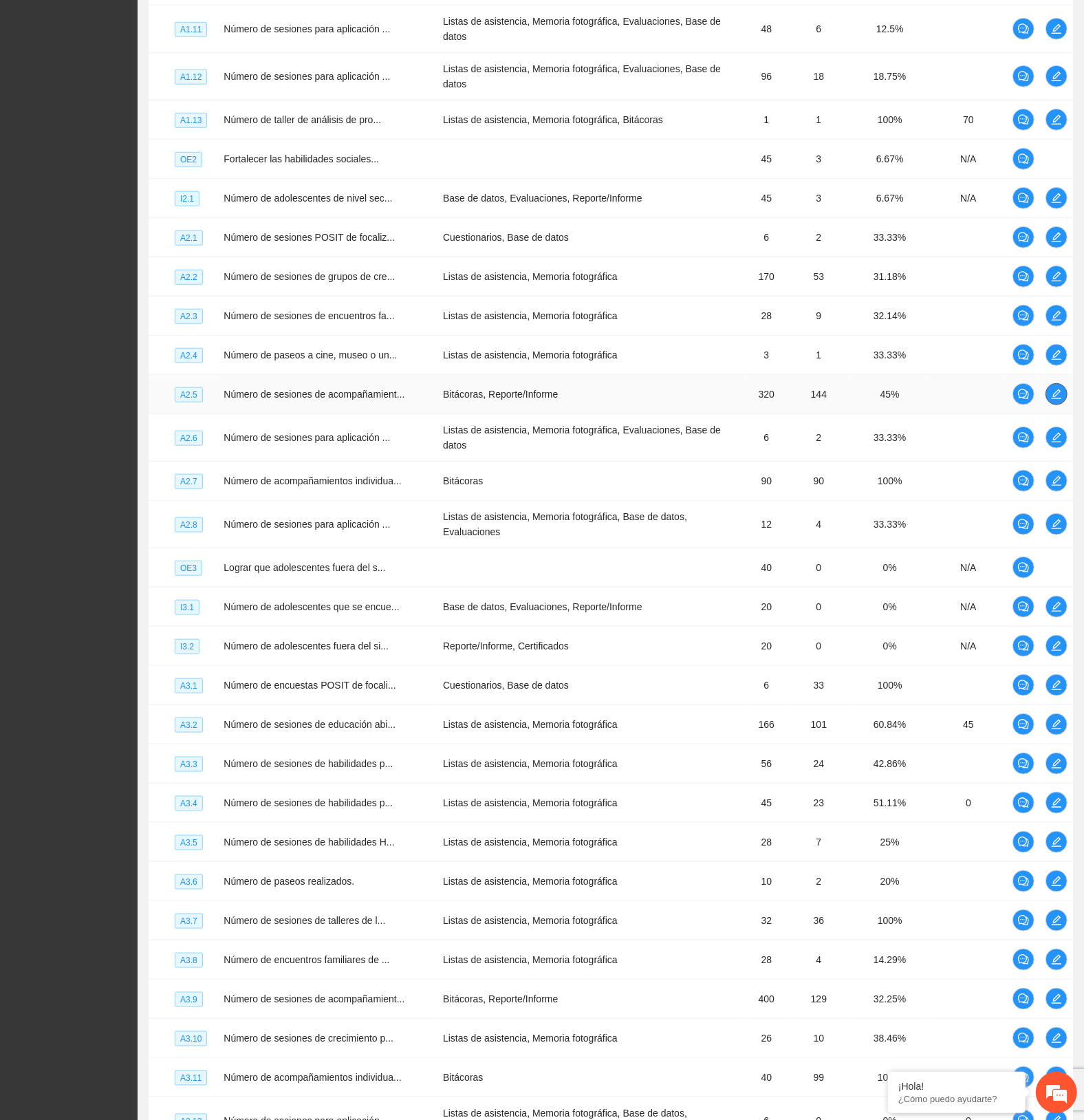
click at [1052, 389] on icon "edit" at bounding box center [1057, 395] width 11 height 11
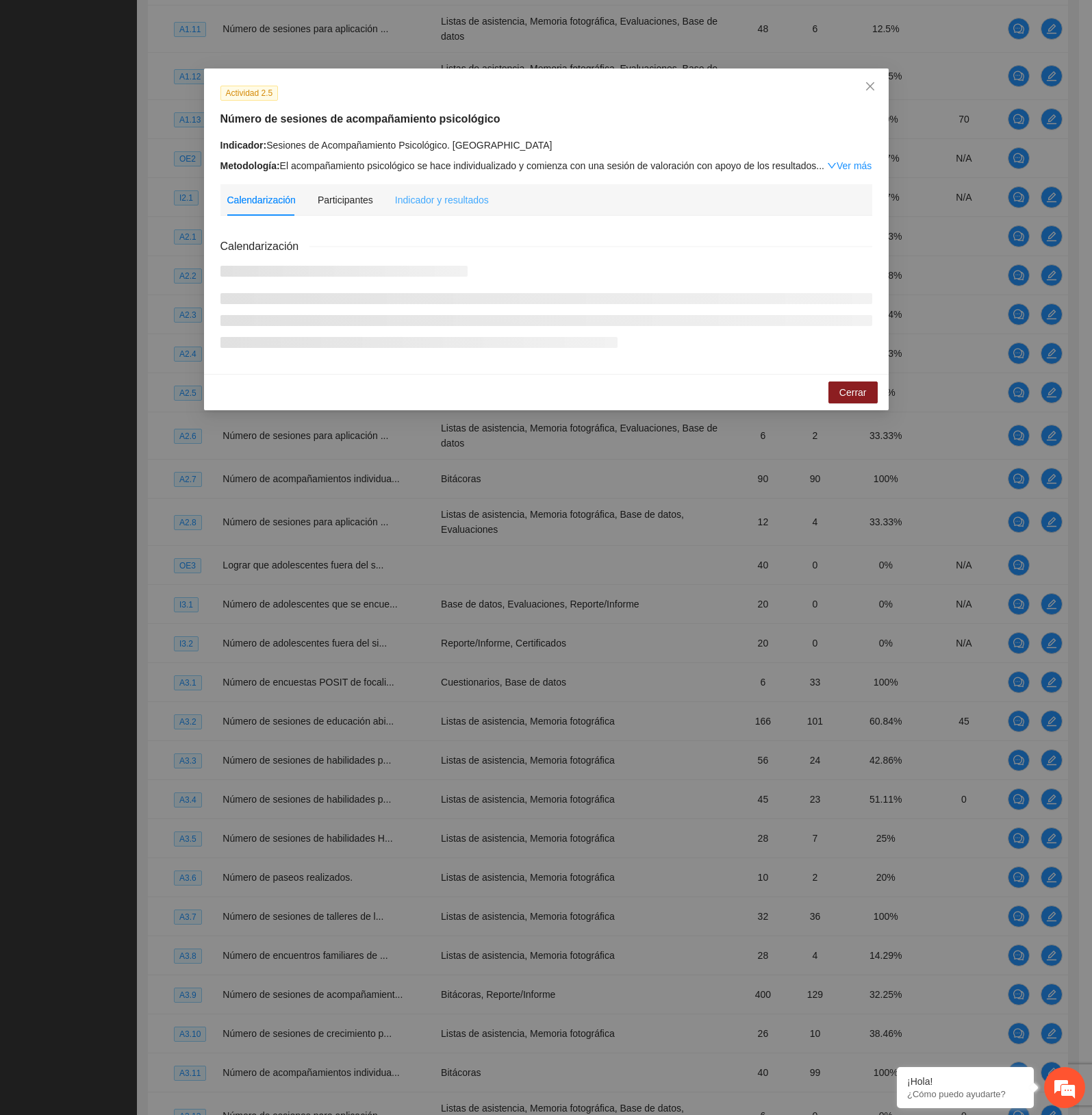
click at [457, 207] on div "Indicador y resultados" at bounding box center [442, 200] width 94 height 31
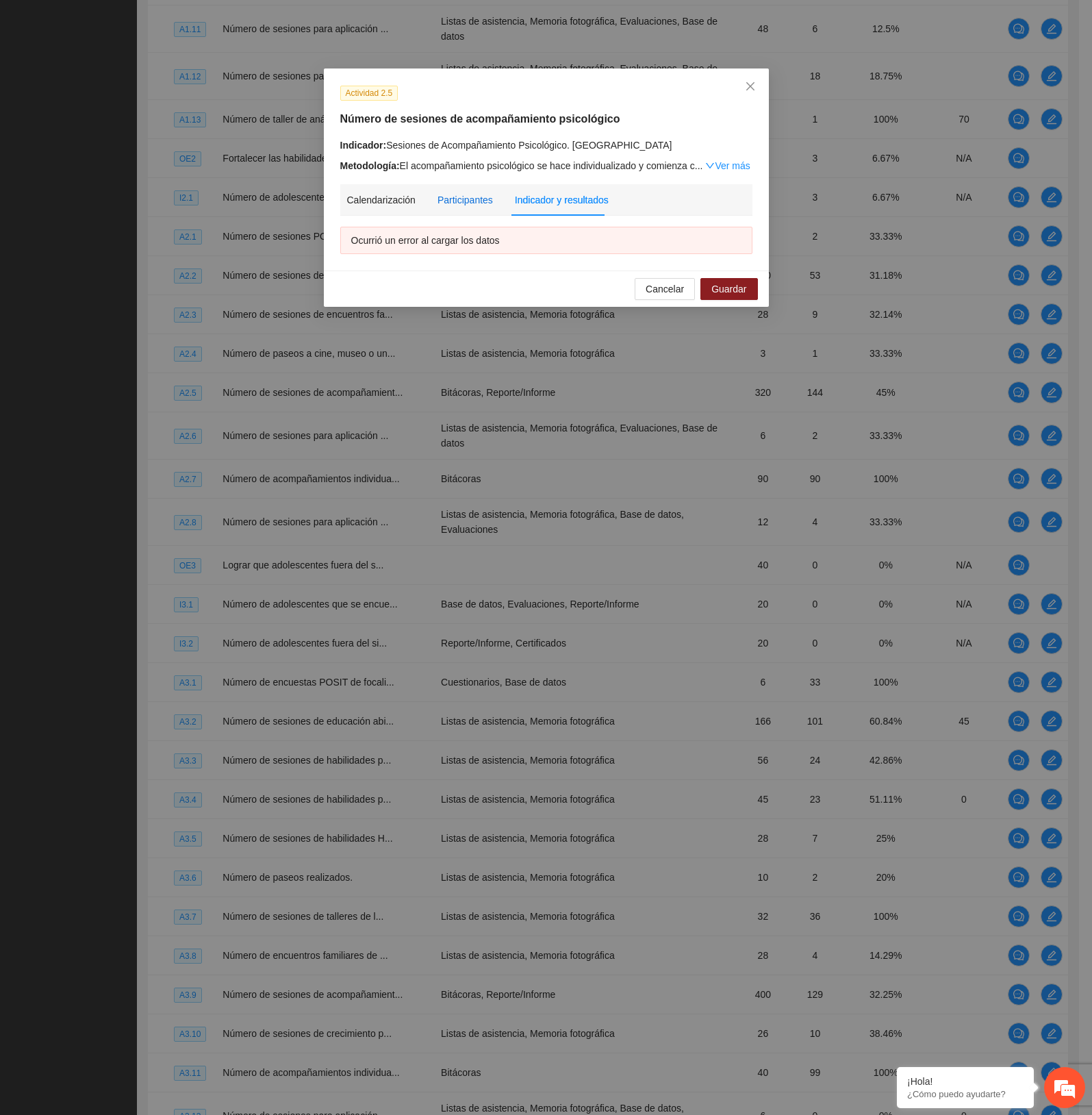
click at [464, 204] on div "Participantes" at bounding box center [465, 200] width 56 height 15
click at [521, 204] on div "Indicador y resultados" at bounding box center [562, 200] width 94 height 15
click at [751, 85] on icon "close" at bounding box center [750, 86] width 11 height 11
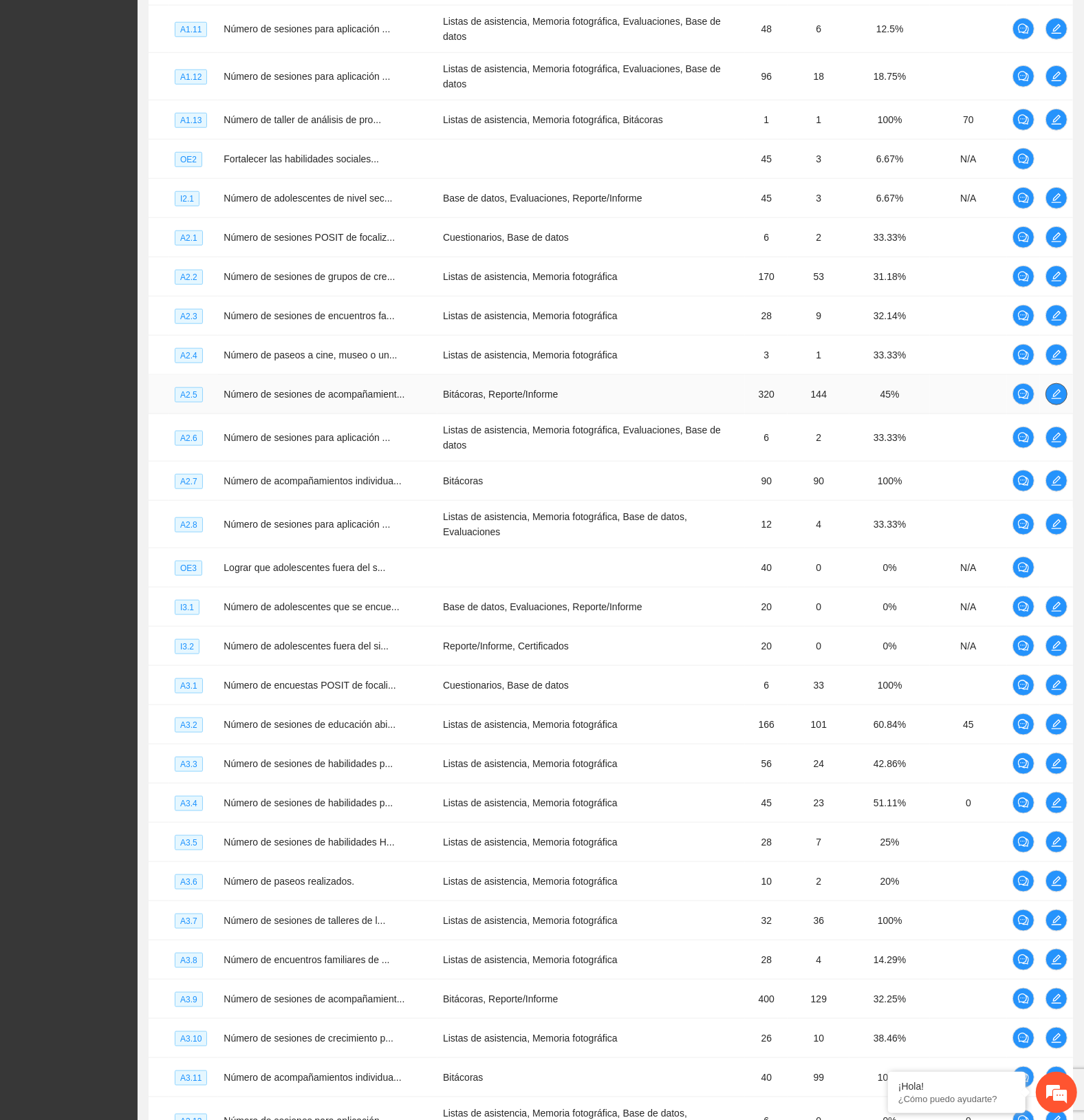
click at [1049, 389] on span "edit" at bounding box center [1057, 395] width 21 height 11
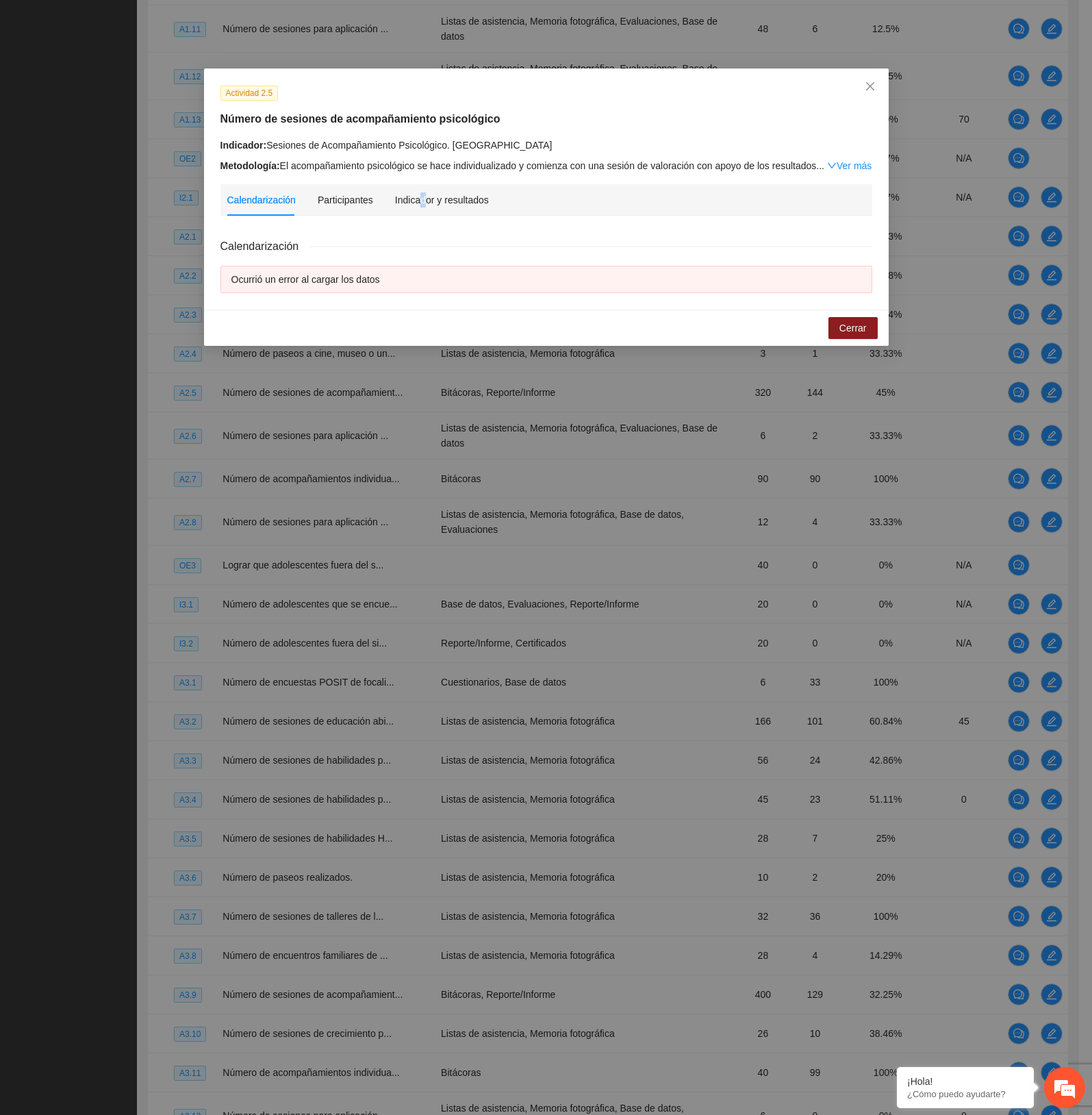
drag, startPoint x: 419, startPoint y: 209, endPoint x: 411, endPoint y: 209, distance: 8.0
click at [413, 209] on div "Indicador y resultados" at bounding box center [442, 200] width 94 height 31
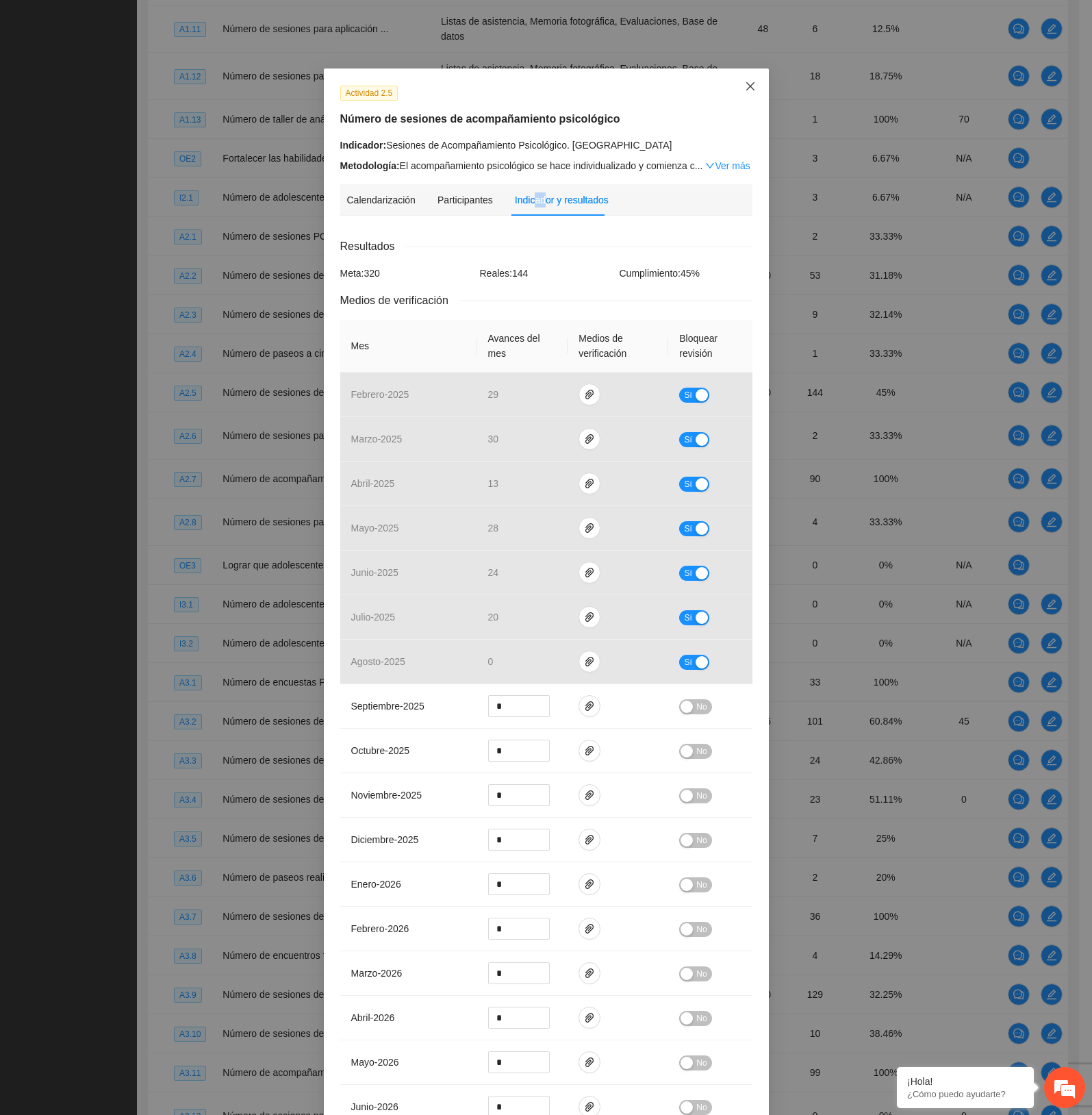
drag, startPoint x: 740, startPoint y: 84, endPoint x: 748, endPoint y: 73, distance: 13.6
click at [748, 73] on span "Close" at bounding box center [750, 87] width 37 height 37
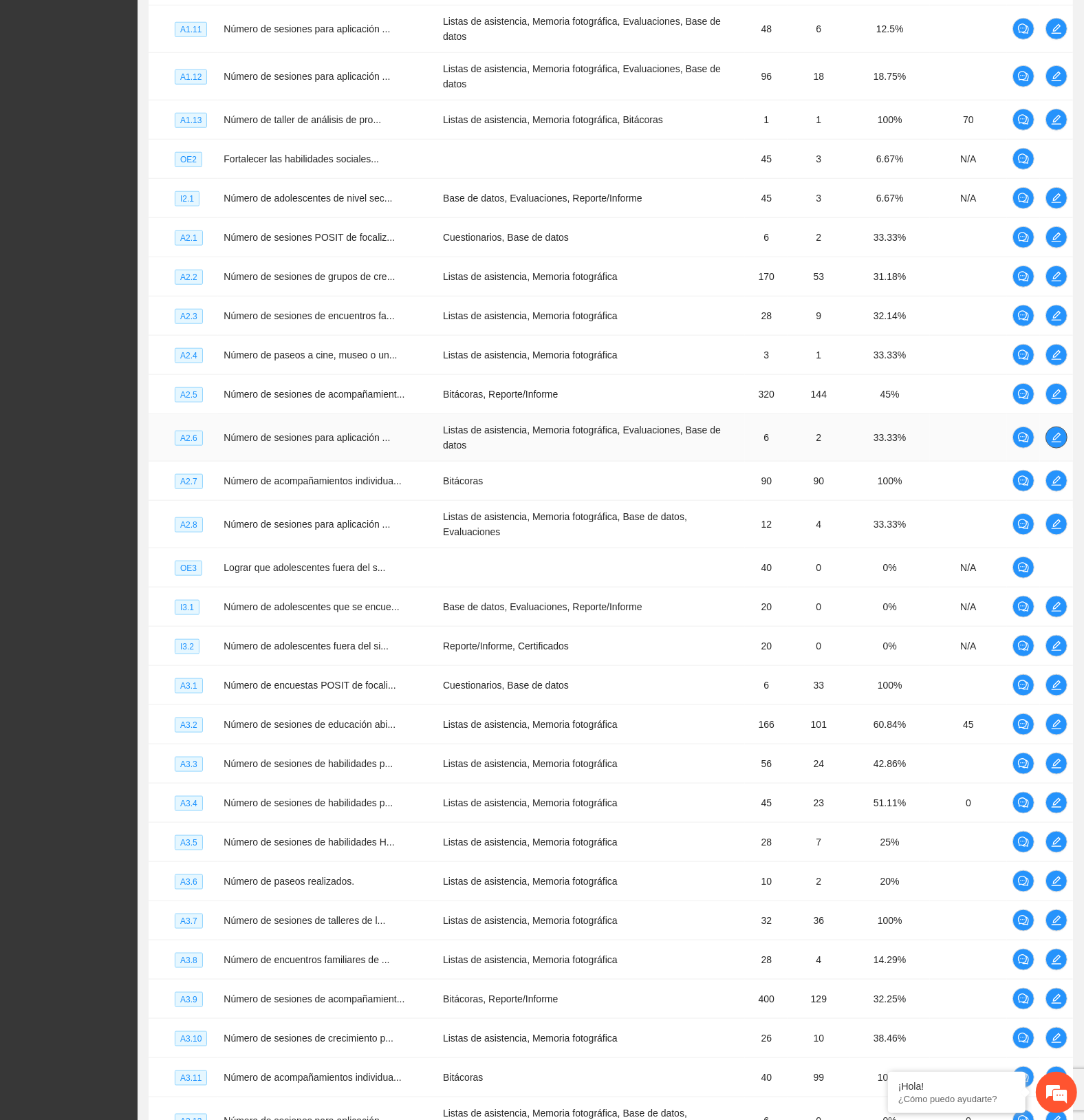
click at [1056, 426] on button "button" at bounding box center [1056, 437] width 22 height 22
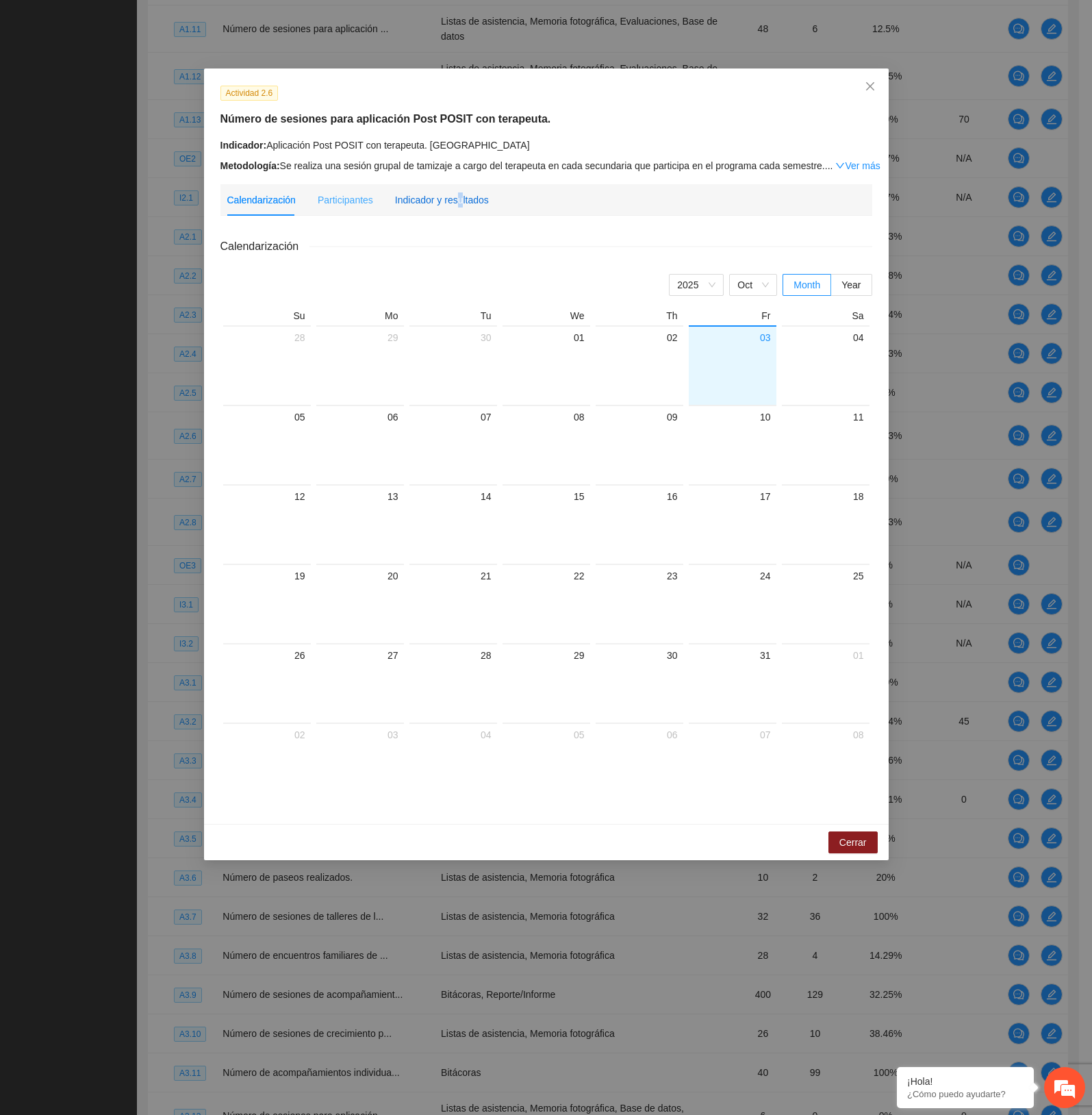
click at [459, 194] on div "Indicador y resultados" at bounding box center [442, 200] width 94 height 15
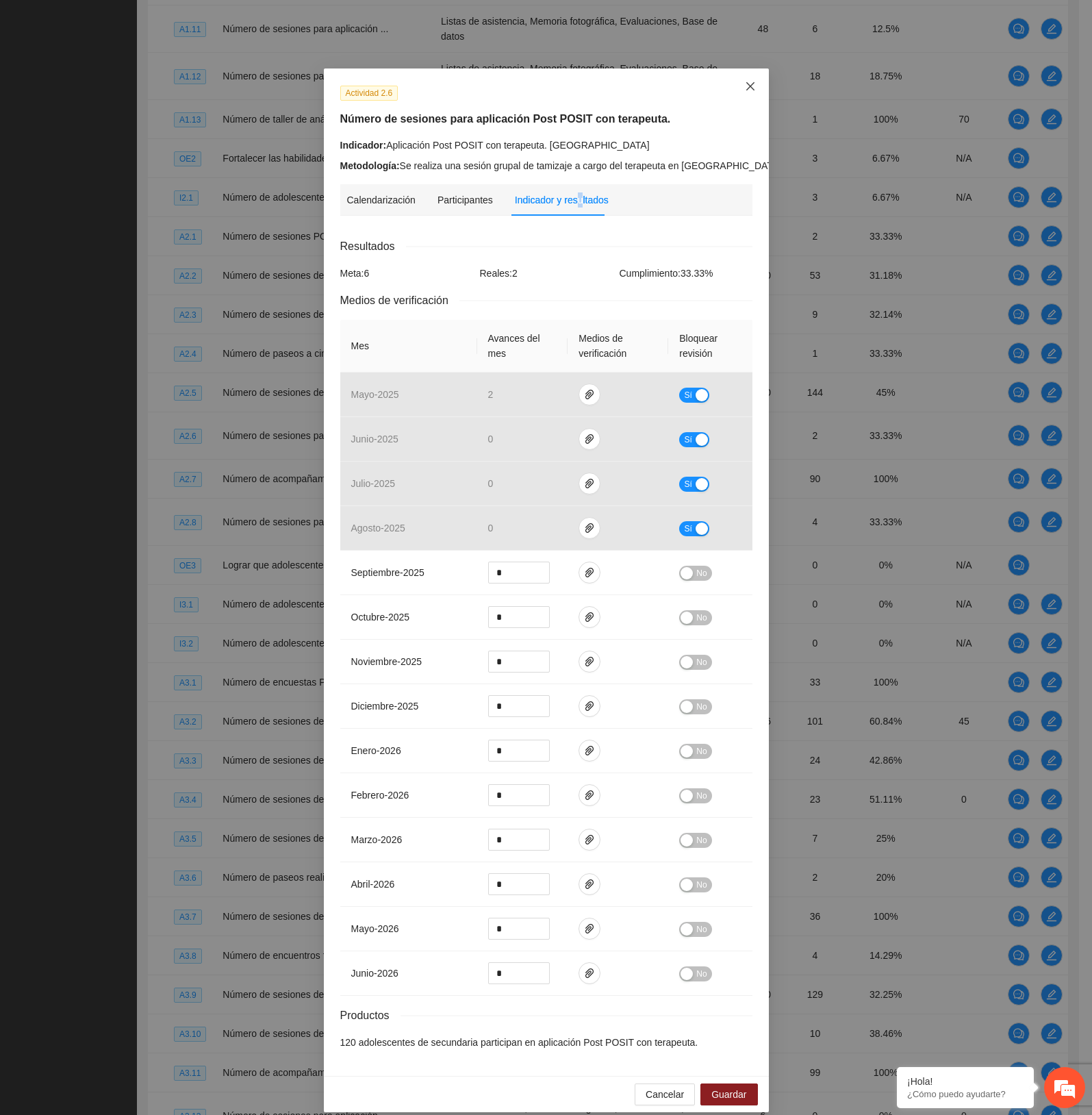
drag, startPoint x: 744, startPoint y: 93, endPoint x: 758, endPoint y: 114, distance: 25.2
click at [744, 91] on span "Close" at bounding box center [750, 87] width 37 height 37
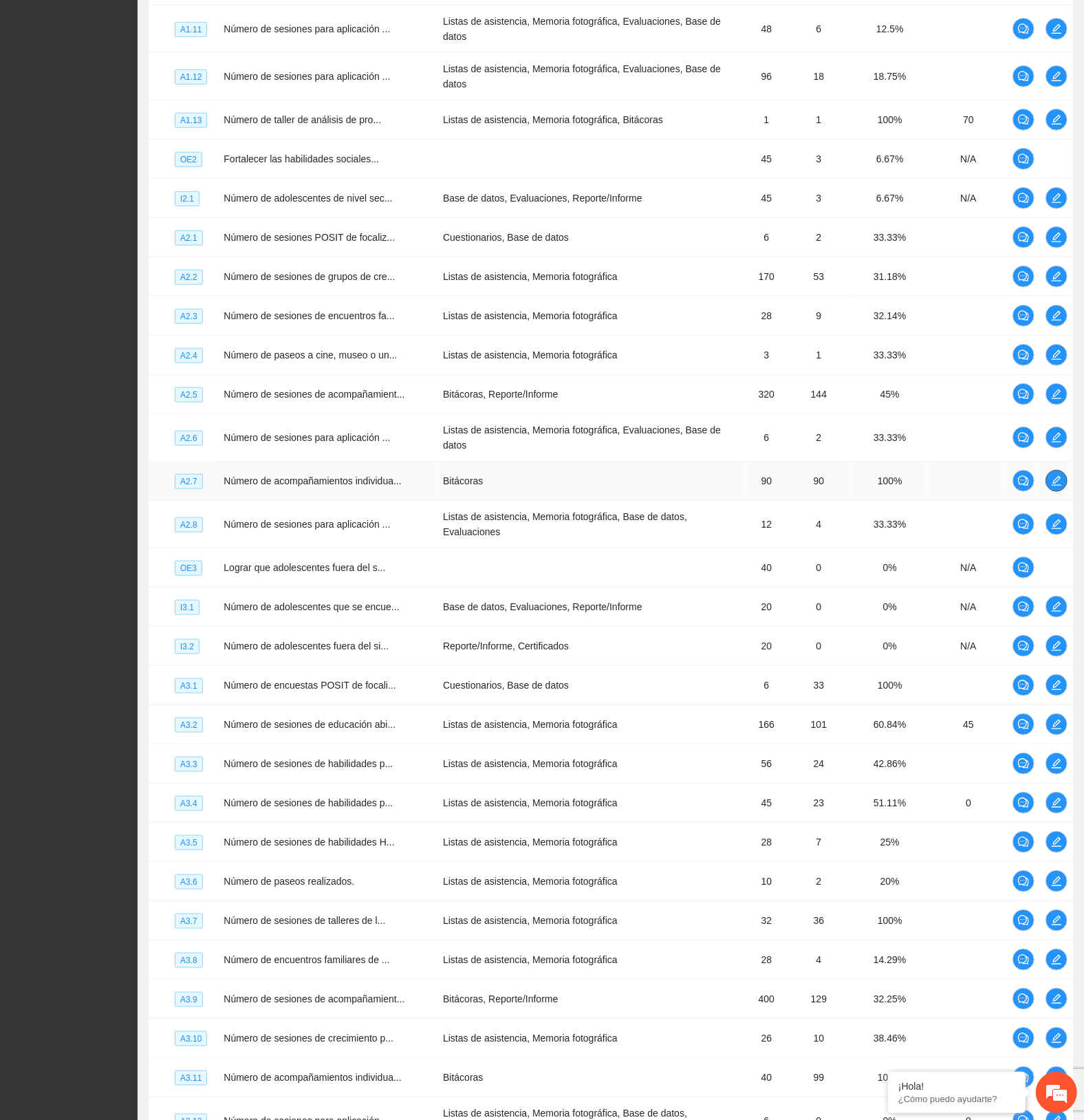
click at [1061, 475] on span "edit" at bounding box center [1057, 481] width 21 height 11
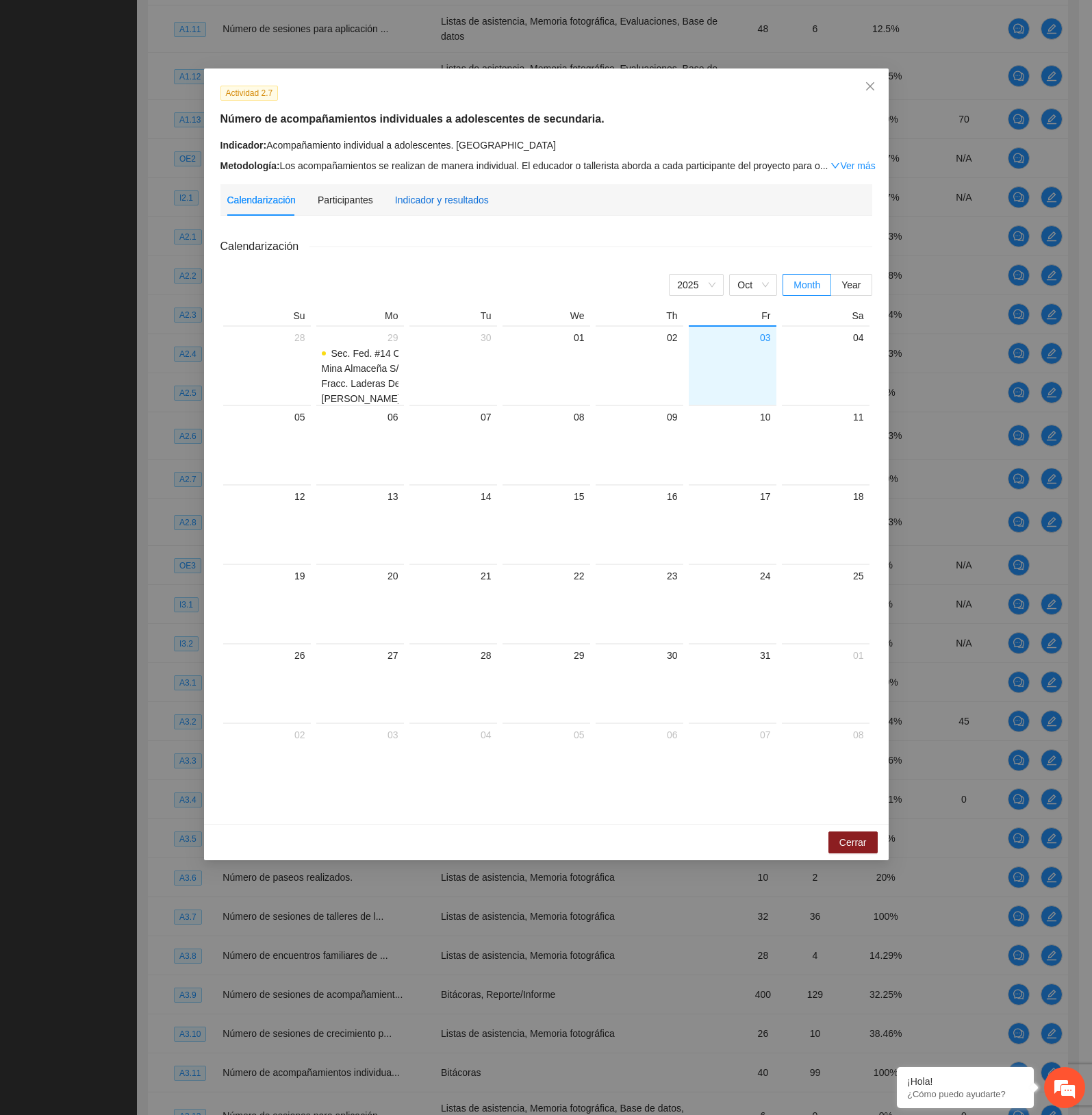
click at [435, 204] on div "Indicador y resultados" at bounding box center [442, 200] width 94 height 15
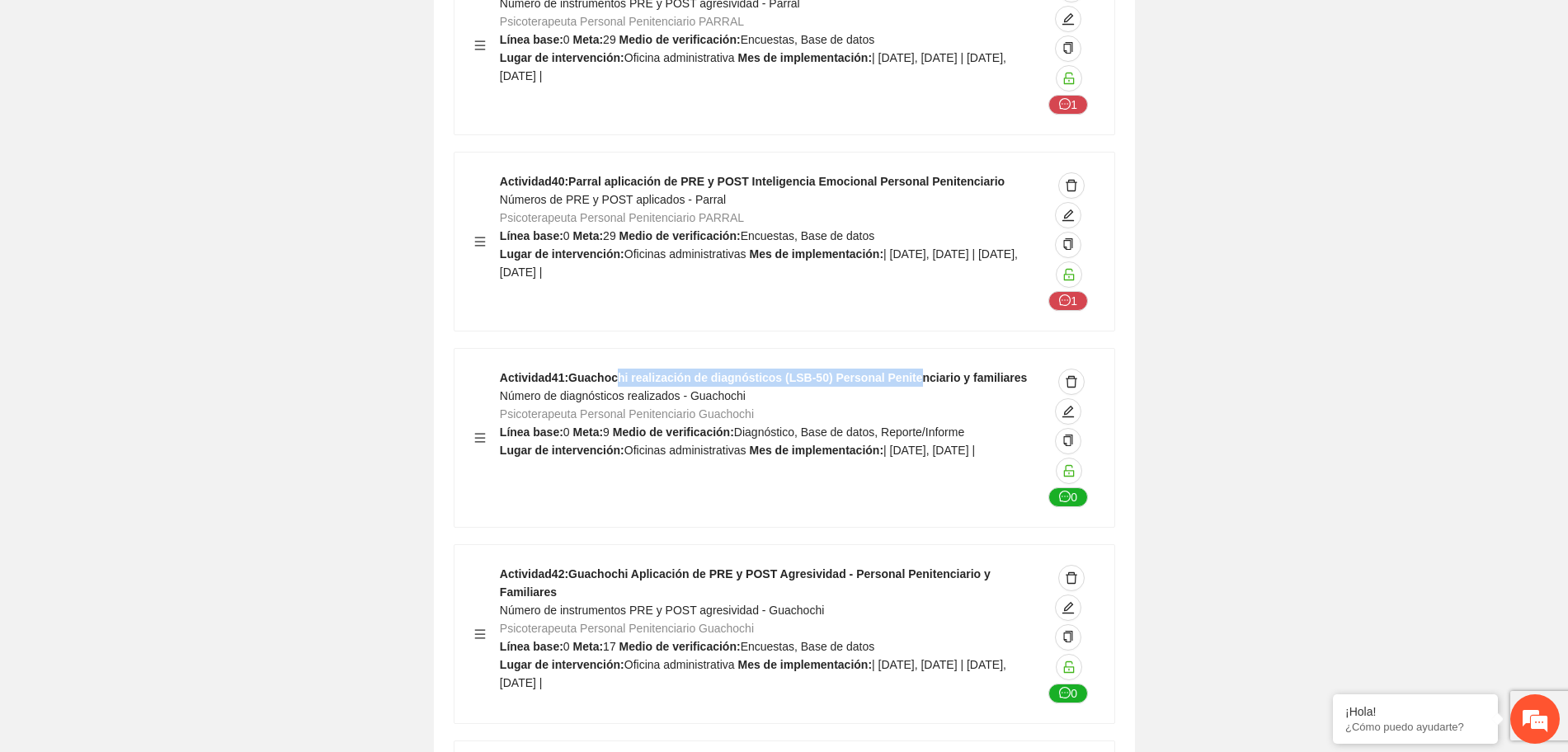
scroll to position [42370, 0]
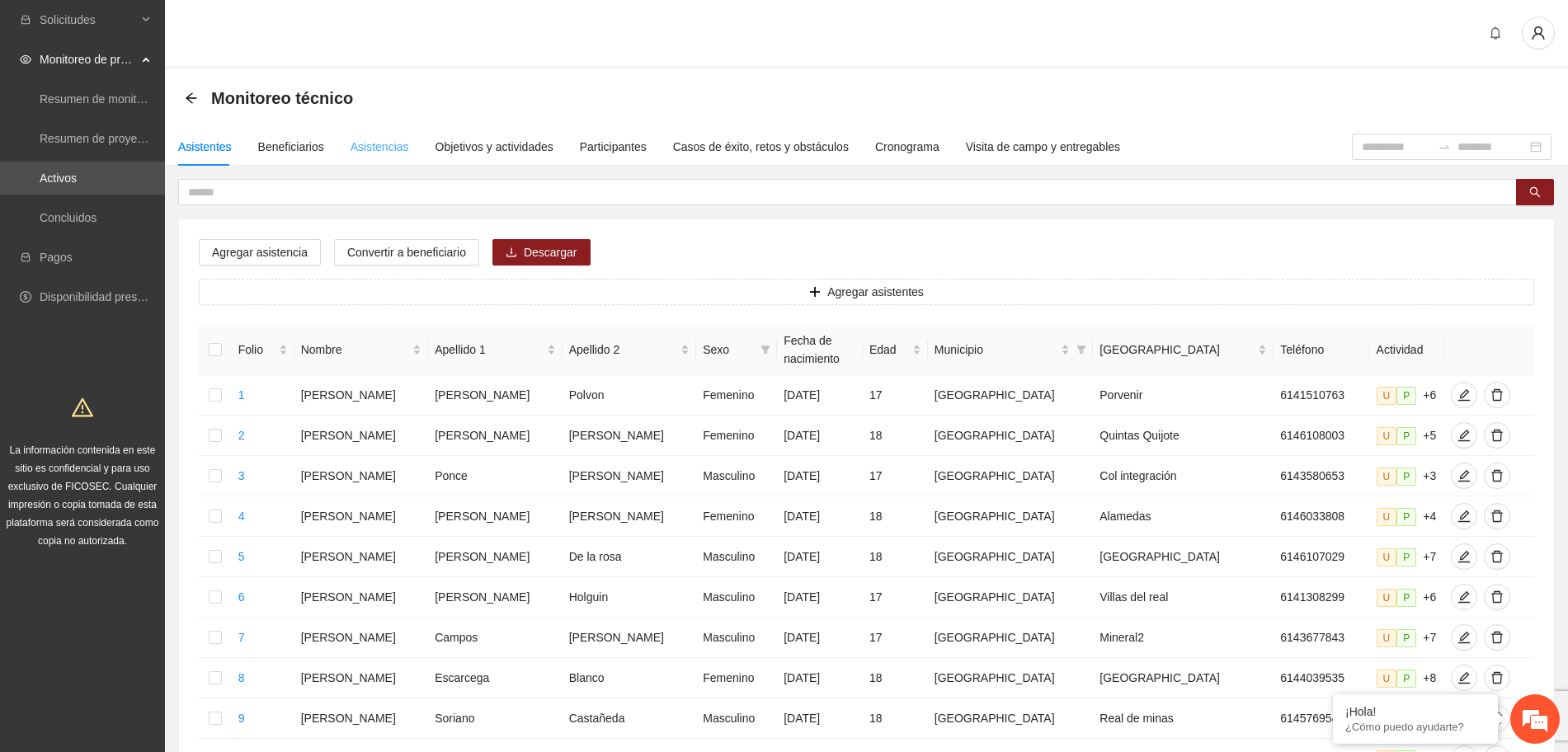
click at [360, 136] on div "Asistencias" at bounding box center [379, 146] width 58 height 38
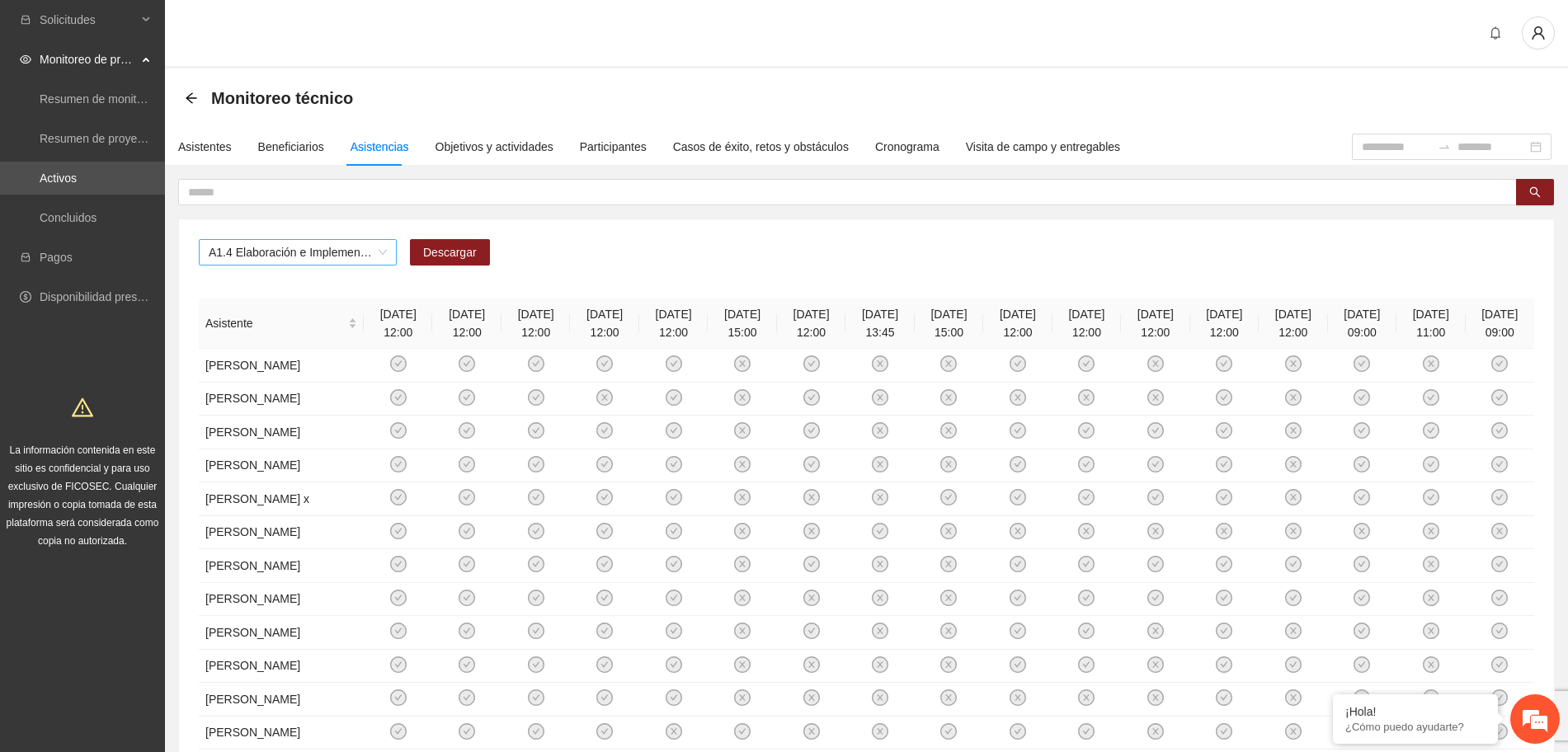
click at [295, 257] on span "A1.4 Elaboración e Implementación de Proyectos Juveniles" at bounding box center [298, 253] width 178 height 25
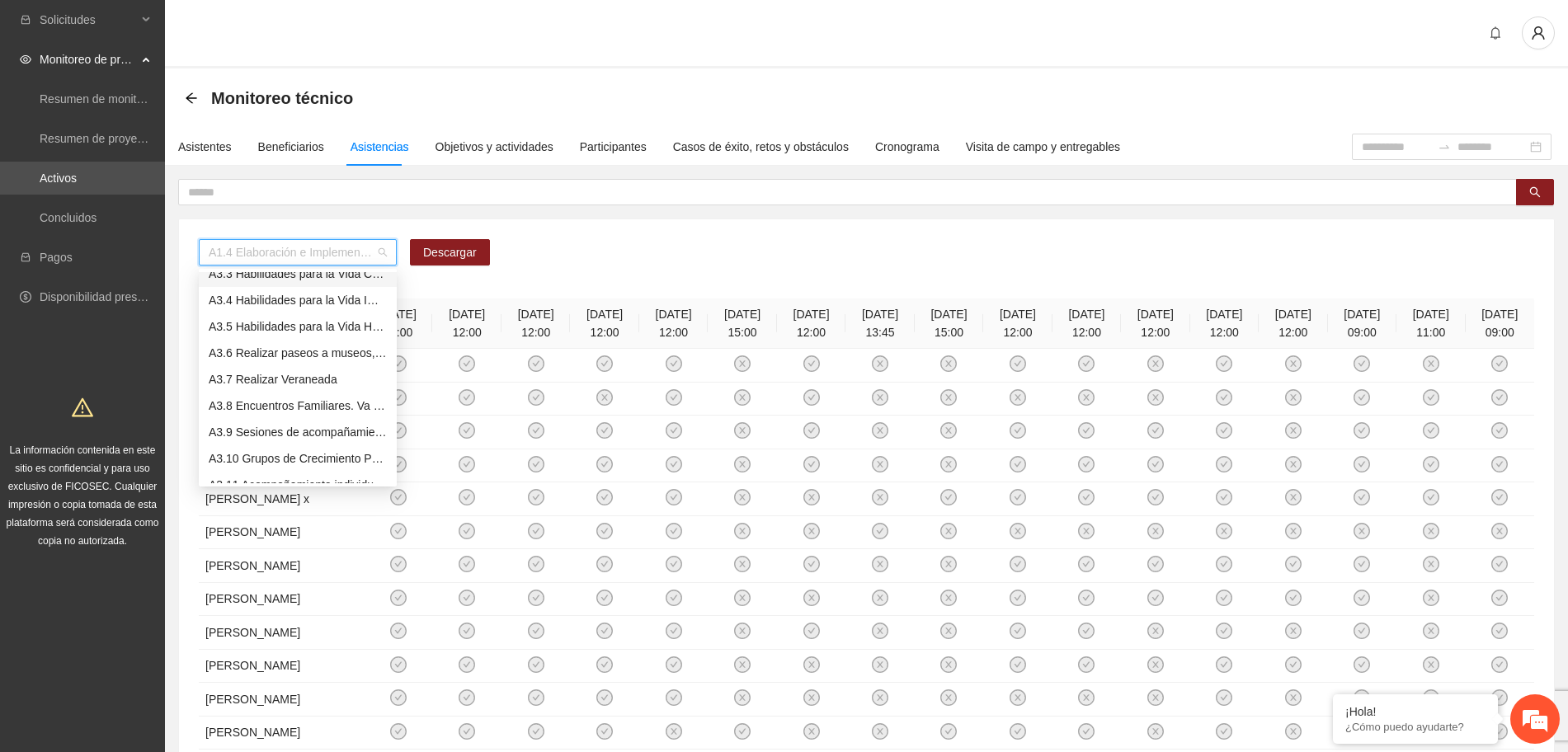
scroll to position [618, 0]
click at [292, 381] on div "A3.7 Realizar Veraneada" at bounding box center [298, 379] width 178 height 18
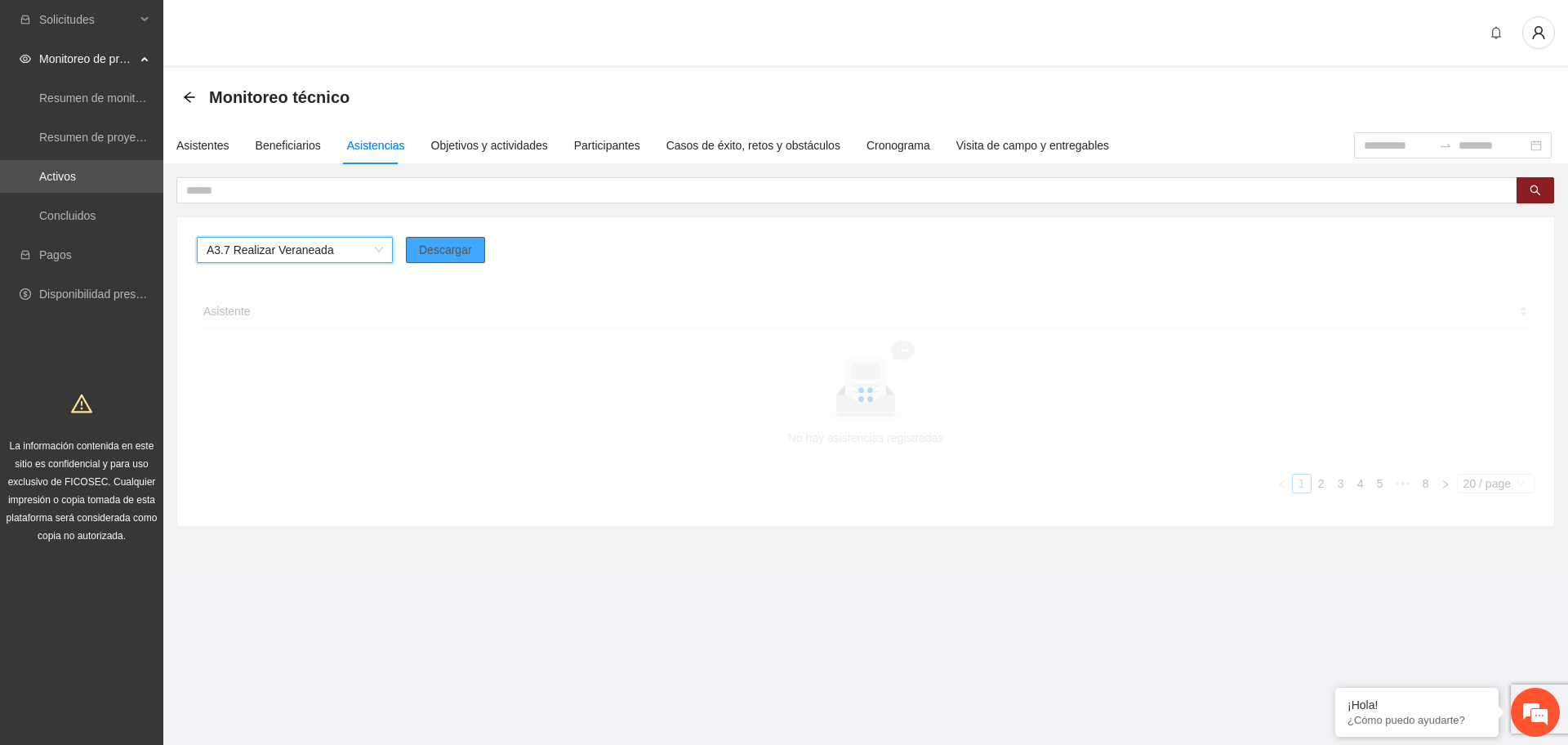
click at [436, 252] on span "Descargar" at bounding box center [445, 250] width 53 height 18
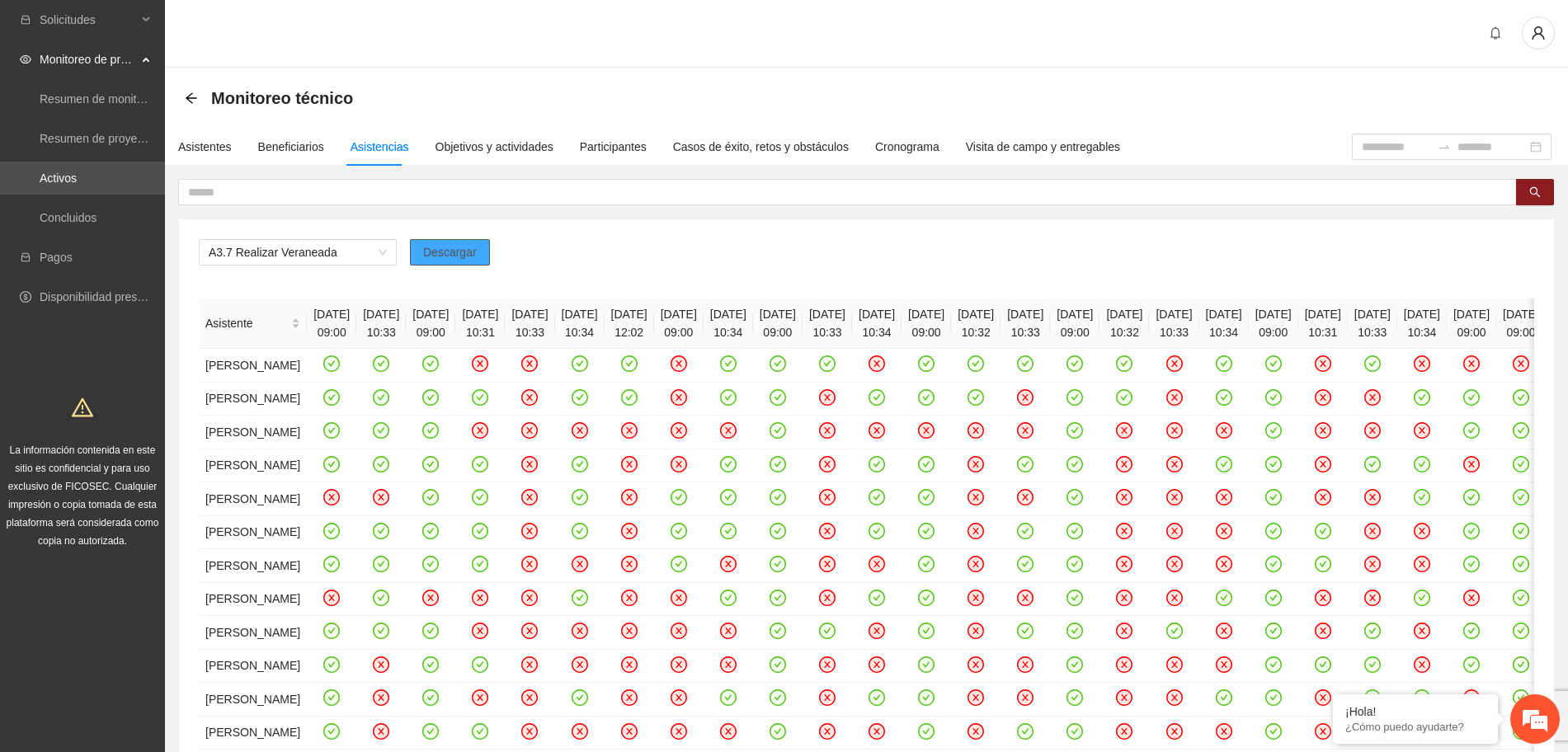
click at [443, 253] on span "Descargar" at bounding box center [449, 252] width 53 height 18
click at [540, 235] on div "A3.7 Realizar Veraneada Descargar Asistente [DATE] 09:00 [DATE] 10:33 [DATE] 09…" at bounding box center [867, 668] width 1375 height 898
